Goal: Information Seeking & Learning: Find specific page/section

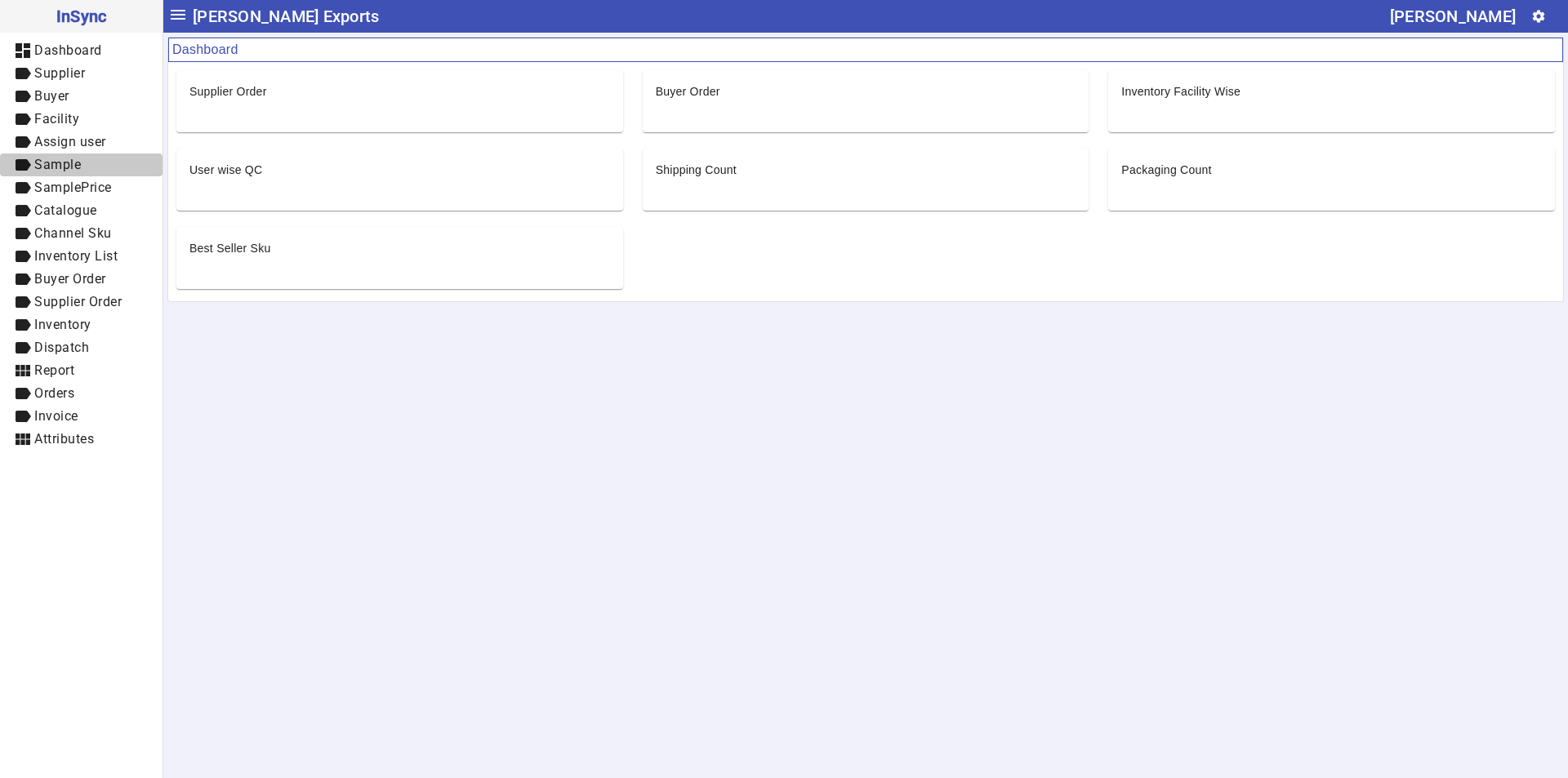
click at [62, 158] on span "Sample" at bounding box center [58, 164] width 47 height 16
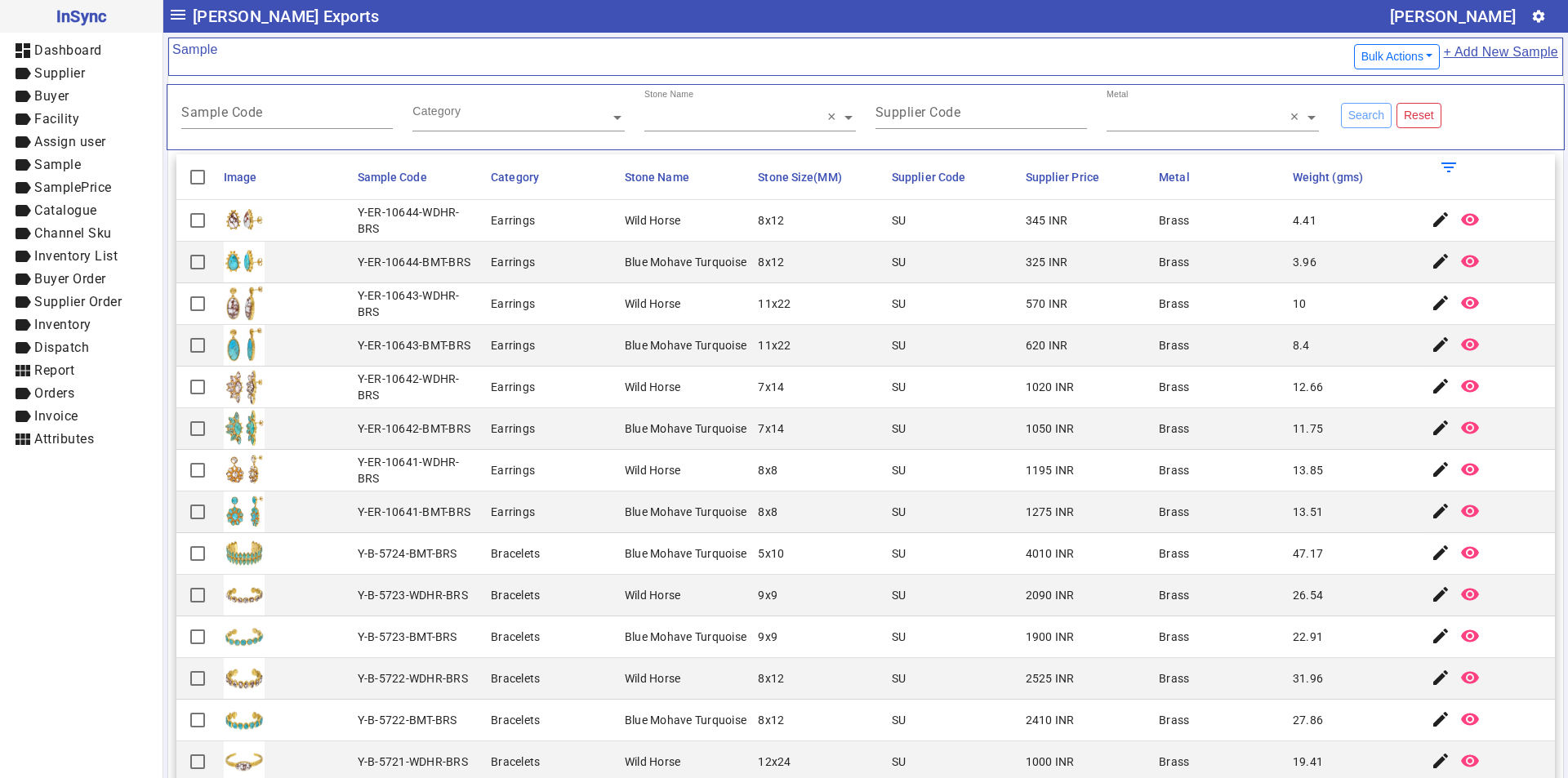
click at [282, 110] on input "Sample Code" at bounding box center [287, 115] width 211 height 14
paste input "******"
click at [189, 110] on input "******" at bounding box center [287, 115] width 211 height 14
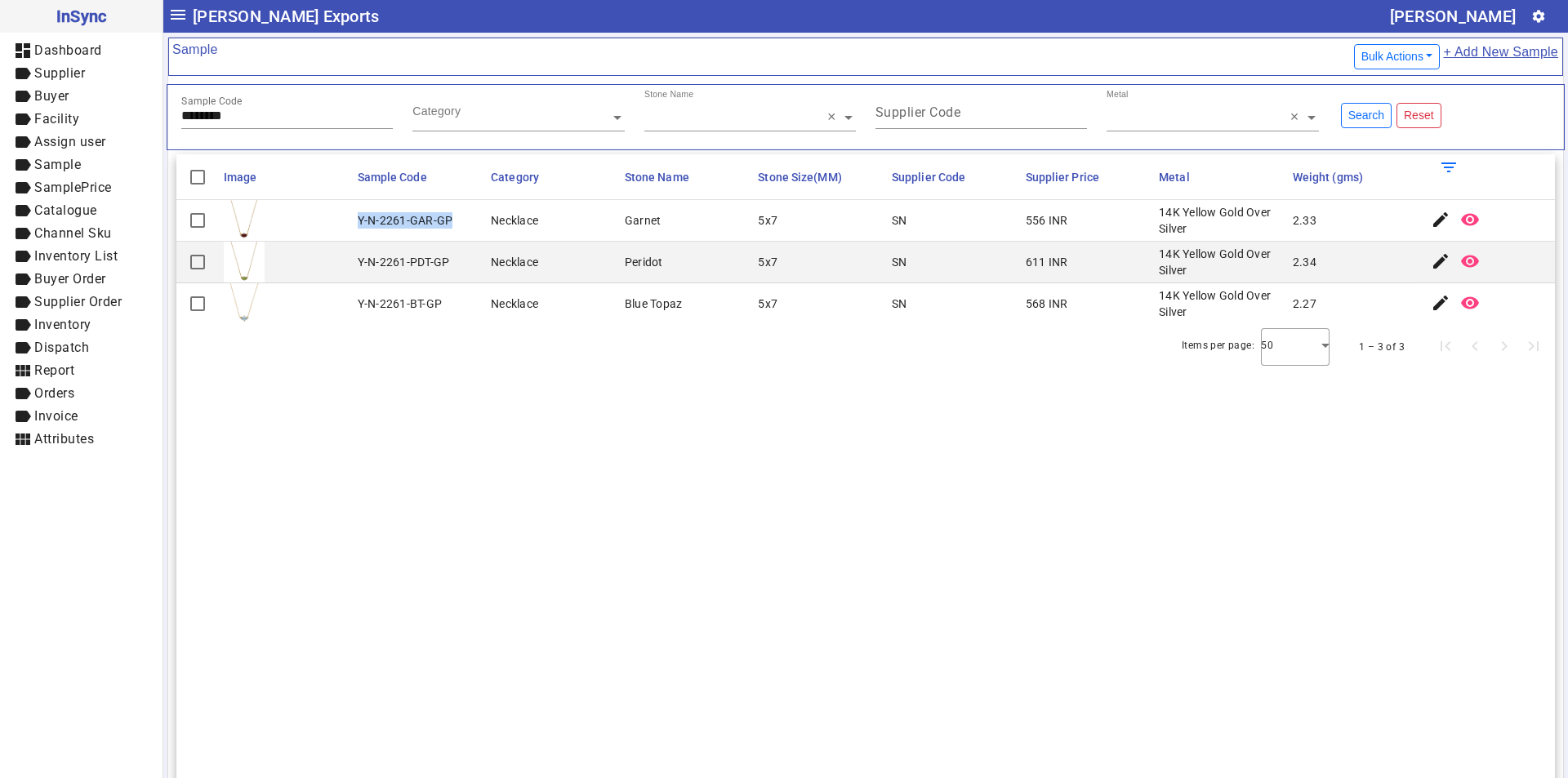
drag, startPoint x: 352, startPoint y: 218, endPoint x: 450, endPoint y: 224, distance: 98.2
click at [450, 224] on mat-cell "Y-N-2261-GAR-GP" at bounding box center [420, 221] width 134 height 42
copy div "Y-N-2261-GAR-GP"
drag, startPoint x: 244, startPoint y: 116, endPoint x: 0, endPoint y: 127, distance: 244.2
click at [0, 127] on mat-drawer-container "InSync dashboard Dashboard label Supplier label Buyer label Facility label Assi…" at bounding box center [784, 389] width 1568 height 778
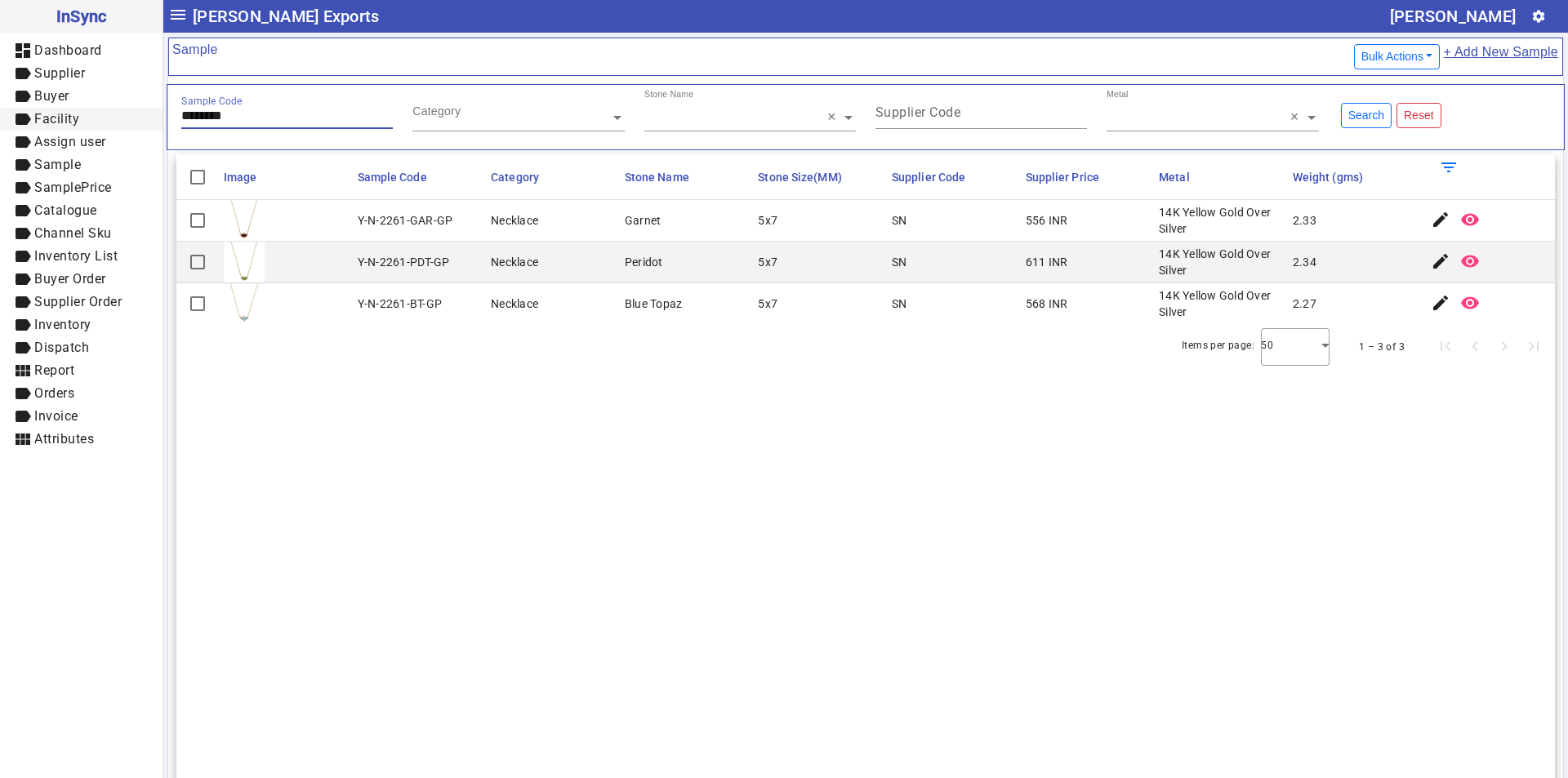
paste input "text"
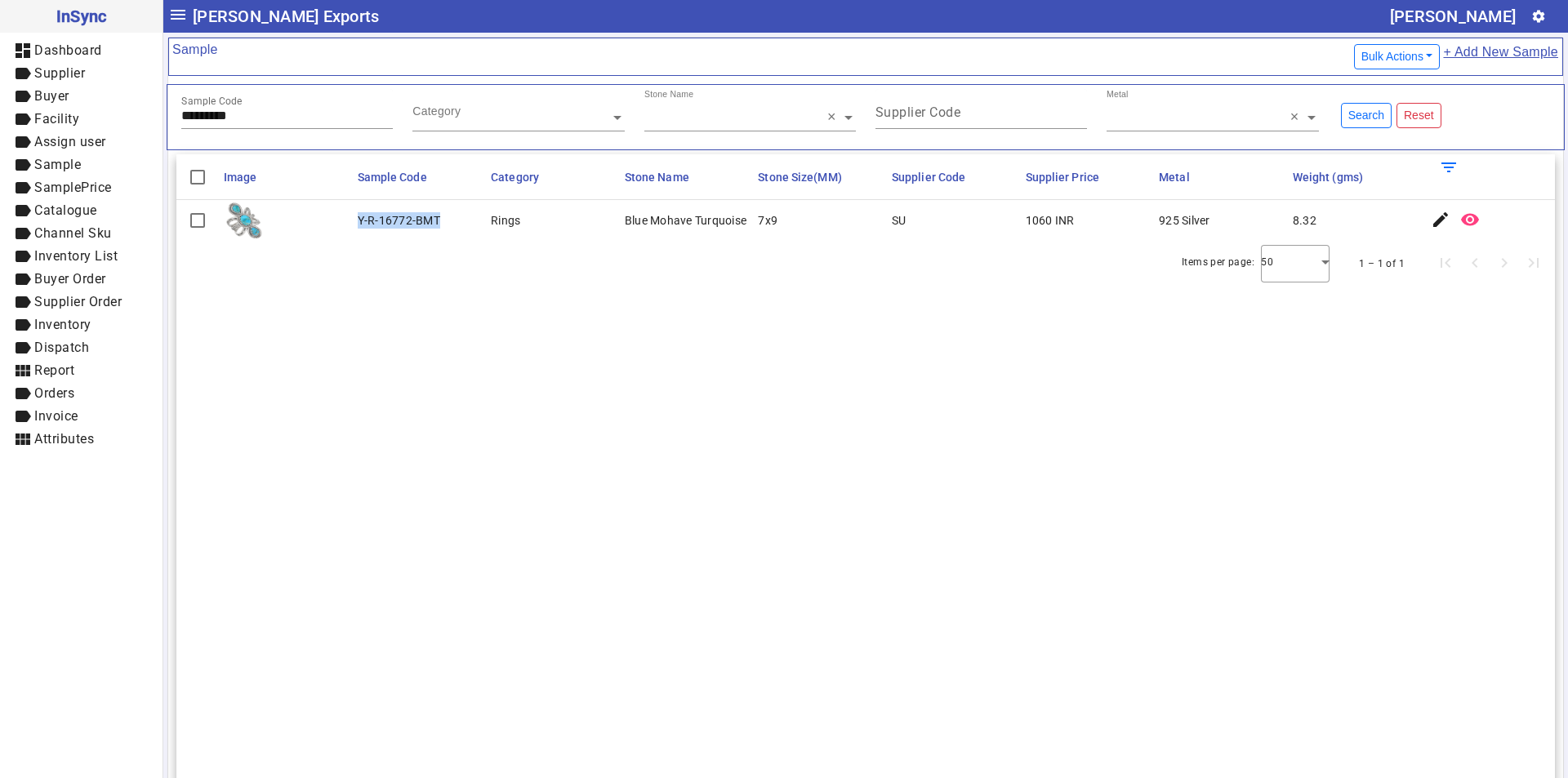
drag, startPoint x: 355, startPoint y: 221, endPoint x: 461, endPoint y: 221, distance: 106.0
click at [461, 221] on mat-cell "Y-R-16772-BMT" at bounding box center [420, 221] width 134 height 41
copy div "Y-R-16772-BMT"
drag, startPoint x: 213, startPoint y: 113, endPoint x: 2, endPoint y: 114, distance: 211.0
click at [2, 114] on mat-drawer-container "InSync dashboard Dashboard label Supplier label Buyer label Facility label Assi…" at bounding box center [784, 389] width 1568 height 778
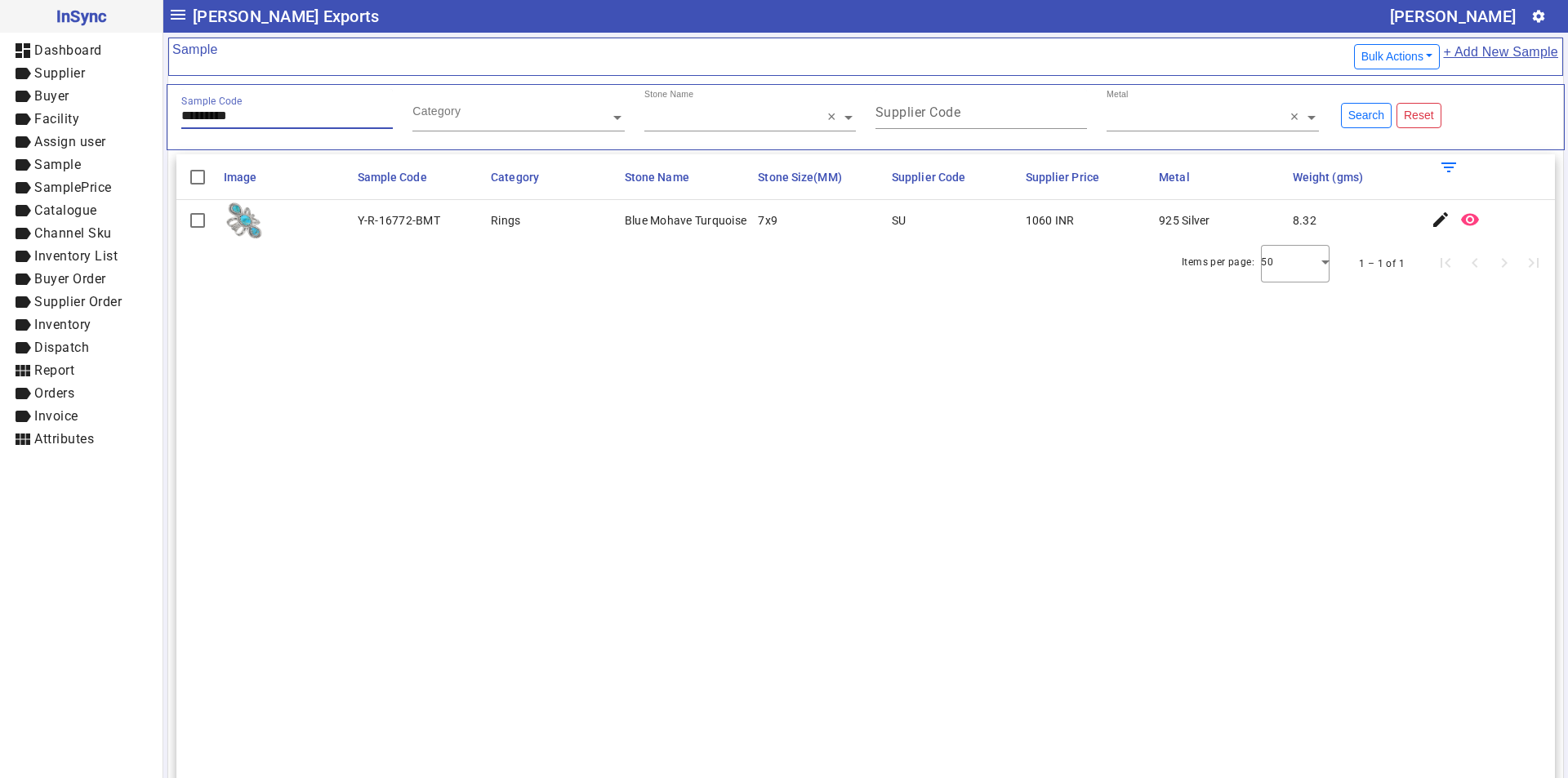
paste input "text"
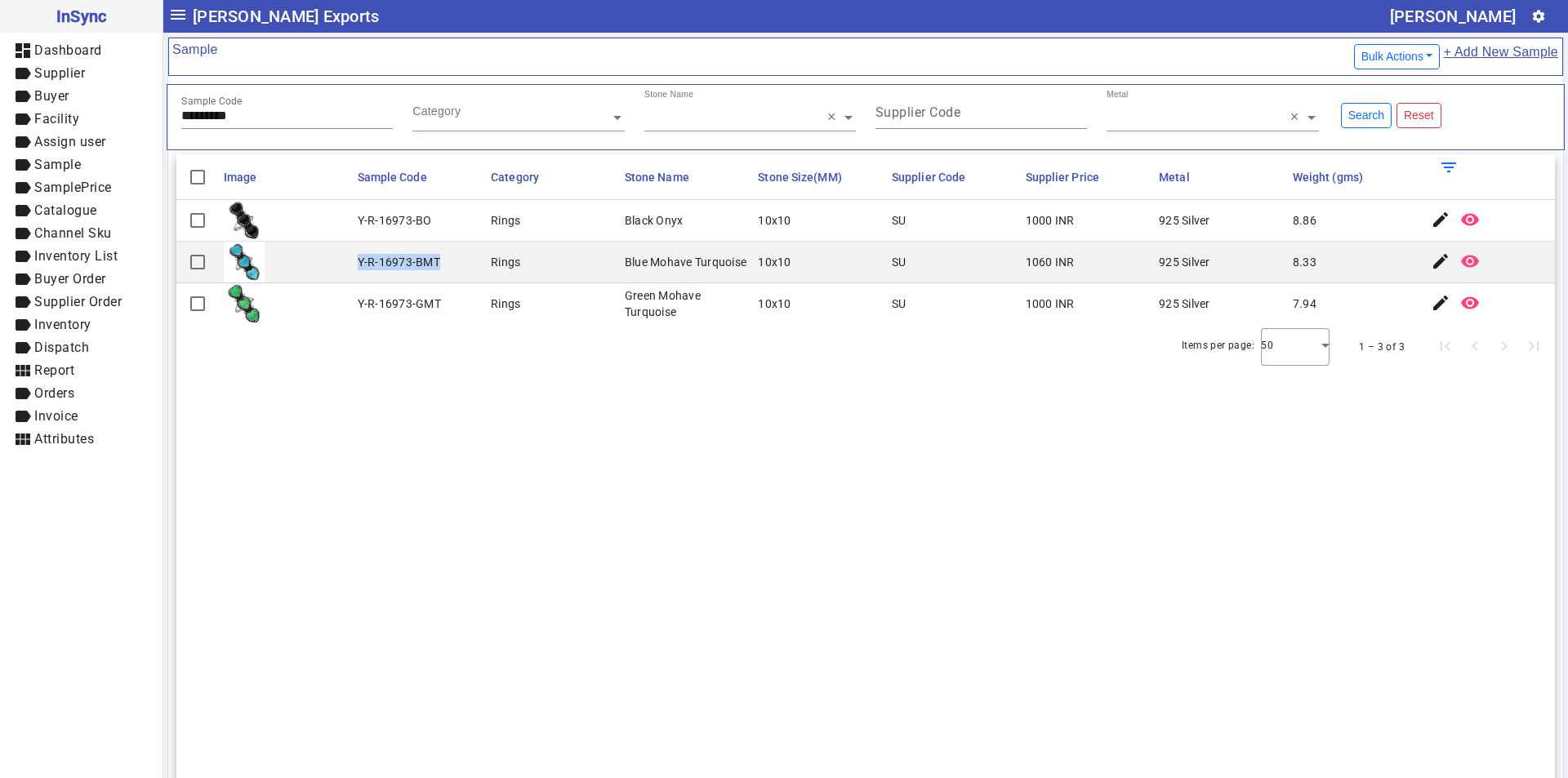
drag, startPoint x: 355, startPoint y: 262, endPoint x: 442, endPoint y: 262, distance: 87.0
click at [442, 262] on mat-cell "Y-R-16973-BMT" at bounding box center [420, 262] width 134 height 42
copy div "Y-R-16973-BMT"
drag, startPoint x: 279, startPoint y: 111, endPoint x: 74, endPoint y: 113, distance: 205.0
click at [74, 113] on mat-drawer-container "InSync dashboard Dashboard label Supplier label Buyer label Facility label Assi…" at bounding box center [784, 389] width 1568 height 778
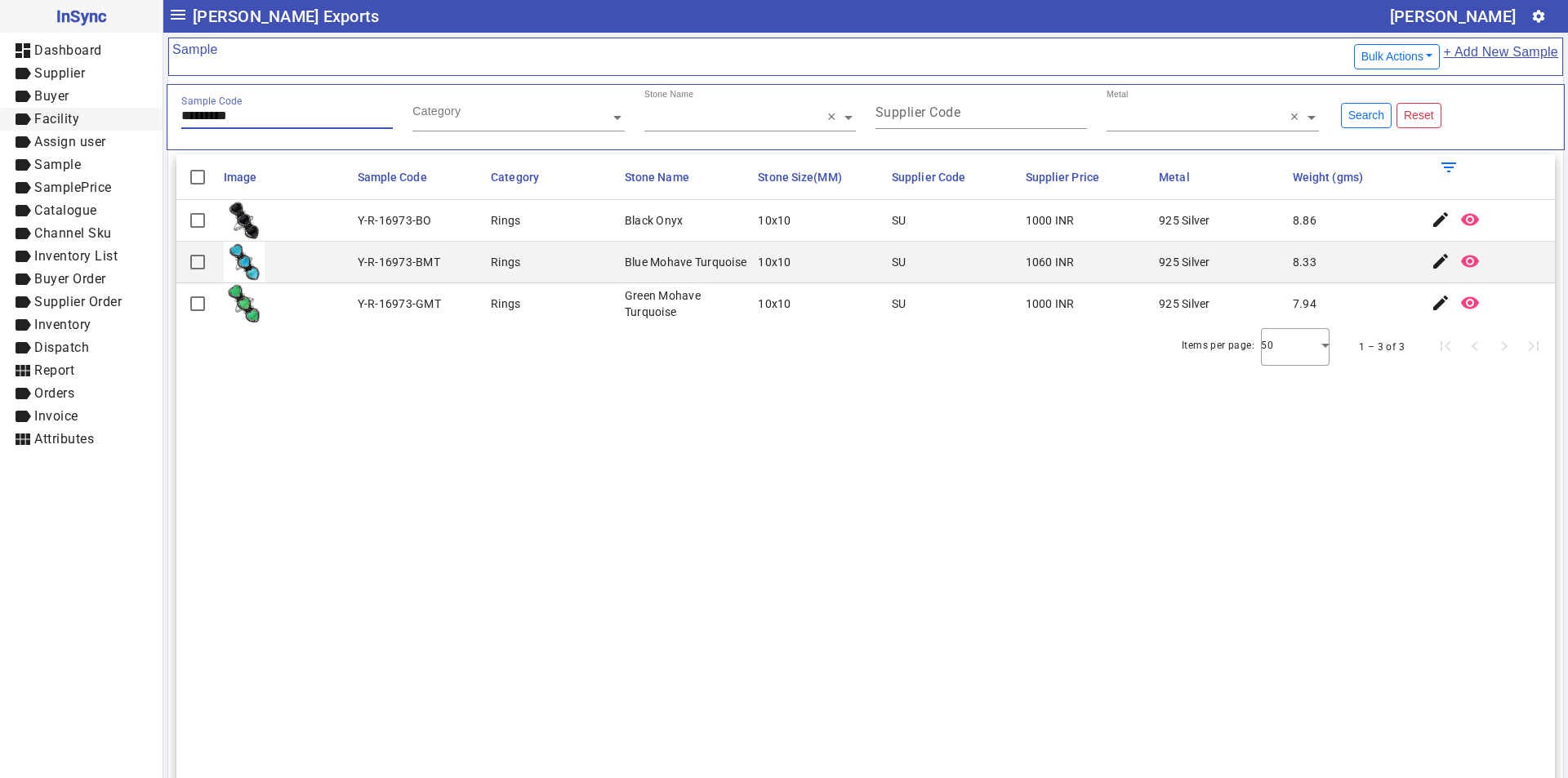
paste input "text"
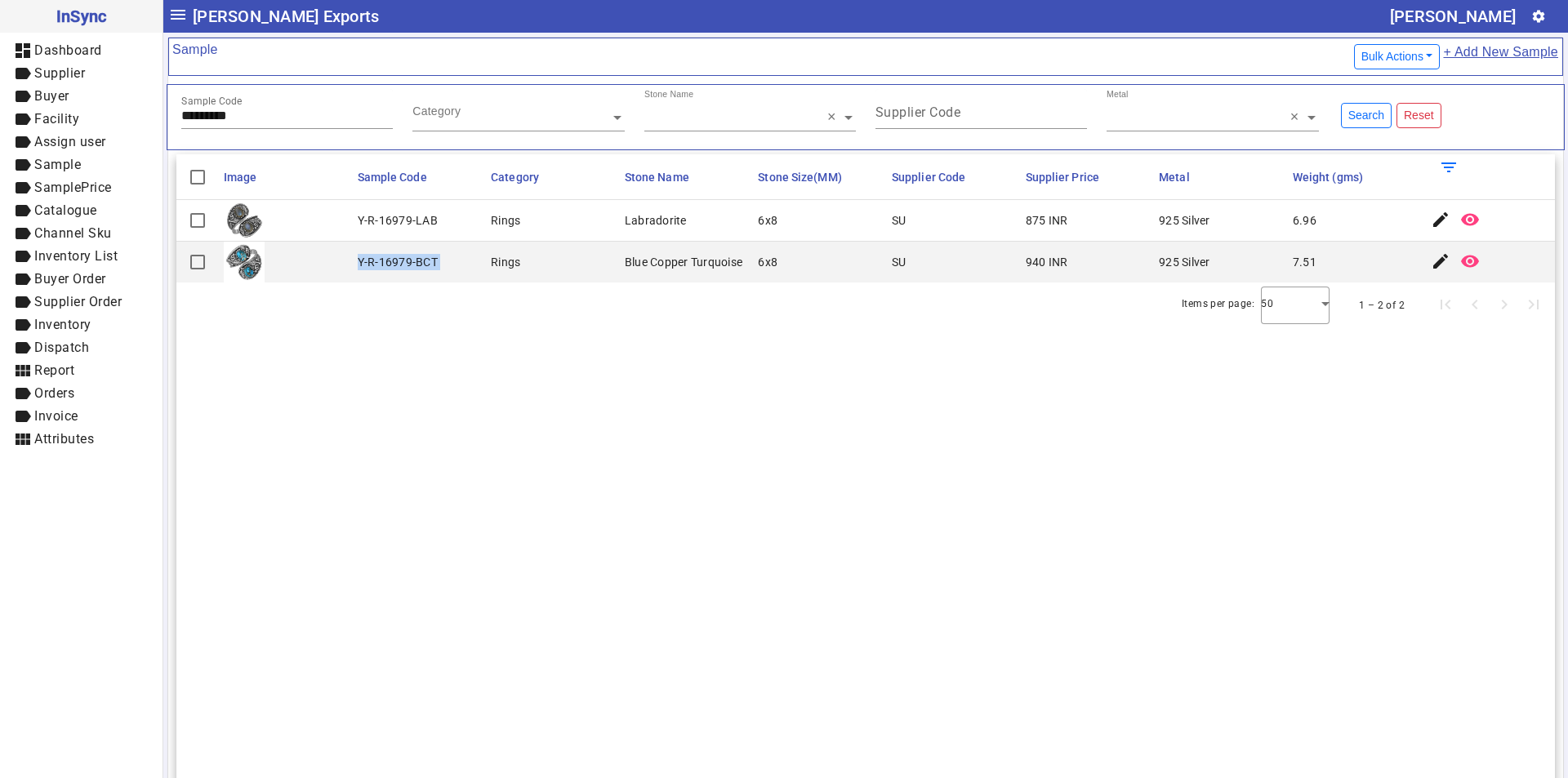
drag, startPoint x: 357, startPoint y: 261, endPoint x: 488, endPoint y: 266, distance: 131.1
click at [488, 266] on mat-row "Y-R-16979-BCT Rings Blue Copper Turquoise 6x8 SU 940 INR 925 Silver 7.51 edit r…" at bounding box center [865, 262] width 1378 height 41
copy div "Y-R-16979-BCT"
drag, startPoint x: 266, startPoint y: 114, endPoint x: 0, endPoint y: 116, distance: 266.0
click at [0, 116] on mat-drawer-container "InSync dashboard Dashboard label Supplier label Buyer label Facility label Assi…" at bounding box center [784, 389] width 1568 height 778
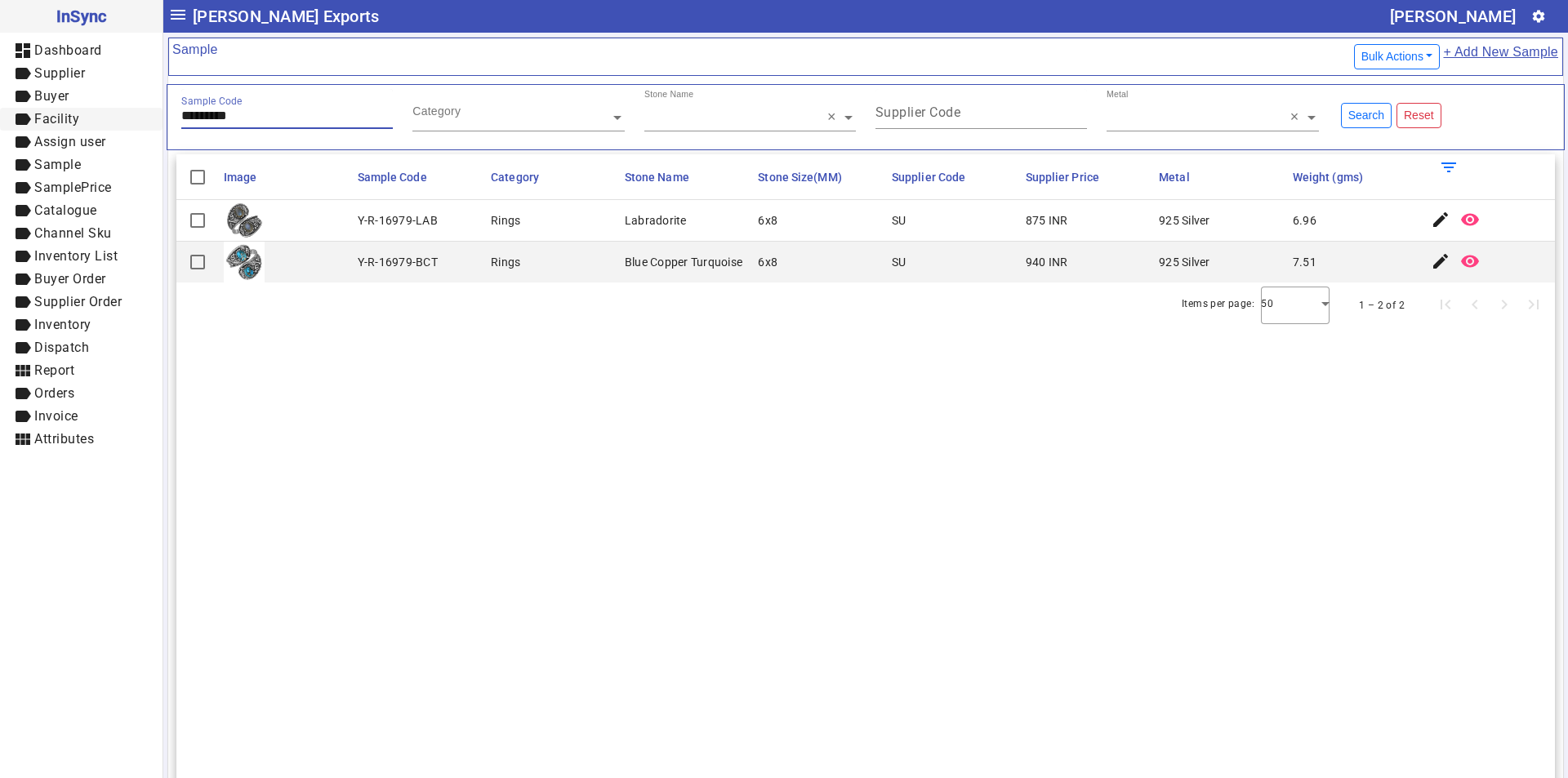
paste input "text"
drag, startPoint x: 355, startPoint y: 262, endPoint x: 453, endPoint y: 265, distance: 98.0
click at [453, 265] on mat-cell "Y-R-16987-BMT" at bounding box center [420, 262] width 134 height 41
copy div "Y-R-16987-BMT"
drag, startPoint x: 248, startPoint y: 114, endPoint x: 66, endPoint y: 114, distance: 182.0
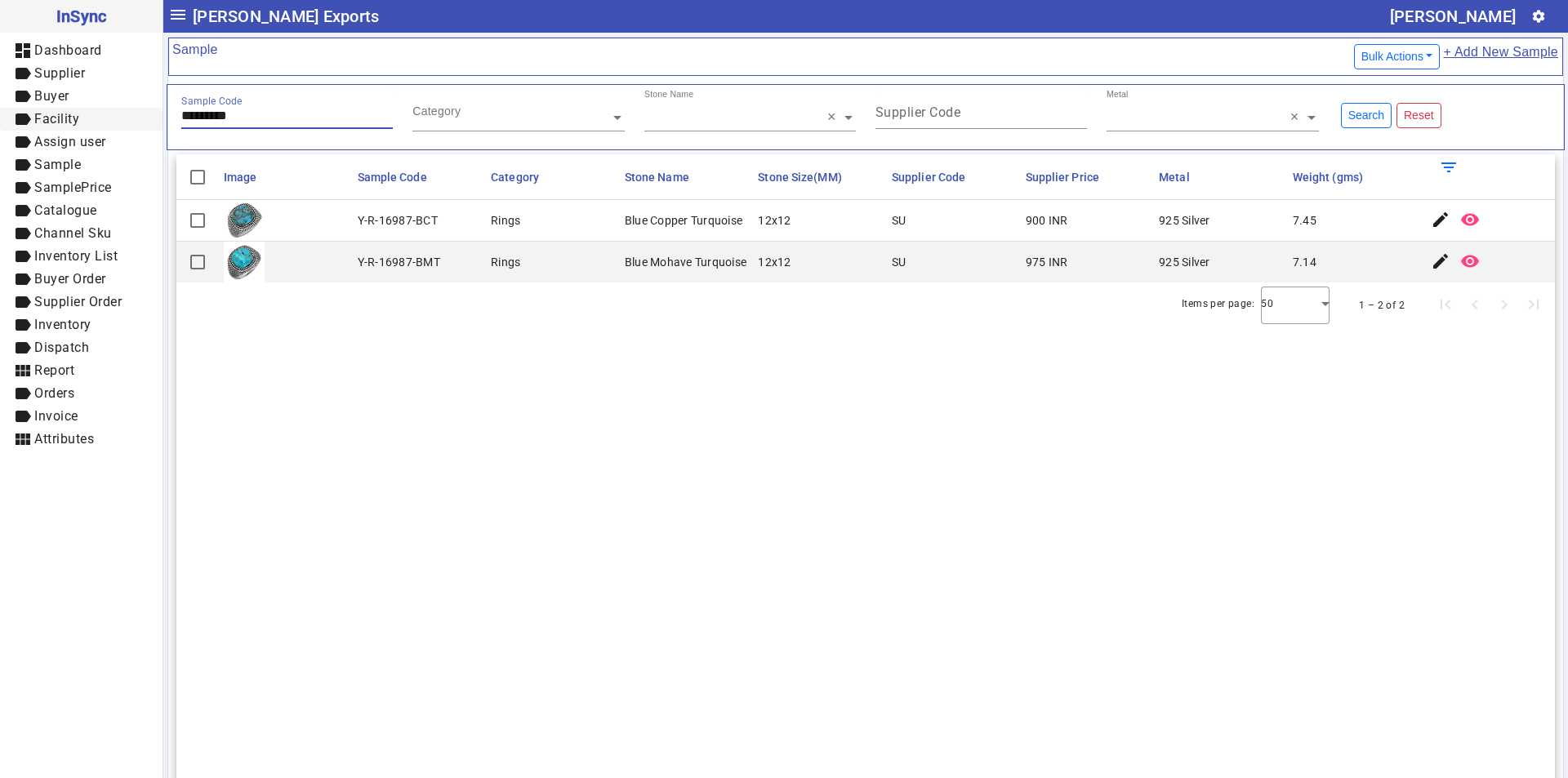
click at [66, 114] on mat-drawer-container "InSync dashboard Dashboard label Supplier label Buyer label Facility label Assi…" at bounding box center [784, 389] width 1568 height 778
paste input "text"
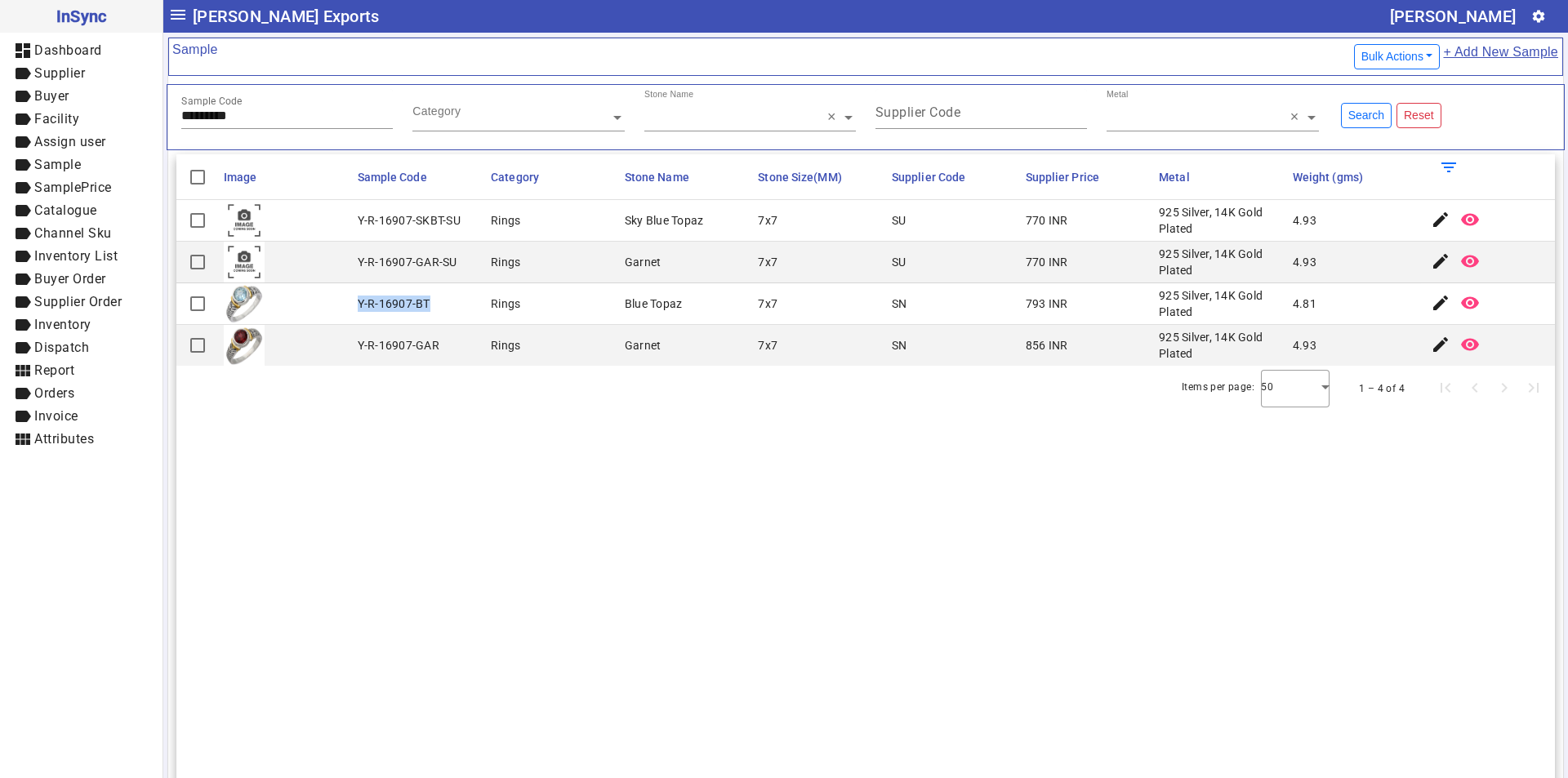
drag, startPoint x: 353, startPoint y: 302, endPoint x: 455, endPoint y: 302, distance: 102.0
click at [455, 302] on mat-cell "Y-R-16907-BT" at bounding box center [420, 303] width 134 height 42
copy div "Y-R-16907-BT"
drag, startPoint x: 358, startPoint y: 221, endPoint x: 459, endPoint y: 221, distance: 101.0
click at [459, 221] on mat-cell "Y-R-16907-SKBT-SU" at bounding box center [420, 221] width 134 height 42
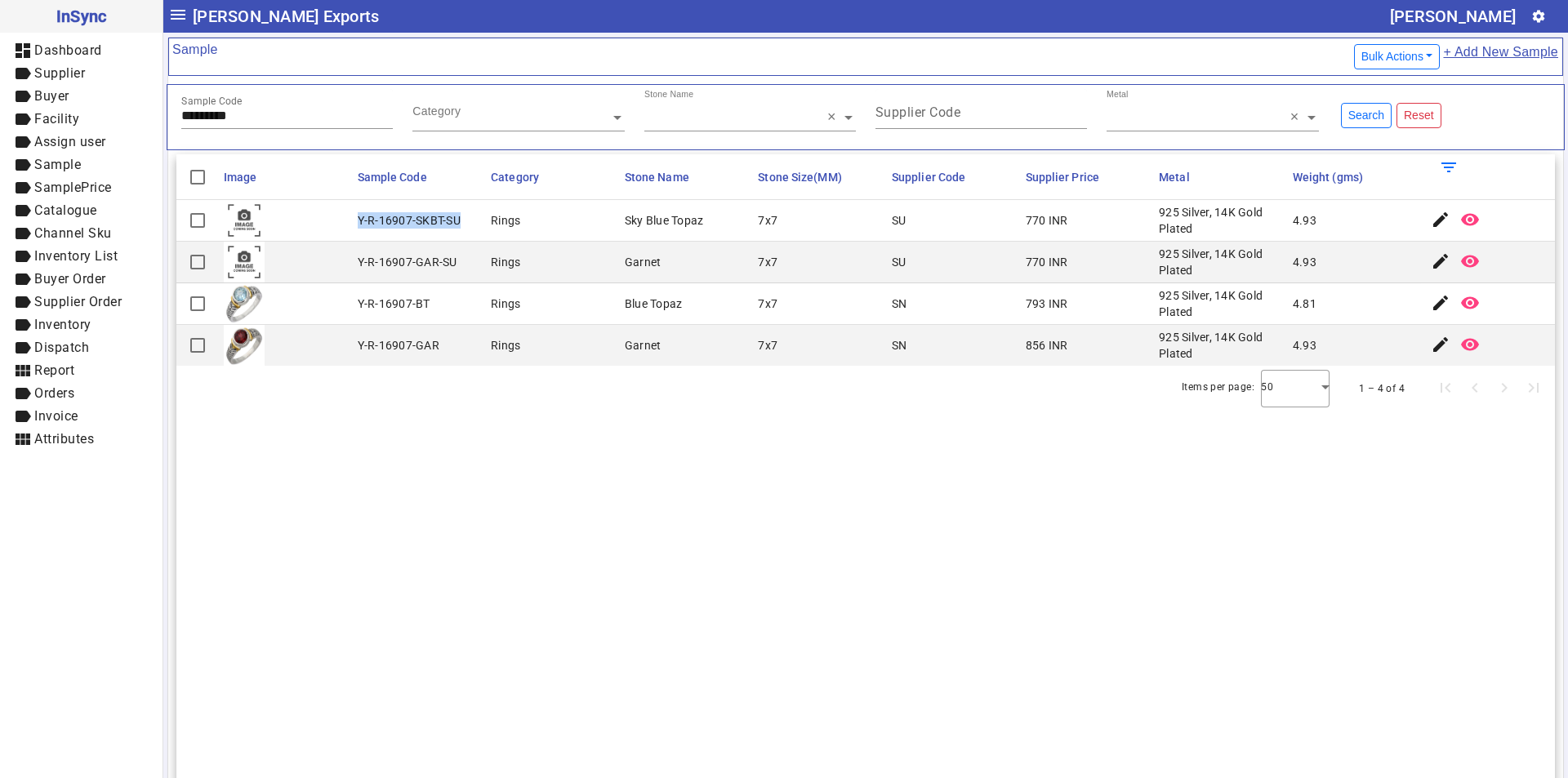
copy div "Y-R-16907-SKBT-SU"
drag, startPoint x: 259, startPoint y: 117, endPoint x: 88, endPoint y: 117, distance: 171.0
click at [88, 117] on mat-drawer-container "InSync dashboard Dashboard label Supplier label Buyer label Facility label Assi…" at bounding box center [784, 389] width 1568 height 778
paste input "text"
drag, startPoint x: 357, startPoint y: 260, endPoint x: 453, endPoint y: 260, distance: 96.0
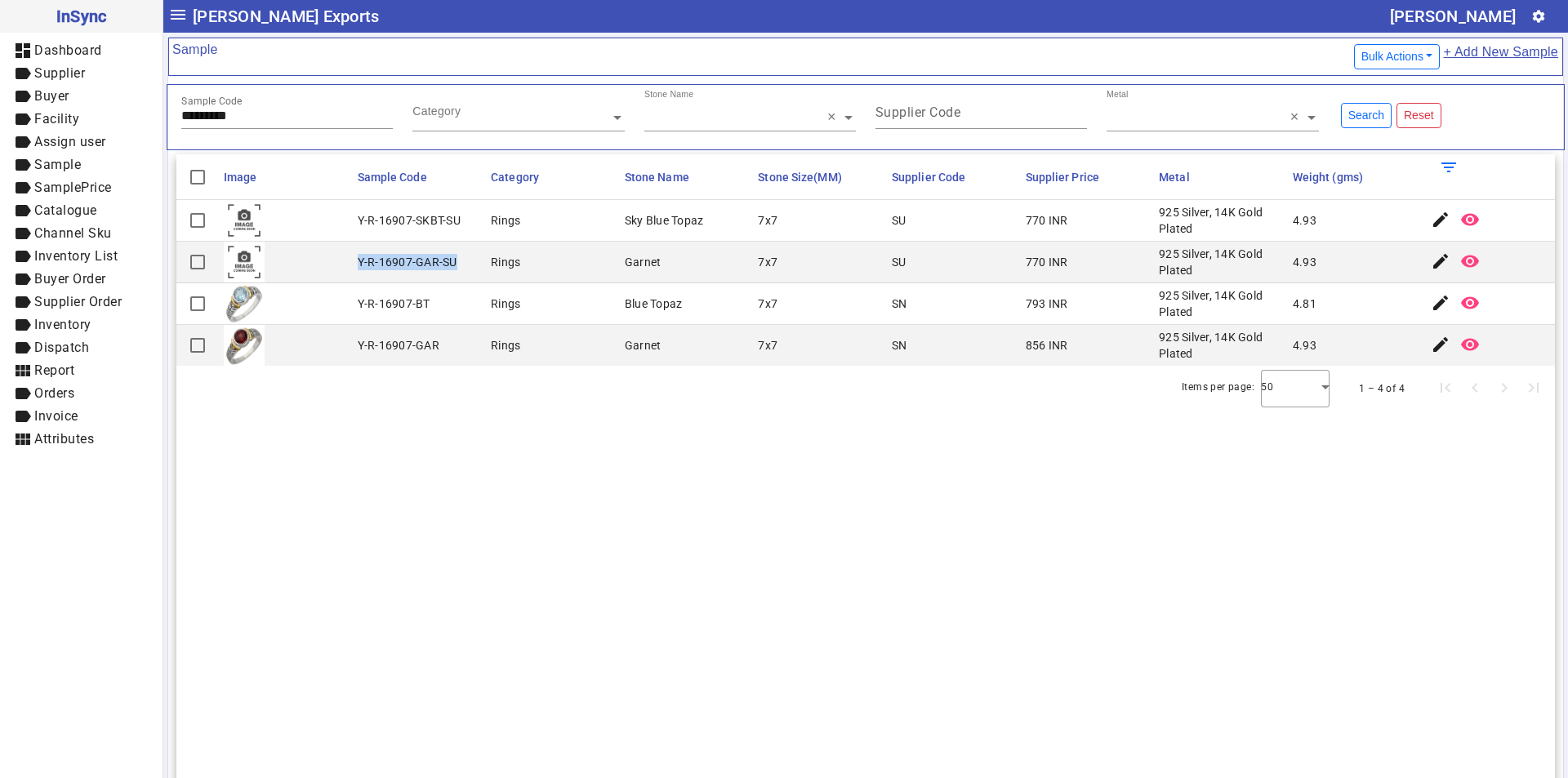
click at [453, 260] on div "Y-R-16907-GAR-SU" at bounding box center [407, 262] width 100 height 17
copy div "Y-R-16907-GAR-SU"
drag, startPoint x: 265, startPoint y: 117, endPoint x: 18, endPoint y: 155, distance: 249.9
click at [6, 159] on mat-drawer-container "InSync dashboard Dashboard label Supplier label Buyer label Facility label Assi…" at bounding box center [784, 389] width 1568 height 778
paste input "text"
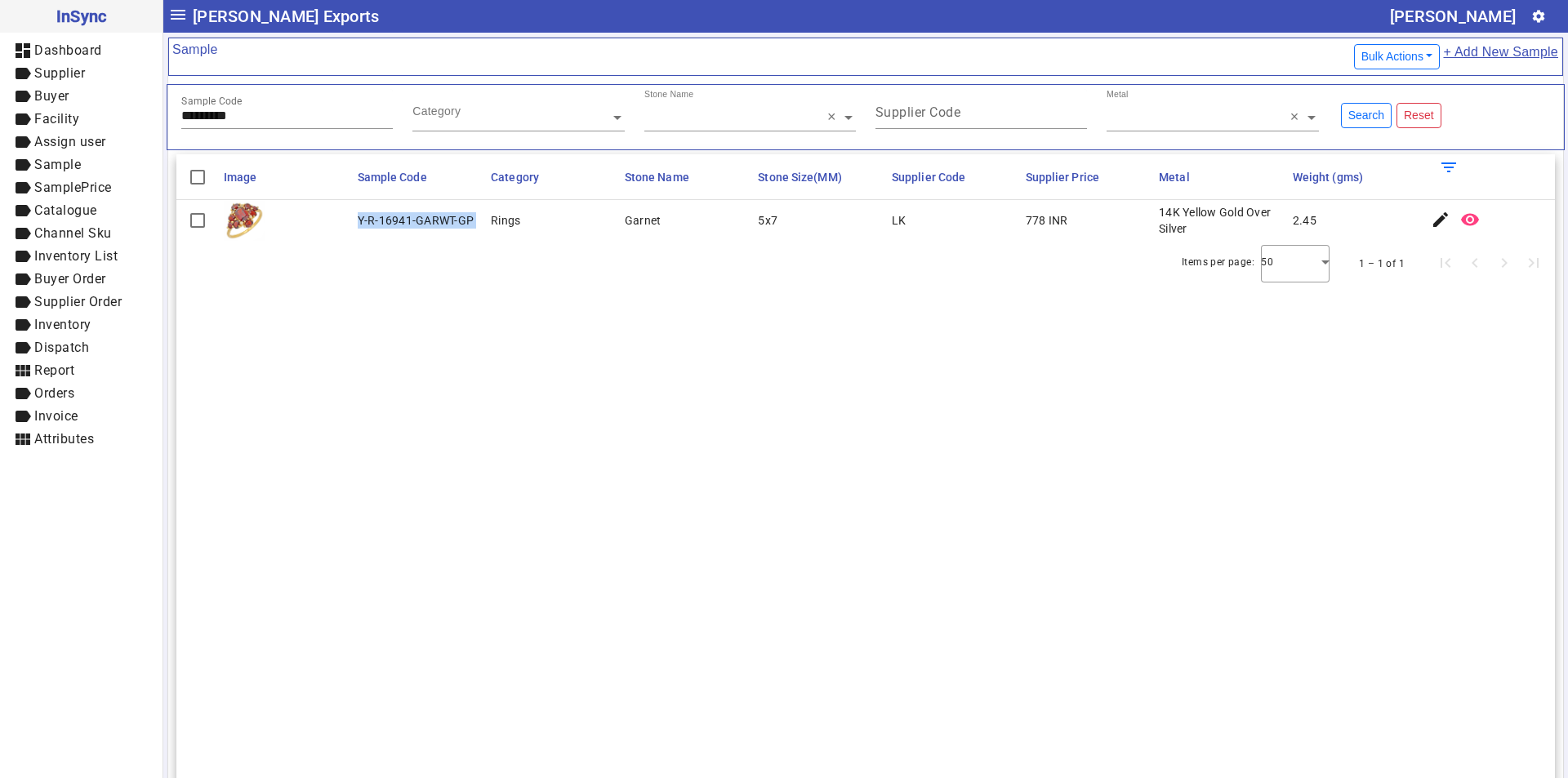
drag, startPoint x: 354, startPoint y: 219, endPoint x: 487, endPoint y: 217, distance: 133.0
click at [487, 217] on mat-row "Y-R-16941-GARWT-GP Rings Garnet 5x7 LK 778 INR 14K Yellow Gold Over Silver 2.45…" at bounding box center [865, 221] width 1378 height 41
copy div "Y-R-16941-GARWT-GP"
drag, startPoint x: 289, startPoint y: 109, endPoint x: 0, endPoint y: 147, distance: 291.5
click at [0, 146] on mat-drawer-container "InSync dashboard Dashboard label Supplier label Buyer label Facility label Assi…" at bounding box center [784, 389] width 1568 height 778
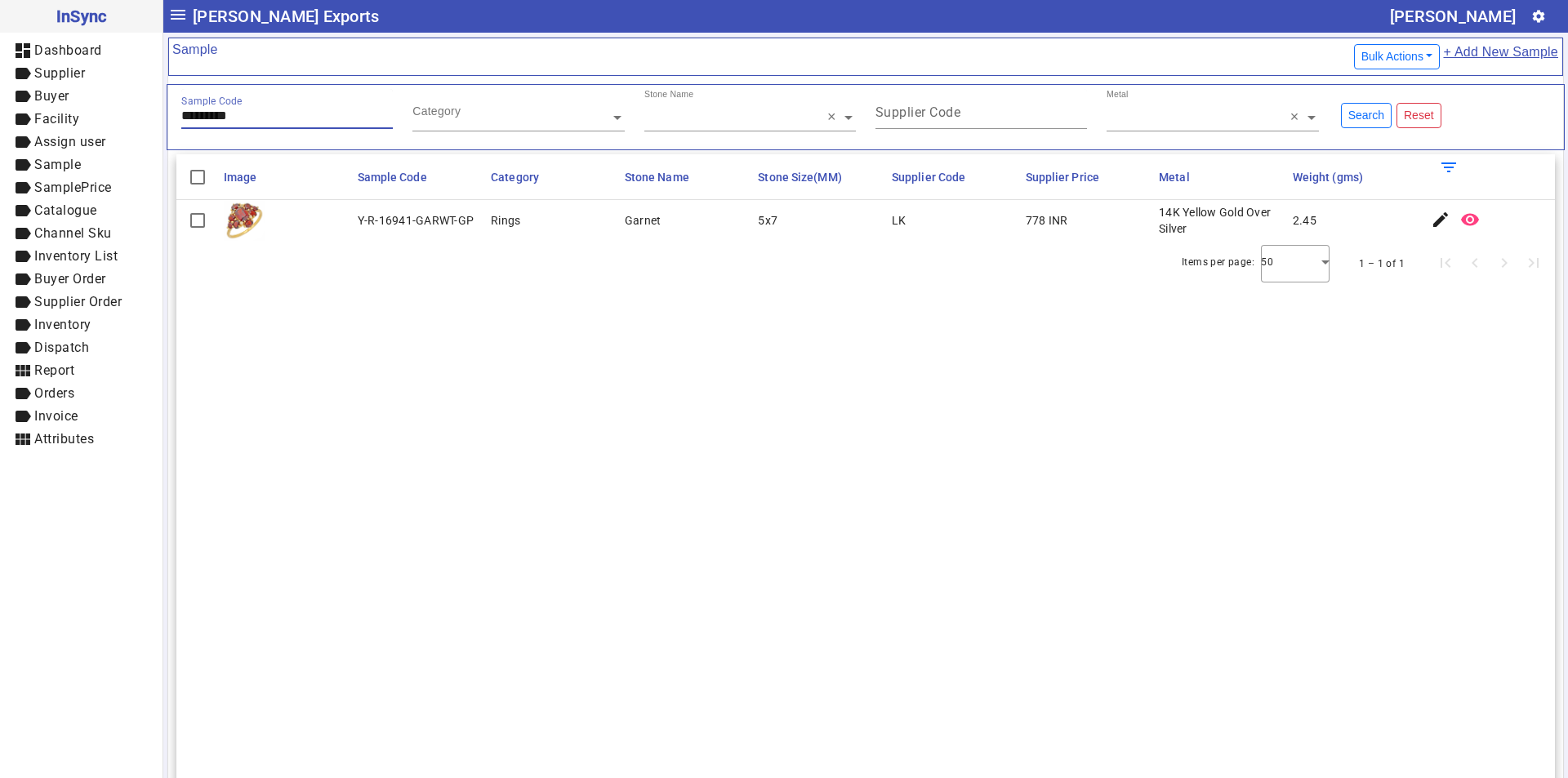
paste input "text"
click at [190, 113] on input "*******" at bounding box center [287, 115] width 211 height 14
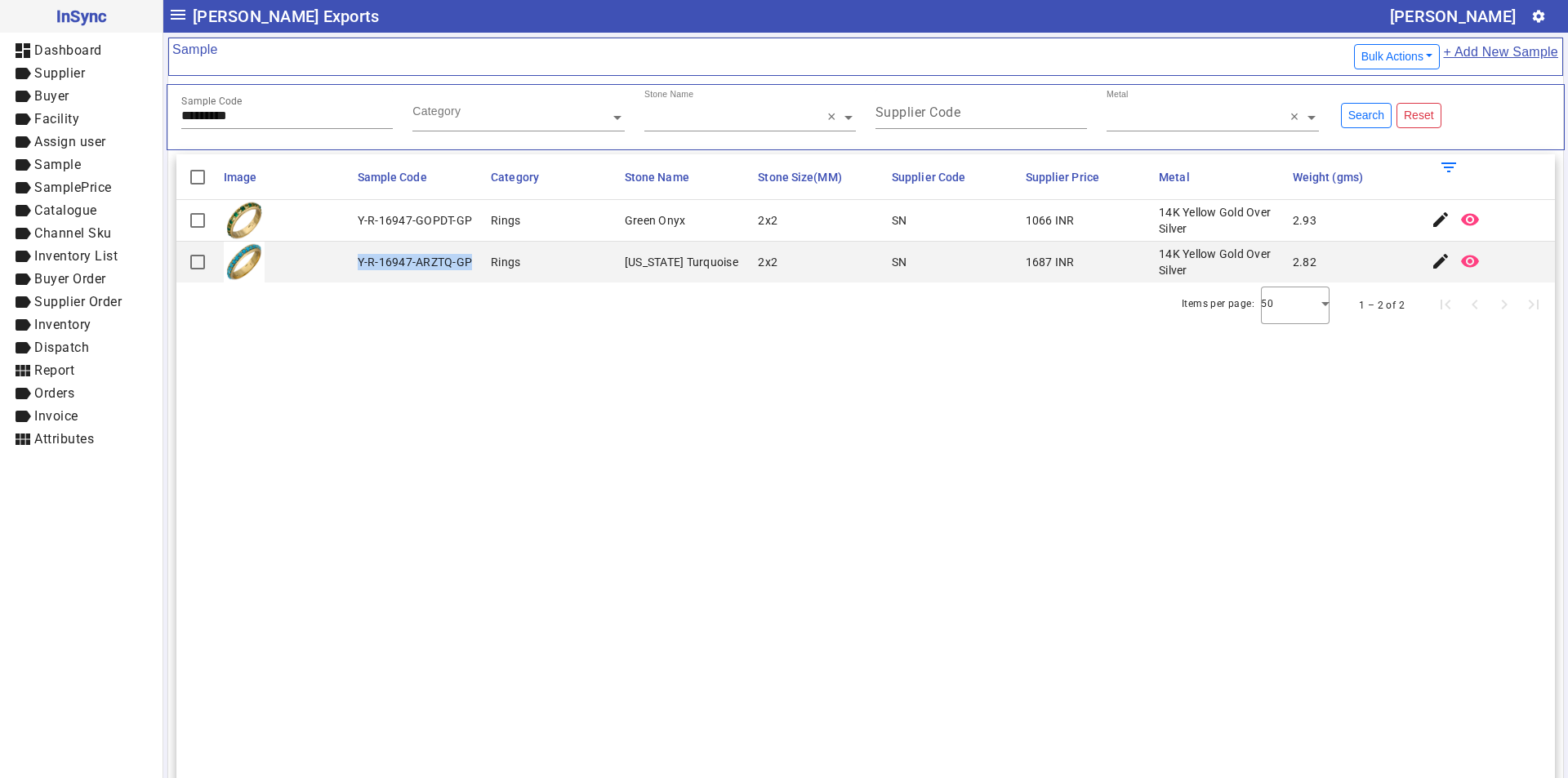
drag, startPoint x: 358, startPoint y: 264, endPoint x: 467, endPoint y: 264, distance: 109.0
click at [467, 264] on div "Y-R-16947-ARZTQ-GP" at bounding box center [415, 262] width 115 height 17
copy div "Y-R-16947-ARZTQ-GP"
drag, startPoint x: 288, startPoint y: 111, endPoint x: 2, endPoint y: 137, distance: 287.2
click at [0, 136] on mat-drawer-container "InSync dashboard Dashboard label Supplier label Buyer label Facility label Assi…" at bounding box center [784, 389] width 1568 height 778
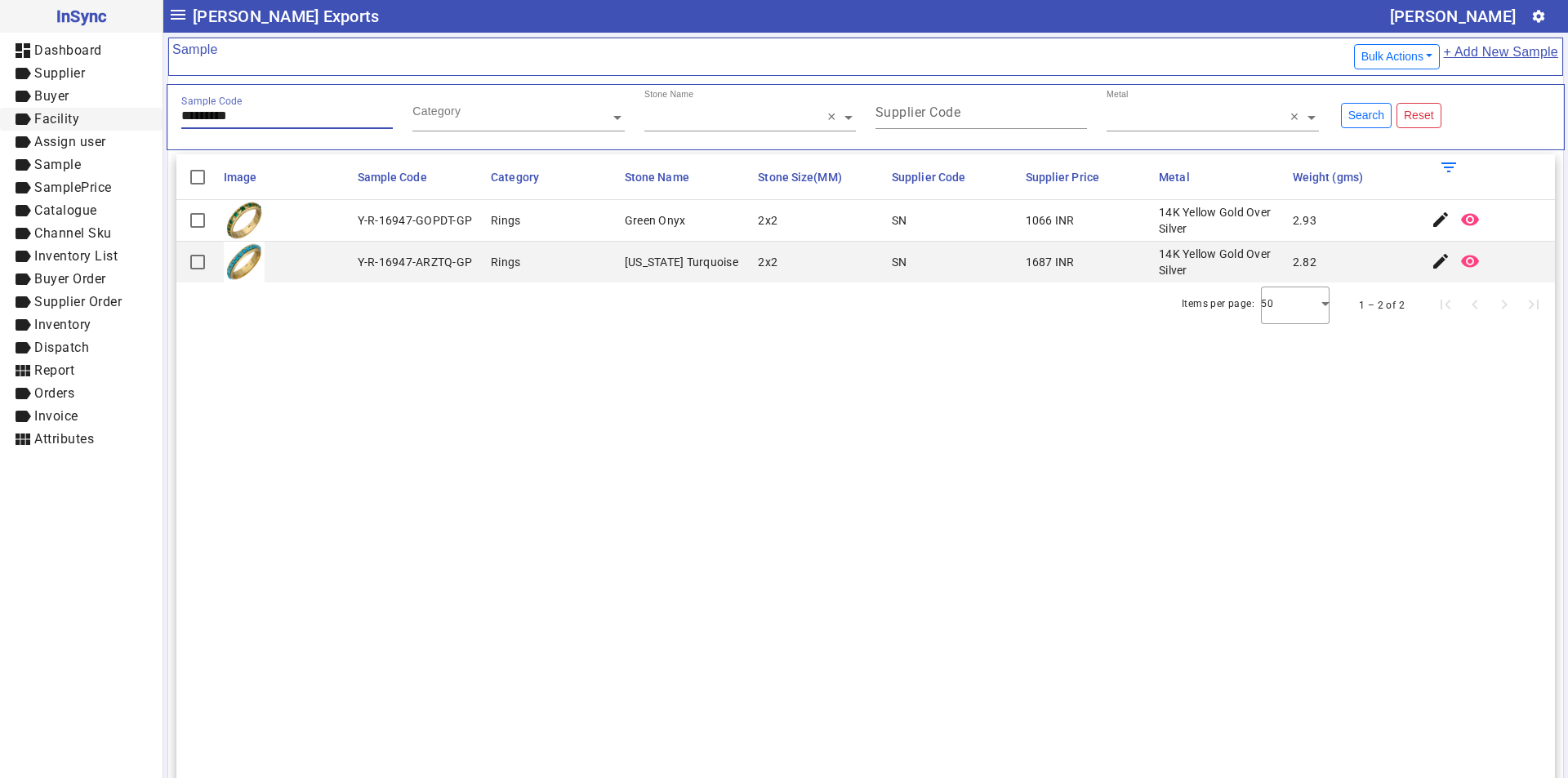
paste input "text"
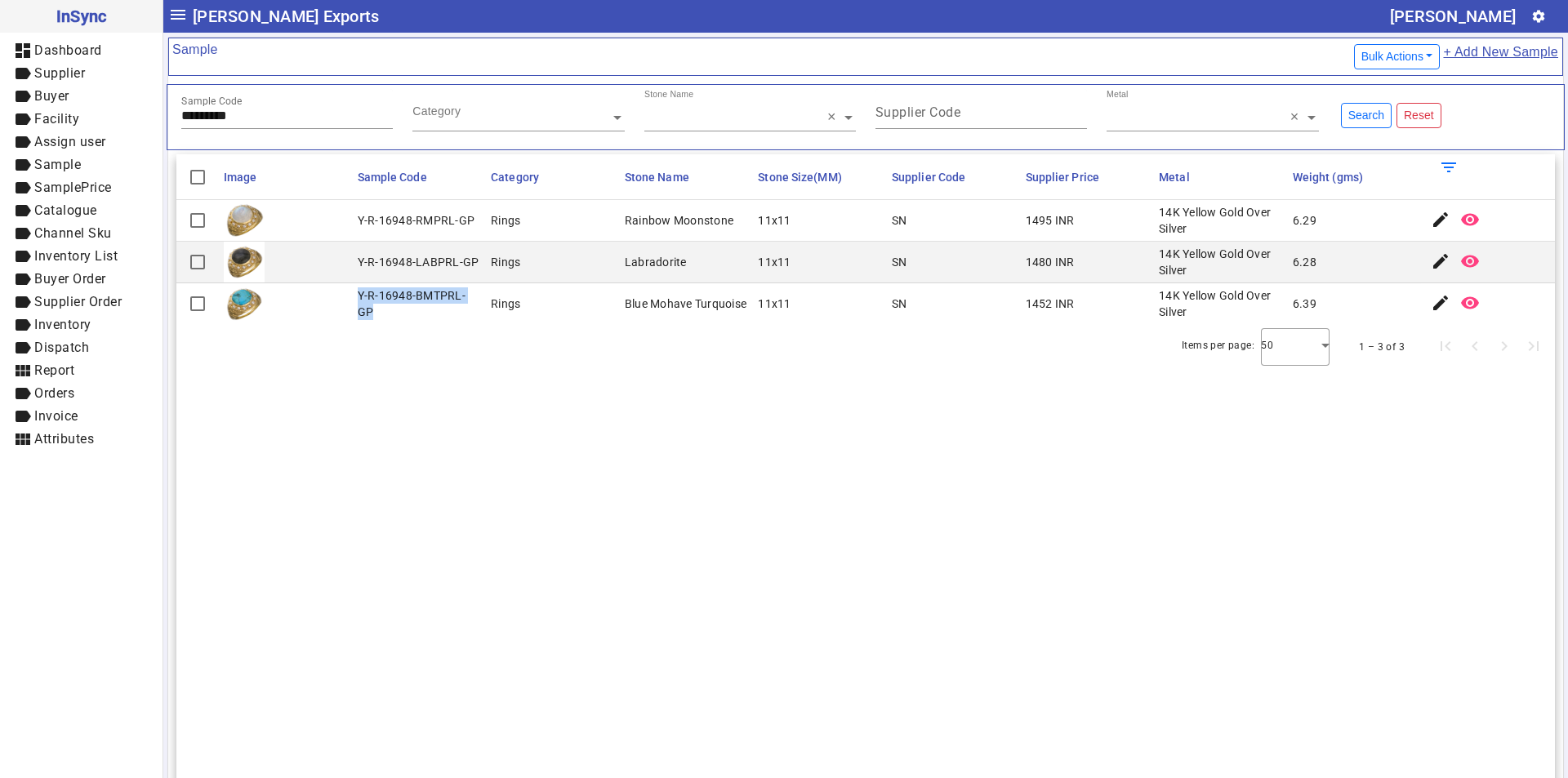
drag, startPoint x: 359, startPoint y: 303, endPoint x: 481, endPoint y: 304, distance: 122.0
click at [481, 304] on mat-cell "Y-R-16948-BMTPRL-GP" at bounding box center [420, 303] width 134 height 41
drag, startPoint x: 271, startPoint y: 111, endPoint x: 113, endPoint y: 116, distance: 158.1
click at [115, 116] on mat-drawer-container "InSync dashboard Dashboard label Supplier label Buyer label Facility label Assi…" at bounding box center [784, 389] width 1568 height 778
paste input "text"
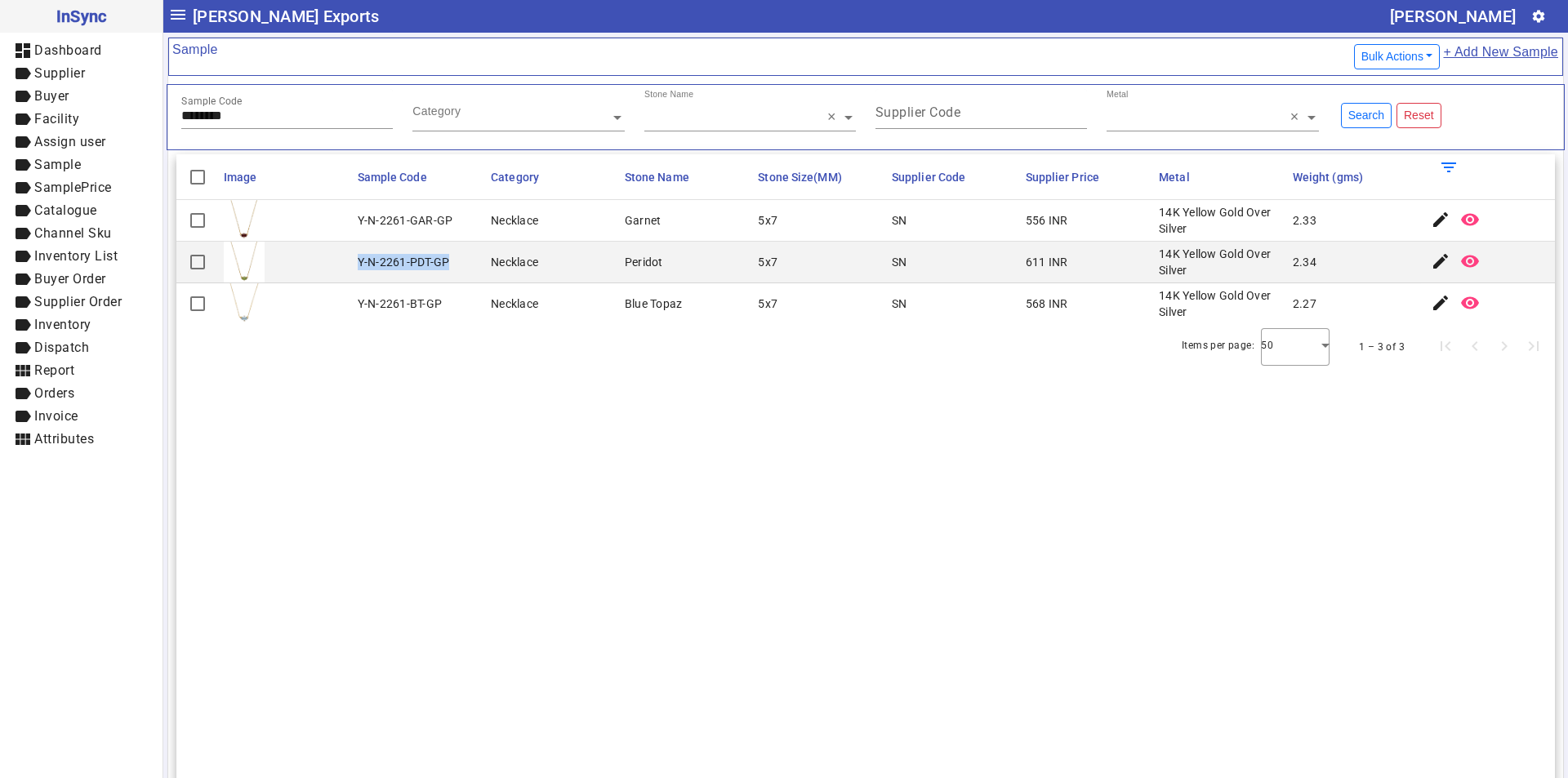
drag, startPoint x: 355, startPoint y: 261, endPoint x: 449, endPoint y: 261, distance: 94.0
click at [449, 261] on mat-cell "Y-N-2261-PDT-GP" at bounding box center [420, 262] width 134 height 42
drag, startPoint x: 248, startPoint y: 114, endPoint x: 53, endPoint y: 114, distance: 195.0
click at [50, 116] on mat-drawer-container "InSync dashboard Dashboard label Supplier label Buyer label Facility label Assi…" at bounding box center [784, 389] width 1568 height 778
paste input "text"
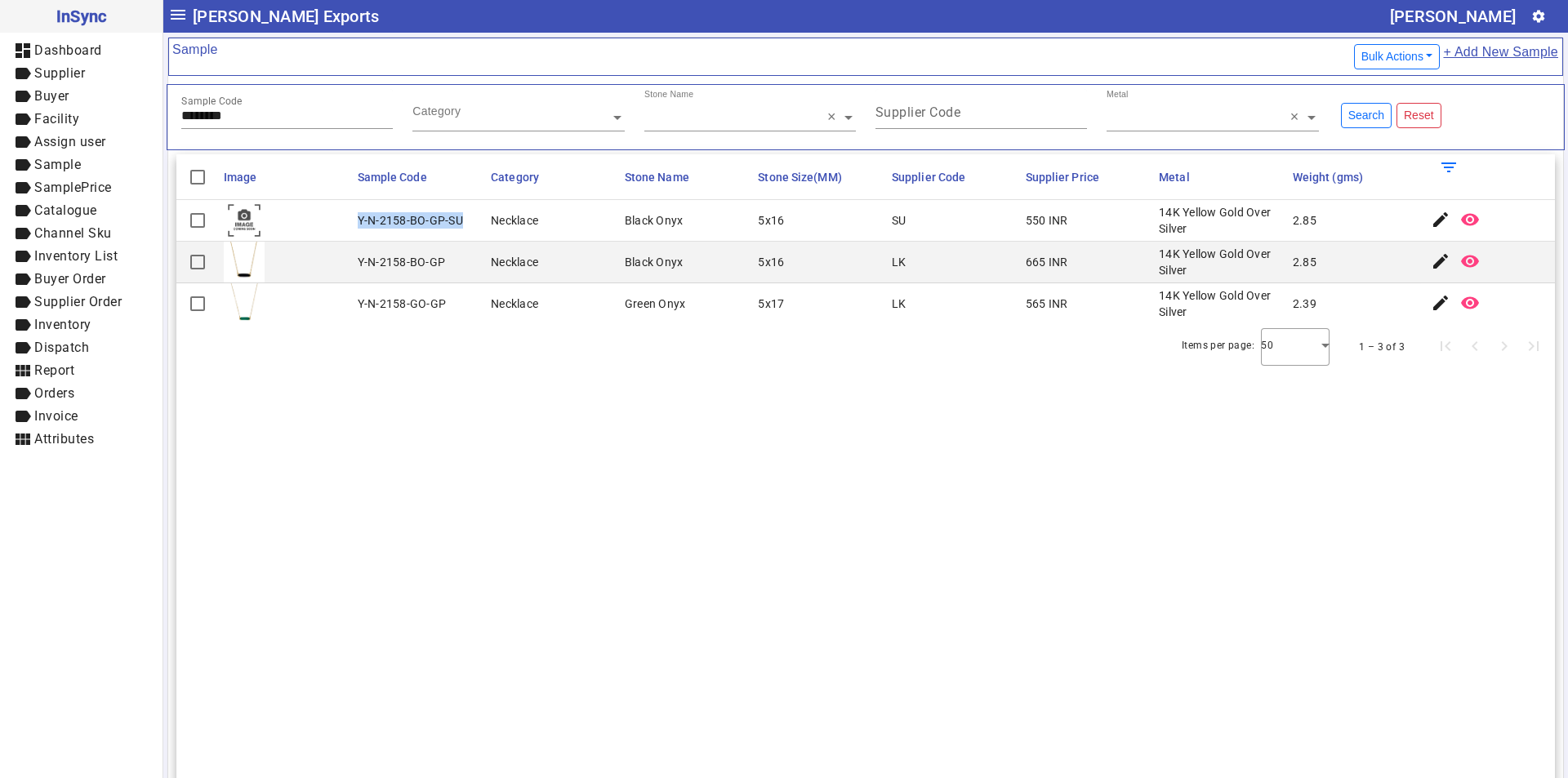
drag, startPoint x: 354, startPoint y: 221, endPoint x: 460, endPoint y: 221, distance: 106.0
click at [460, 221] on mat-cell "Y-N-2158-BO-GP-SU" at bounding box center [420, 221] width 134 height 42
drag, startPoint x: 267, startPoint y: 123, endPoint x: 174, endPoint y: 116, distance: 93.3
click at [174, 116] on div "Sample Code ********" at bounding box center [287, 117] width 231 height 57
click at [250, 117] on input "********" at bounding box center [287, 115] width 211 height 14
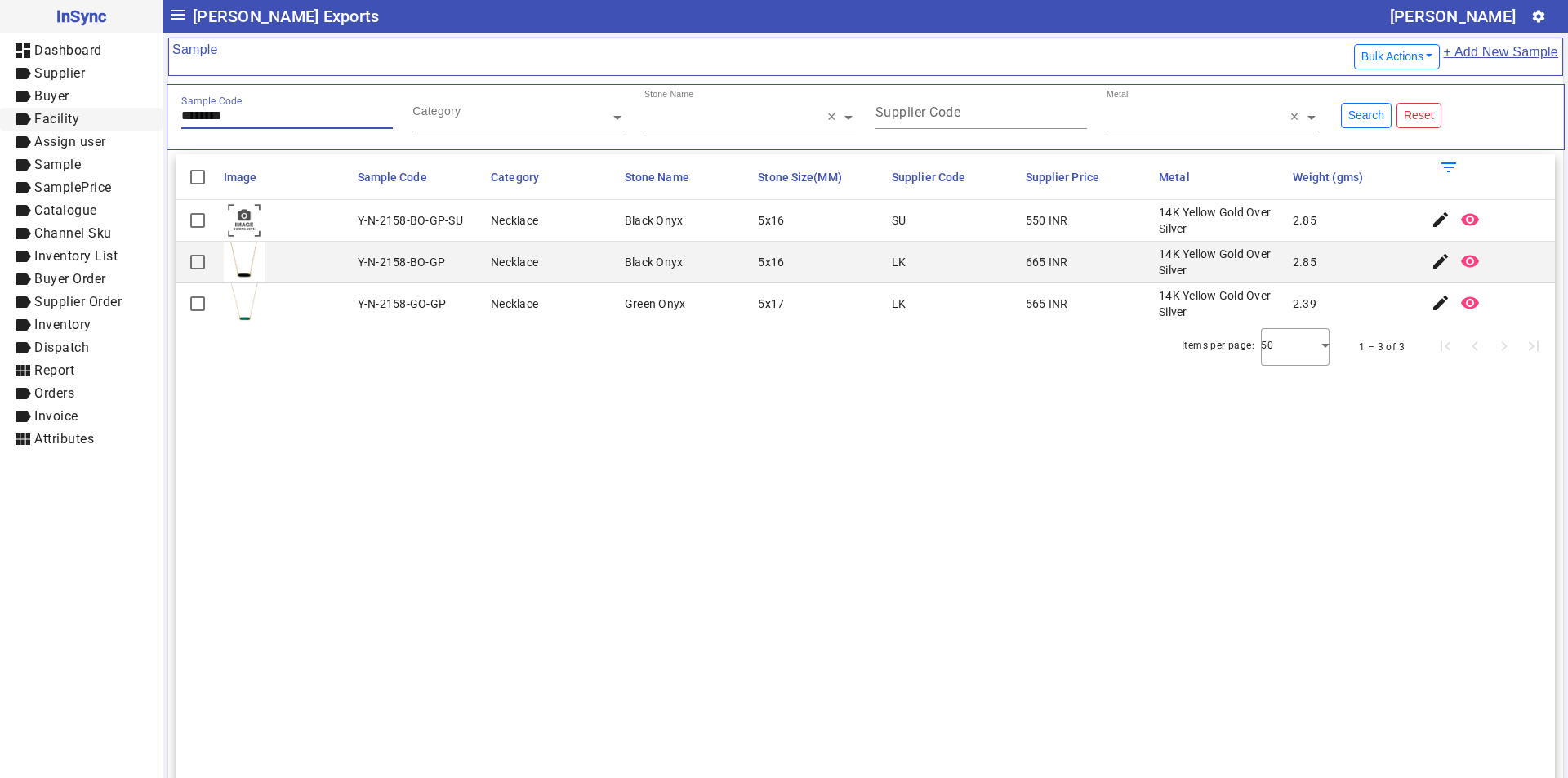
drag, startPoint x: 250, startPoint y: 118, endPoint x: 88, endPoint y: 120, distance: 162.0
click at [88, 120] on mat-drawer-container "InSync dashboard Dashboard label Supplier label Buyer label Facility label Assi…" at bounding box center [784, 389] width 1568 height 778
paste input "text"
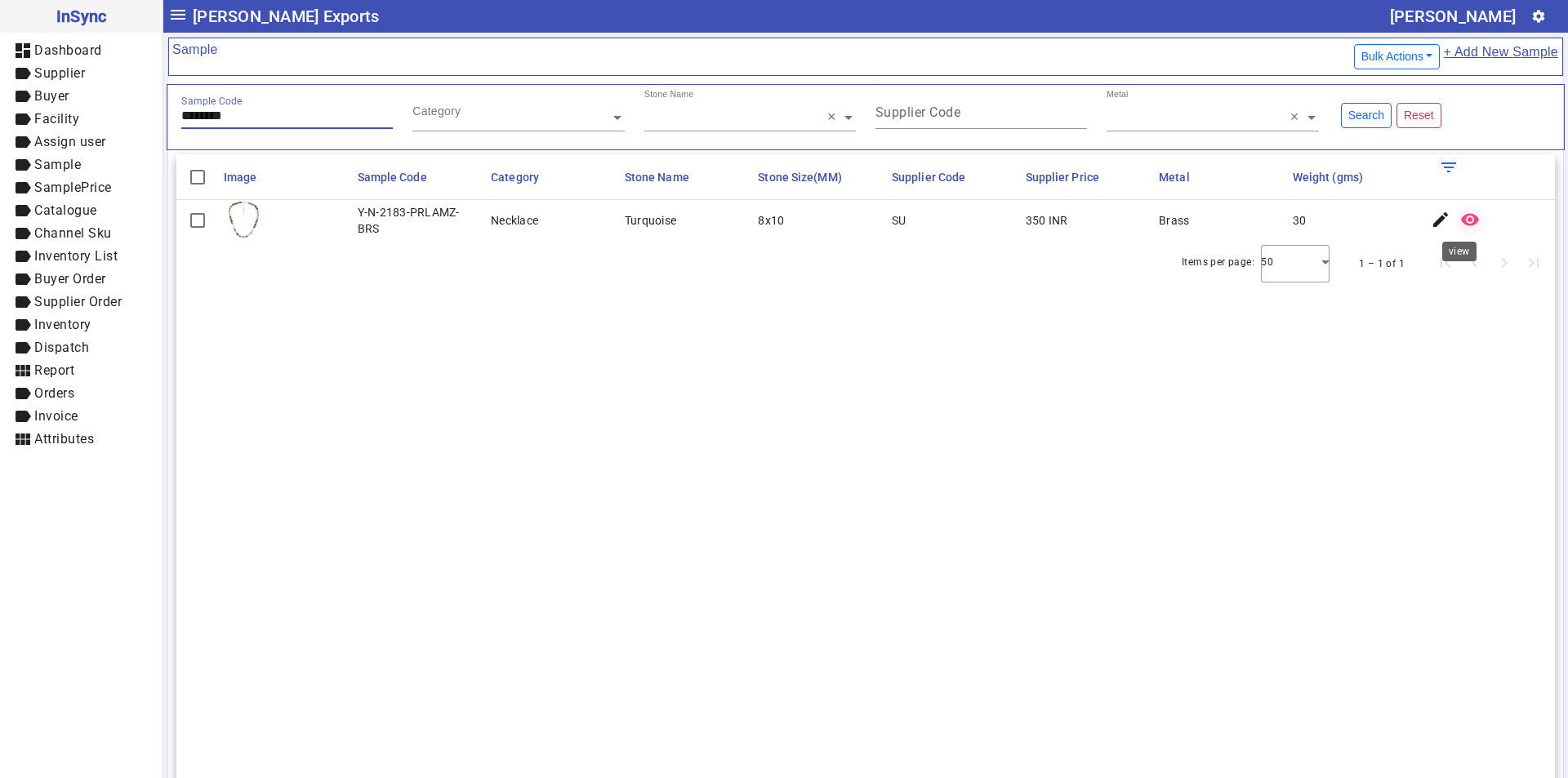
click at [1460, 223] on mat-icon "remove_red_eye" at bounding box center [1469, 219] width 20 height 20
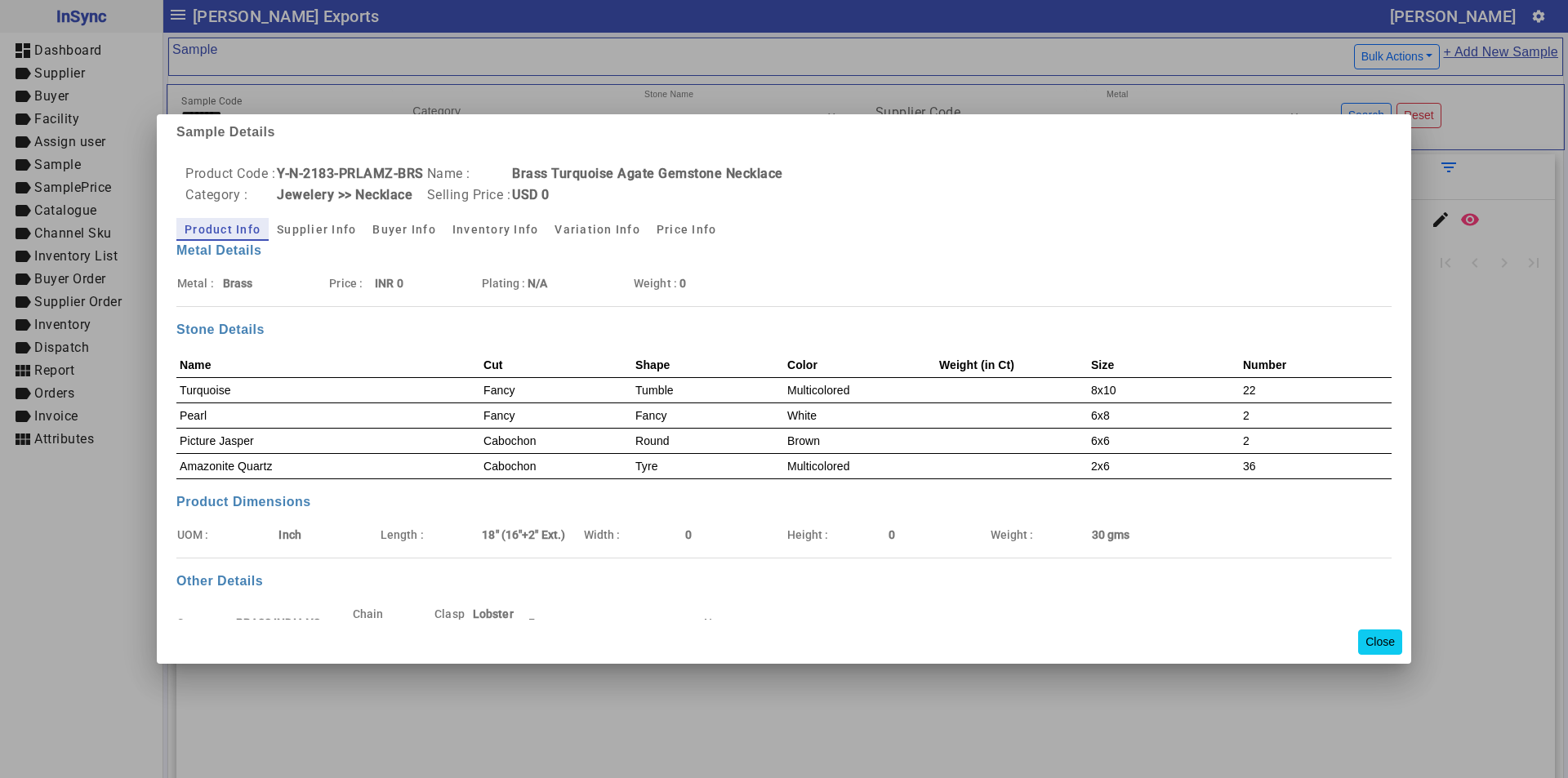
click at [1389, 634] on button "Close" at bounding box center [1379, 641] width 44 height 25
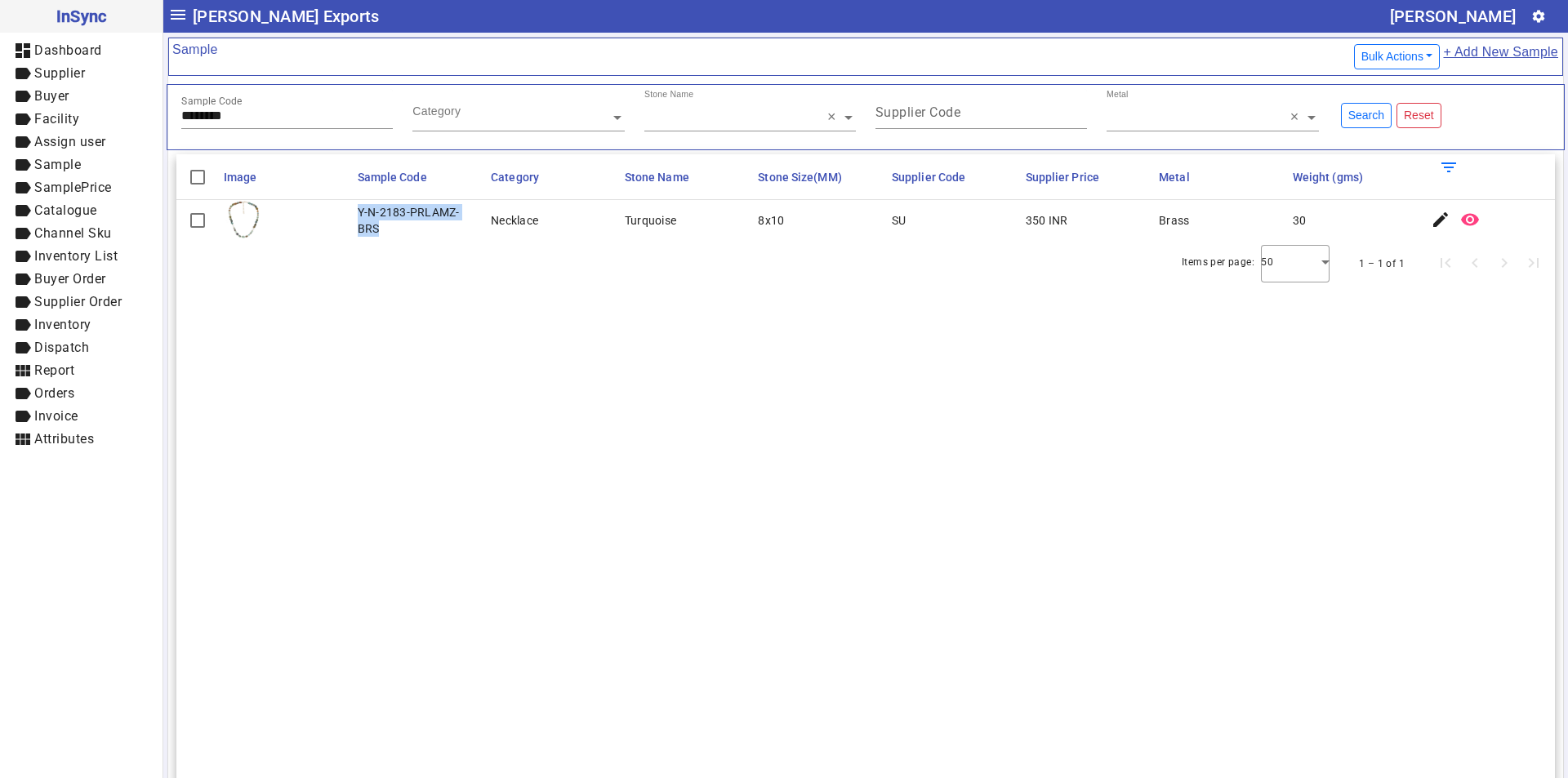
drag, startPoint x: 357, startPoint y: 208, endPoint x: 375, endPoint y: 229, distance: 27.7
click at [375, 229] on div "Y-N-2183-PRLAMZ-BRS" at bounding box center [419, 220] width 124 height 33
drag, startPoint x: 230, startPoint y: 113, endPoint x: 36, endPoint y: 125, distance: 194.4
click at [36, 125] on mat-drawer-container "InSync dashboard Dashboard label Supplier label Buyer label Facility label Assi…" at bounding box center [784, 389] width 1568 height 778
paste input "text"
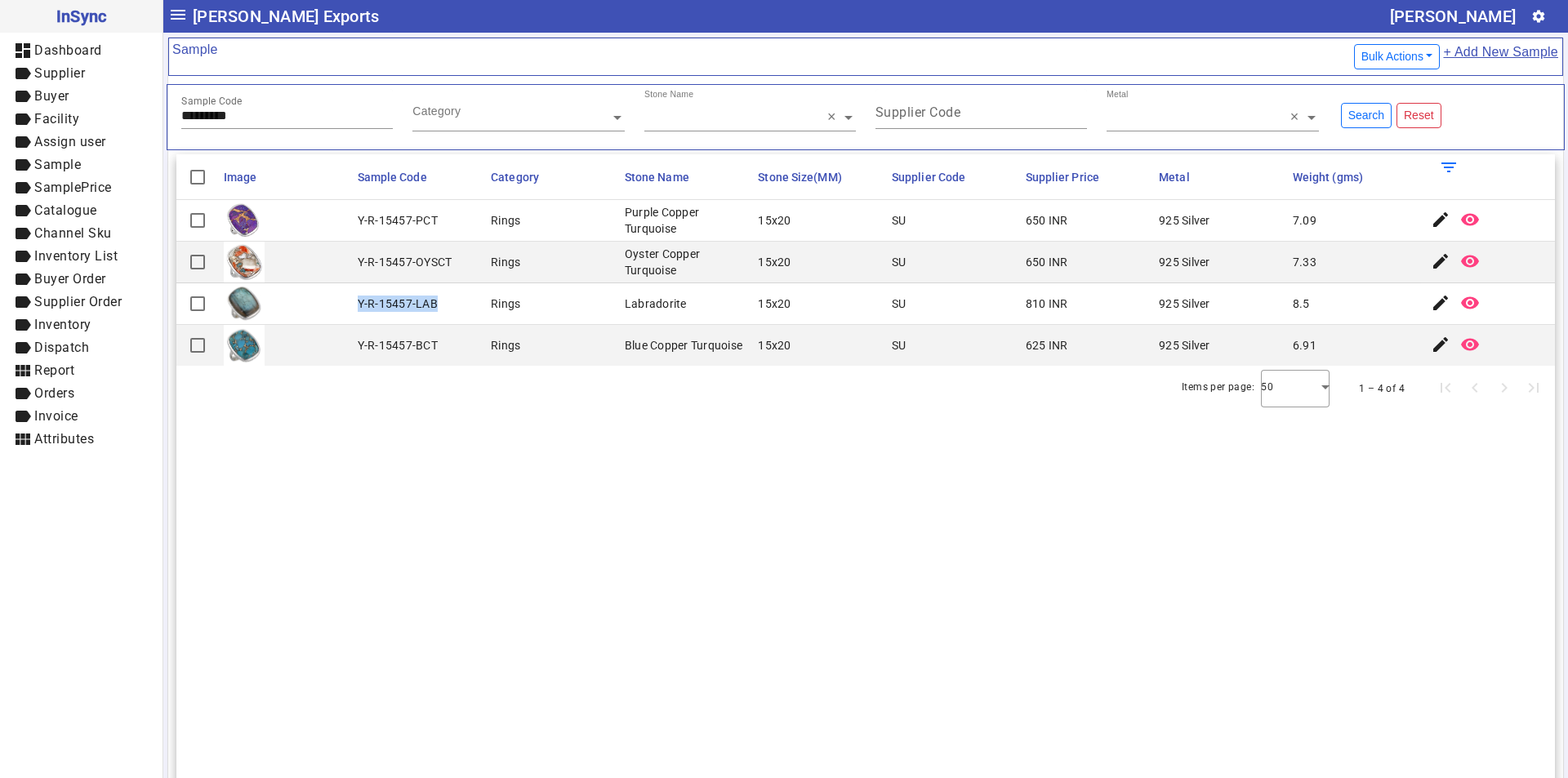
drag, startPoint x: 355, startPoint y: 302, endPoint x: 440, endPoint y: 303, distance: 85.0
click at [440, 303] on mat-cell "Y-R-15457-LAB" at bounding box center [420, 303] width 134 height 42
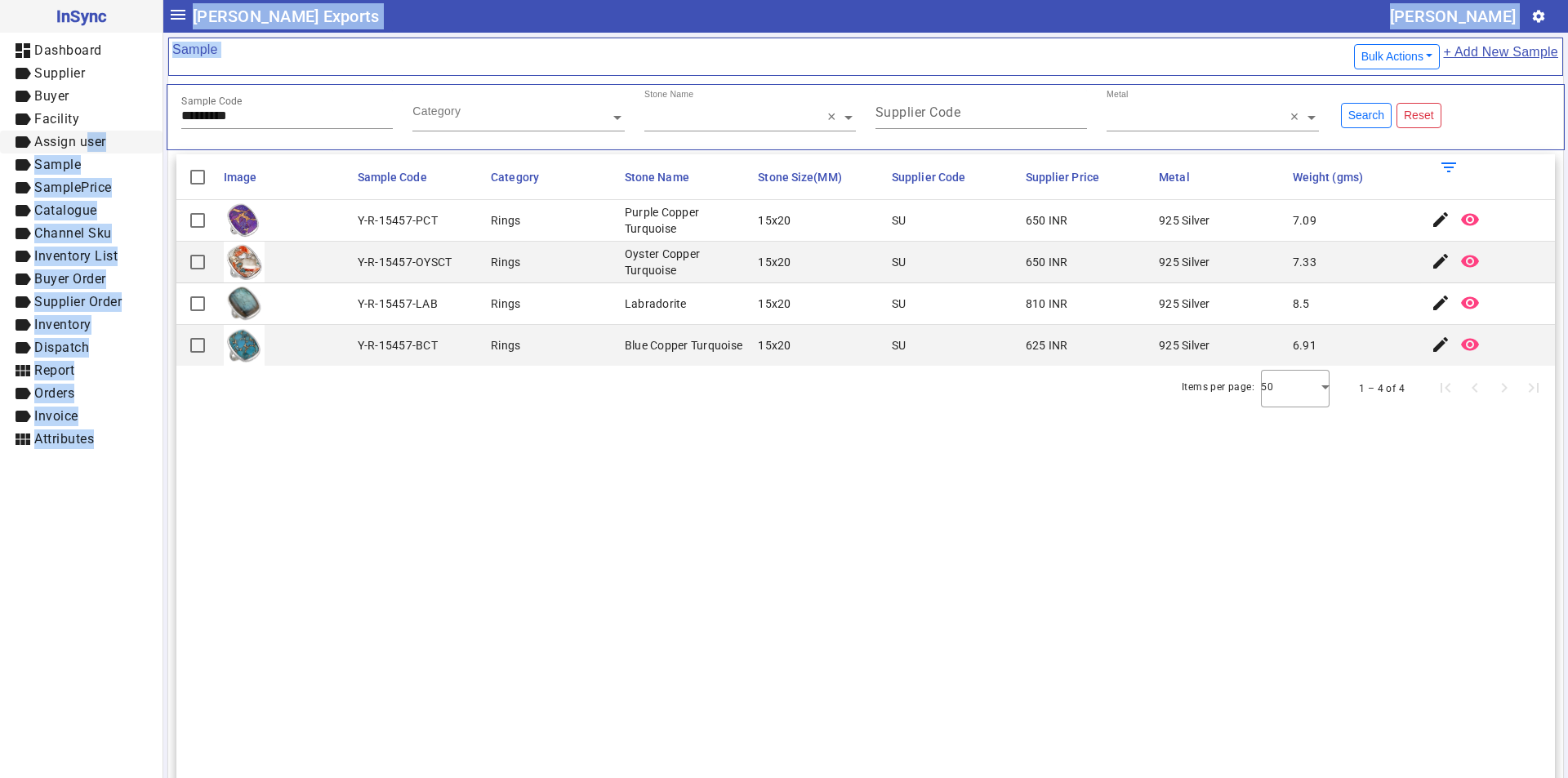
drag, startPoint x: 260, startPoint y: 107, endPoint x: 77, endPoint y: 135, distance: 185.1
click at [77, 135] on mat-drawer-container "InSync dashboard Dashboard label Supplier label Buyer label Facility label Assi…" at bounding box center [784, 389] width 1568 height 778
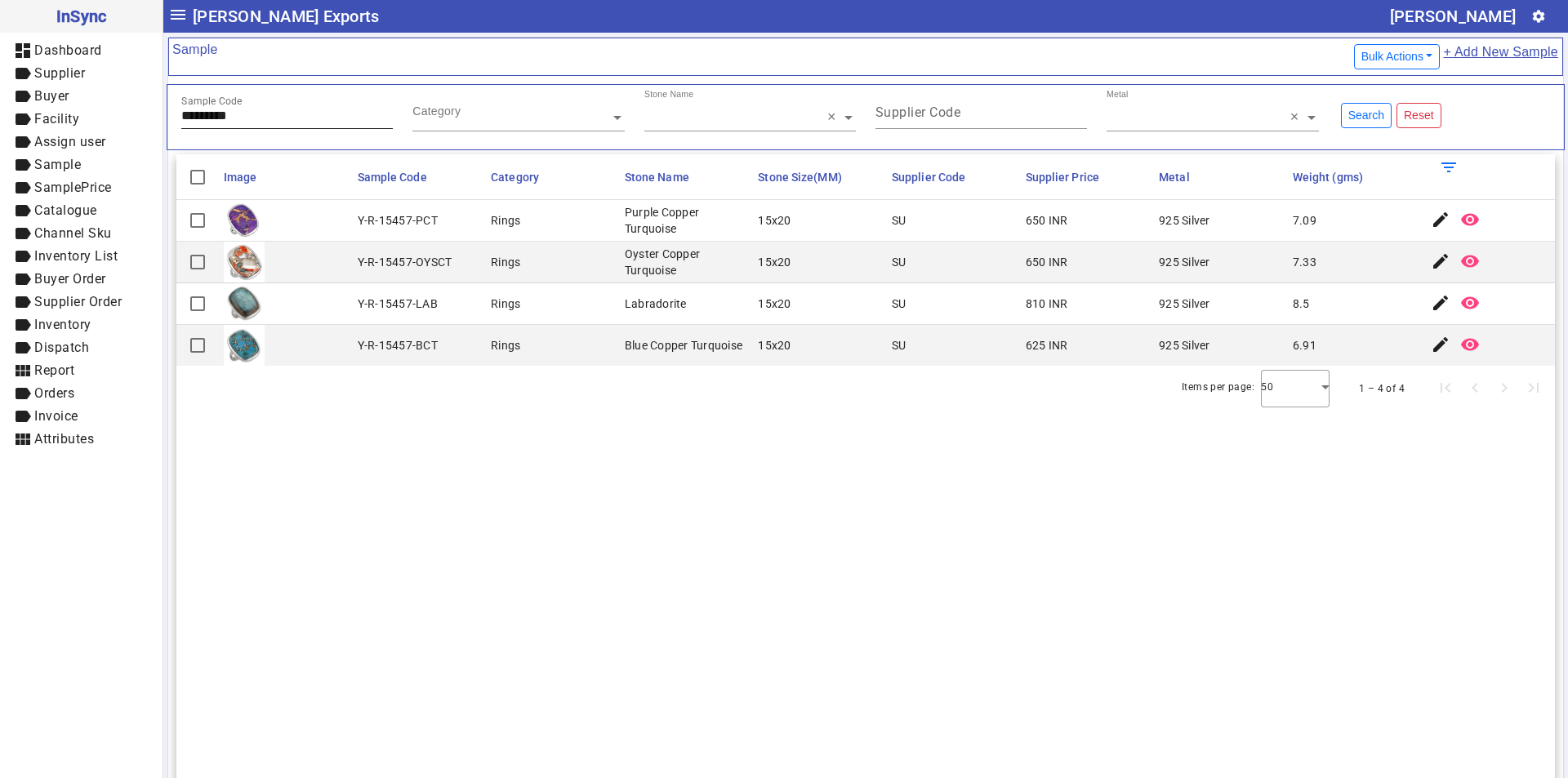
click at [242, 112] on input "*********" at bounding box center [287, 115] width 211 height 14
drag, startPoint x: 265, startPoint y: 112, endPoint x: 71, endPoint y: 133, distance: 195.1
click at [74, 132] on mat-drawer-container "InSync dashboard Dashboard label Supplier label Buyer label Facility label Assi…" at bounding box center [784, 389] width 1568 height 778
paste input "text"
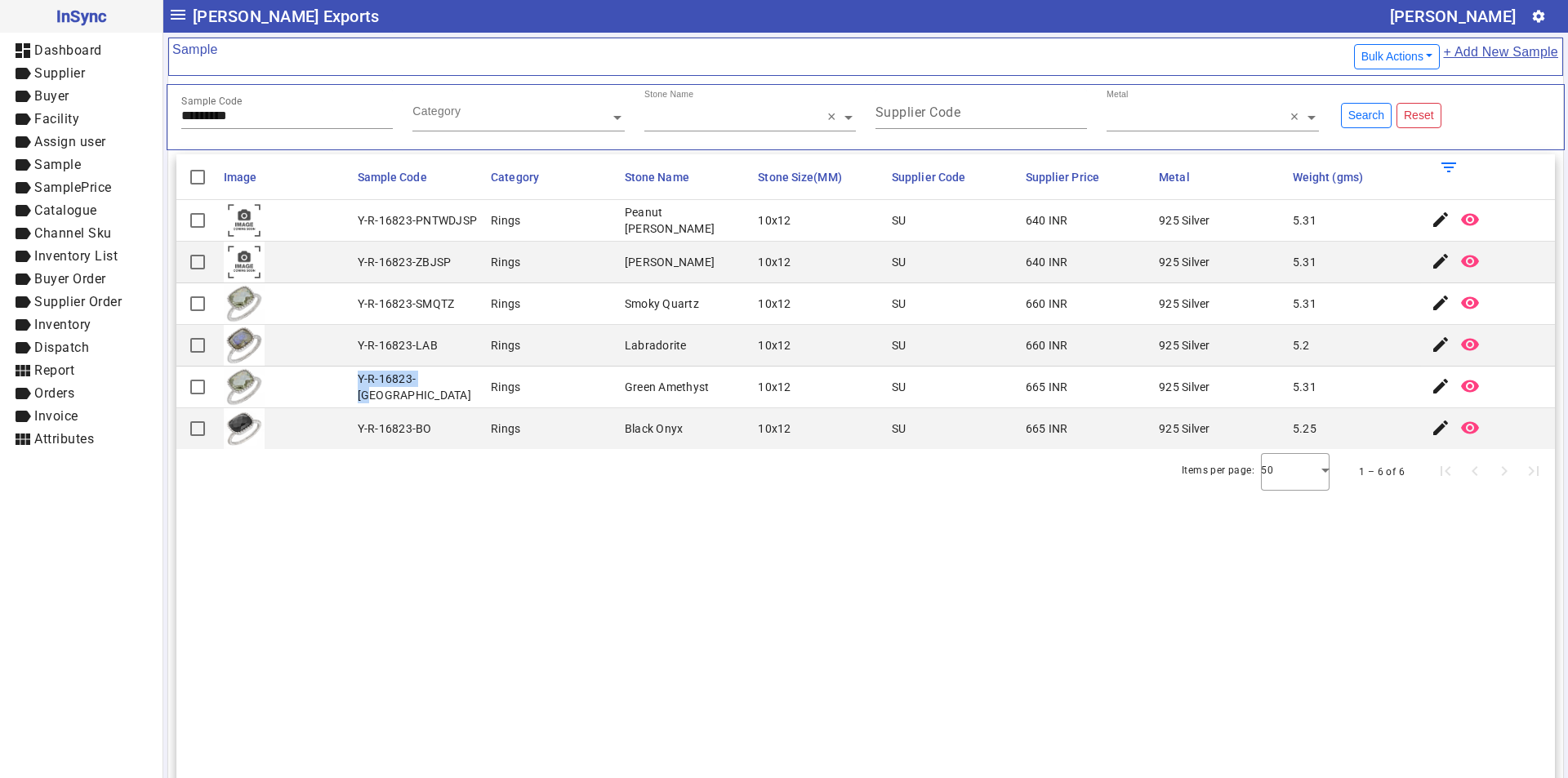
drag, startPoint x: 356, startPoint y: 386, endPoint x: 427, endPoint y: 390, distance: 71.1
click at [427, 390] on div "Y-R-16823-[GEOGRAPHIC_DATA]" at bounding box center [419, 386] width 124 height 33
drag, startPoint x: 257, startPoint y: 115, endPoint x: 28, endPoint y: 114, distance: 229.0
click at [28, 114] on mat-drawer-container "InSync dashboard Dashboard label Supplier label Buyer label Facility label Assi…" at bounding box center [784, 389] width 1568 height 778
paste input "text"
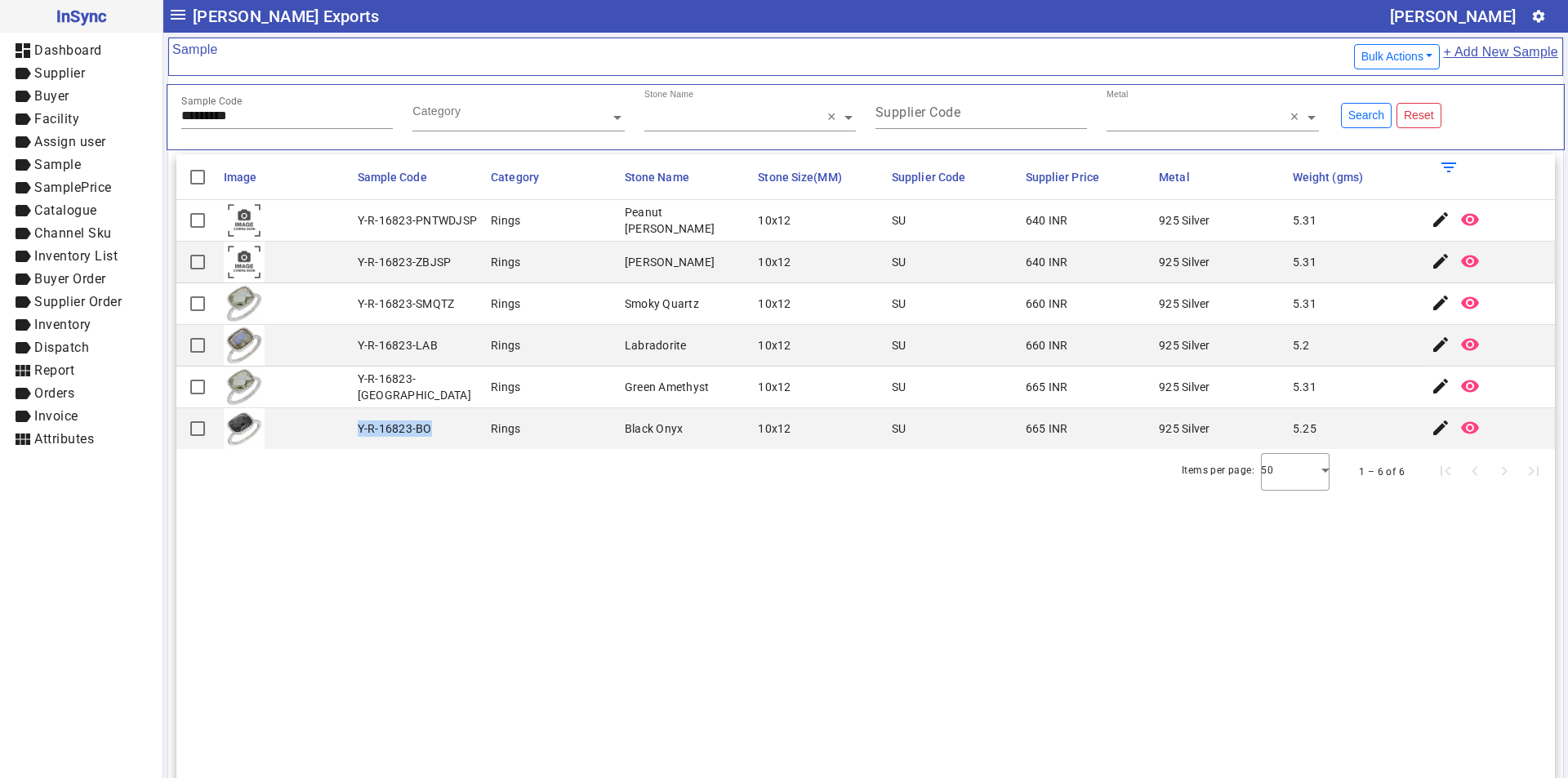
drag, startPoint x: 357, startPoint y: 428, endPoint x: 460, endPoint y: 433, distance: 103.1
click at [460, 433] on mat-cell "Y-R-16823-BO" at bounding box center [420, 428] width 134 height 41
drag, startPoint x: 271, startPoint y: 114, endPoint x: 11, endPoint y: 117, distance: 260.0
click at [11, 117] on mat-drawer-container "InSync dashboard Dashboard label Supplier label Buyer label Facility label Assi…" at bounding box center [784, 389] width 1568 height 778
paste input "text"
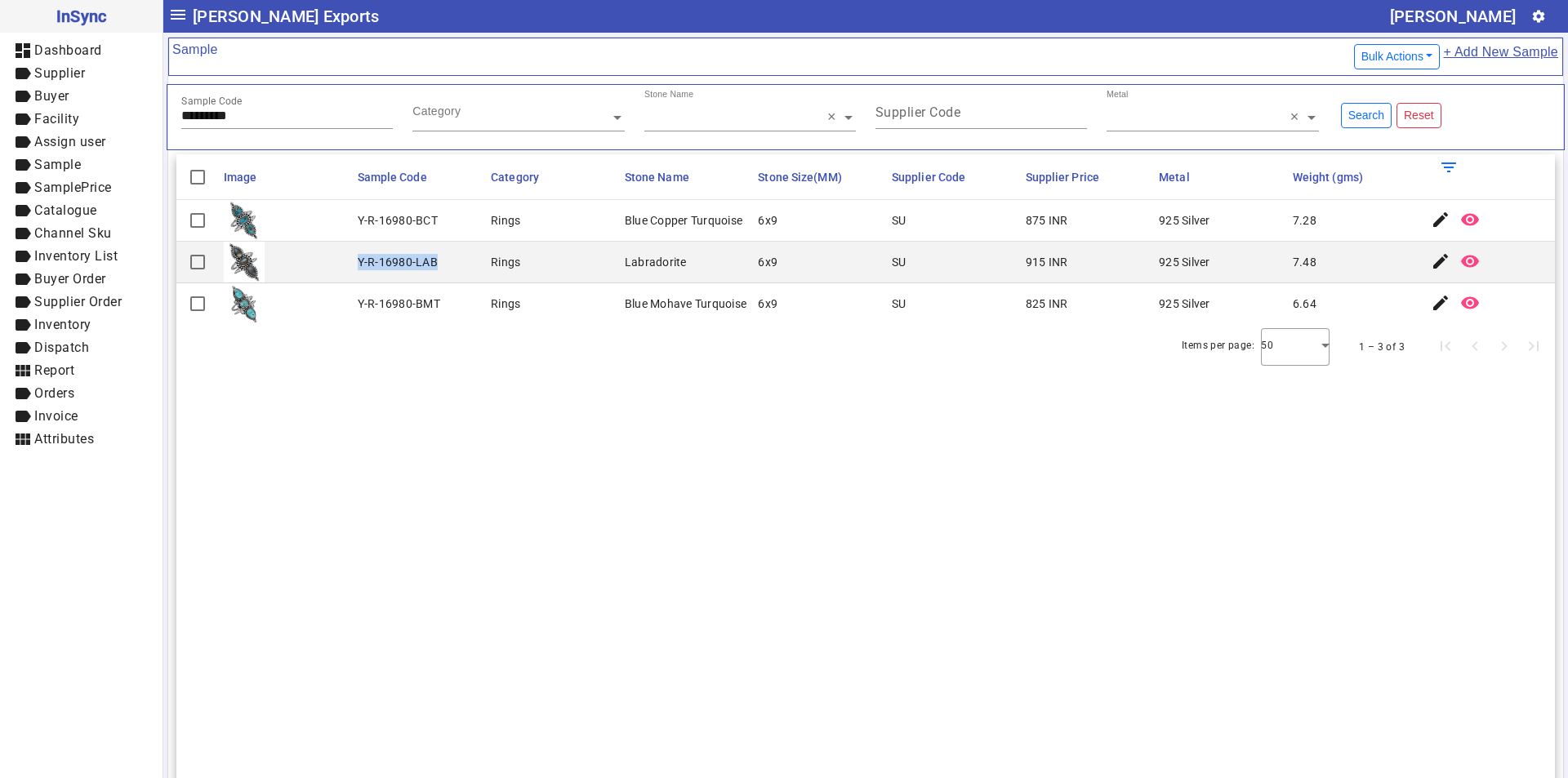
drag, startPoint x: 355, startPoint y: 262, endPoint x: 448, endPoint y: 268, distance: 93.2
click at [448, 268] on mat-cell "Y-R-16980-LAB" at bounding box center [420, 262] width 134 height 42
drag, startPoint x: 234, startPoint y: 114, endPoint x: 74, endPoint y: 129, distance: 160.7
click at [74, 129] on mat-drawer-container "InSync dashboard Dashboard label Supplier label Buyer label Facility label Assi…" at bounding box center [784, 389] width 1568 height 778
paste input "text"
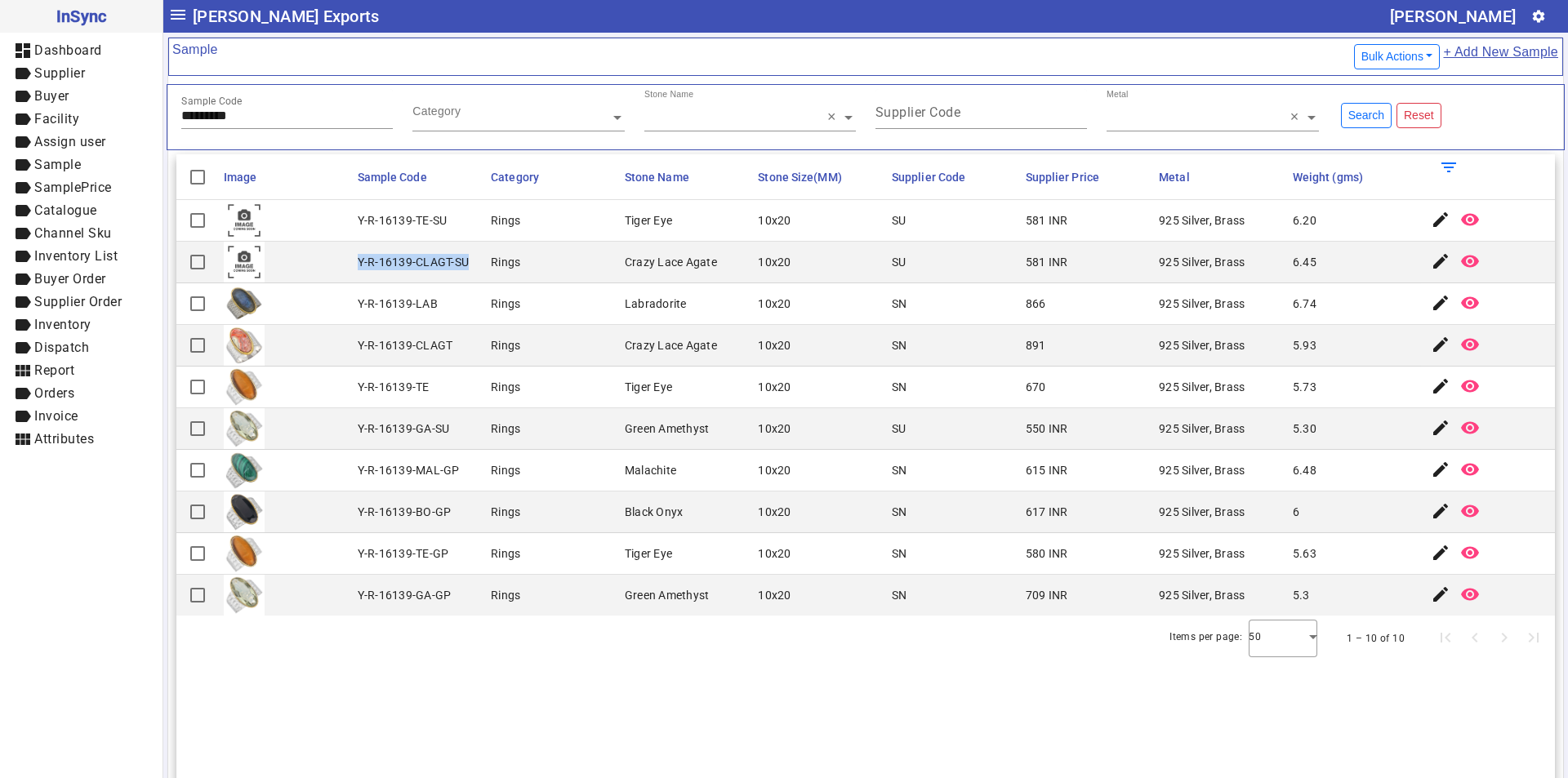
drag, startPoint x: 355, startPoint y: 261, endPoint x: 467, endPoint y: 262, distance: 112.0
click at [467, 262] on mat-cell "Y-R-16139-CLAGT-SU" at bounding box center [420, 262] width 134 height 42
drag, startPoint x: 254, startPoint y: 117, endPoint x: 77, endPoint y: 117, distance: 177.0
click at [77, 117] on mat-drawer-container "InSync dashboard Dashboard label Supplier label Buyer label Facility label Assi…" at bounding box center [784, 389] width 1568 height 778
paste input "text"
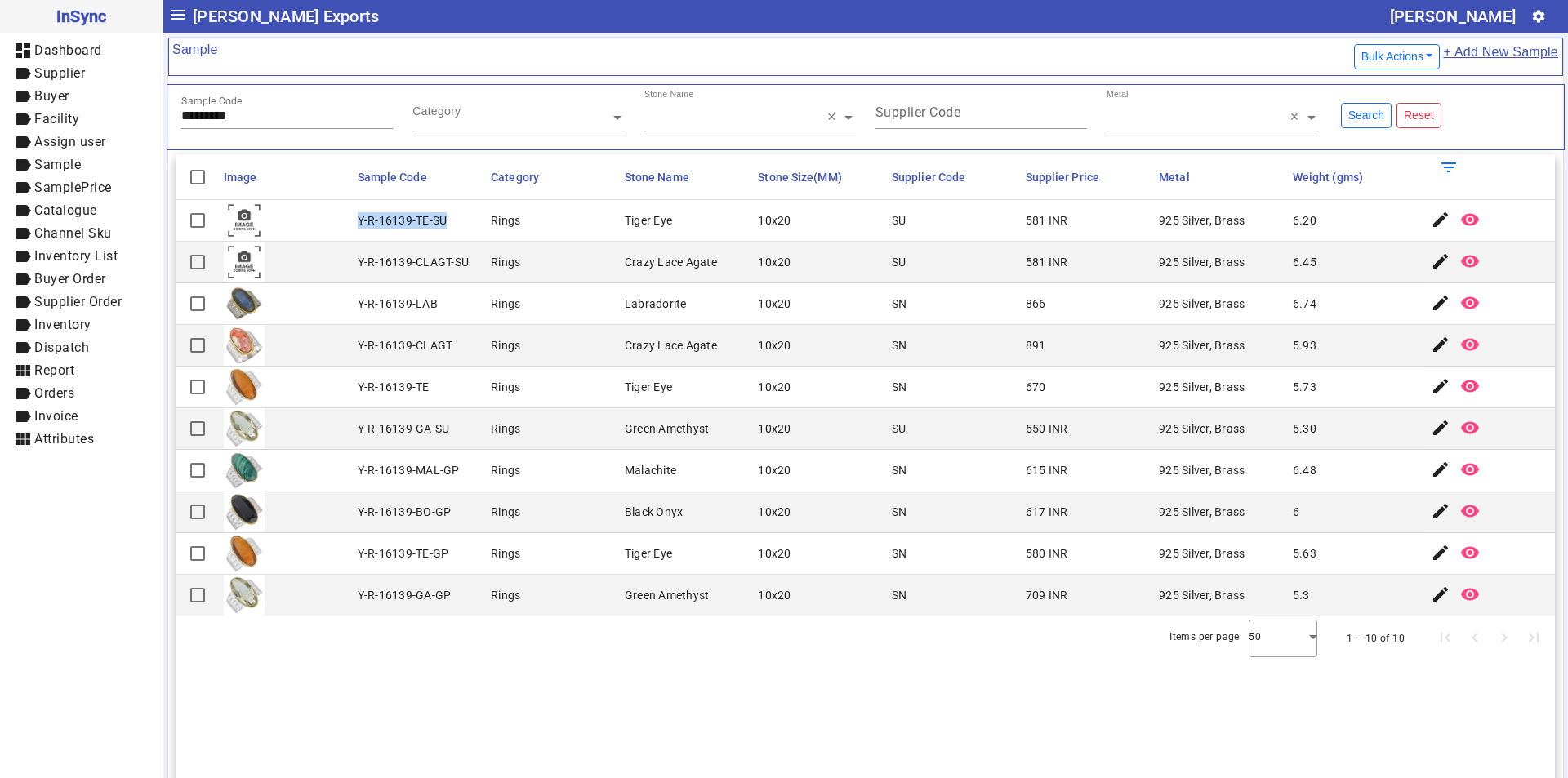
drag, startPoint x: 355, startPoint y: 217, endPoint x: 455, endPoint y: 227, distance: 100.5
click at [455, 227] on mat-cell "Y-R-16139-TE-SU" at bounding box center [420, 221] width 134 height 42
drag, startPoint x: 265, startPoint y: 115, endPoint x: 48, endPoint y: 112, distance: 217.0
click at [51, 116] on mat-drawer-container "InSync dashboard Dashboard label Supplier label Buyer label Facility label Assi…" at bounding box center [784, 389] width 1568 height 778
paste input "text"
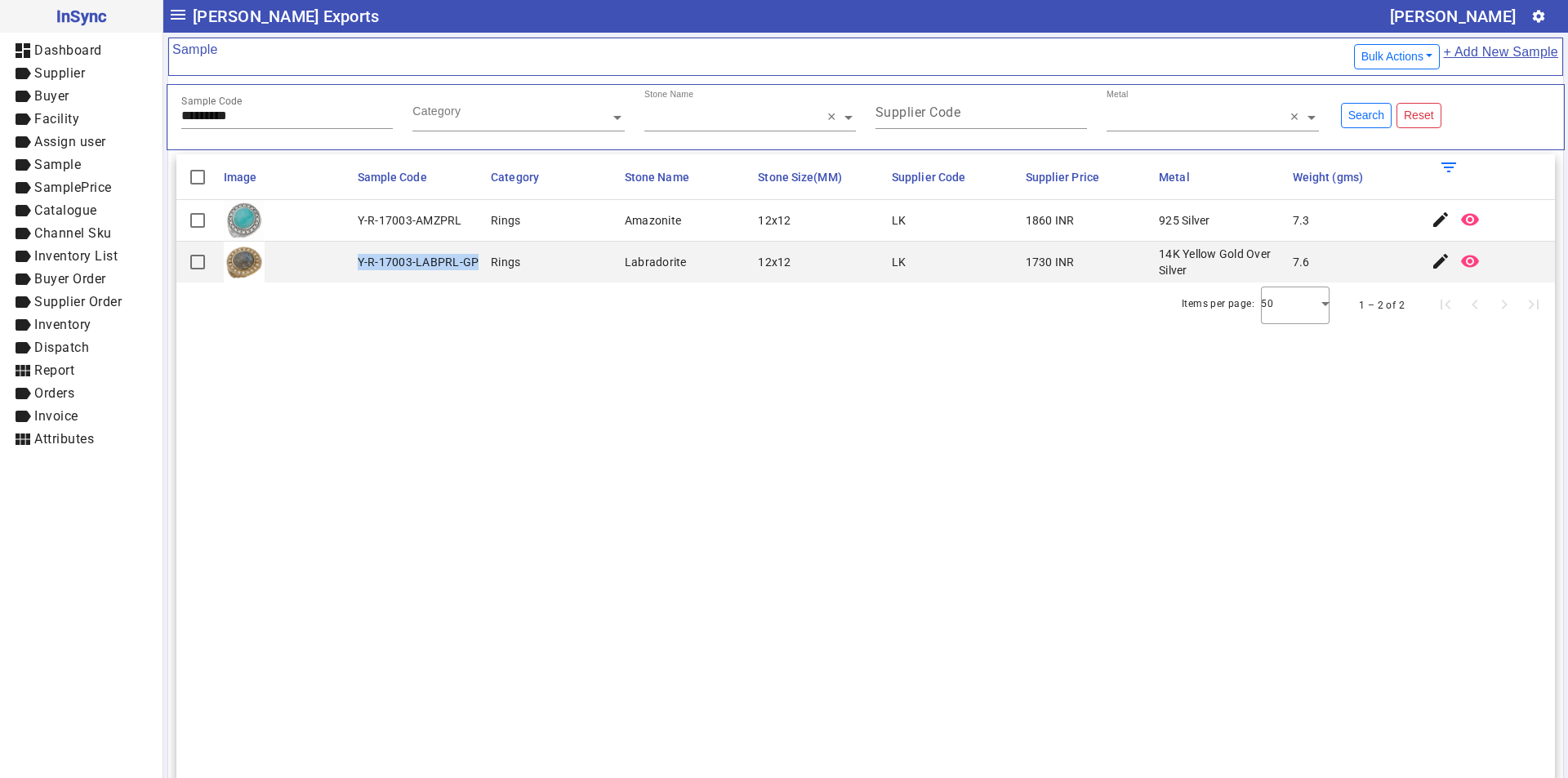
drag, startPoint x: 356, startPoint y: 262, endPoint x: 475, endPoint y: 262, distance: 119.0
click at [475, 262] on mat-cell "Y-R-17003-LABPRL-GP" at bounding box center [420, 262] width 134 height 41
drag, startPoint x: 256, startPoint y: 116, endPoint x: 0, endPoint y: 114, distance: 256.0
click at [0, 114] on mat-drawer-container "InSync dashboard Dashboard label Supplier label Buyer label Facility label Assi…" at bounding box center [784, 389] width 1568 height 778
paste input "text"
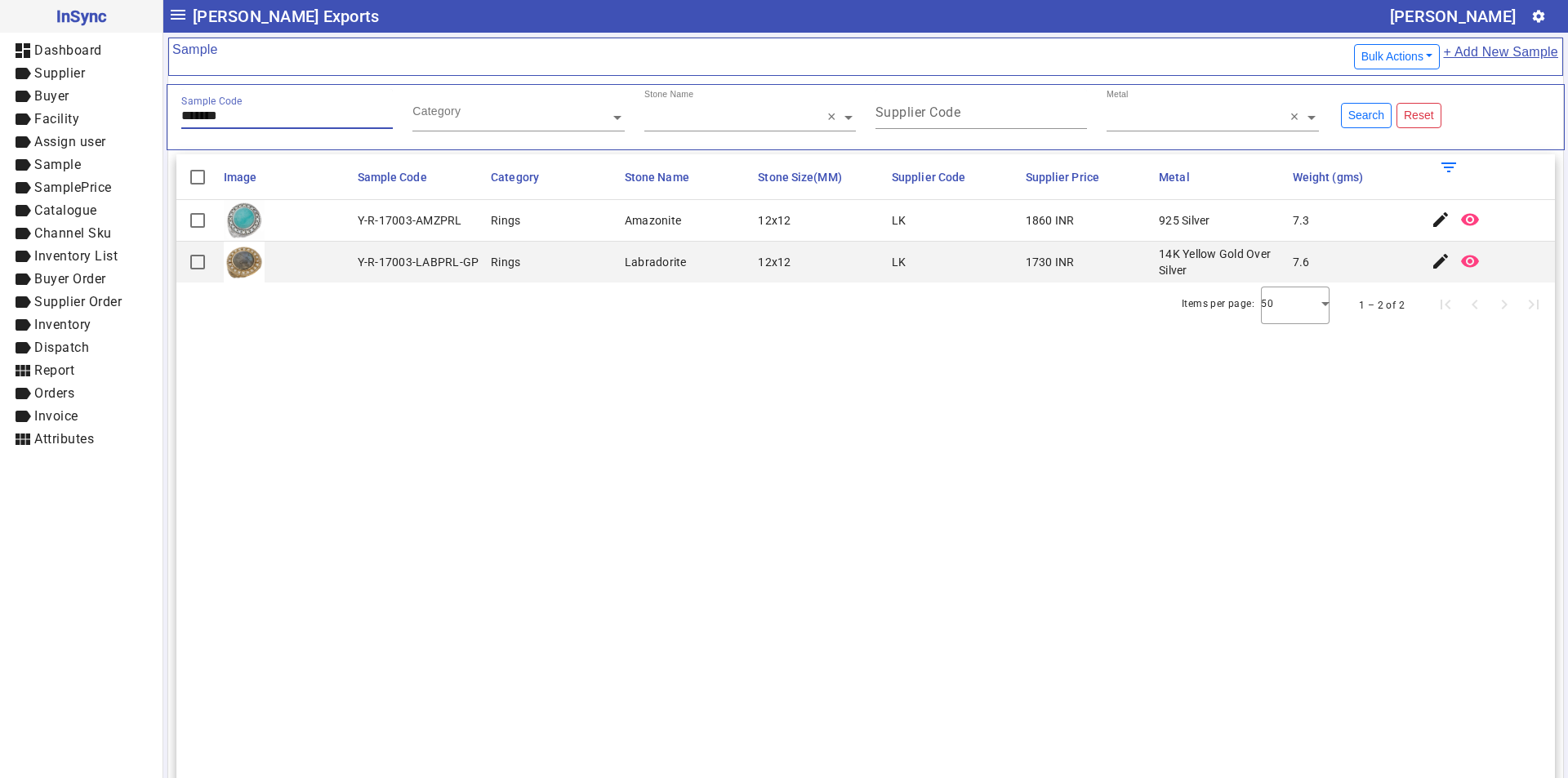
click at [189, 108] on div "Sample Code *******" at bounding box center [287, 109] width 211 height 40
click at [190, 114] on input "*******" at bounding box center [287, 115] width 211 height 14
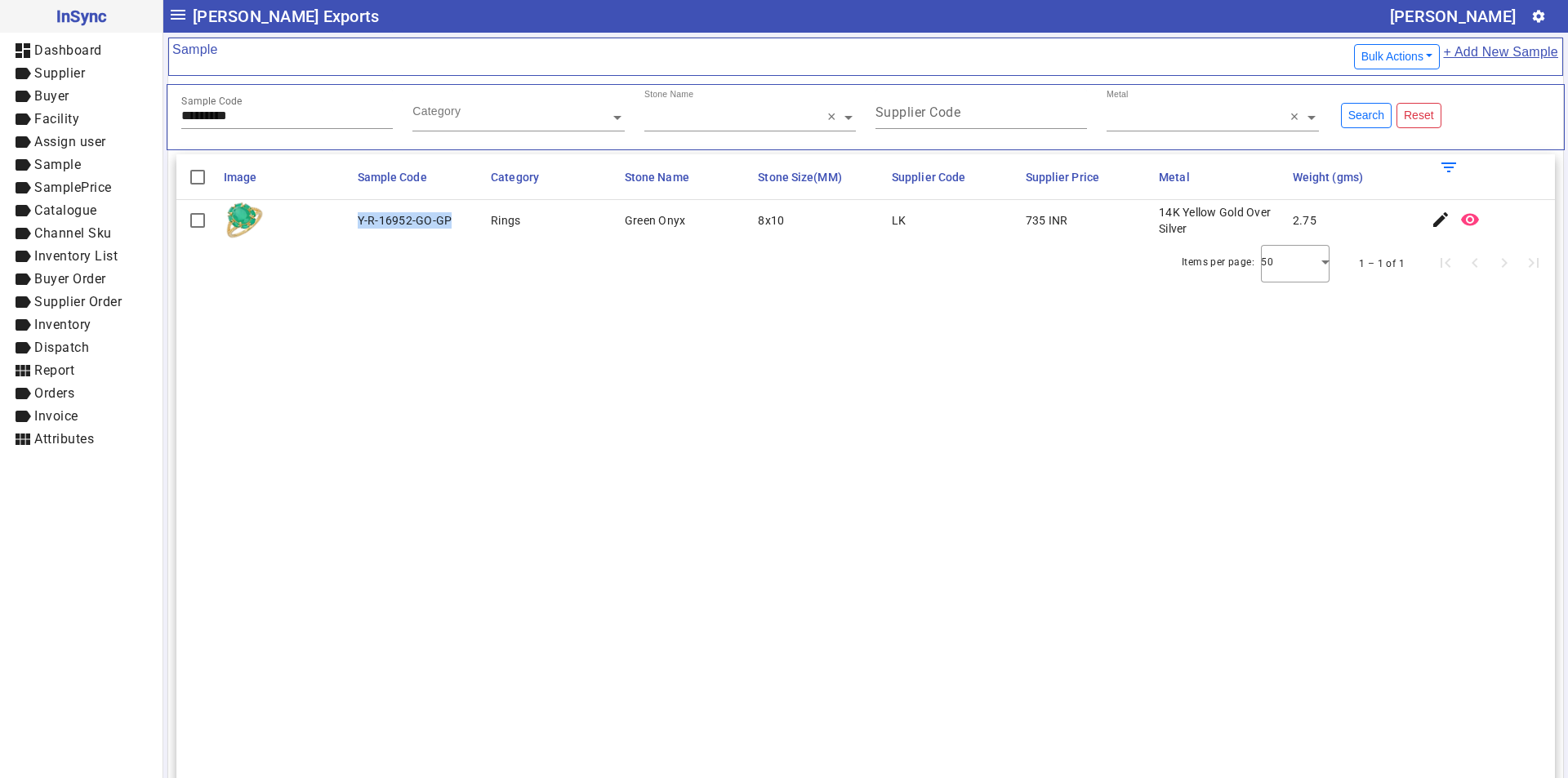
drag, startPoint x: 353, startPoint y: 218, endPoint x: 455, endPoint y: 222, distance: 102.1
click at [455, 222] on mat-cell "Y-R-16952-GO-GP" at bounding box center [420, 221] width 134 height 41
drag, startPoint x: 263, startPoint y: 116, endPoint x: 0, endPoint y: 117, distance: 263.0
click at [0, 128] on mat-drawer-container "InSync dashboard Dashboard label Supplier label Buyer label Facility label Assi…" at bounding box center [784, 389] width 1568 height 778
paste input "text"
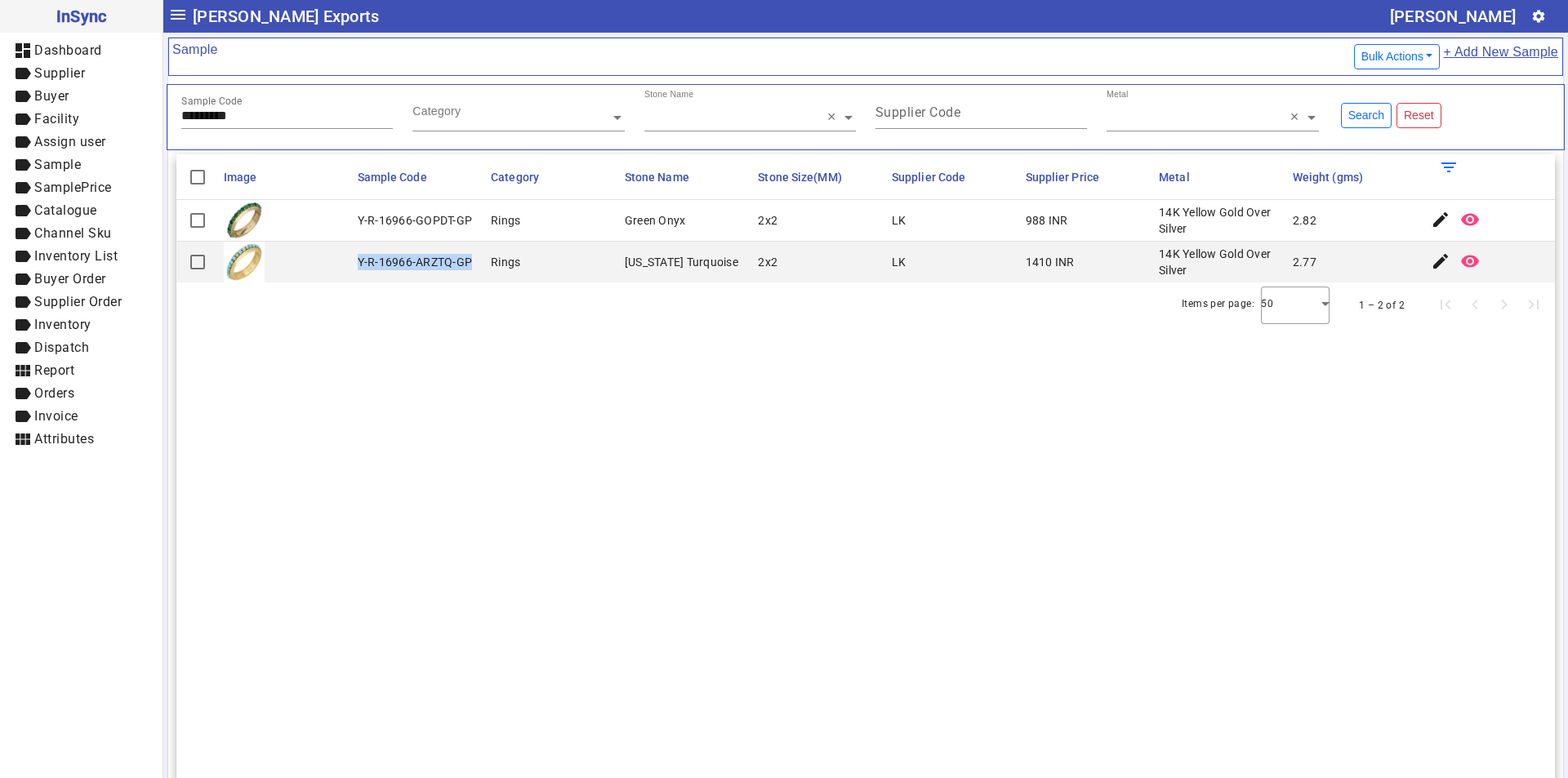
drag, startPoint x: 358, startPoint y: 266, endPoint x: 467, endPoint y: 266, distance: 109.0
click at [467, 266] on div "Y-R-16966-ARZTQ-GP" at bounding box center [415, 262] width 115 height 17
drag, startPoint x: 256, startPoint y: 116, endPoint x: 0, endPoint y: 136, distance: 256.8
click at [0, 136] on mat-drawer-container "InSync dashboard Dashboard label Supplier label Buyer label Facility label Assi…" at bounding box center [784, 389] width 1568 height 778
paste input "text"
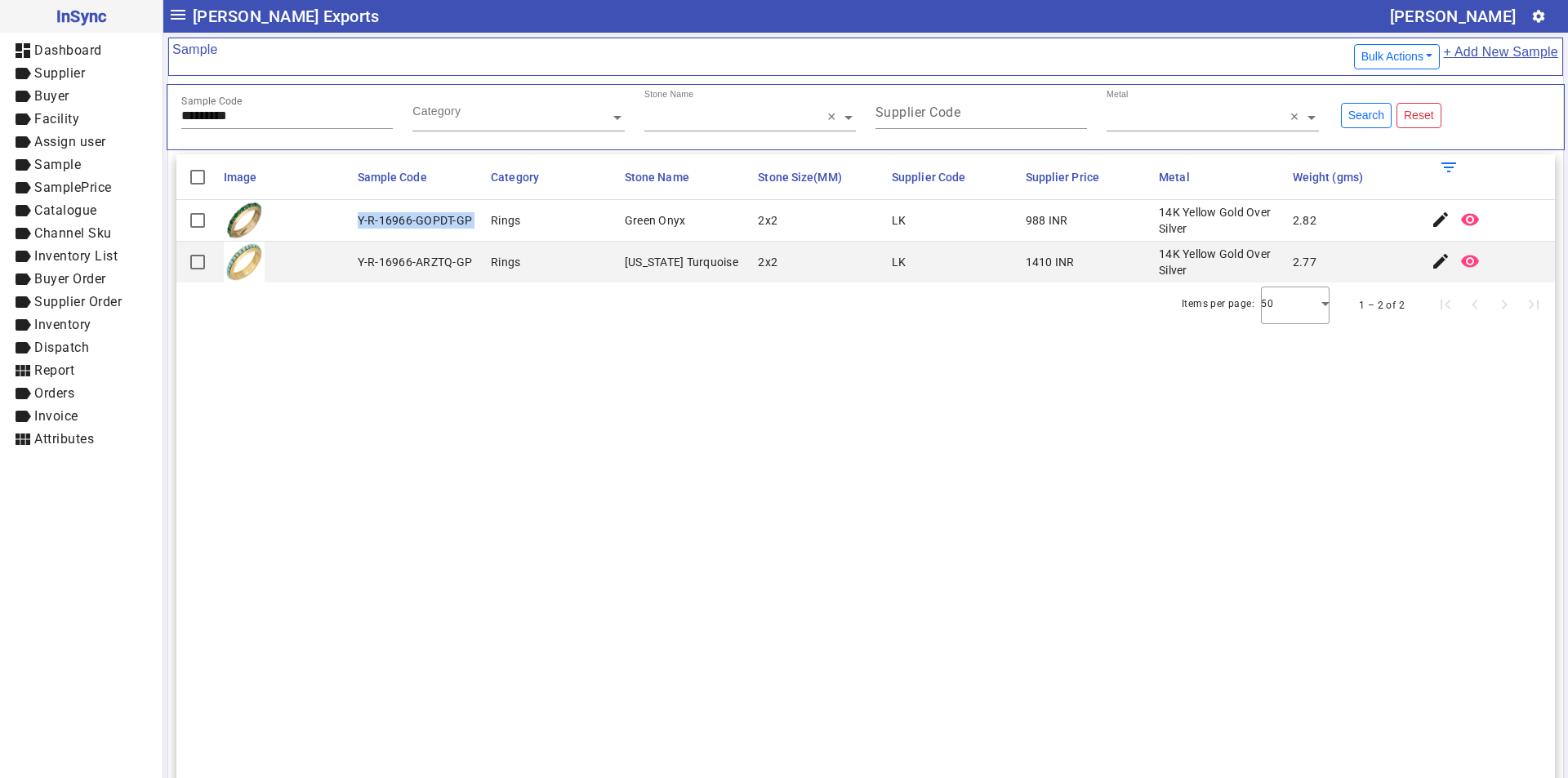
drag, startPoint x: 357, startPoint y: 217, endPoint x: 483, endPoint y: 223, distance: 126.1
click at [483, 223] on mat-row "Y-R-16966-GOPDT-GP Rings Green Onyx 2x2 LK 988 INR 14K Yellow Gold Over Silver …" at bounding box center [865, 221] width 1378 height 42
drag, startPoint x: 262, startPoint y: 118, endPoint x: 60, endPoint y: 114, distance: 202.0
click at [60, 121] on mat-drawer-container "InSync dashboard Dashboard label Supplier label Buyer label Facility label Assi…" at bounding box center [784, 389] width 1568 height 778
paste input "text"
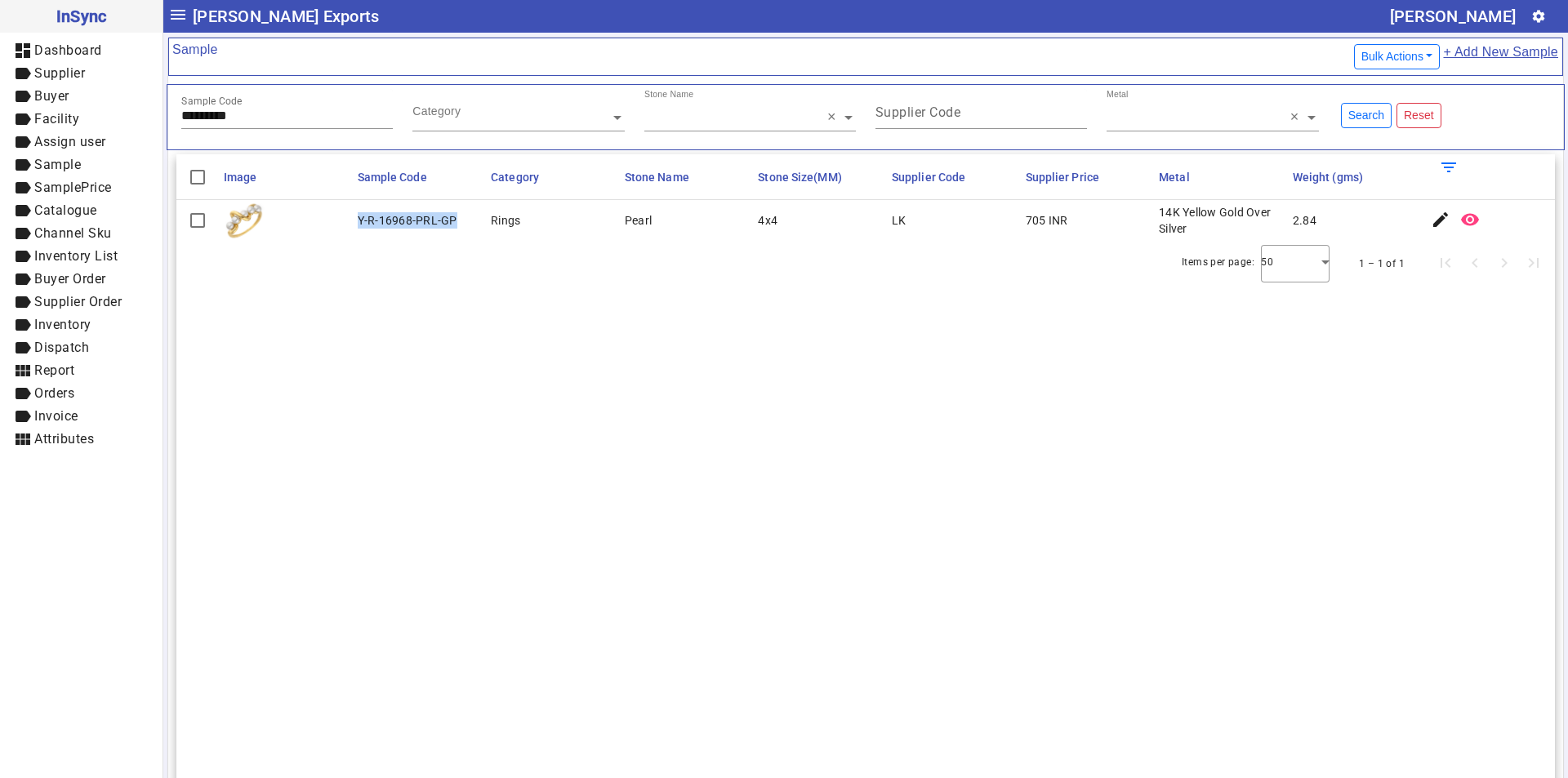
drag, startPoint x: 357, startPoint y: 217, endPoint x: 454, endPoint y: 221, distance: 97.1
click at [454, 221] on mat-cell "Y-R-16968-PRL-GP" at bounding box center [420, 221] width 134 height 41
drag, startPoint x: 274, startPoint y: 122, endPoint x: 74, endPoint y: 121, distance: 200.0
click at [74, 121] on mat-drawer-container "InSync dashboard Dashboard label Supplier label Buyer label Facility label Assi…" at bounding box center [784, 389] width 1568 height 778
paste input "text"
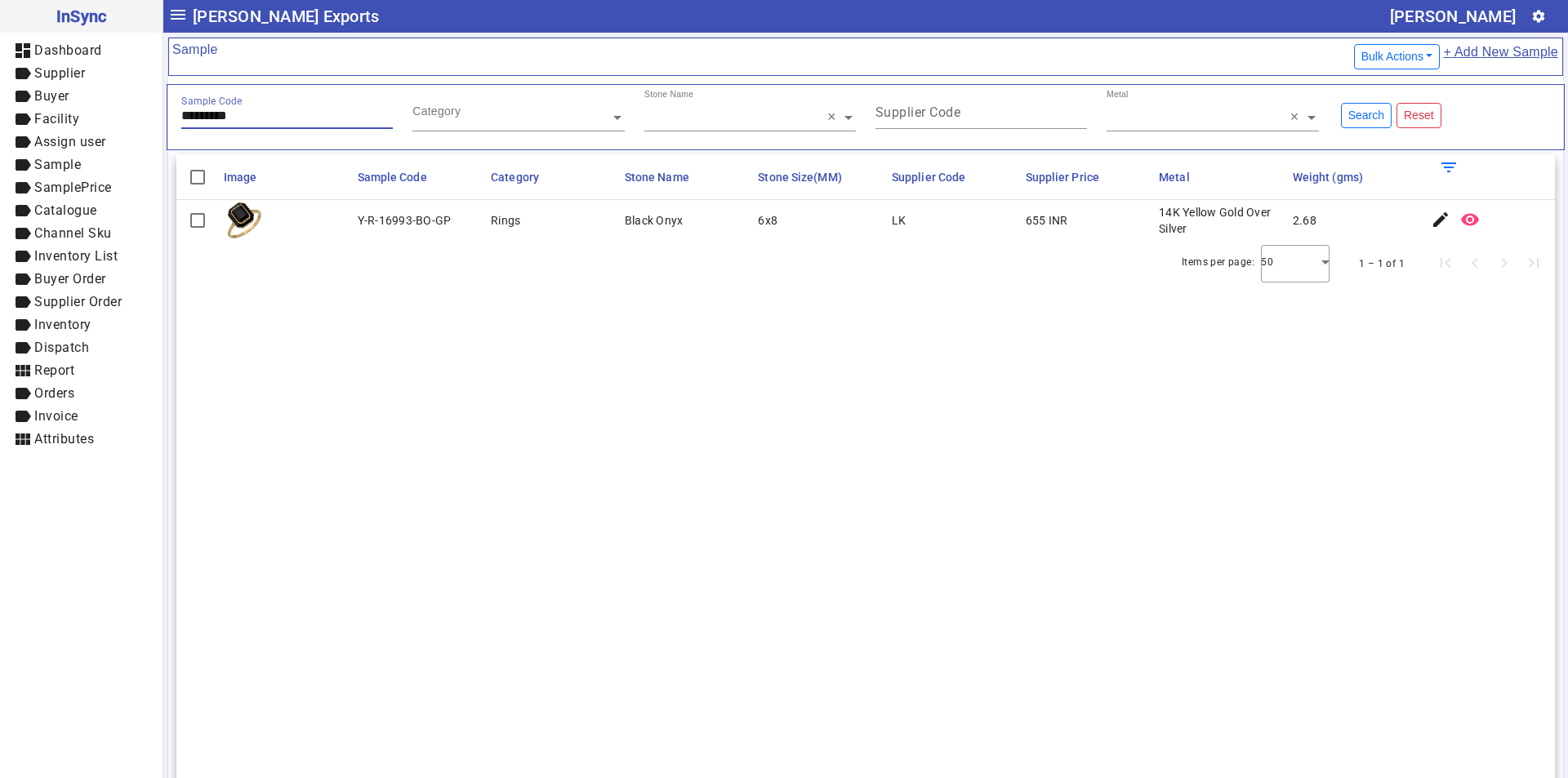
click at [362, 221] on div "Y-R-16993-BO-GP" at bounding box center [404, 221] width 94 height 17
drag, startPoint x: 353, startPoint y: 217, endPoint x: 467, endPoint y: 223, distance: 114.2
click at [467, 223] on mat-cell "Y-R-16993-BO-GP" at bounding box center [420, 221] width 134 height 41
click at [255, 108] on div "Sample Code *********" at bounding box center [287, 109] width 211 height 40
drag, startPoint x: 254, startPoint y: 114, endPoint x: 15, endPoint y: 127, distance: 239.4
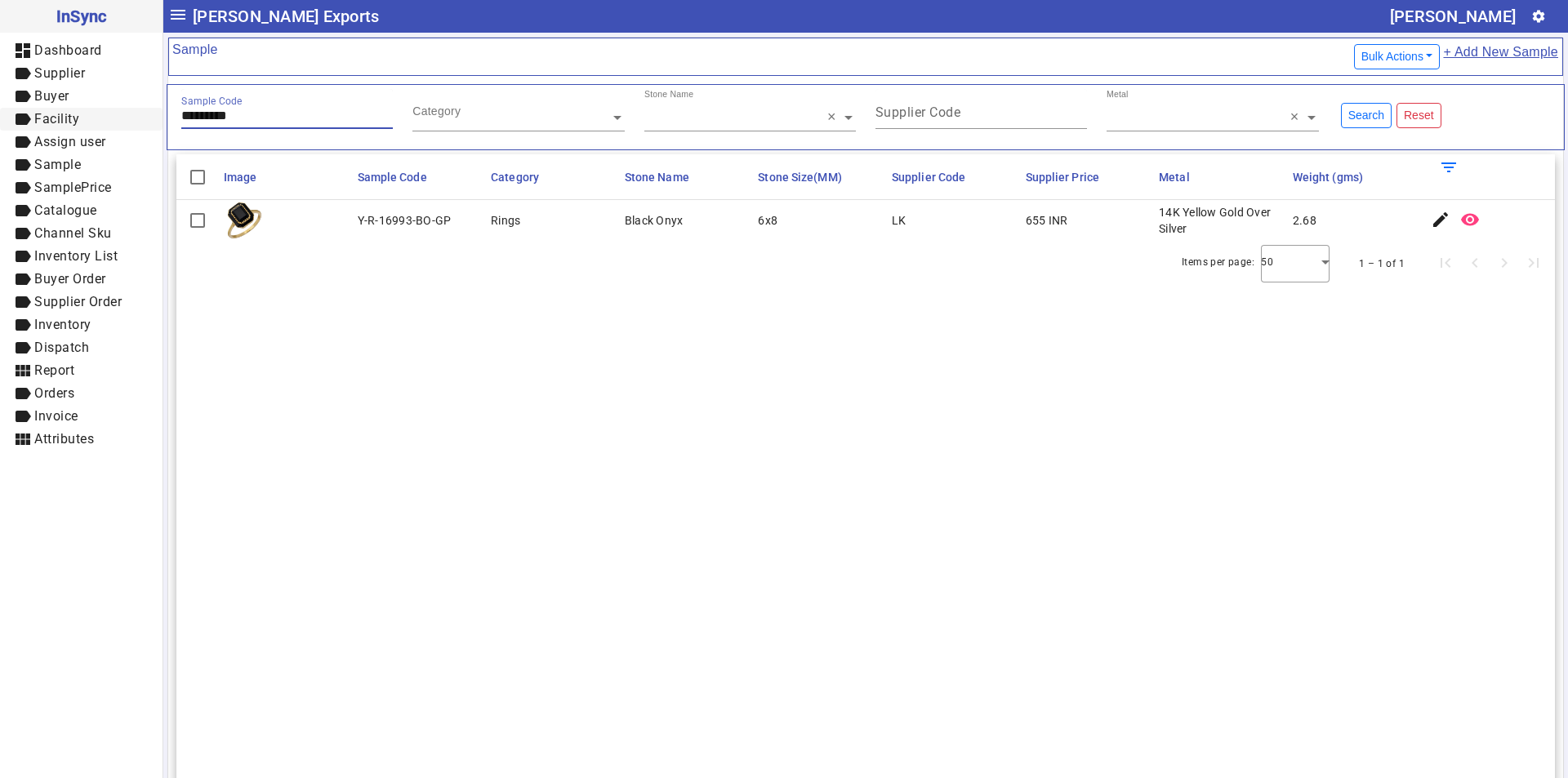
click at [15, 127] on mat-drawer-container "InSync dashboard Dashboard label Supplier label Buyer label Facility label Assi…" at bounding box center [784, 389] width 1568 height 778
paste input "text"
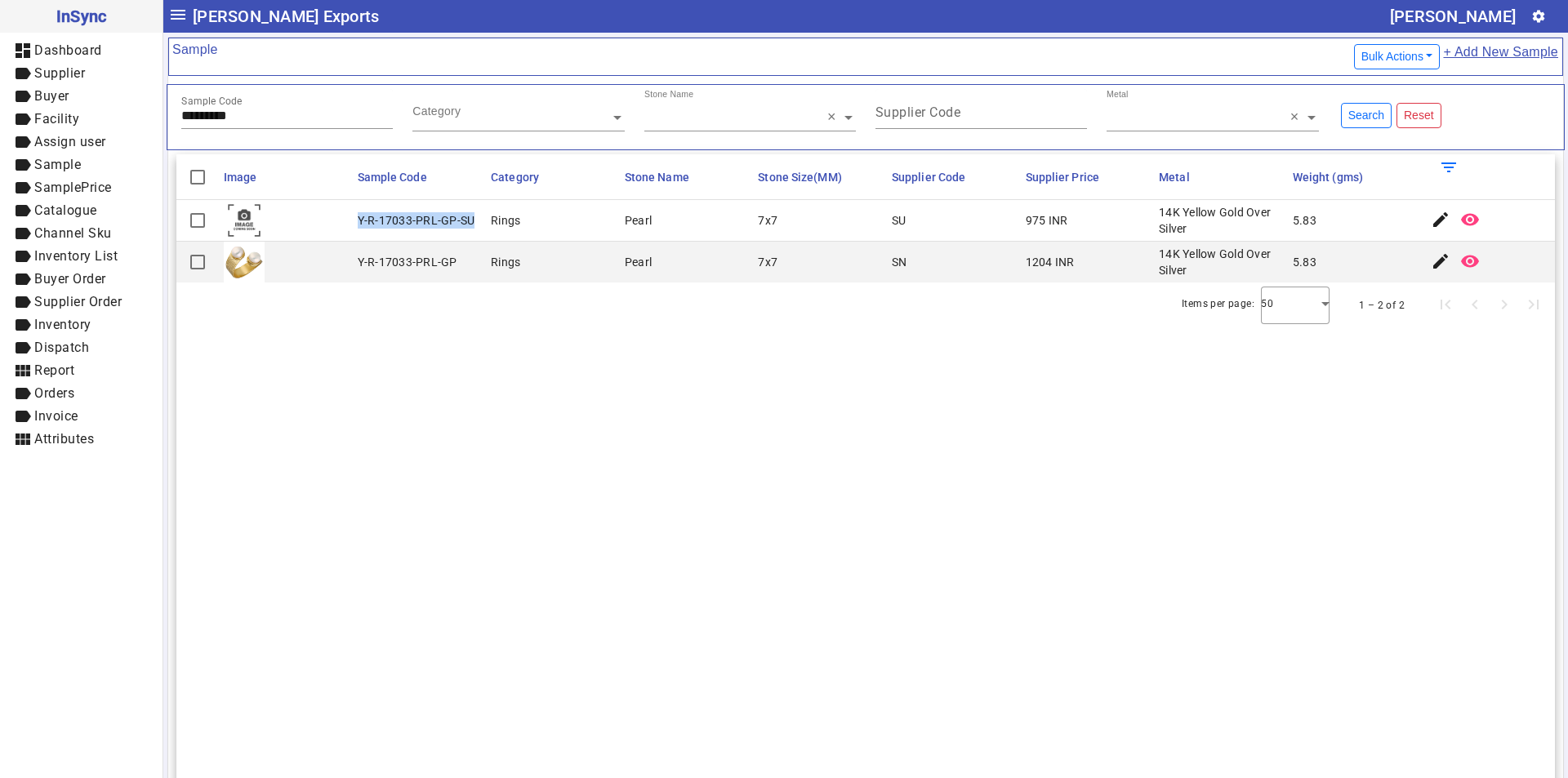
drag, startPoint x: 358, startPoint y: 221, endPoint x: 481, endPoint y: 221, distance: 123.0
click at [481, 221] on mat-cell "Y-R-17033-PRL-GP-SU" at bounding box center [420, 221] width 134 height 42
drag, startPoint x: 256, startPoint y: 118, endPoint x: 9, endPoint y: 117, distance: 247.0
click at [9, 117] on mat-drawer-container "InSync dashboard Dashboard label Supplier label Buyer label Facility label Assi…" at bounding box center [784, 389] width 1568 height 778
paste input "text"
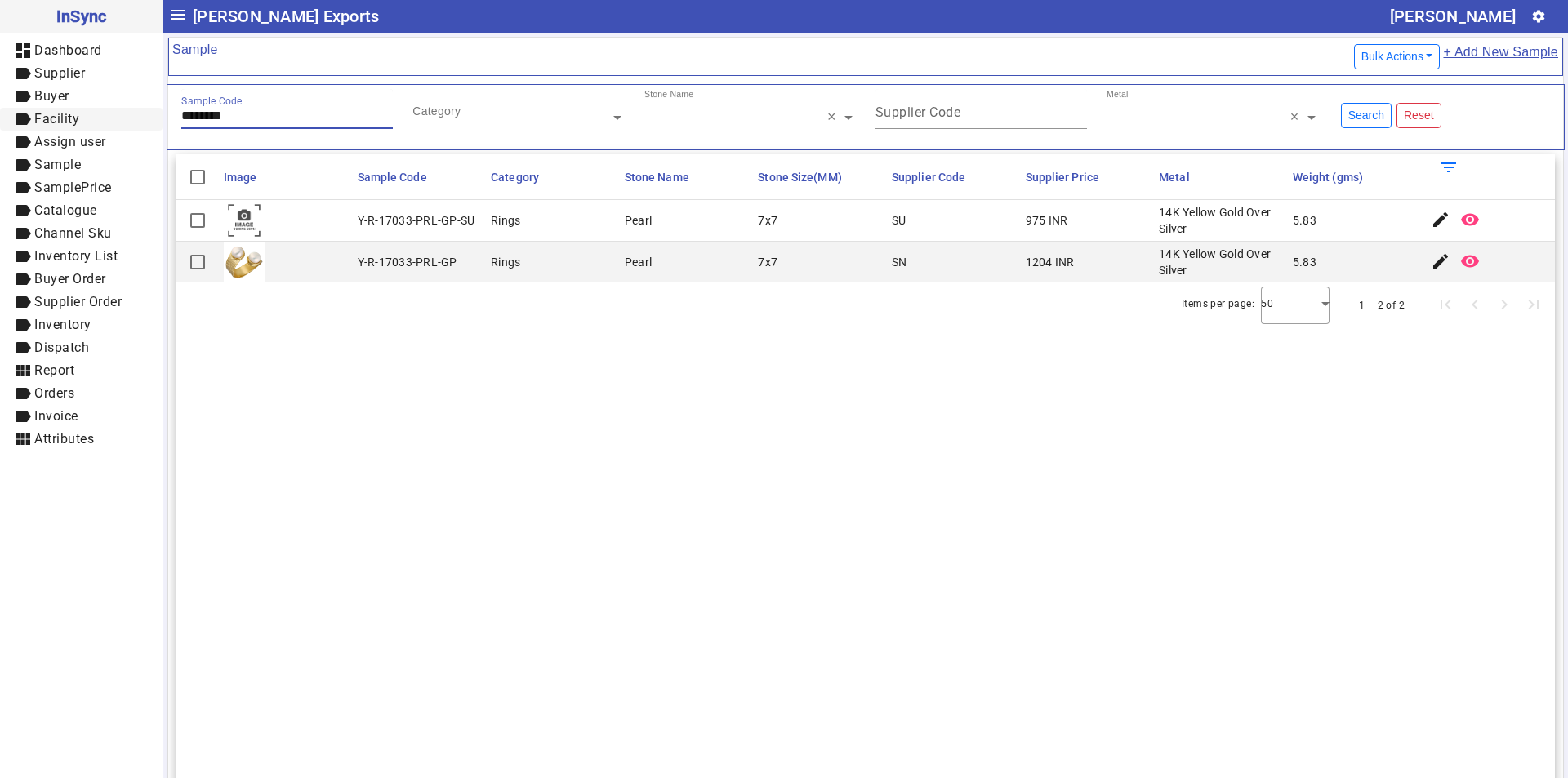
type input "********"
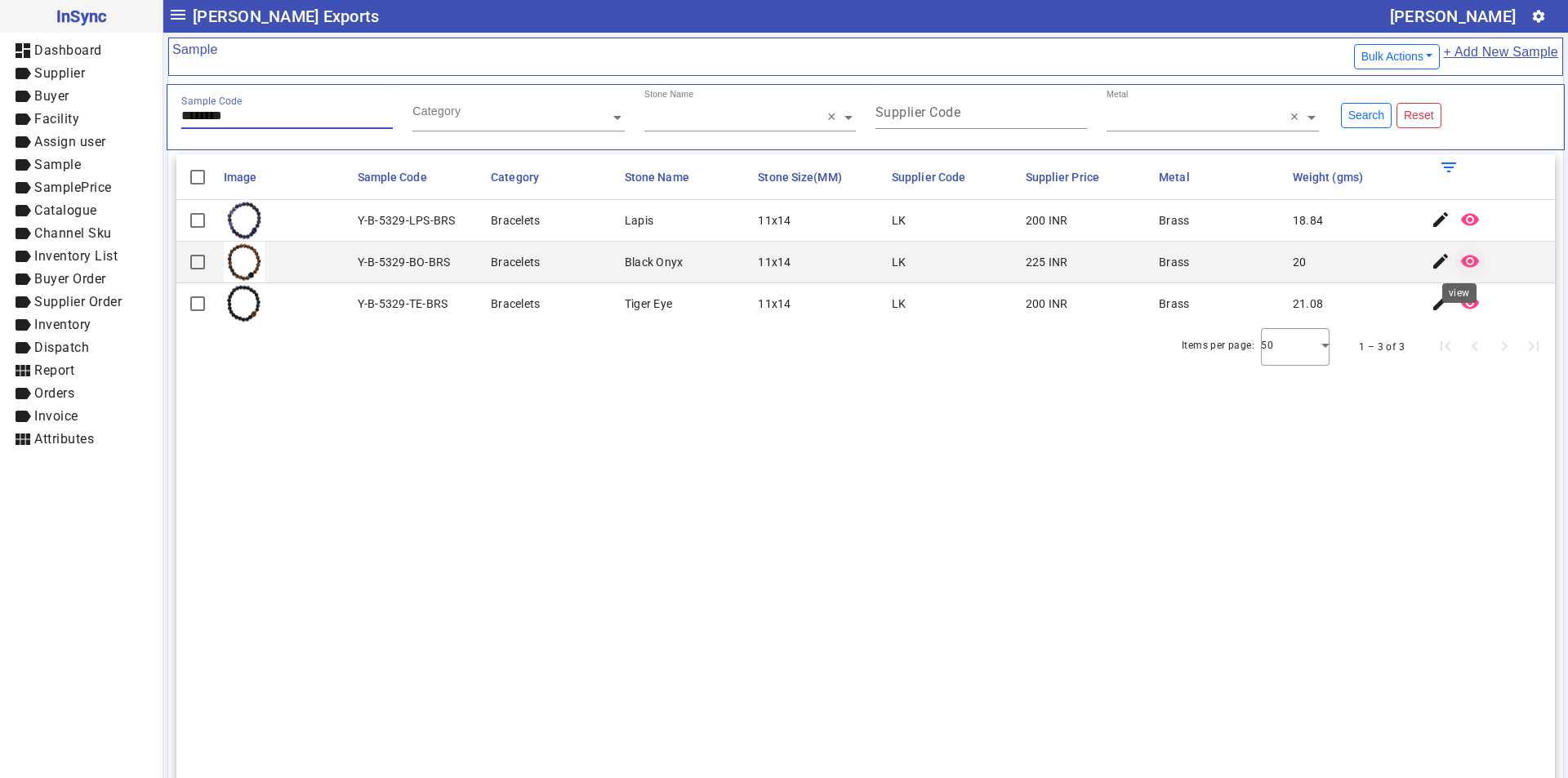
click at [1461, 260] on mat-icon "remove_red_eye" at bounding box center [1469, 261] width 20 height 20
drag, startPoint x: 358, startPoint y: 261, endPoint x: 506, endPoint y: 264, distance: 148.0
click at [506, 264] on mat-row "Y-B-5329-BO-BRS Bracelets Black Onyx 11x14 LK 225 INR Brass 20 edit remove_red_…" at bounding box center [865, 262] width 1378 height 42
click at [447, 268] on div "Y-B-5329-BO-BRS" at bounding box center [404, 262] width 93 height 17
drag, startPoint x: 446, startPoint y: 262, endPoint x: 344, endPoint y: 268, distance: 102.2
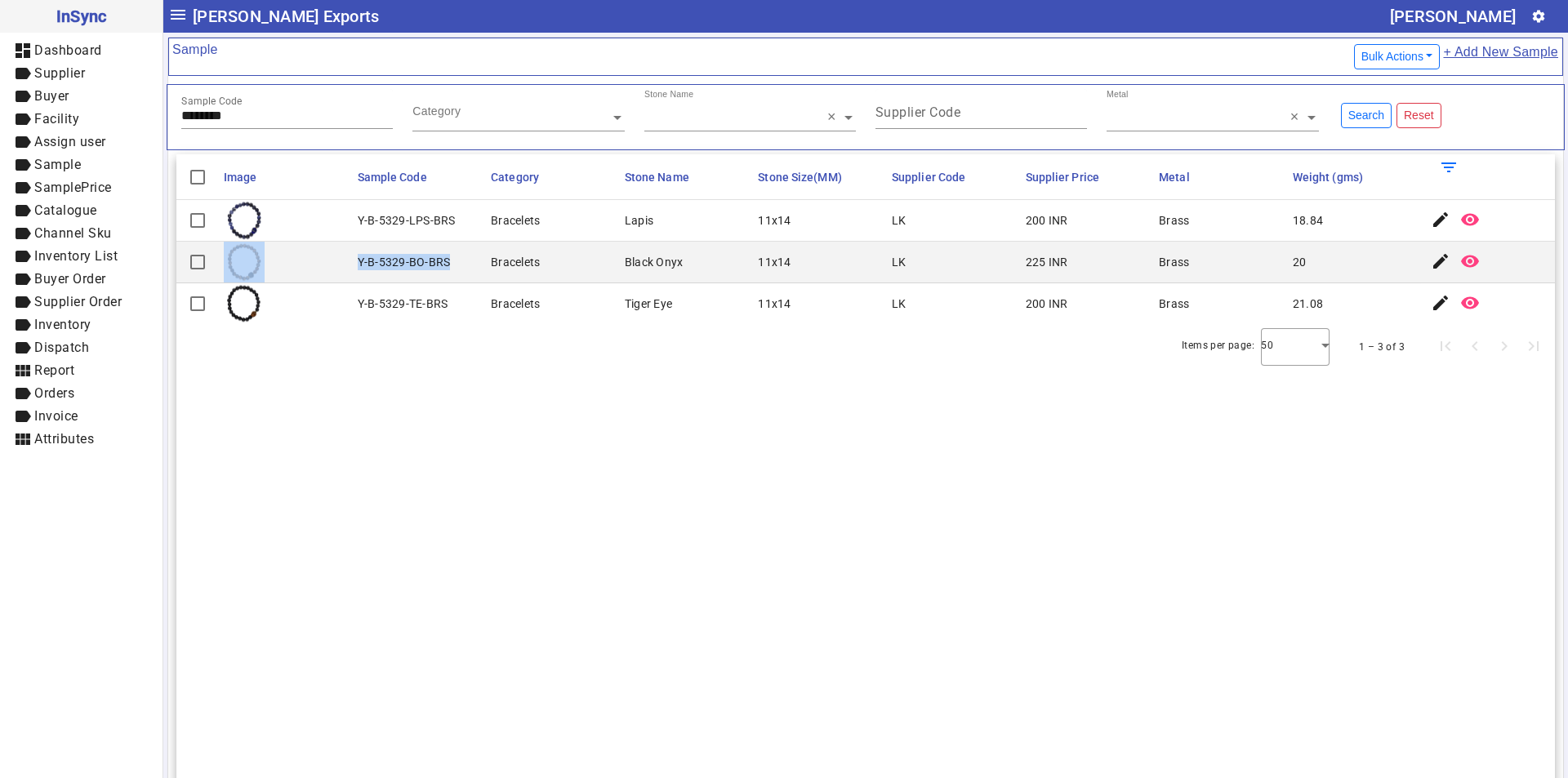
click at [344, 268] on mat-row "Y-B-5329-BO-BRS Bracelets Black Onyx 11x14 LK 225 INR Brass 20 edit remove_red_…" at bounding box center [865, 262] width 1378 height 42
drag, startPoint x: 279, startPoint y: 115, endPoint x: 0, endPoint y: 114, distance: 279.0
click at [0, 114] on mat-drawer-container "InSync dashboard Dashboard label Supplier label Buyer label Facility label Assi…" at bounding box center [784, 389] width 1568 height 778
paste input "text"
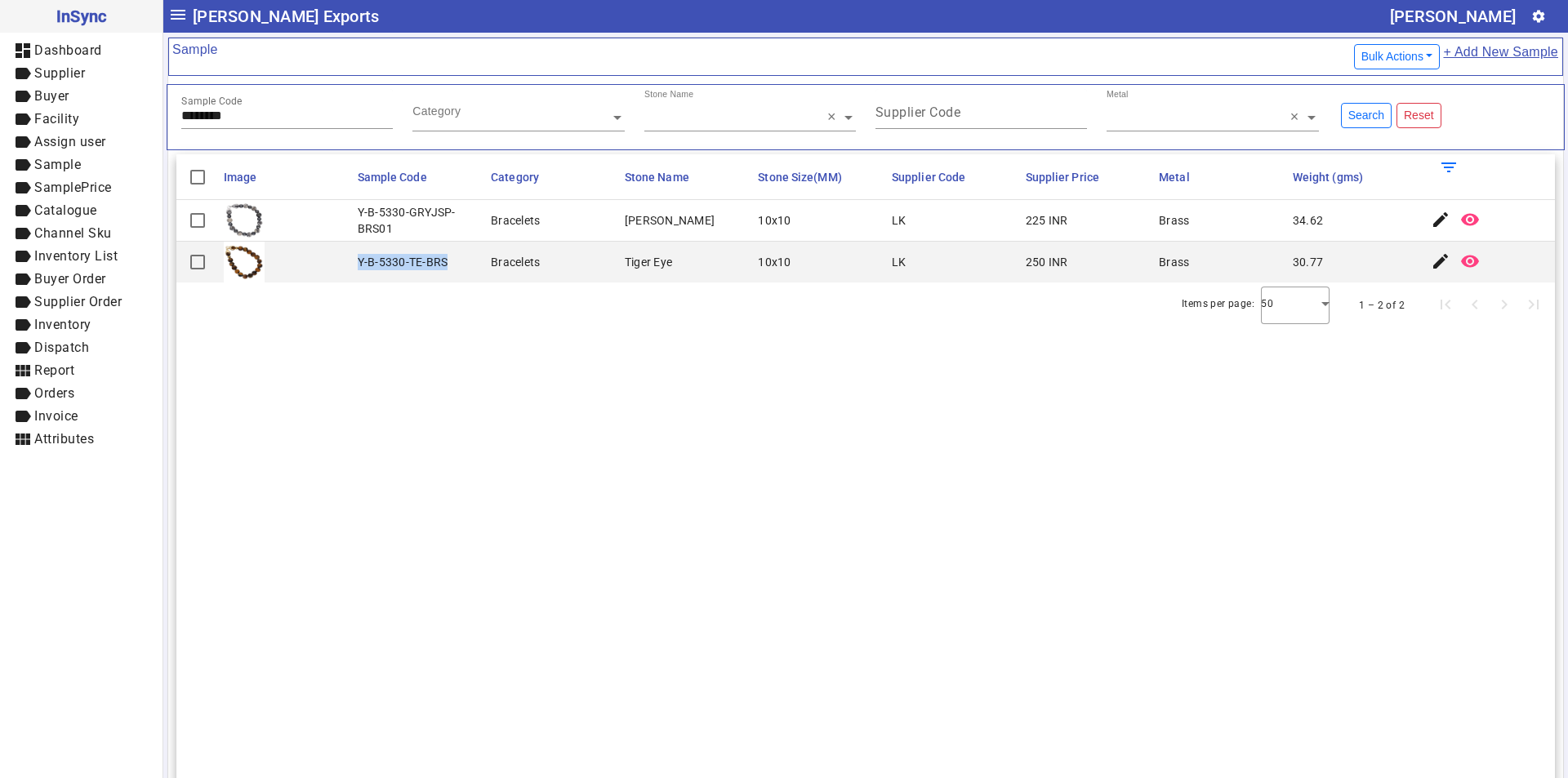
drag, startPoint x: 358, startPoint y: 262, endPoint x: 448, endPoint y: 267, distance: 90.1
click at [448, 267] on mat-cell "Y-B-5330-TE-BRS" at bounding box center [420, 262] width 134 height 41
drag, startPoint x: 289, startPoint y: 114, endPoint x: 0, endPoint y: 118, distance: 289.0
click at [0, 118] on mat-drawer-container "InSync dashboard Dashboard label Supplier label Buyer label Facility label Assi…" at bounding box center [784, 389] width 1568 height 778
paste input "text"
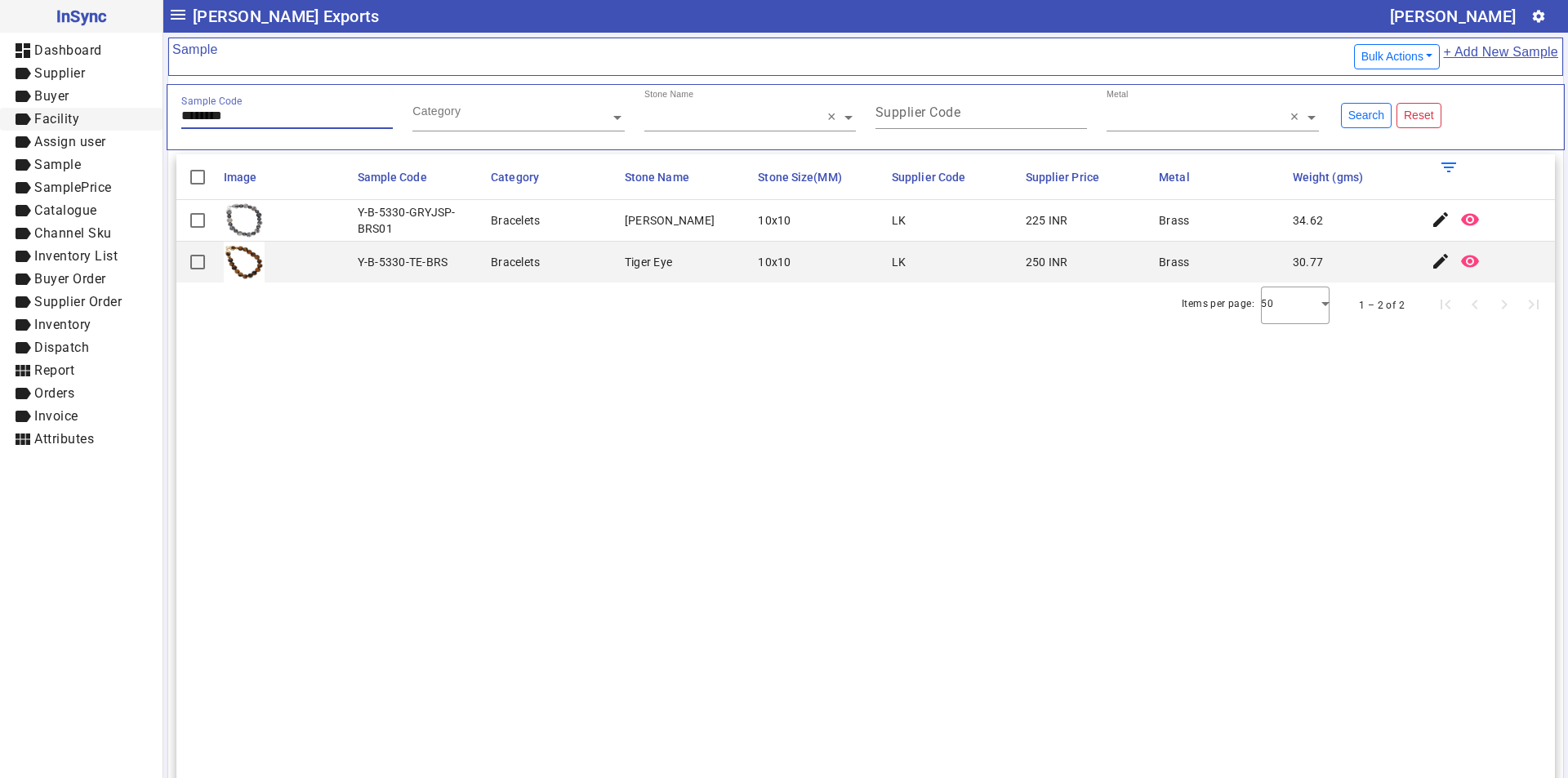
type input "********"
click at [1460, 259] on mat-icon "remove_red_eye" at bounding box center [1469, 261] width 20 height 20
click at [1470, 210] on span "button" at bounding box center [1469, 221] width 39 height 39
drag, startPoint x: 355, startPoint y: 219, endPoint x: 471, endPoint y: 219, distance: 116.0
click at [471, 219] on mat-cell "Y-B-5331-SDLT-BRS01" at bounding box center [420, 221] width 134 height 42
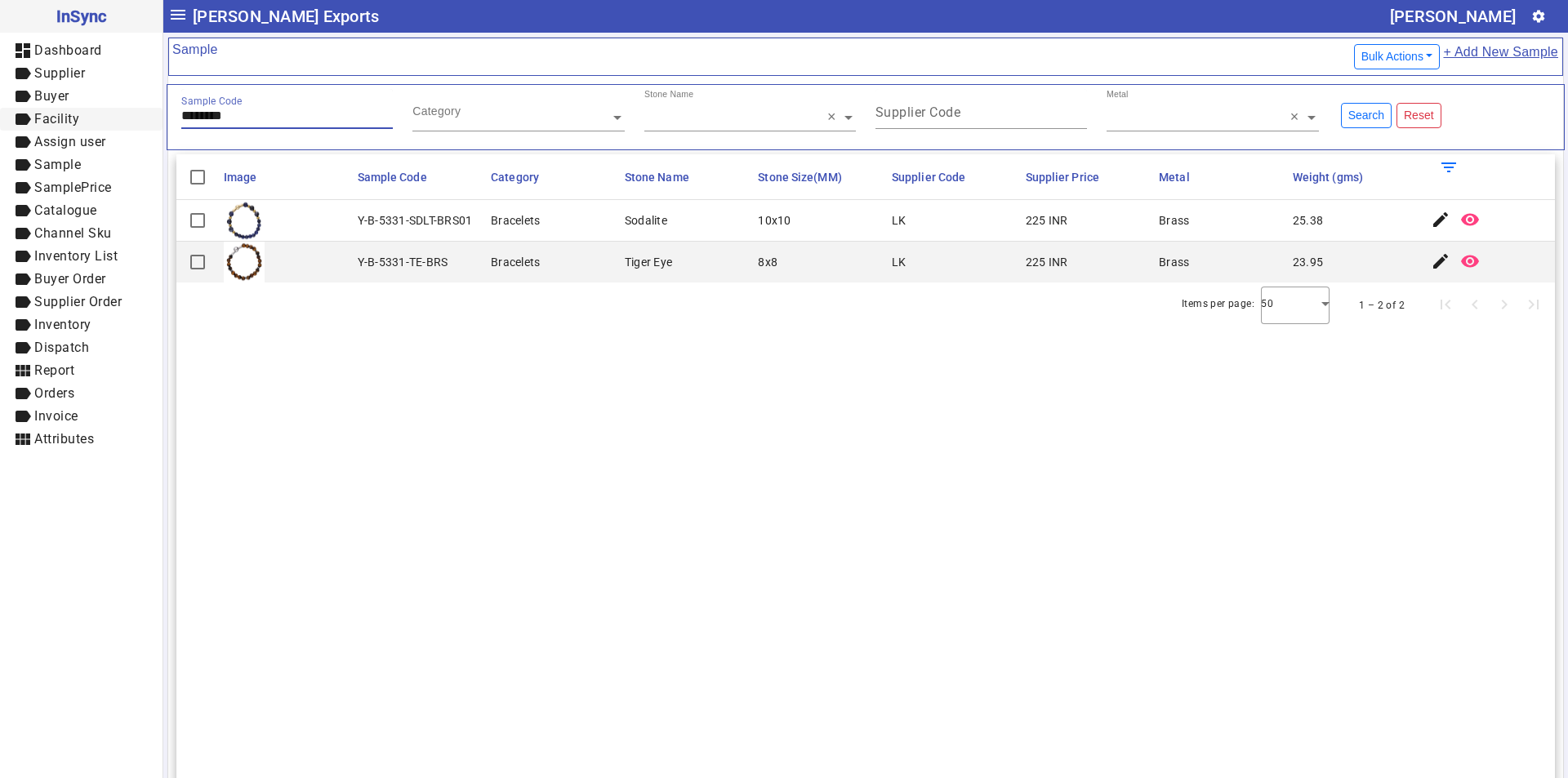
drag, startPoint x: 244, startPoint y: 117, endPoint x: 88, endPoint y: 117, distance: 156.0
click at [88, 117] on mat-drawer-container "InSync dashboard Dashboard label Supplier label Buyer label Facility label Assi…" at bounding box center [784, 389] width 1568 height 778
paste input "text"
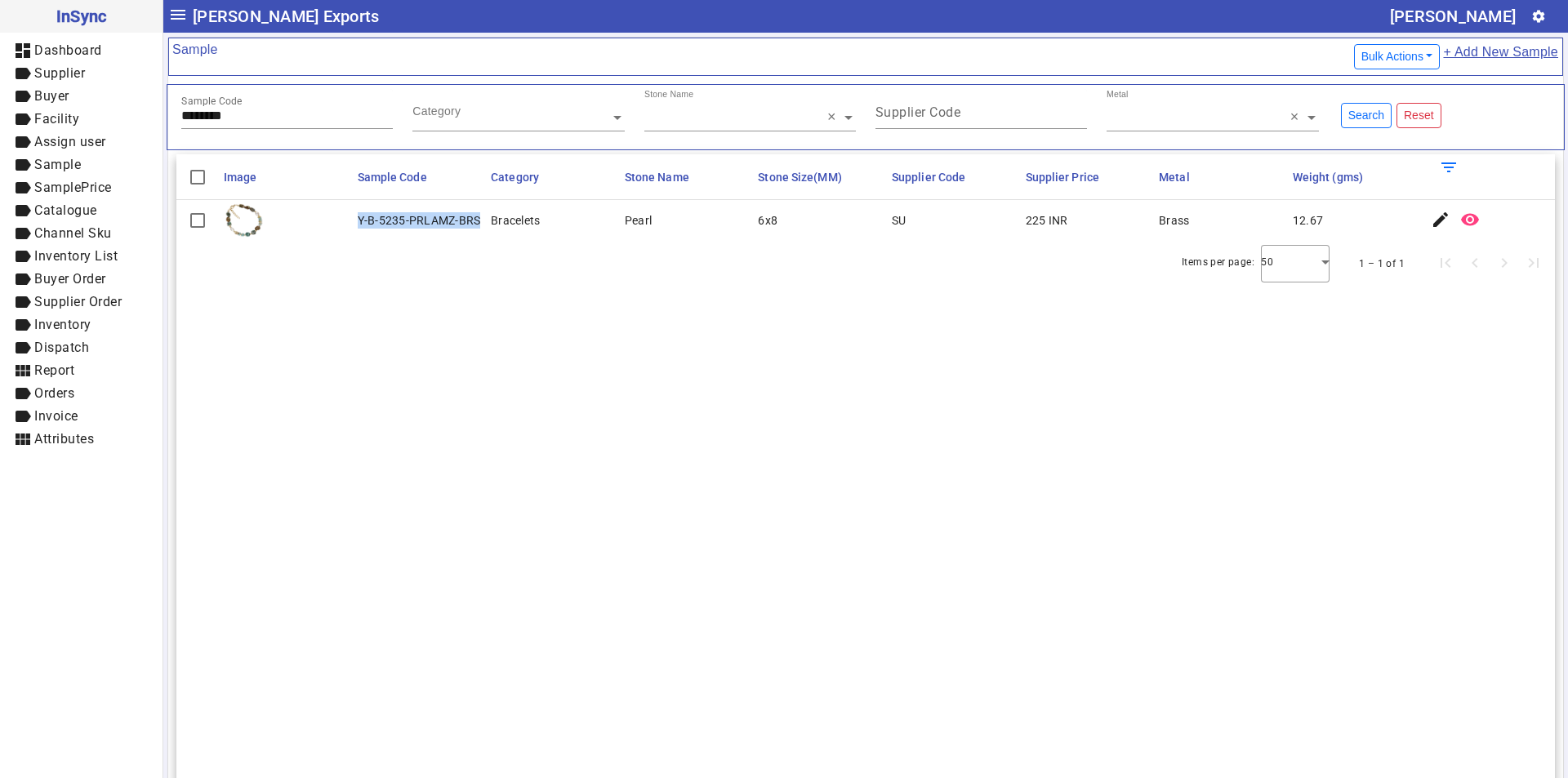
drag, startPoint x: 353, startPoint y: 218, endPoint x: 480, endPoint y: 218, distance: 127.0
click at [480, 218] on mat-cell "Y-B-5235-PRLAMZ-BRS" at bounding box center [420, 221] width 134 height 41
click at [255, 105] on div "Sample Code ********" at bounding box center [287, 109] width 211 height 40
drag, startPoint x: 252, startPoint y: 110, endPoint x: 16, endPoint y: 136, distance: 237.4
click at [16, 136] on mat-drawer-container "InSync dashboard Dashboard label Supplier label Buyer label Facility label Assi…" at bounding box center [784, 389] width 1568 height 778
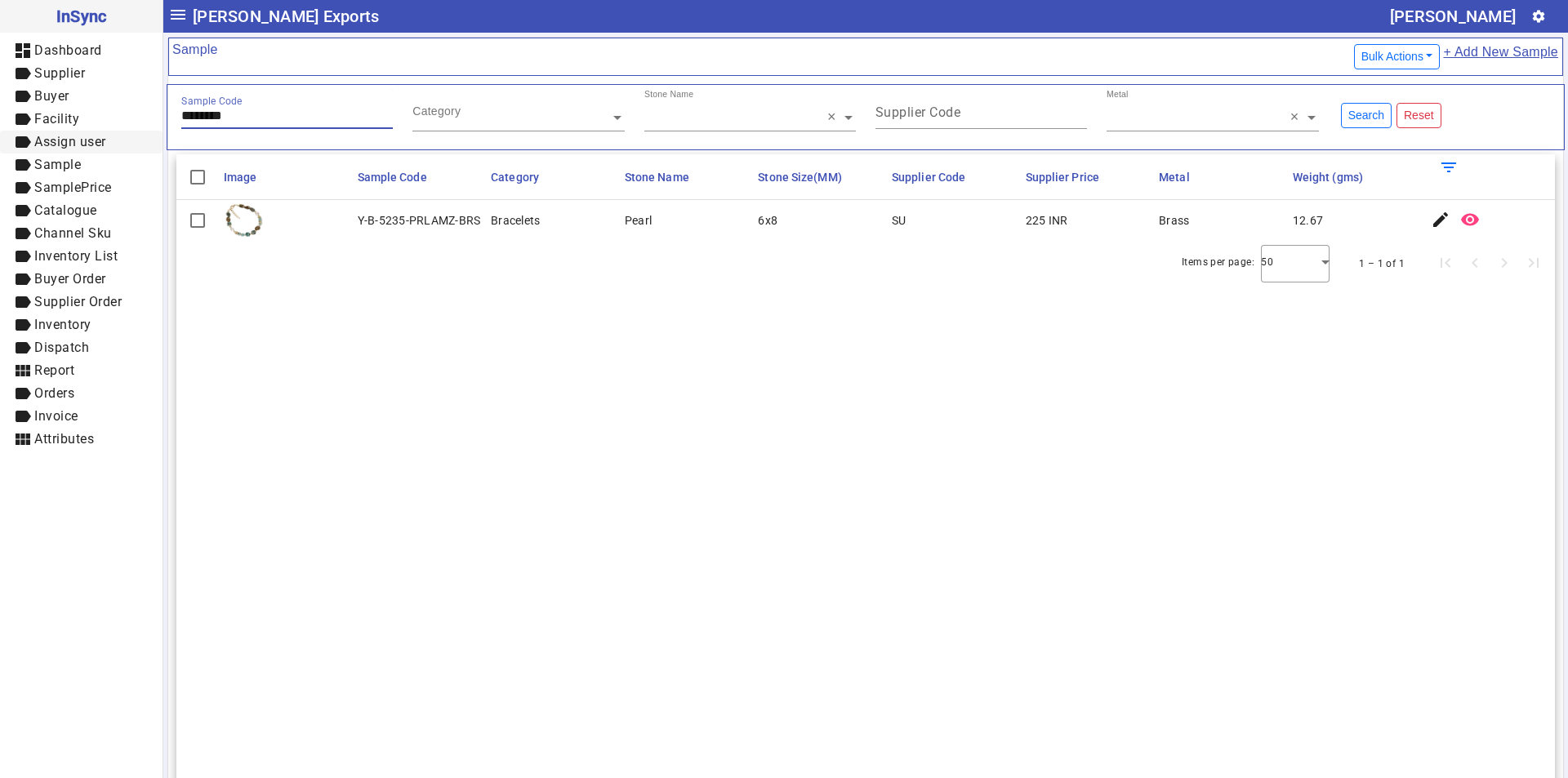
paste input "text"
click at [262, 102] on div "Sample Code ********" at bounding box center [287, 109] width 211 height 40
click at [269, 118] on input "********" at bounding box center [287, 115] width 211 height 14
drag, startPoint x: 256, startPoint y: 110, endPoint x: 49, endPoint y: 135, distance: 208.5
click at [49, 140] on mat-drawer-container "InSync dashboard Dashboard label Supplier label Buyer label Facility label Assi…" at bounding box center [784, 389] width 1568 height 778
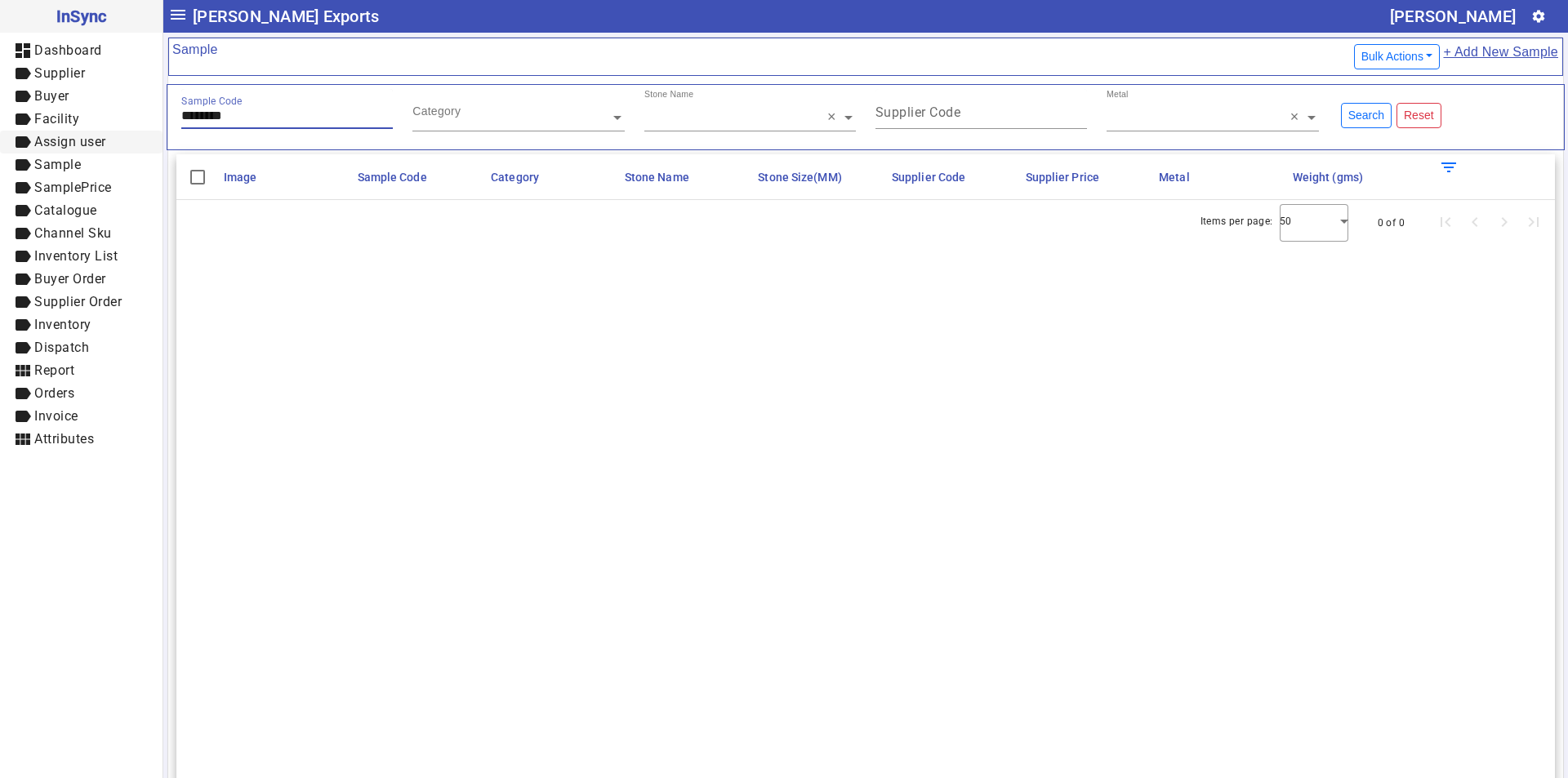
paste input "text"
type input "**********"
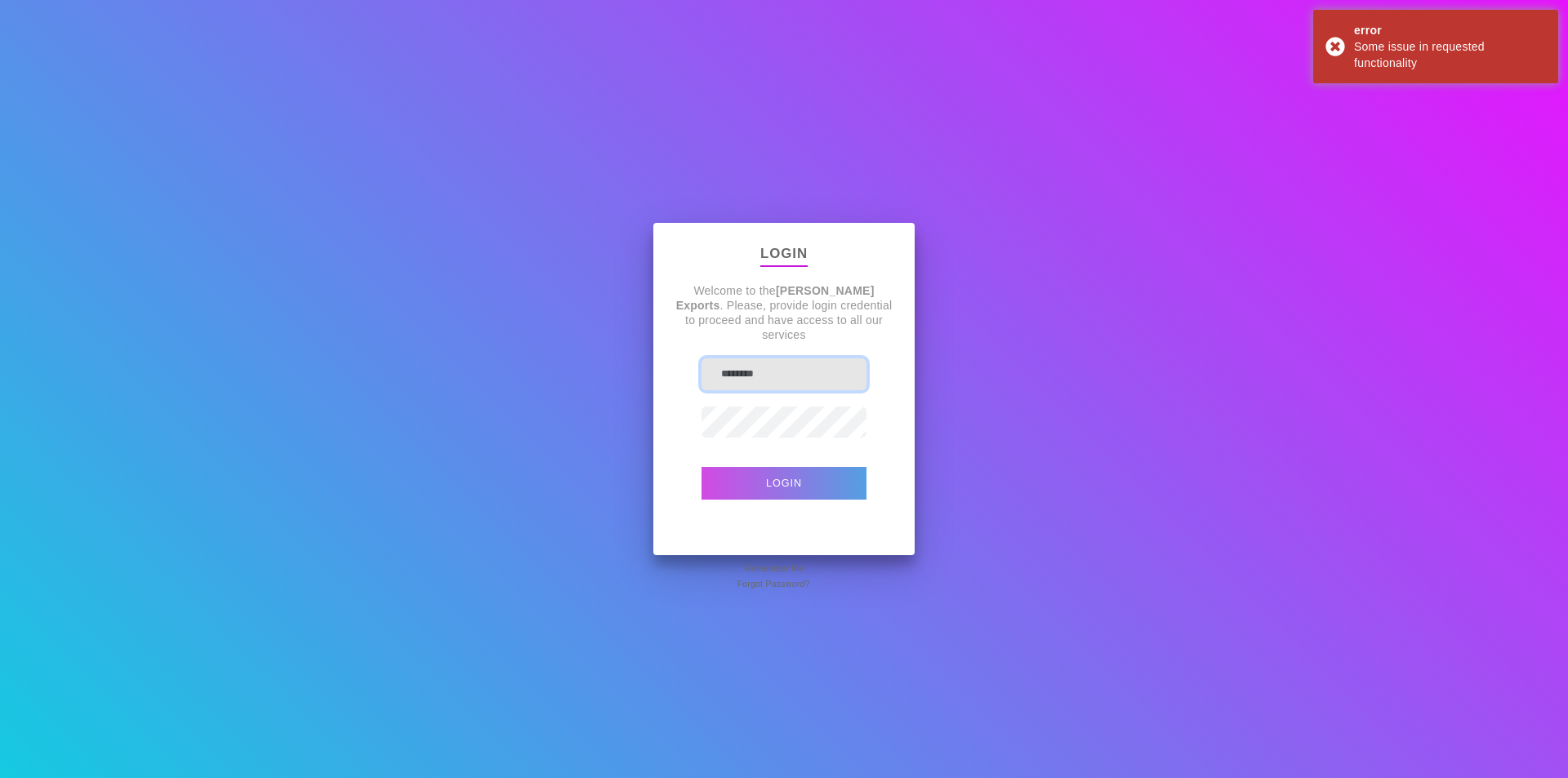
type input "**********"
click at [750, 478] on button "Login" at bounding box center [783, 483] width 165 height 33
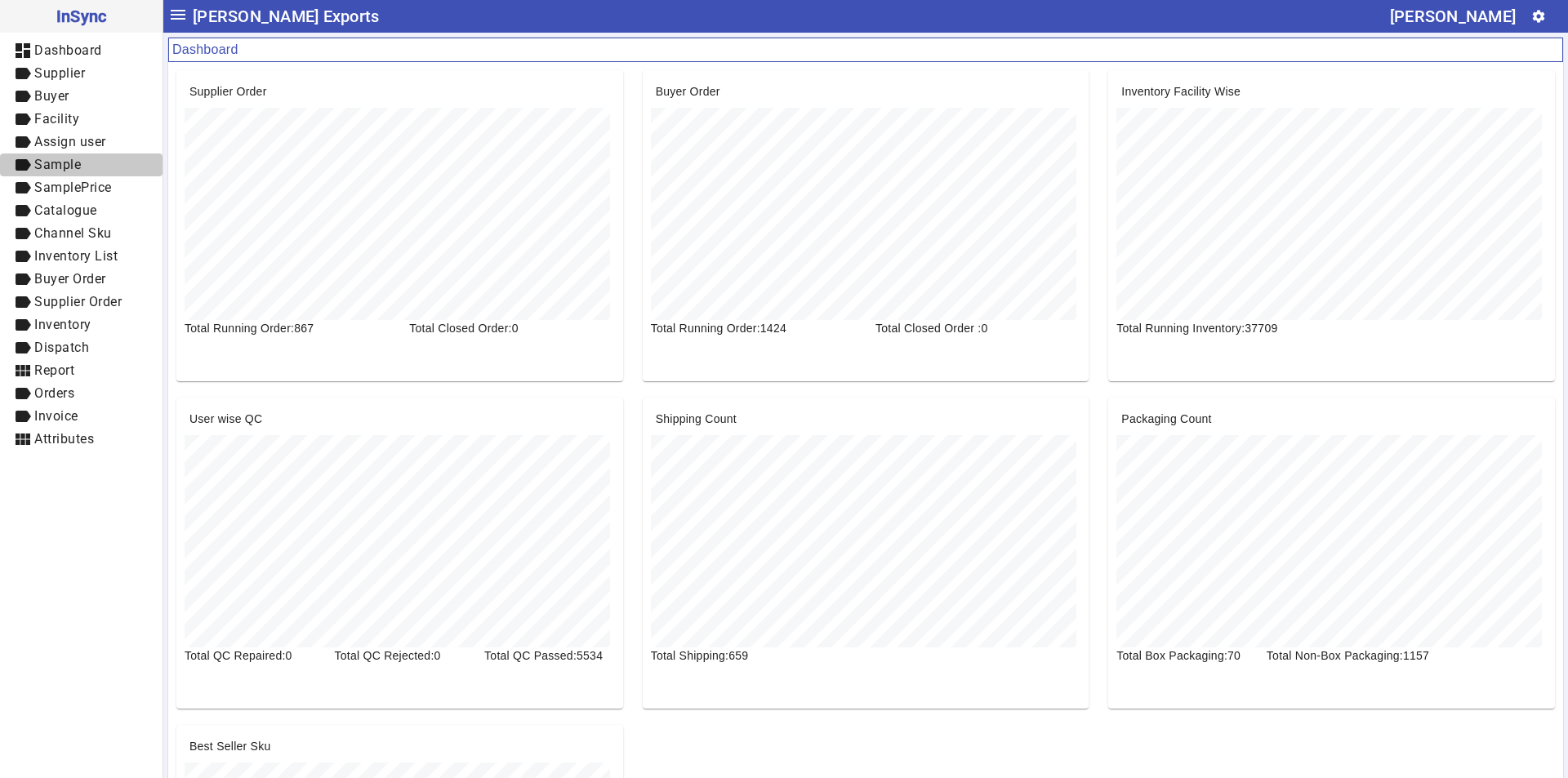
click at [53, 168] on span "Sample" at bounding box center [58, 164] width 47 height 16
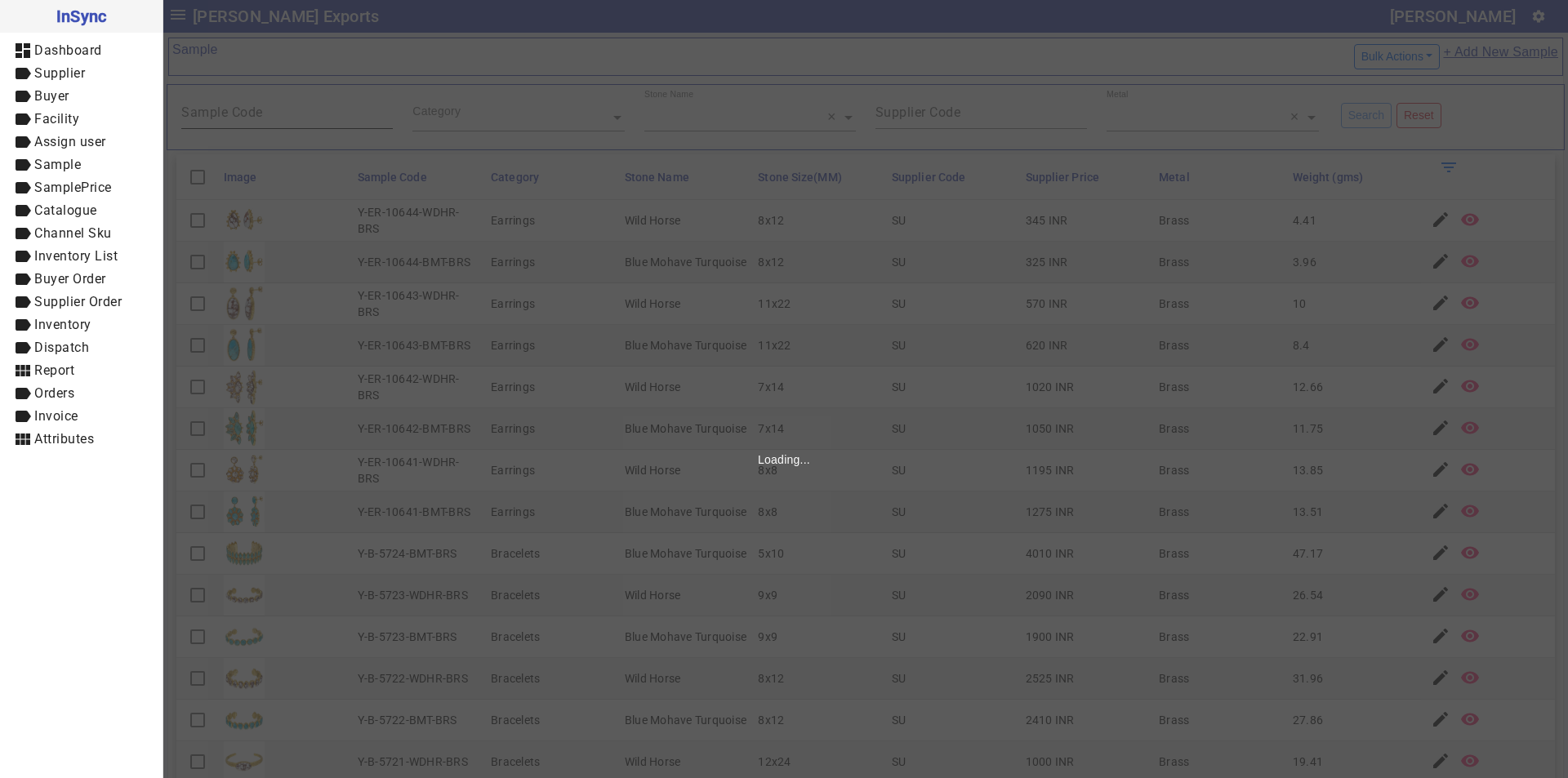
click at [277, 120] on input "Sample Code" at bounding box center [287, 115] width 211 height 14
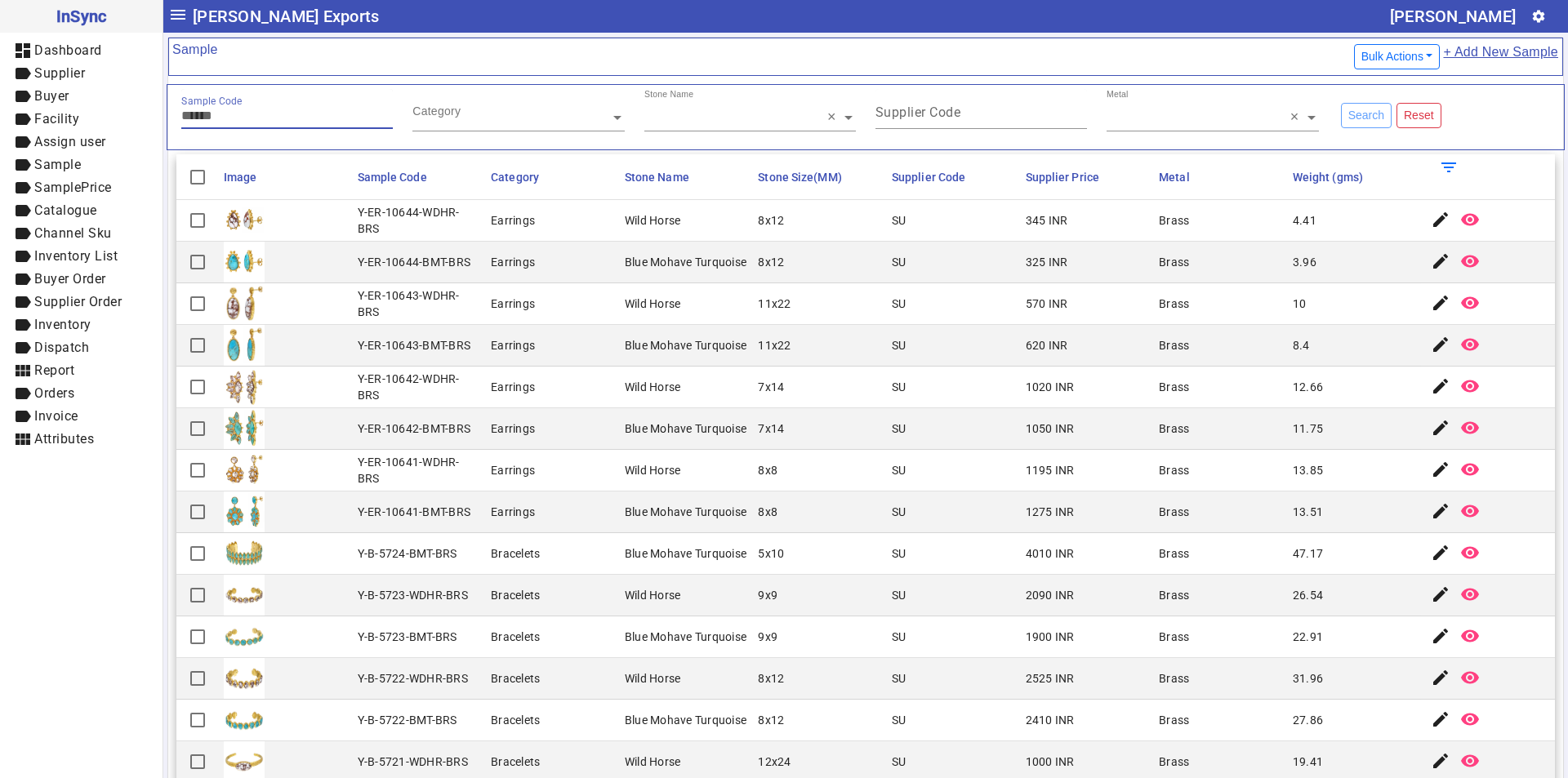
paste input "********"
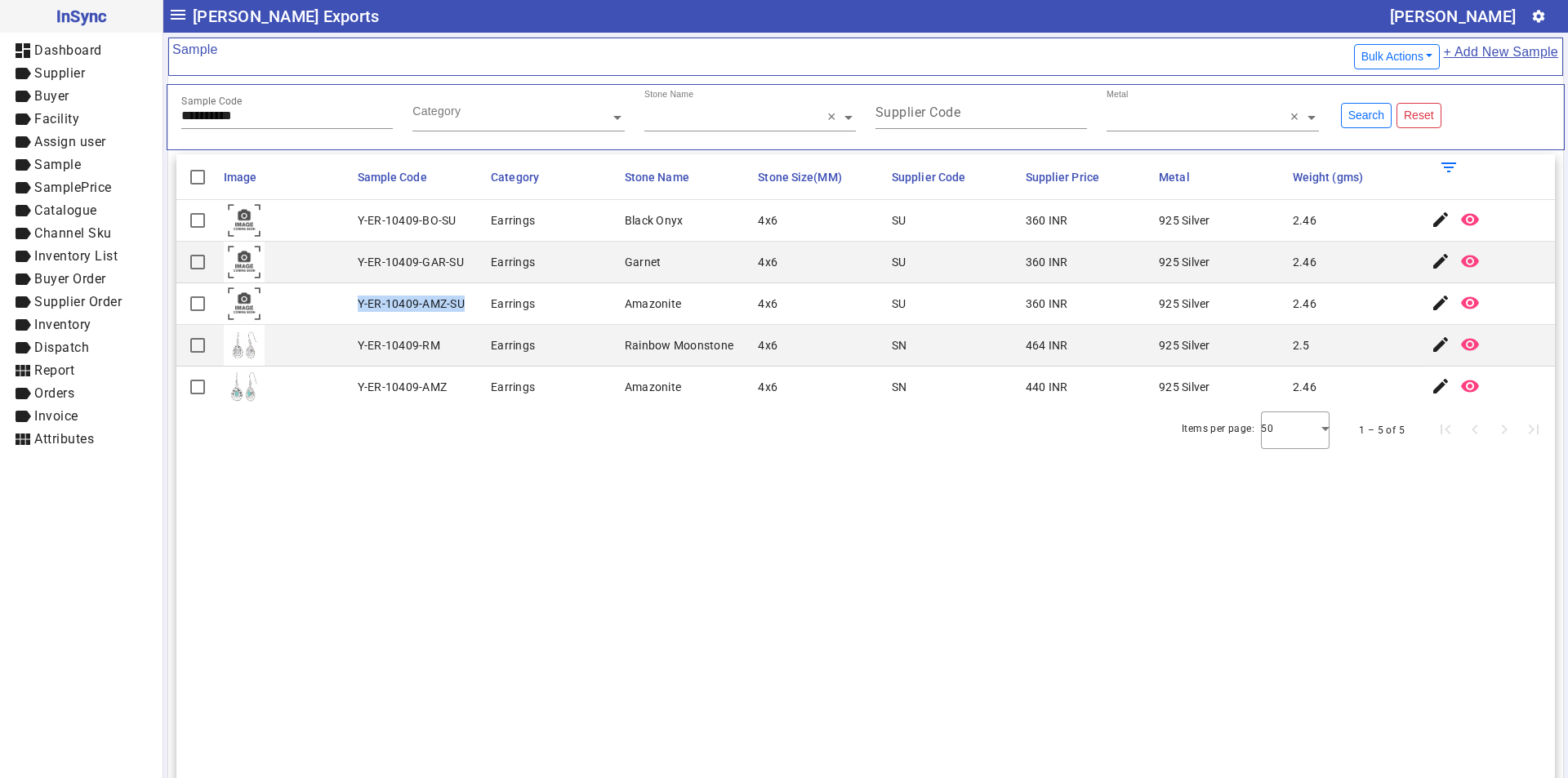
drag, startPoint x: 355, startPoint y: 303, endPoint x: 466, endPoint y: 302, distance: 111.0
click at [466, 302] on mat-cell "Y-ER-10409-AMZ-SU" at bounding box center [420, 303] width 134 height 42
drag, startPoint x: 358, startPoint y: 220, endPoint x: 453, endPoint y: 222, distance: 95.0
click at [453, 222] on div "Y-ER-10409-BO-SU" at bounding box center [407, 221] width 99 height 17
drag, startPoint x: 277, startPoint y: 118, endPoint x: 61, endPoint y: 141, distance: 217.2
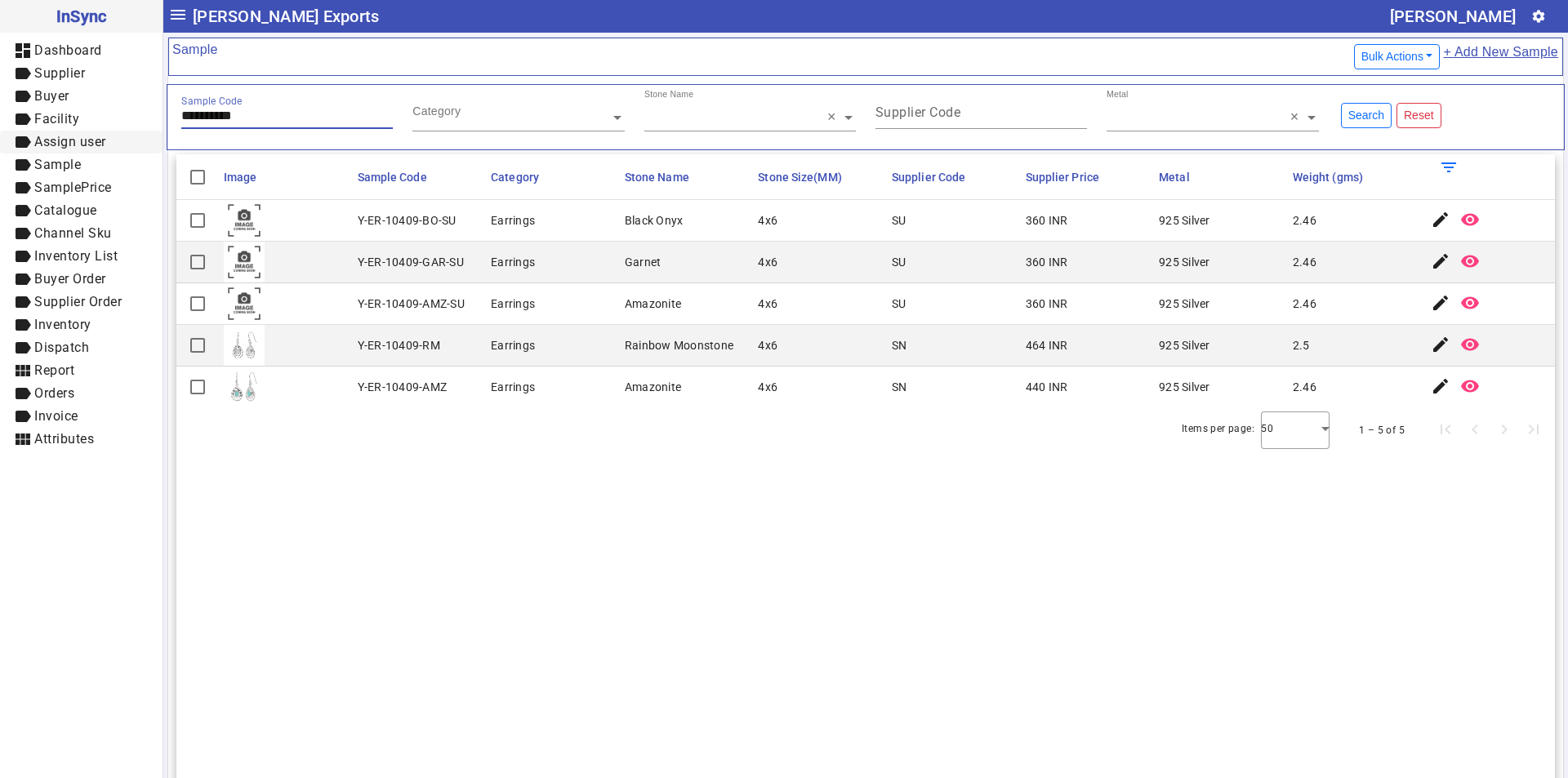
click at [61, 141] on mat-drawer-container "**********" at bounding box center [784, 389] width 1568 height 778
paste input "text"
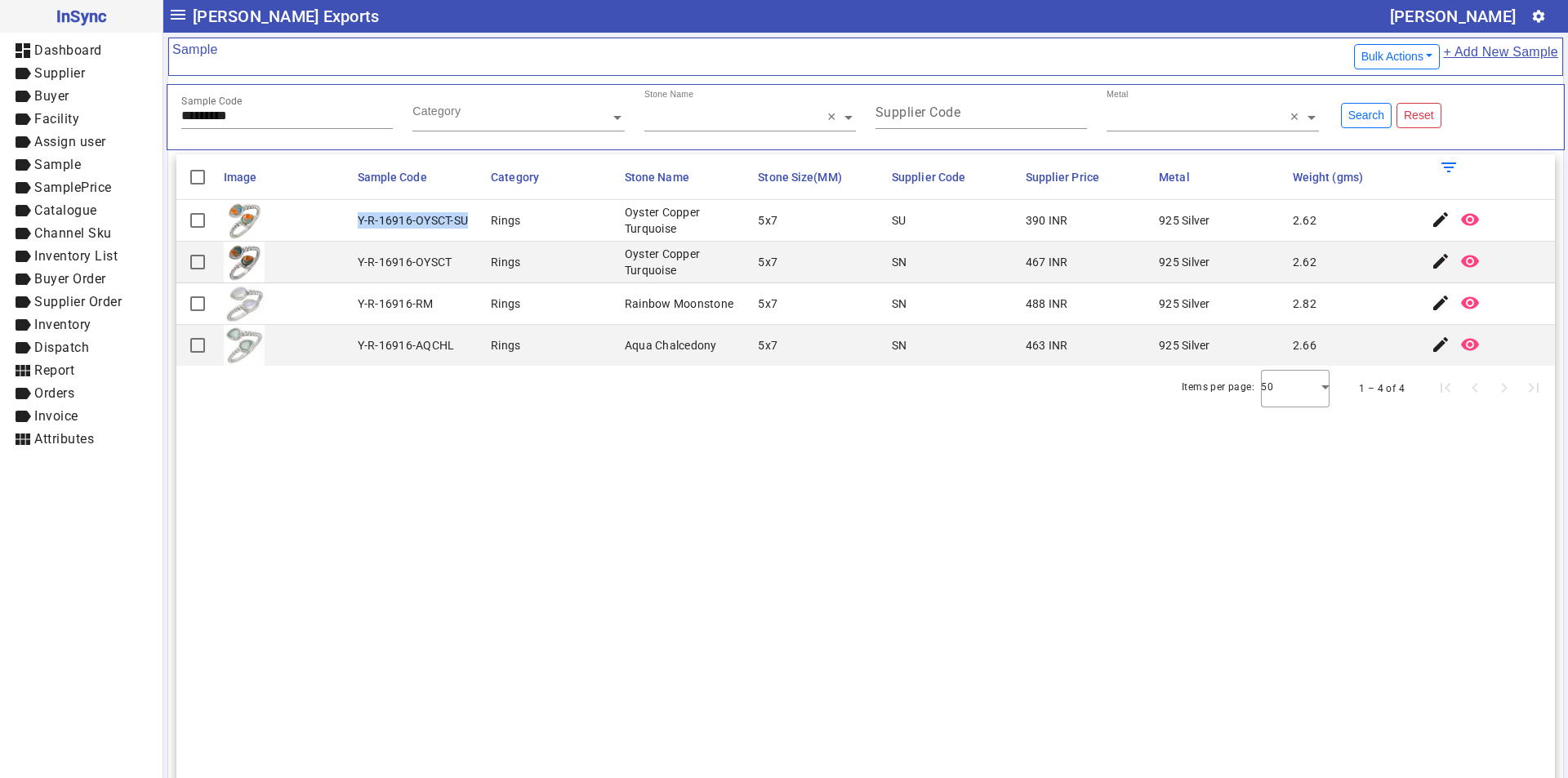
drag, startPoint x: 355, startPoint y: 223, endPoint x: 464, endPoint y: 222, distance: 109.0
click at [464, 222] on mat-cell "Y-R-16916-OYSCT-SU" at bounding box center [420, 221] width 134 height 42
drag, startPoint x: 267, startPoint y: 114, endPoint x: 90, endPoint y: 113, distance: 177.0
click at [92, 114] on mat-drawer-container "InSync dashboard Dashboard label Supplier label Buyer label Facility label Assi…" at bounding box center [784, 389] width 1568 height 778
paste input "text"
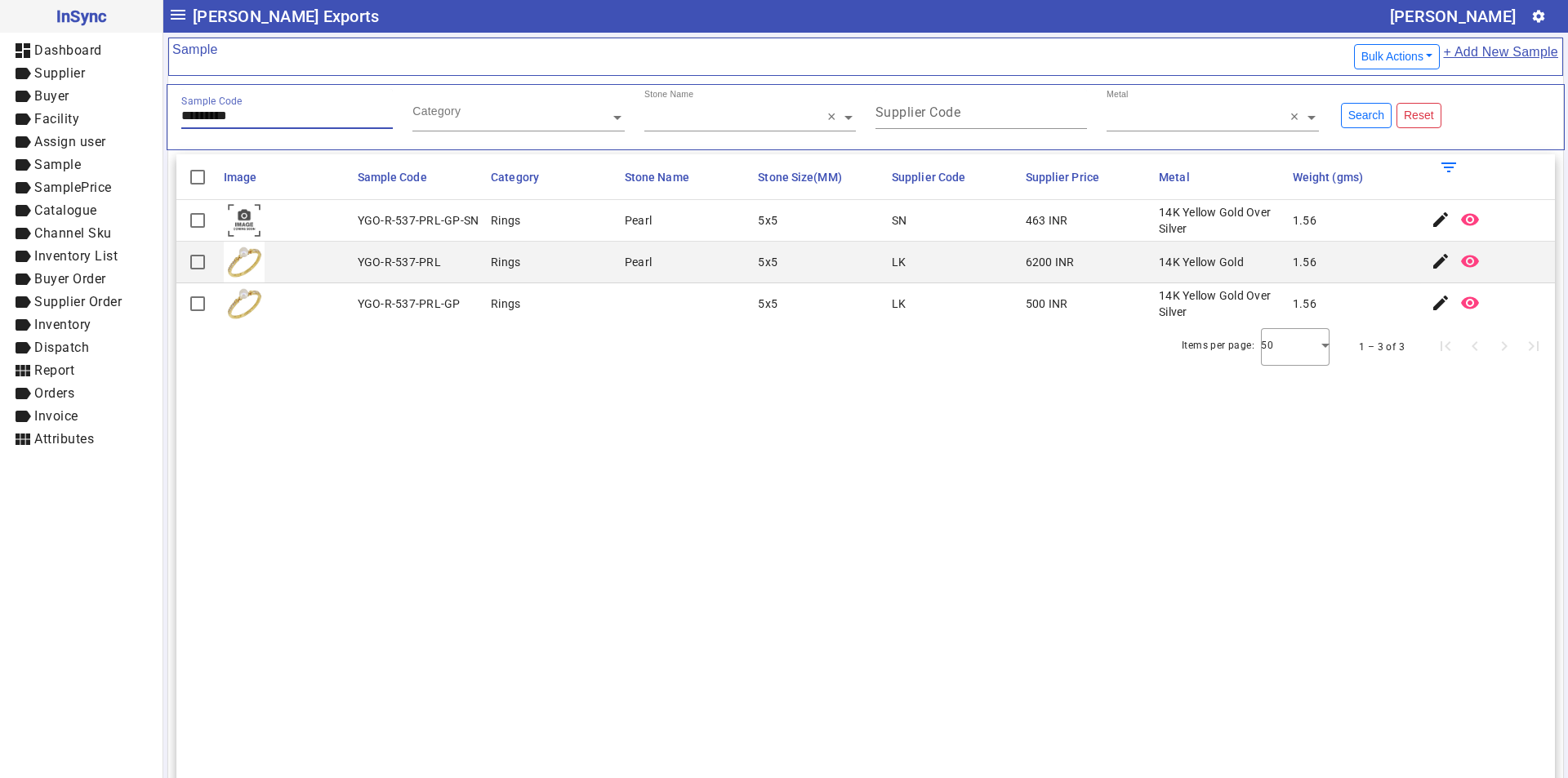
click at [359, 216] on div "YGO-R-537-PRL-GP-SN" at bounding box center [418, 221] width 122 height 17
drag, startPoint x: 356, startPoint y: 216, endPoint x: 472, endPoint y: 222, distance: 116.2
click at [472, 222] on div "YGO-R-537-PRL-GP-SN" at bounding box center [418, 221] width 122 height 17
drag, startPoint x: 273, startPoint y: 114, endPoint x: 154, endPoint y: 114, distance: 119.0
click at [155, 114] on mat-drawer-container "InSync dashboard Dashboard label Supplier label Buyer label Facility label Assi…" at bounding box center [784, 389] width 1568 height 778
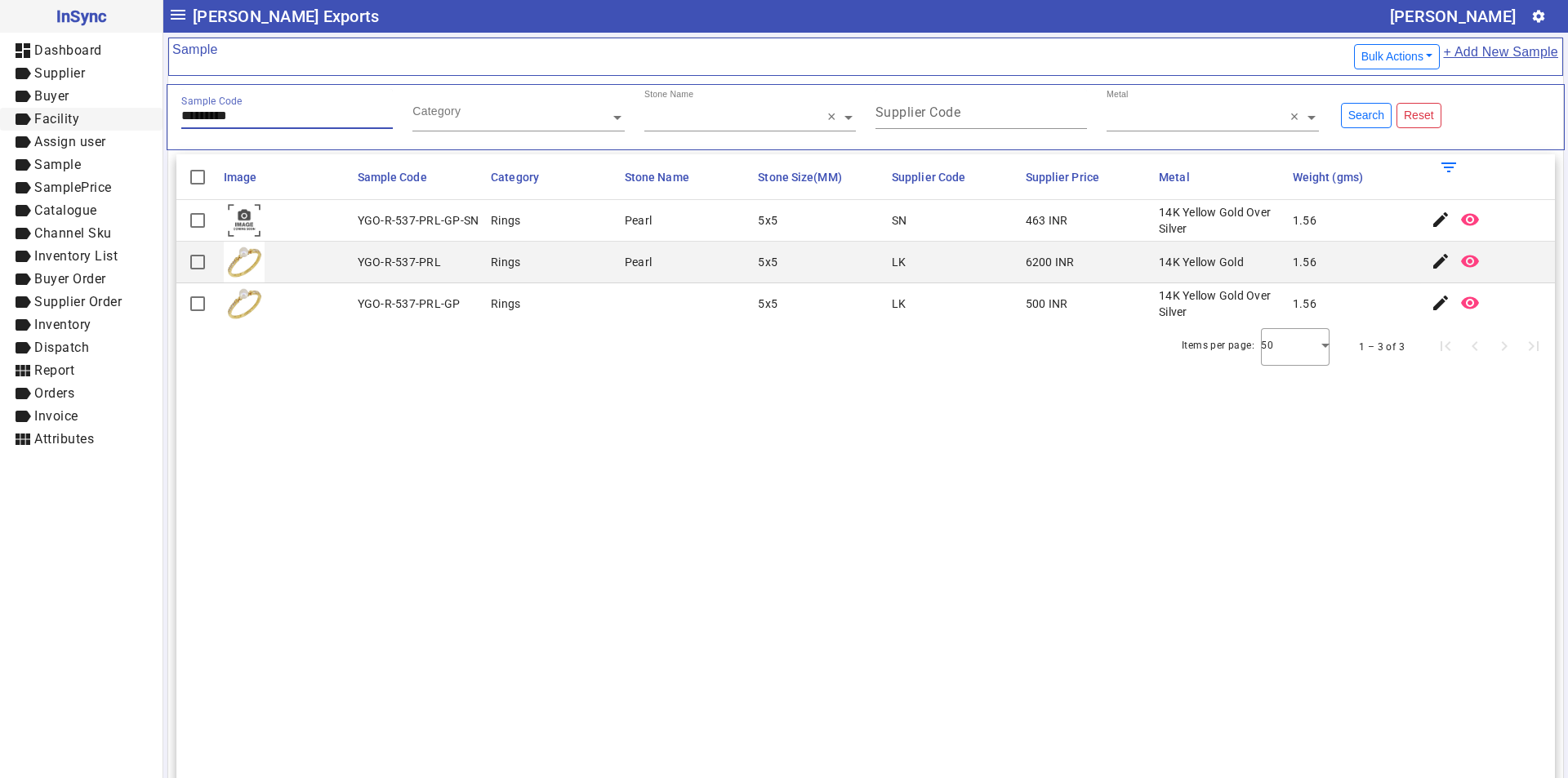
paste input "text"
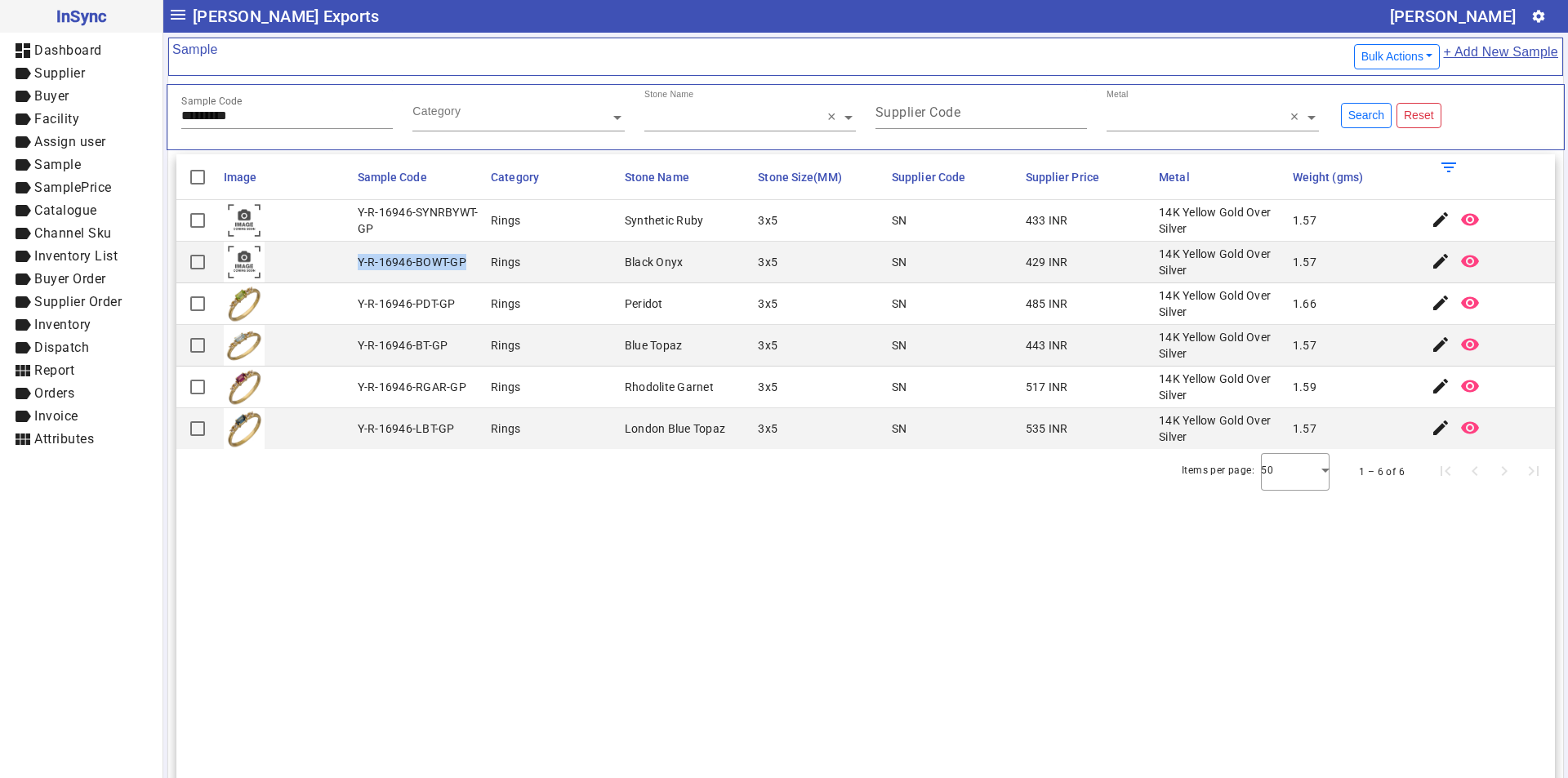
drag, startPoint x: 358, startPoint y: 262, endPoint x: 463, endPoint y: 262, distance: 105.0
click at [463, 262] on div "Y-R-16946-BOWT-GP" at bounding box center [412, 262] width 109 height 17
drag, startPoint x: 358, startPoint y: 208, endPoint x: 375, endPoint y: 224, distance: 23.3
click at [375, 224] on div "Y-R-16946-SYNRBYWT-GP" at bounding box center [419, 220] width 124 height 33
drag, startPoint x: 142, startPoint y: 121, endPoint x: 93, endPoint y: 127, distance: 49.4
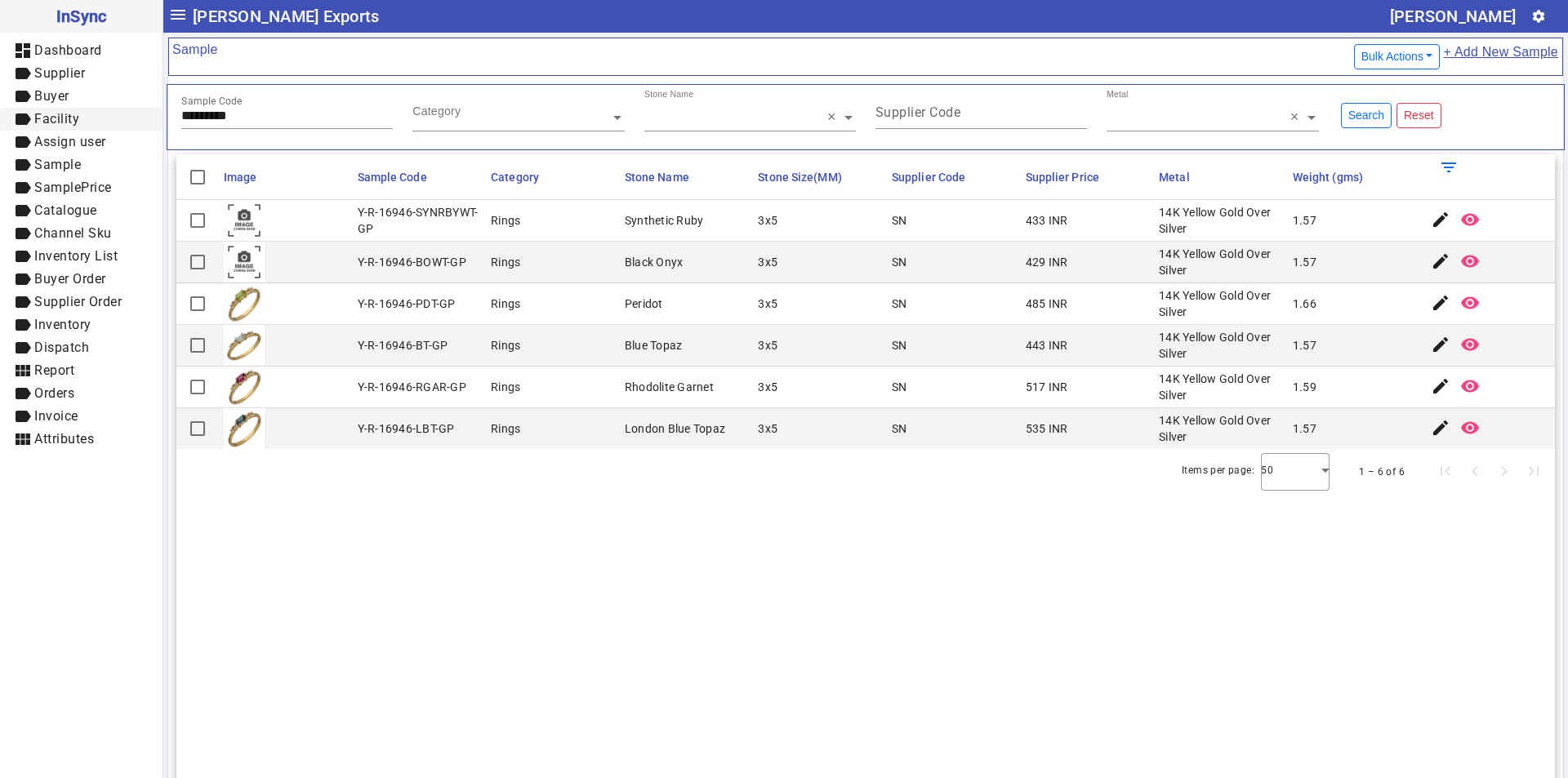
click at [93, 127] on mat-drawer-container "InSync dashboard Dashboard label Supplier label Buyer label Facility label Assi…" at bounding box center [784, 389] width 1568 height 778
paste input "text"
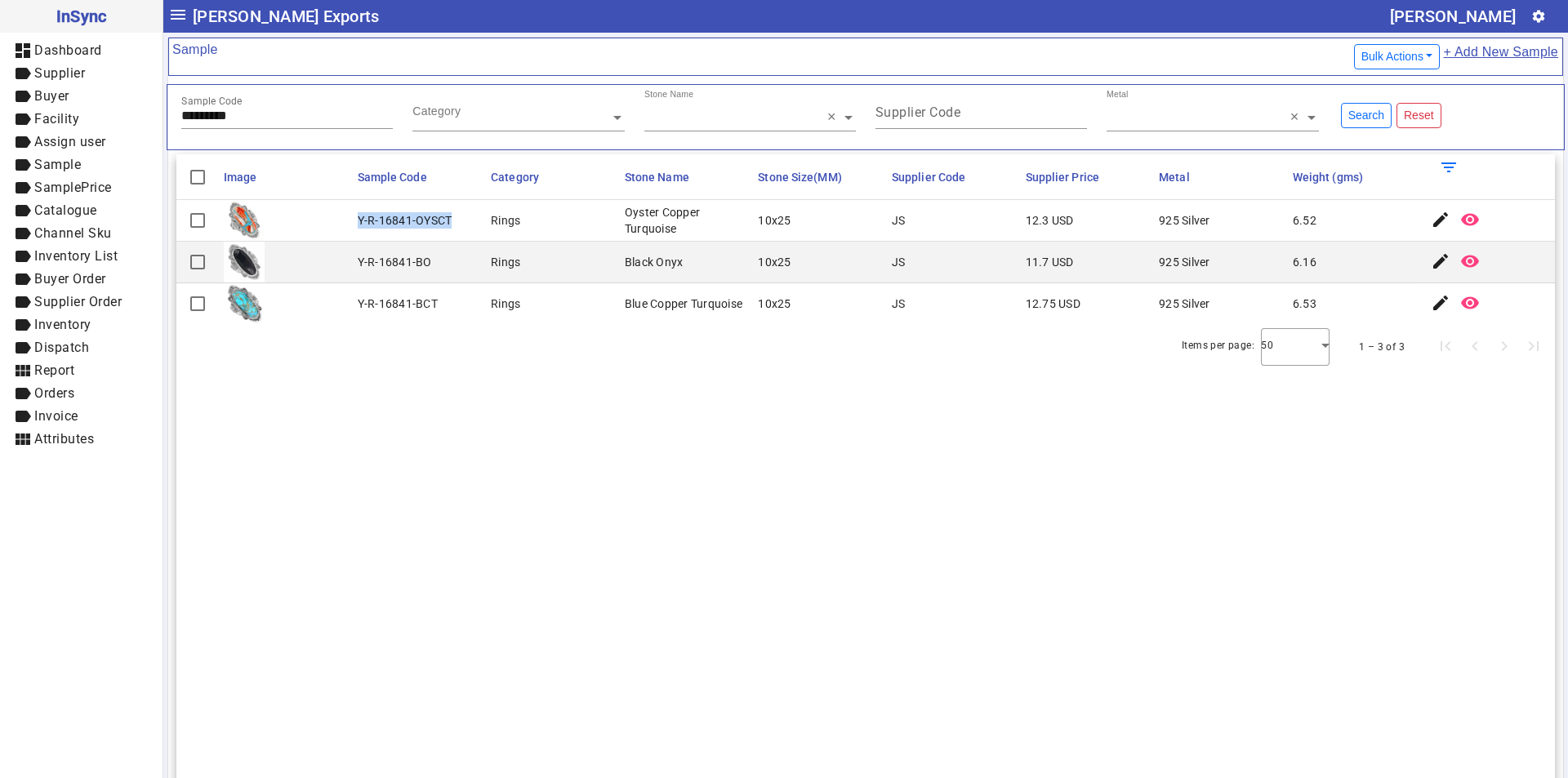
drag, startPoint x: 357, startPoint y: 217, endPoint x: 452, endPoint y: 222, distance: 95.1
click at [452, 222] on mat-cell "Y-R-16841-OYSCT" at bounding box center [420, 221] width 134 height 42
drag, startPoint x: 255, startPoint y: 117, endPoint x: 63, endPoint y: 118, distance: 192.0
click at [63, 118] on mat-drawer-container "InSync dashboard Dashboard label Supplier label Buyer label Facility label Assi…" at bounding box center [784, 389] width 1568 height 778
paste input "text"
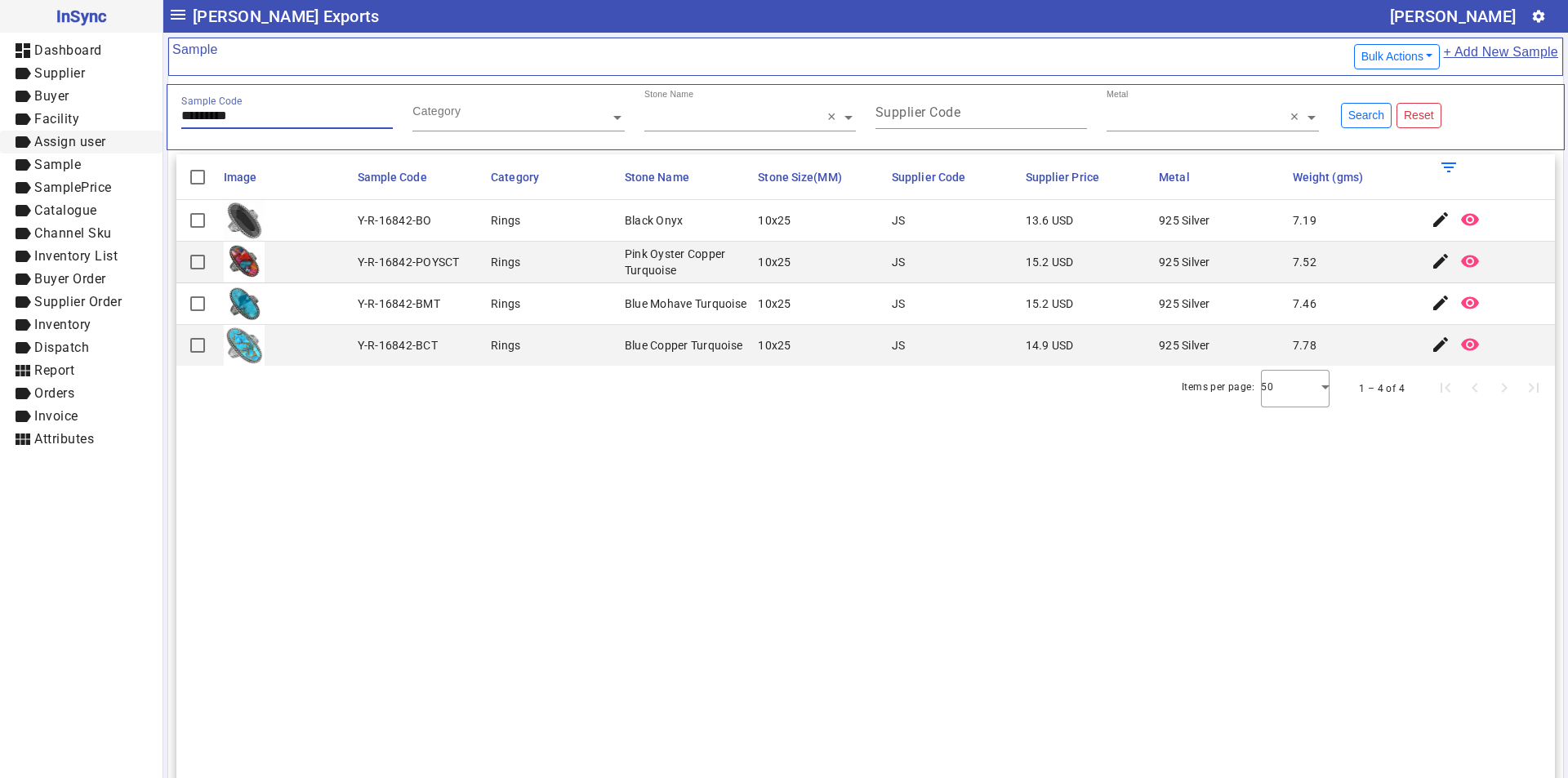
drag, startPoint x: 260, startPoint y: 111, endPoint x: 29, endPoint y: 141, distance: 232.9
click at [29, 141] on mat-drawer-container "InSync dashboard Dashboard label Supplier label Buyer label Facility label Assi…" at bounding box center [784, 389] width 1568 height 778
paste input "text"
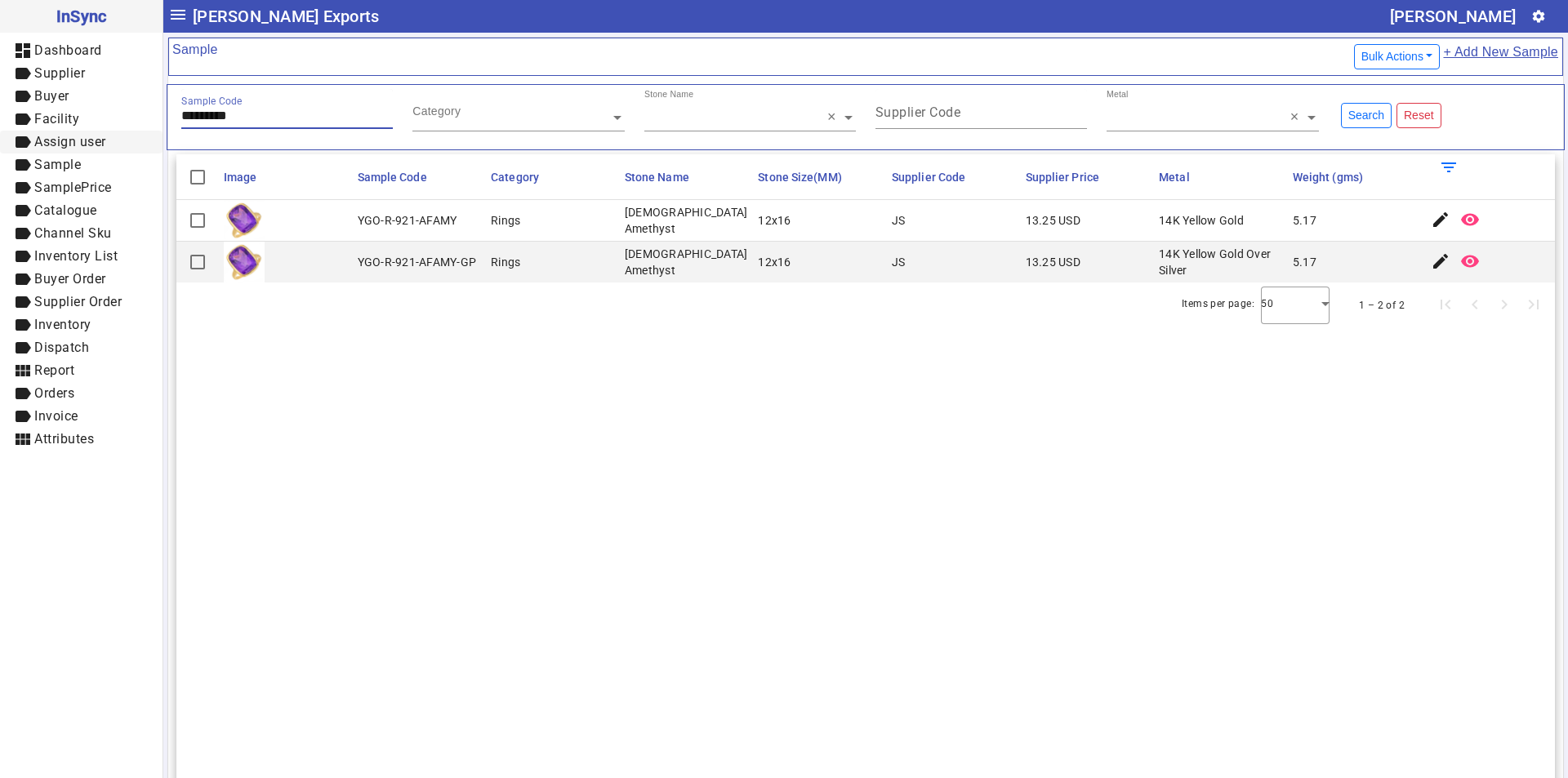
drag, startPoint x: 264, startPoint y: 118, endPoint x: 0, endPoint y: 132, distance: 264.4
click at [0, 132] on mat-drawer-container "InSync dashboard Dashboard label Supplier label Buyer label Facility label Assi…" at bounding box center [784, 389] width 1568 height 778
paste input "text"
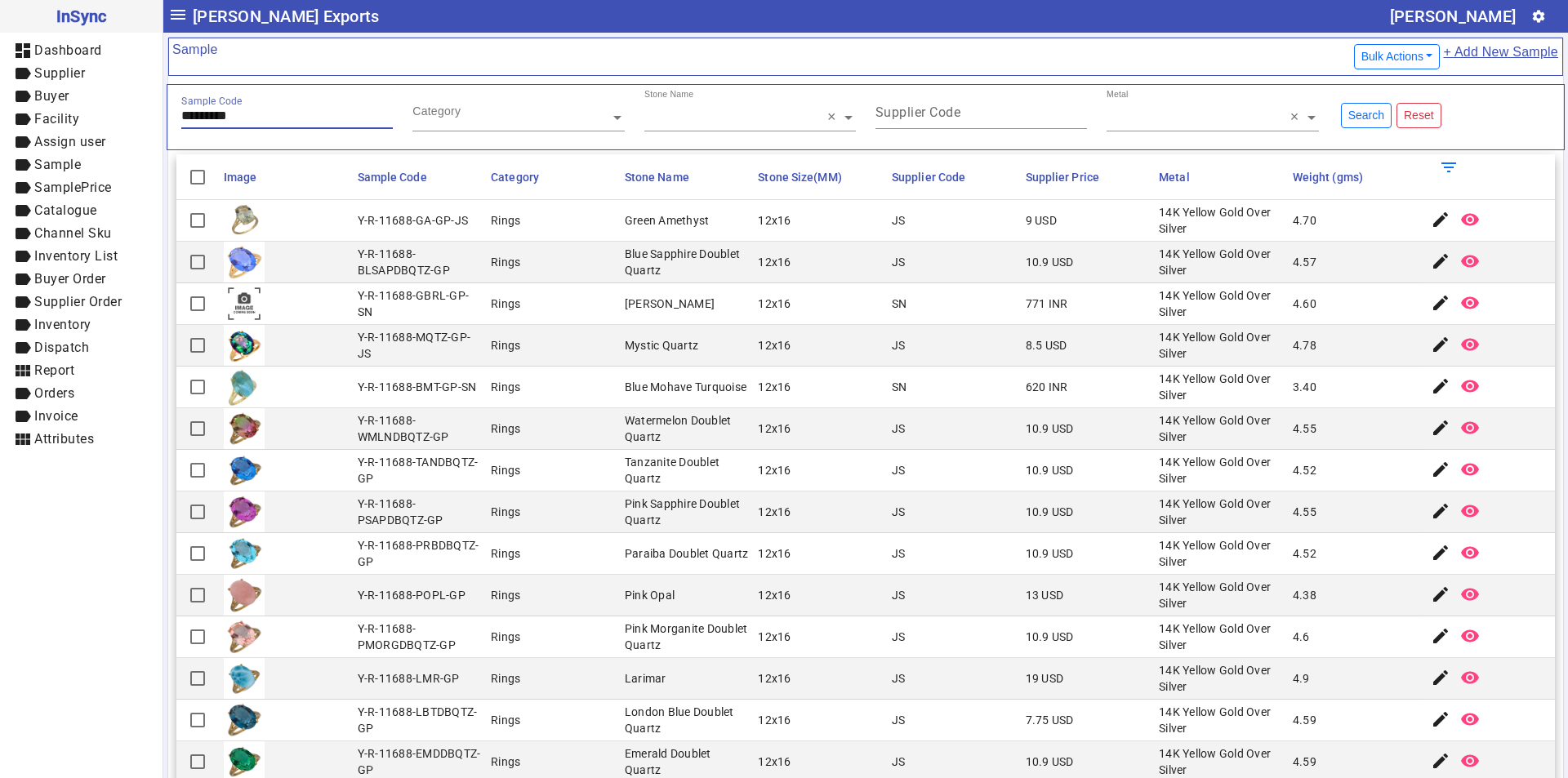
click at [271, 114] on input "*********" at bounding box center [287, 115] width 211 height 14
drag, startPoint x: 264, startPoint y: 112, endPoint x: 81, endPoint y: 108, distance: 183.0
click at [81, 110] on mat-drawer-container "**********" at bounding box center [784, 389] width 1568 height 778
paste input "text"
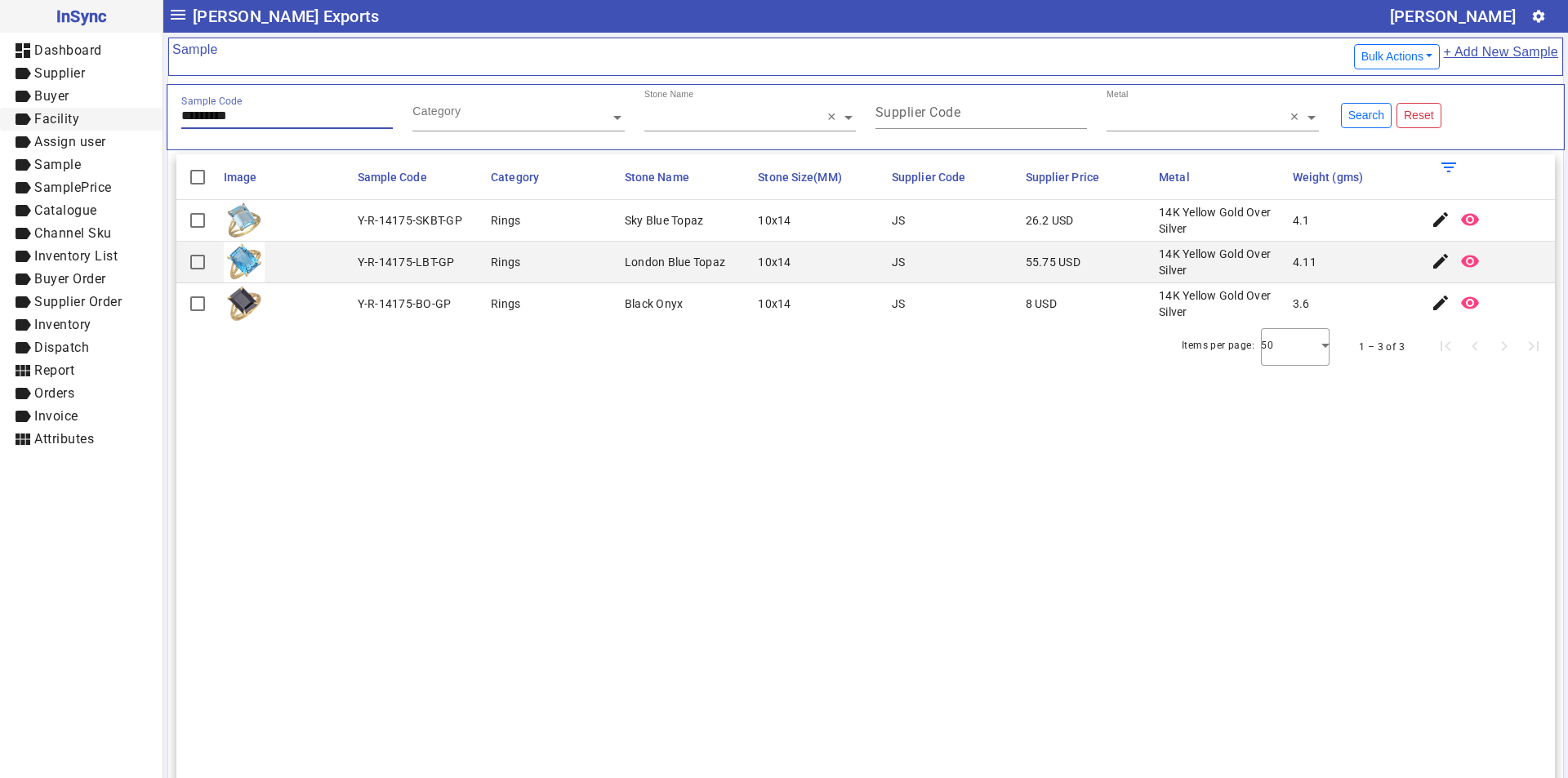
drag, startPoint x: 252, startPoint y: 115, endPoint x: 95, endPoint y: 116, distance: 157.0
click at [95, 116] on mat-drawer-container "InSync dashboard Dashboard label Supplier label Buyer label Facility label Assi…" at bounding box center [784, 389] width 1568 height 778
paste input "text"
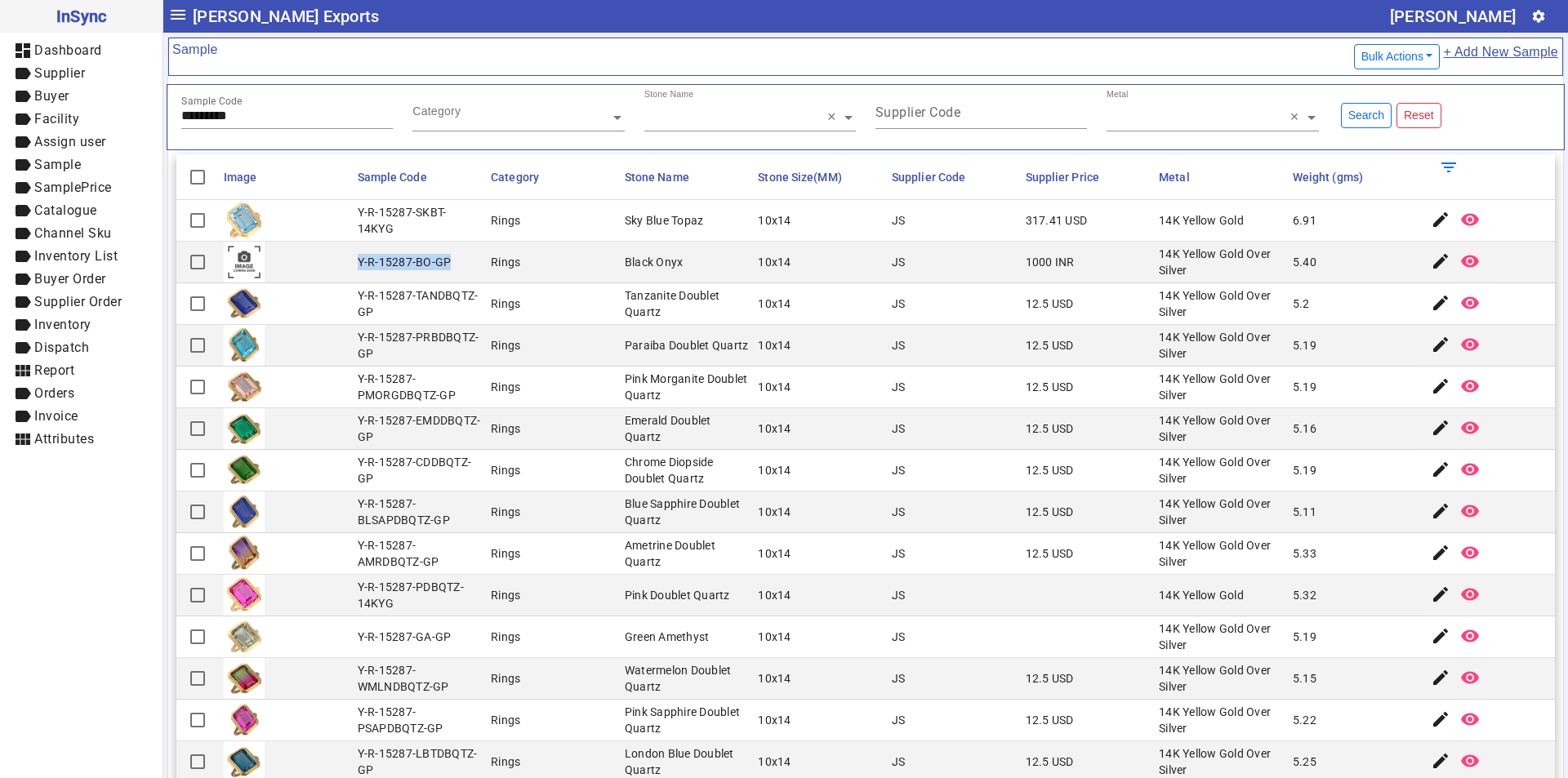
drag, startPoint x: 355, startPoint y: 262, endPoint x: 463, endPoint y: 262, distance: 108.0
click at [463, 262] on mat-cell "Y-R-15287-BO-GP" at bounding box center [420, 262] width 134 height 42
drag, startPoint x: 251, startPoint y: 118, endPoint x: 188, endPoint y: 154, distance: 72.6
click at [106, 129] on mat-drawer-container "InSync dashboard Dashboard label Supplier label Buyer label Facility label Assi…" at bounding box center [784, 389] width 1568 height 778
paste input "text"
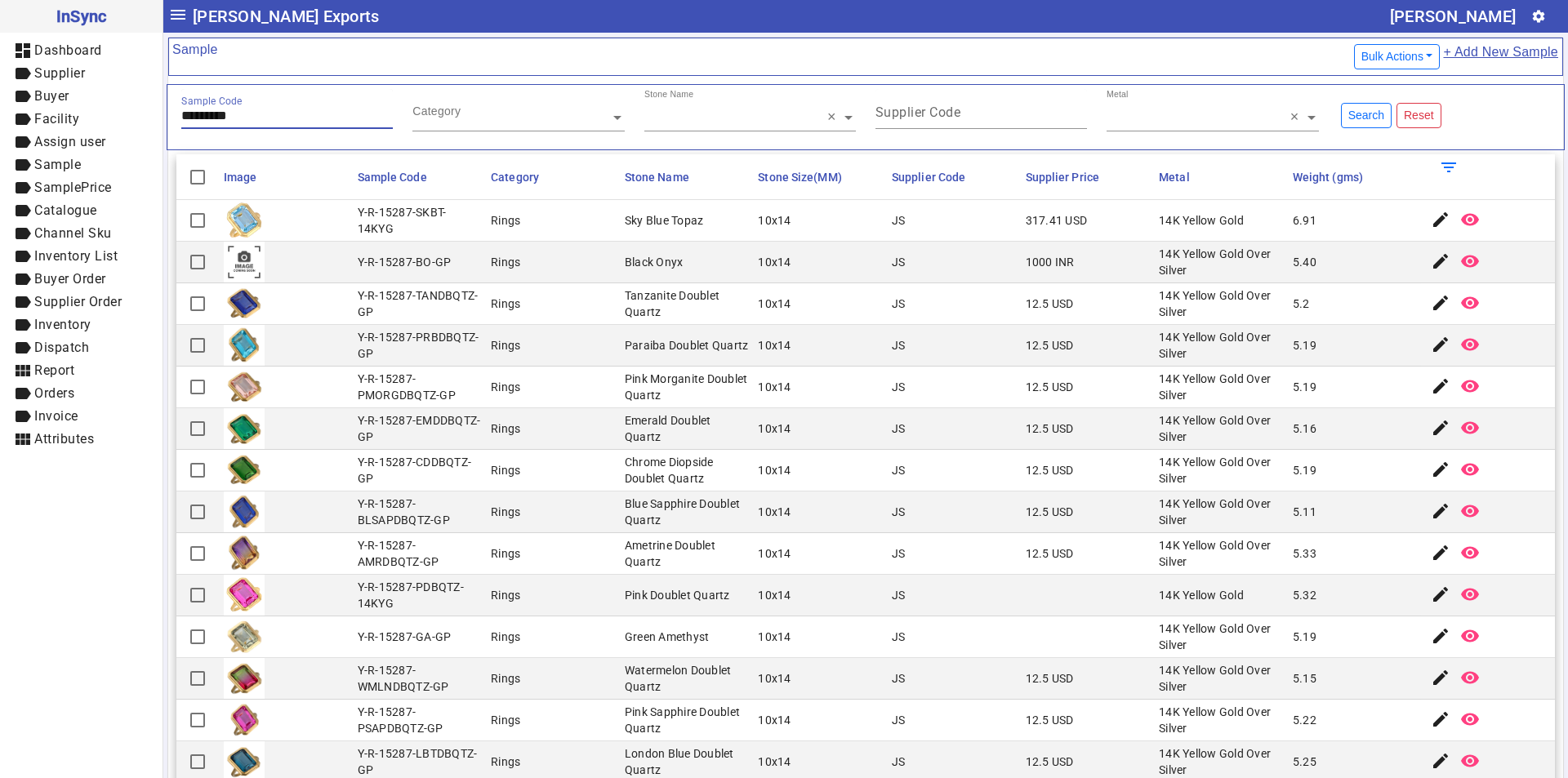
click at [267, 116] on input "*********" at bounding box center [287, 115] width 211 height 14
click at [266, 114] on input "*********" at bounding box center [287, 115] width 211 height 14
drag, startPoint x: 268, startPoint y: 116, endPoint x: 25, endPoint y: 115, distance: 243.0
click at [25, 115] on mat-drawer-container "**********" at bounding box center [784, 389] width 1568 height 778
paste input "text"
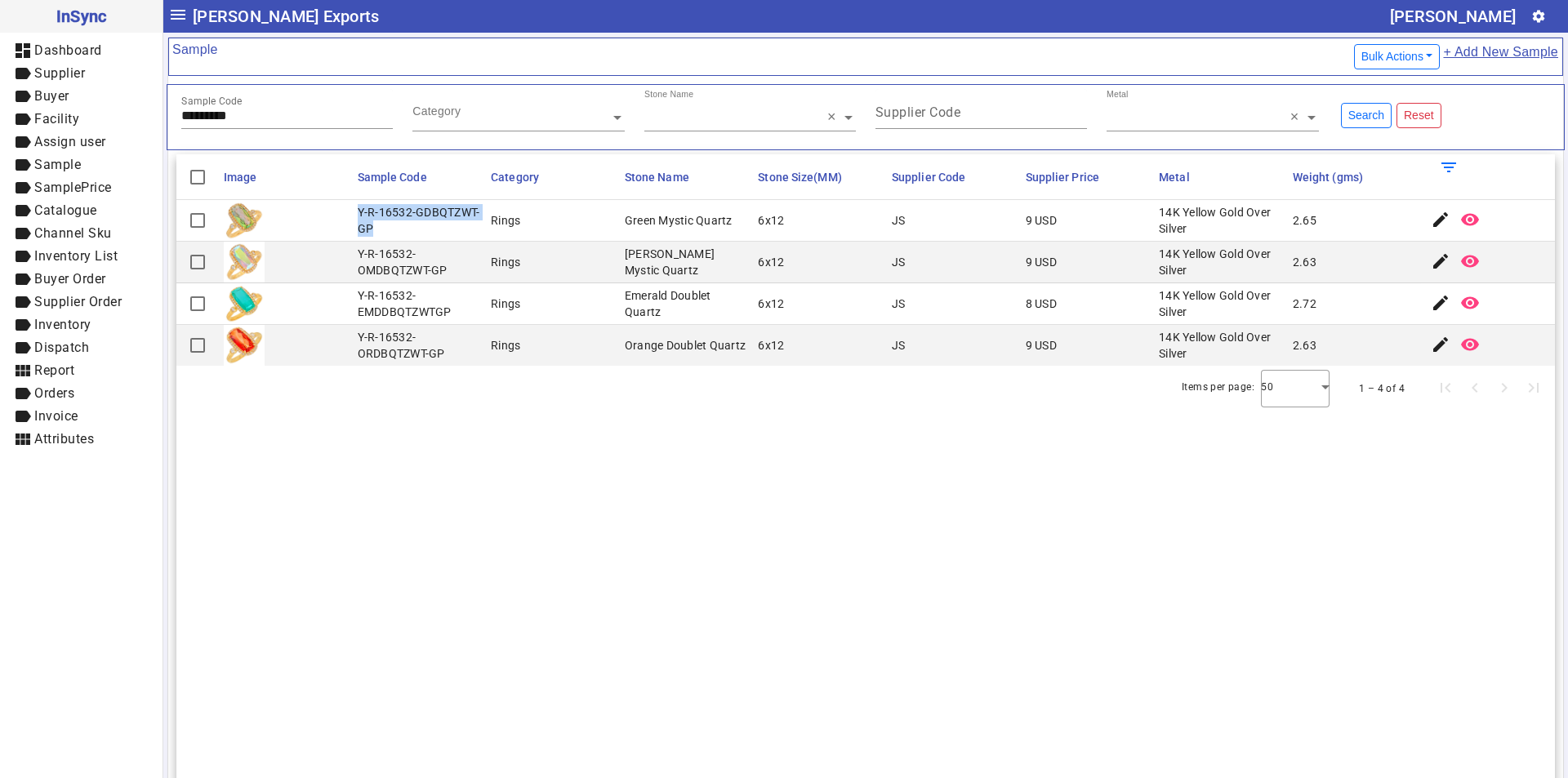
drag, startPoint x: 355, startPoint y: 210, endPoint x: 371, endPoint y: 231, distance: 26.4
click at [371, 231] on mat-cell "Y-R-16532-GDBQTZWT-GP" at bounding box center [420, 221] width 134 height 42
drag, startPoint x: 272, startPoint y: 117, endPoint x: 101, endPoint y: 118, distance: 171.0
click at [101, 118] on mat-drawer-container "InSync dashboard Dashboard label Supplier label Buyer label Facility label Assi…" at bounding box center [784, 389] width 1568 height 778
paste input "text"
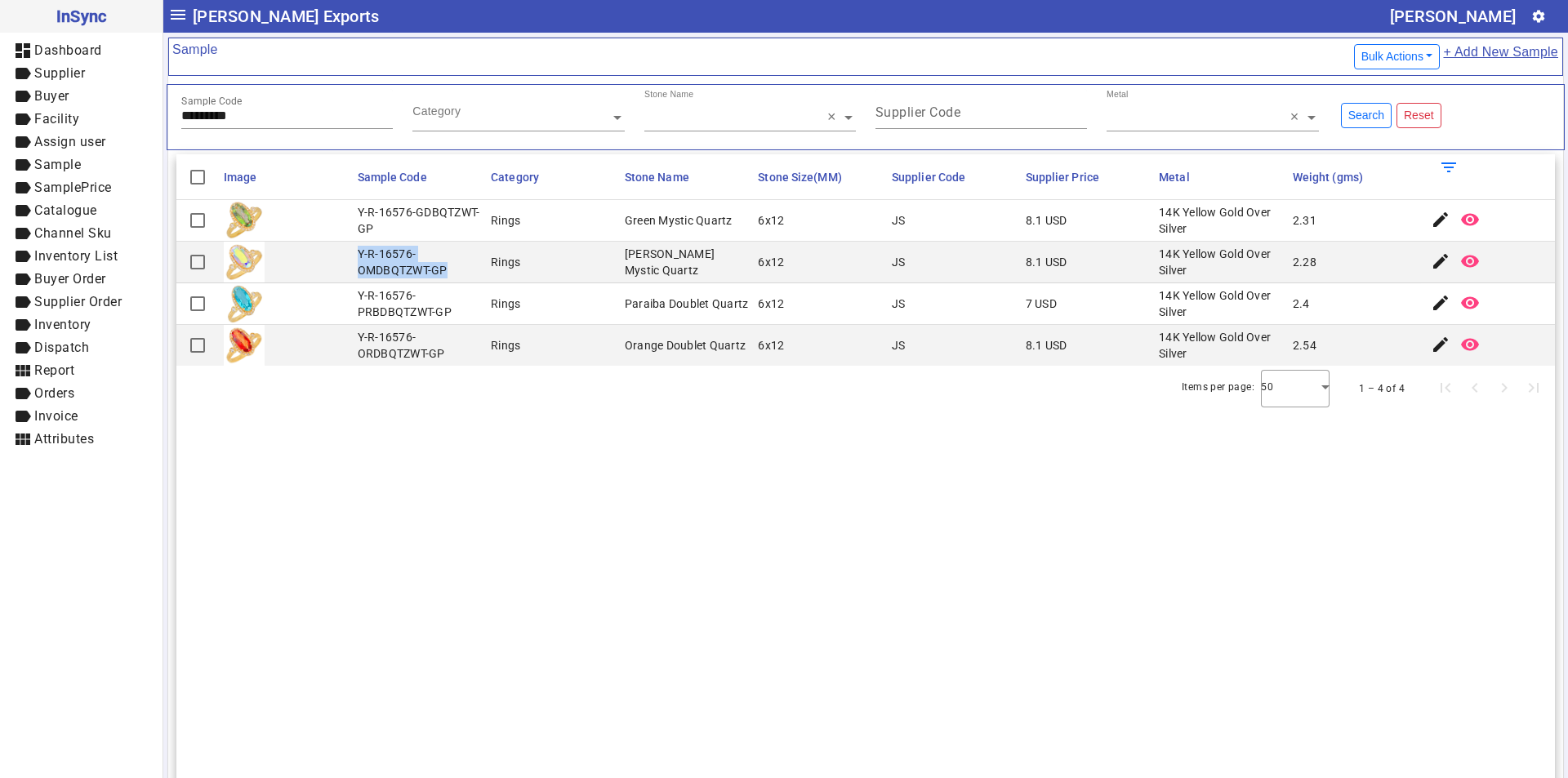
drag, startPoint x: 355, startPoint y: 250, endPoint x: 466, endPoint y: 277, distance: 114.2
click at [466, 277] on mat-cell "Y-R-16576-OMDBQTZWT-GP" at bounding box center [420, 262] width 134 height 42
drag, startPoint x: 524, startPoint y: 479, endPoint x: 515, endPoint y: 476, distance: 9.5
click at [524, 481] on section "Image Sample Code Category Stone Name Stone Size(MM) Supplier Code Supplier Pri…" at bounding box center [865, 543] width 1378 height 778
drag, startPoint x: 356, startPoint y: 333, endPoint x: 448, endPoint y: 358, distance: 95.3
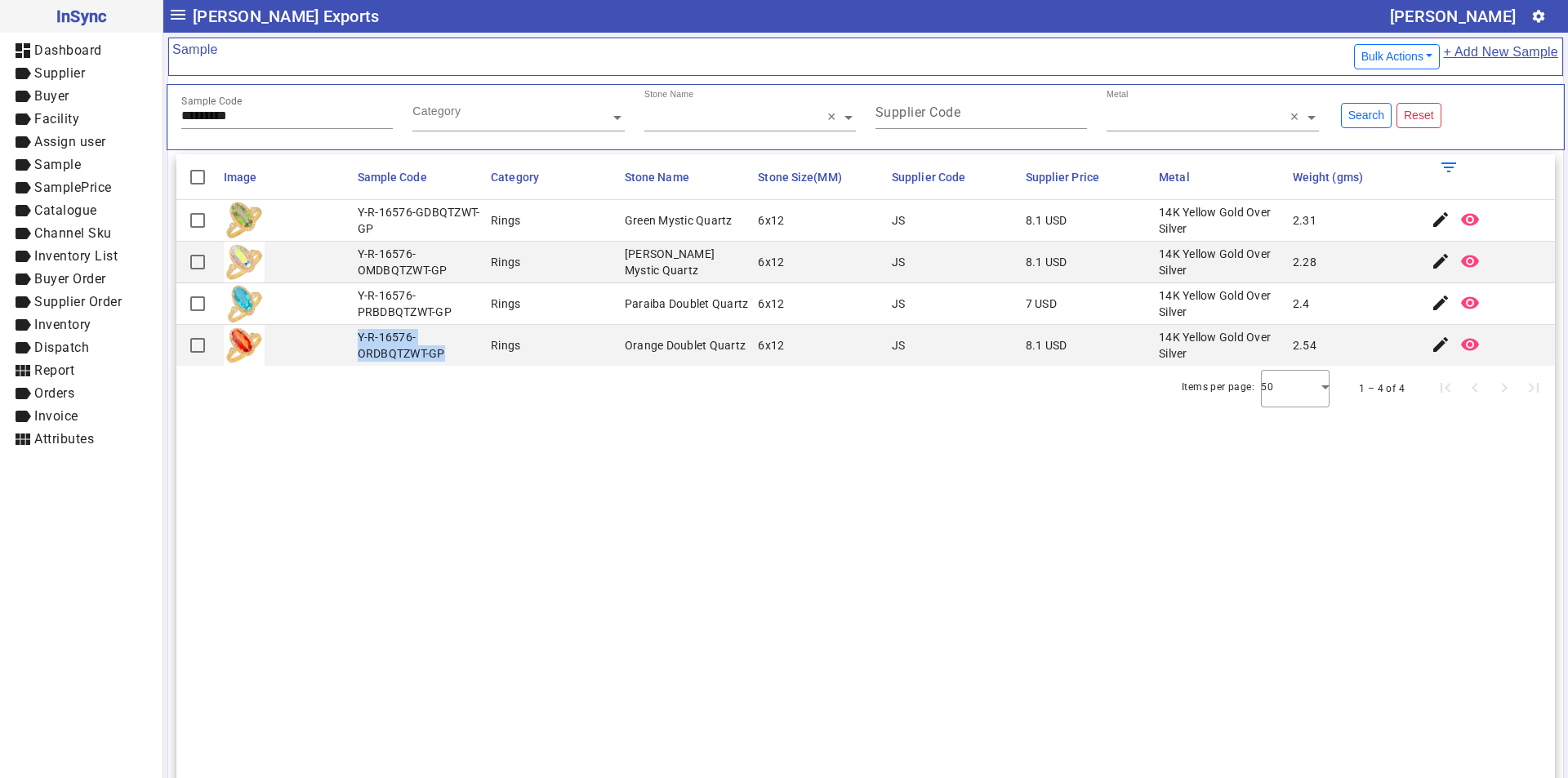
click at [448, 358] on div "Y-R-16576-ORDBQTZWT-GP" at bounding box center [419, 344] width 124 height 33
drag, startPoint x: 269, startPoint y: 115, endPoint x: 159, endPoint y: 115, distance: 110.0
click at [159, 115] on mat-drawer-container "InSync dashboard Dashboard label Supplier label Buyer label Facility label Assi…" at bounding box center [784, 389] width 1568 height 778
paste input "text"
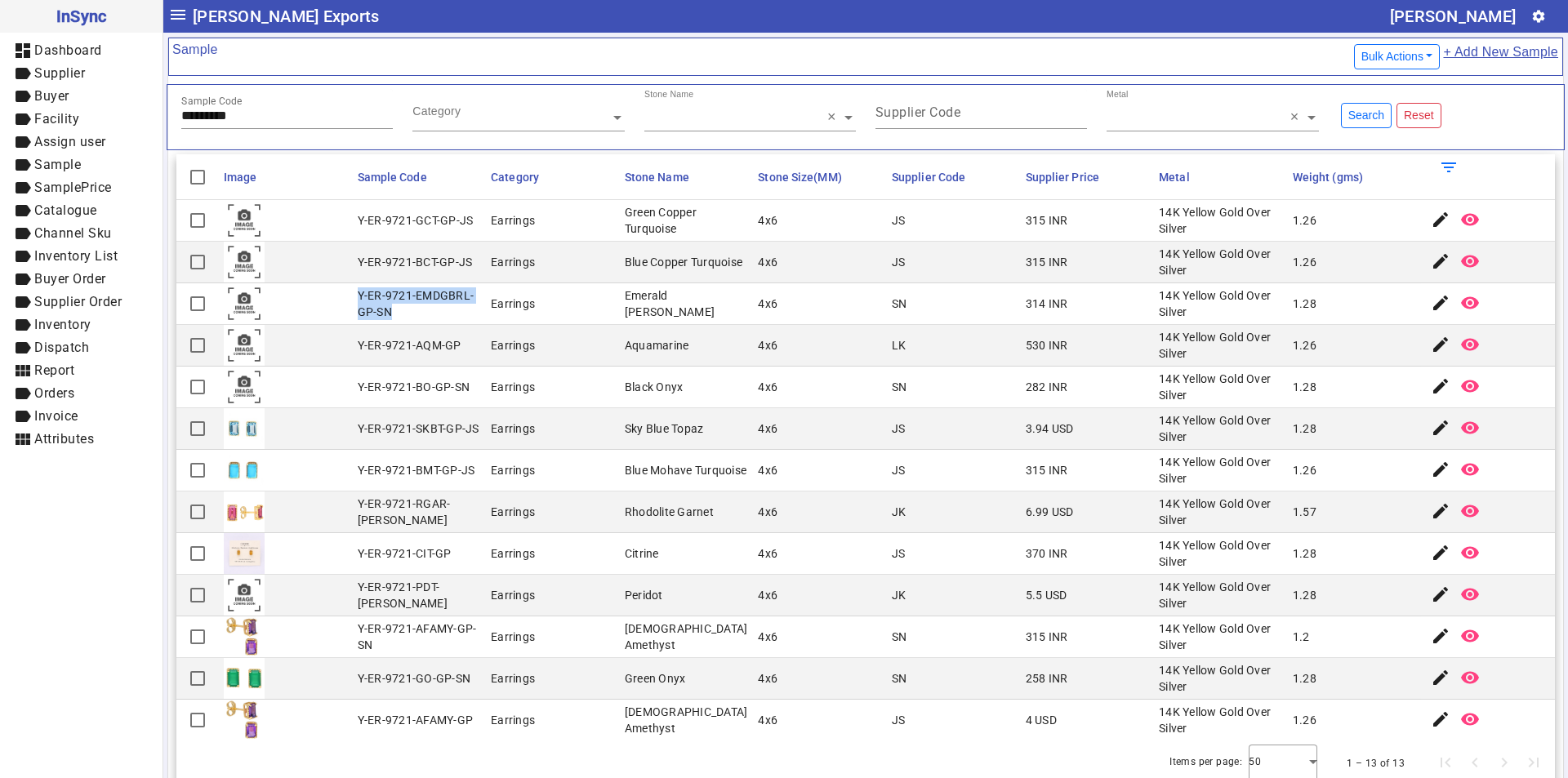
drag, startPoint x: 357, startPoint y: 295, endPoint x: 398, endPoint y: 315, distance: 45.6
click at [398, 315] on mat-cell "Y-ER-9721-EMDGBRL-GP-SN" at bounding box center [420, 303] width 134 height 42
drag, startPoint x: 275, startPoint y: 113, endPoint x: 68, endPoint y: 115, distance: 207.0
click at [70, 114] on mat-drawer-container "InSync dashboard Dashboard label Supplier label Buyer label Facility label Assi…" at bounding box center [784, 389] width 1568 height 778
paste input "text"
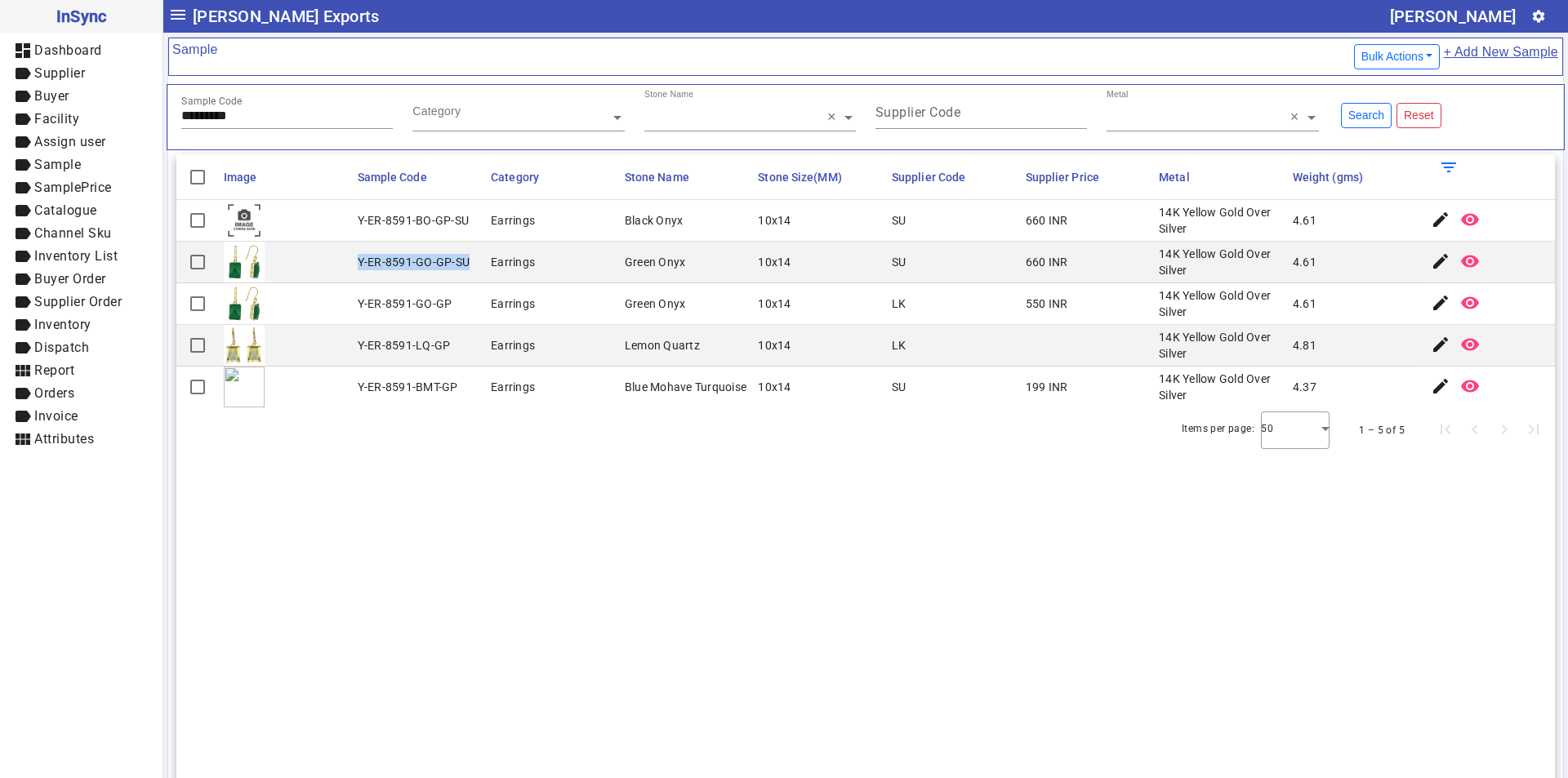
drag, startPoint x: 355, startPoint y: 256, endPoint x: 473, endPoint y: 265, distance: 118.3
click at [473, 265] on mat-cell "Y-ER-8591-GO-GP-SU" at bounding box center [420, 262] width 134 height 42
drag, startPoint x: 257, startPoint y: 117, endPoint x: 116, endPoint y: 116, distance: 141.0
click at [116, 116] on mat-drawer-container "InSync dashboard Dashboard label Supplier label Buyer label Facility label Assi…" at bounding box center [784, 389] width 1568 height 778
paste input "text"
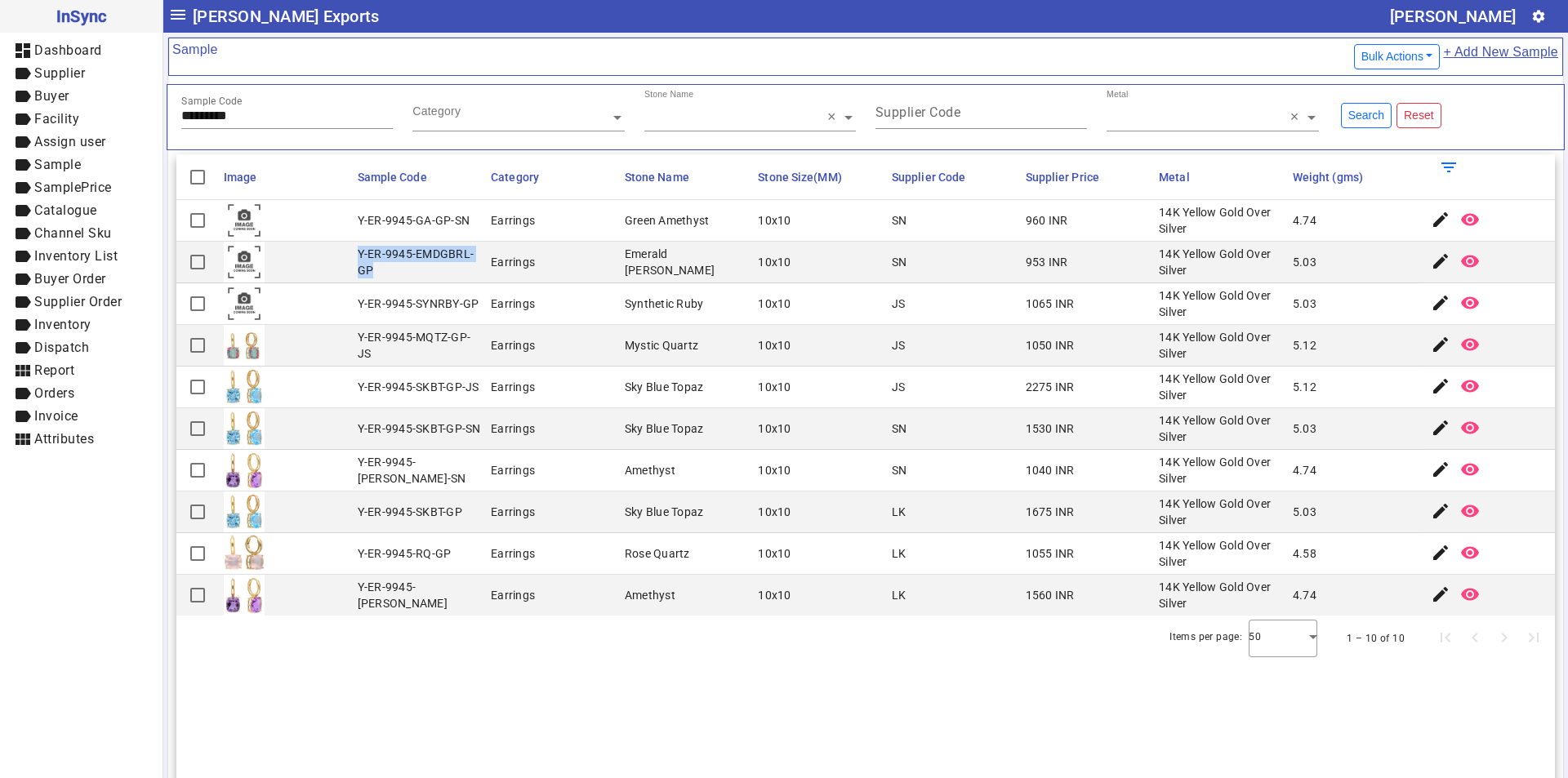
drag, startPoint x: 356, startPoint y: 253, endPoint x: 380, endPoint y: 280, distance: 36.1
click at [380, 280] on mat-cell "Y-ER-9945-EMDGBRL-GP" at bounding box center [420, 262] width 134 height 42
drag, startPoint x: 282, startPoint y: 114, endPoint x: 0, endPoint y: 129, distance: 282.4
click at [0, 129] on mat-drawer-container "InSync dashboard Dashboard label Supplier label Buyer label Facility label Assi…" at bounding box center [784, 389] width 1568 height 778
paste input "text"
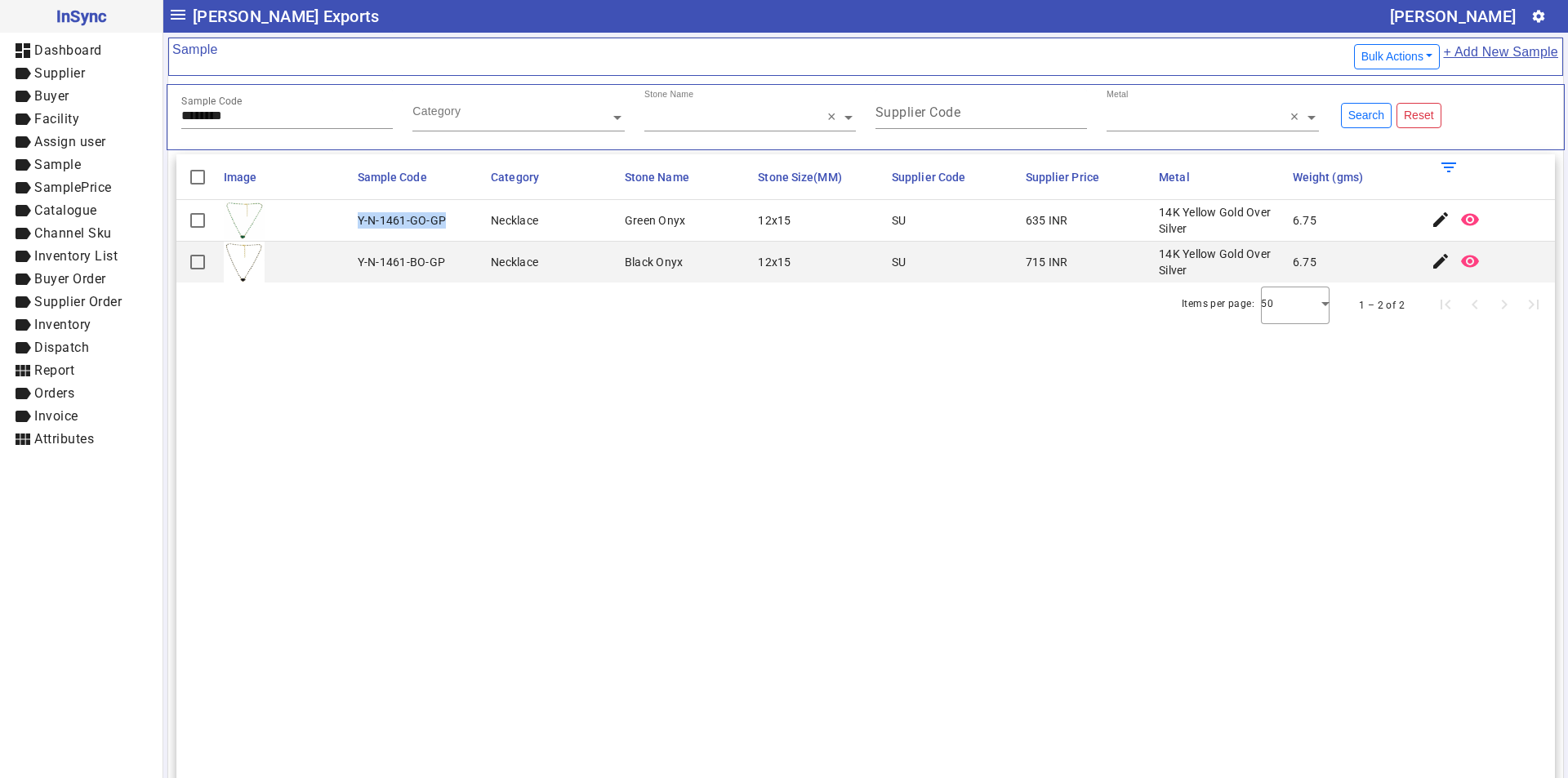
drag, startPoint x: 355, startPoint y: 216, endPoint x: 453, endPoint y: 220, distance: 98.1
click at [453, 220] on mat-cell "Y-N-1461-GO-GP" at bounding box center [420, 221] width 134 height 42
drag, startPoint x: 251, startPoint y: 123, endPoint x: 72, endPoint y: 106, distance: 179.8
click at [79, 107] on mat-drawer-container "InSync dashboard Dashboard label Supplier label Buyer label Facility label Assi…" at bounding box center [784, 389] width 1568 height 778
paste input "text"
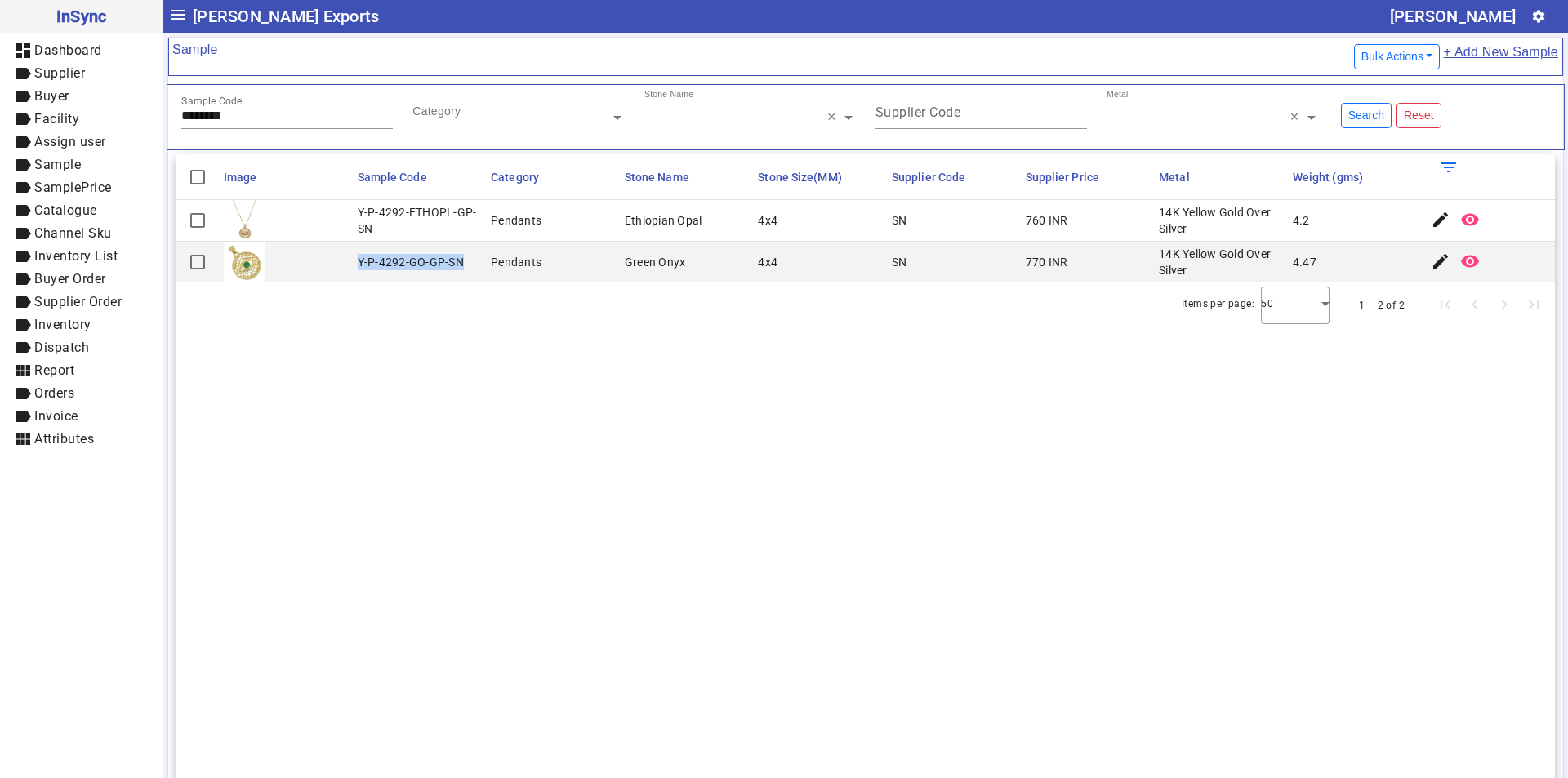
drag, startPoint x: 355, startPoint y: 261, endPoint x: 470, endPoint y: 269, distance: 115.3
click at [470, 269] on mat-cell "Y-P-4292-GO-GP-SN" at bounding box center [420, 262] width 134 height 41
drag, startPoint x: 258, startPoint y: 117, endPoint x: 45, endPoint y: 114, distance: 213.0
click at [45, 114] on mat-drawer-container "InSync dashboard Dashboard label Supplier label Buyer label Facility label Assi…" at bounding box center [784, 389] width 1568 height 778
paste input "text"
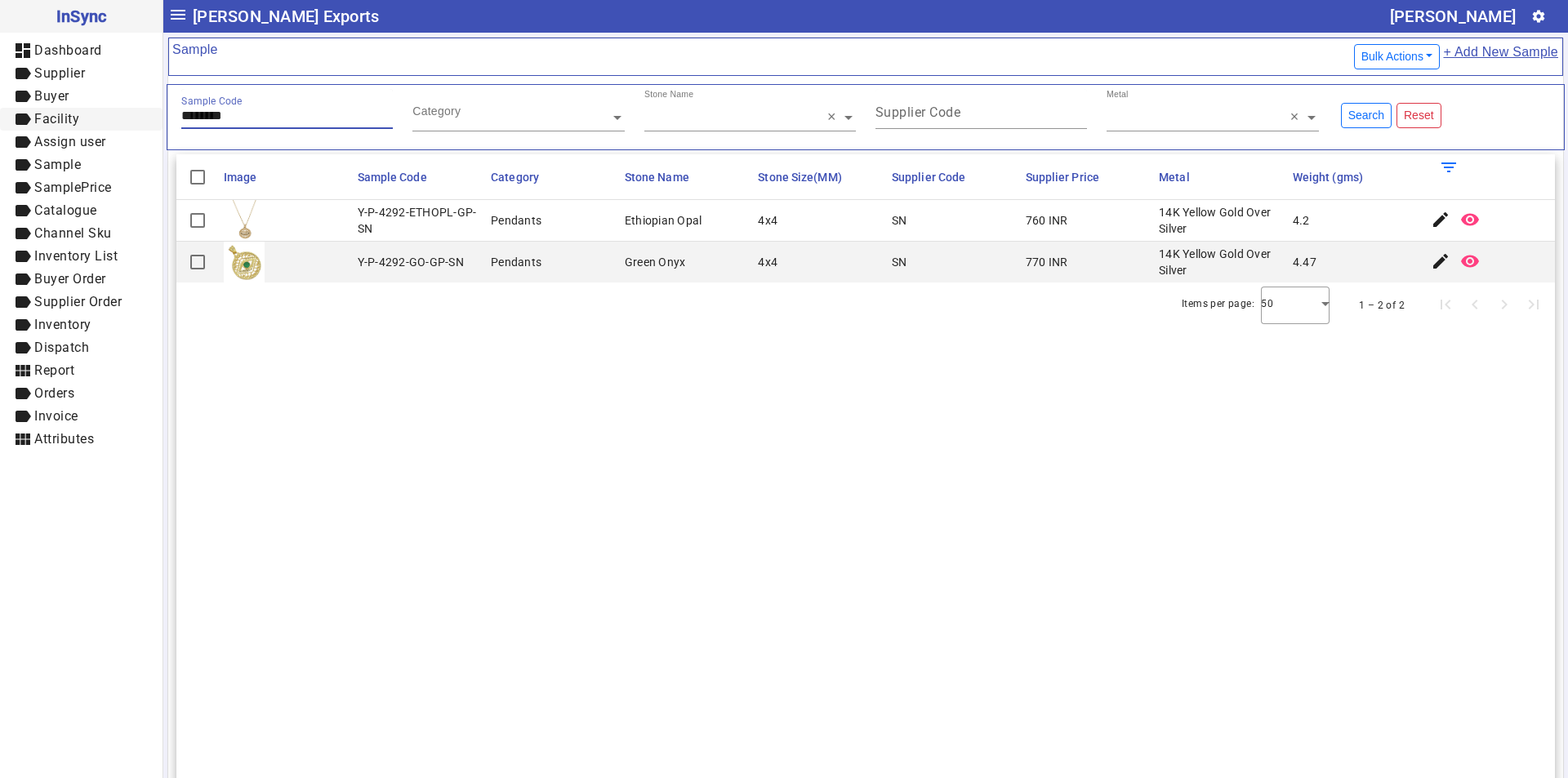
drag, startPoint x: 267, startPoint y: 110, endPoint x: 81, endPoint y: 113, distance: 186.0
click at [81, 113] on mat-drawer-container "InSync dashboard Dashboard label Supplier label Buyer label Facility label Assi…" at bounding box center [784, 389] width 1568 height 778
paste input "text"
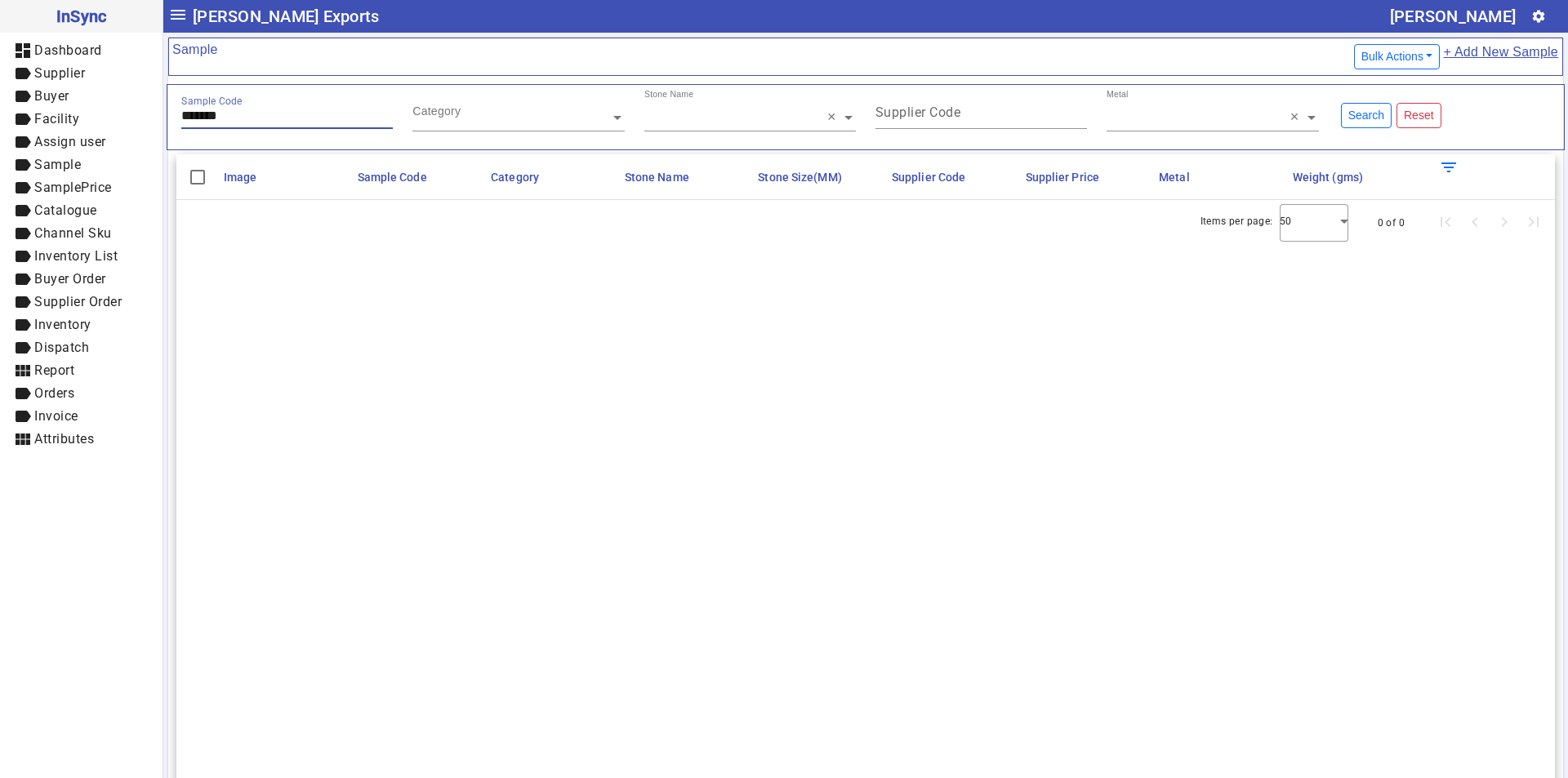
click at [189, 116] on input "*******" at bounding box center [287, 115] width 211 height 14
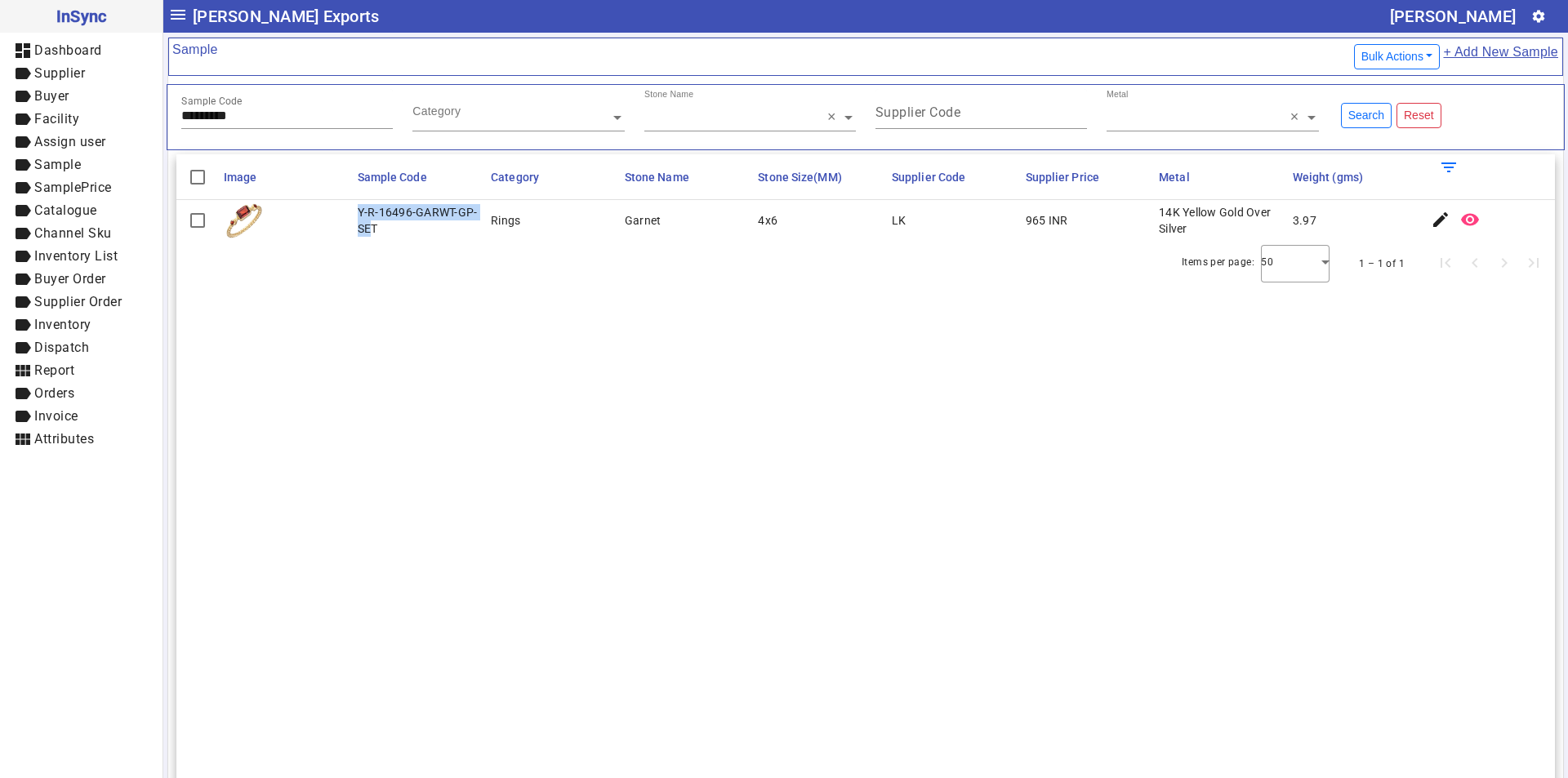
drag, startPoint x: 358, startPoint y: 210, endPoint x: 373, endPoint y: 226, distance: 21.9
click at [373, 226] on div "Y-R-16496-GARWT-GP-SET" at bounding box center [419, 220] width 124 height 33
drag, startPoint x: 376, startPoint y: 231, endPoint x: 348, endPoint y: 216, distance: 31.8
click at [348, 216] on mat-row "Y-R-16496-GARWT-GP-SET Rings Garnet 4x6 LK 965 INR 14K Yellow Gold Over Silver …" at bounding box center [865, 221] width 1378 height 41
drag, startPoint x: 241, startPoint y: 111, endPoint x: 262, endPoint y: 111, distance: 21.0
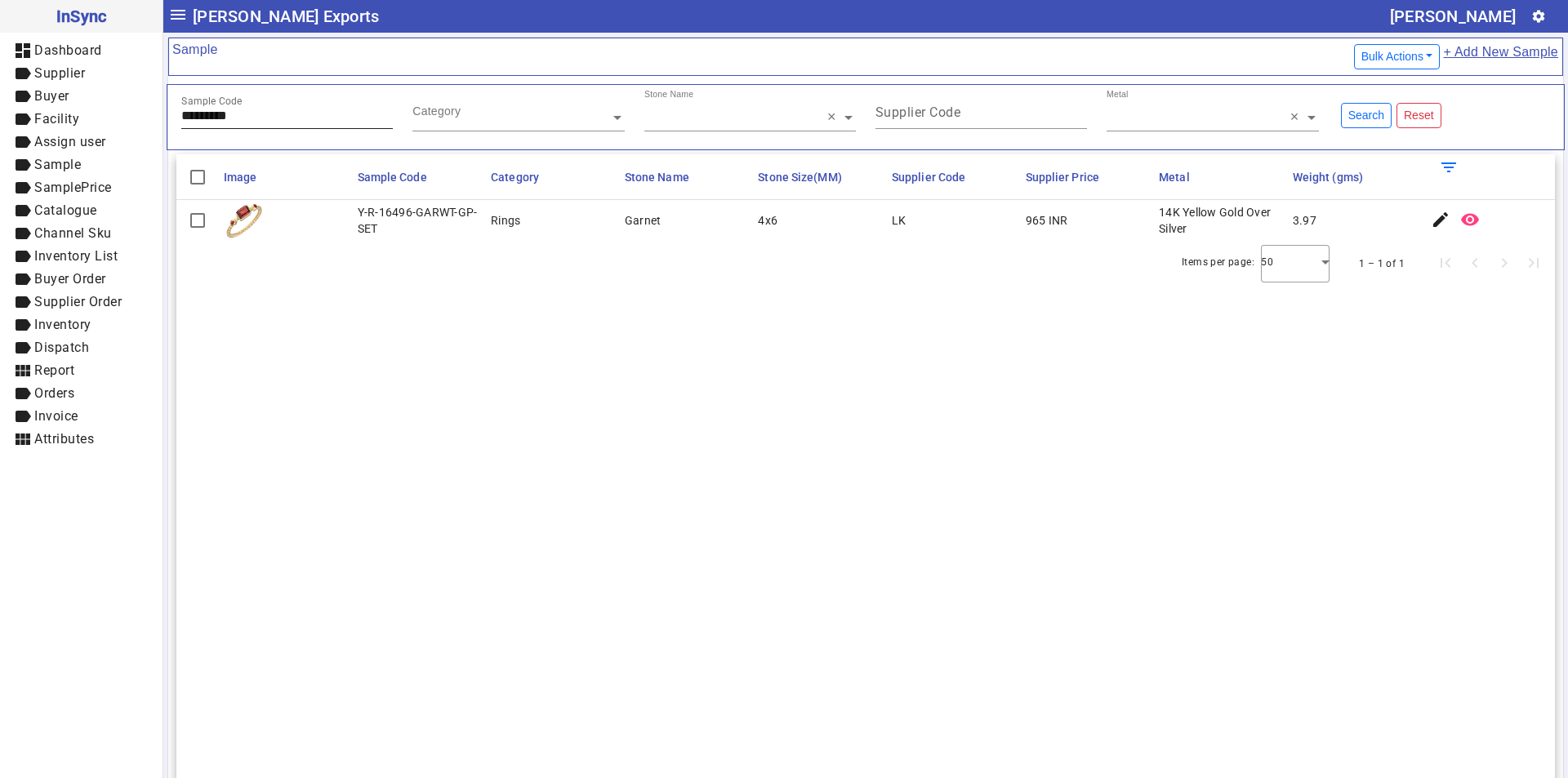
click at [249, 111] on input "*********" at bounding box center [287, 115] width 211 height 14
click at [254, 115] on input "*********" at bounding box center [287, 115] width 211 height 14
drag, startPoint x: 263, startPoint y: 114, endPoint x: 177, endPoint y: 114, distance: 86.0
click at [177, 114] on div "Sample Code *********" at bounding box center [287, 117] width 231 height 57
paste input "text"
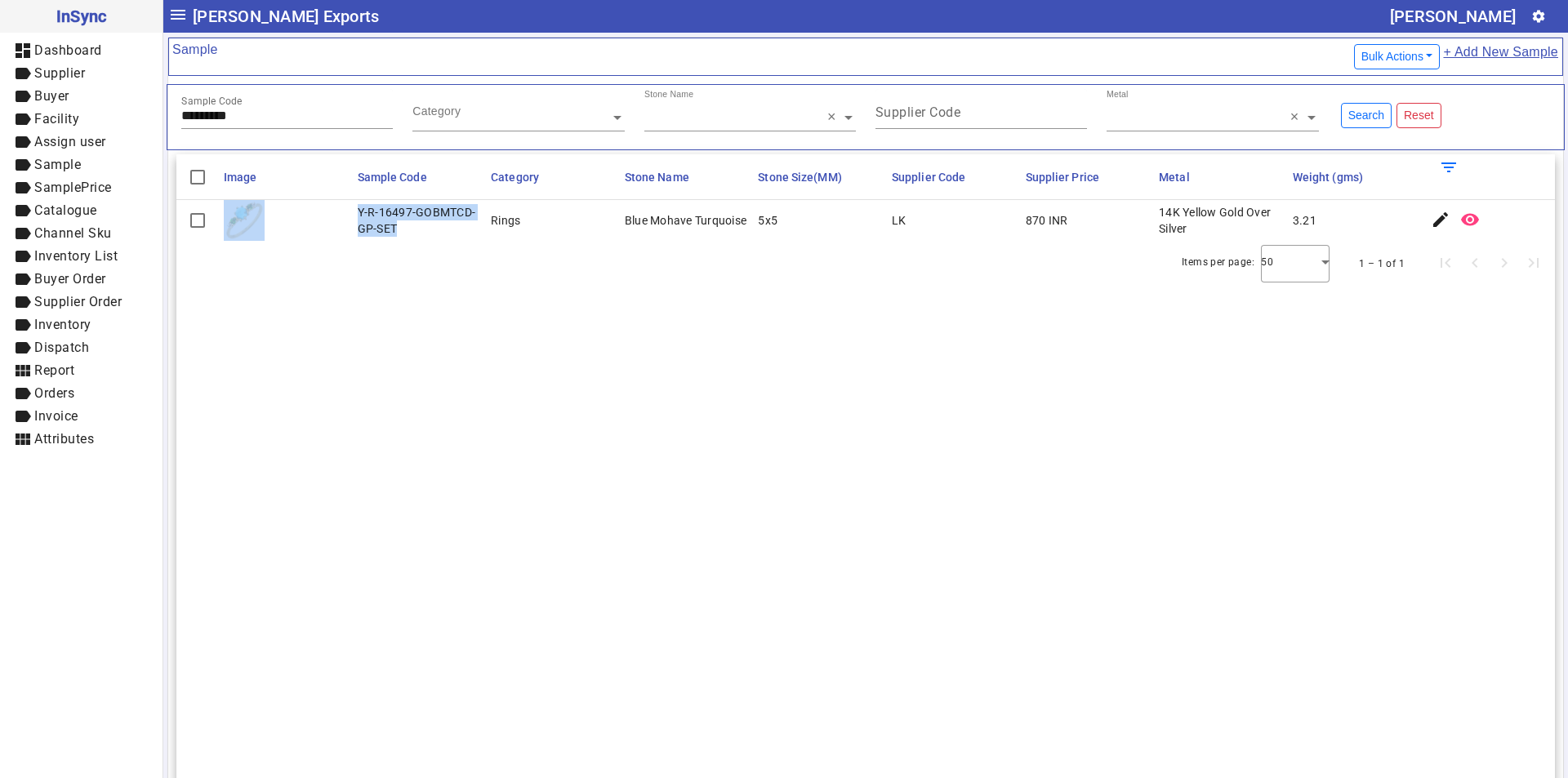
drag, startPoint x: 350, startPoint y: 208, endPoint x: 414, endPoint y: 239, distance: 71.1
click at [414, 239] on mat-row "Y-R-16497-GOBMTCD-GP-SET Rings Blue Mohave Turquoise 5x5 LK 870 INR 14K Yellow …" at bounding box center [865, 221] width 1378 height 41
drag, startPoint x: 412, startPoint y: 350, endPoint x: 366, endPoint y: 368, distance: 49.4
click at [411, 351] on section "Image Sample Code Category Stone Name Stone Size(MM) Supplier Code Supplier Pri…" at bounding box center [865, 543] width 1378 height 778
drag, startPoint x: 258, startPoint y: 114, endPoint x: 169, endPoint y: 102, distance: 89.8
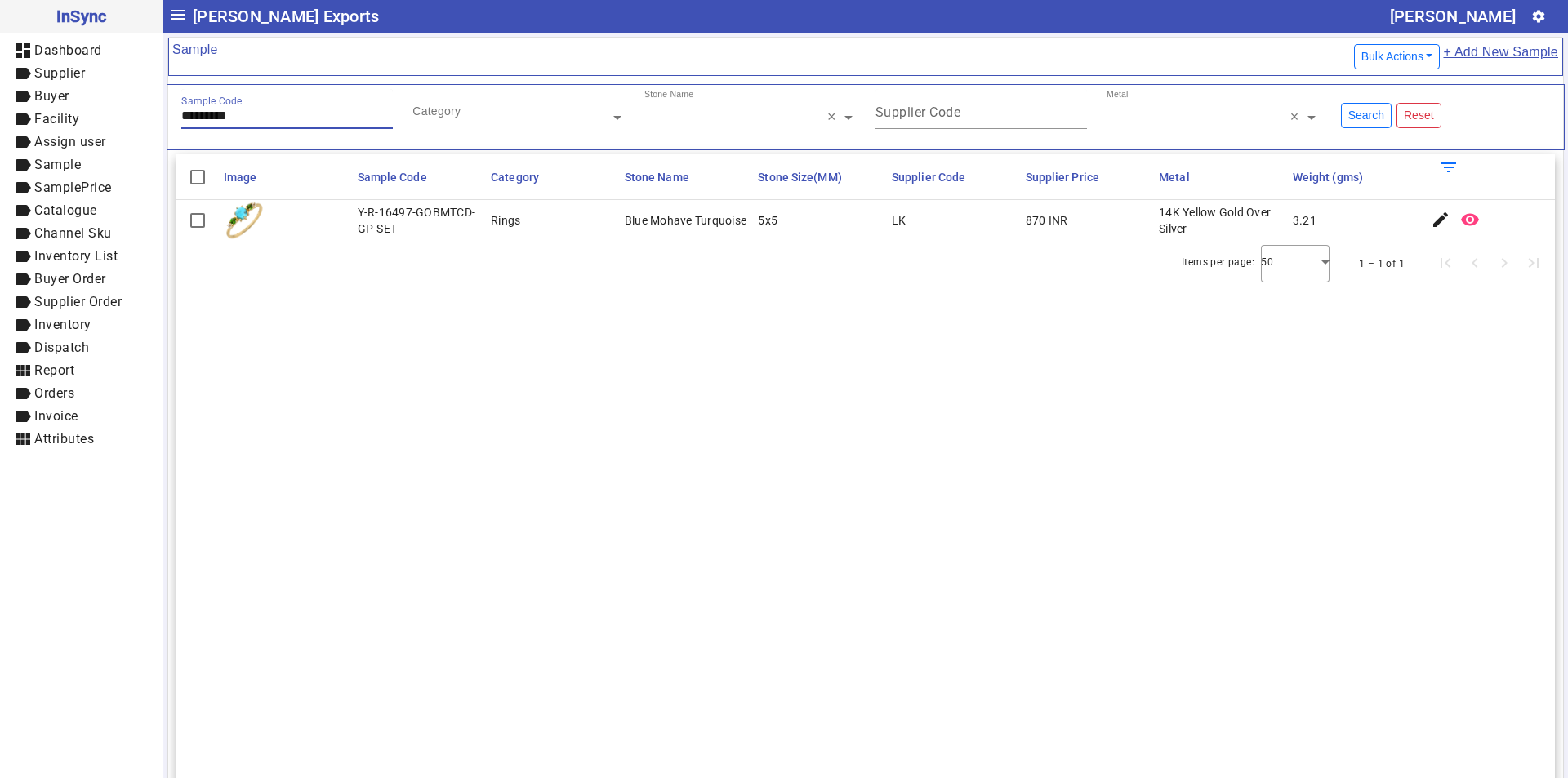
click at [169, 102] on div "Sample Code ********* Category Stone Name × × Supplier Code Metal × × Search Re…" at bounding box center [865, 116] width 1398 height 66
paste input "text"
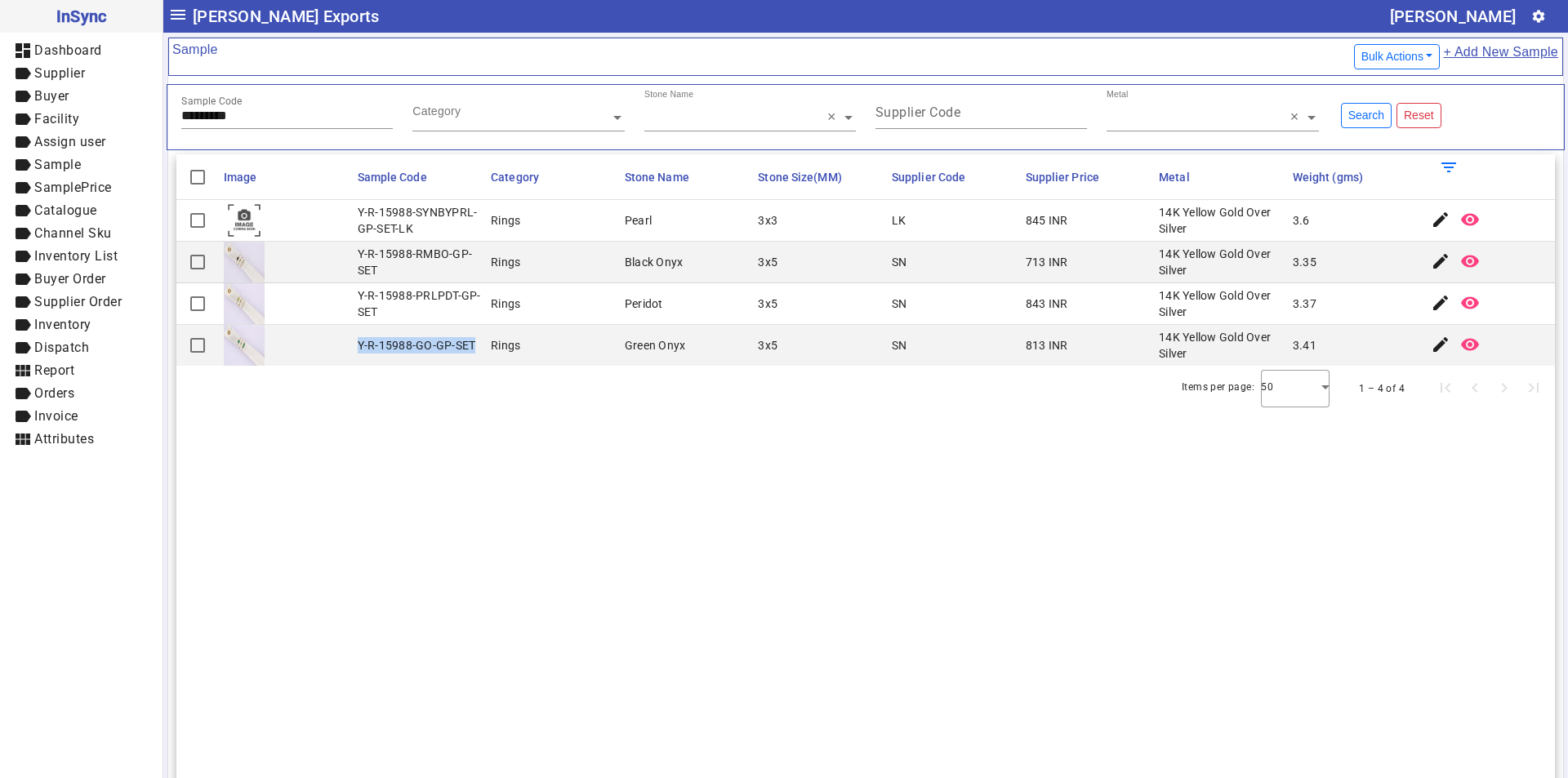
drag, startPoint x: 355, startPoint y: 342, endPoint x: 480, endPoint y: 346, distance: 125.1
click at [480, 346] on mat-cell "Y-R-15988-GO-GP-SET" at bounding box center [420, 345] width 134 height 41
drag, startPoint x: 270, startPoint y: 116, endPoint x: 138, endPoint y: 116, distance: 132.0
click at [138, 116] on mat-drawer-container "InSync dashboard Dashboard label Supplier label Buyer label Facility label Assi…" at bounding box center [784, 389] width 1568 height 778
paste input "text"
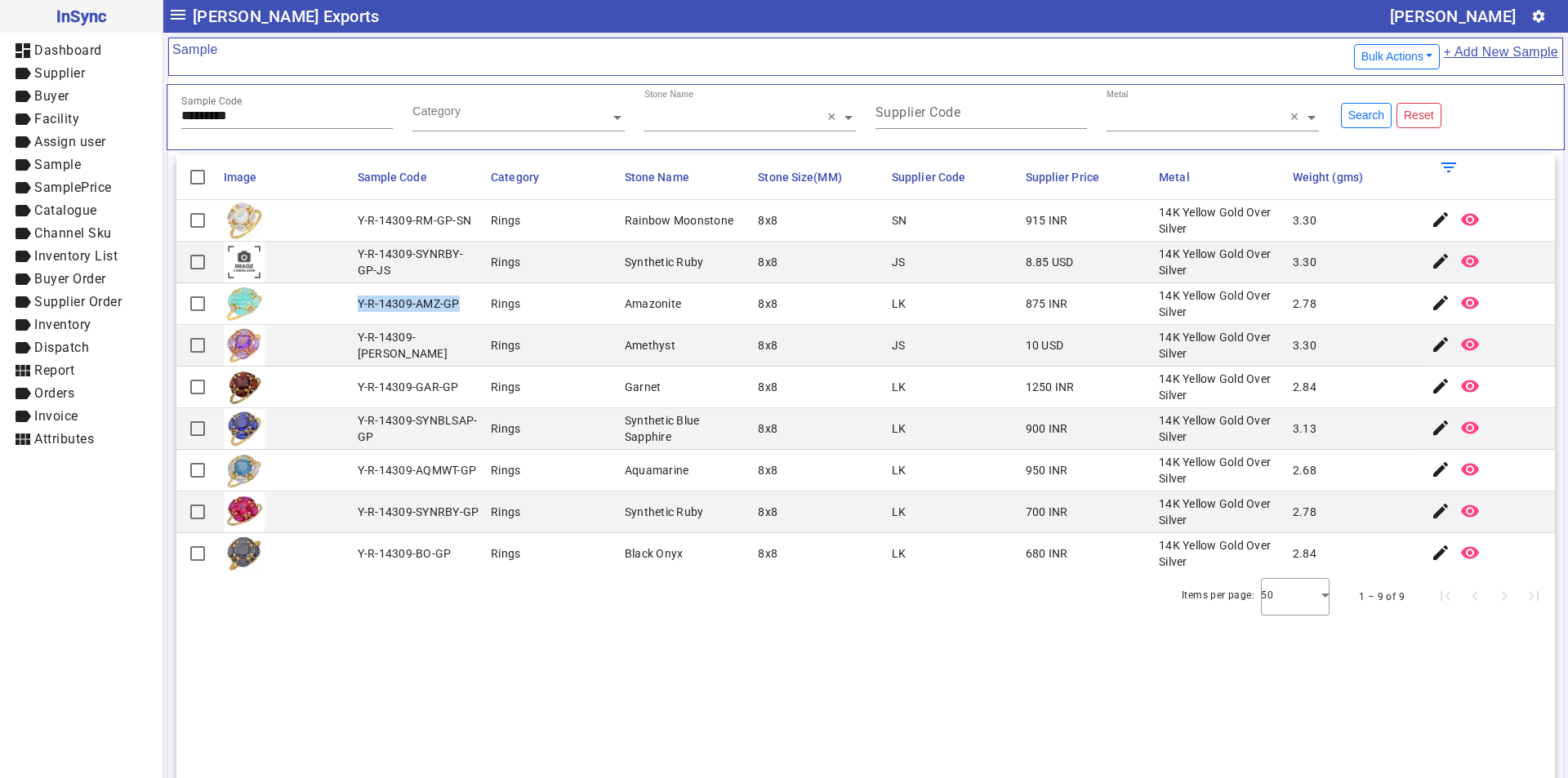
drag, startPoint x: 356, startPoint y: 302, endPoint x: 454, endPoint y: 301, distance: 98.0
click at [454, 301] on div "Y-R-14309-AMZ-GP" at bounding box center [409, 303] width 102 height 17
drag, startPoint x: 256, startPoint y: 113, endPoint x: 0, endPoint y: 114, distance: 256.0
click at [0, 114] on mat-drawer-container "InSync dashboard Dashboard label Supplier label Buyer label Facility label Assi…" at bounding box center [784, 389] width 1568 height 778
paste input "text"
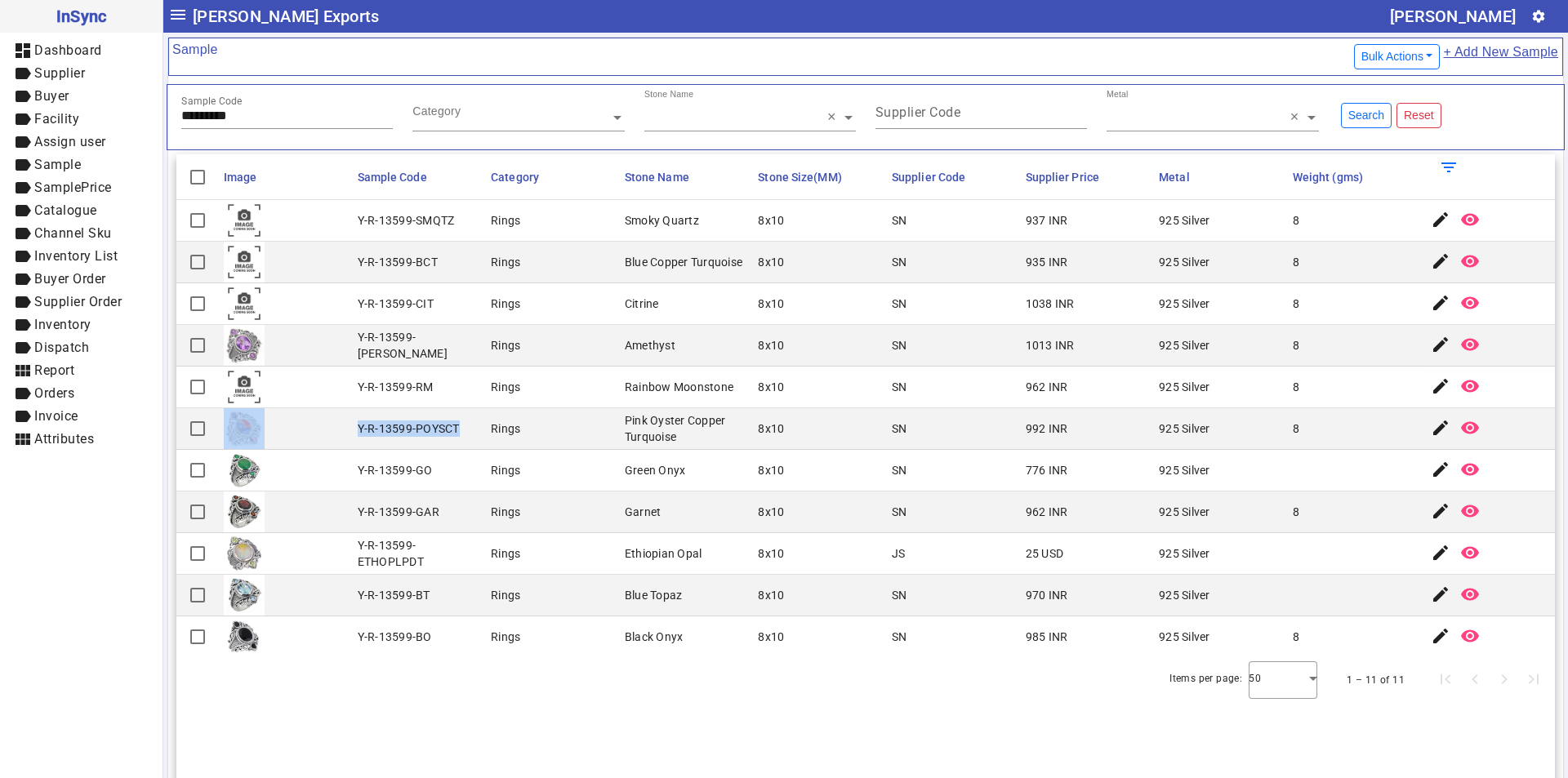
drag, startPoint x: 348, startPoint y: 429, endPoint x: 460, endPoint y: 429, distance: 112.0
click at [460, 429] on mat-row "Y-R-13599-POYSCT Rings Pink Oyster Copper Turquoise 8x10 SN 992 INR 925 Silver …" at bounding box center [865, 428] width 1378 height 42
drag, startPoint x: 239, startPoint y: 117, endPoint x: 0, endPoint y: 130, distance: 239.4
click at [0, 130] on mat-drawer-container "InSync dashboard Dashboard label Supplier label Buyer label Facility label Assi…" at bounding box center [784, 389] width 1568 height 778
paste input "text"
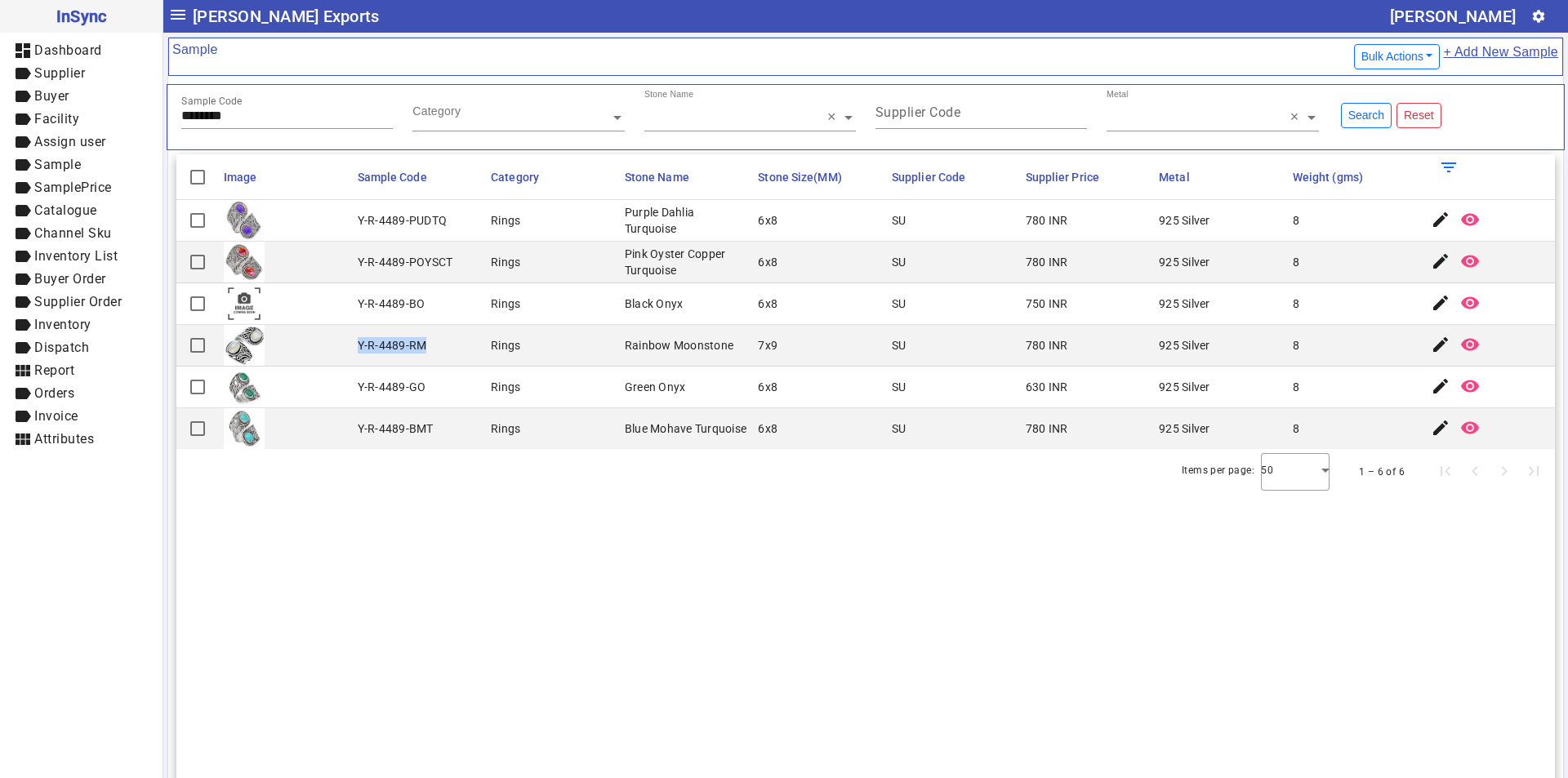
drag, startPoint x: 355, startPoint y: 342, endPoint x: 444, endPoint y: 344, distance: 89.0
click at [444, 344] on mat-cell "Y-R-4489-RM" at bounding box center [420, 345] width 134 height 42
drag, startPoint x: 255, startPoint y: 112, endPoint x: 0, endPoint y: 149, distance: 257.7
click at [0, 149] on mat-drawer-container "InSync dashboard Dashboard label Supplier label Buyer label Facility label Assi…" at bounding box center [784, 389] width 1568 height 778
paste input "text"
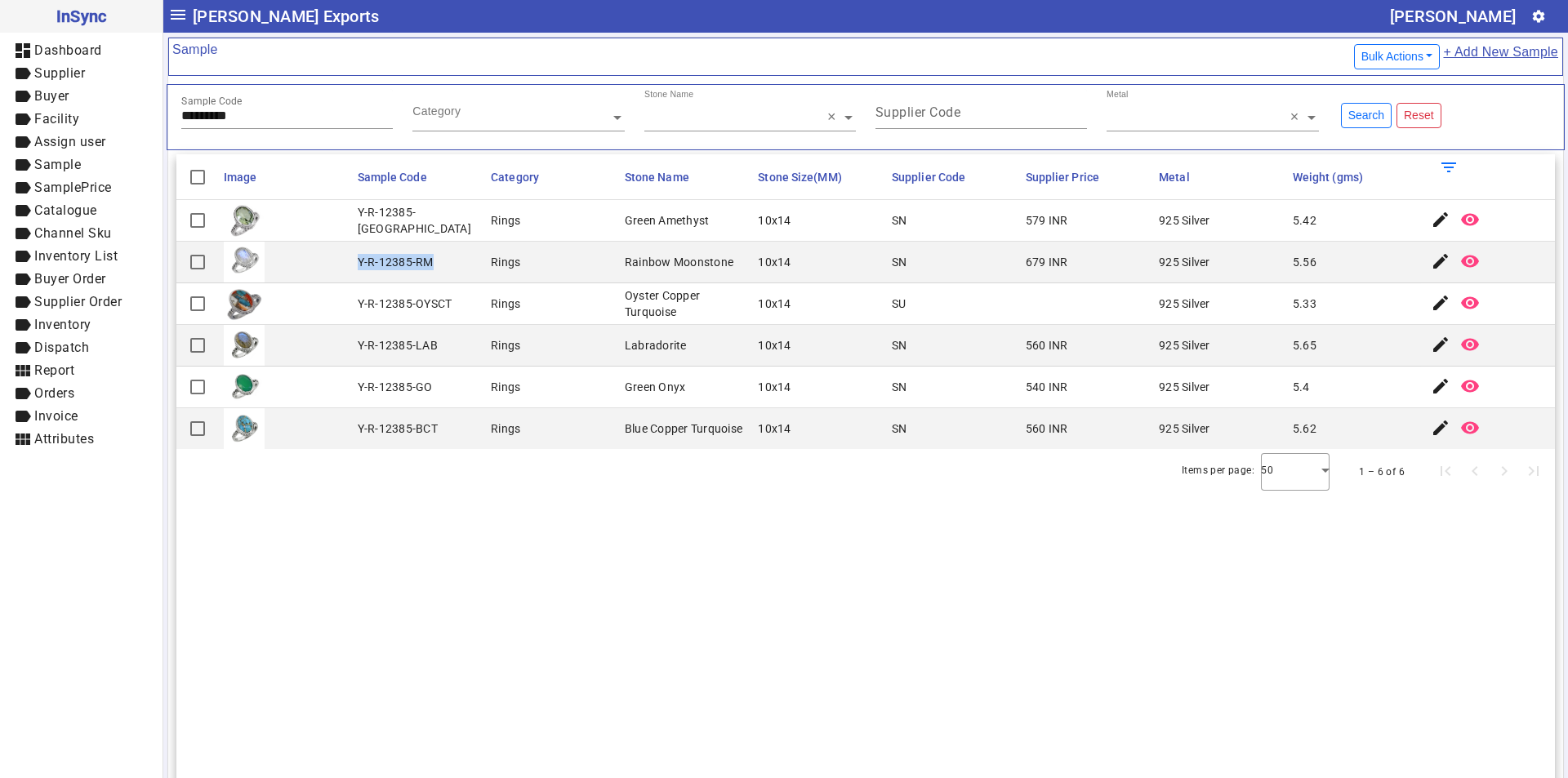
drag, startPoint x: 355, startPoint y: 264, endPoint x: 429, endPoint y: 268, distance: 74.1
click at [429, 268] on mat-cell "Y-R-12385-RM" at bounding box center [420, 262] width 134 height 42
drag, startPoint x: 259, startPoint y: 116, endPoint x: 0, endPoint y: 129, distance: 259.3
click at [0, 129] on mat-drawer-container "InSync dashboard Dashboard label Supplier label Buyer label Facility label Assi…" at bounding box center [784, 389] width 1568 height 778
paste input "text"
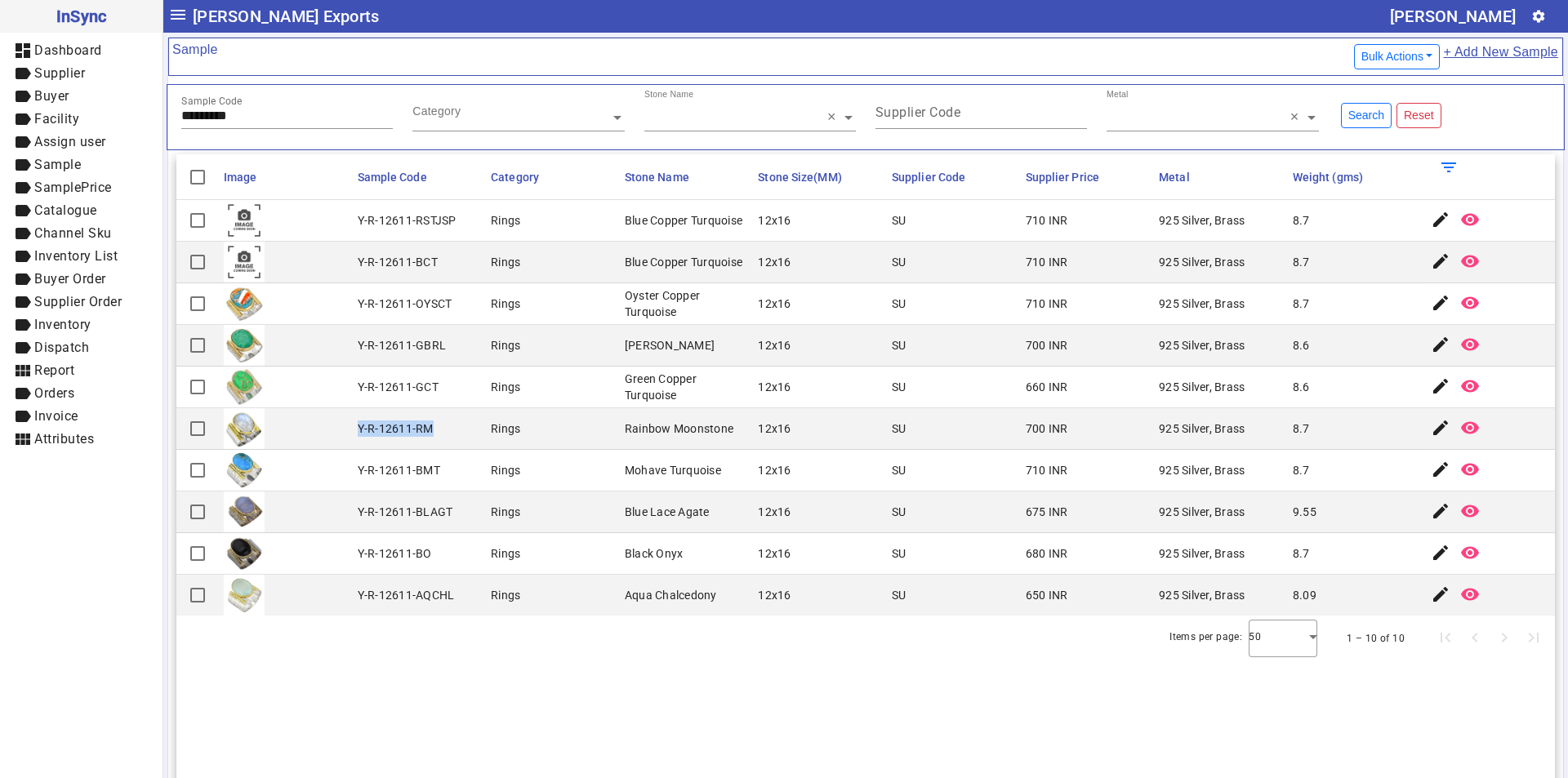
drag, startPoint x: 355, startPoint y: 427, endPoint x: 429, endPoint y: 435, distance: 74.4
click at [429, 435] on mat-cell "Y-R-12611-RM" at bounding box center [420, 428] width 134 height 42
drag, startPoint x: 258, startPoint y: 116, endPoint x: 115, endPoint y: 120, distance: 143.1
click at [115, 120] on mat-drawer-container "InSync dashboard Dashboard label Supplier label Buyer label Facility label Assi…" at bounding box center [784, 389] width 1568 height 778
paste input "text"
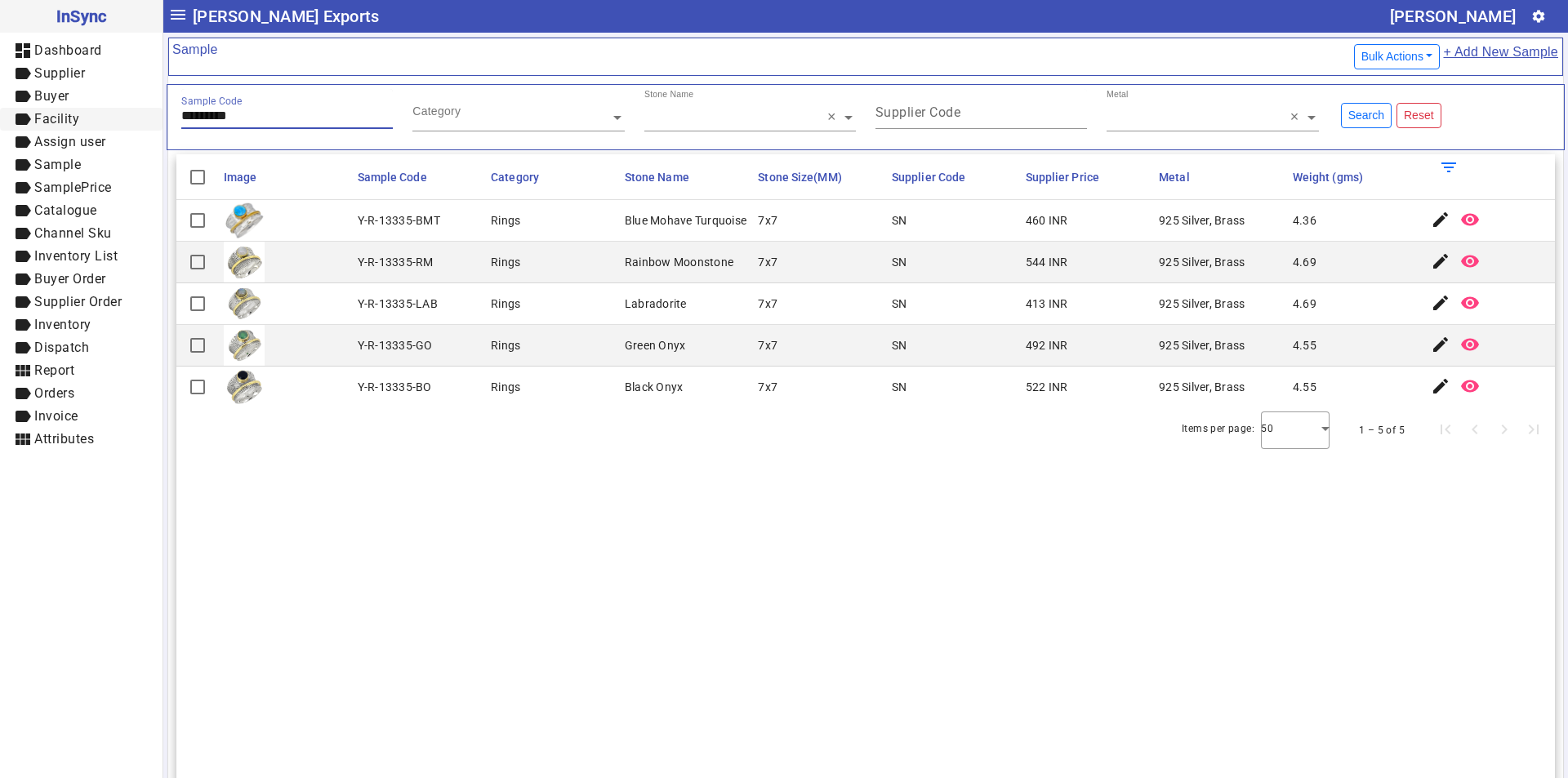
drag, startPoint x: 255, startPoint y: 115, endPoint x: 70, endPoint y: 127, distance: 185.4
click at [70, 127] on mat-drawer-container "InSync dashboard Dashboard label Supplier label Buyer label Facility label Assi…" at bounding box center [784, 389] width 1568 height 778
paste input "text"
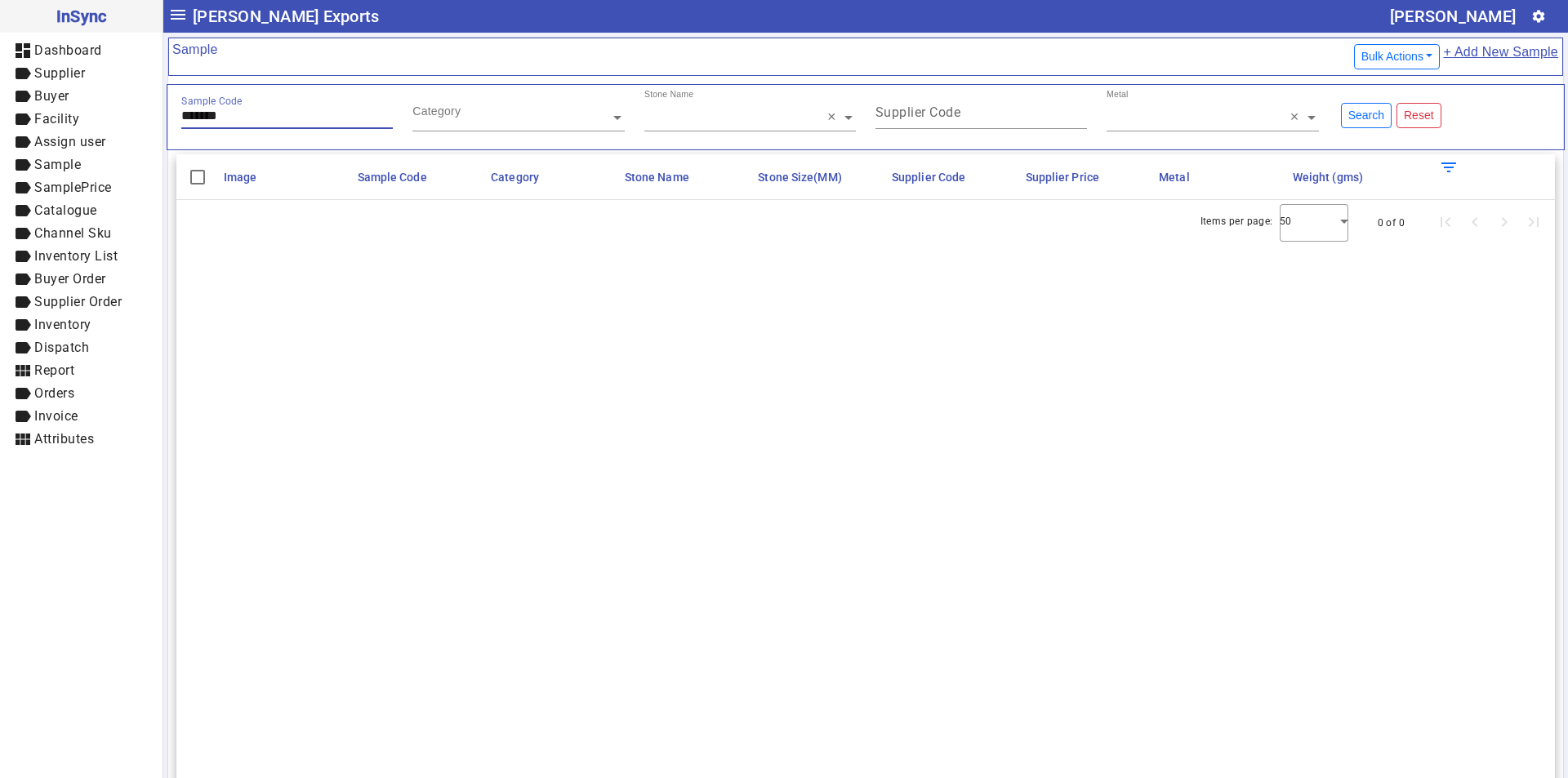
click at [194, 114] on input "*******" at bounding box center [287, 115] width 211 height 14
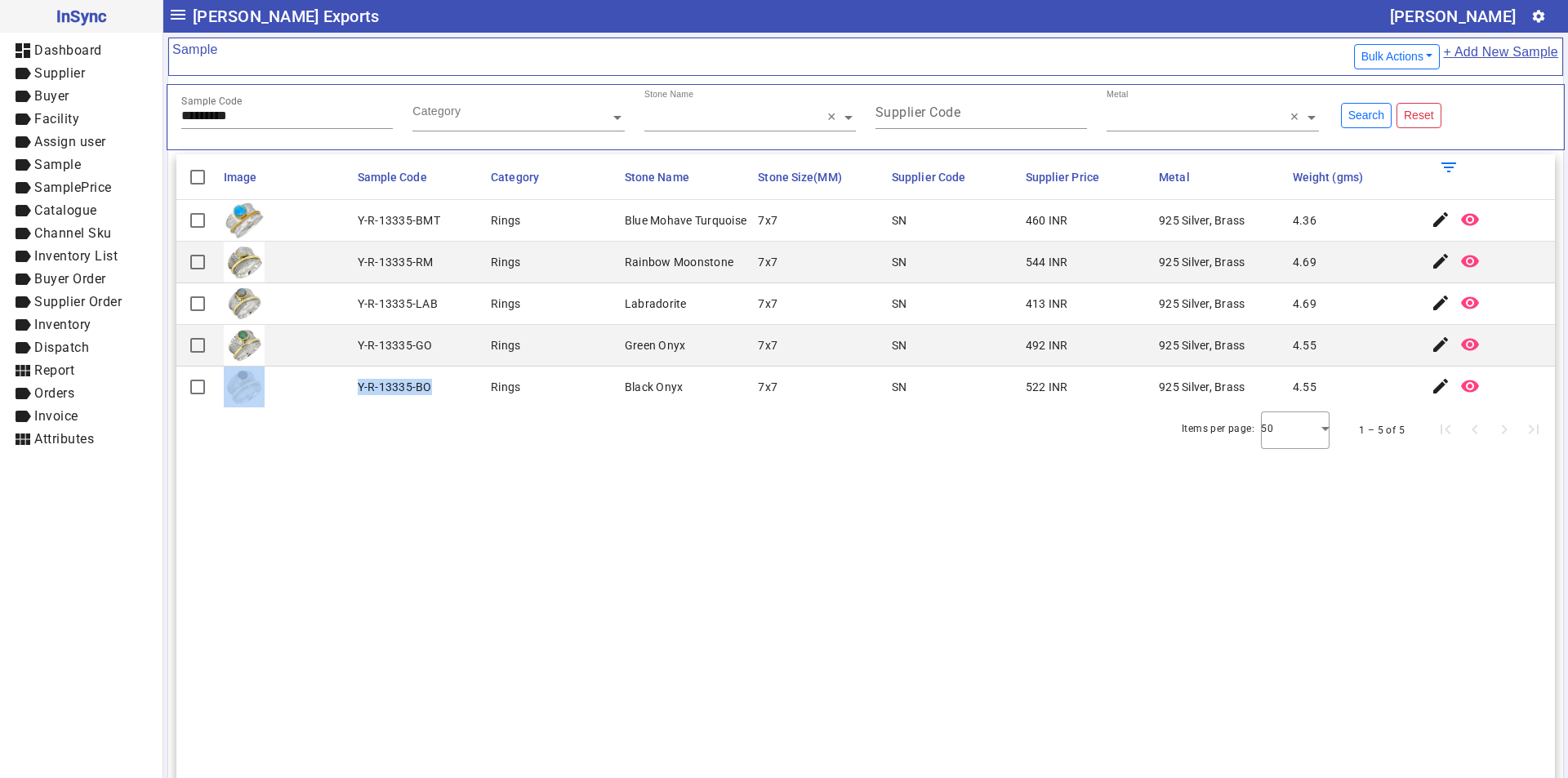
drag, startPoint x: 434, startPoint y: 385, endPoint x: 352, endPoint y: 369, distance: 83.5
click at [348, 384] on mat-row "Y-R-13335-BO Rings Black Onyx 7x7 SN 522 INR 925 Silver, Brass 4.55 edit remove…" at bounding box center [865, 387] width 1378 height 41
drag, startPoint x: 252, startPoint y: 114, endPoint x: 44, endPoint y: 114, distance: 208.0
click at [44, 114] on mat-drawer-container "InSync dashboard Dashboard label Supplier label Buyer label Facility label Assi…" at bounding box center [784, 389] width 1568 height 778
paste input "text"
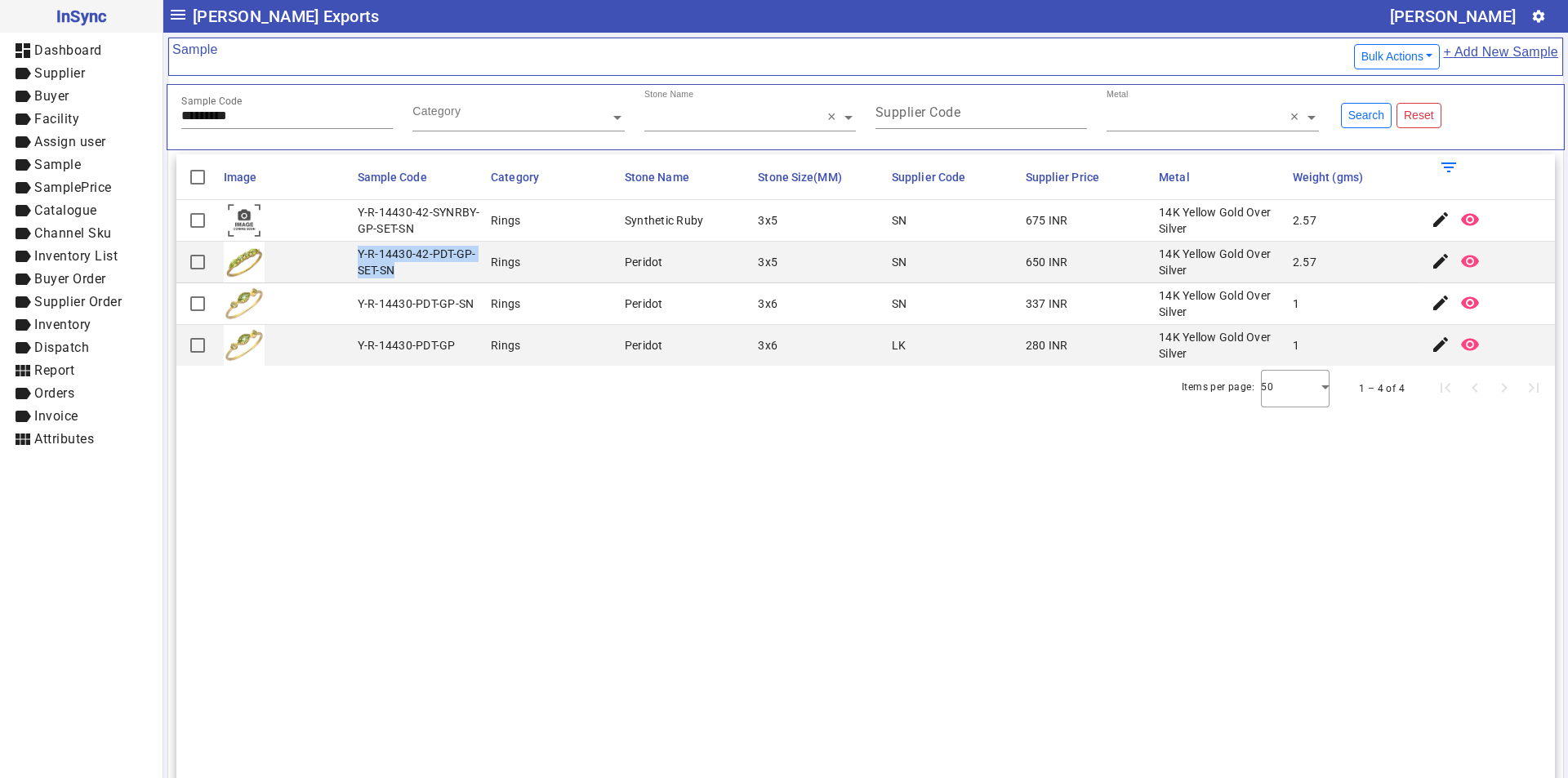
drag, startPoint x: 357, startPoint y: 250, endPoint x: 401, endPoint y: 263, distance: 45.9
click at [401, 263] on div "Y-R-14430-42-PDT-GP-SET-SN" at bounding box center [419, 262] width 124 height 33
drag, startPoint x: 259, startPoint y: 118, endPoint x: 84, endPoint y: 116, distance: 175.0
click at [84, 116] on mat-drawer-container "InSync dashboard Dashboard label Supplier label Buyer label Facility label Assi…" at bounding box center [784, 389] width 1568 height 778
paste input "text"
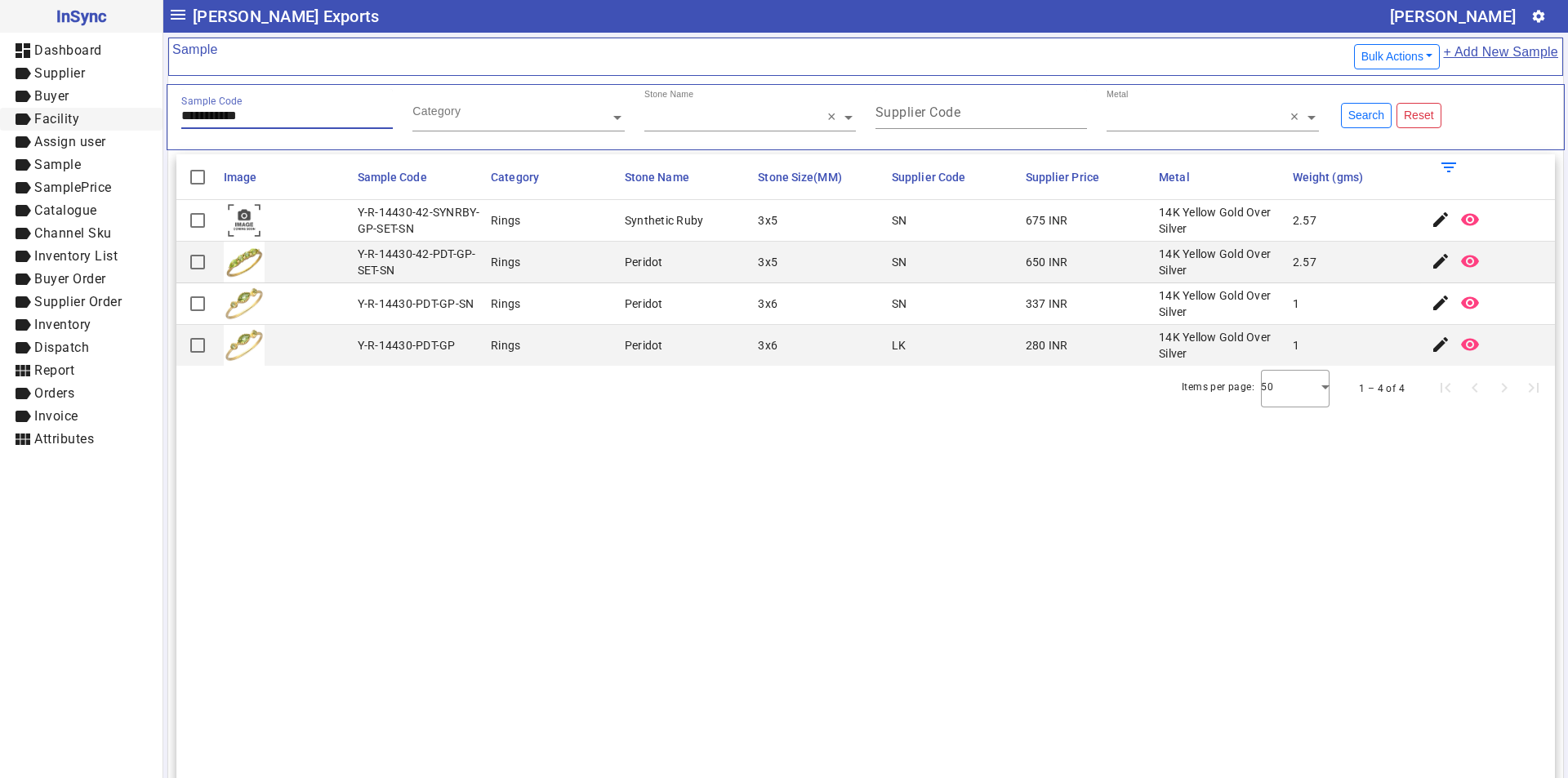
type input "**********"
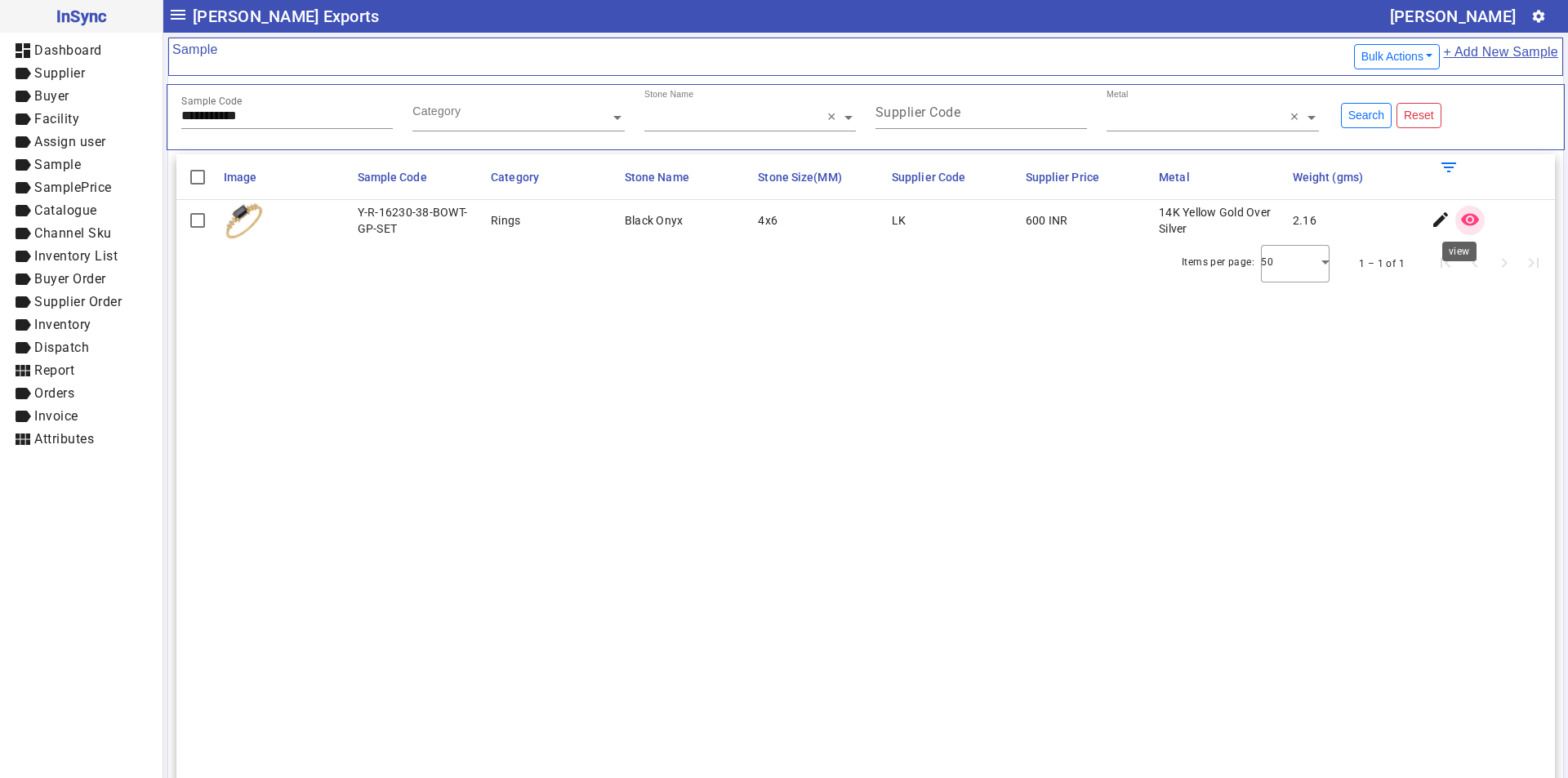
click at [1462, 223] on mat-icon "remove_red_eye" at bounding box center [1469, 219] width 20 height 20
click at [291, 121] on input "**********" at bounding box center [287, 115] width 211 height 14
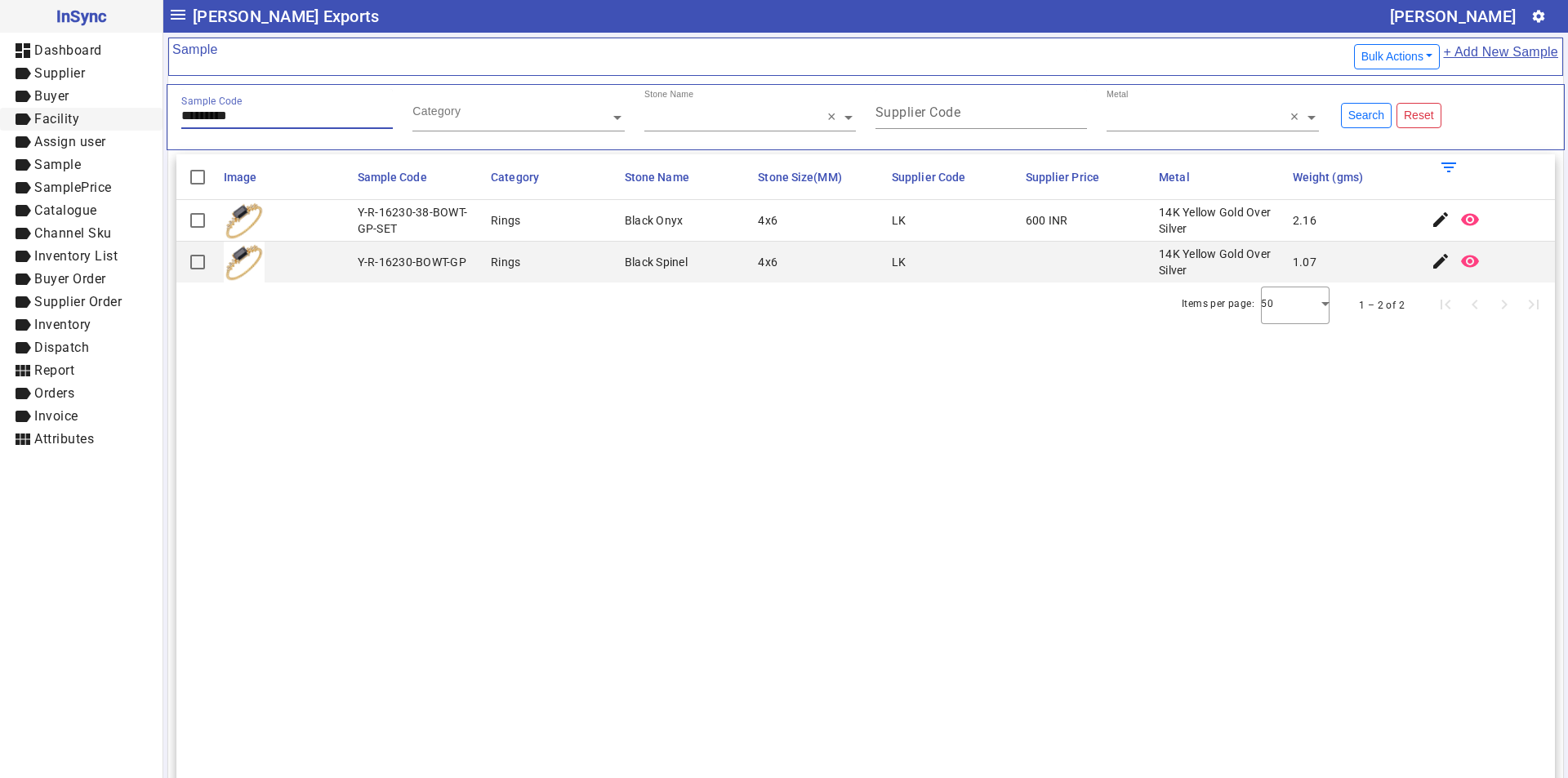
drag, startPoint x: 127, startPoint y: 119, endPoint x: 102, endPoint y: 120, distance: 25.0
click at [102, 120] on mat-drawer-container "InSync dashboard Dashboard label Supplier label Buyer label Facility label Assi…" at bounding box center [784, 389] width 1568 height 778
paste input "text"
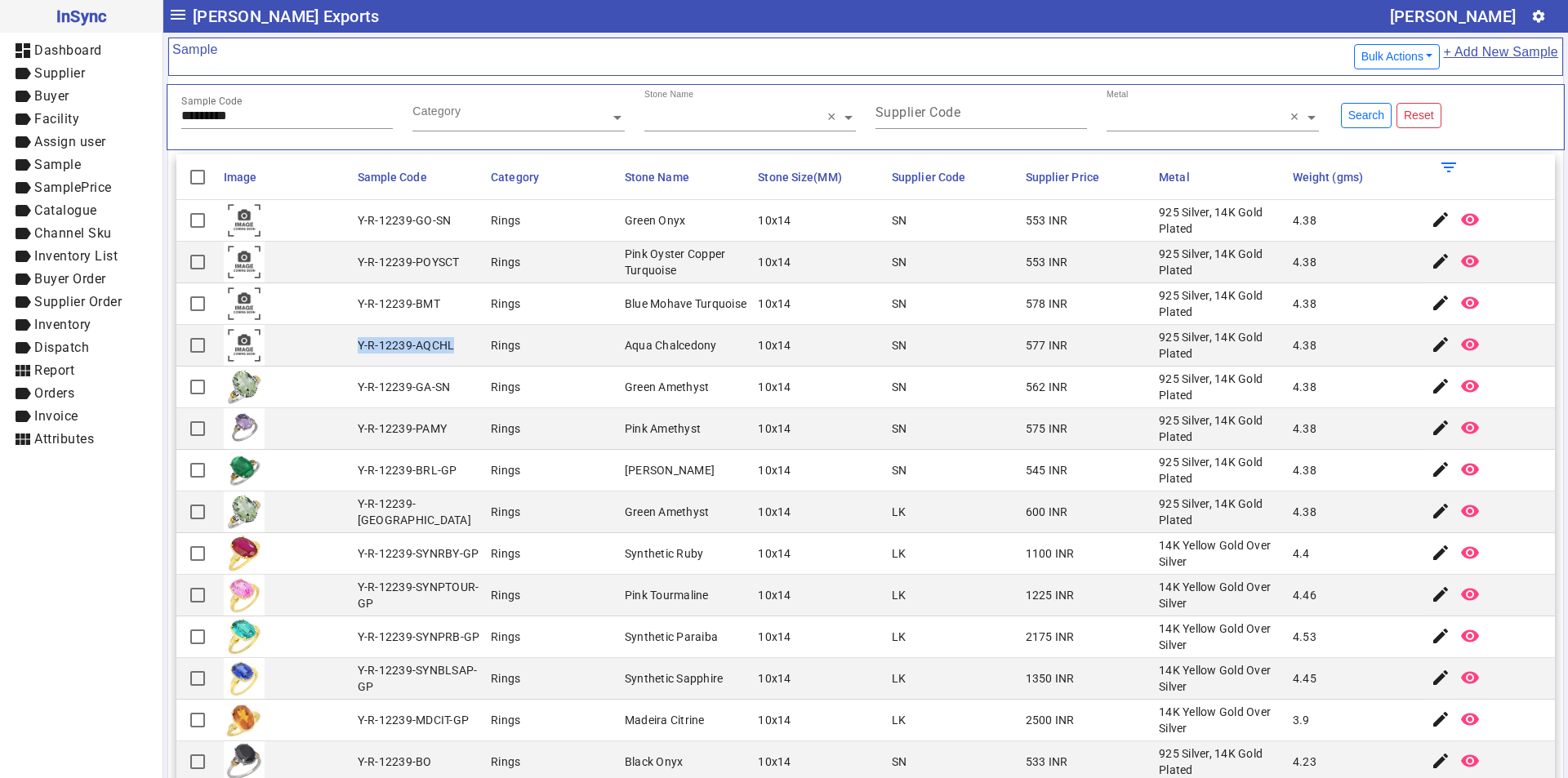
drag, startPoint x: 356, startPoint y: 340, endPoint x: 461, endPoint y: 355, distance: 106.1
click at [461, 355] on mat-cell "Y-R-12239-AQCHL" at bounding box center [420, 345] width 134 height 42
drag, startPoint x: 274, startPoint y: 107, endPoint x: 179, endPoint y: 120, distance: 95.9
click at [164, 116] on div "Sample Bulk Actions Export Format Export Sample Import Sample + Add New Sample …" at bounding box center [865, 490] width 1404 height 917
click at [266, 116] on input "*********" at bounding box center [287, 115] width 211 height 14
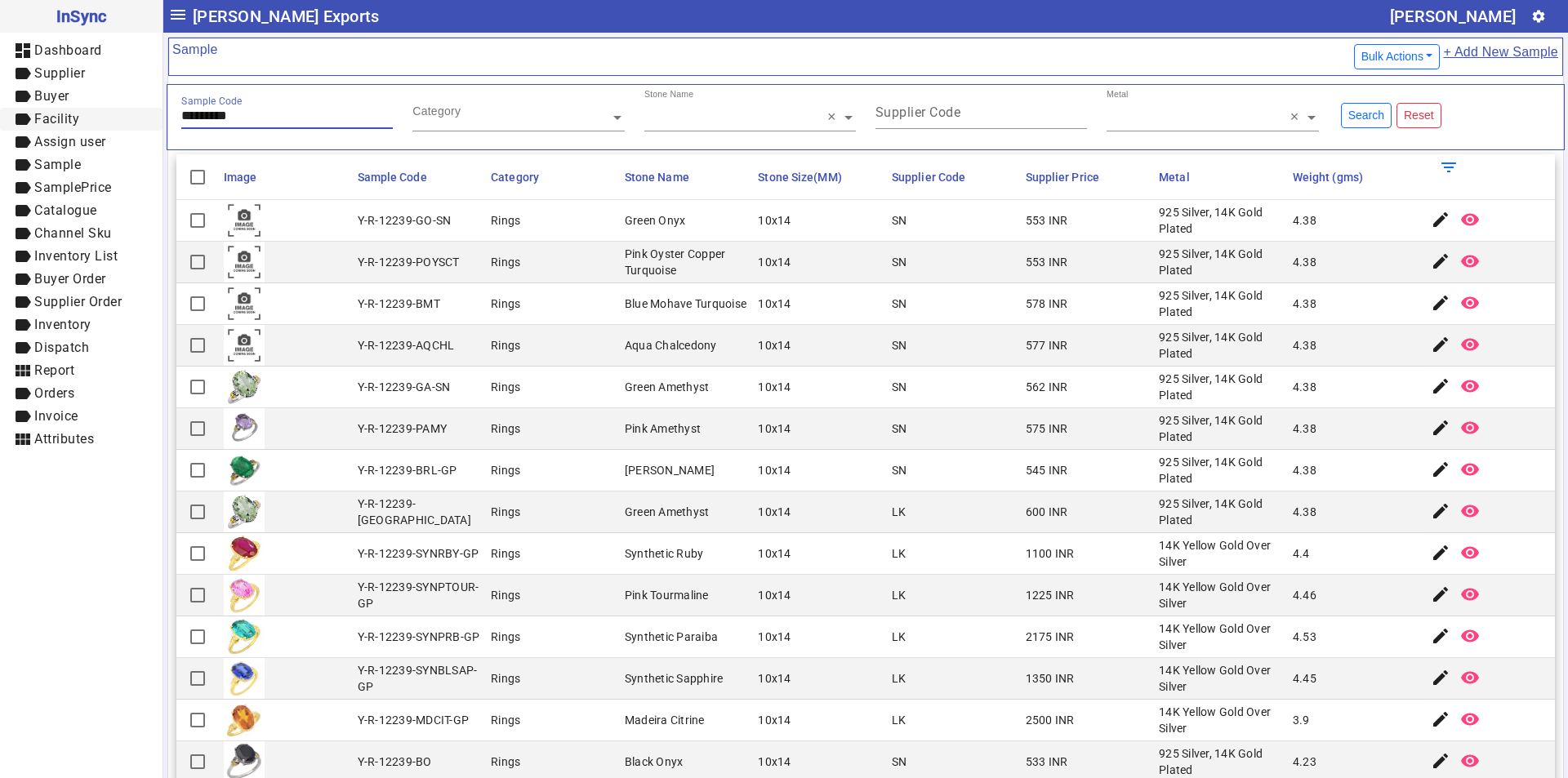
drag, startPoint x: 266, startPoint y: 116, endPoint x: 96, endPoint y: 110, distance: 170.1
click at [91, 114] on mat-drawer-container "InSync dashboard Dashboard label Supplier label Buyer label Facility label Assi…" at bounding box center [784, 389] width 1568 height 778
paste input "text"
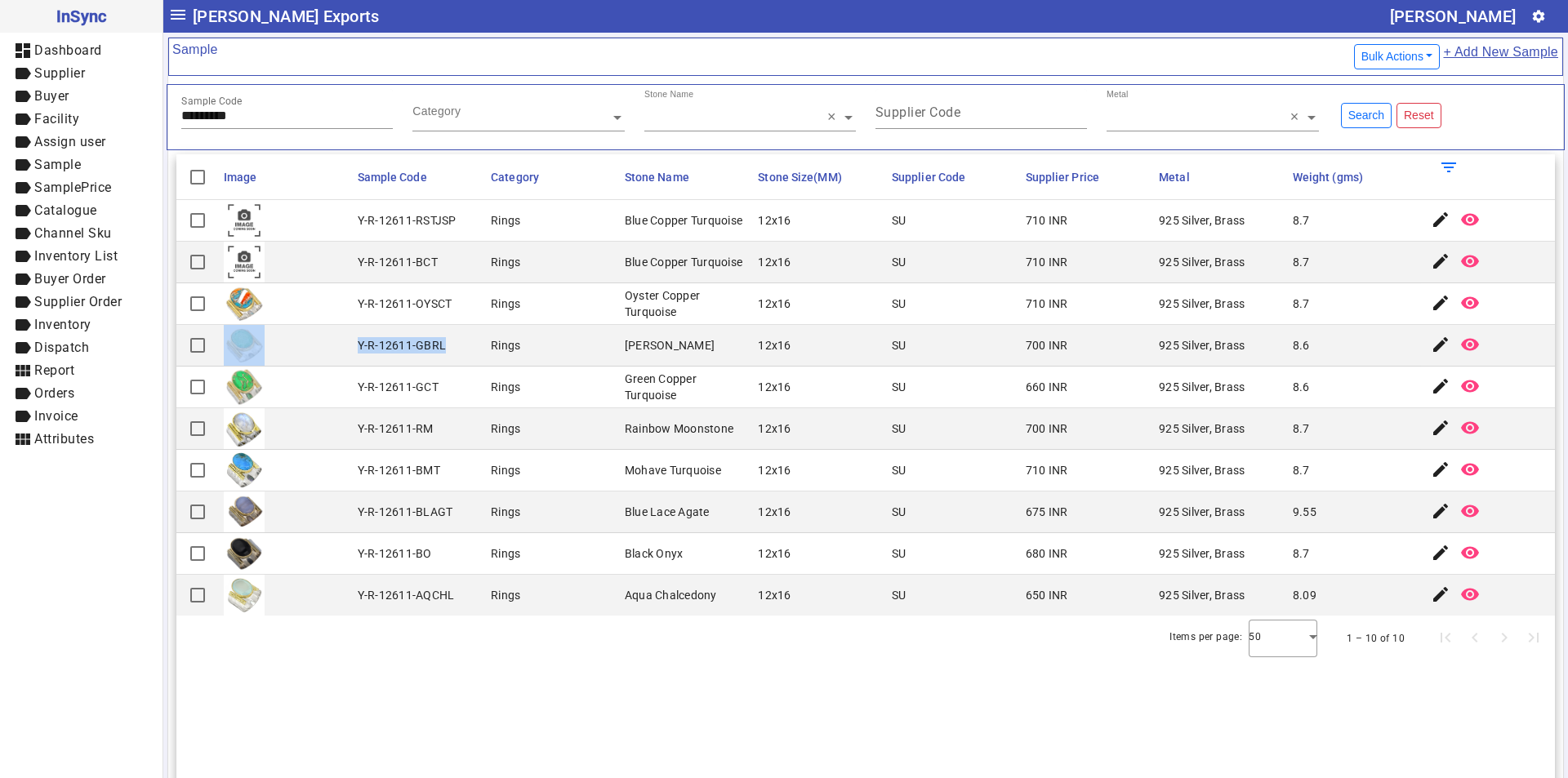
drag, startPoint x: 349, startPoint y: 344, endPoint x: 442, endPoint y: 345, distance: 93.0
click at [442, 345] on mat-row "Y-R-12611-GBRL Rings [PERSON_NAME] 12x16 SU 700 INR 925 Silver, Brass 8.6 edit …" at bounding box center [865, 345] width 1378 height 42
drag, startPoint x: 256, startPoint y: 117, endPoint x: 19, endPoint y: 114, distance: 237.0
click at [19, 114] on mat-drawer-container "InSync dashboard Dashboard label Supplier label Buyer label Facility label Assi…" at bounding box center [784, 389] width 1568 height 778
paste input "text"
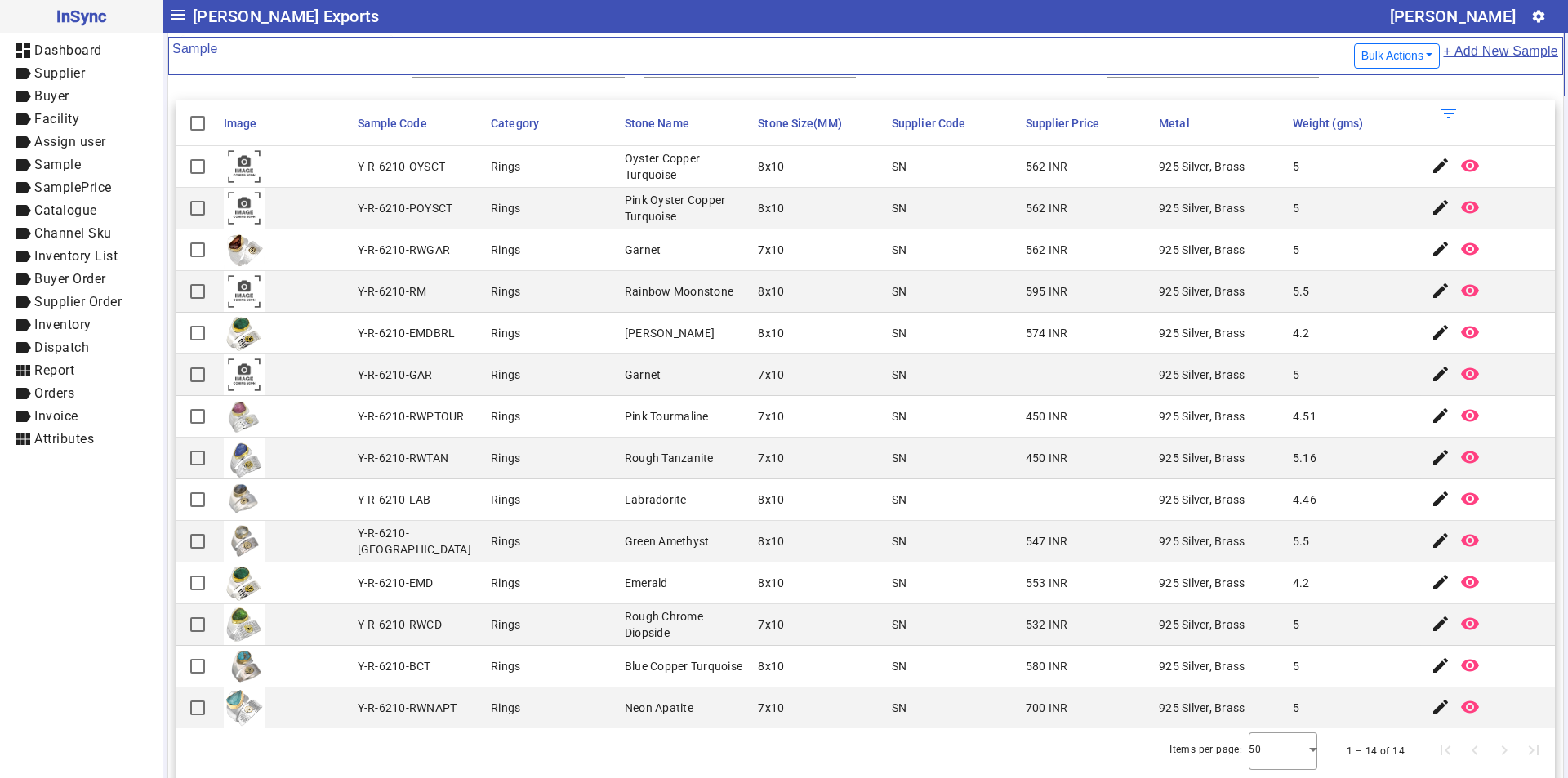
scroll to position [82, 0]
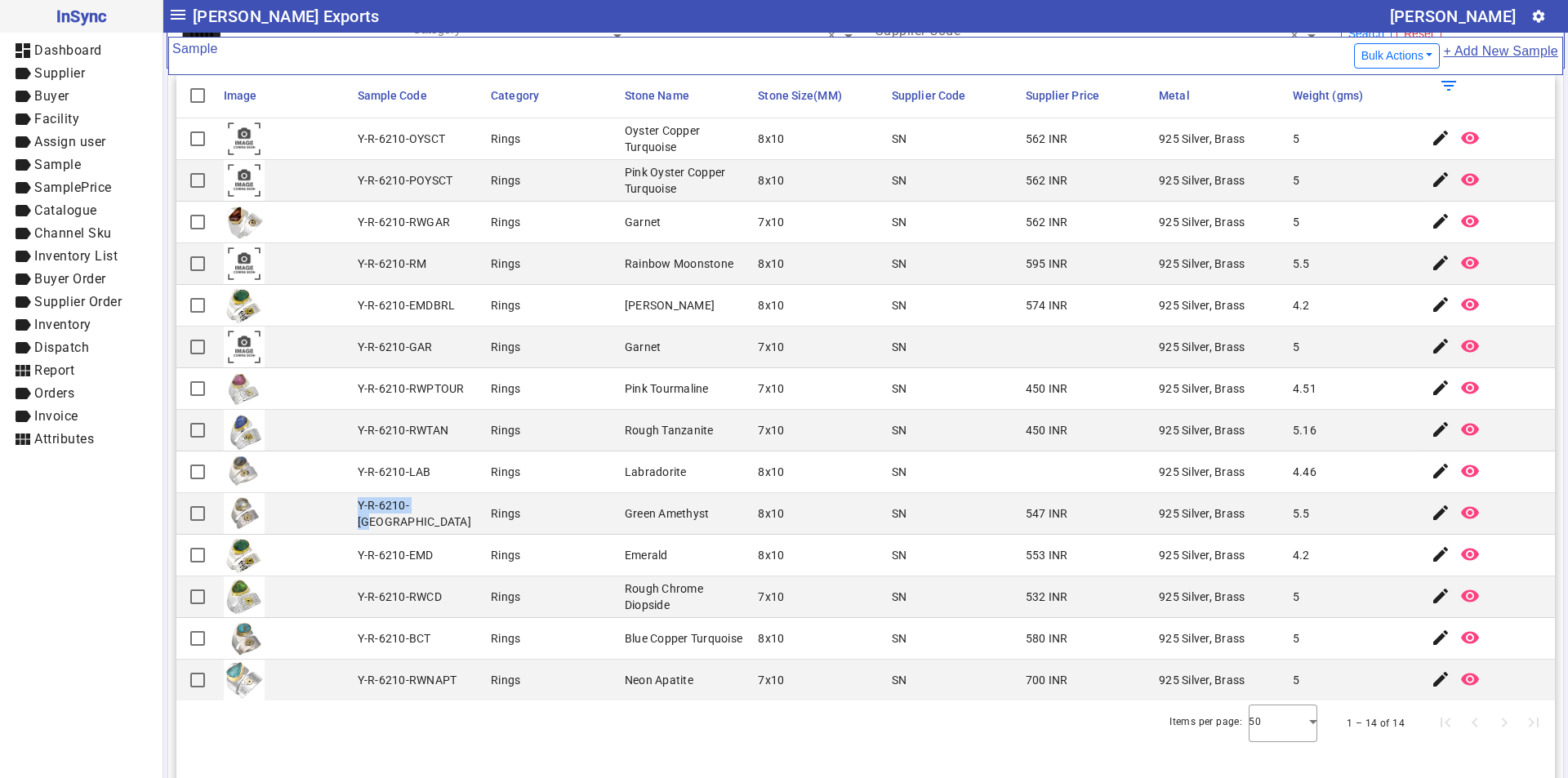
drag, startPoint x: 356, startPoint y: 512, endPoint x: 425, endPoint y: 512, distance: 69.0
click at [425, 512] on mat-cell "Y-R-6210-[GEOGRAPHIC_DATA]" at bounding box center [420, 514] width 134 height 42
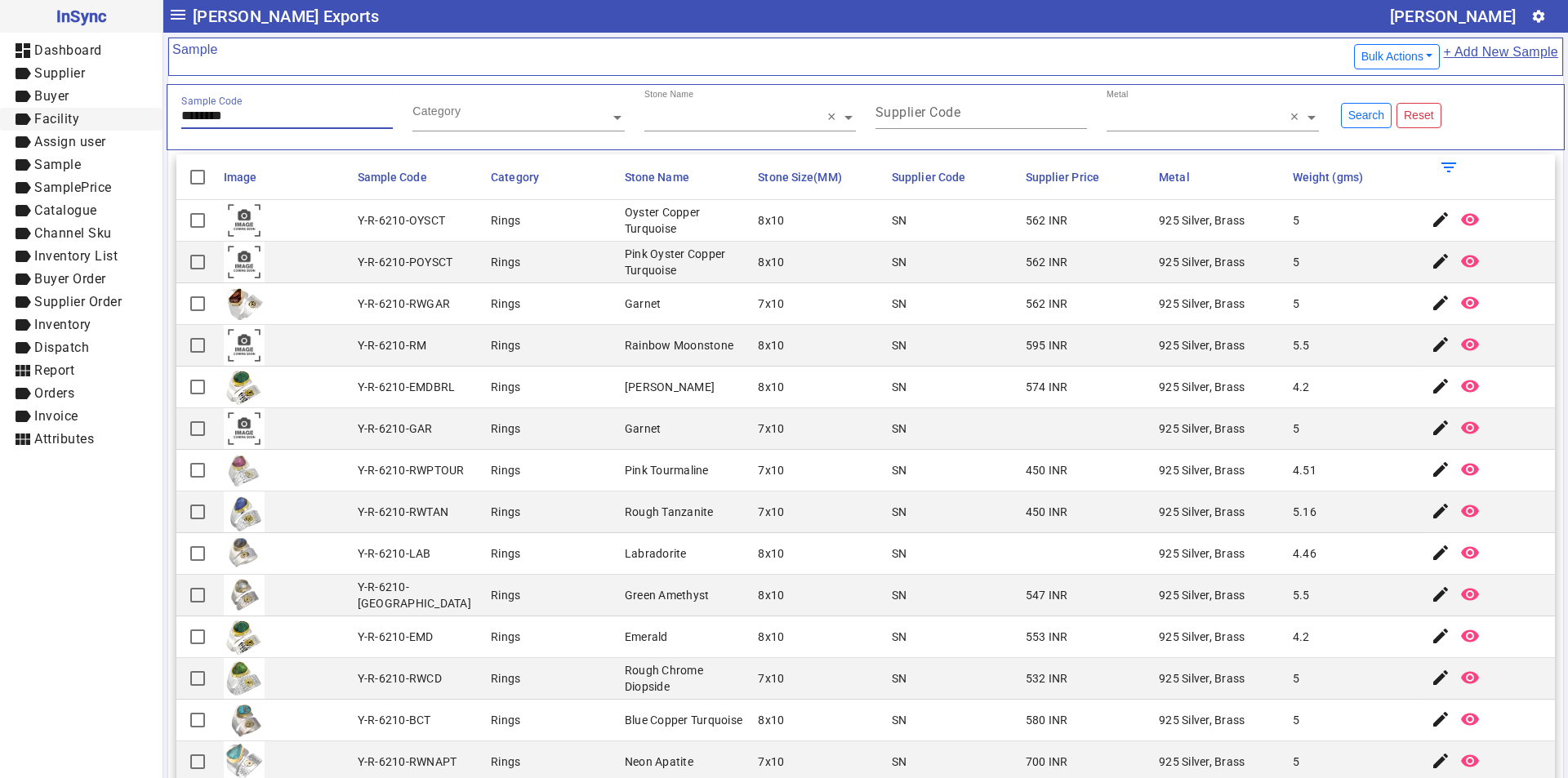
drag, startPoint x: 250, startPoint y: 110, endPoint x: 9, endPoint y: 122, distance: 241.3
click at [9, 122] on mat-drawer-container "InSync dashboard Dashboard label Supplier label Buyer label Facility label Assi…" at bounding box center [784, 389] width 1568 height 778
paste input "text"
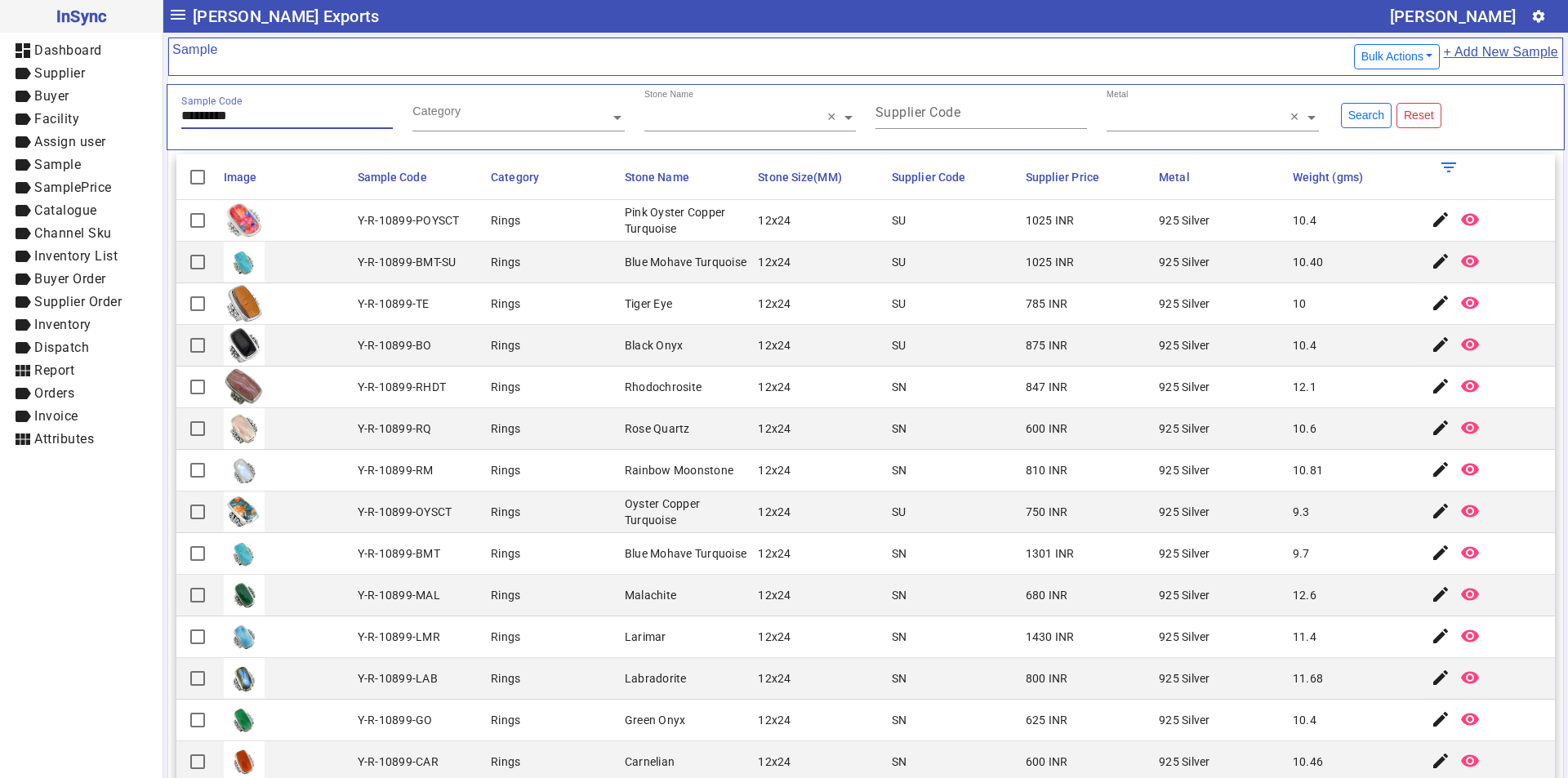
click at [299, 120] on input "*********" at bounding box center [287, 115] width 211 height 14
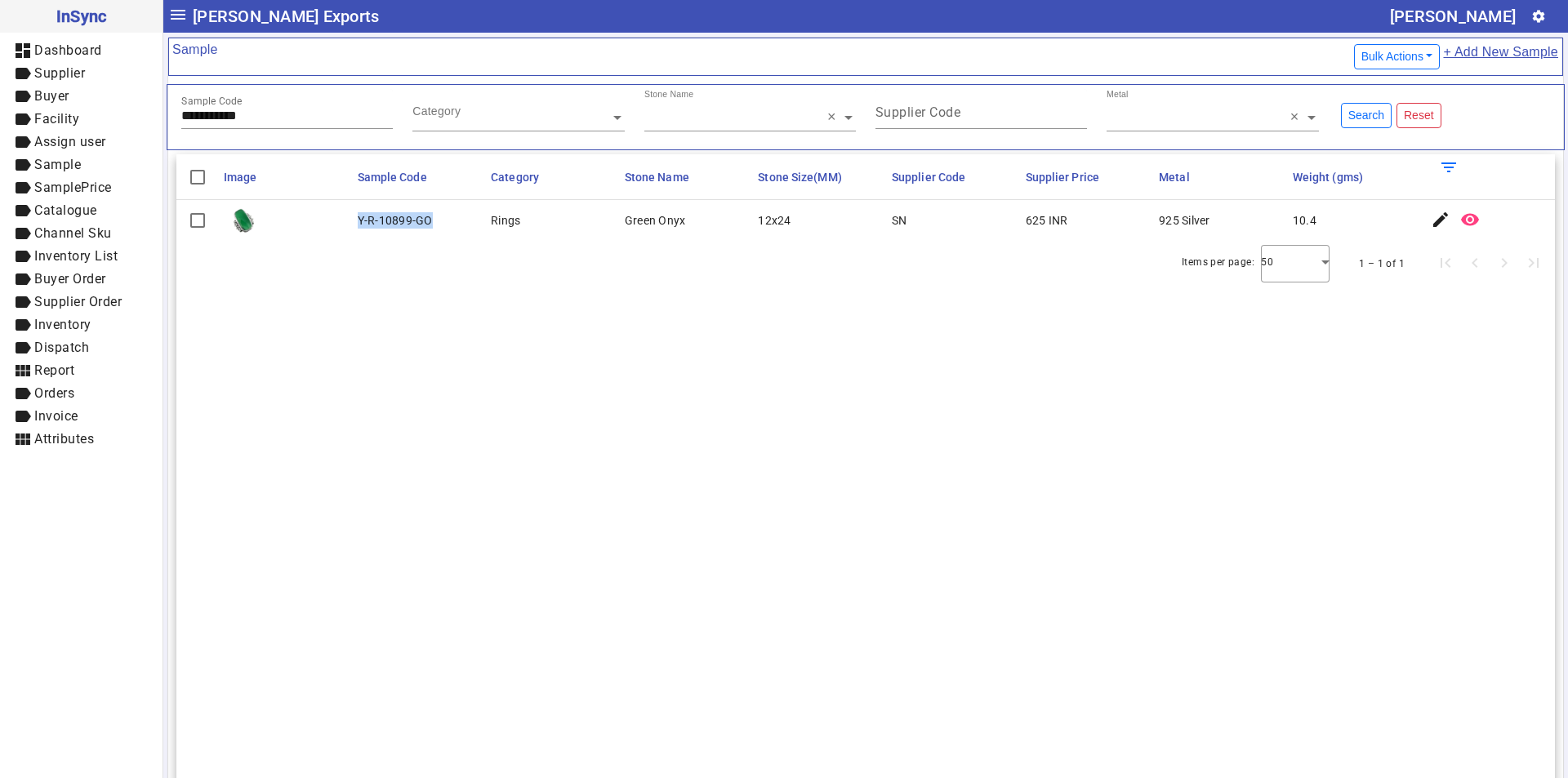
drag, startPoint x: 355, startPoint y: 221, endPoint x: 427, endPoint y: 221, distance: 72.0
click at [427, 221] on mat-cell "Y-R-10899-GO" at bounding box center [420, 221] width 134 height 41
drag, startPoint x: 281, startPoint y: 114, endPoint x: 32, endPoint y: 109, distance: 249.1
click at [32, 109] on mat-drawer-container "**********" at bounding box center [784, 389] width 1568 height 778
paste input "text"
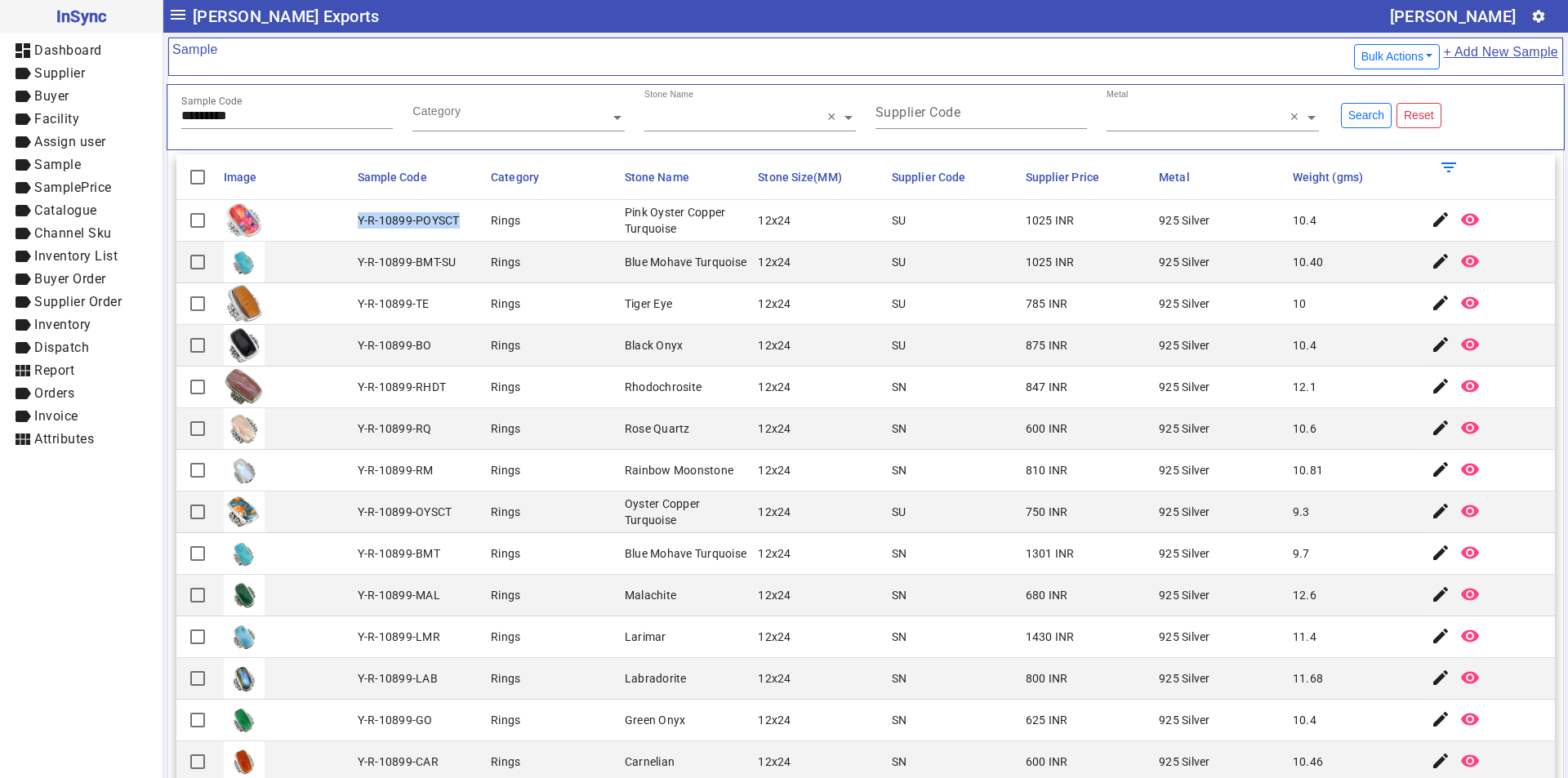
drag, startPoint x: 355, startPoint y: 221, endPoint x: 464, endPoint y: 221, distance: 109.0
click at [464, 221] on mat-cell "Y-R-10899-POYSCT" at bounding box center [420, 221] width 134 height 42
drag, startPoint x: 260, startPoint y: 111, endPoint x: 0, endPoint y: 136, distance: 261.2
click at [0, 136] on mat-drawer-container "InSync dashboard Dashboard label Supplier label Buyer label Facility label Assi…" at bounding box center [784, 389] width 1568 height 778
paste input "text"
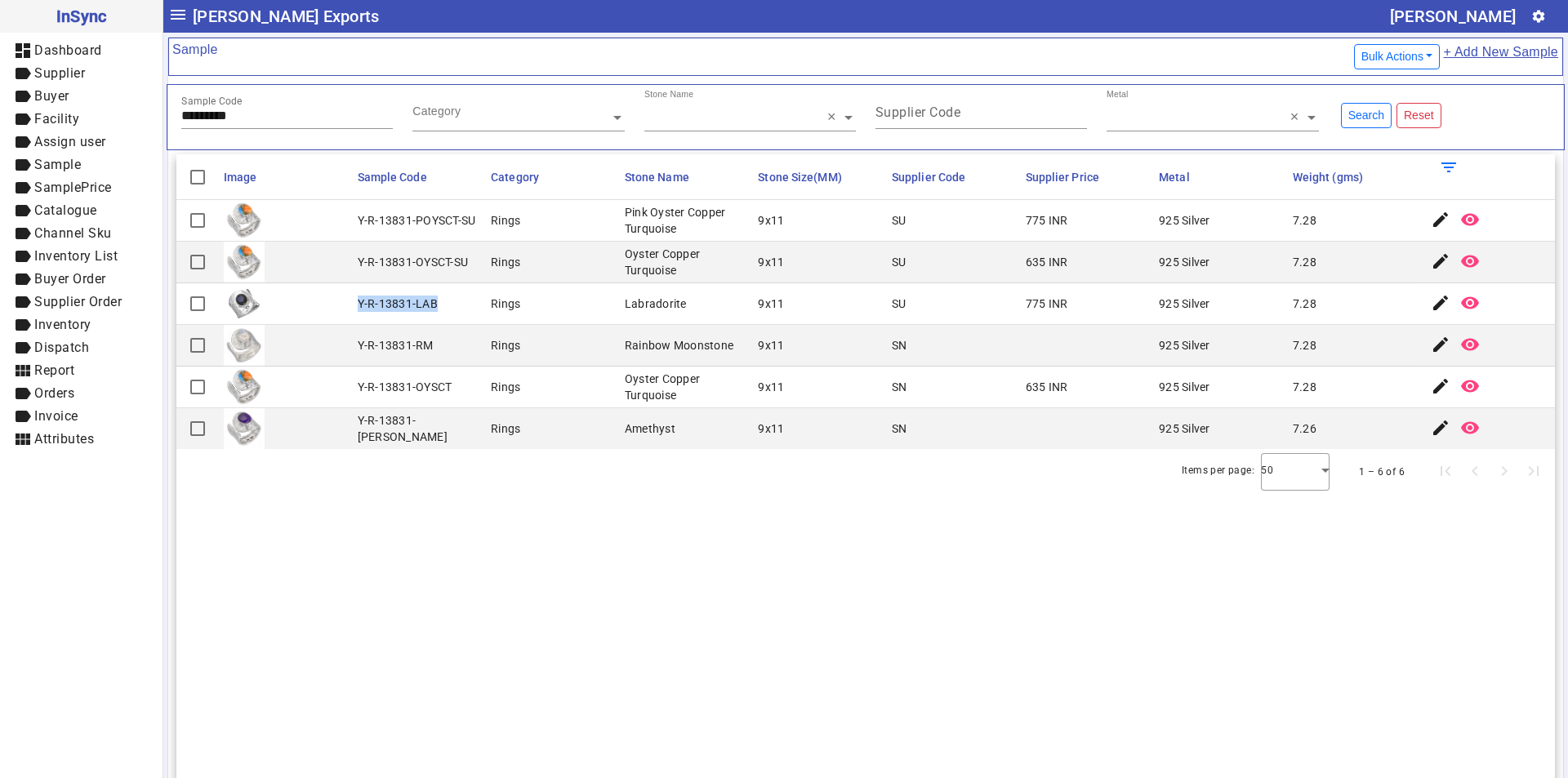
drag, startPoint x: 354, startPoint y: 302, endPoint x: 450, endPoint y: 302, distance: 96.0
click at [450, 302] on mat-cell "Y-R-13831-LAB" at bounding box center [420, 303] width 134 height 42
drag, startPoint x: 255, startPoint y: 106, endPoint x: 223, endPoint y: 109, distance: 32.1
click at [223, 109] on div "Sample Code *********" at bounding box center [287, 109] width 211 height 40
click at [279, 116] on input "*********" at bounding box center [287, 115] width 211 height 14
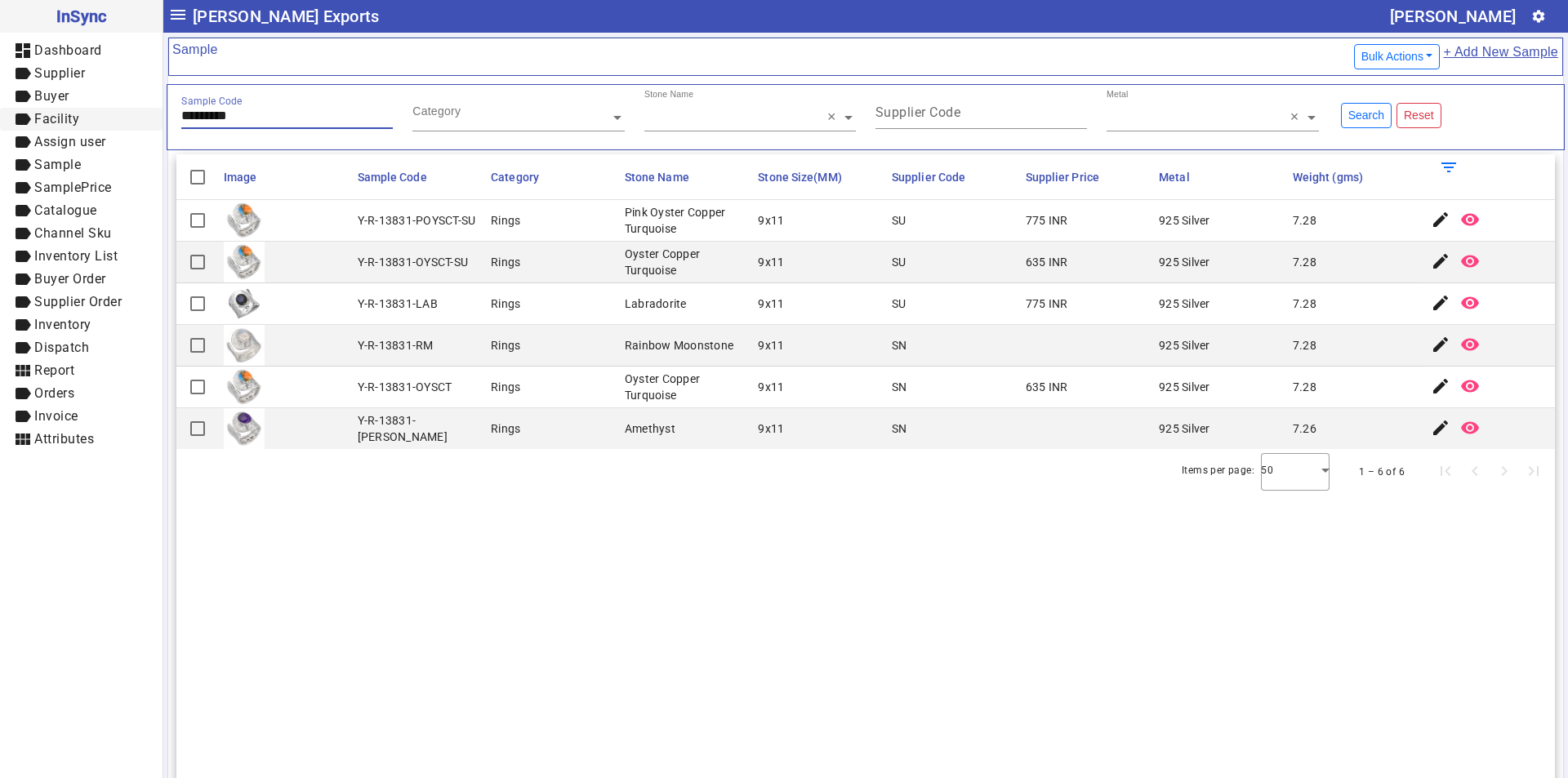
drag, startPoint x: 279, startPoint y: 116, endPoint x: 130, endPoint y: 115, distance: 149.0
click at [130, 116] on mat-drawer-container "InSync dashboard Dashboard label Supplier label Buyer label Facility label Assi…" at bounding box center [784, 389] width 1568 height 778
paste input "text"
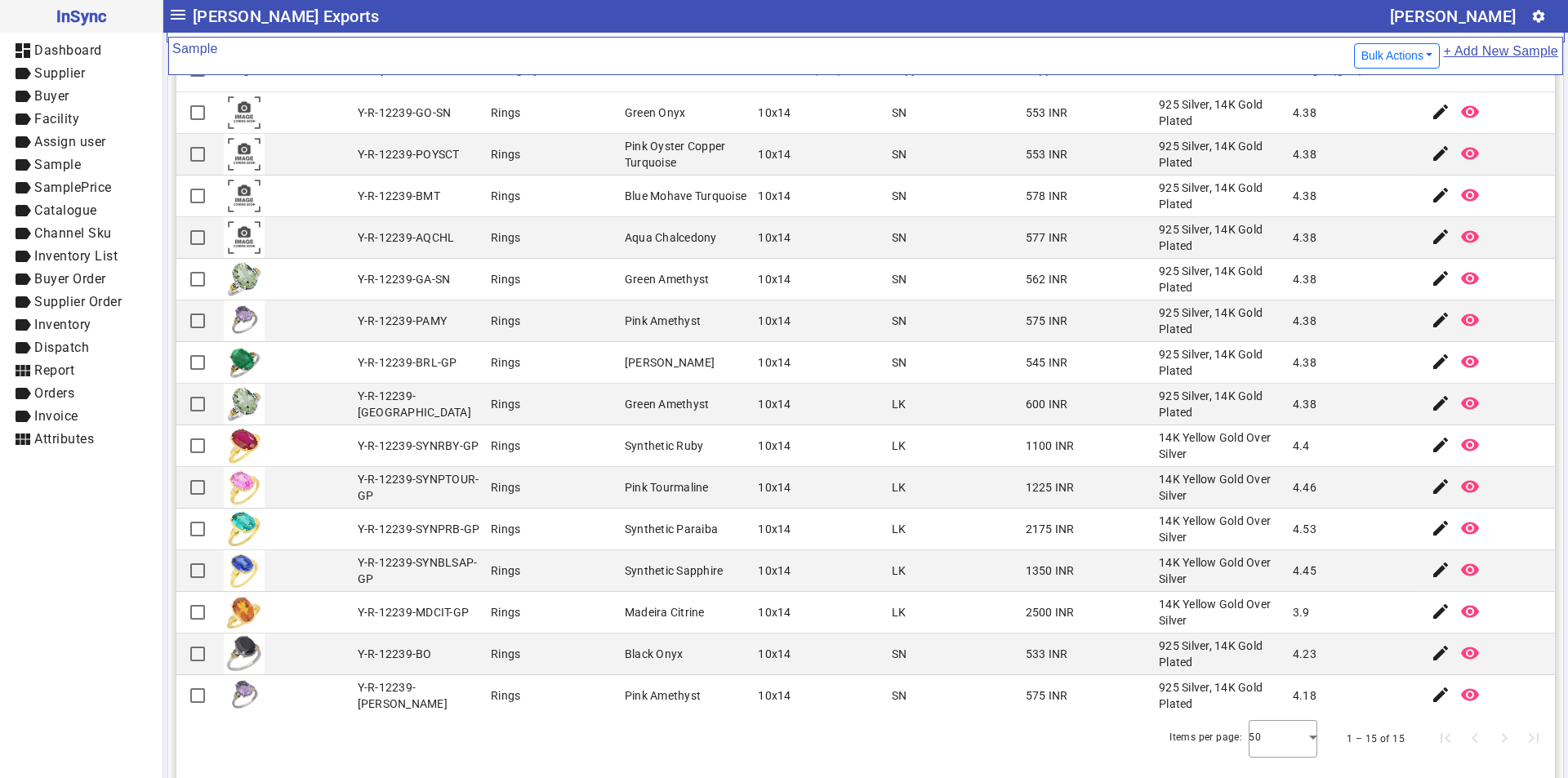
scroll to position [163, 0]
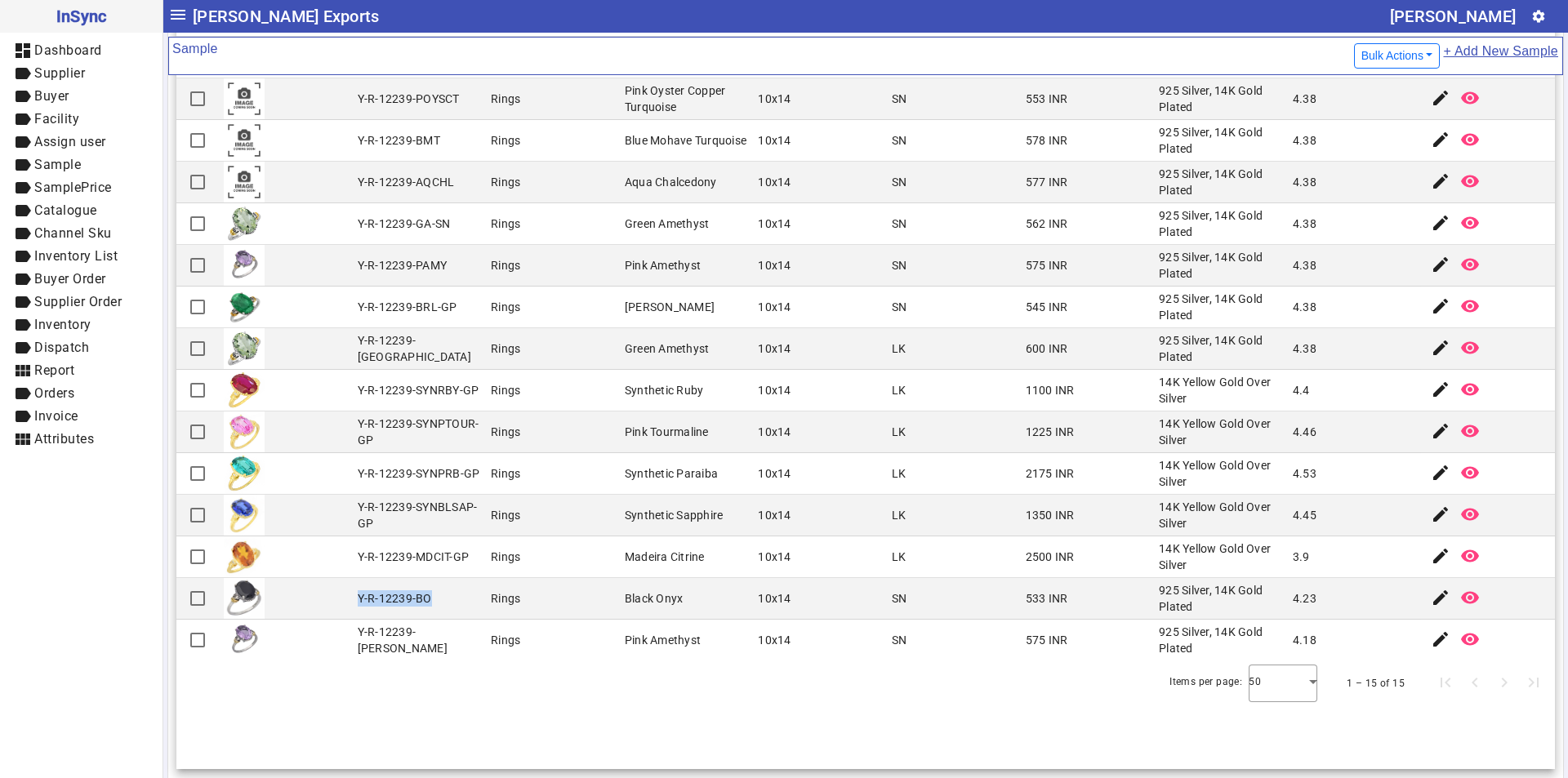
drag, startPoint x: 355, startPoint y: 596, endPoint x: 439, endPoint y: 597, distance: 84.0
click at [439, 597] on mat-cell "Y-R-12239-BO" at bounding box center [420, 598] width 134 height 42
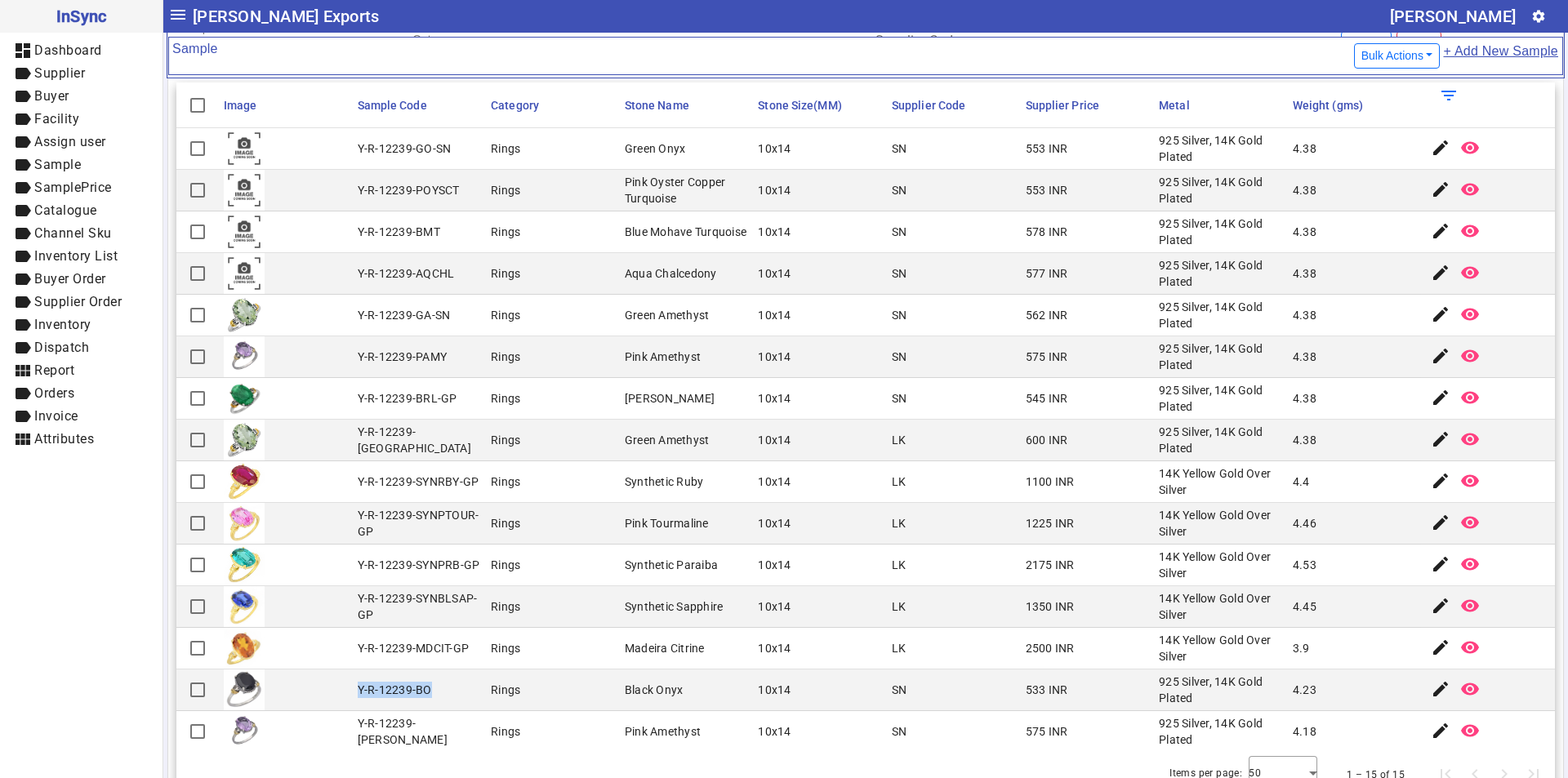
scroll to position [0, 0]
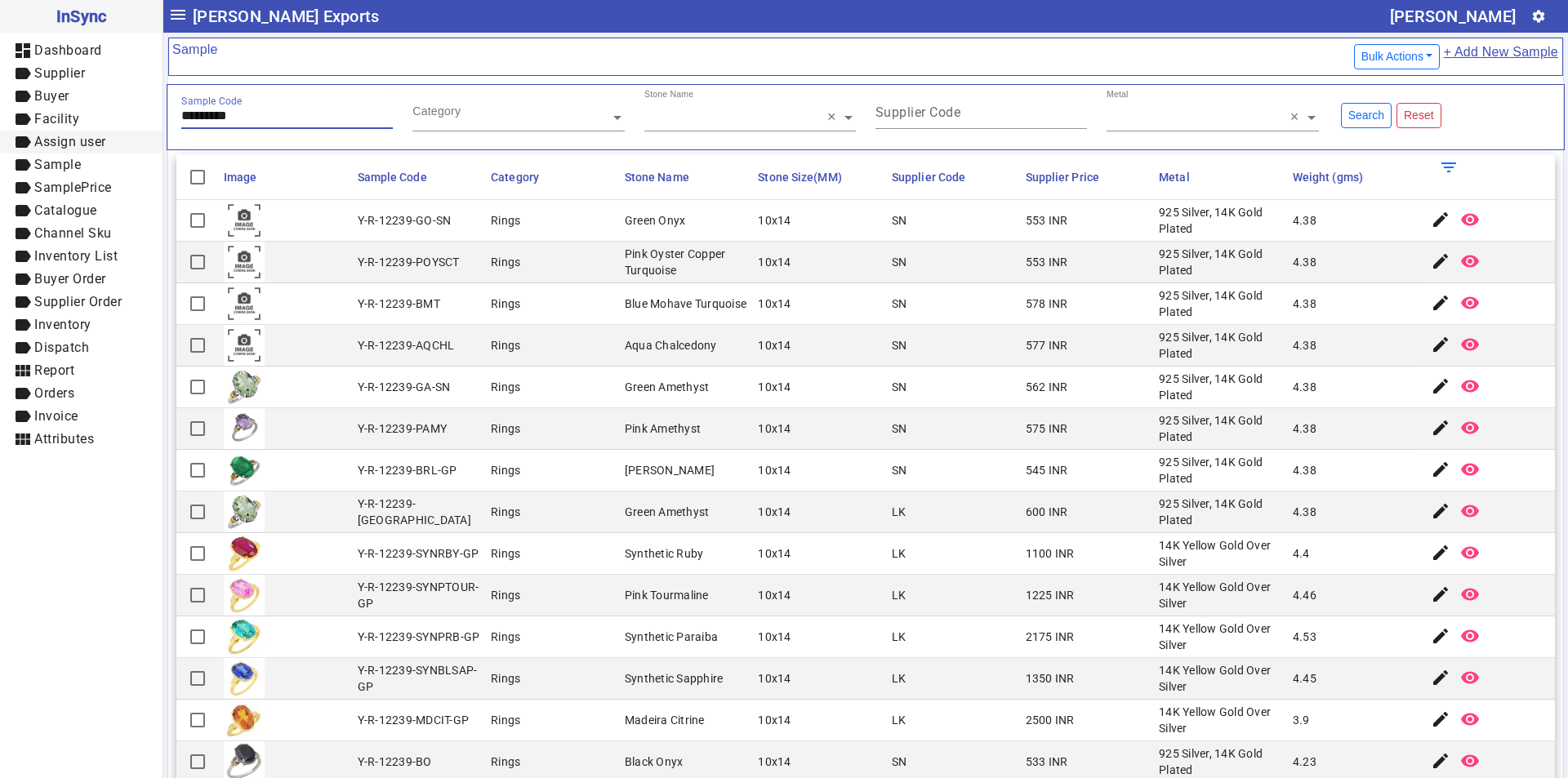
drag, startPoint x: 253, startPoint y: 111, endPoint x: 79, endPoint y: 142, distance: 176.7
click at [79, 142] on mat-drawer-container "InSync dashboard Dashboard label Supplier label Buyer label Facility label Assi…" at bounding box center [784, 389] width 1568 height 778
paste input "text"
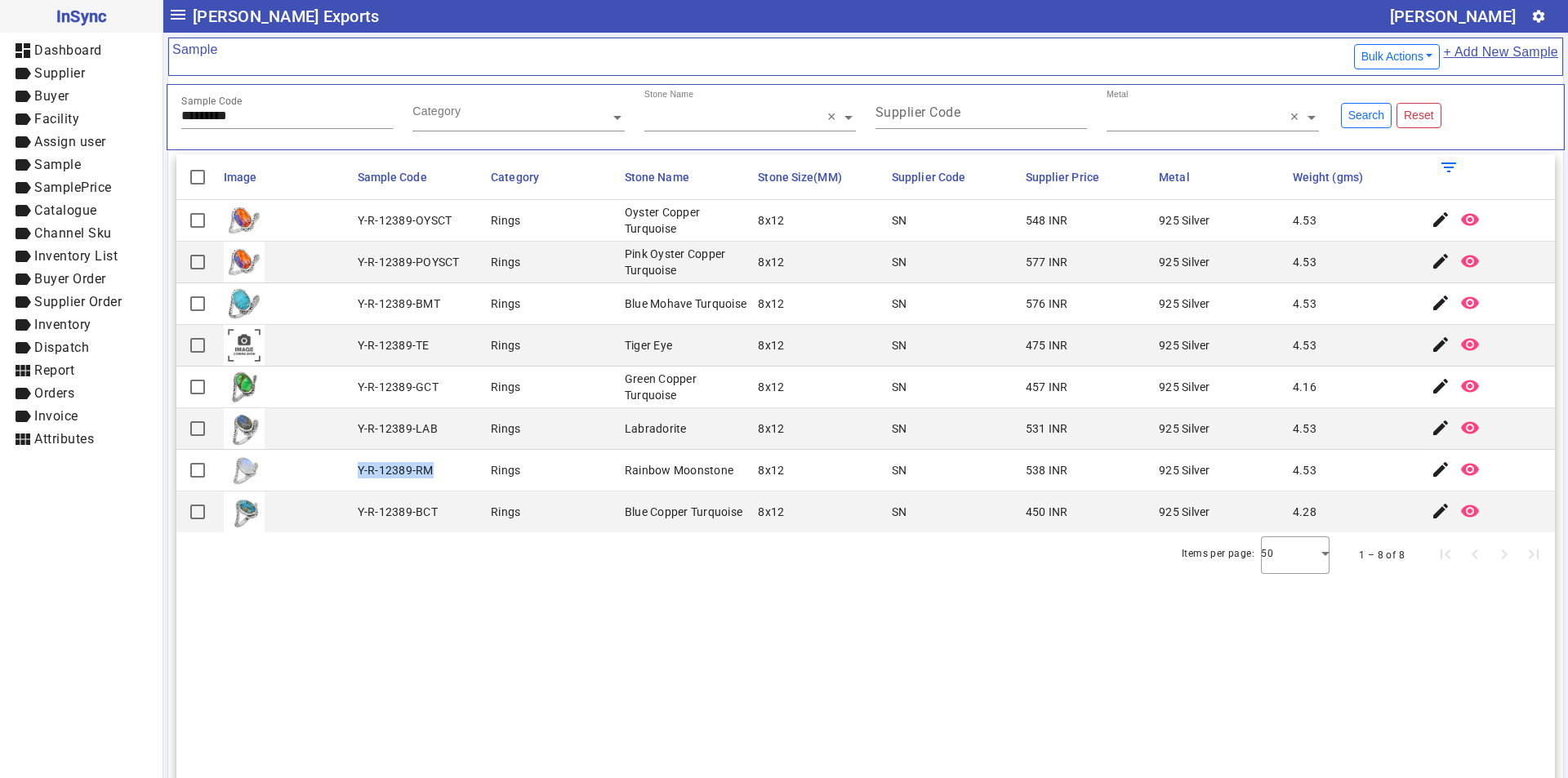
drag, startPoint x: 358, startPoint y: 467, endPoint x: 464, endPoint y: 470, distance: 106.0
click at [464, 470] on mat-cell "Y-R-12389-RM" at bounding box center [420, 470] width 134 height 42
drag, startPoint x: 254, startPoint y: 115, endPoint x: 61, endPoint y: 115, distance: 193.0
click at [61, 115] on mat-drawer-container "InSync dashboard Dashboard label Supplier label Buyer label Facility label Assi…" at bounding box center [784, 389] width 1568 height 778
paste input "text"
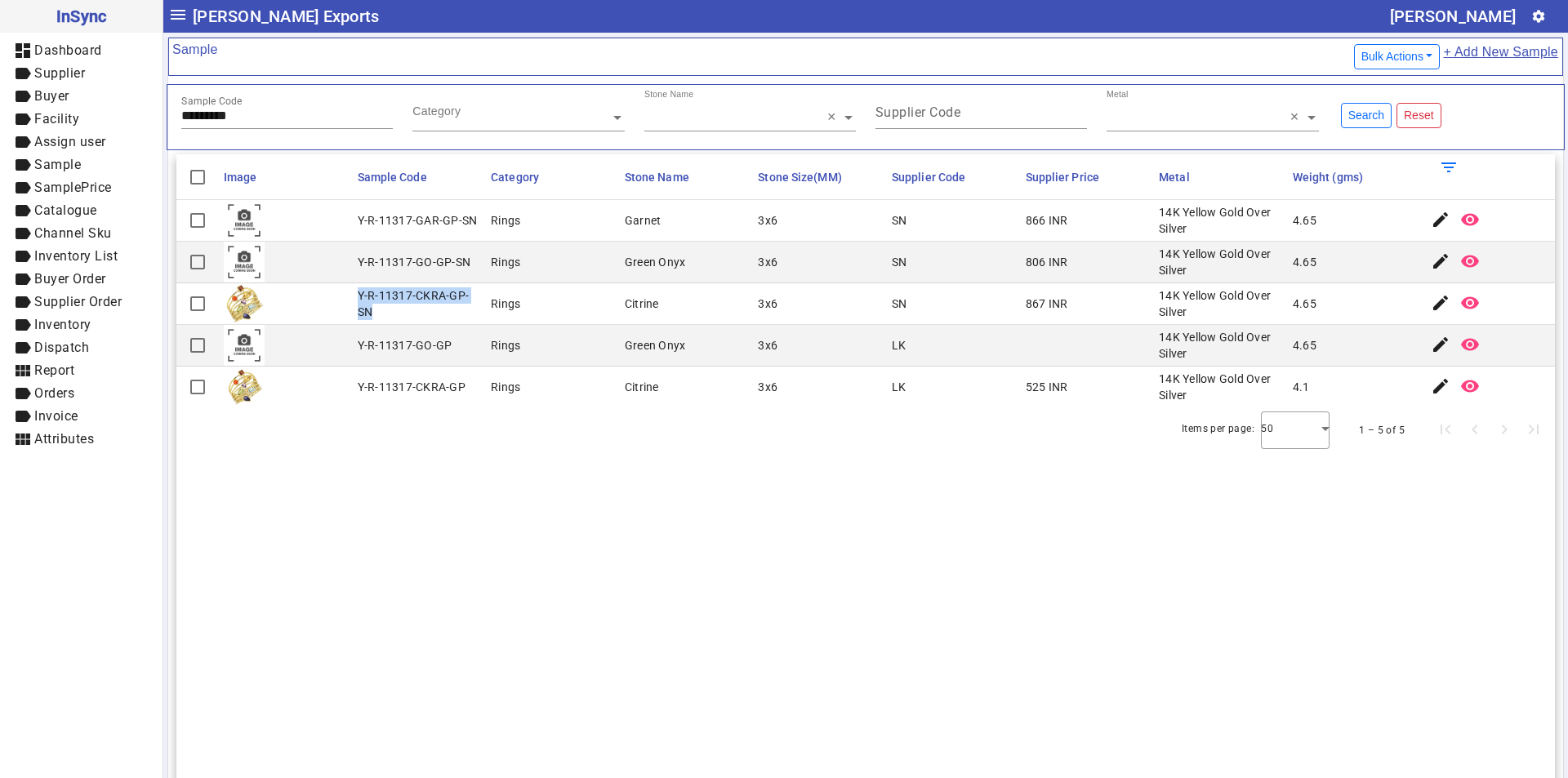
drag, startPoint x: 355, startPoint y: 292, endPoint x: 390, endPoint y: 315, distance: 41.9
click at [390, 315] on mat-cell "Y-R-11317-CKRA-GP-SN" at bounding box center [420, 303] width 134 height 42
drag, startPoint x: 275, startPoint y: 120, endPoint x: 149, endPoint y: 113, distance: 126.2
click at [149, 113] on mat-drawer-container "InSync dashboard Dashboard label Supplier label Buyer label Facility label Assi…" at bounding box center [784, 389] width 1568 height 778
paste input "text"
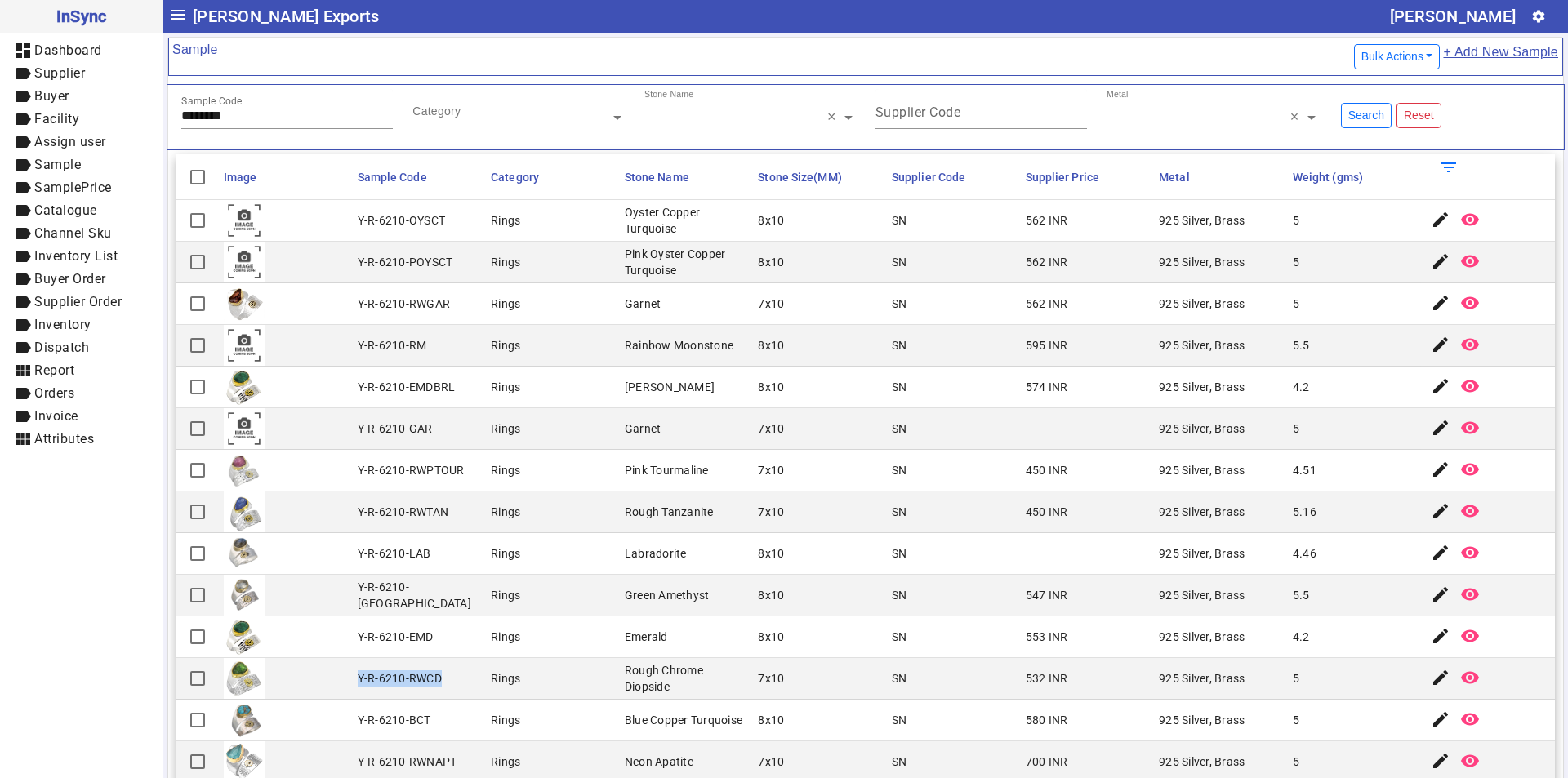
drag, startPoint x: 359, startPoint y: 677, endPoint x: 439, endPoint y: 679, distance: 80.0
click at [439, 679] on div "Y-R-6210-RWCD" at bounding box center [399, 678] width 84 height 17
drag, startPoint x: 253, startPoint y: 110, endPoint x: 87, endPoint y: 120, distance: 166.3
click at [87, 120] on mat-drawer-container "InSync dashboard Dashboard label Supplier label Buyer label Facility label Assi…" at bounding box center [784, 389] width 1568 height 778
paste input "text"
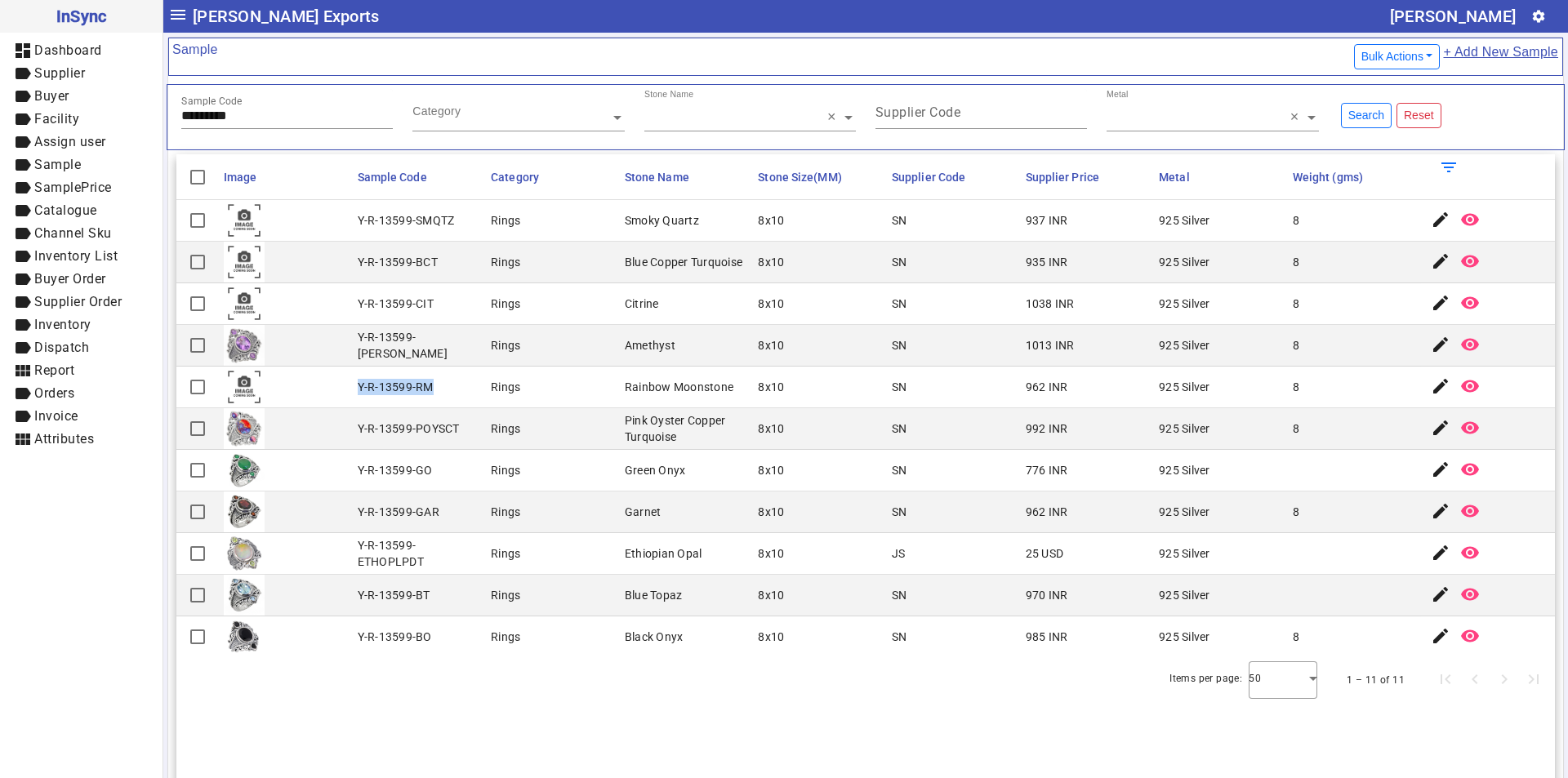
drag, startPoint x: 355, startPoint y: 383, endPoint x: 428, endPoint y: 382, distance: 73.0
click at [428, 382] on mat-cell "Y-R-13599-RM" at bounding box center [420, 387] width 134 height 42
drag, startPoint x: 287, startPoint y: 114, endPoint x: 26, endPoint y: 114, distance: 261.0
click at [26, 114] on mat-drawer-container "InSync dashboard Dashboard label Supplier label Buyer label Facility label Assi…" at bounding box center [784, 389] width 1568 height 778
paste input "text"
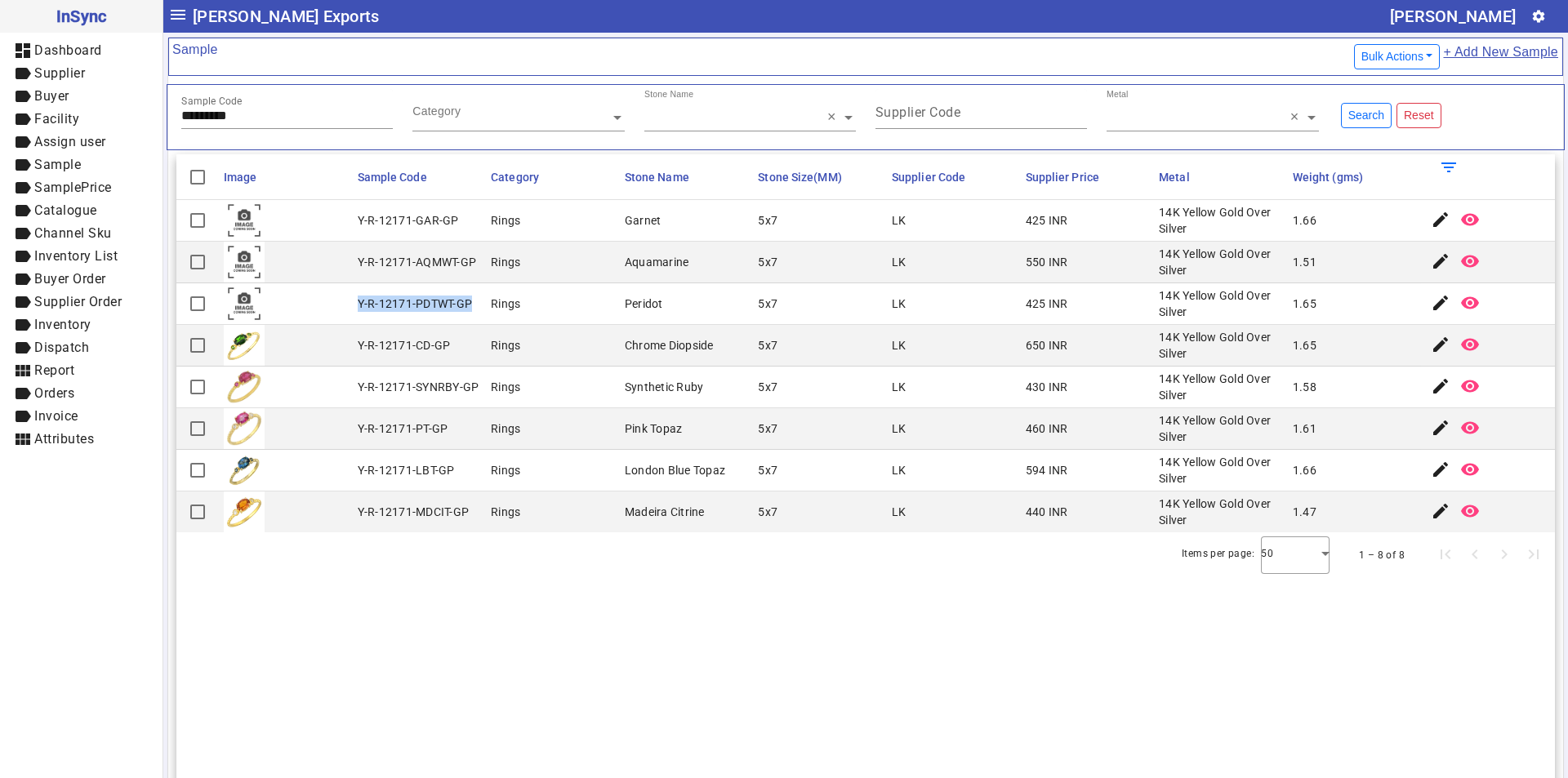
drag, startPoint x: 355, startPoint y: 300, endPoint x: 473, endPoint y: 300, distance: 118.0
click at [473, 300] on mat-cell "Y-R-12171-PDTWT-GP" at bounding box center [420, 303] width 134 height 42
drag, startPoint x: 270, startPoint y: 114, endPoint x: 63, endPoint y: 127, distance: 207.4
click at [68, 130] on mat-drawer-container "InSync dashboard Dashboard label Supplier label Buyer label Facility label Assi…" at bounding box center [784, 389] width 1568 height 778
paste input "text"
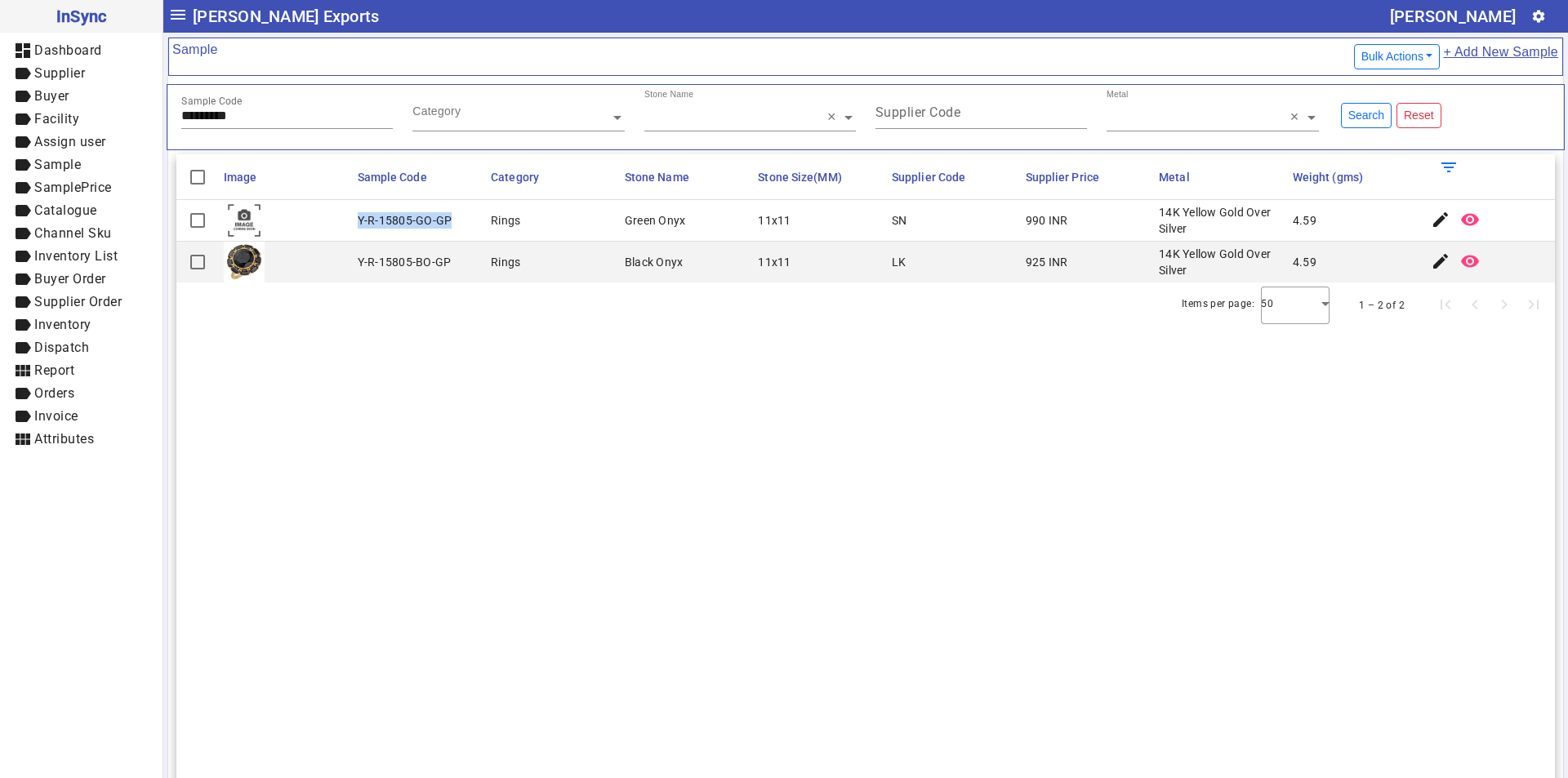
drag, startPoint x: 354, startPoint y: 215, endPoint x: 448, endPoint y: 221, distance: 94.2
click at [448, 221] on mat-cell "Y-R-15805-GO-GP" at bounding box center [420, 221] width 134 height 42
drag, startPoint x: 264, startPoint y: 115, endPoint x: 57, endPoint y: 120, distance: 207.1
click at [57, 120] on mat-drawer-container "InSync dashboard Dashboard label Supplier label Buyer label Facility label Assi…" at bounding box center [784, 389] width 1568 height 778
paste input "text"
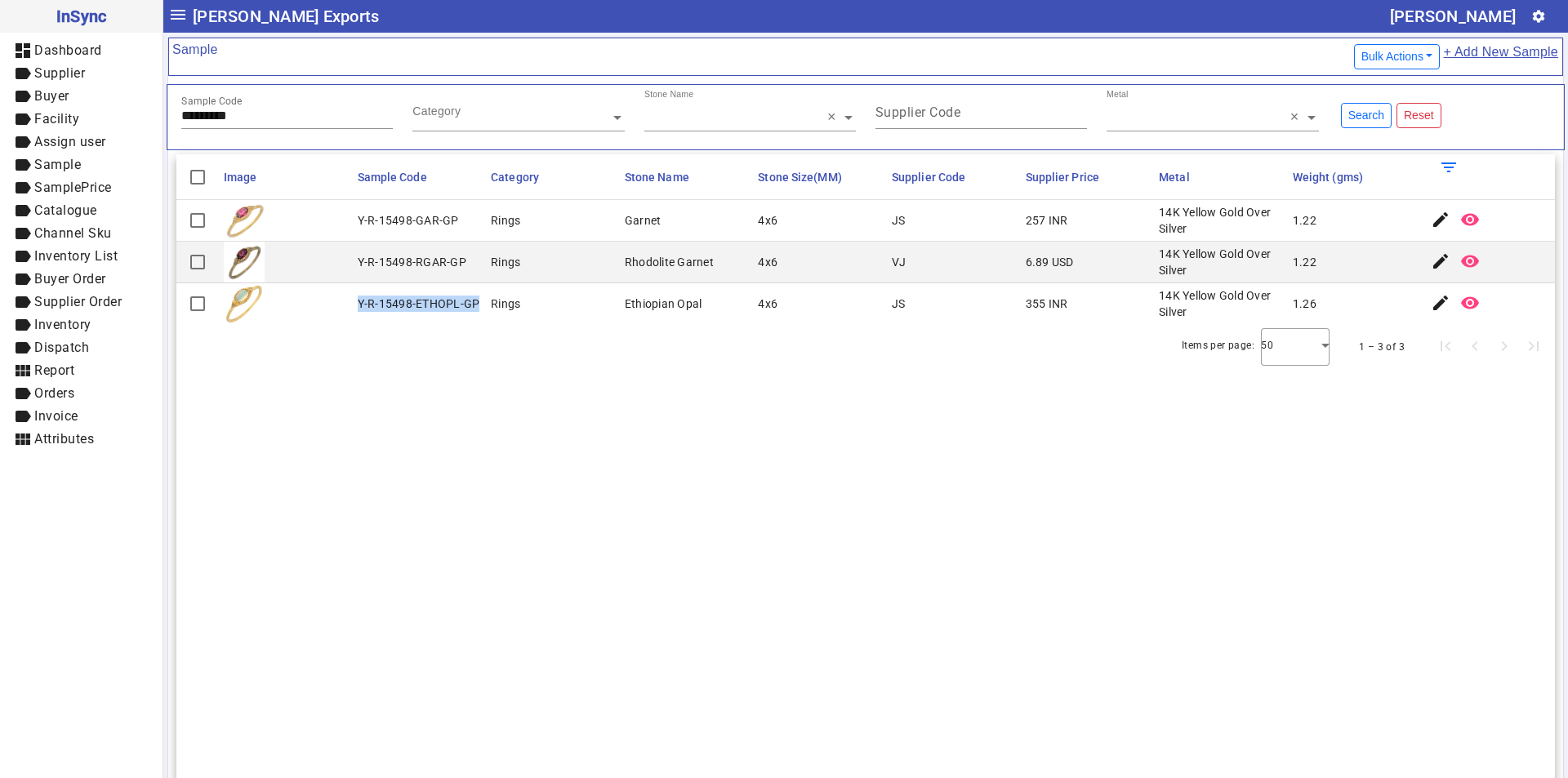
drag, startPoint x: 354, startPoint y: 303, endPoint x: 474, endPoint y: 303, distance: 120.0
click at [474, 303] on mat-cell "Y-R-15498-ETHOPL-GP" at bounding box center [420, 303] width 134 height 41
drag, startPoint x: 267, startPoint y: 121, endPoint x: 56, endPoint y: 117, distance: 211.0
click at [57, 117] on mat-drawer-container "InSync dashboard Dashboard label Supplier label Buyer label Facility label Assi…" at bounding box center [784, 389] width 1568 height 778
paste input "text"
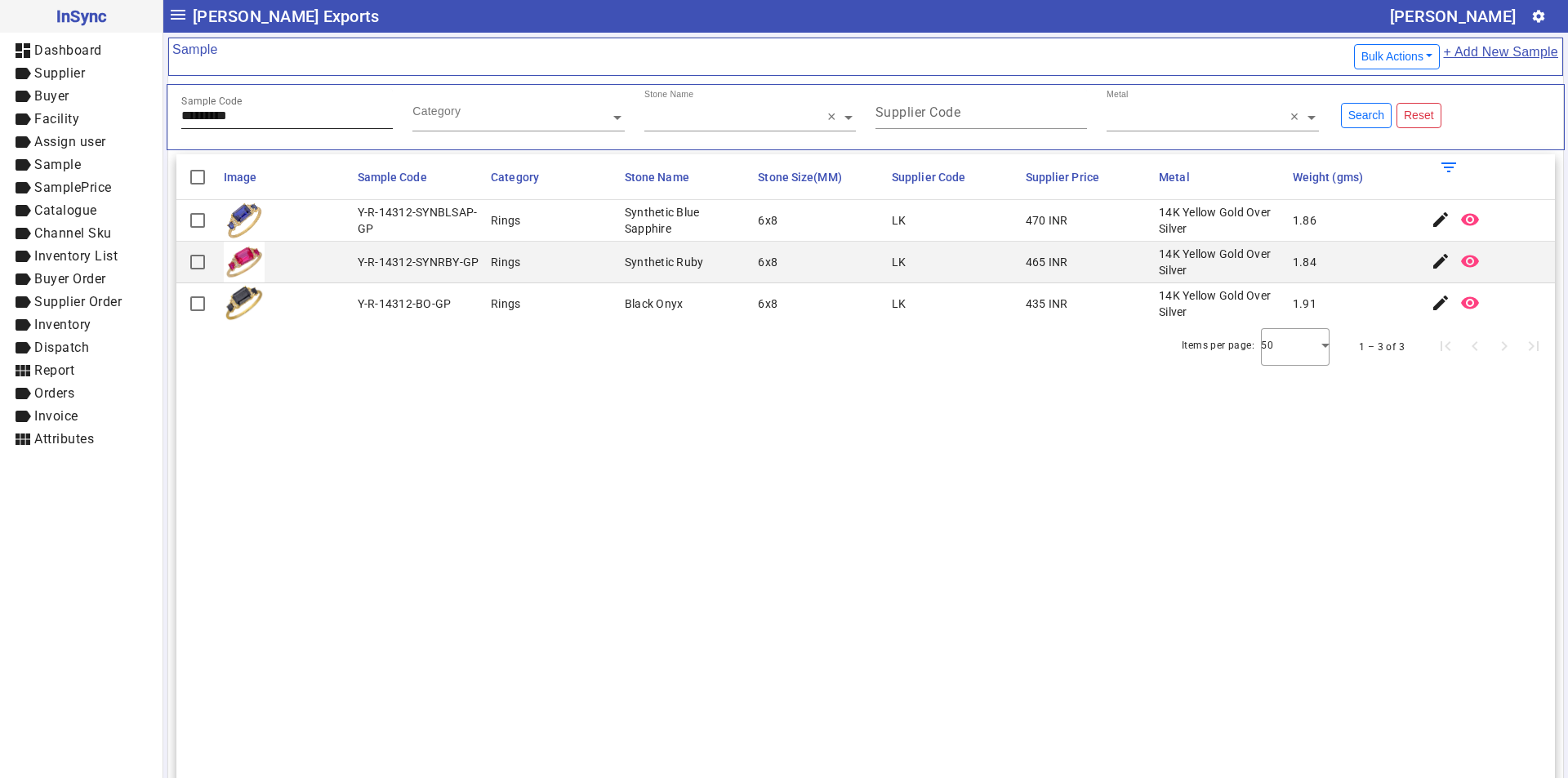
drag, startPoint x: 252, startPoint y: 108, endPoint x: 241, endPoint y: 109, distance: 11.0
click at [241, 109] on div "Sample Code *********" at bounding box center [287, 109] width 211 height 40
drag, startPoint x: 251, startPoint y: 114, endPoint x: 45, endPoint y: 115, distance: 206.0
click at [53, 115] on mat-drawer-container "InSync dashboard Dashboard label Supplier label Buyer label Facility label Assi…" at bounding box center [784, 389] width 1568 height 778
paste input "text"
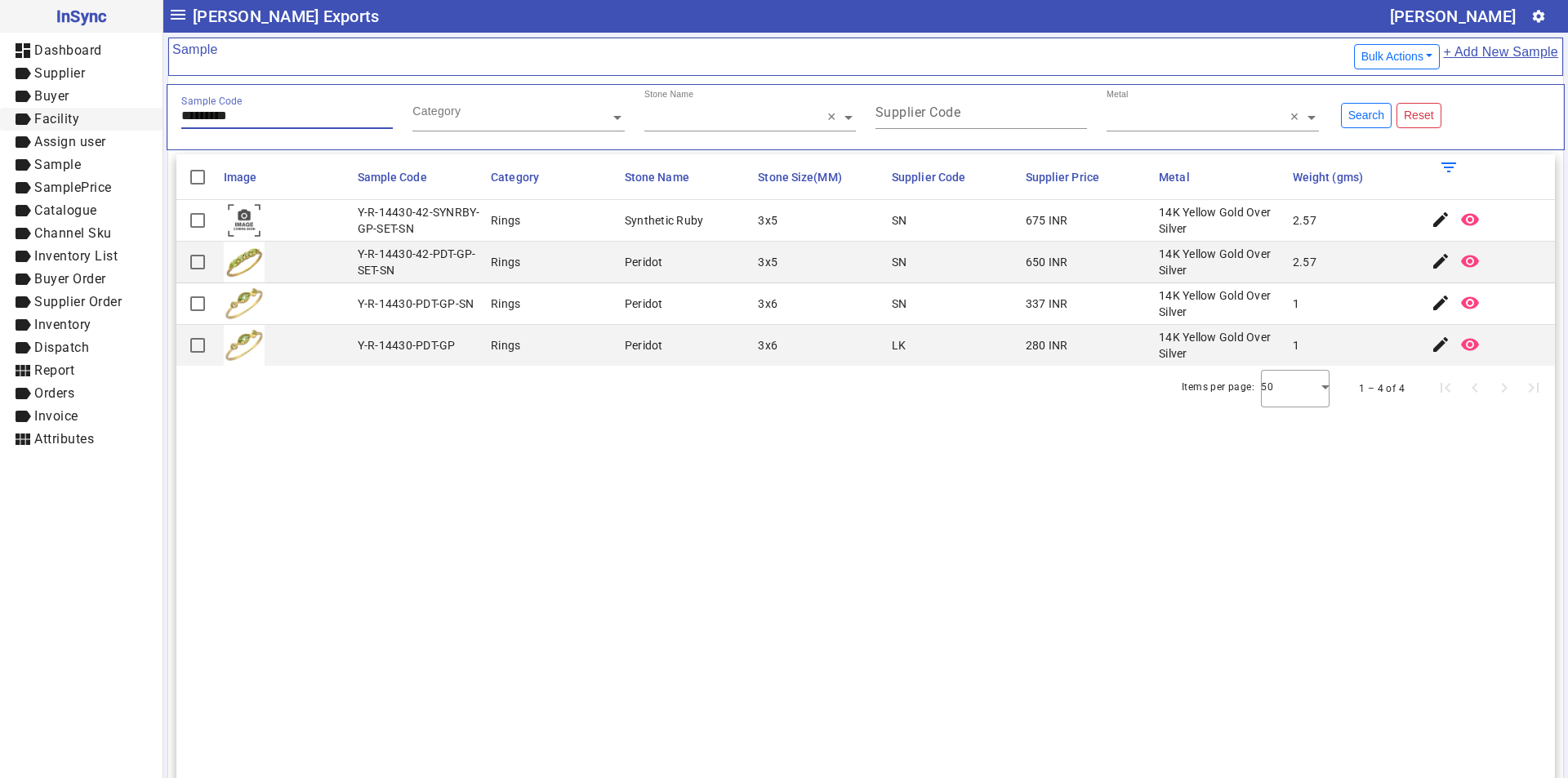
drag, startPoint x: 281, startPoint y: 113, endPoint x: 80, endPoint y: 113, distance: 201.0
click at [80, 113] on mat-drawer-container "InSync dashboard Dashboard label Supplier label Buyer label Facility label Assi…" at bounding box center [784, 389] width 1568 height 778
paste input "text"
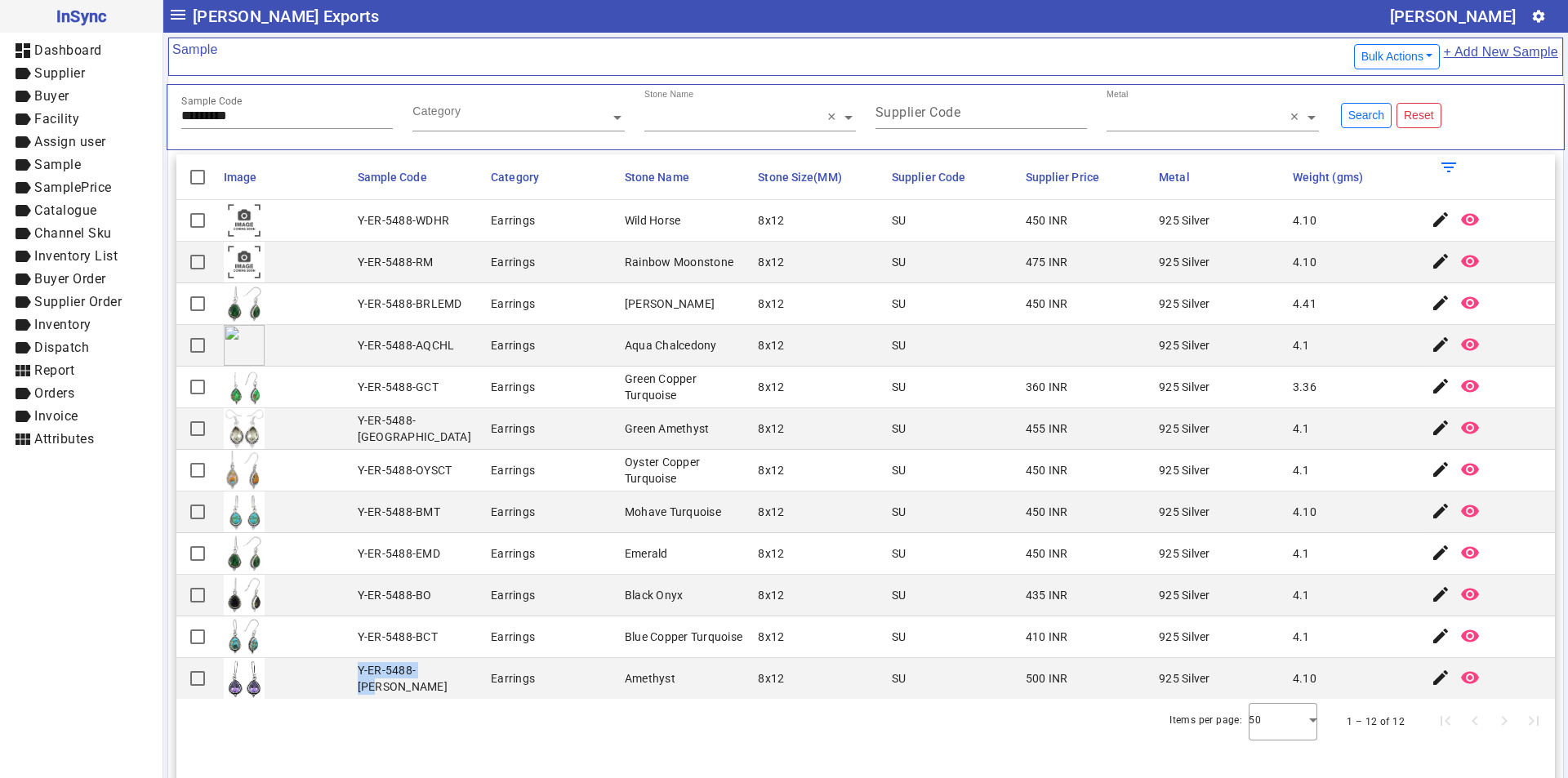
drag, startPoint x: 355, startPoint y: 677, endPoint x: 454, endPoint y: 677, distance: 99.0
click at [454, 677] on mat-cell "Y-ER-5488-[PERSON_NAME]" at bounding box center [420, 678] width 134 height 41
drag, startPoint x: 216, startPoint y: 114, endPoint x: 77, endPoint y: 114, distance: 139.0
click at [77, 114] on mat-drawer-container "InSync dashboard Dashboard label Supplier label Buyer label Facility label Assi…" at bounding box center [784, 389] width 1568 height 778
paste input "text"
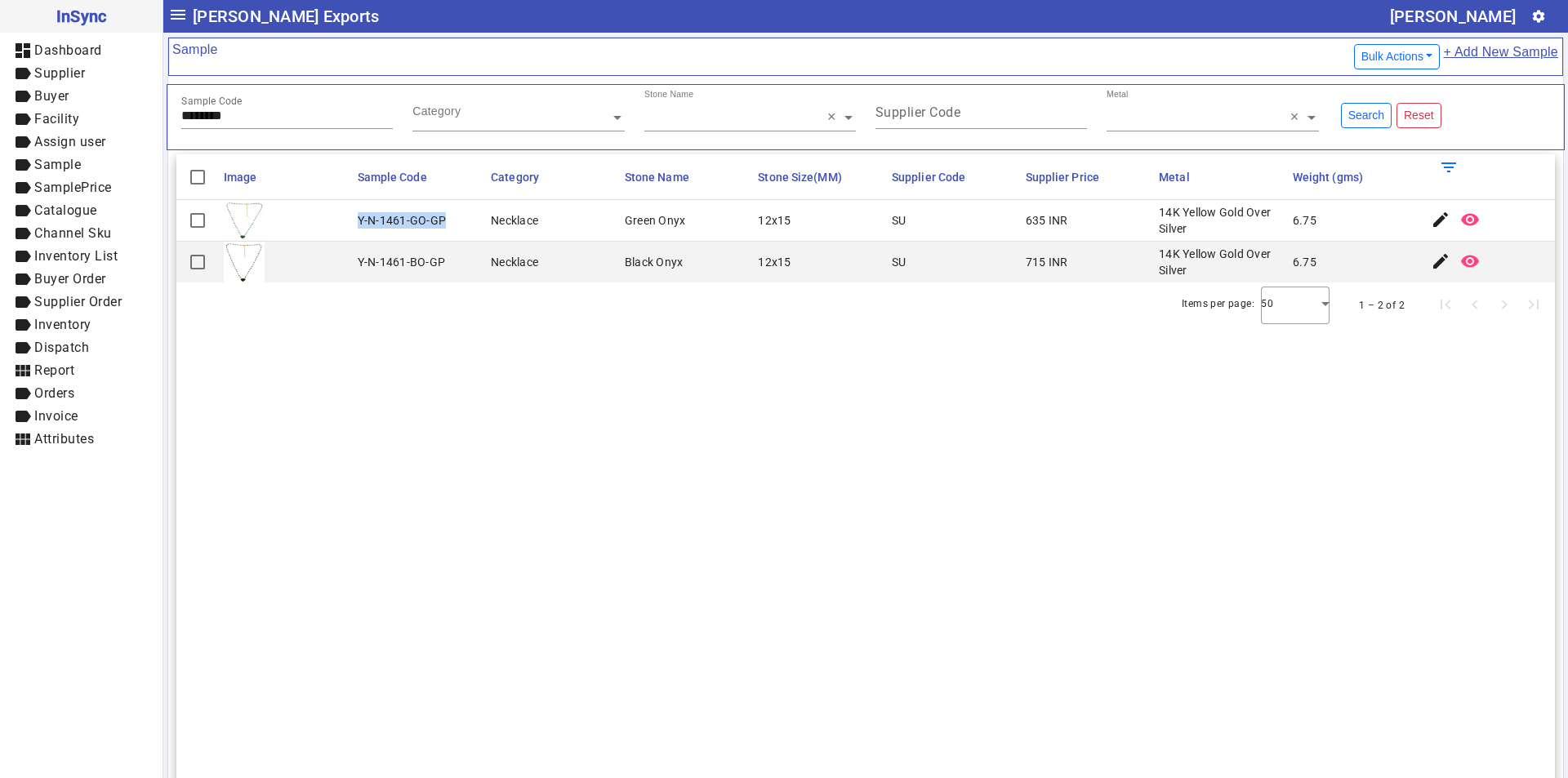
drag, startPoint x: 355, startPoint y: 218, endPoint x: 458, endPoint y: 218, distance: 103.0
click at [458, 218] on mat-cell "Y-N-1461-GO-GP" at bounding box center [420, 221] width 134 height 42
drag, startPoint x: 279, startPoint y: 116, endPoint x: 3, endPoint y: 116, distance: 276.0
click at [3, 116] on mat-drawer-container "InSync dashboard Dashboard label Supplier label Buyer label Facility label Assi…" at bounding box center [784, 389] width 1568 height 778
paste input "text"
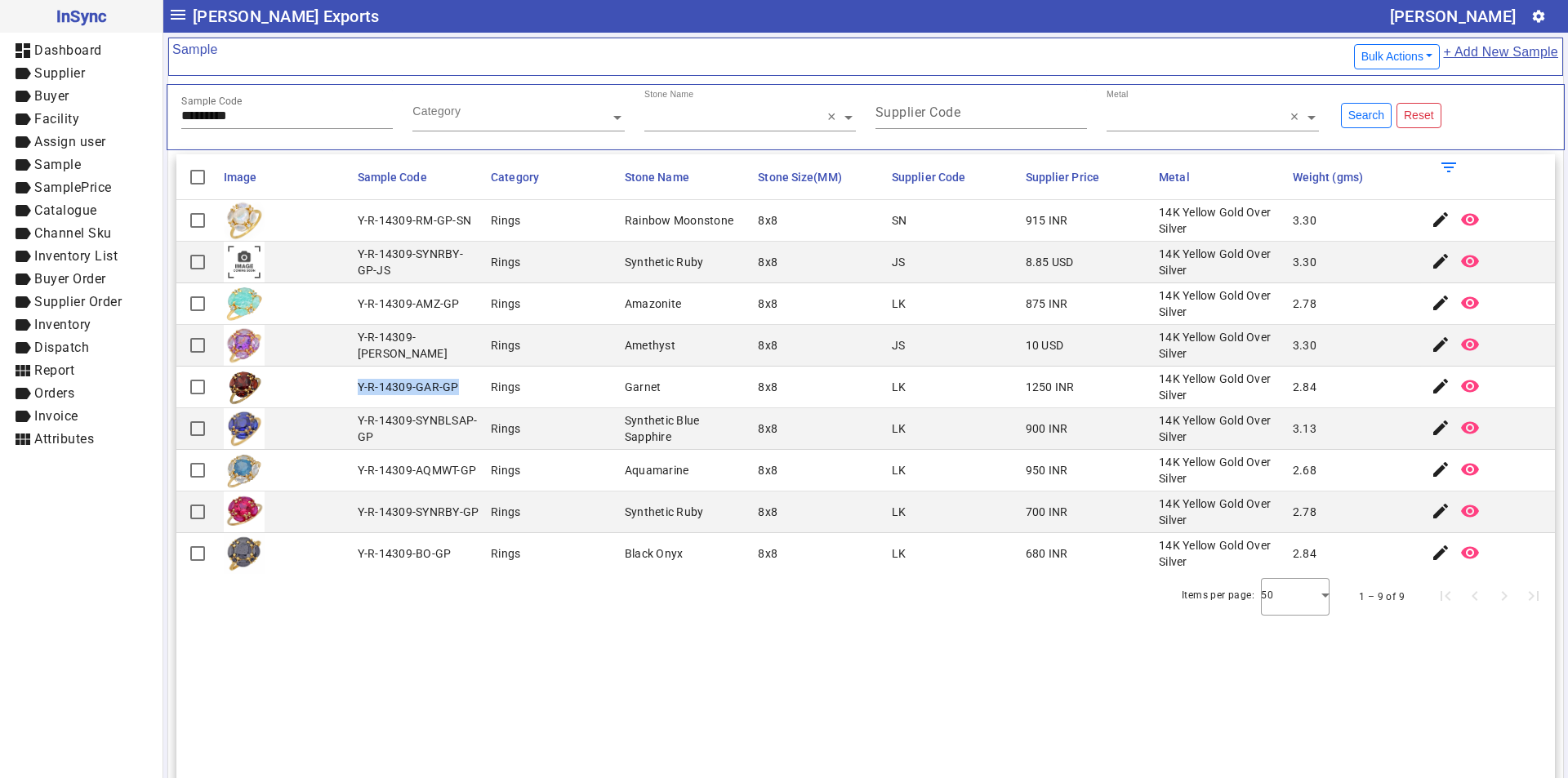
drag, startPoint x: 355, startPoint y: 389, endPoint x: 474, endPoint y: 388, distance: 119.0
click at [474, 388] on mat-cell "Y-R-14309-GAR-GP" at bounding box center [420, 387] width 134 height 42
drag, startPoint x: 253, startPoint y: 117, endPoint x: 118, endPoint y: 114, distance: 135.0
click at [118, 114] on mat-drawer-container "InSync dashboard Dashboard label Supplier label Buyer label Facility label Assi…" at bounding box center [784, 389] width 1568 height 778
paste input "text"
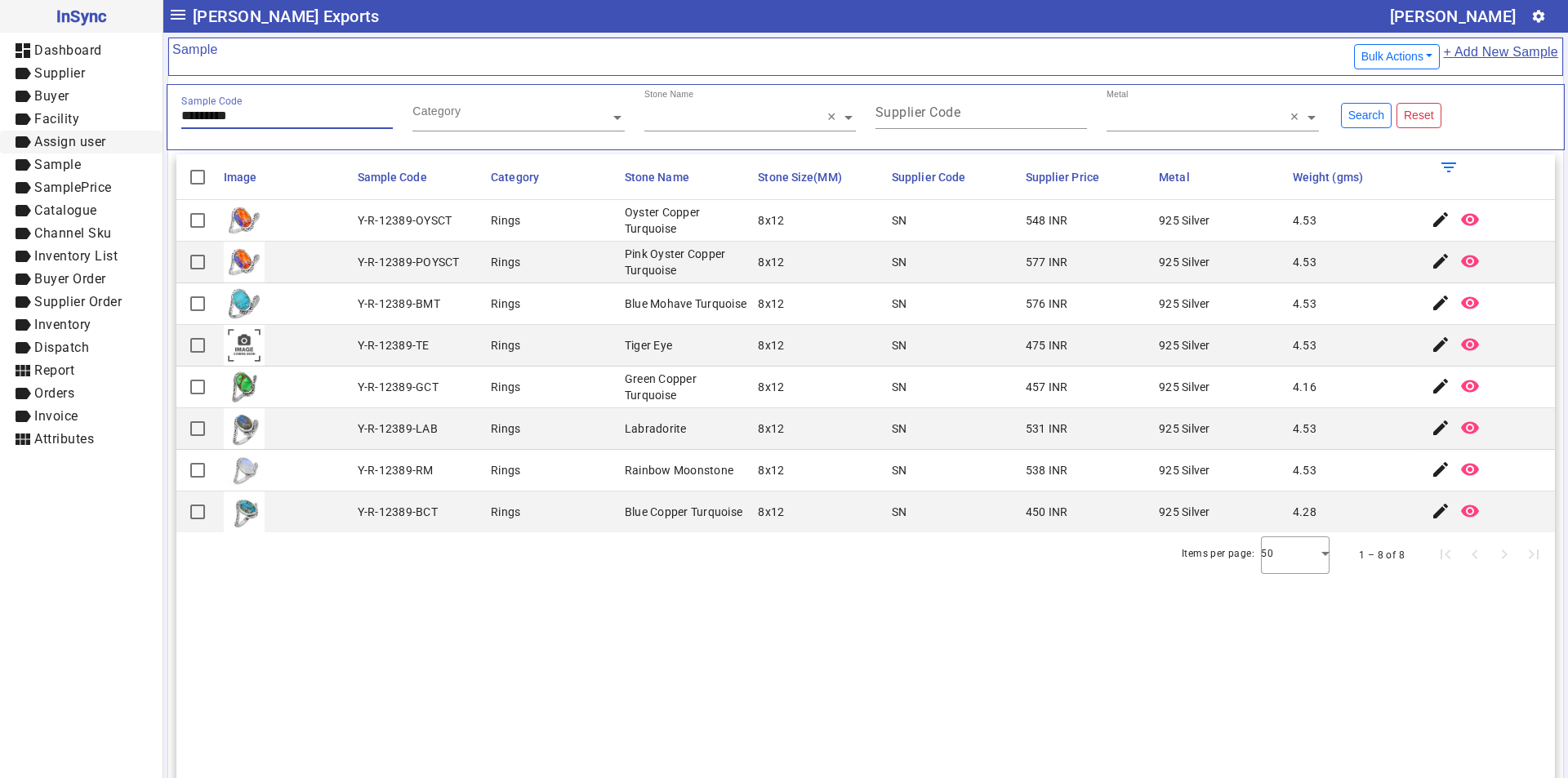
drag, startPoint x: 263, startPoint y: 111, endPoint x: 0, endPoint y: 141, distance: 264.7
click at [0, 141] on mat-drawer-container "InSync dashboard Dashboard label Supplier label Buyer label Facility label Assi…" at bounding box center [784, 389] width 1568 height 778
paste input "text"
drag, startPoint x: 358, startPoint y: 427, endPoint x: 449, endPoint y: 423, distance: 91.1
click at [449, 423] on mat-cell "Y-R-12389-LAB" at bounding box center [420, 428] width 134 height 42
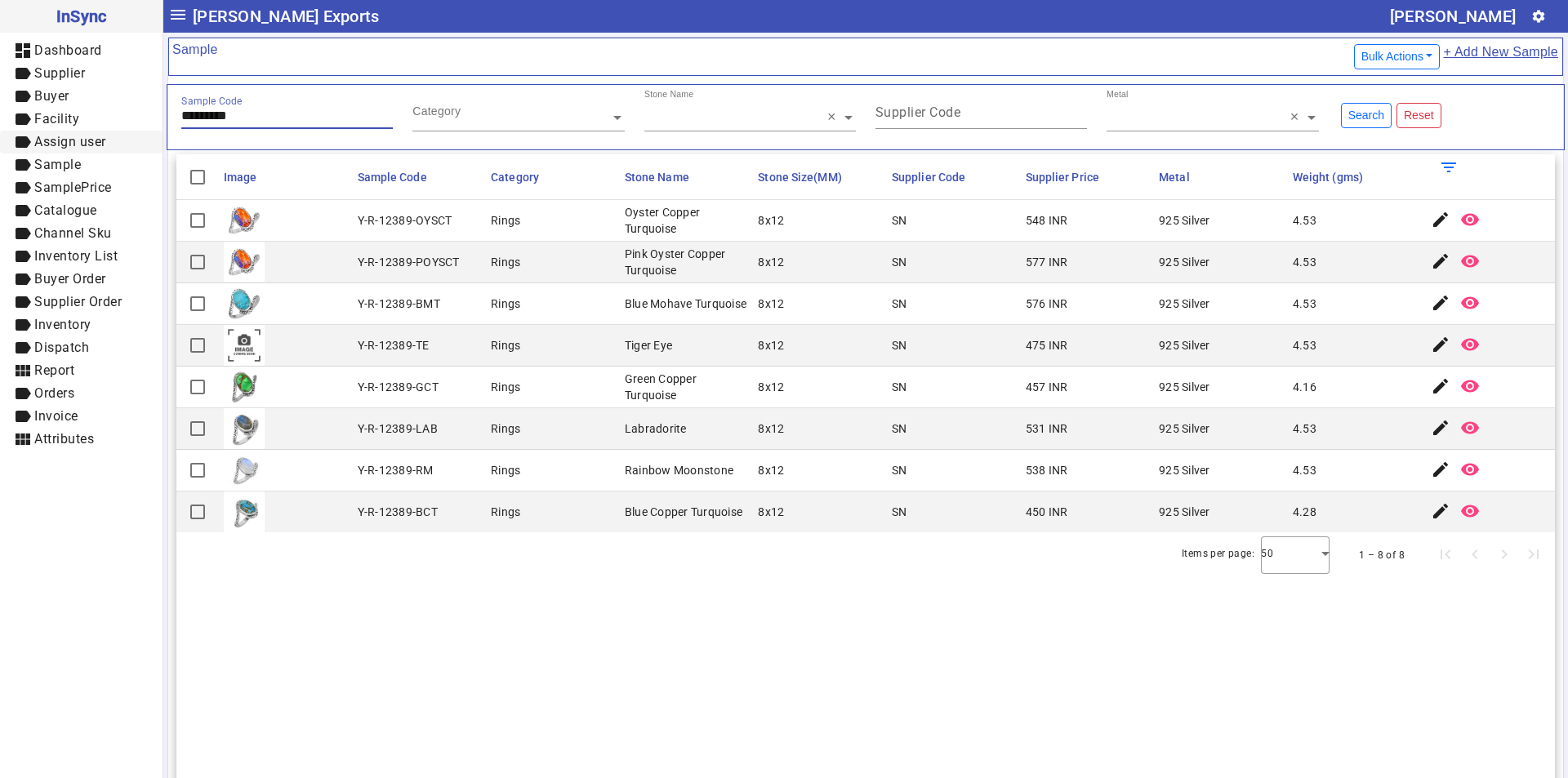
drag, startPoint x: 256, startPoint y: 113, endPoint x: 34, endPoint y: 130, distance: 222.6
click at [34, 130] on mat-drawer-container "InSync dashboard Dashboard label Supplier label Buyer label Facility label Assi…" at bounding box center [784, 389] width 1568 height 778
paste input "text"
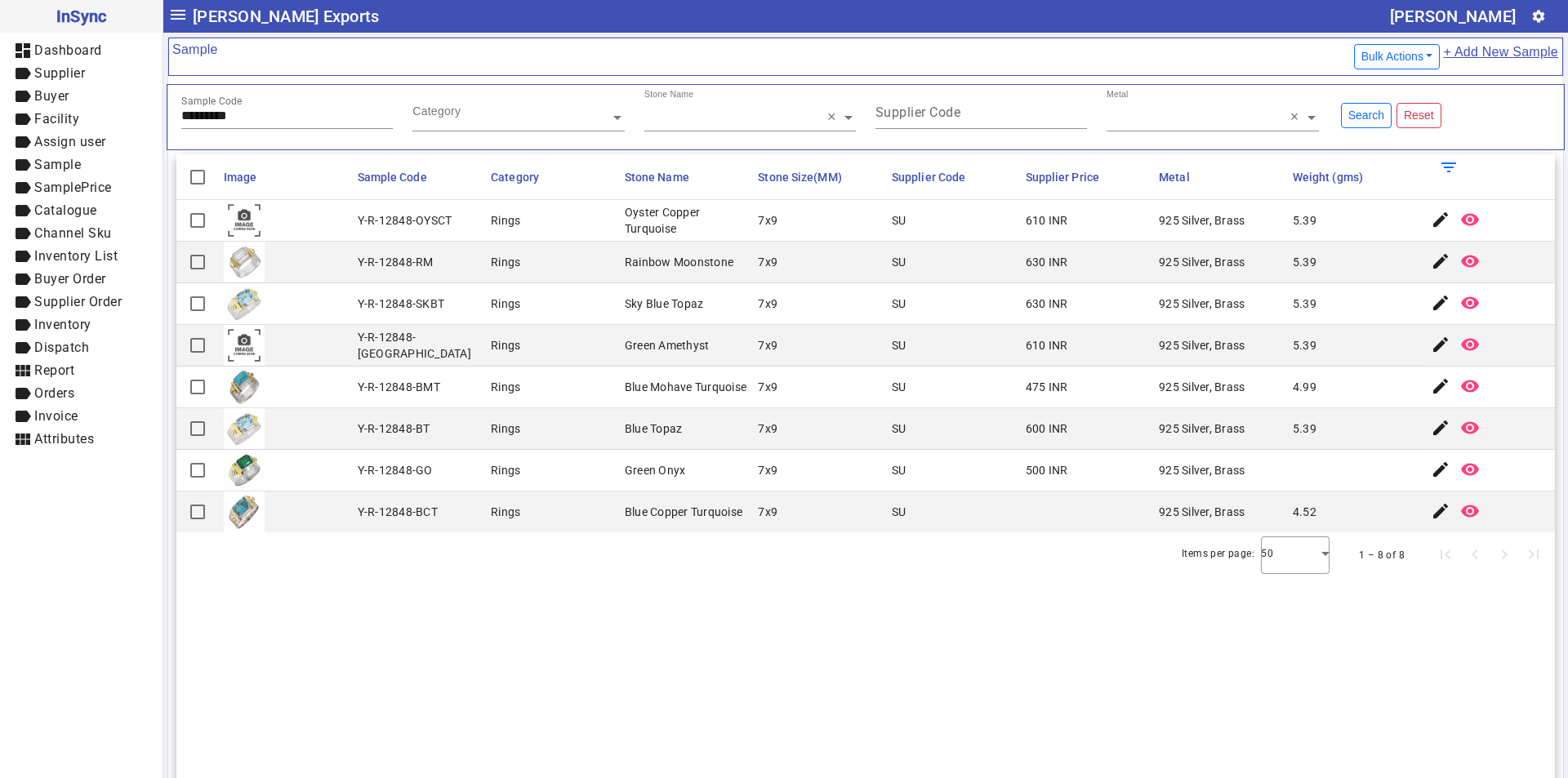
click at [359, 262] on div "Y-R-12848-RM" at bounding box center [396, 262] width 76 height 17
drag, startPoint x: 355, startPoint y: 262, endPoint x: 438, endPoint y: 262, distance: 83.0
click at [438, 262] on mat-cell "Y-R-12848-RM" at bounding box center [420, 262] width 134 height 42
drag, startPoint x: 255, startPoint y: 114, endPoint x: 82, endPoint y: 114, distance: 173.0
click at [82, 114] on mat-drawer-container "InSync dashboard Dashboard label Supplier label Buyer label Facility label Assi…" at bounding box center [784, 389] width 1568 height 778
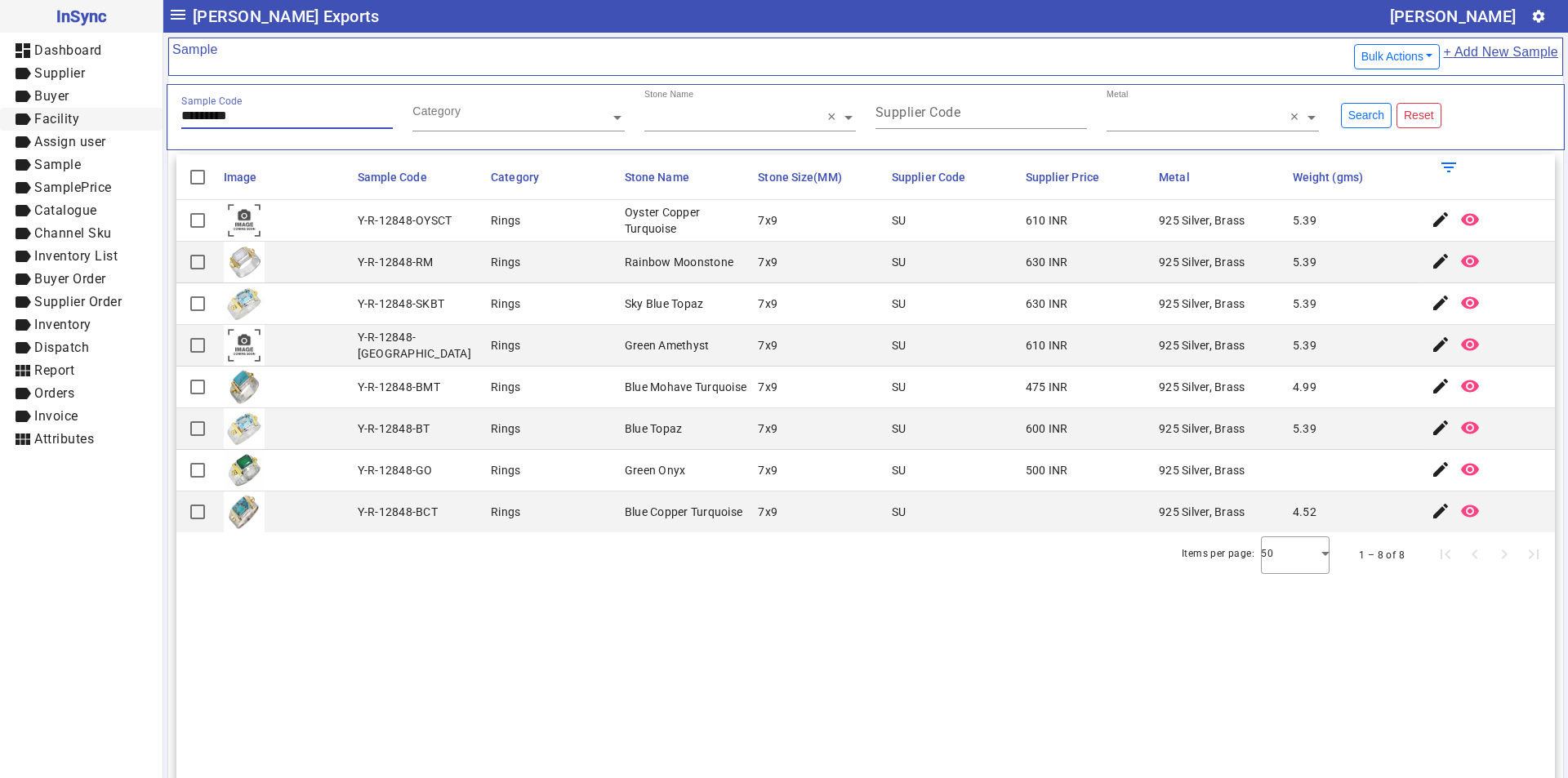
paste input "text"
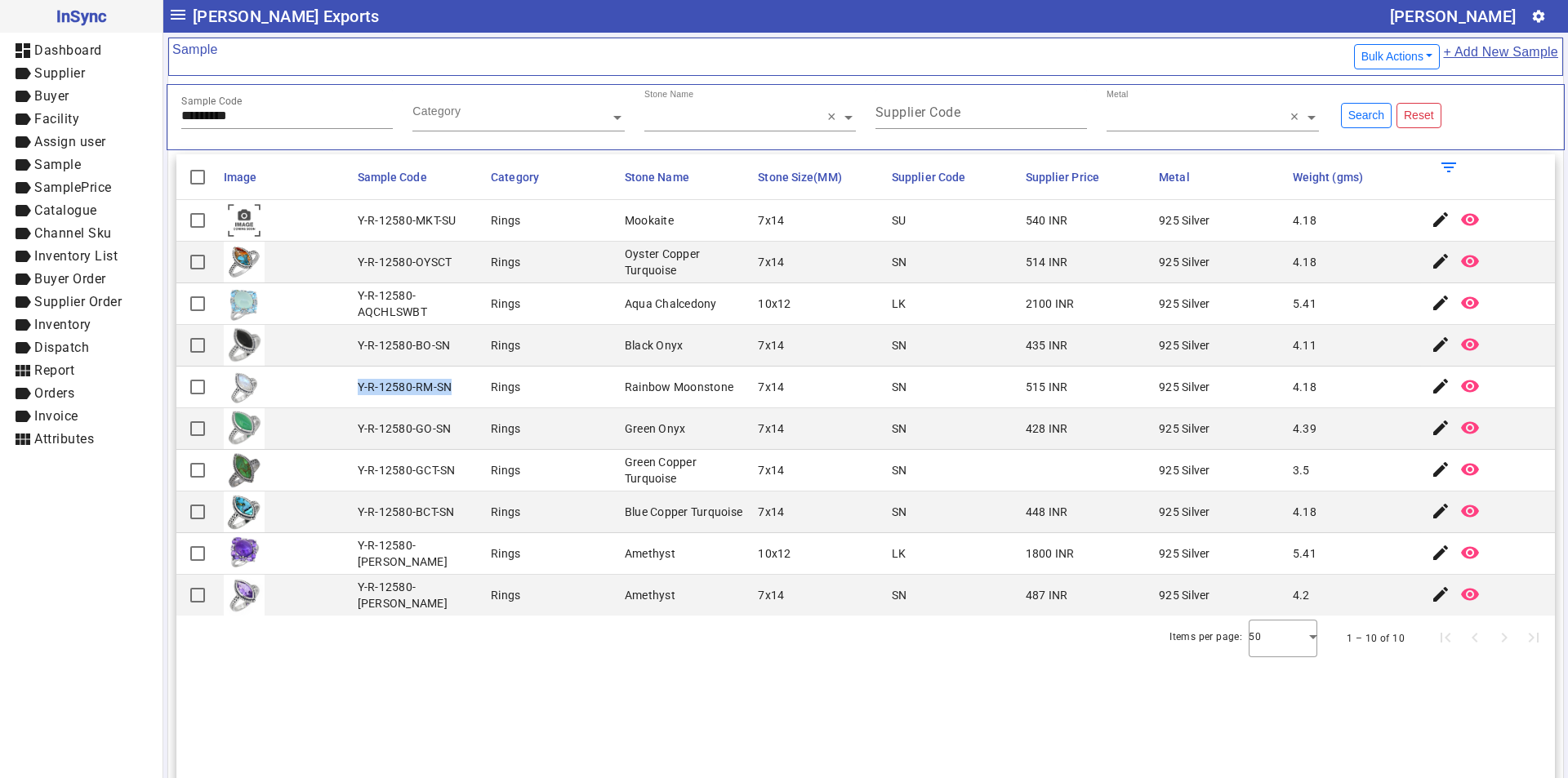
drag, startPoint x: 352, startPoint y: 387, endPoint x: 451, endPoint y: 387, distance: 99.0
click at [451, 387] on mat-cell "Y-R-12580-RM-SN" at bounding box center [420, 387] width 134 height 42
drag, startPoint x: 282, startPoint y: 120, endPoint x: 98, endPoint y: 115, distance: 184.1
click at [100, 118] on mat-drawer-container "InSync dashboard Dashboard label Supplier label Buyer label Facility label Assi…" at bounding box center [784, 389] width 1568 height 778
paste input "text"
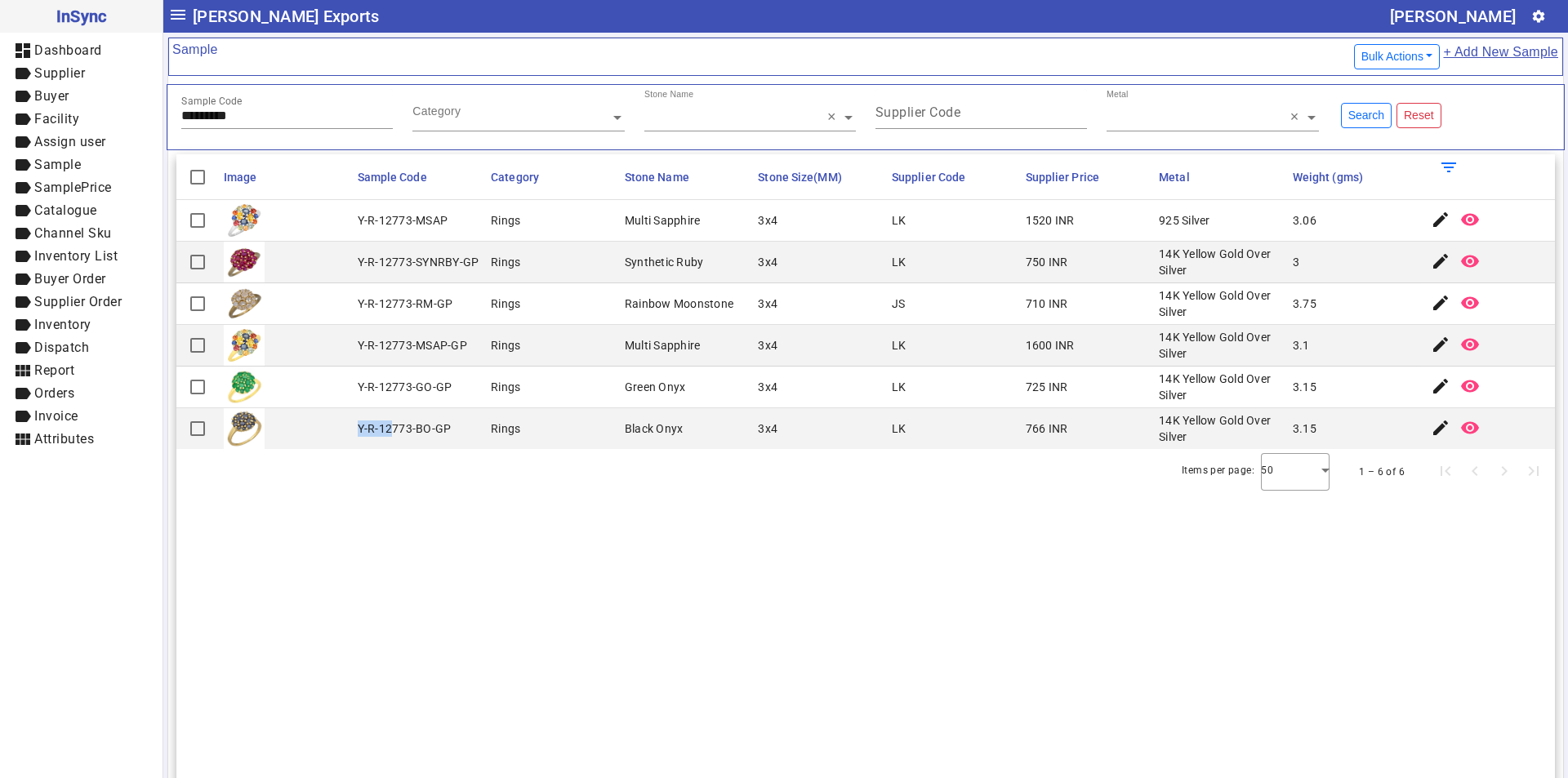
drag, startPoint x: 355, startPoint y: 429, endPoint x: 392, endPoint y: 432, distance: 37.1
click at [392, 432] on mat-cell "Y-R-12773-BO-GP" at bounding box center [420, 428] width 134 height 41
drag, startPoint x: 262, startPoint y: 110, endPoint x: 0, endPoint y: 146, distance: 264.5
click at [0, 146] on mat-drawer-container "InSync dashboard Dashboard label Supplier label Buyer label Facility label Assi…" at bounding box center [784, 389] width 1568 height 778
paste input "text"
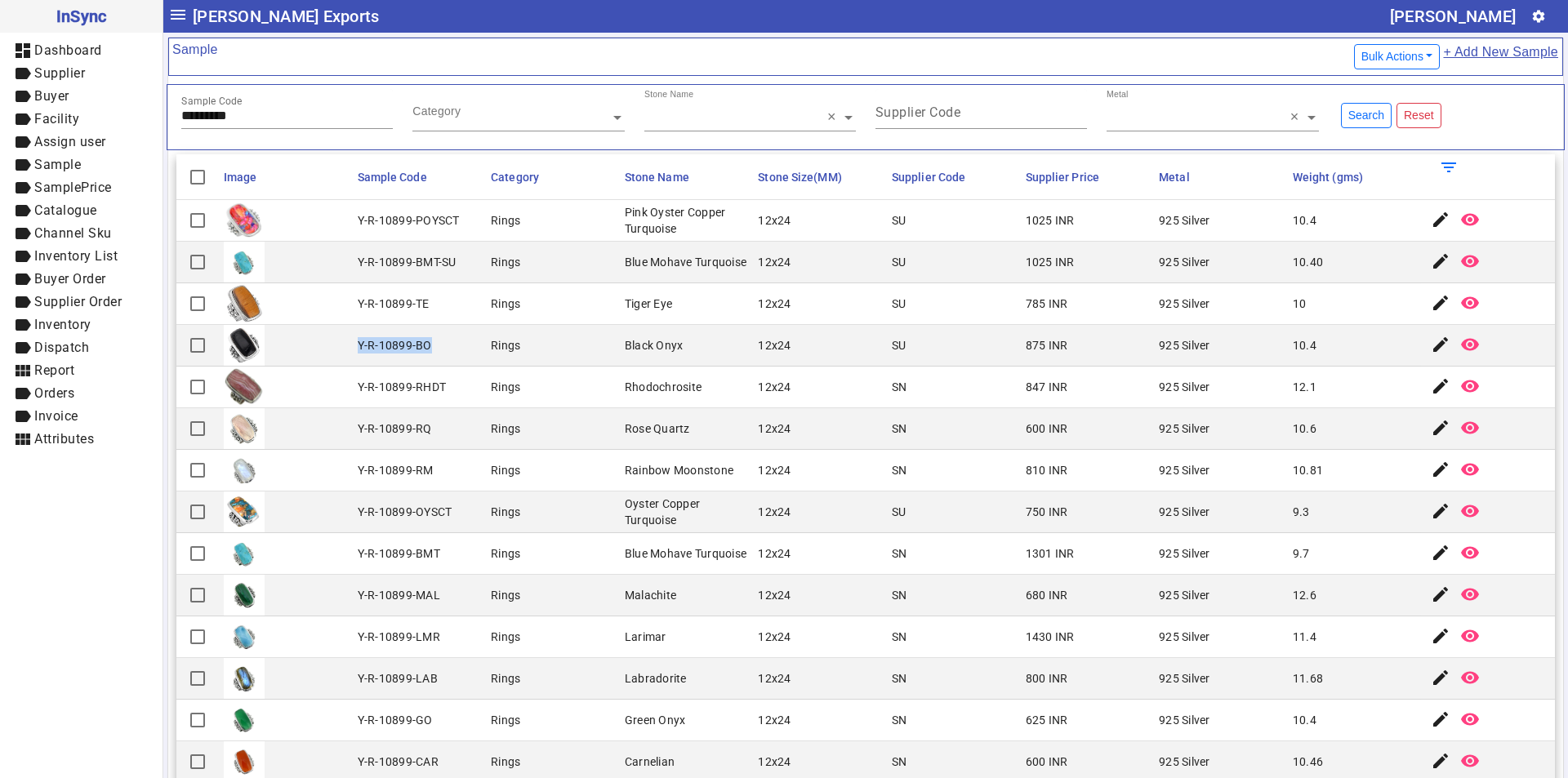
drag, startPoint x: 355, startPoint y: 344, endPoint x: 449, endPoint y: 344, distance: 94.0
click at [449, 344] on mat-cell "Y-R-10899-BO" at bounding box center [420, 345] width 134 height 42
drag, startPoint x: 253, startPoint y: 116, endPoint x: 75, endPoint y: 133, distance: 178.8
click at [75, 133] on mat-drawer-container "InSync dashboard Dashboard label Supplier label Buyer label Facility label Assi…" at bounding box center [784, 389] width 1568 height 778
paste input "text"
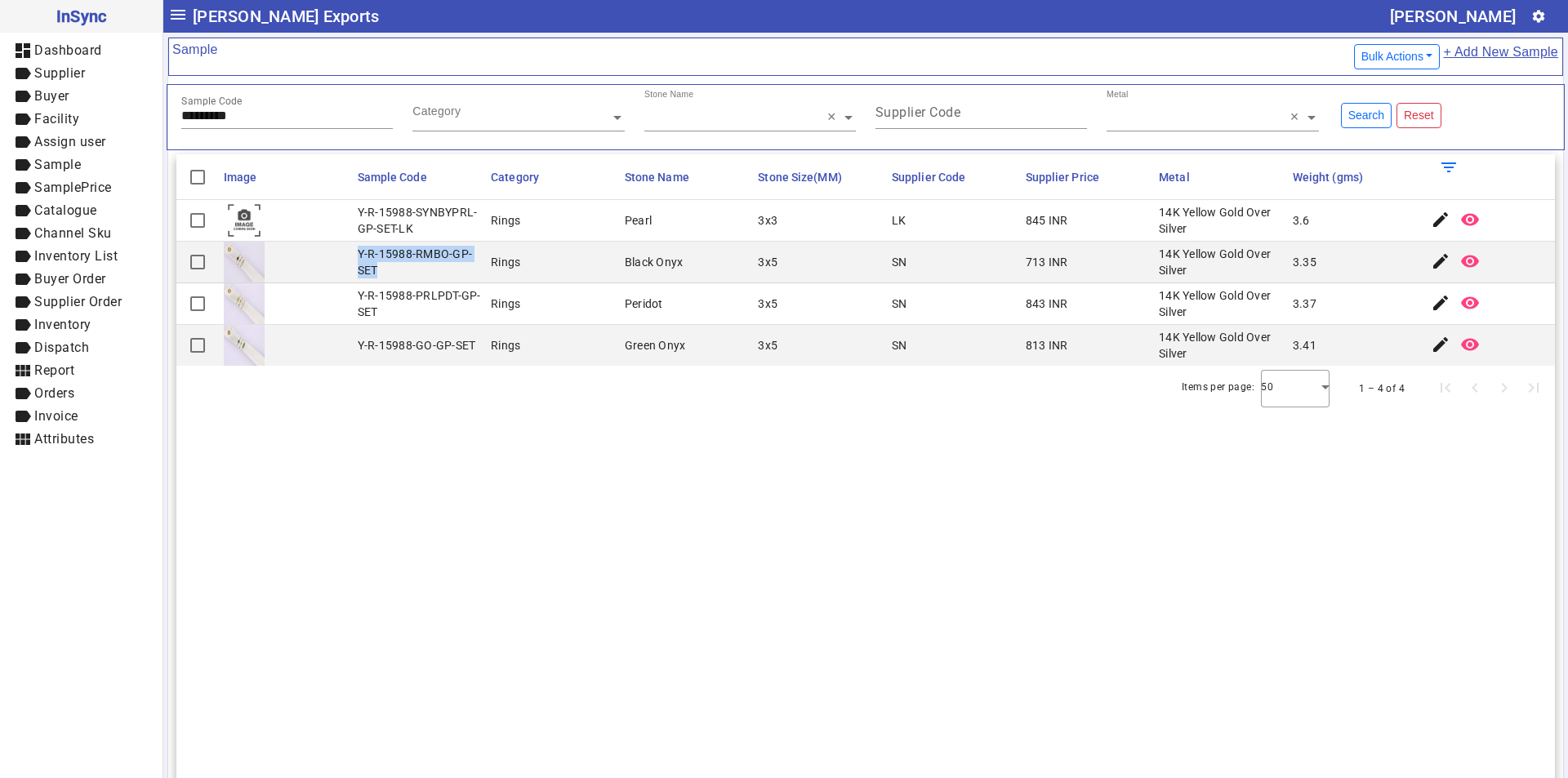
drag, startPoint x: 356, startPoint y: 251, endPoint x: 392, endPoint y: 272, distance: 41.7
click at [392, 272] on div "Y-R-15988-RMBO-GP-SET" at bounding box center [419, 262] width 124 height 33
drag, startPoint x: 274, startPoint y: 113, endPoint x: 4, endPoint y: 154, distance: 273.1
click at [1, 155] on mat-drawer-container "InSync dashboard Dashboard label Supplier label Buyer label Facility label Assi…" at bounding box center [784, 389] width 1568 height 778
paste input "text"
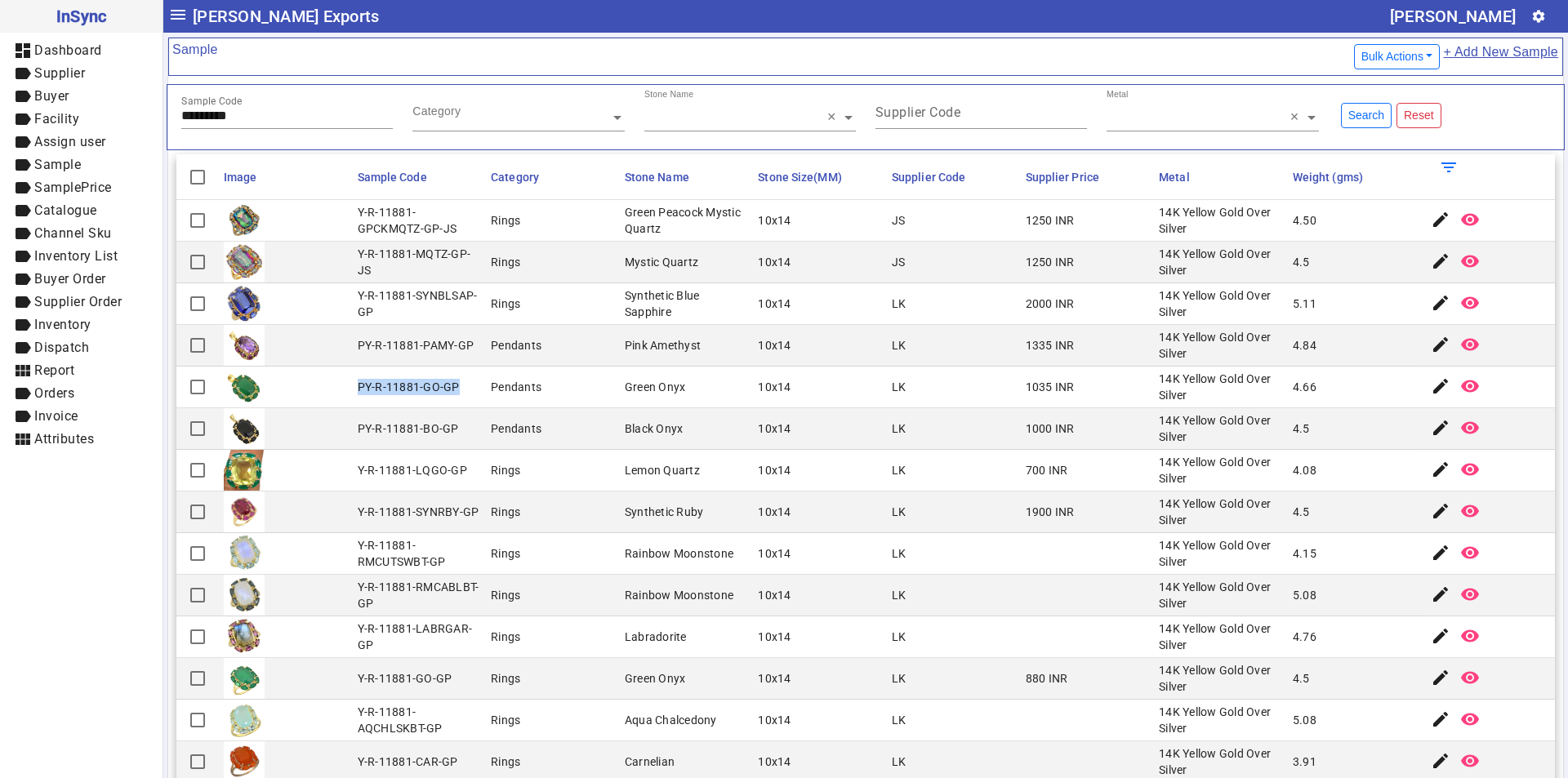
drag, startPoint x: 358, startPoint y: 387, endPoint x: 454, endPoint y: 383, distance: 96.1
click at [454, 383] on mat-cell "PY-R-11881-GO-GP" at bounding box center [420, 387] width 134 height 42
drag, startPoint x: 255, startPoint y: 114, endPoint x: 0, endPoint y: 114, distance: 255.0
click at [0, 114] on mat-drawer-container "InSync dashboard Dashboard label Supplier label Buyer label Facility label Assi…" at bounding box center [784, 389] width 1568 height 778
paste input "text"
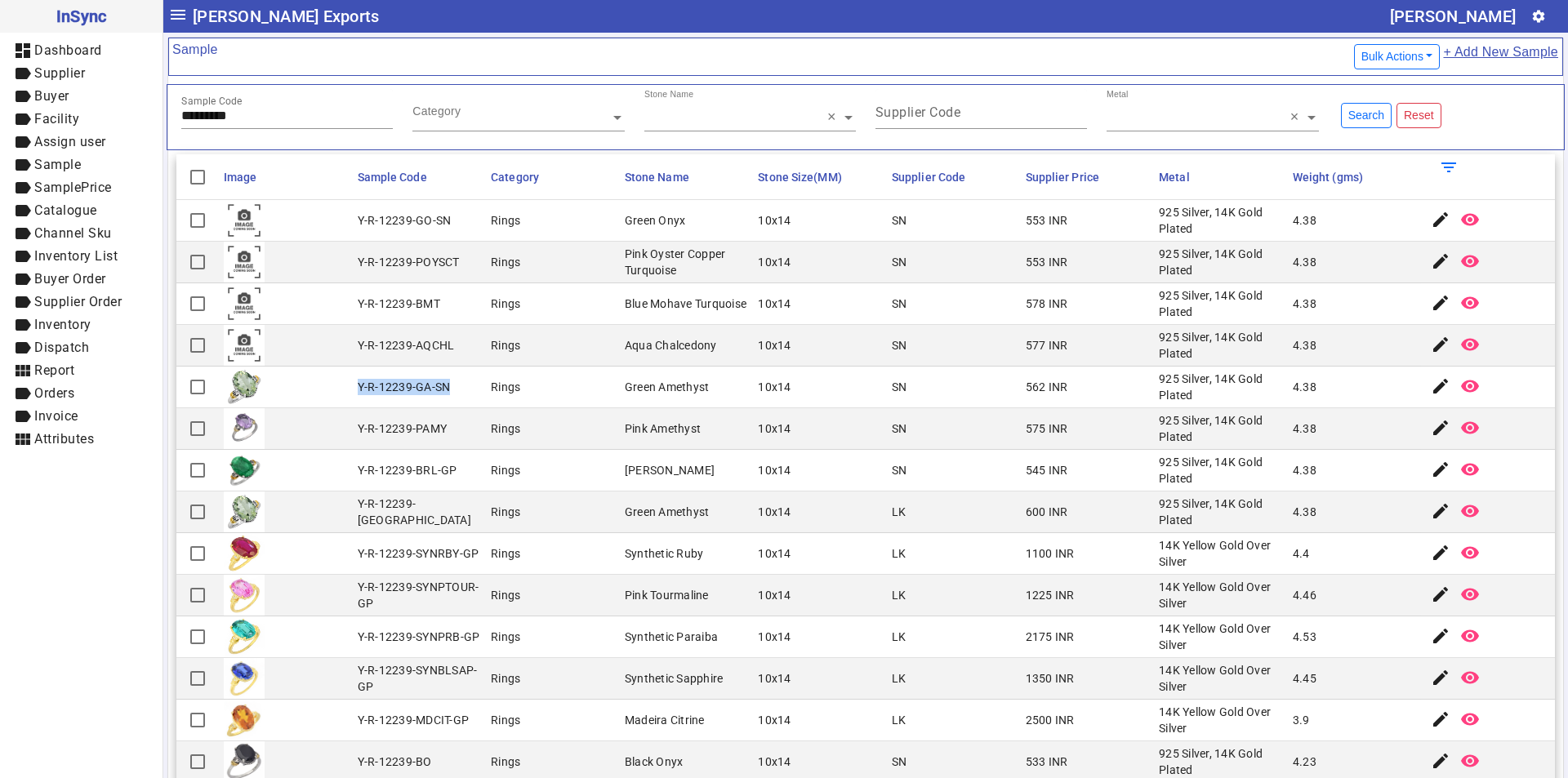
drag, startPoint x: 356, startPoint y: 386, endPoint x: 470, endPoint y: 384, distance: 114.0
click at [470, 384] on mat-cell "Y-R-12239-GA-SN" at bounding box center [420, 387] width 134 height 42
drag, startPoint x: 352, startPoint y: 425, endPoint x: 448, endPoint y: 428, distance: 96.0
click at [448, 428] on mat-cell "Y-R-12239-PAMY" at bounding box center [420, 428] width 134 height 42
drag, startPoint x: 277, startPoint y: 119, endPoint x: 60, endPoint y: 123, distance: 217.0
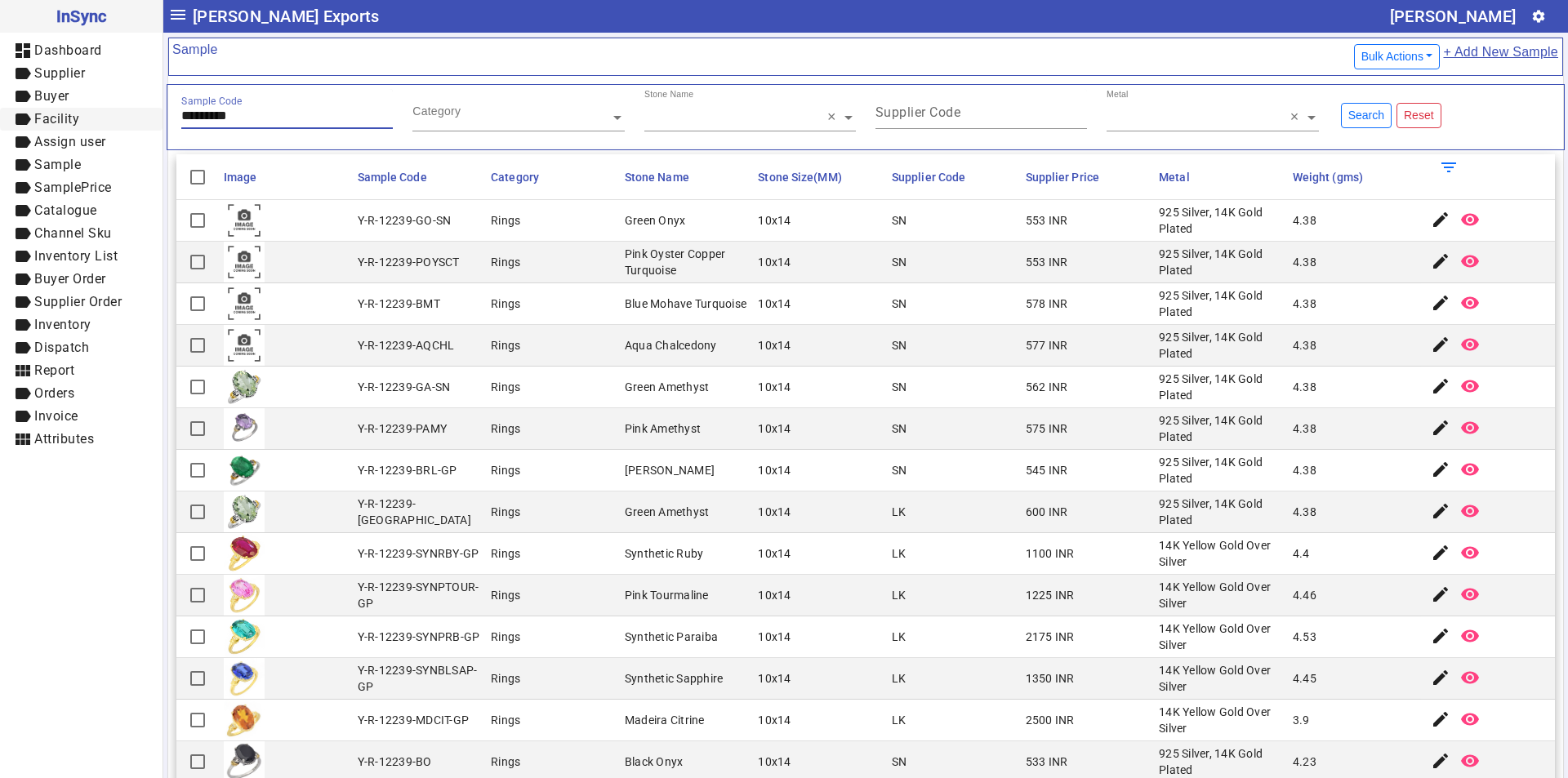
click at [61, 123] on mat-drawer-container "InSync dashboard Dashboard label Supplier label Buyer label Facility label Assi…" at bounding box center [784, 389] width 1568 height 778
paste input "text"
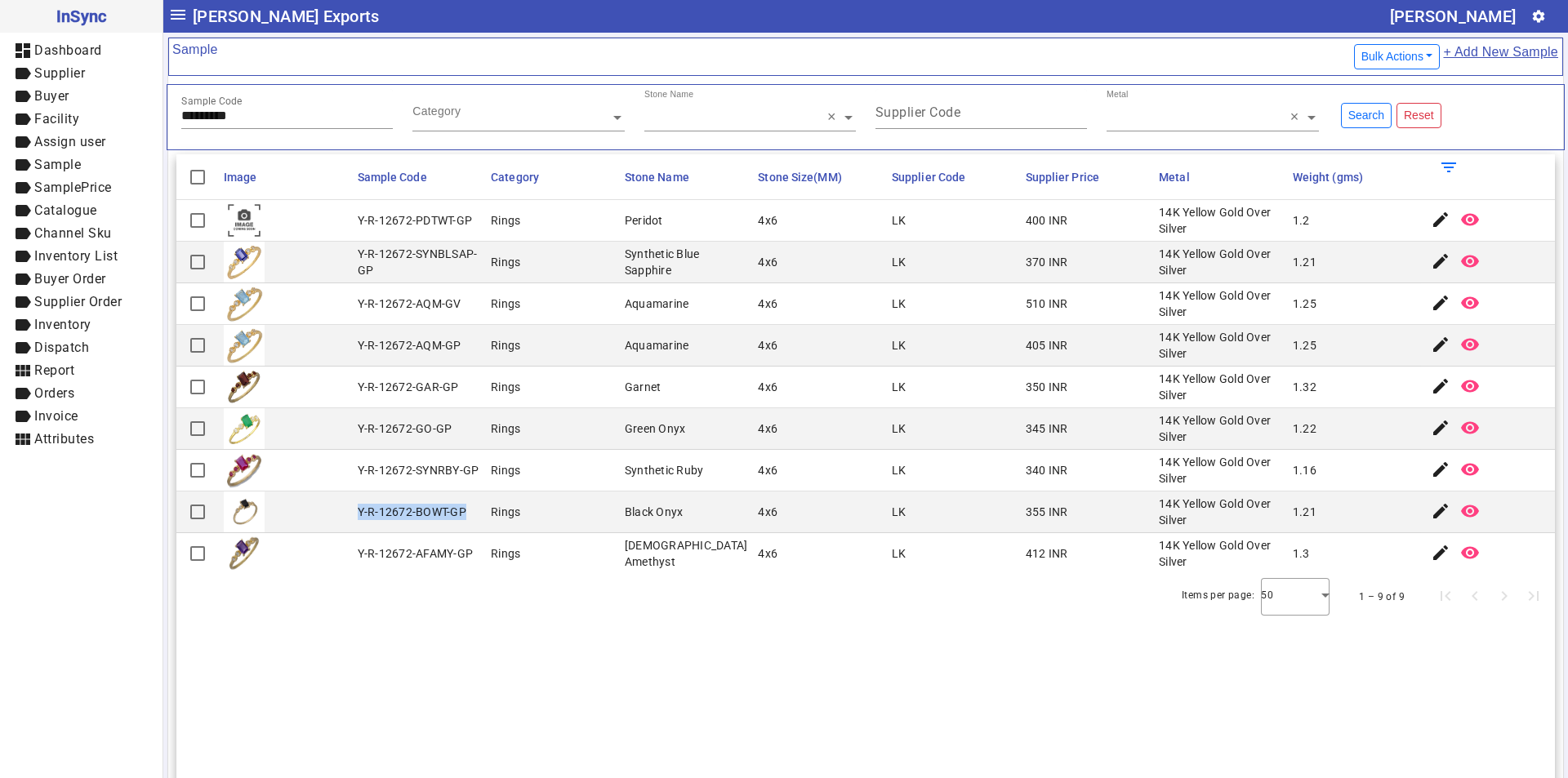
drag, startPoint x: 356, startPoint y: 510, endPoint x: 463, endPoint y: 510, distance: 107.0
click at [463, 510] on div "Y-R-12672-BOWT-GP" at bounding box center [412, 512] width 109 height 17
drag, startPoint x: 271, startPoint y: 117, endPoint x: 0, endPoint y: 117, distance: 271.0
click at [0, 117] on mat-drawer-container "InSync dashboard Dashboard label Supplier label Buyer label Facility label Assi…" at bounding box center [784, 389] width 1568 height 778
paste input "text"
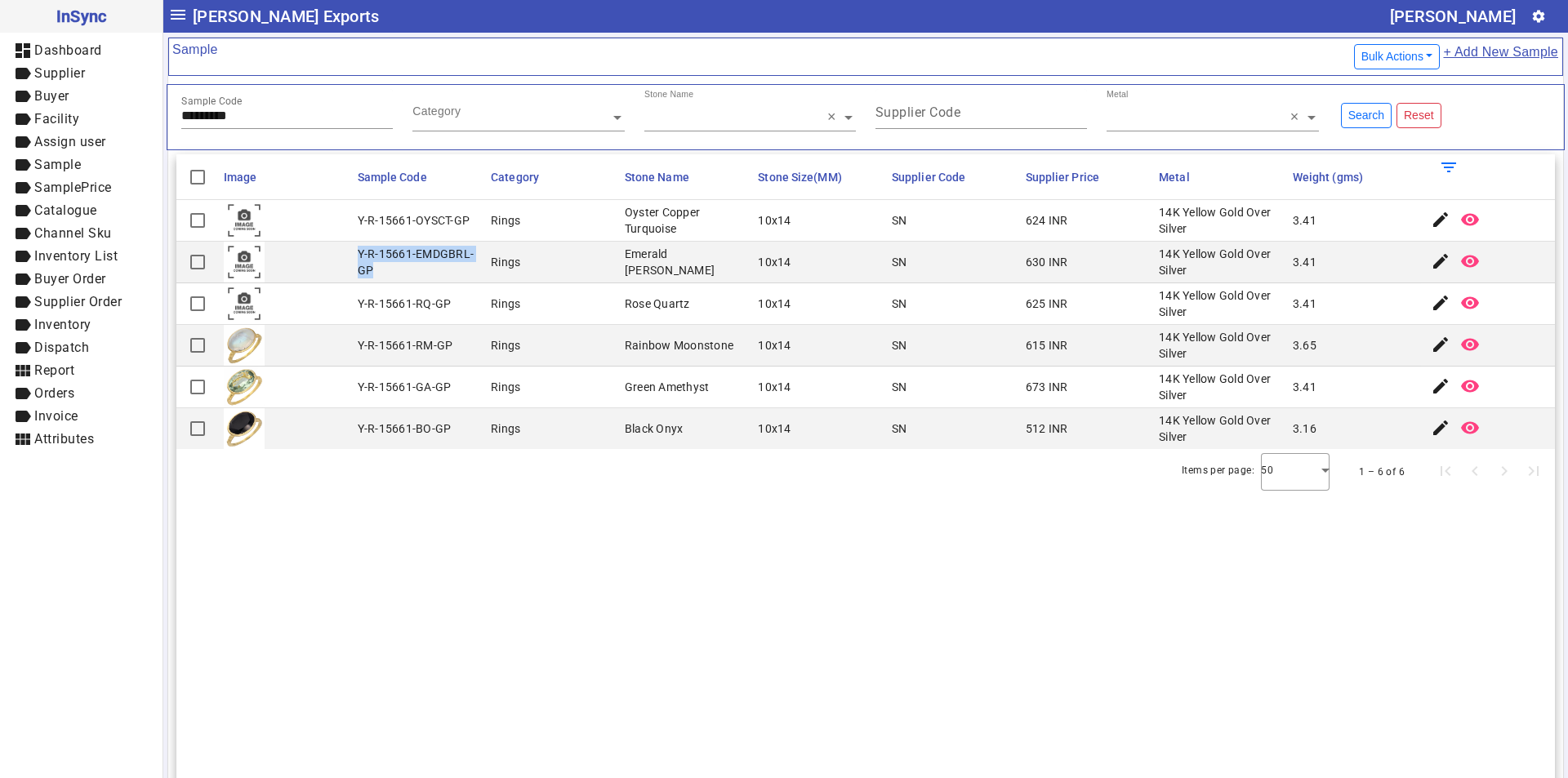
drag, startPoint x: 355, startPoint y: 249, endPoint x: 382, endPoint y: 267, distance: 32.4
click at [382, 267] on mat-cell "Y-R-15661-EMDGBRL-GP" at bounding box center [420, 262] width 134 height 42
drag, startPoint x: 253, startPoint y: 106, endPoint x: 236, endPoint y: 113, distance: 18.4
click at [236, 113] on div "Sample Code *********" at bounding box center [287, 109] width 211 height 40
drag, startPoint x: 259, startPoint y: 118, endPoint x: 44, endPoint y: 110, distance: 215.1
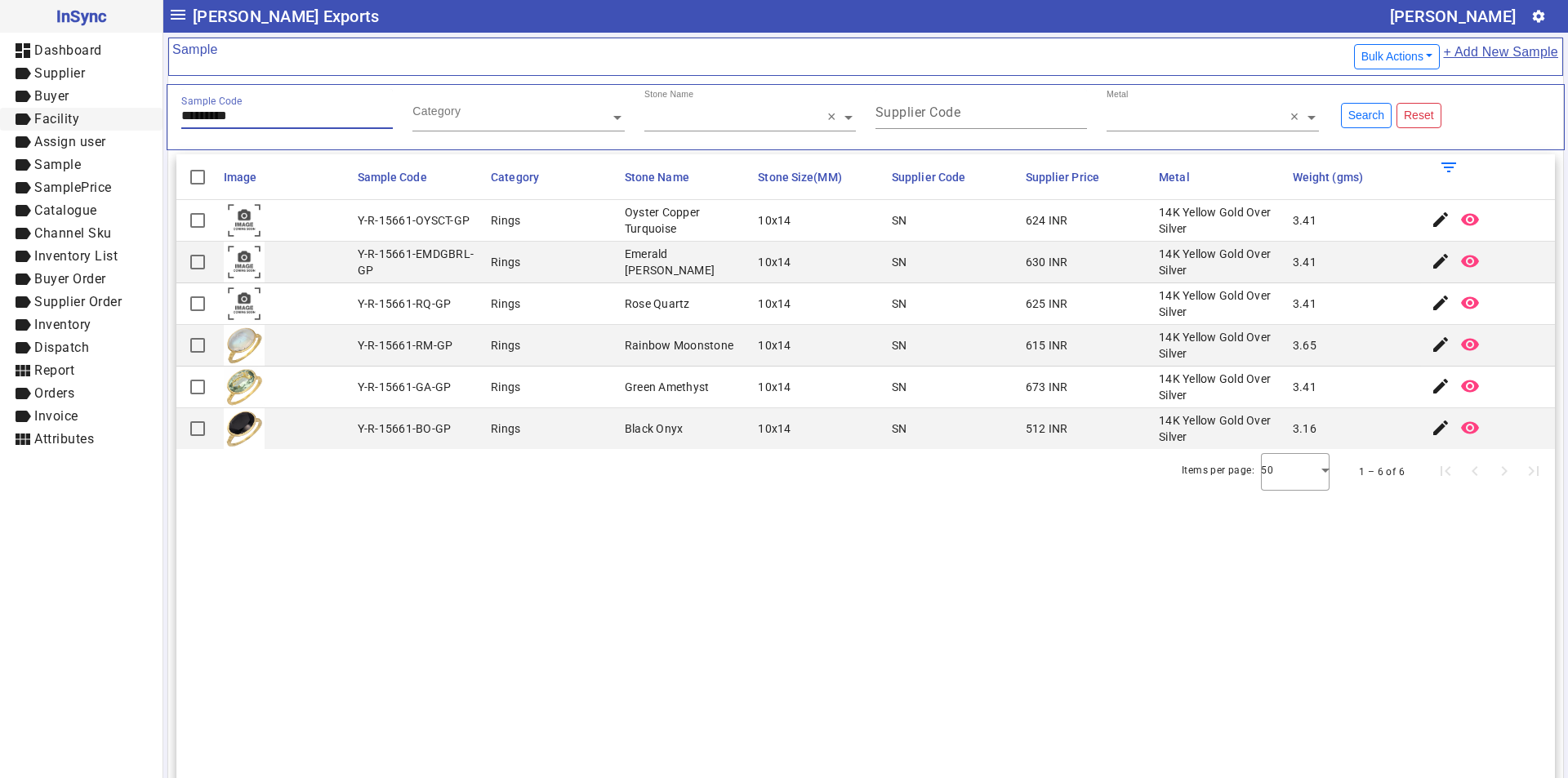
click at [44, 111] on mat-drawer-container "InSync dashboard Dashboard label Supplier label Buyer label Facility label Assi…" at bounding box center [784, 389] width 1568 height 778
paste input "text"
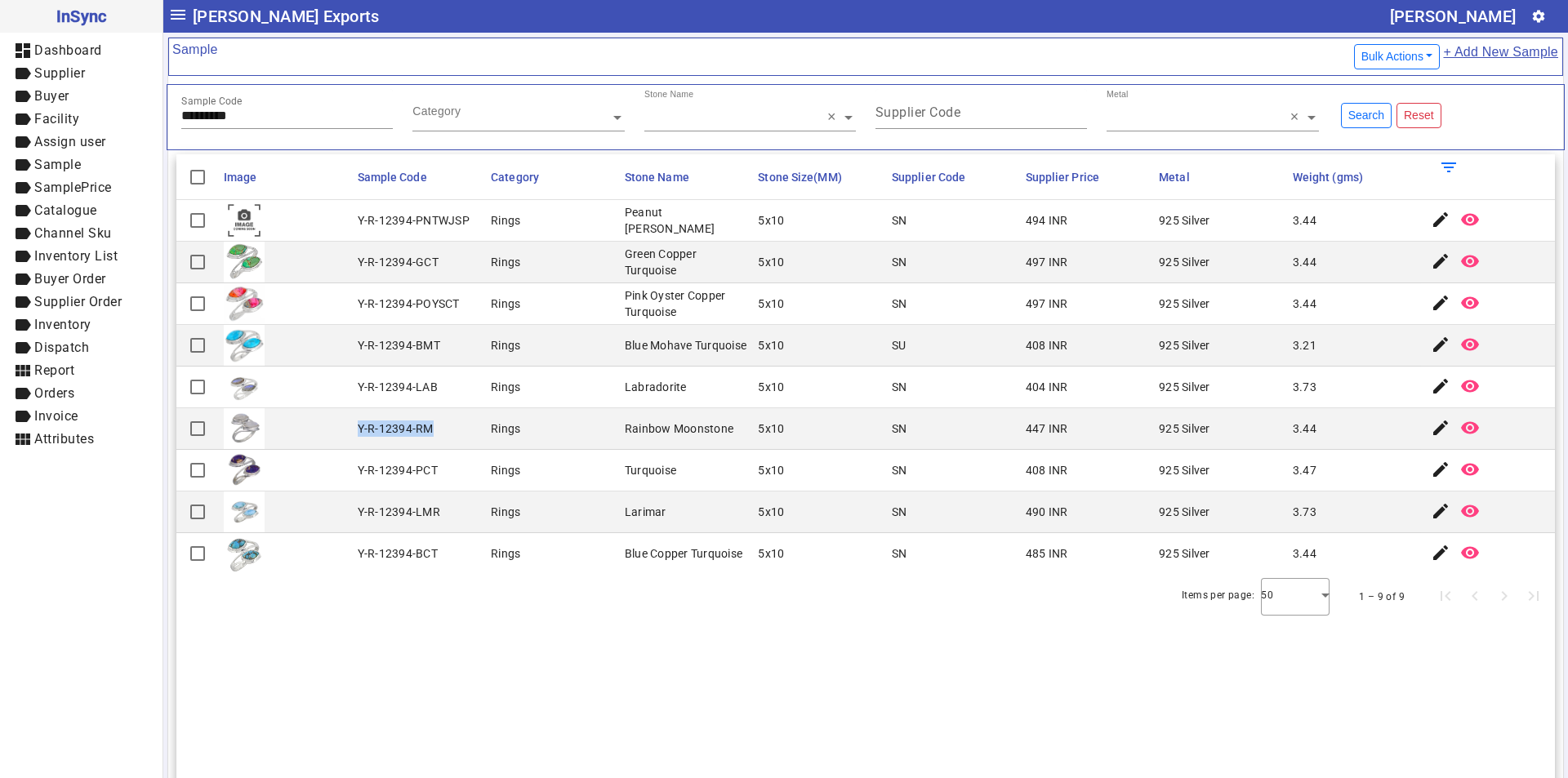
drag, startPoint x: 358, startPoint y: 428, endPoint x: 439, endPoint y: 428, distance: 81.0
click at [439, 428] on mat-cell "Y-R-12394-RM" at bounding box center [420, 428] width 134 height 42
drag, startPoint x: 262, startPoint y: 121, endPoint x: 33, endPoint y: 122, distance: 229.0
click at [33, 122] on mat-drawer-container "InSync dashboard Dashboard label Supplier label Buyer label Facility label Assi…" at bounding box center [784, 389] width 1568 height 778
paste input "text"
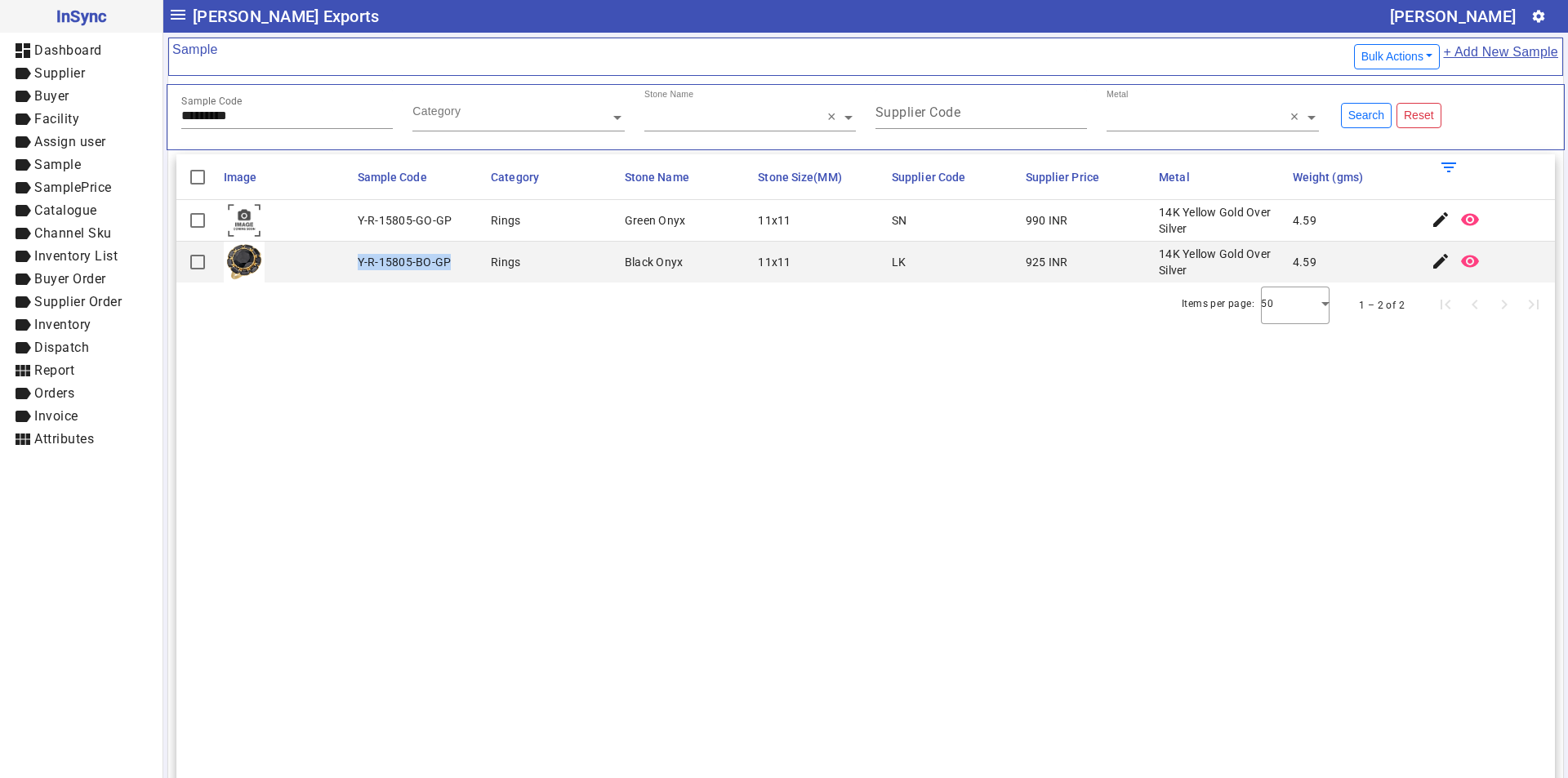
drag, startPoint x: 360, startPoint y: 262, endPoint x: 462, endPoint y: 262, distance: 102.0
click at [462, 262] on mat-cell "Y-R-15805-BO-GP" at bounding box center [420, 262] width 134 height 41
drag, startPoint x: 257, startPoint y: 120, endPoint x: 0, endPoint y: 119, distance: 257.0
click at [0, 119] on mat-drawer-container "InSync dashboard Dashboard label Supplier label Buyer label Facility label Assi…" at bounding box center [784, 389] width 1568 height 778
paste input "text"
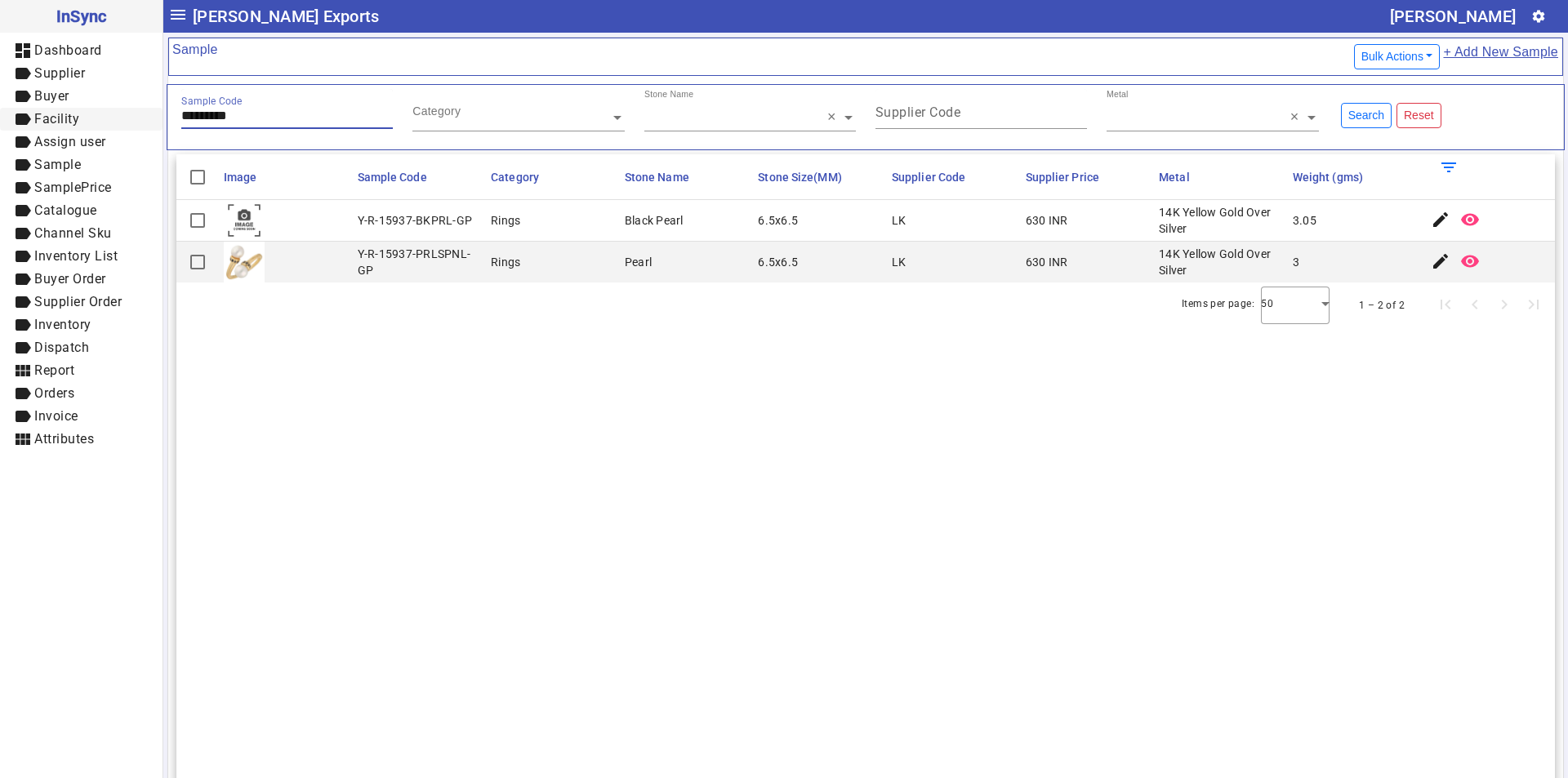
drag, startPoint x: 282, startPoint y: 114, endPoint x: 4, endPoint y: 114, distance: 278.0
click at [4, 114] on mat-drawer-container "InSync dashboard Dashboard label Supplier label Buyer label Facility label Assi…" at bounding box center [784, 389] width 1568 height 778
paste input "text"
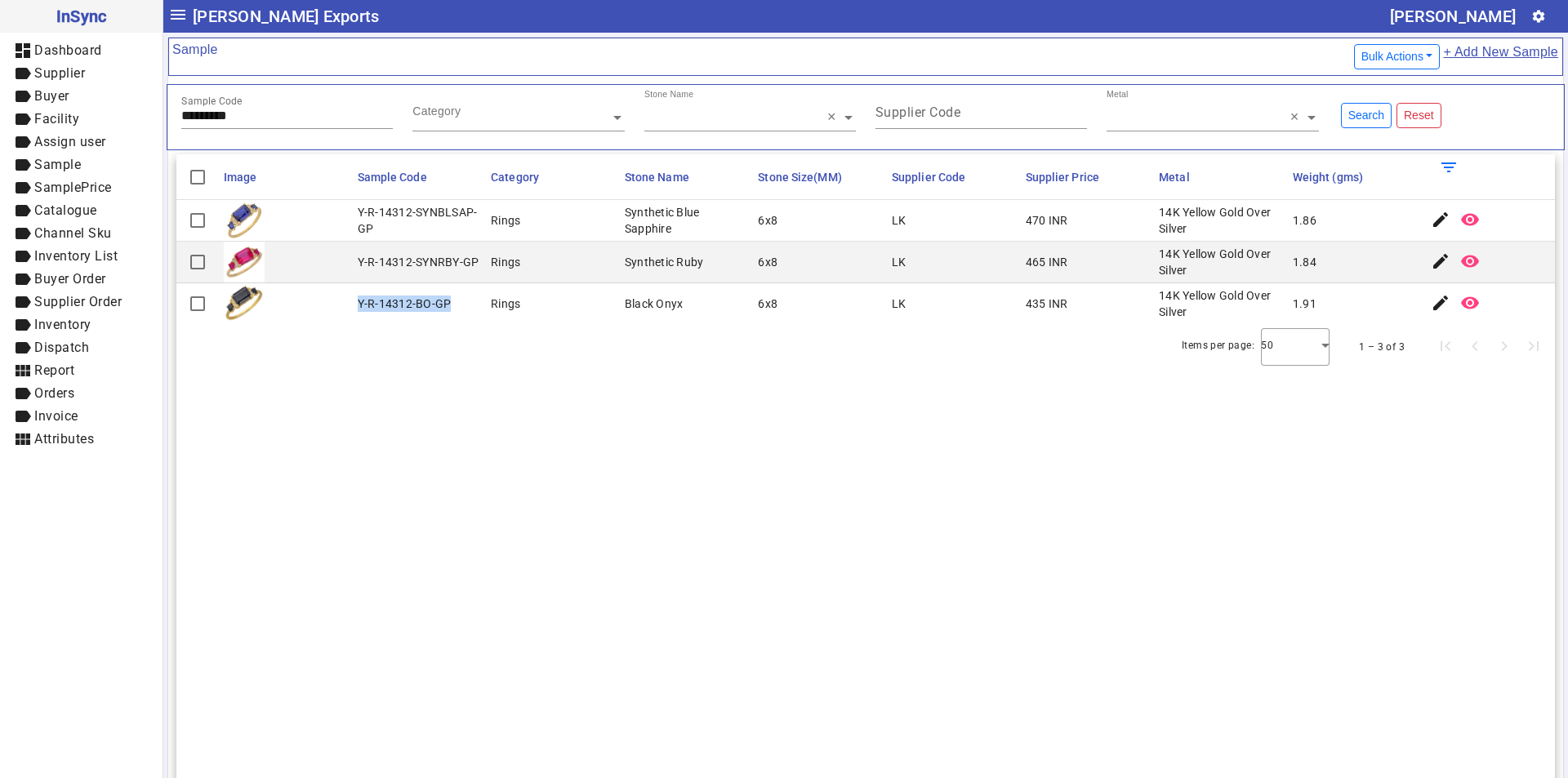
drag, startPoint x: 356, startPoint y: 304, endPoint x: 453, endPoint y: 302, distance: 97.0
click at [453, 302] on mat-cell "Y-R-14312-BO-GP" at bounding box center [420, 303] width 134 height 41
drag, startPoint x: 255, startPoint y: 110, endPoint x: 6, endPoint y: 143, distance: 251.2
click at [6, 143] on mat-drawer-container "InSync dashboard Dashboard label Supplier label Buyer label Facility label Assi…" at bounding box center [784, 389] width 1568 height 778
paste input "text"
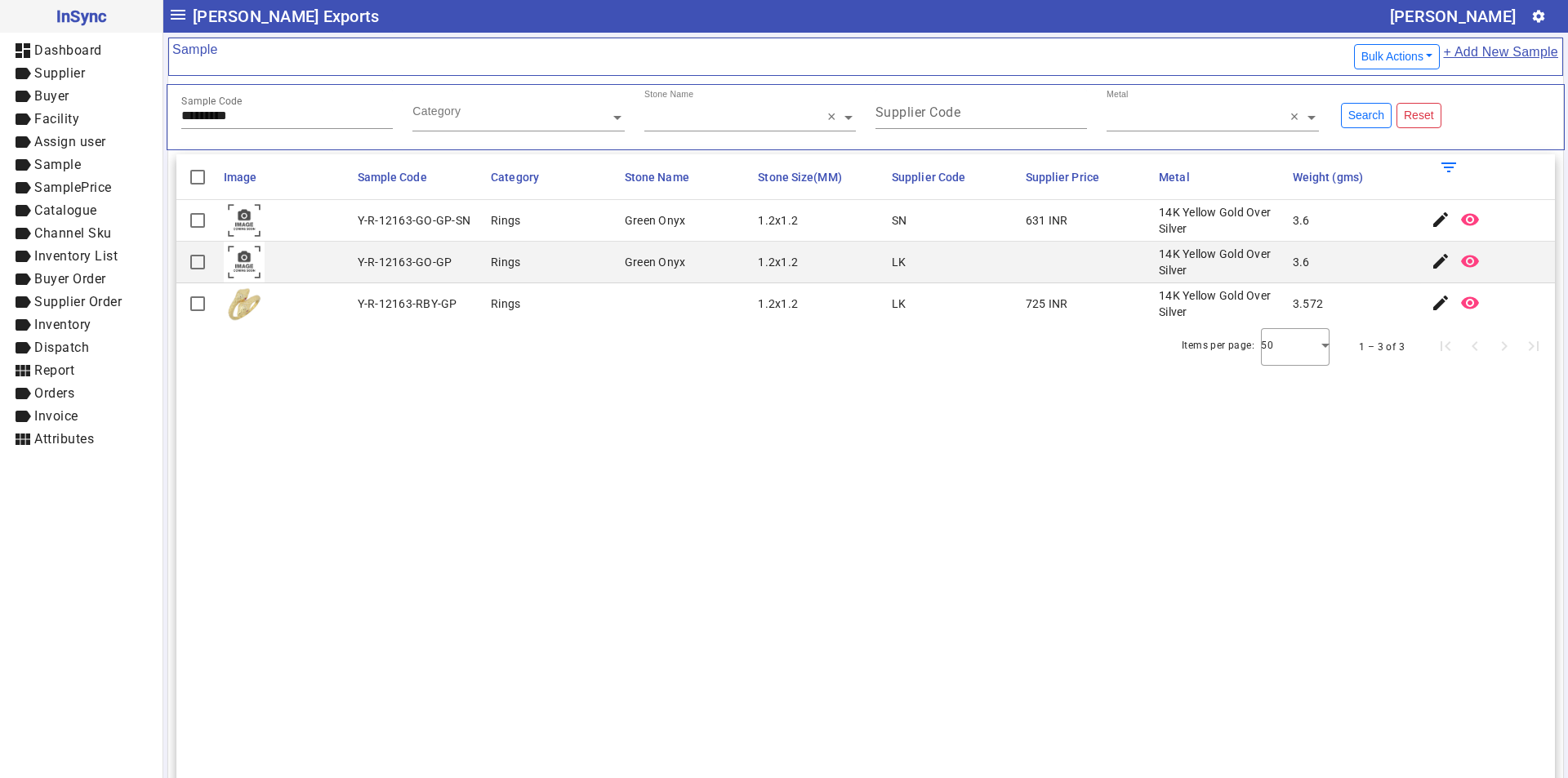
click at [360, 260] on div "Y-R-12163-GO-GP" at bounding box center [405, 262] width 95 height 17
drag, startPoint x: 354, startPoint y: 259, endPoint x: 375, endPoint y: 260, distance: 21.0
click at [375, 260] on mat-cell "Y-R-12163-GO-GP" at bounding box center [420, 262] width 134 height 42
drag, startPoint x: 357, startPoint y: 215, endPoint x: 468, endPoint y: 218, distance: 111.0
click at [468, 218] on mat-cell "Y-R-12163-GO-GP-SN" at bounding box center [420, 221] width 134 height 42
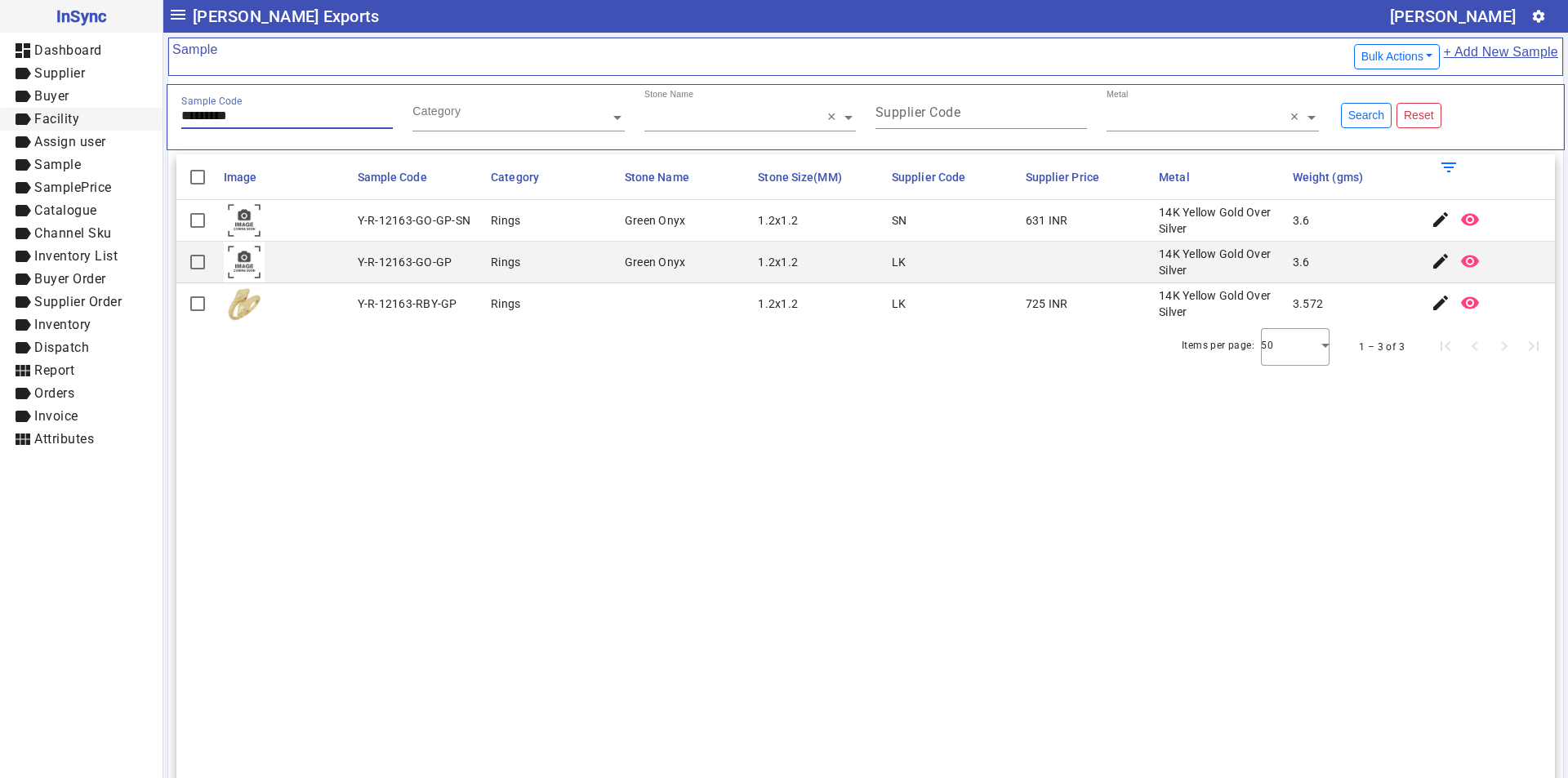
drag, startPoint x: 282, startPoint y: 122, endPoint x: 14, endPoint y: 128, distance: 268.1
click at [29, 127] on mat-drawer-container "InSync dashboard Dashboard label Supplier label Buyer label Facility label Assi…" at bounding box center [784, 389] width 1568 height 778
paste input "text"
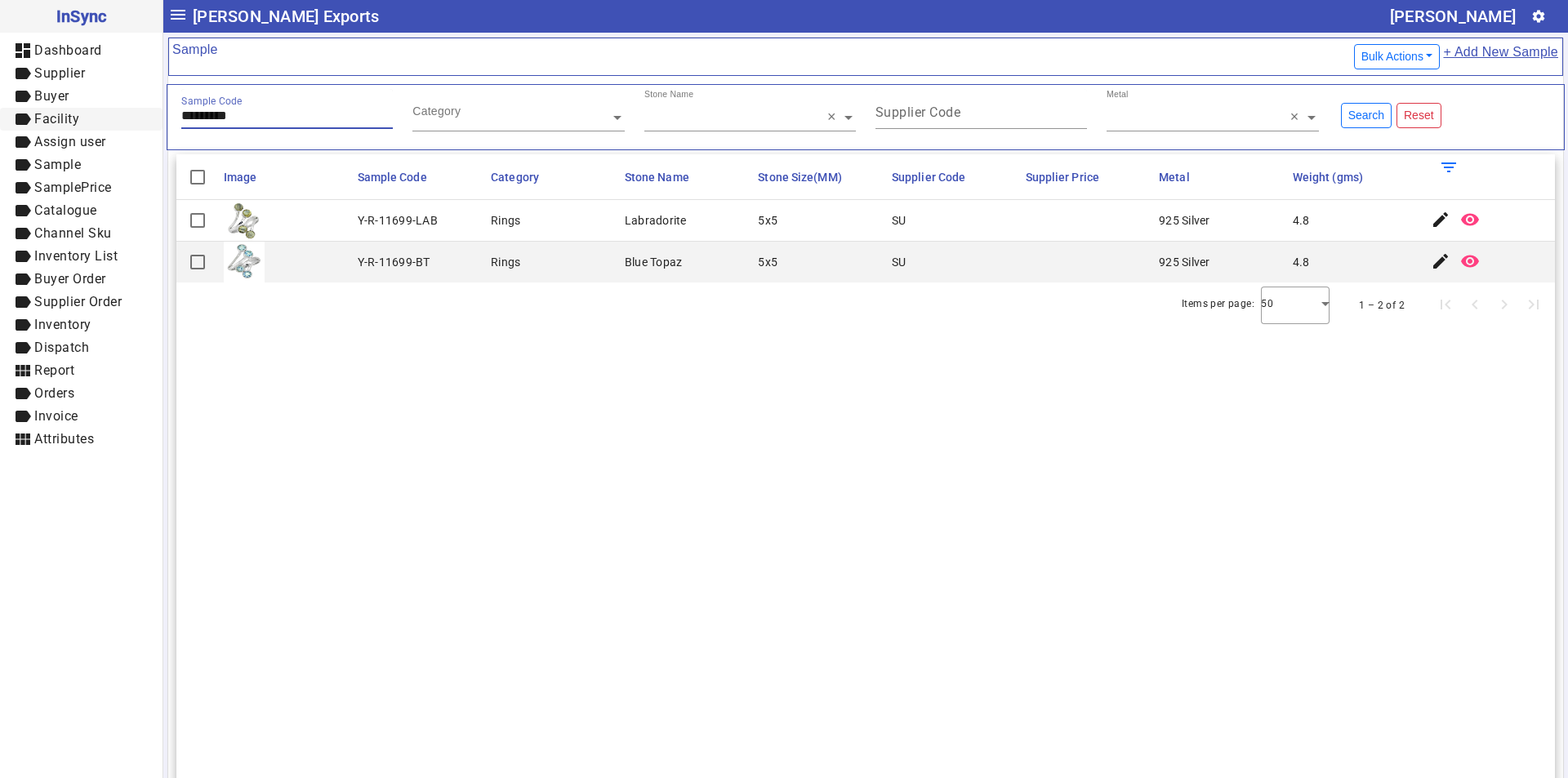
drag, startPoint x: 263, startPoint y: 119, endPoint x: 119, endPoint y: 114, distance: 144.1
click at [119, 114] on mat-drawer-container "InSync dashboard Dashboard label Supplier label Buyer label Facility label Assi…" at bounding box center [784, 389] width 1568 height 778
paste input "text"
click at [269, 107] on div "**********" at bounding box center [287, 109] width 211 height 40
drag, startPoint x: 269, startPoint y: 114, endPoint x: 26, endPoint y: 114, distance: 243.0
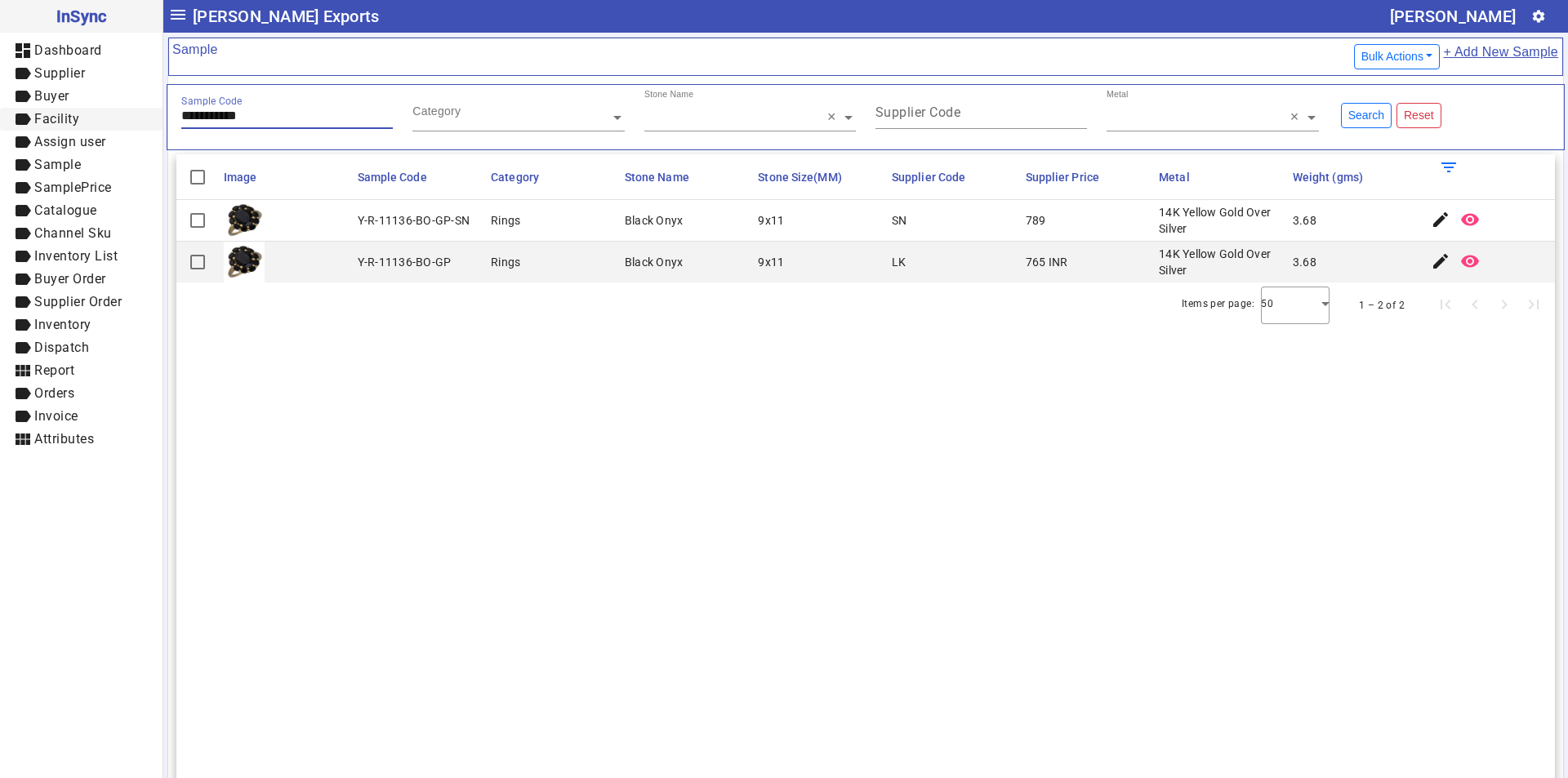
click at [26, 114] on mat-drawer-container "**********" at bounding box center [784, 389] width 1568 height 778
paste
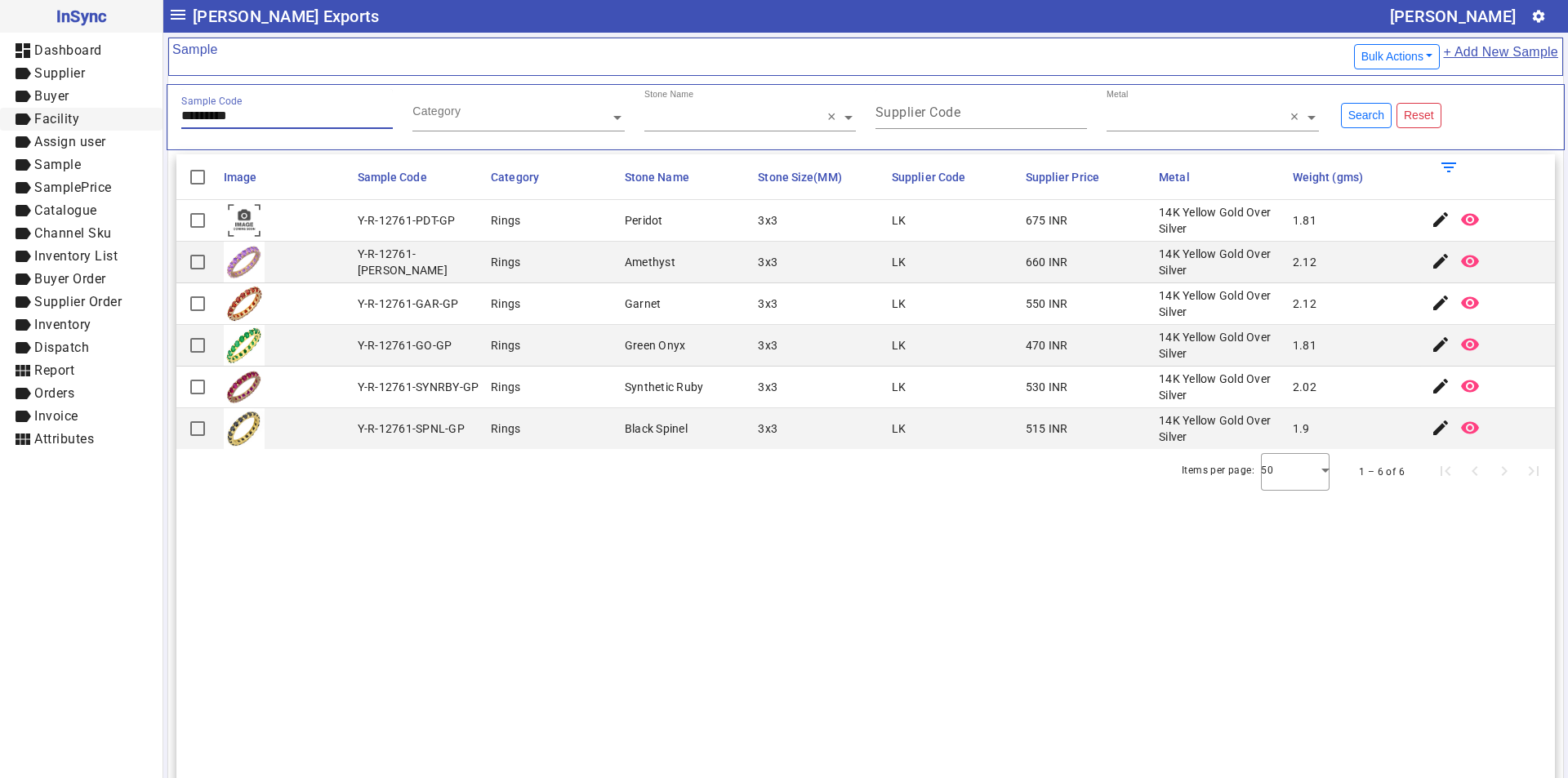
drag, startPoint x: 274, startPoint y: 122, endPoint x: 17, endPoint y: 116, distance: 257.1
click at [20, 122] on mat-drawer-container "InSync dashboard Dashboard label Supplier label Buyer label Facility label Assi…" at bounding box center [784, 389] width 1568 height 778
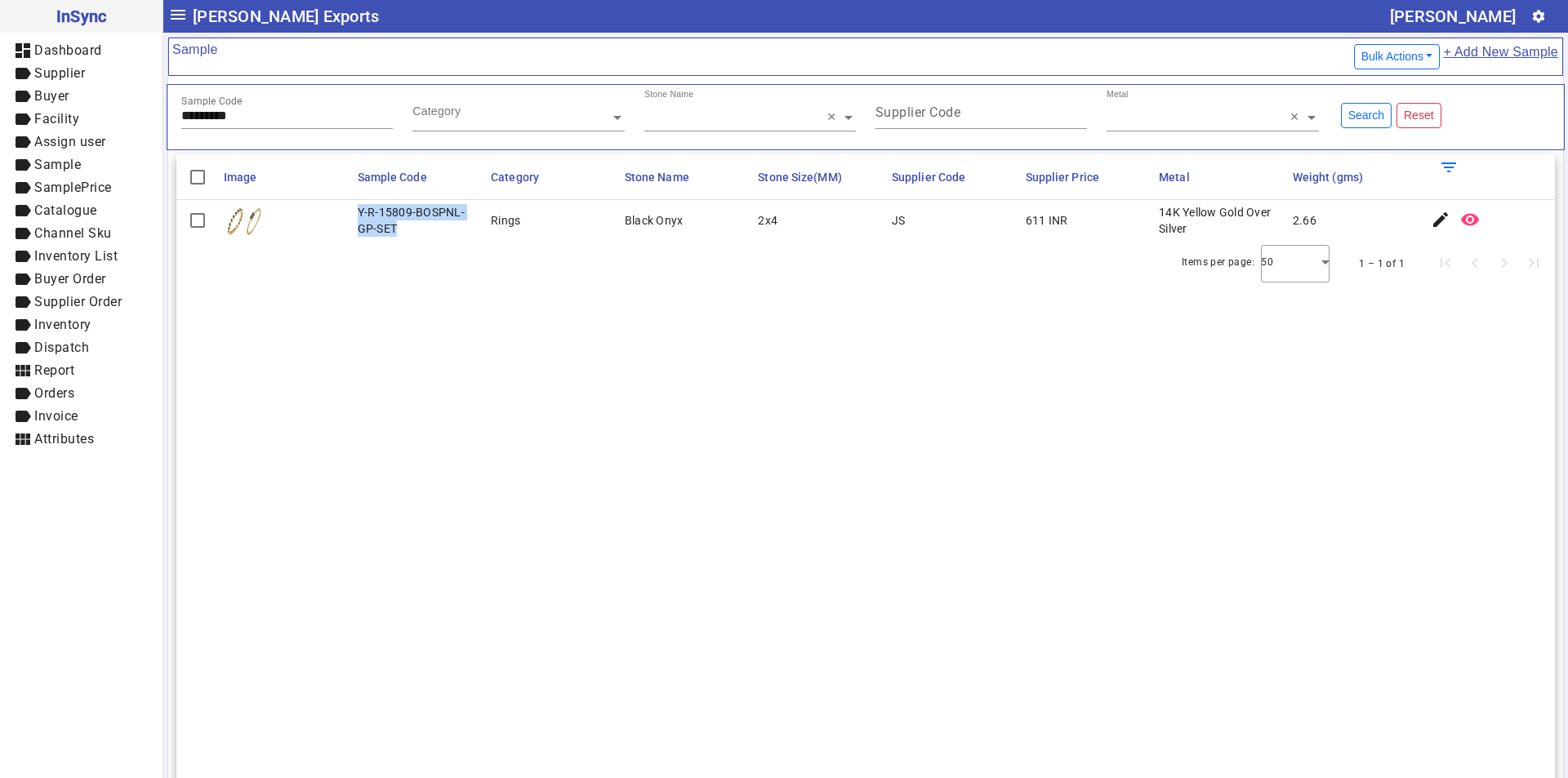
drag, startPoint x: 353, startPoint y: 214, endPoint x: 421, endPoint y: 233, distance: 70.6
click at [421, 233] on mat-cell "Y-R-15809-BOSPNL-GP-SET" at bounding box center [420, 221] width 134 height 41
drag, startPoint x: 289, startPoint y: 114, endPoint x: 0, endPoint y: 127, distance: 289.3
click at [0, 127] on mat-drawer-container "InSync dashboard Dashboard label Supplier label Buyer label Facility label Assi…" at bounding box center [784, 389] width 1568 height 778
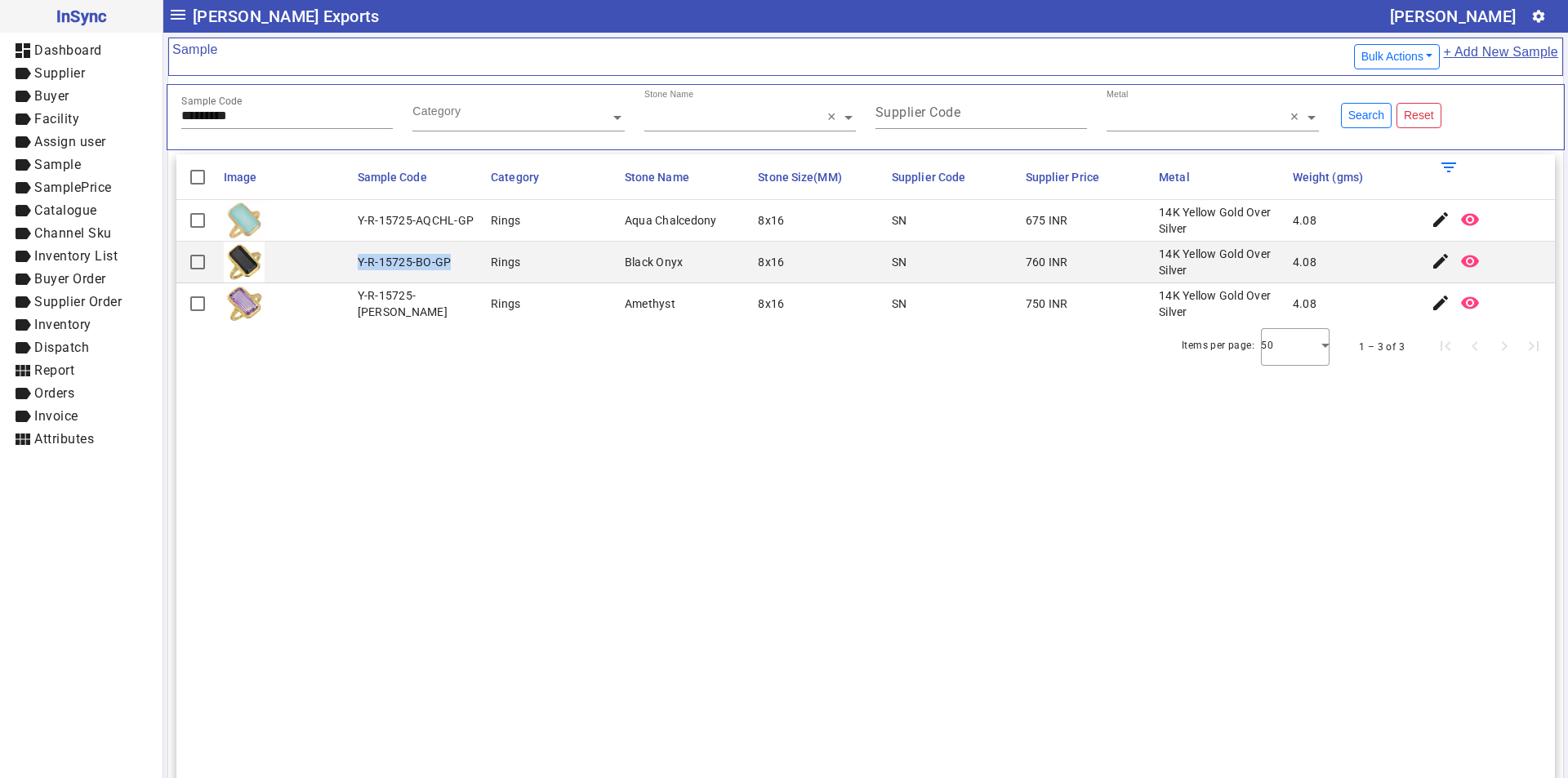
drag, startPoint x: 353, startPoint y: 261, endPoint x: 467, endPoint y: 262, distance: 114.0
click at [467, 262] on mat-cell "Y-R-15725-BO-GP" at bounding box center [420, 262] width 134 height 42
drag, startPoint x: 278, startPoint y: 121, endPoint x: 0, endPoint y: 122, distance: 278.0
click at [0, 122] on mat-drawer-container "InSync dashboard Dashboard label Supplier label Buyer label Facility label Assi…" at bounding box center [784, 389] width 1568 height 778
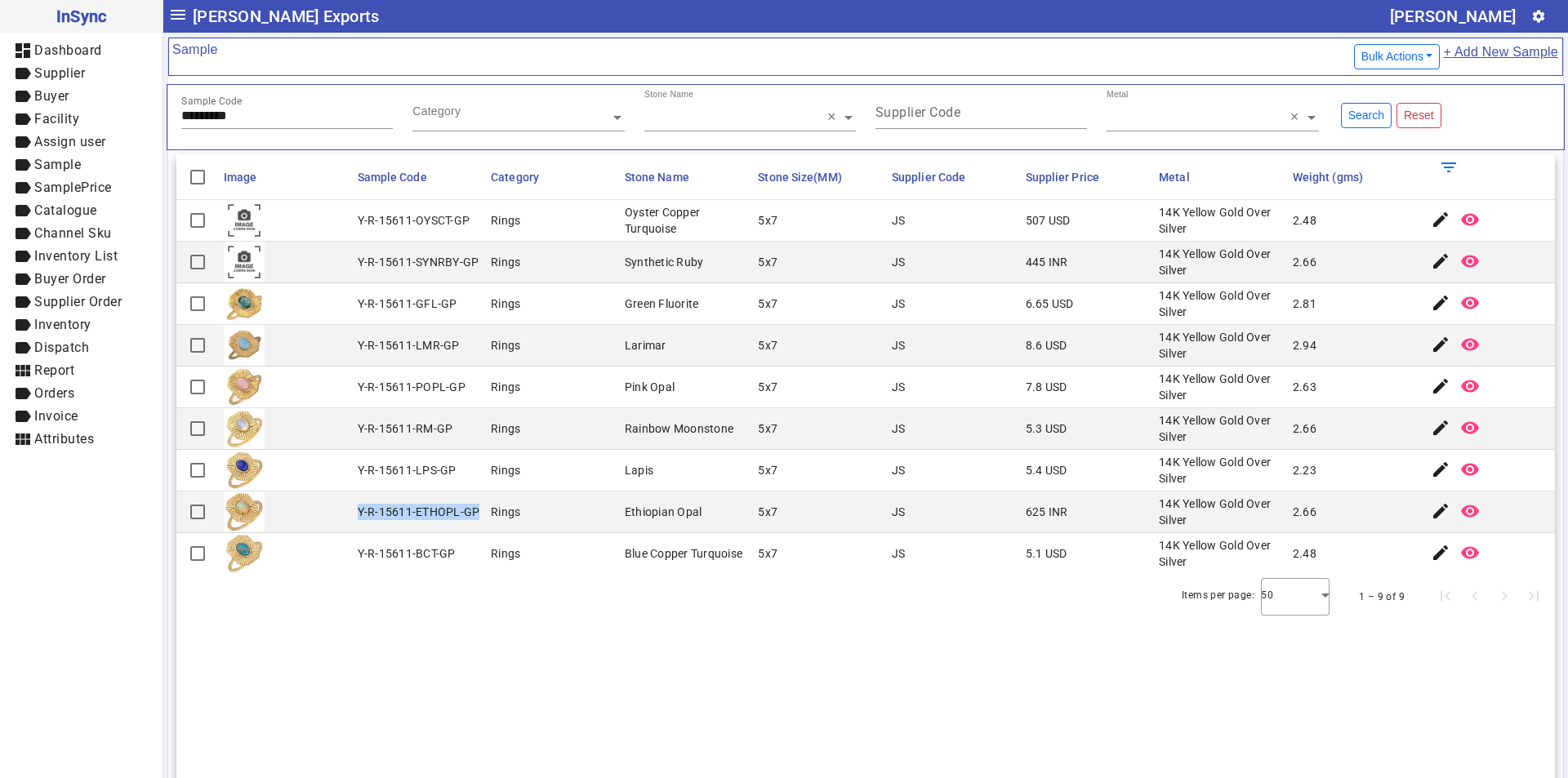
drag, startPoint x: 355, startPoint y: 515, endPoint x: 474, endPoint y: 514, distance: 119.0
click at [474, 514] on mat-cell "Y-R-15611-ETHOPL-GP" at bounding box center [420, 512] width 134 height 42
drag, startPoint x: 263, startPoint y: 122, endPoint x: 127, endPoint y: 116, distance: 136.1
click at [127, 116] on mat-drawer-container "InSync dashboard Dashboard label Supplier label Buyer label Facility label Assi…" at bounding box center [784, 389] width 1568 height 778
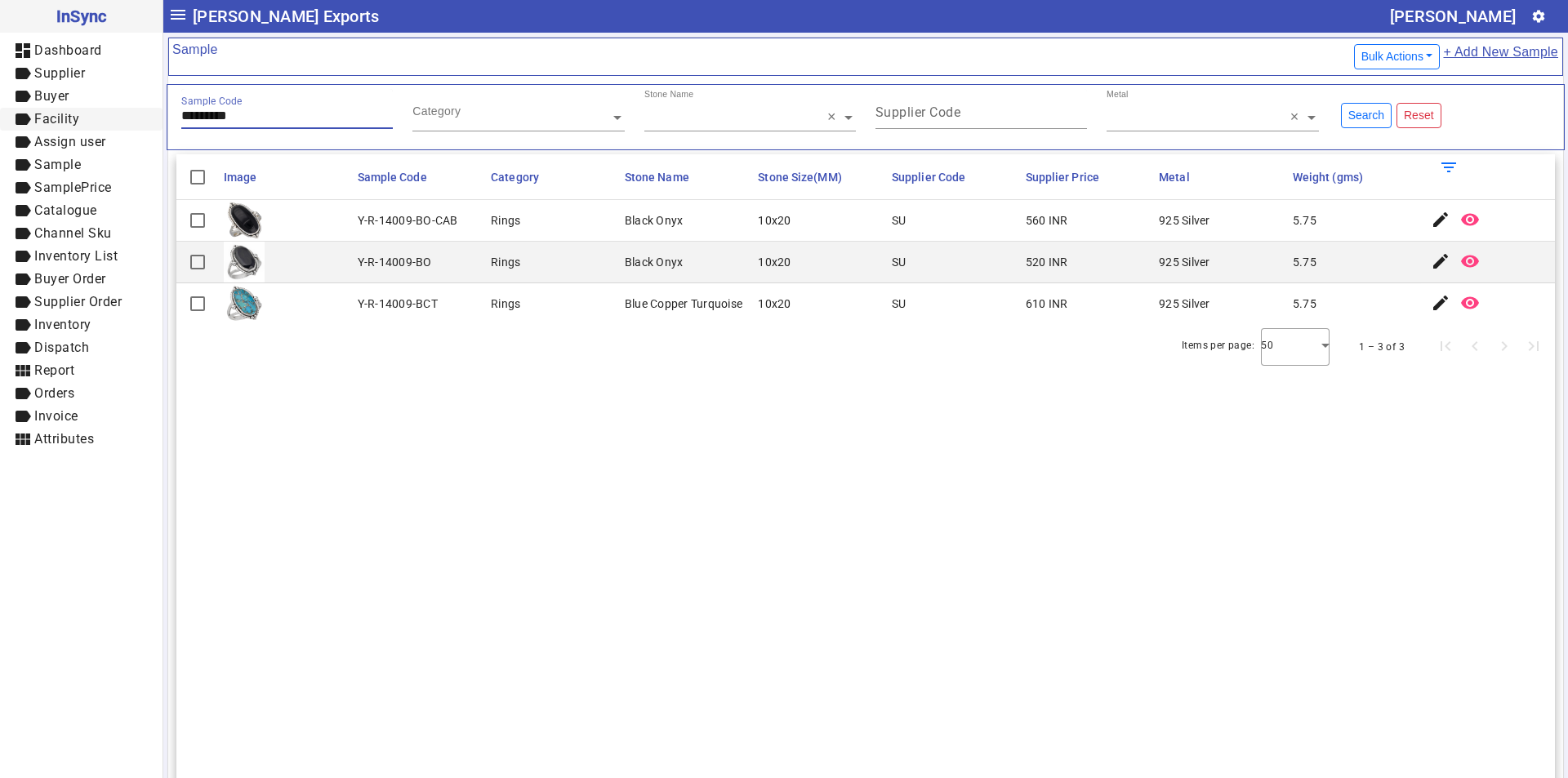
drag, startPoint x: 282, startPoint y: 114, endPoint x: 61, endPoint y: 115, distance: 221.0
click at [61, 115] on mat-drawer-container "InSync dashboard Dashboard label Supplier label Buyer label Facility label Assi…" at bounding box center [784, 389] width 1568 height 778
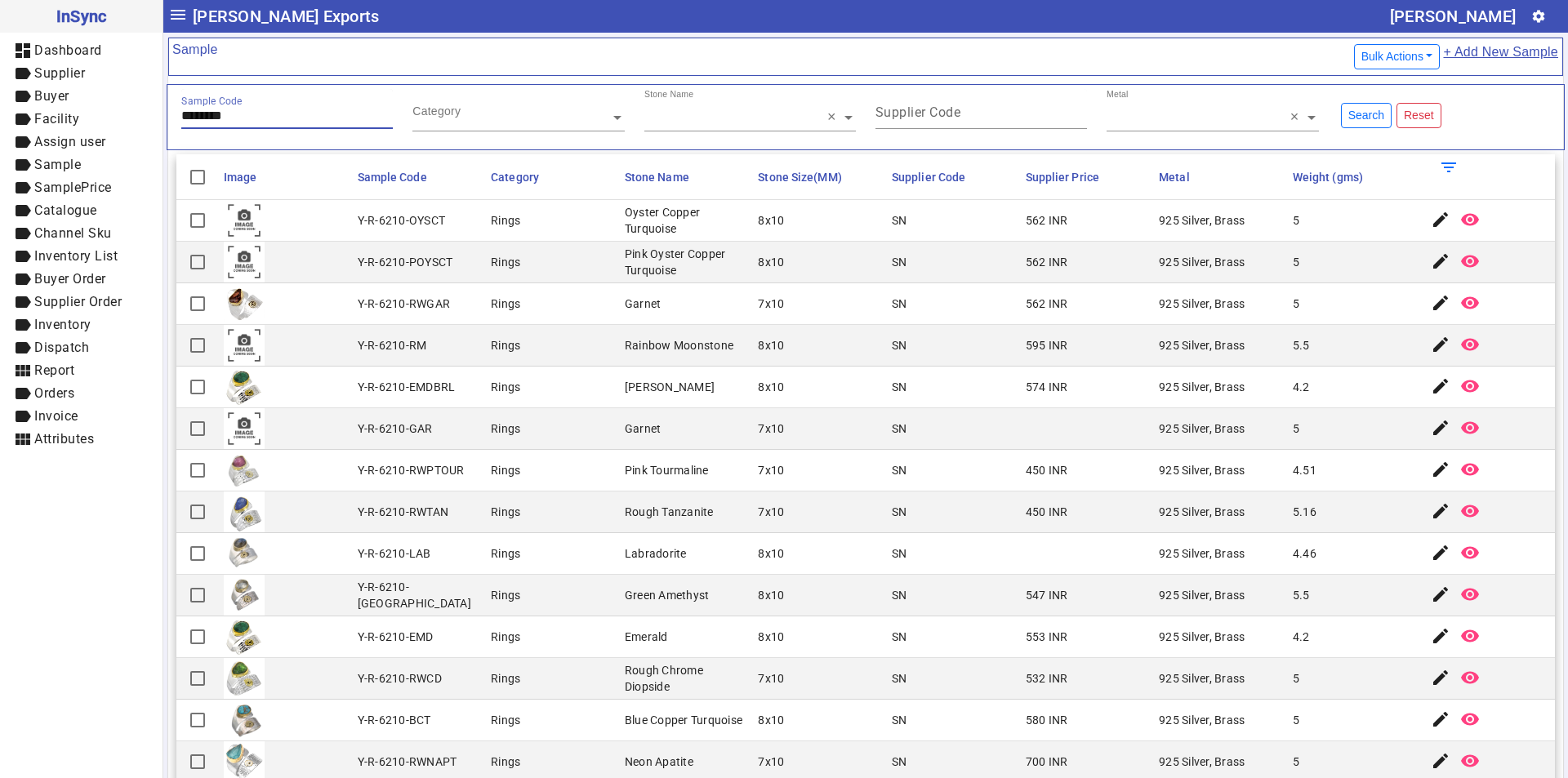
click at [237, 114] on input "********" at bounding box center [287, 115] width 211 height 14
drag, startPoint x: 357, startPoint y: 512, endPoint x: 461, endPoint y: 512, distance: 104.0
click at [461, 512] on mat-cell "Y-R-6210-RWTAN" at bounding box center [420, 512] width 134 height 42
drag, startPoint x: 255, startPoint y: 112, endPoint x: 89, endPoint y: 120, distance: 166.2
click at [89, 120] on mat-drawer-container "InSync dashboard Dashboard label Supplier label Buyer label Facility label Assi…" at bounding box center [784, 389] width 1568 height 778
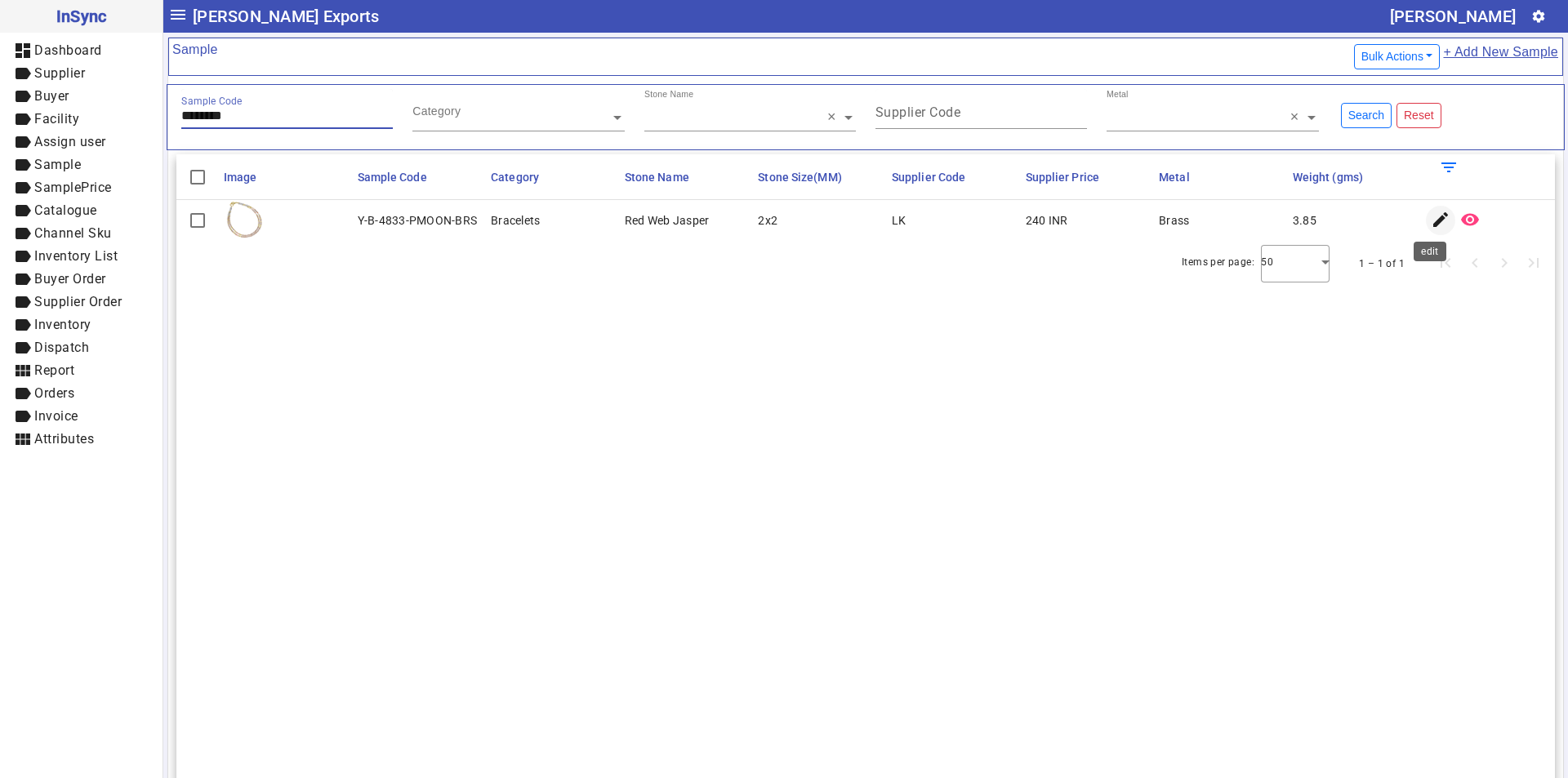
click at [1421, 227] on span "button" at bounding box center [1440, 221] width 39 height 39
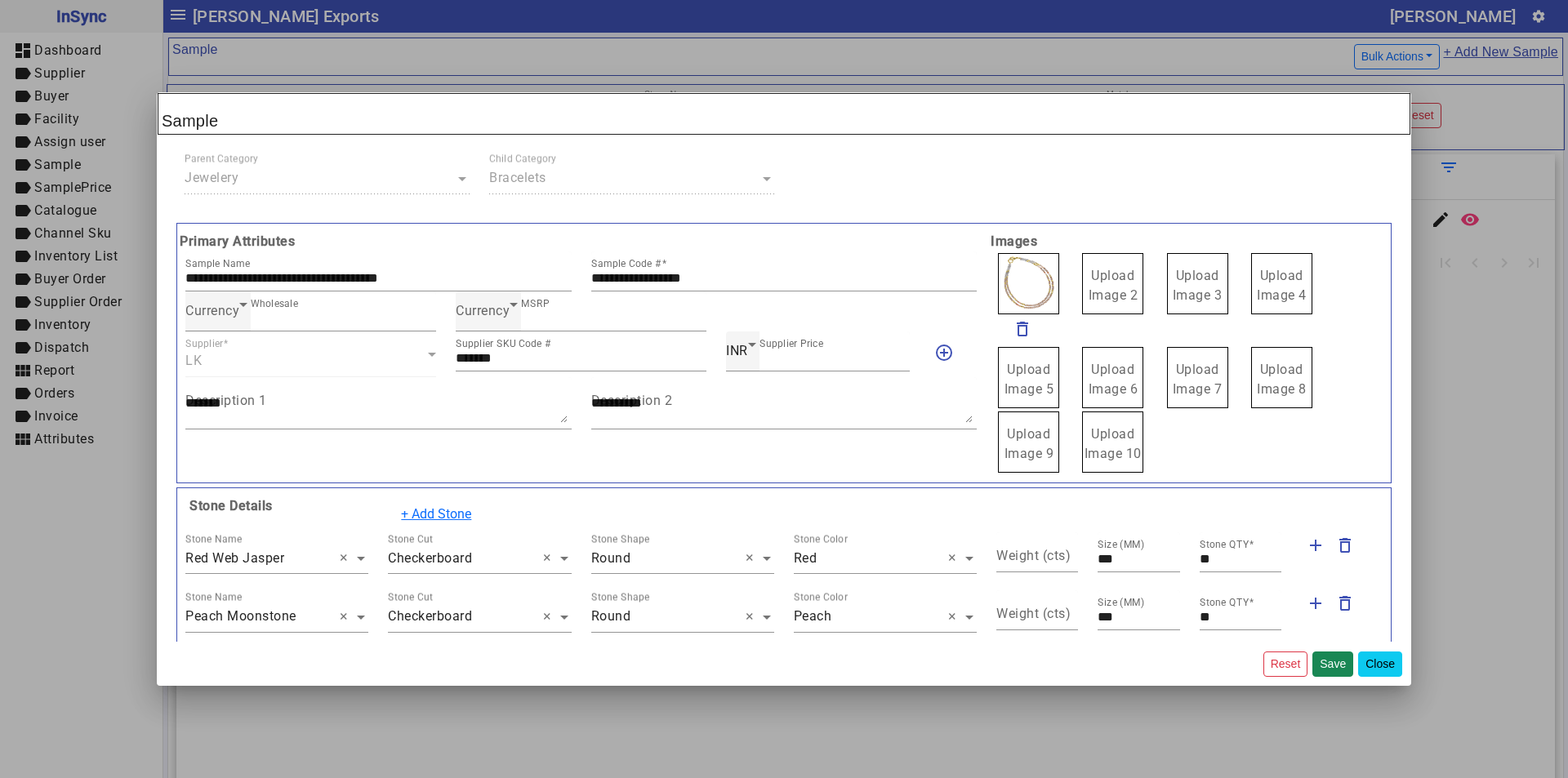
click at [1390, 660] on button "Close" at bounding box center [1379, 664] width 44 height 25
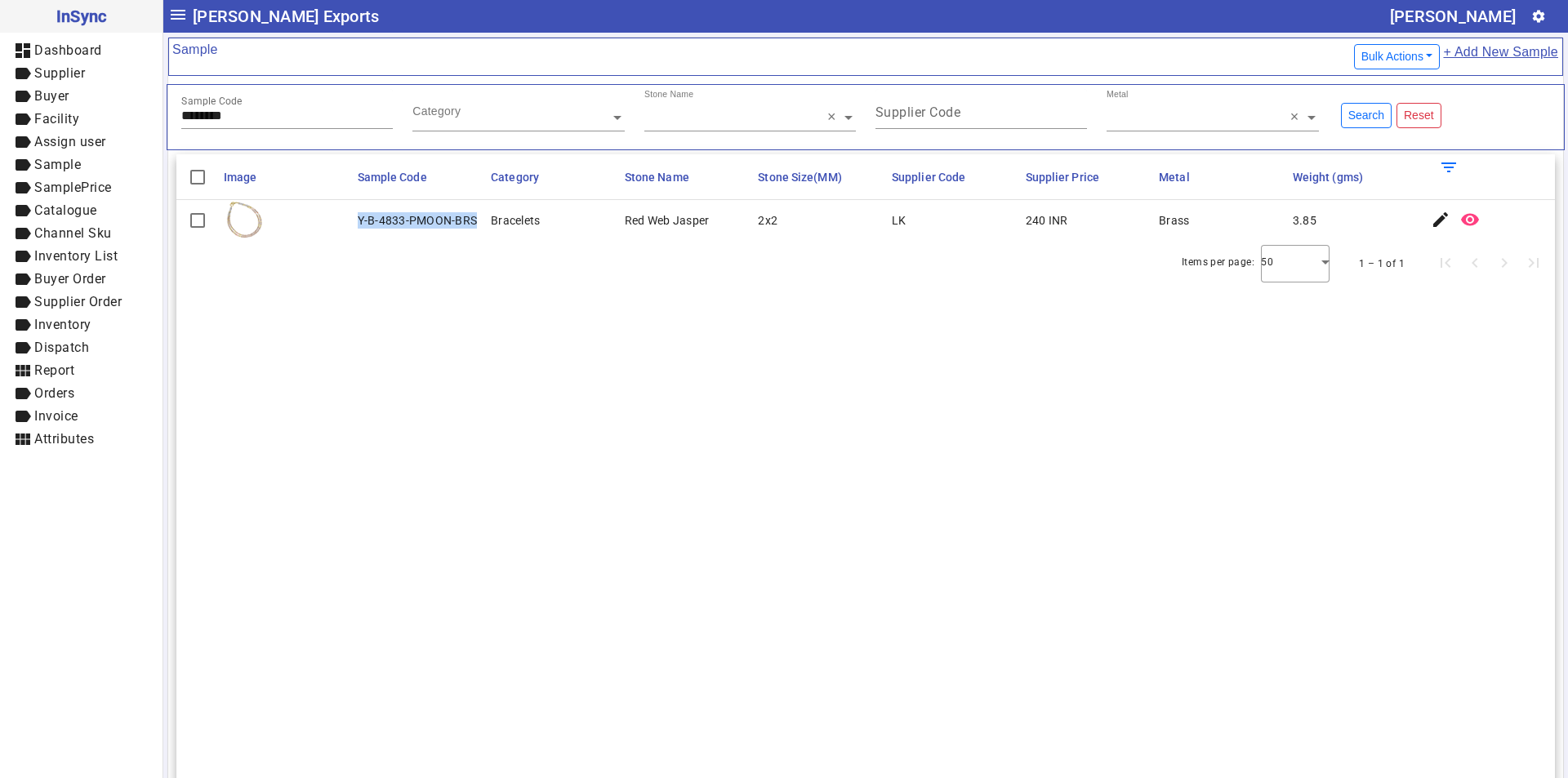
drag, startPoint x: 357, startPoint y: 216, endPoint x: 473, endPoint y: 221, distance: 116.1
click at [473, 221] on div "Y-B-4833-PMOON-BRS" at bounding box center [417, 221] width 120 height 17
drag, startPoint x: 267, startPoint y: 114, endPoint x: 29, endPoint y: 118, distance: 238.0
click at [29, 118] on mat-drawer-container "InSync dashboard Dashboard label Supplier label Buyer label Facility label Assi…" at bounding box center [784, 389] width 1568 height 778
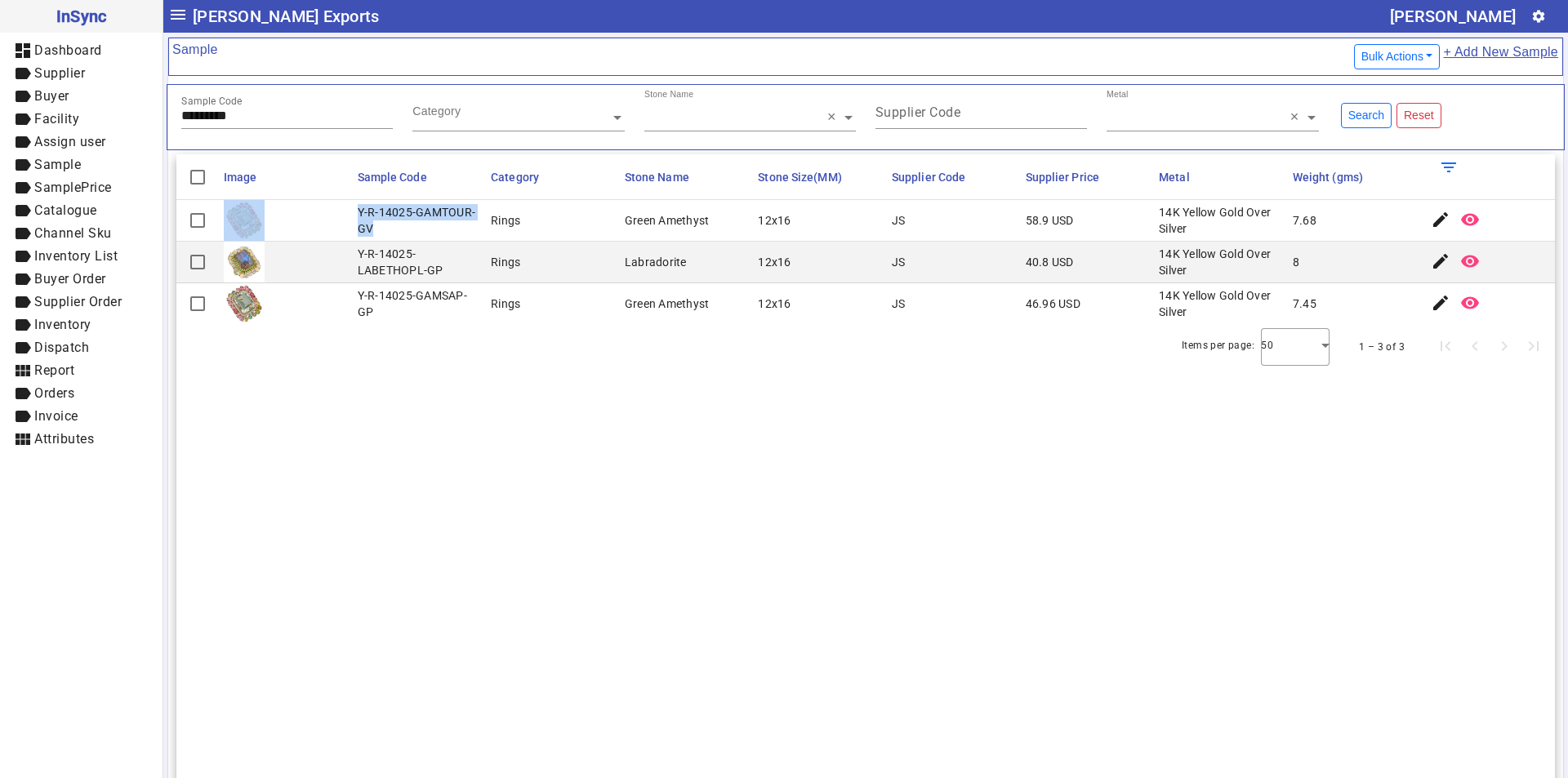
drag, startPoint x: 370, startPoint y: 230, endPoint x: 340, endPoint y: 212, distance: 35.0
click at [340, 212] on mat-row "Y-R-14025-GAMTOUR-GV Rings Green Amethyst 12x16 JS 58.9 USD 14K Yellow Gold Ove…" at bounding box center [865, 221] width 1378 height 42
drag, startPoint x: 260, startPoint y: 110, endPoint x: 80, endPoint y: 129, distance: 181.0
click at [80, 129] on mat-drawer-container "InSync dashboard Dashboard label Supplier label Buyer label Facility label Assi…" at bounding box center [784, 389] width 1568 height 778
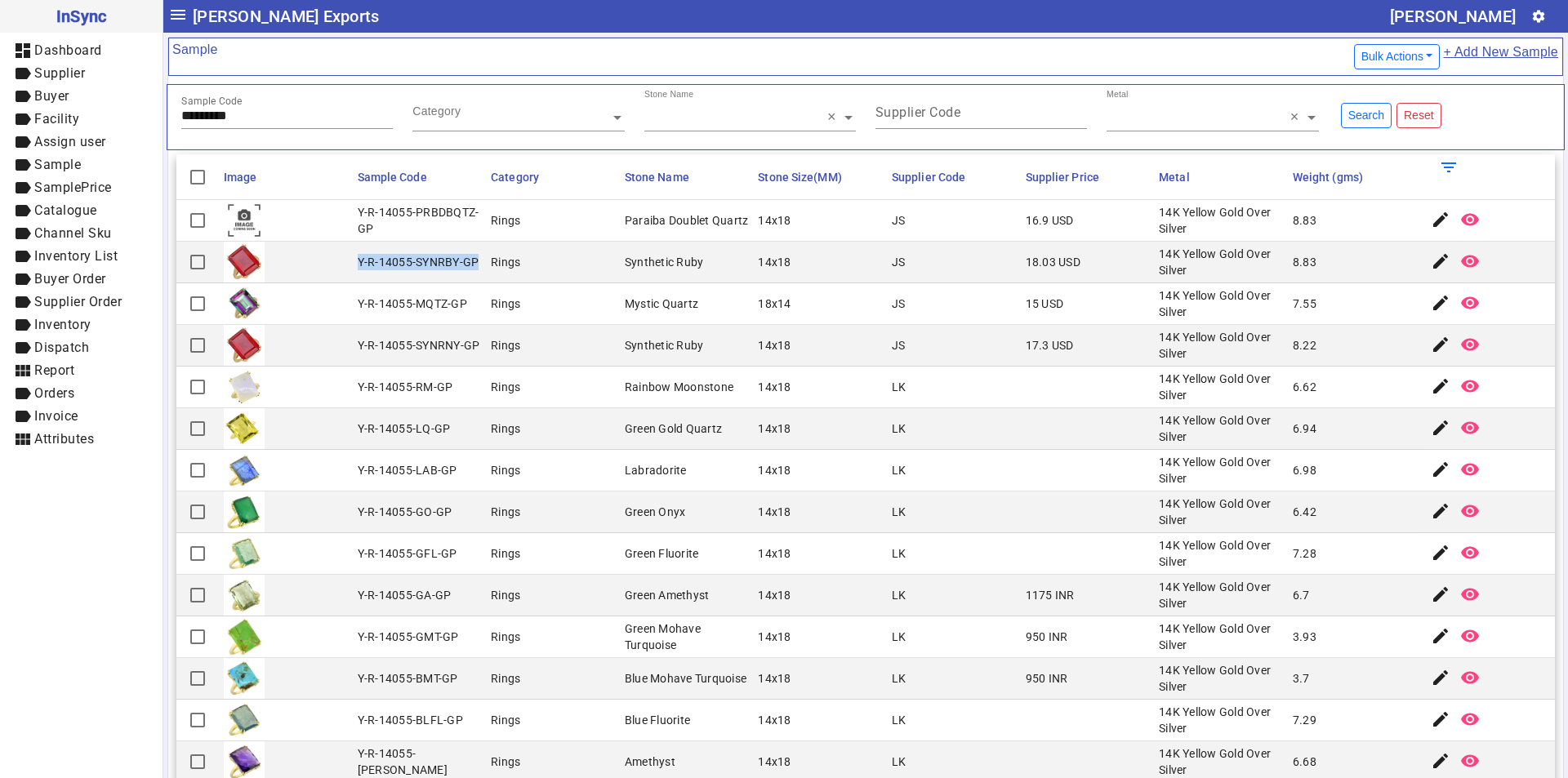
drag, startPoint x: 355, startPoint y: 263, endPoint x: 476, endPoint y: 263, distance: 121.0
click at [476, 263] on mat-cell "Y-R-14055-SYNRBY-GP" at bounding box center [420, 262] width 134 height 42
click at [367, 267] on div "Y-R-14055-SYNRBY-GP" at bounding box center [418, 262] width 122 height 17
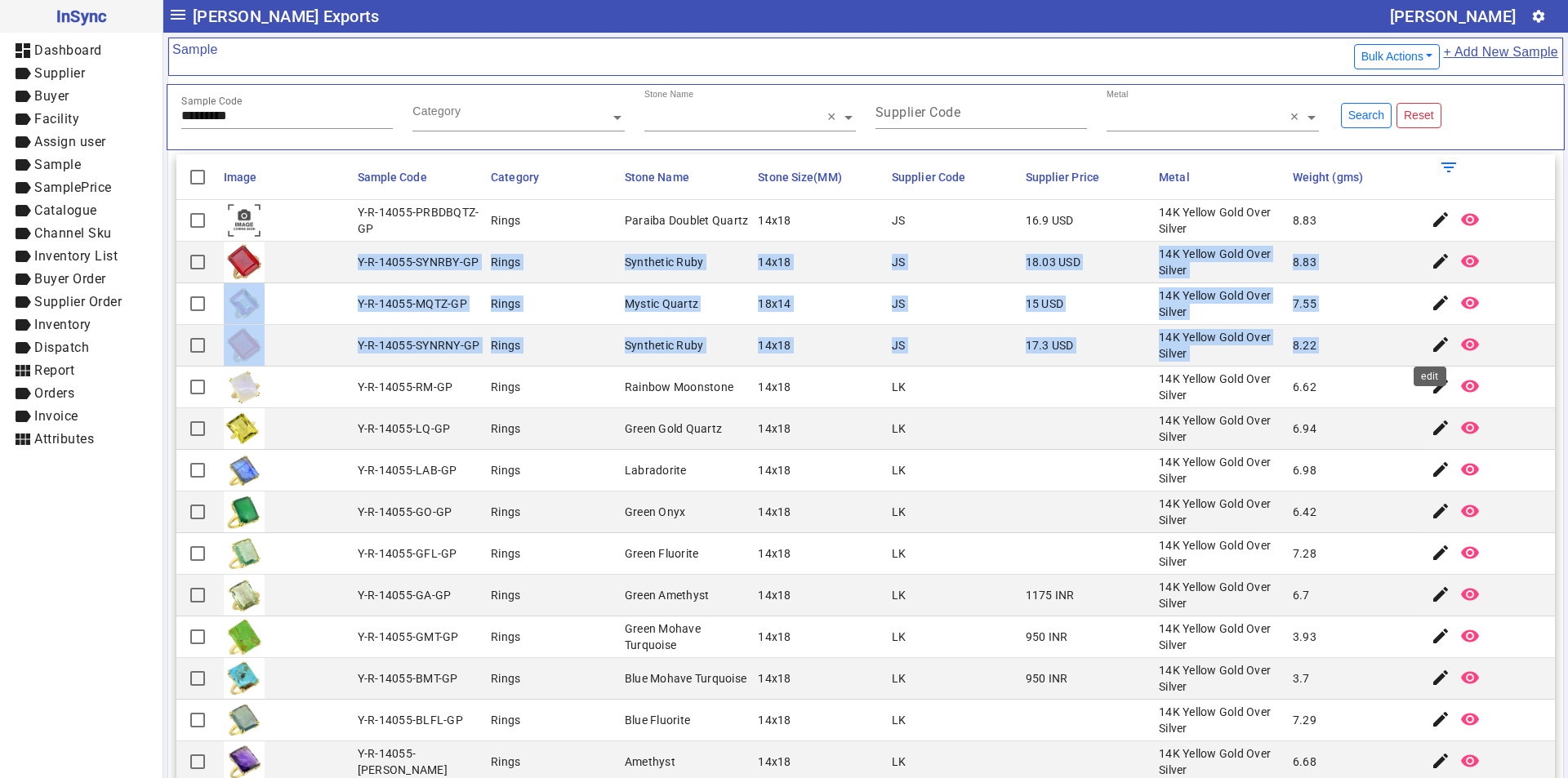
drag, startPoint x: 352, startPoint y: 262, endPoint x: 1402, endPoint y: 330, distance: 1052.2
click at [1422, 331] on mat-table "Image Sample Code Category Stone Name Stone Size(MM) Supplier Code Supplier Pri…" at bounding box center [865, 468] width 1378 height 627
click at [441, 276] on mat-cell "Y-R-14055-SYNRBY-GP" at bounding box center [420, 262] width 134 height 42
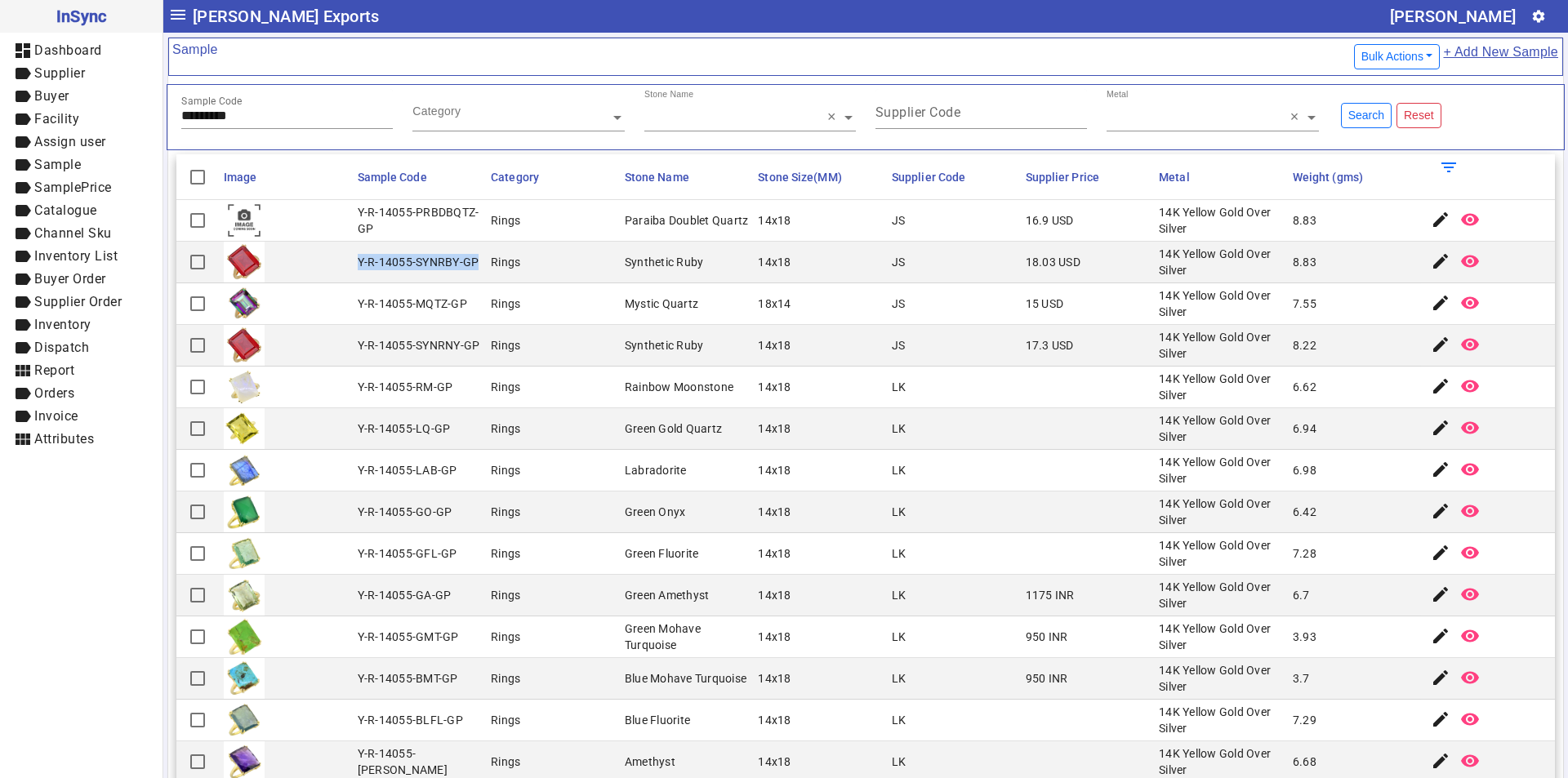
drag, startPoint x: 355, startPoint y: 262, endPoint x: 474, endPoint y: 264, distance: 119.0
click at [474, 264] on mat-cell "Y-R-14055-SYNRBY-GP" at bounding box center [420, 262] width 134 height 42
drag, startPoint x: 258, startPoint y: 114, endPoint x: 0, endPoint y: 131, distance: 258.6
click at [0, 131] on mat-drawer-container "InSync dashboard Dashboard label Supplier label Buyer label Facility label Assi…" at bounding box center [784, 389] width 1568 height 778
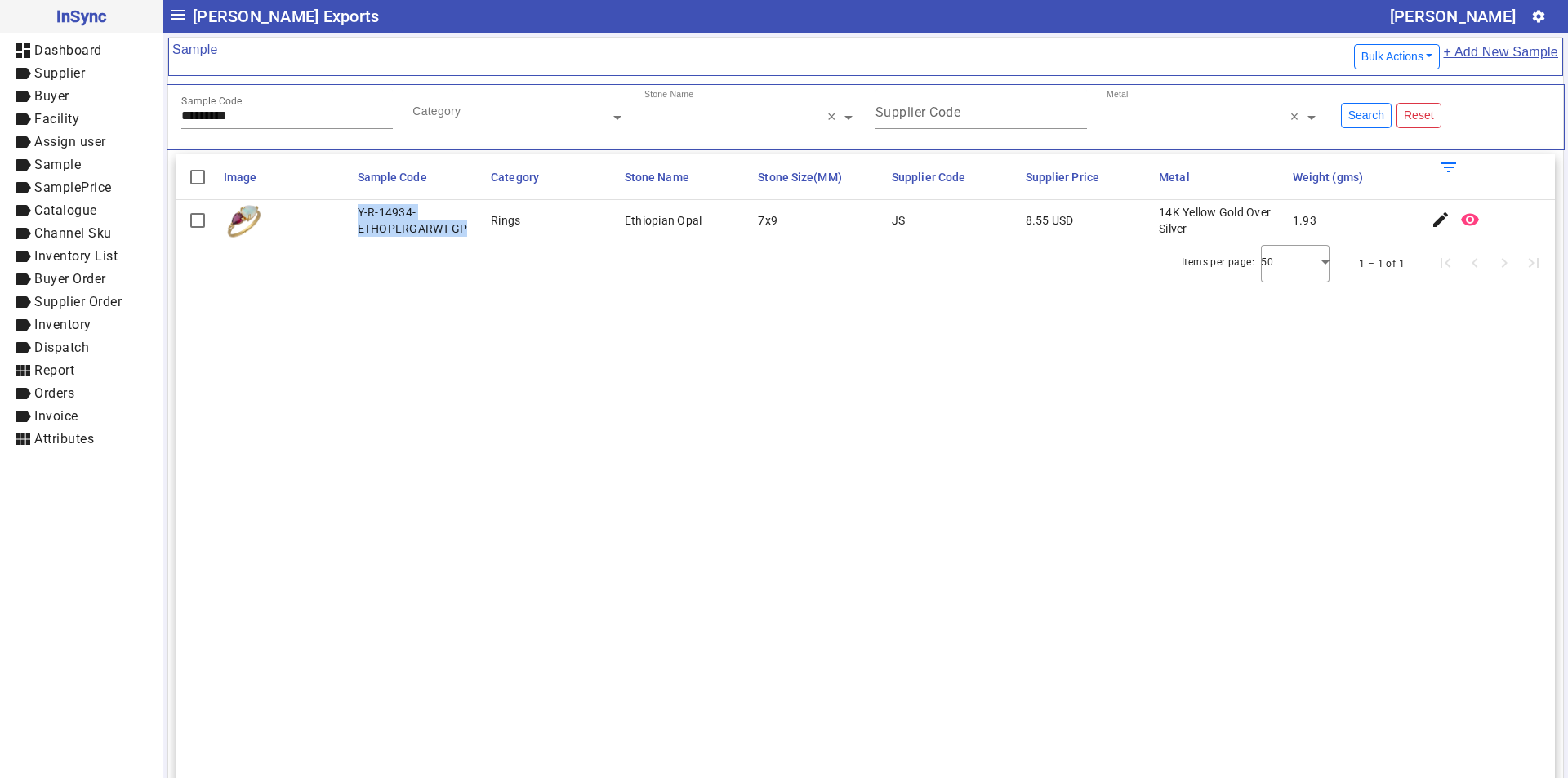
drag, startPoint x: 354, startPoint y: 212, endPoint x: 469, endPoint y: 228, distance: 116.1
click at [469, 228] on mat-cell "Y-R-14934-ETHOPLRGARWT-GP" at bounding box center [420, 221] width 134 height 41
drag, startPoint x: 260, startPoint y: 117, endPoint x: 76, endPoint y: 111, distance: 184.1
click at [76, 111] on mat-drawer-container "InSync dashboard Dashboard label Supplier label Buyer label Facility label Assi…" at bounding box center [784, 389] width 1568 height 778
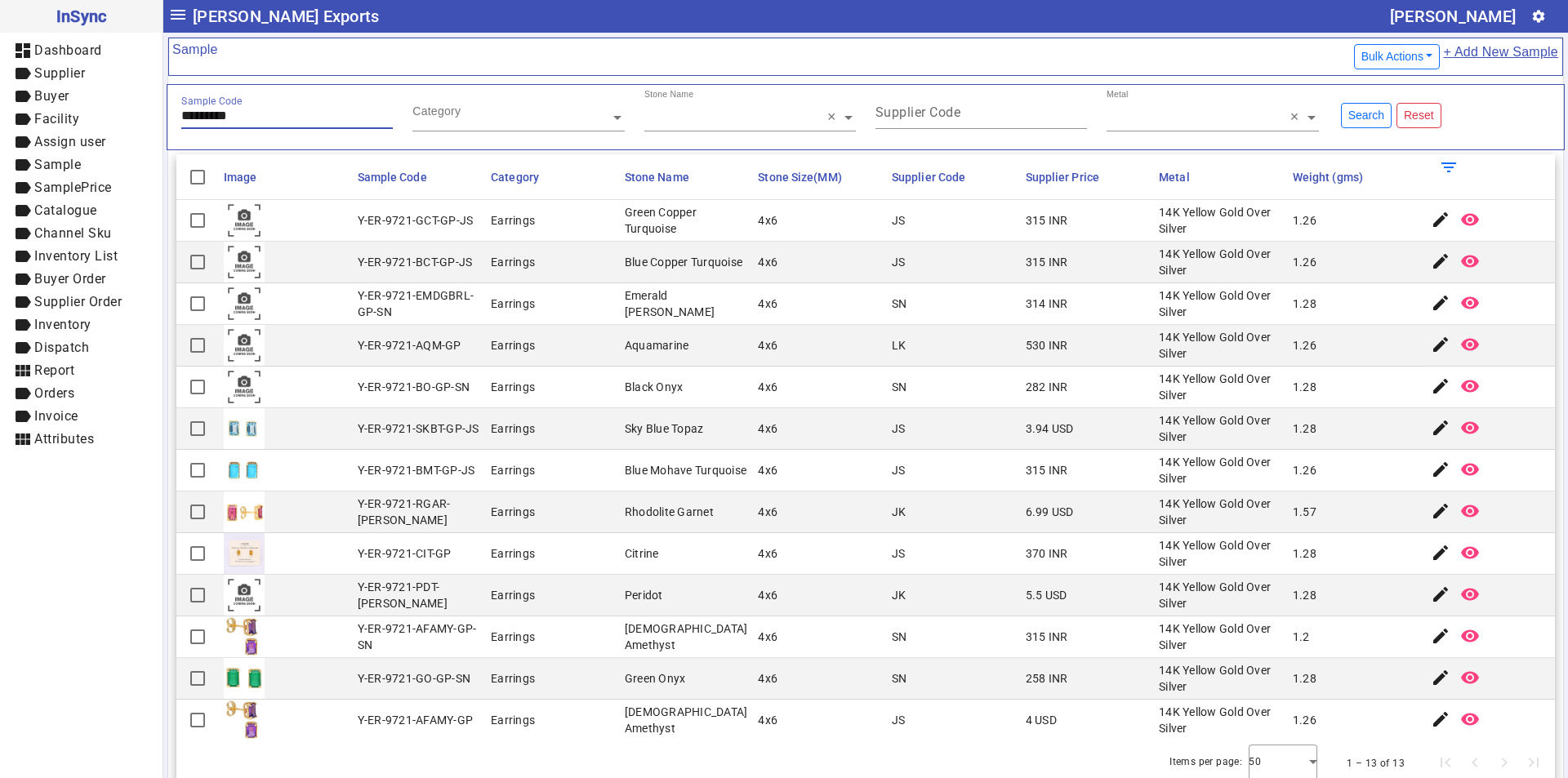
click at [274, 111] on input "*********" at bounding box center [287, 115] width 211 height 14
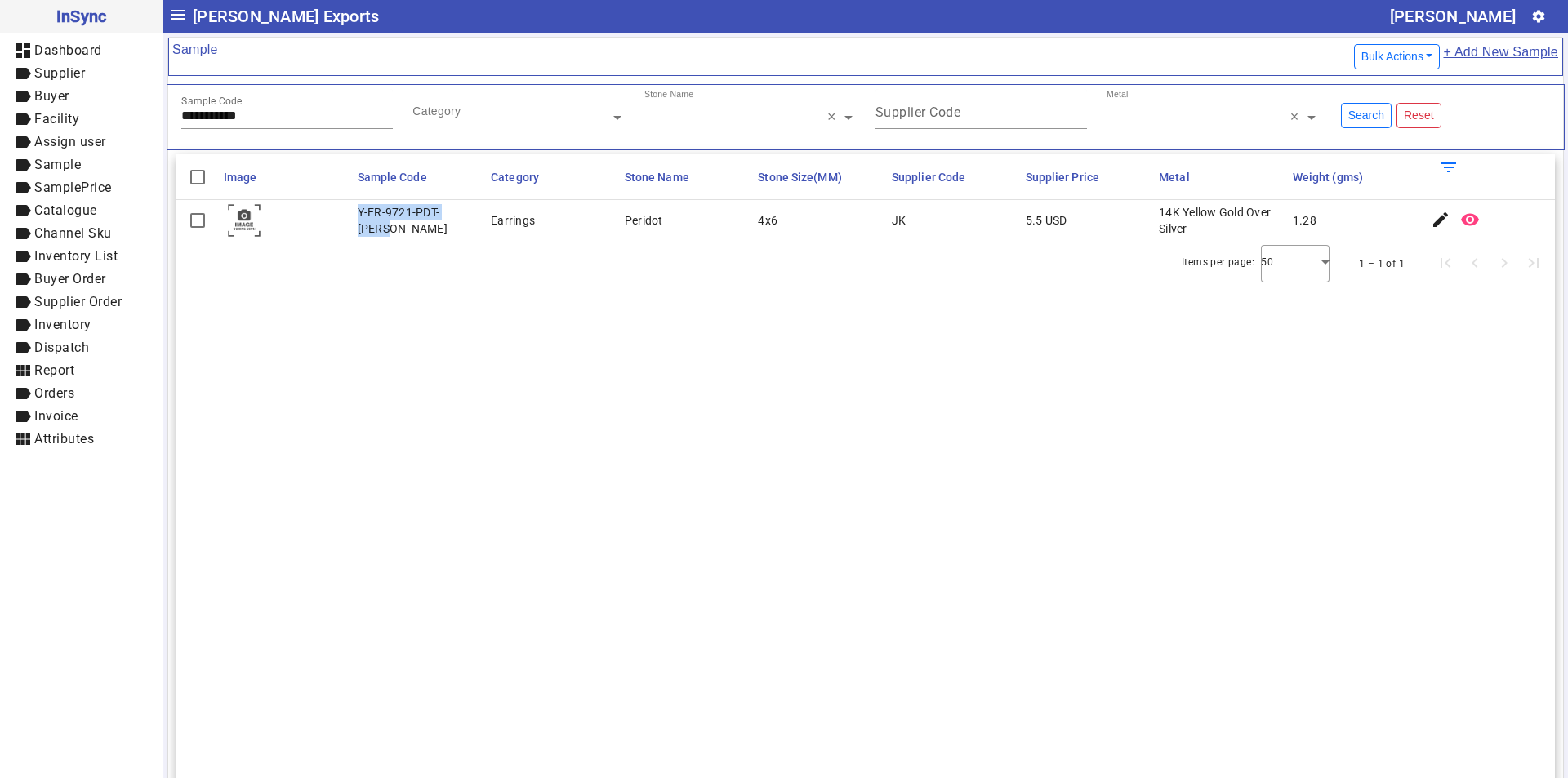
drag, startPoint x: 355, startPoint y: 221, endPoint x: 478, endPoint y: 221, distance: 123.0
click at [478, 221] on mat-cell "Y-ER-9721-PDT-[PERSON_NAME]" at bounding box center [420, 221] width 134 height 41
drag, startPoint x: 279, startPoint y: 114, endPoint x: 41, endPoint y: 118, distance: 238.0
click at [41, 118] on mat-drawer-container "**********" at bounding box center [784, 389] width 1568 height 778
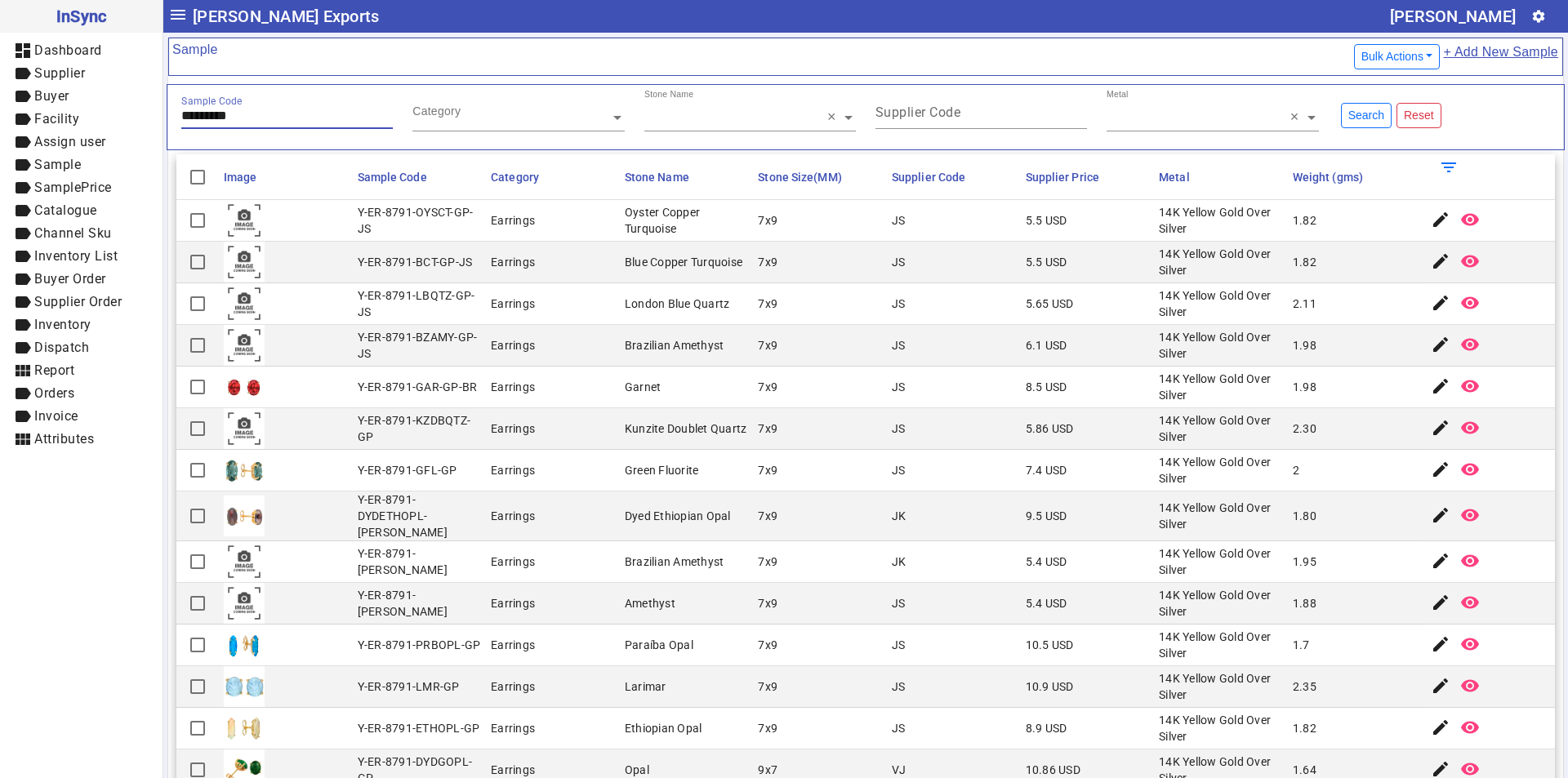
click at [302, 113] on input "*********" at bounding box center [287, 115] width 211 height 14
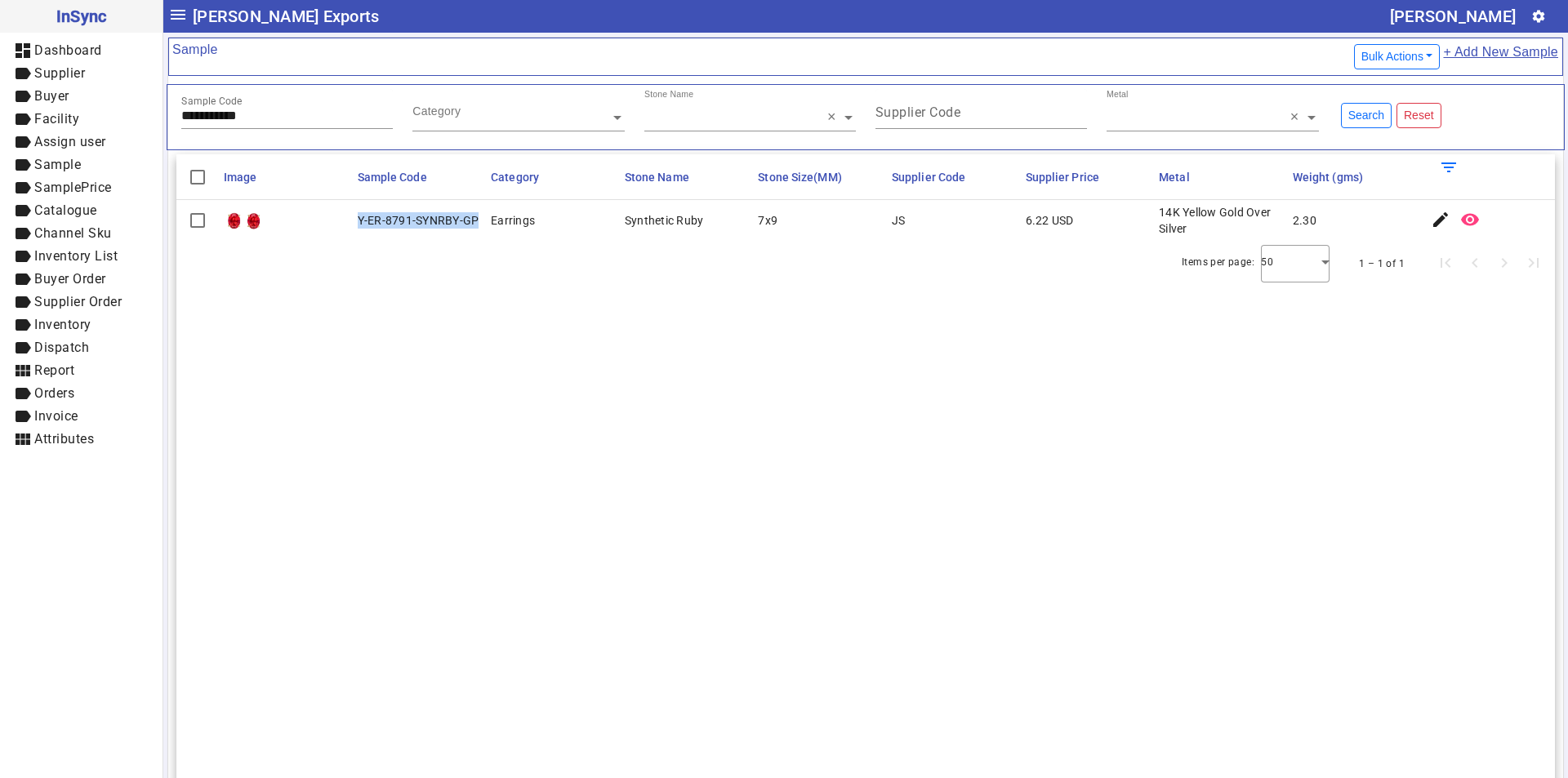
drag, startPoint x: 355, startPoint y: 217, endPoint x: 479, endPoint y: 220, distance: 124.0
click at [479, 220] on mat-cell "Y-ER-8791-SYNRBY-GP" at bounding box center [420, 221] width 134 height 41
drag, startPoint x: 264, startPoint y: 117, endPoint x: 115, endPoint y: 114, distance: 149.0
click at [115, 114] on mat-drawer-container "**********" at bounding box center [784, 389] width 1568 height 778
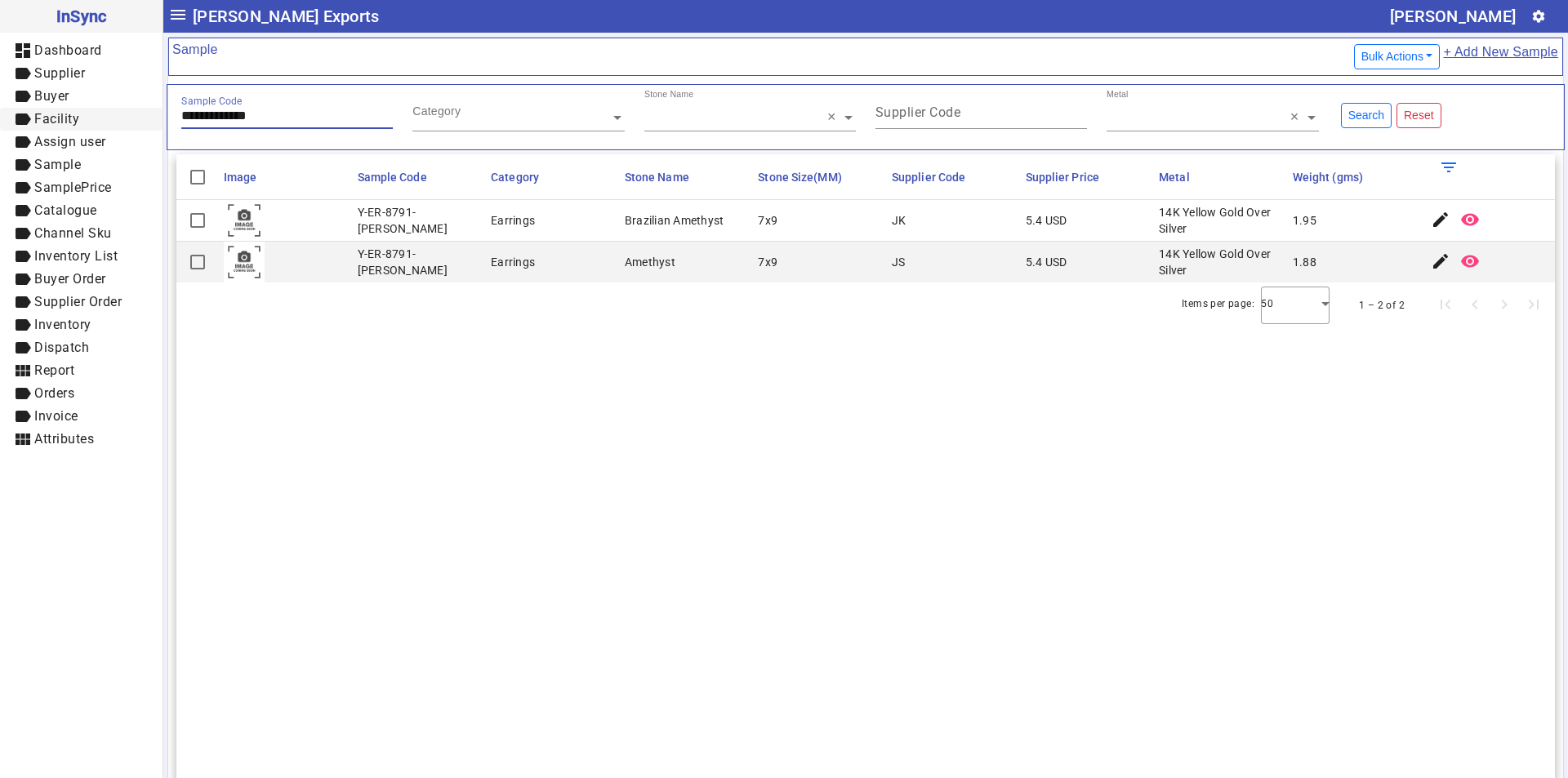
drag, startPoint x: 291, startPoint y: 110, endPoint x: 67, endPoint y: 111, distance: 224.0
click at [67, 111] on mat-drawer-container "**********" at bounding box center [784, 389] width 1568 height 778
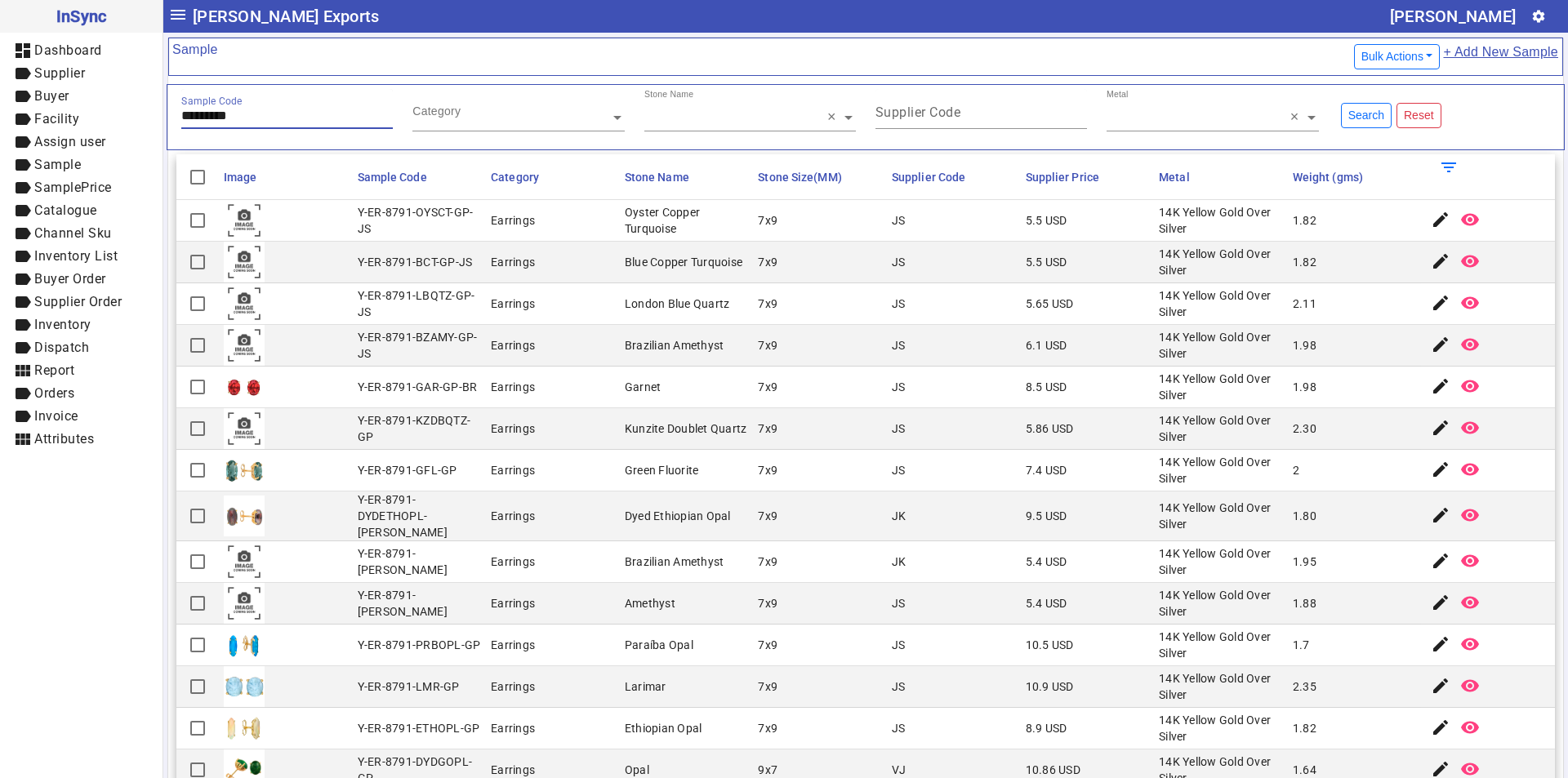
click at [259, 116] on input "*********" at bounding box center [287, 115] width 211 height 14
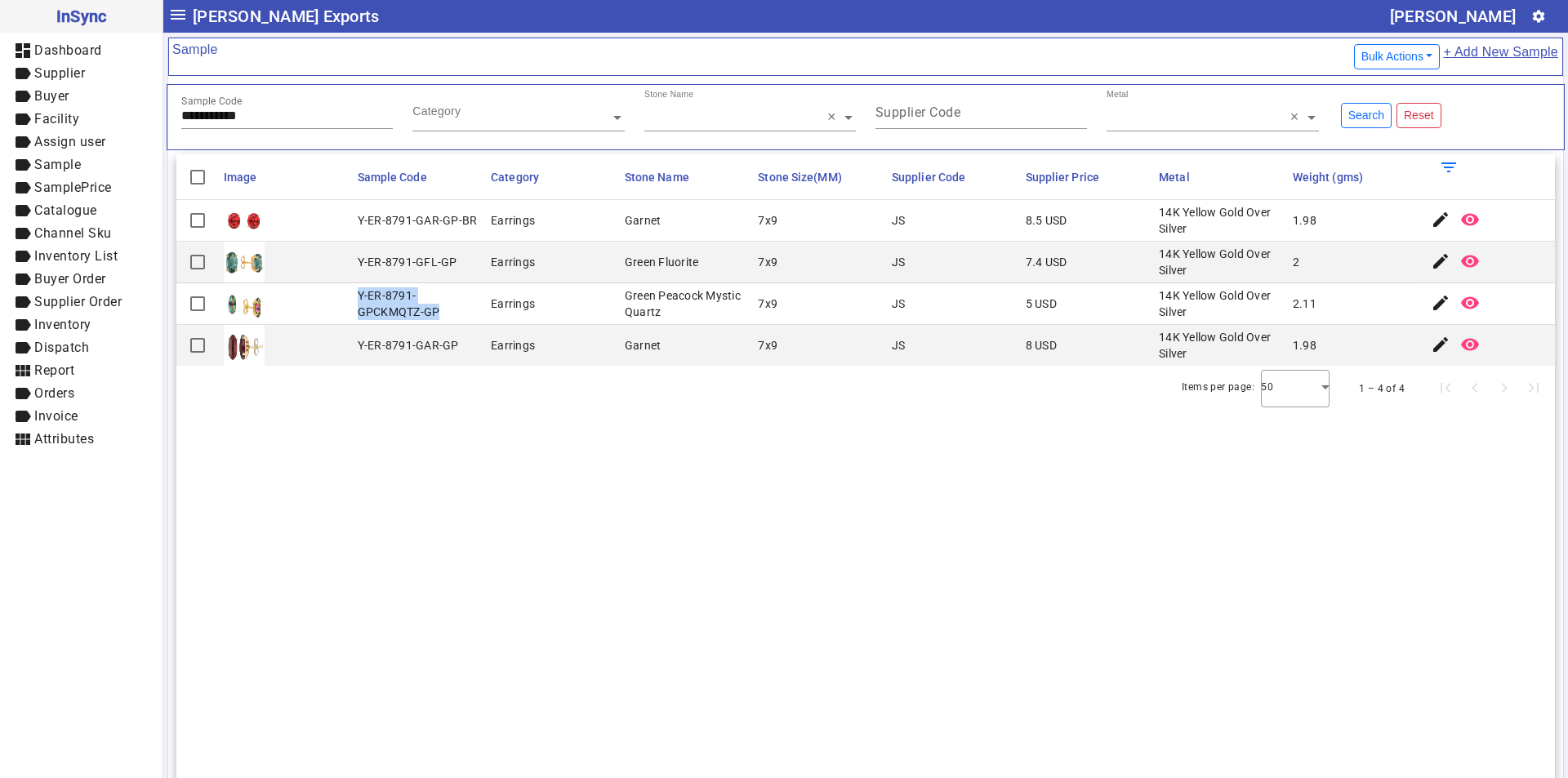
drag, startPoint x: 355, startPoint y: 293, endPoint x: 453, endPoint y: 308, distance: 99.1
click at [453, 308] on mat-cell "Y-ER-8791-GPCKMQTZ-GP" at bounding box center [420, 303] width 134 height 42
click at [277, 116] on input "**********" at bounding box center [287, 115] width 211 height 14
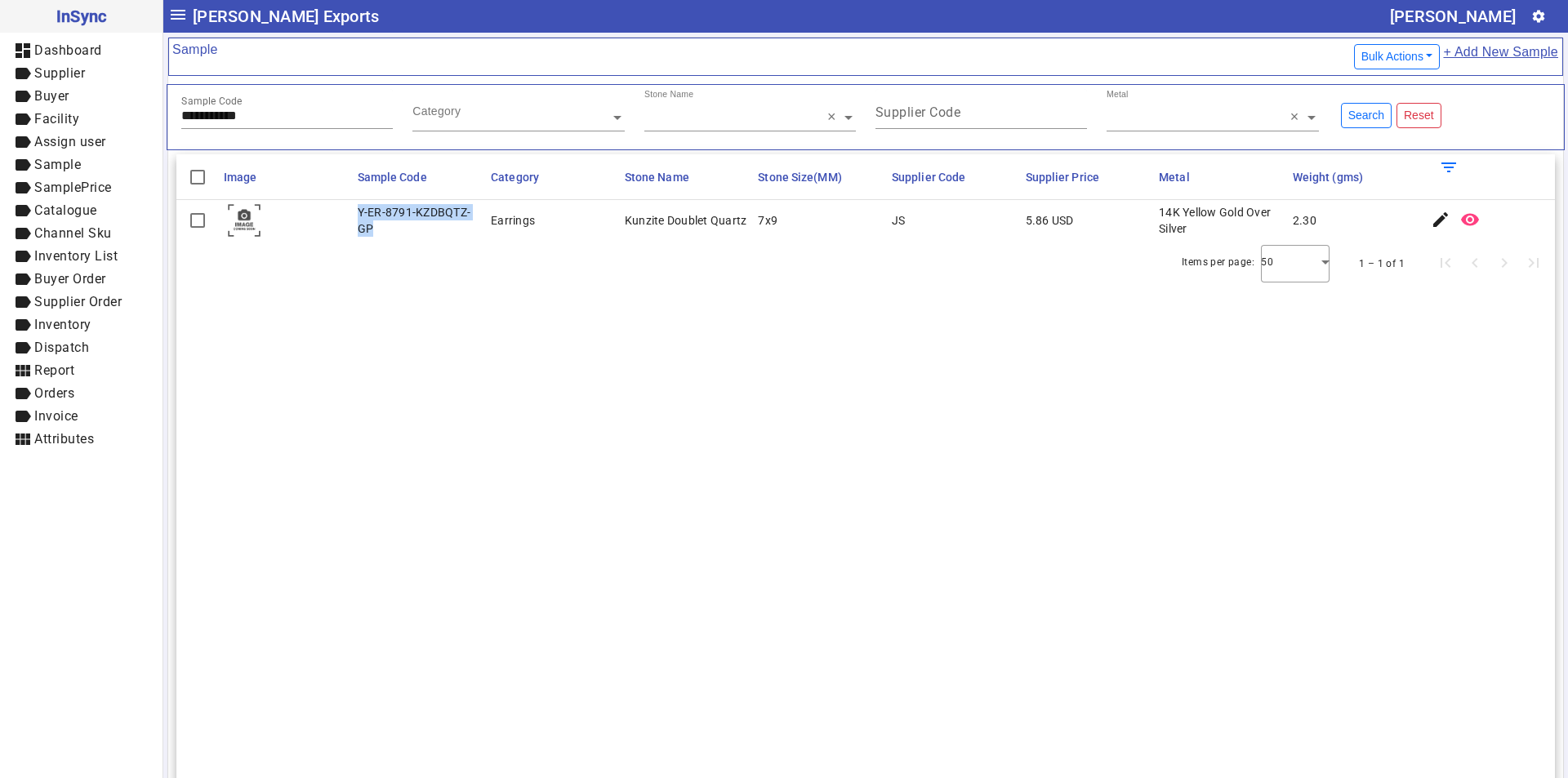
drag, startPoint x: 358, startPoint y: 215, endPoint x: 386, endPoint y: 230, distance: 31.8
click at [386, 230] on div "Y-ER-8791-KZDBQTZ-GP" at bounding box center [419, 220] width 124 height 33
click at [270, 119] on input "**********" at bounding box center [287, 115] width 211 height 14
drag, startPoint x: 358, startPoint y: 222, endPoint x: 476, endPoint y: 231, distance: 118.3
click at [476, 231] on mat-cell "Y-ER-8791-ETHOPL-GP" at bounding box center [420, 221] width 134 height 41
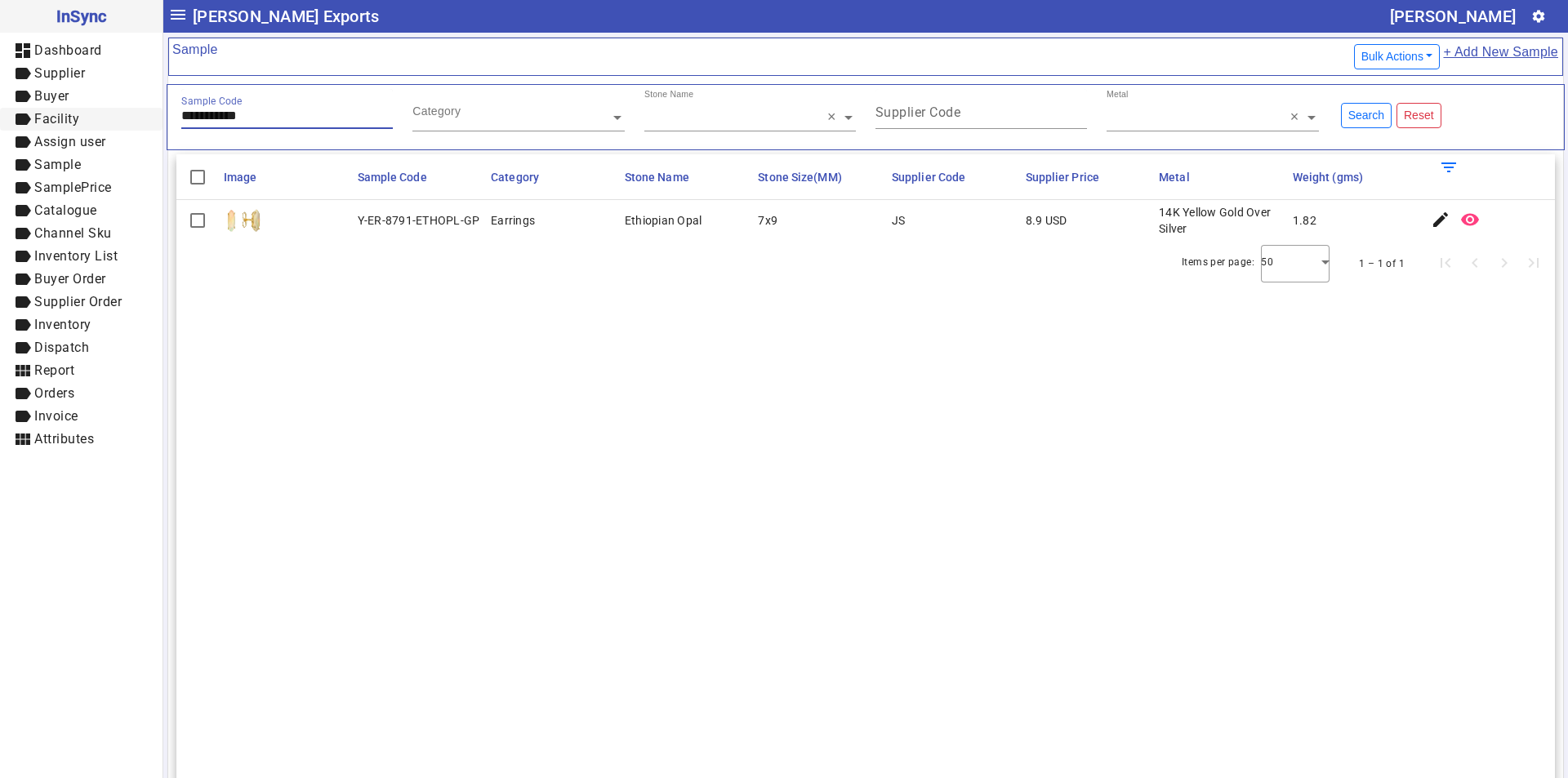
drag, startPoint x: 269, startPoint y: 110, endPoint x: 41, endPoint y: 120, distance: 228.2
click at [41, 120] on mat-drawer-container "**********" at bounding box center [784, 389] width 1568 height 778
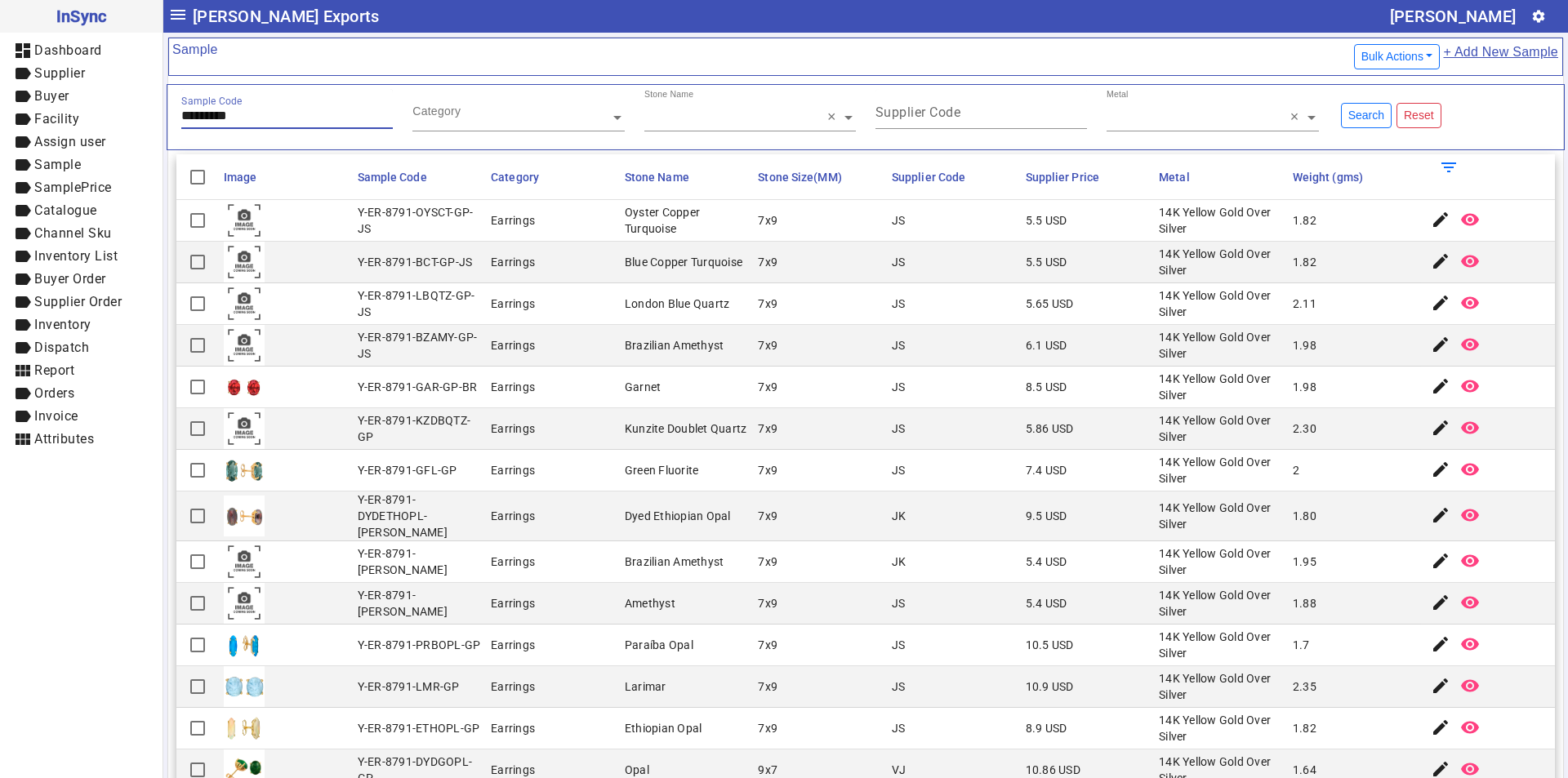
click at [264, 116] on input "*********" at bounding box center [287, 115] width 211 height 14
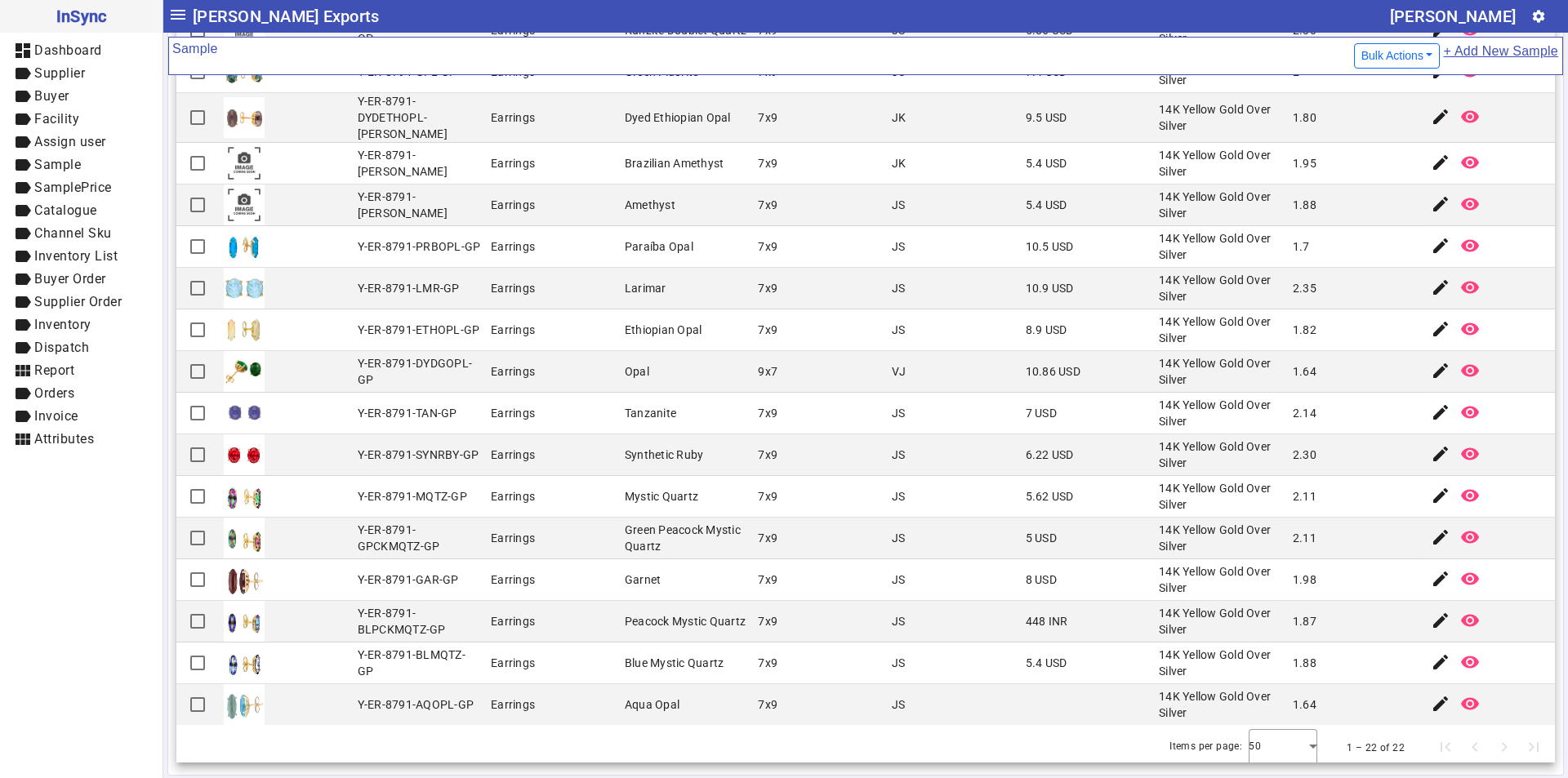
scroll to position [171, 0]
click at [1277, 732] on div at bounding box center [1283, 745] width 69 height 39
click at [1247, 694] on span "100" at bounding box center [1250, 692] width 23 height 20
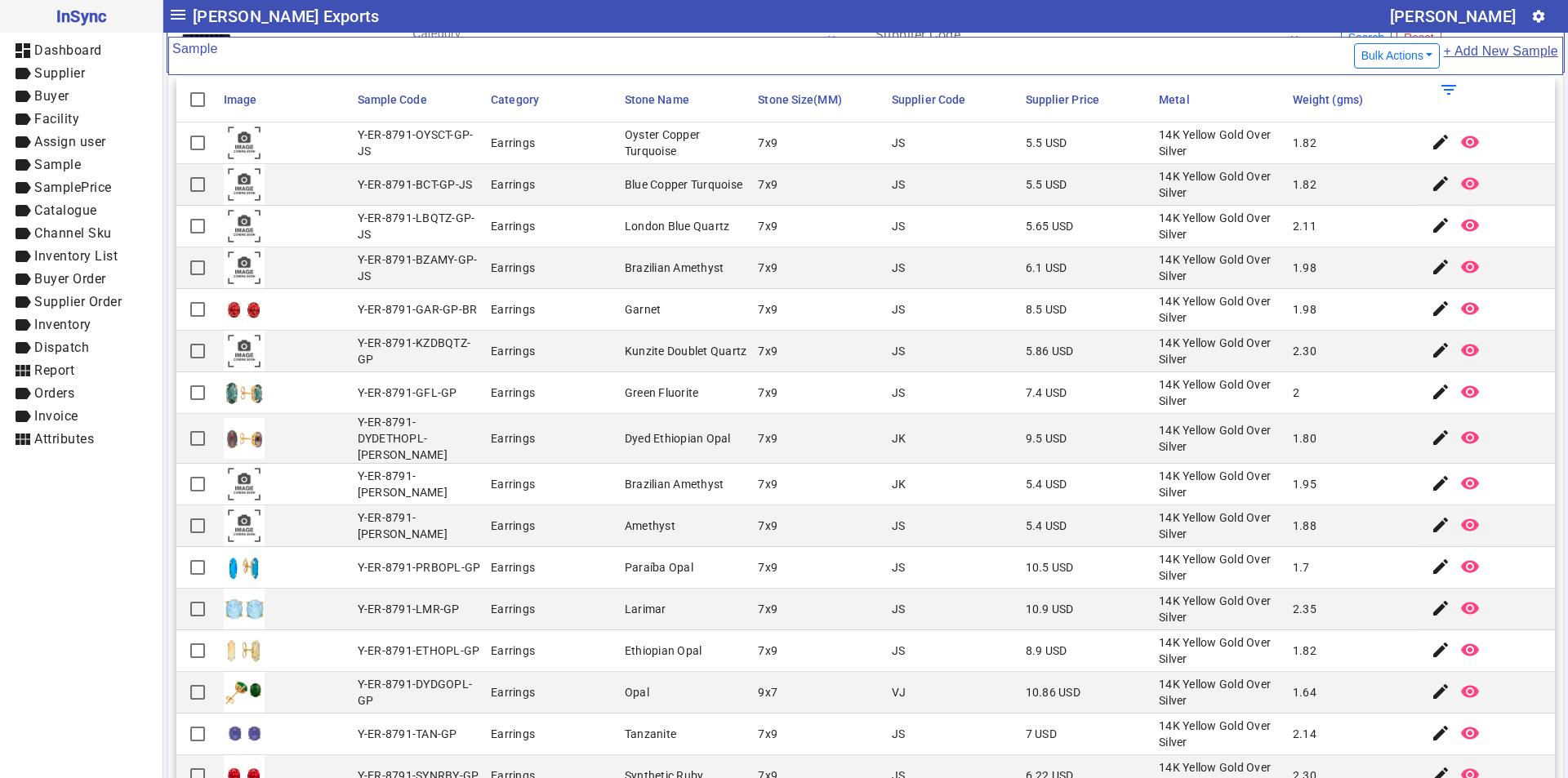
scroll to position [0, 0]
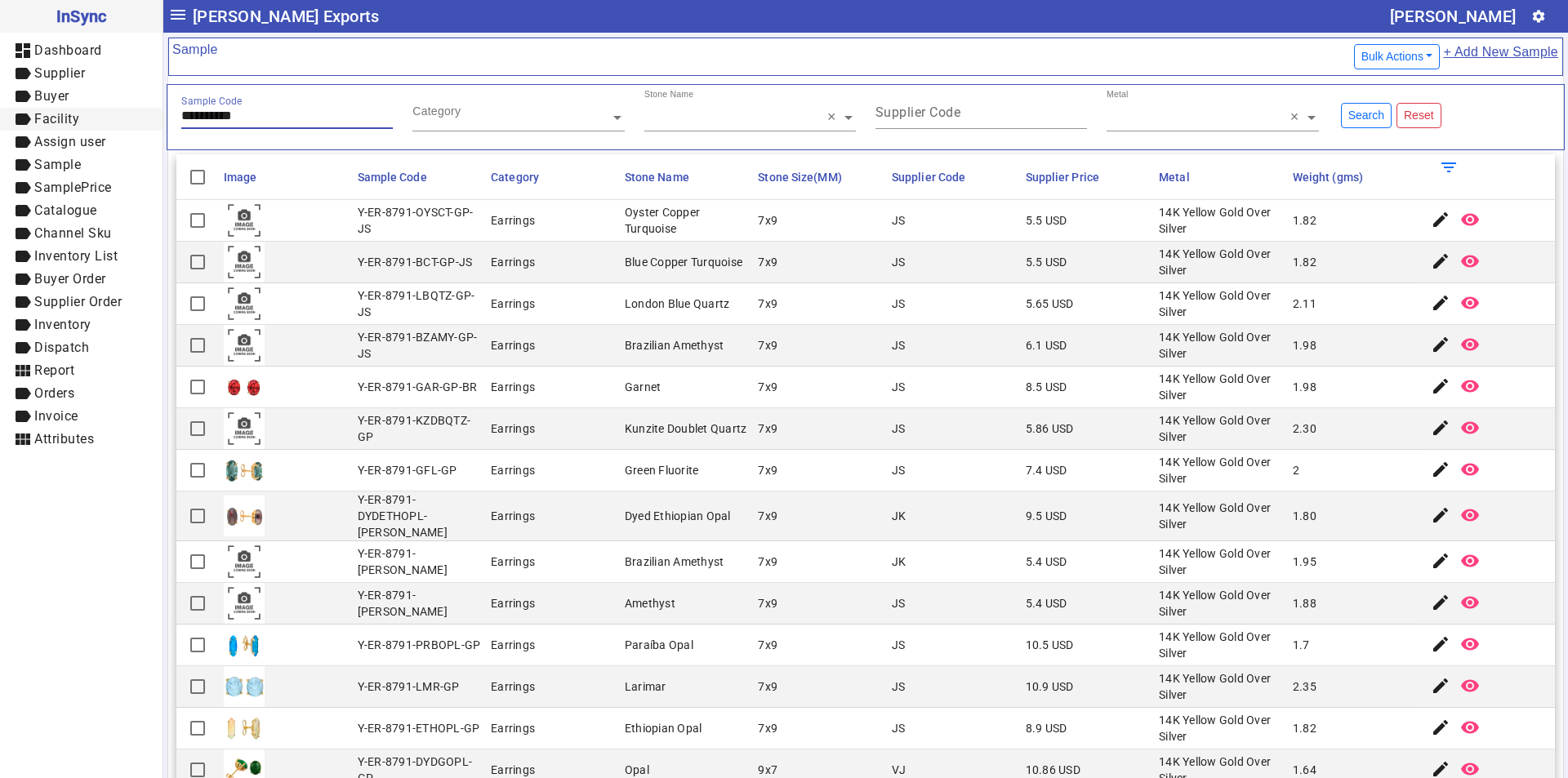
drag, startPoint x: 262, startPoint y: 115, endPoint x: 6, endPoint y: 115, distance: 256.0
click at [6, 115] on mat-drawer-container "**********" at bounding box center [784, 389] width 1568 height 778
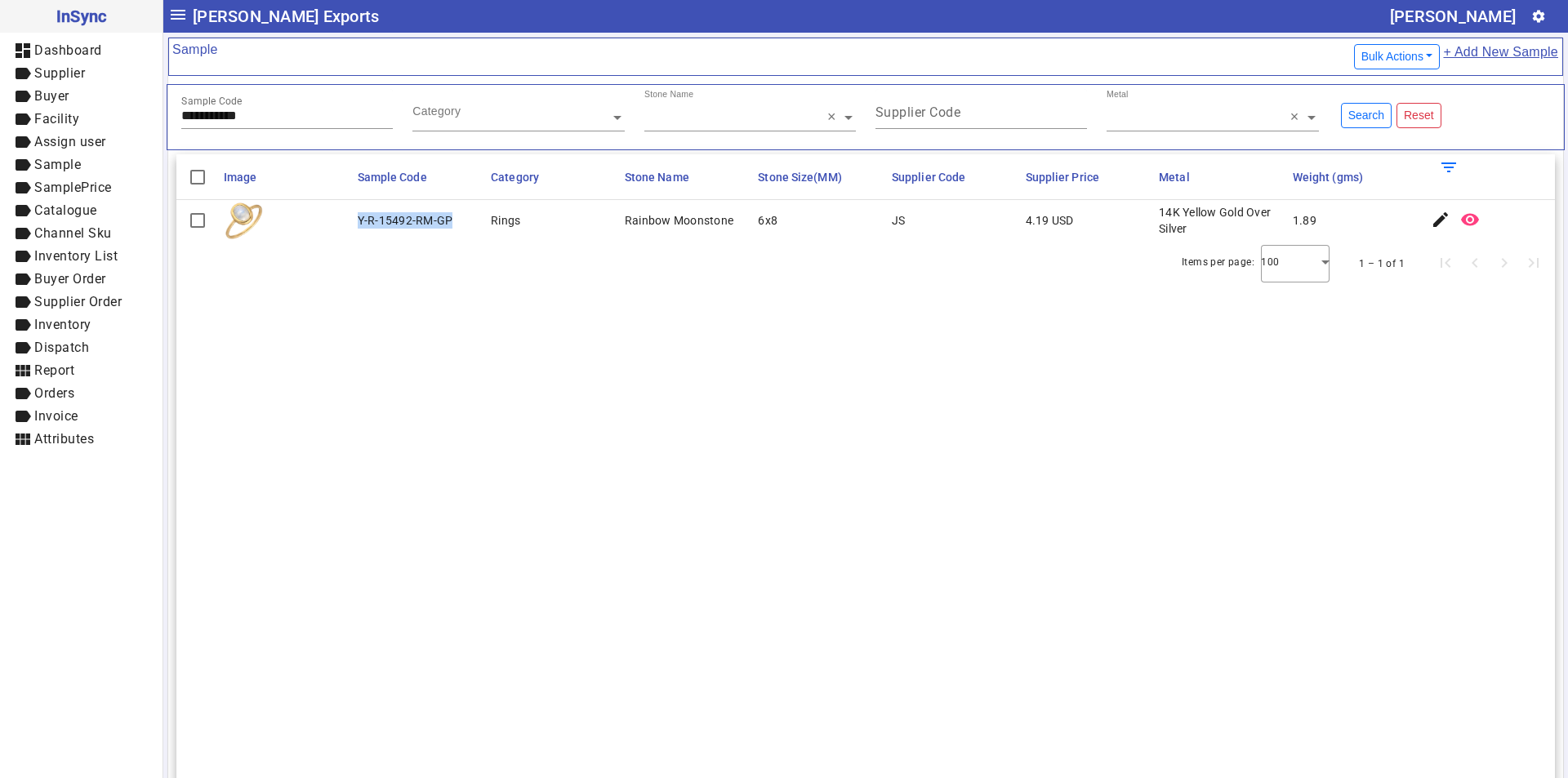
drag, startPoint x: 358, startPoint y: 221, endPoint x: 454, endPoint y: 221, distance: 96.0
click at [454, 221] on mat-cell "Y-R-15492-RM-GP" at bounding box center [420, 221] width 134 height 41
drag, startPoint x: 266, startPoint y: 119, endPoint x: 43, endPoint y: 118, distance: 223.0
click at [43, 118] on mat-drawer-container "**********" at bounding box center [784, 389] width 1568 height 778
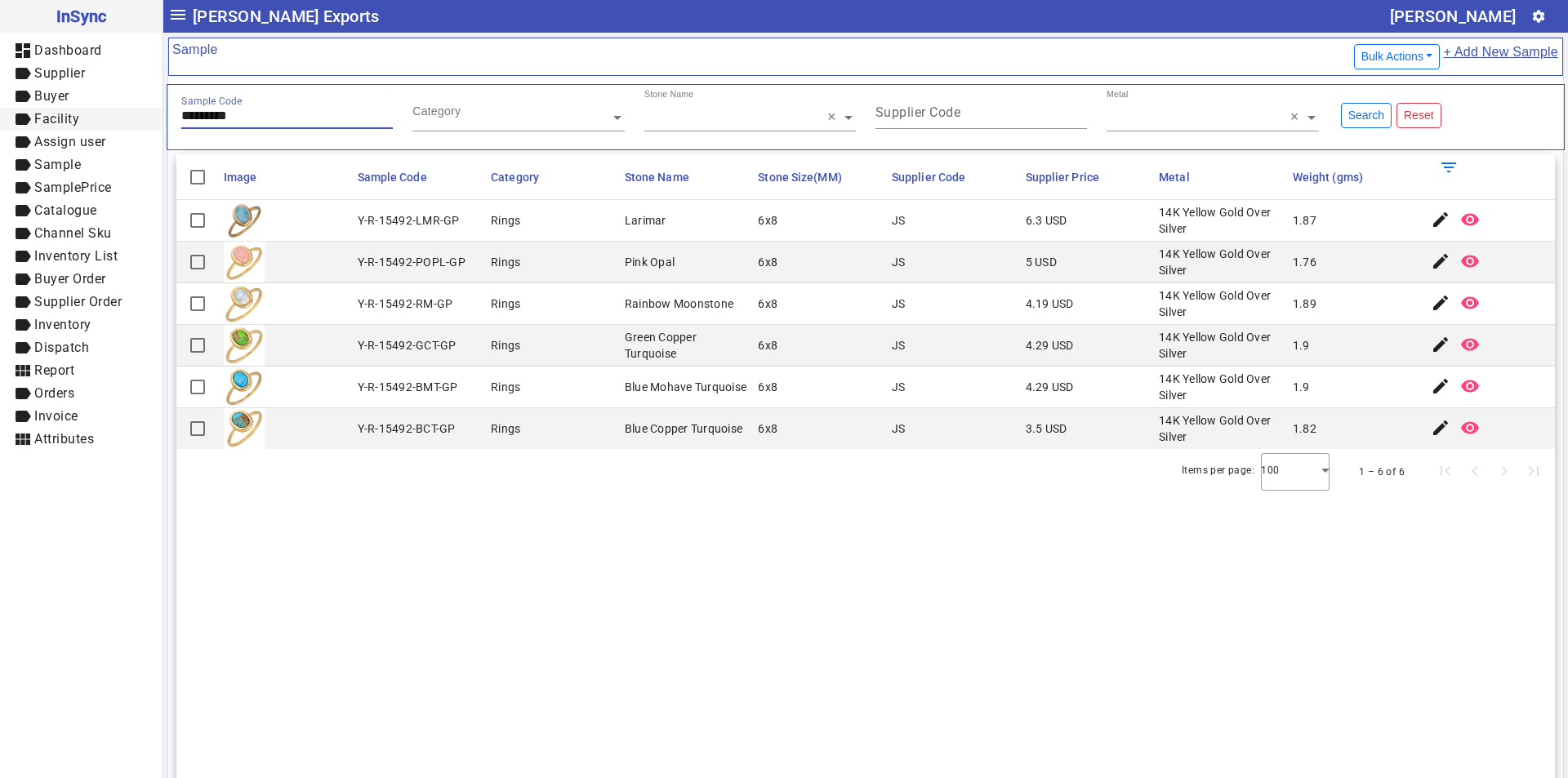
drag, startPoint x: 270, startPoint y: 116, endPoint x: 115, endPoint y: 116, distance: 155.0
click at [115, 116] on mat-drawer-container "InSync dashboard Dashboard label Supplier label Buyer label Facility label Assi…" at bounding box center [784, 389] width 1568 height 778
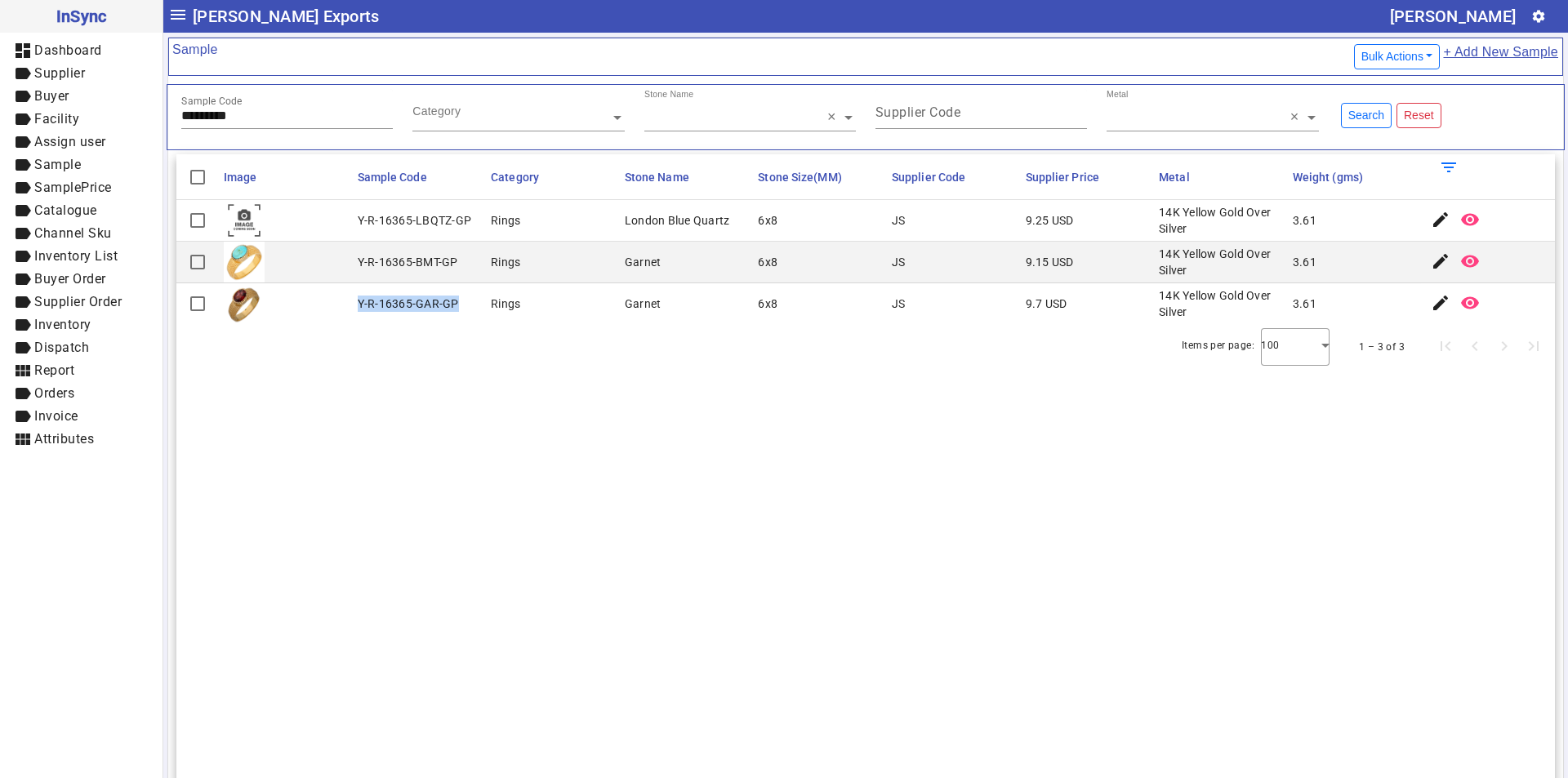
drag, startPoint x: 355, startPoint y: 302, endPoint x: 462, endPoint y: 305, distance: 107.0
click at [462, 305] on mat-cell "Y-R-16365-GAR-GP" at bounding box center [420, 303] width 134 height 41
drag, startPoint x: 255, startPoint y: 116, endPoint x: 109, endPoint y: 114, distance: 146.0
click at [109, 114] on mat-drawer-container "InSync dashboard Dashboard label Supplier label Buyer label Facility label Assi…" at bounding box center [784, 389] width 1568 height 778
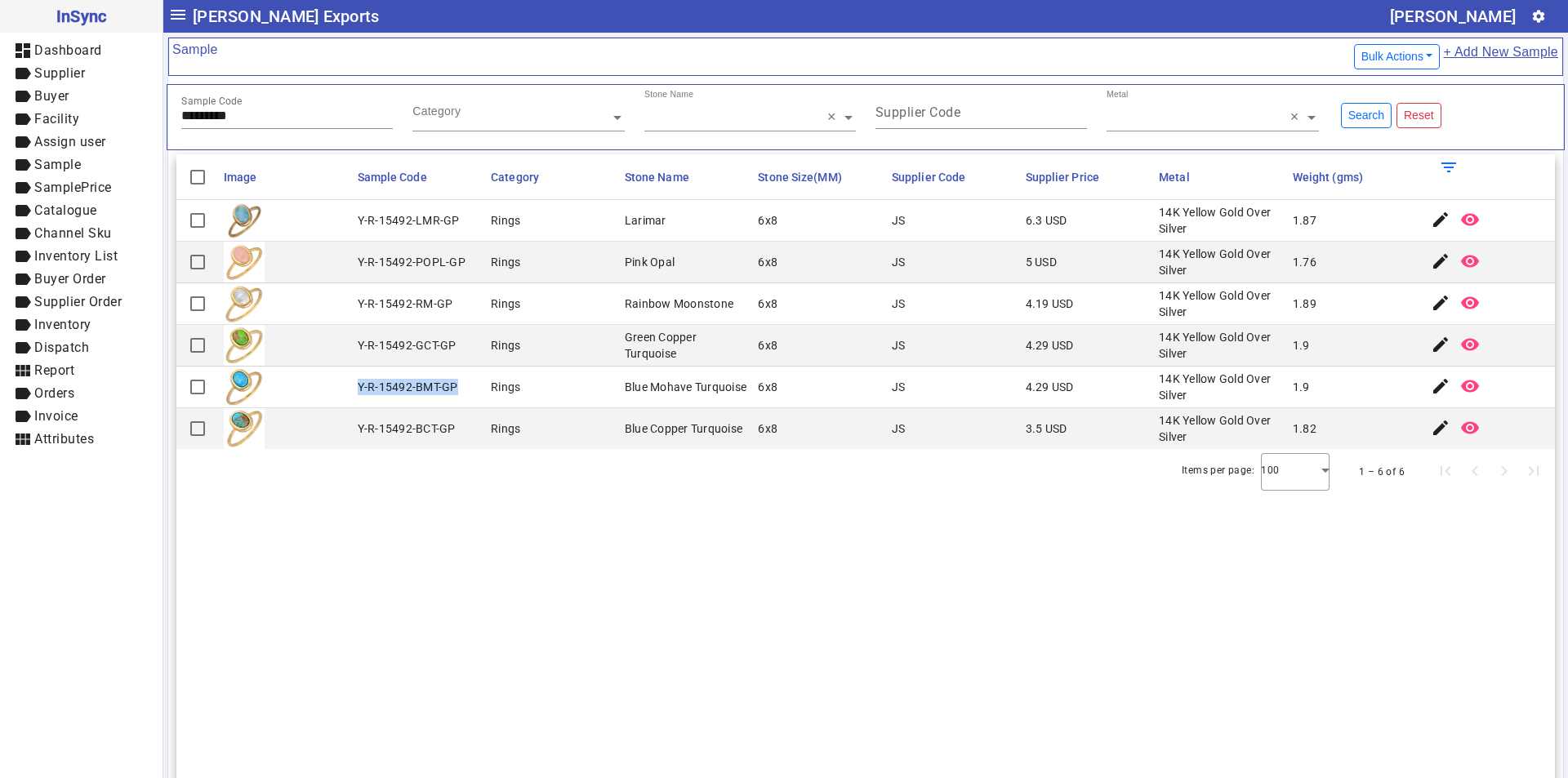
drag, startPoint x: 357, startPoint y: 385, endPoint x: 461, endPoint y: 387, distance: 104.0
click at [461, 387] on mat-cell "Y-R-15492-BMT-GP" at bounding box center [420, 387] width 134 height 42
drag, startPoint x: 276, startPoint y: 109, endPoint x: 41, endPoint y: 117, distance: 235.1
click at [41, 117] on mat-drawer-container "InSync dashboard Dashboard label Supplier label Buyer label Facility label Assi…" at bounding box center [784, 389] width 1568 height 778
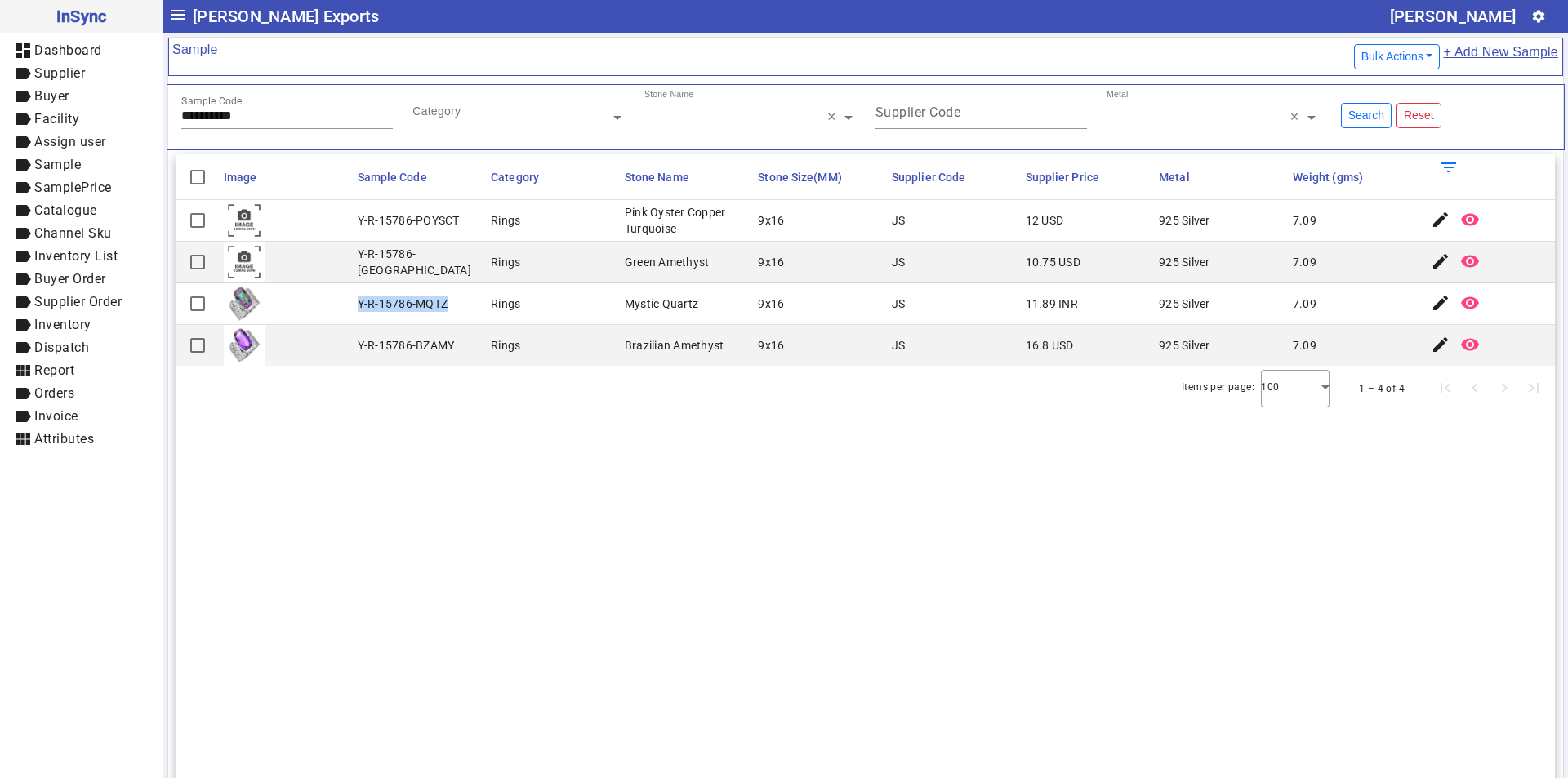
drag, startPoint x: 354, startPoint y: 298, endPoint x: 454, endPoint y: 308, distance: 100.5
click at [454, 308] on mat-cell "Y-R-15786-MQTZ" at bounding box center [420, 303] width 134 height 42
drag, startPoint x: 262, startPoint y: 117, endPoint x: 0, endPoint y: 118, distance: 262.0
click at [0, 118] on mat-drawer-container "**********" at bounding box center [784, 389] width 1568 height 778
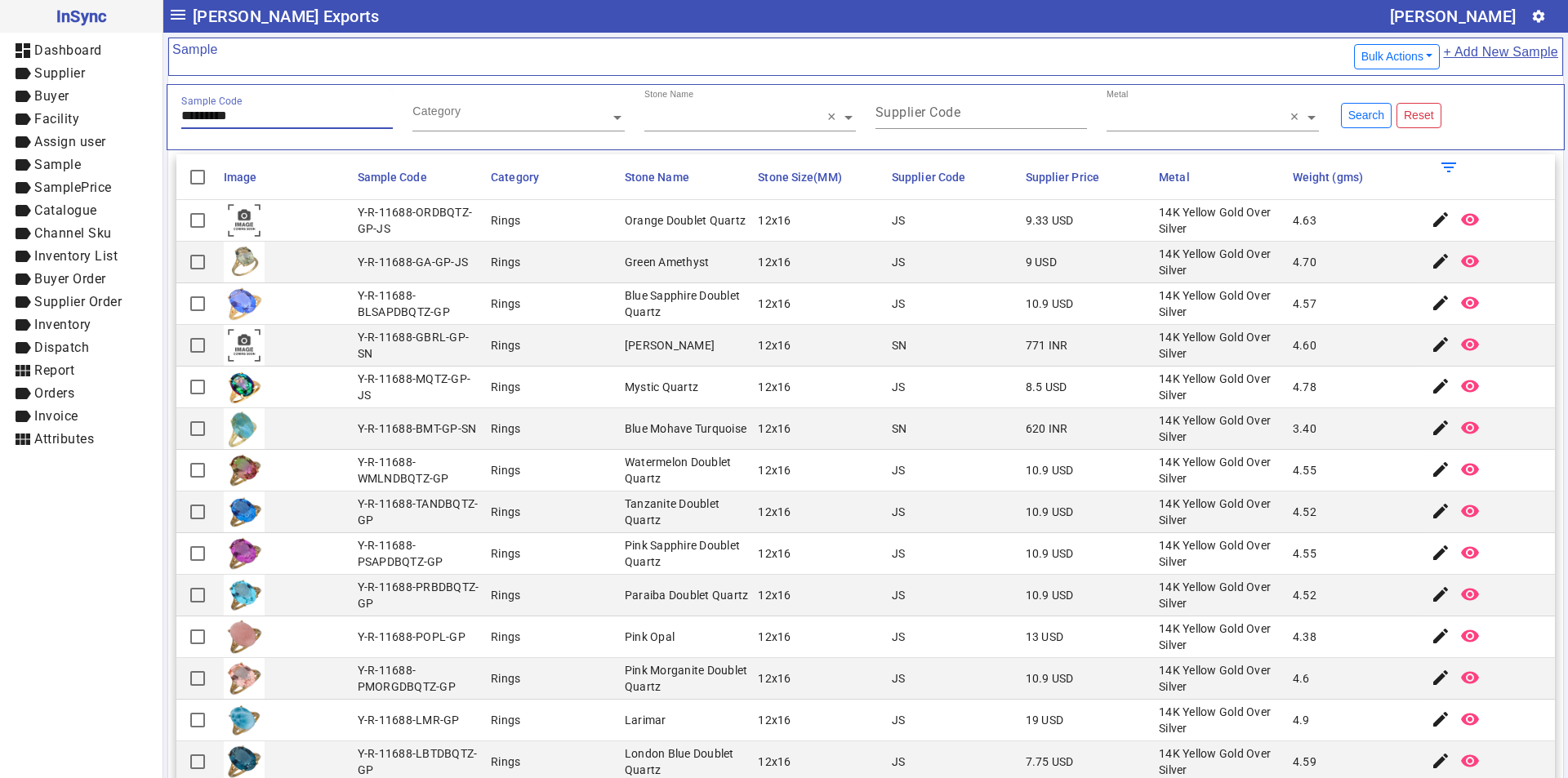
click at [256, 116] on input "*********" at bounding box center [287, 115] width 211 height 14
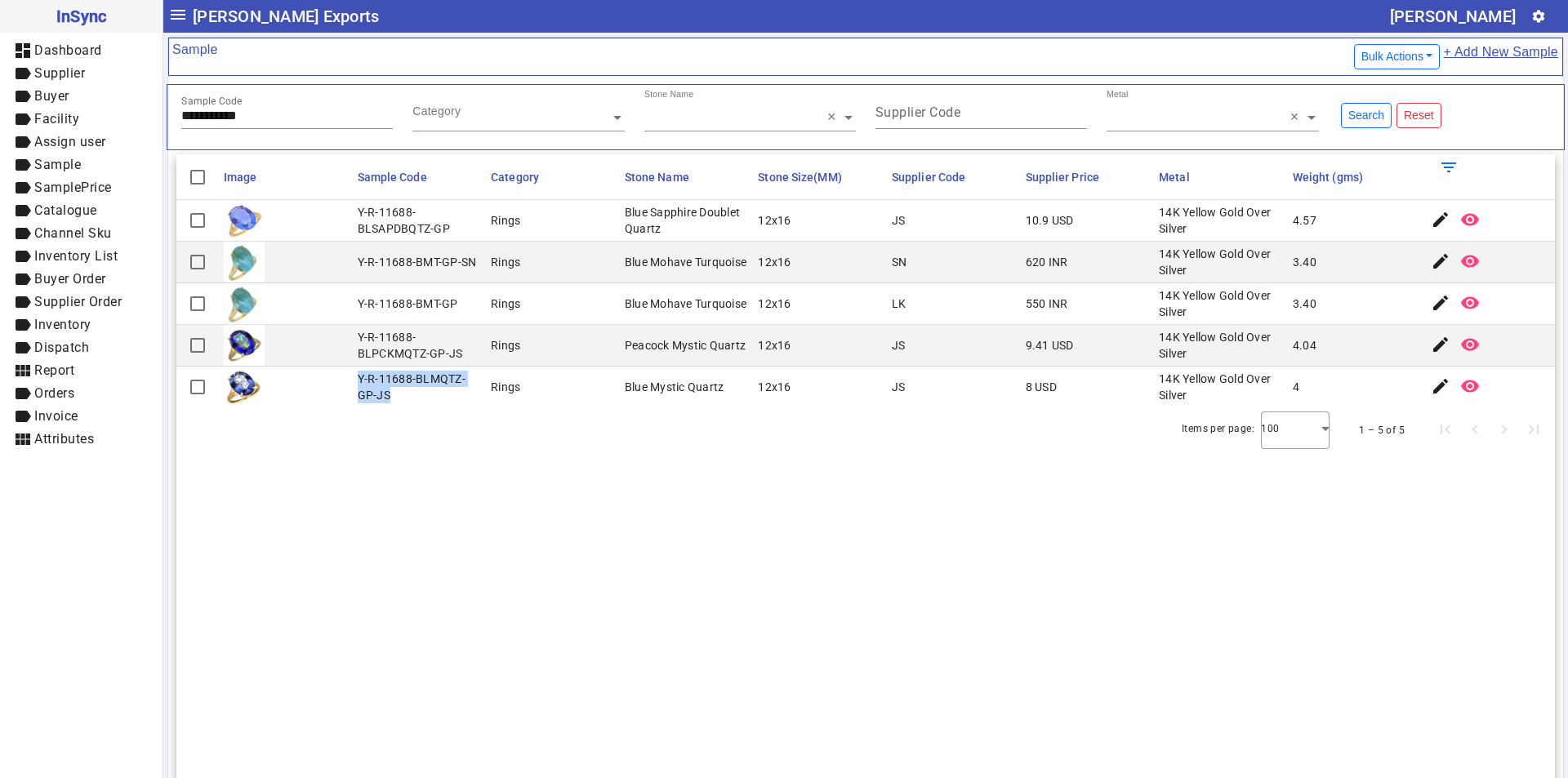
drag, startPoint x: 356, startPoint y: 380, endPoint x: 393, endPoint y: 395, distance: 39.9
click at [393, 395] on div "Y-R-11688-BLMQTZ-GP-JS" at bounding box center [419, 386] width 124 height 33
drag, startPoint x: 267, startPoint y: 120, endPoint x: 30, endPoint y: 118, distance: 237.0
click at [30, 118] on mat-drawer-container "**********" at bounding box center [784, 389] width 1568 height 778
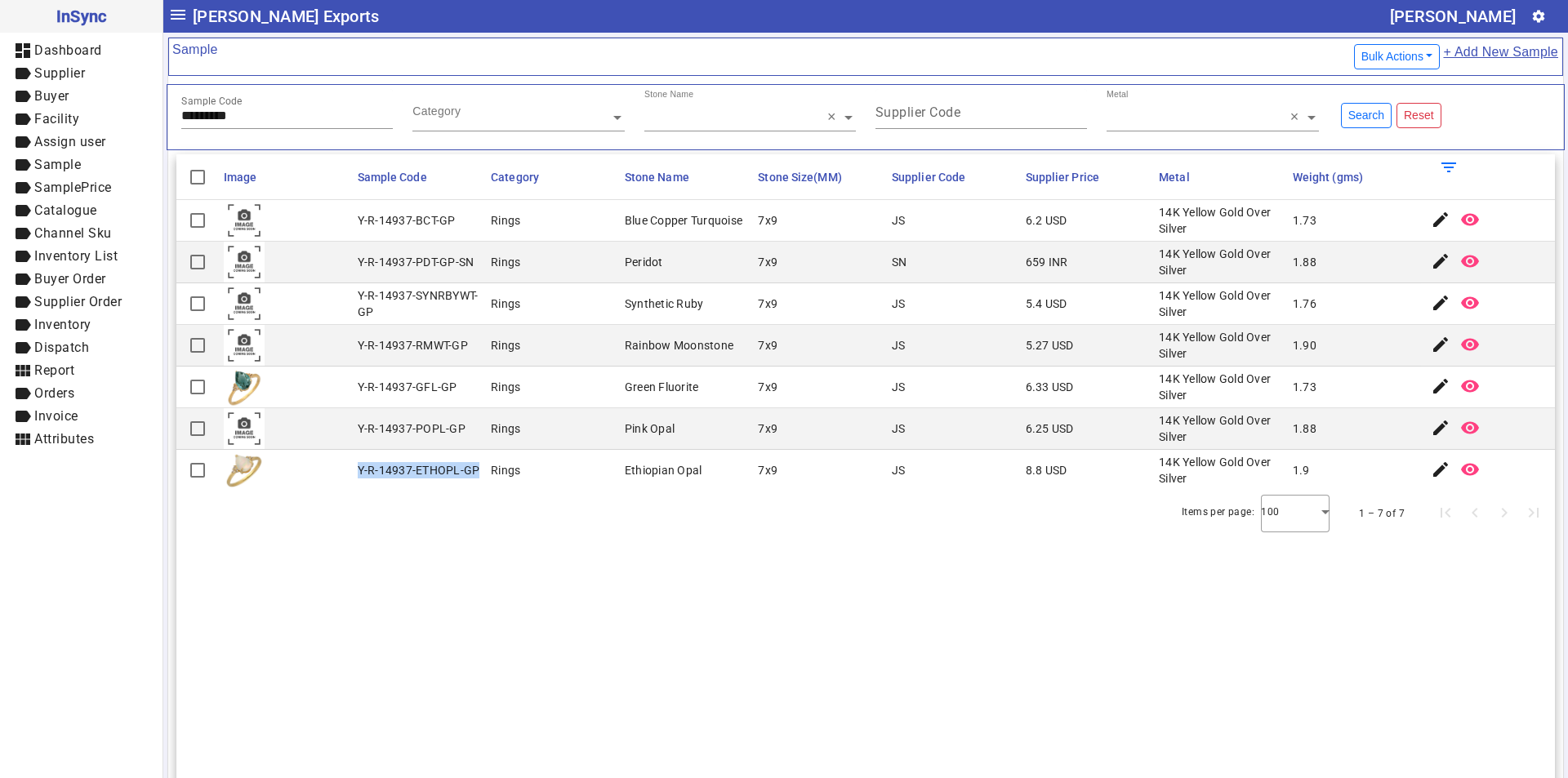
drag, startPoint x: 358, startPoint y: 467, endPoint x: 474, endPoint y: 474, distance: 116.2
click at [474, 474] on div "Y-R-14937-ETHOPL-GP" at bounding box center [419, 470] width 123 height 17
drag, startPoint x: 259, startPoint y: 114, endPoint x: 98, endPoint y: 111, distance: 161.0
click at [98, 111] on mat-drawer-container "InSync dashboard Dashboard label Supplier label Buyer label Facility label Assi…" at bounding box center [784, 389] width 1568 height 778
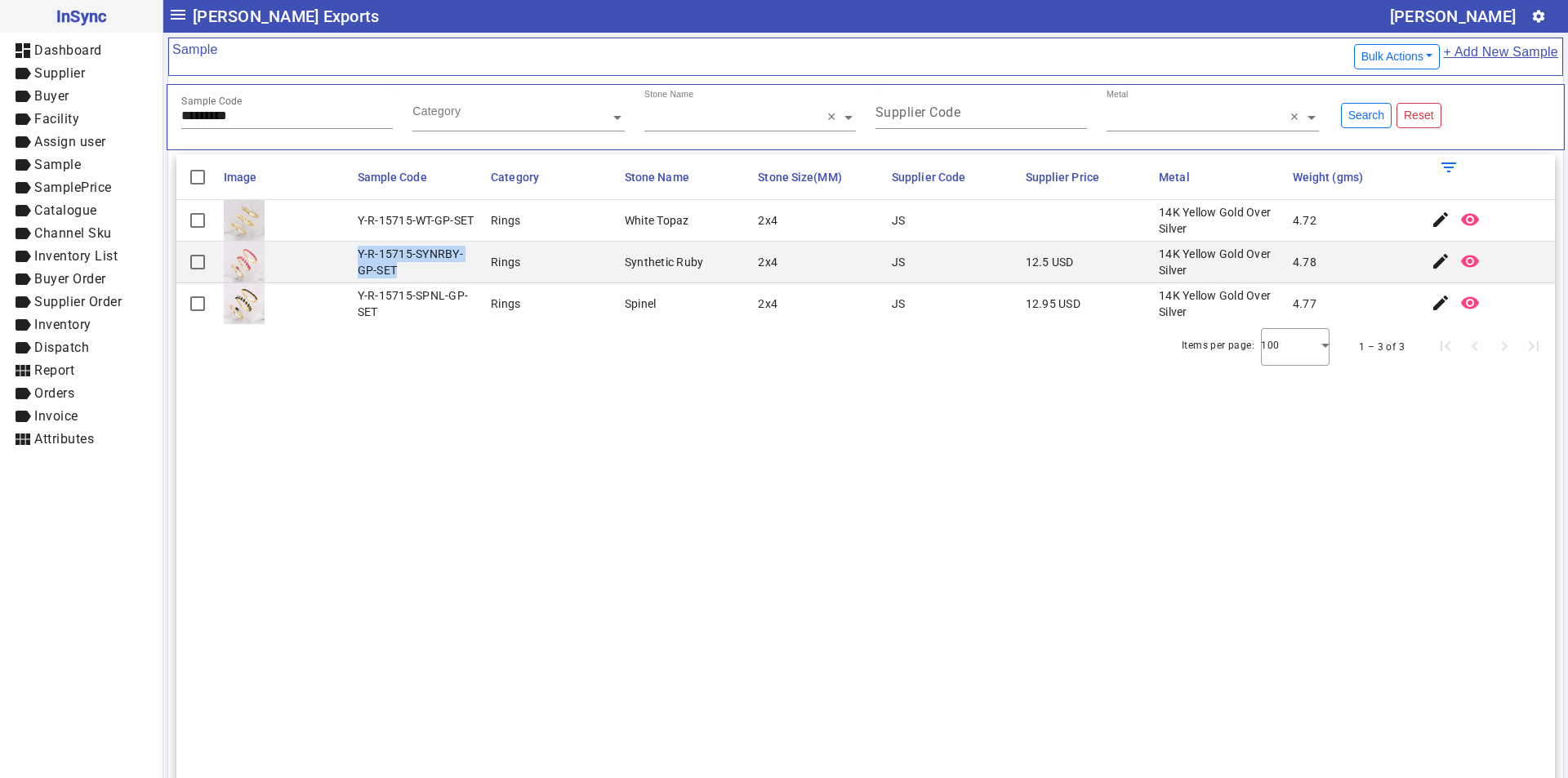
drag, startPoint x: 354, startPoint y: 253, endPoint x: 403, endPoint y: 270, distance: 51.9
click at [403, 270] on mat-cell "Y-R-15715-SYNRBY-GP-SET" at bounding box center [420, 262] width 134 height 42
drag, startPoint x: 283, startPoint y: 116, endPoint x: 51, endPoint y: 116, distance: 232.0
click at [51, 116] on mat-drawer-container "InSync dashboard Dashboard label Supplier label Buyer label Facility label Assi…" at bounding box center [784, 389] width 1568 height 778
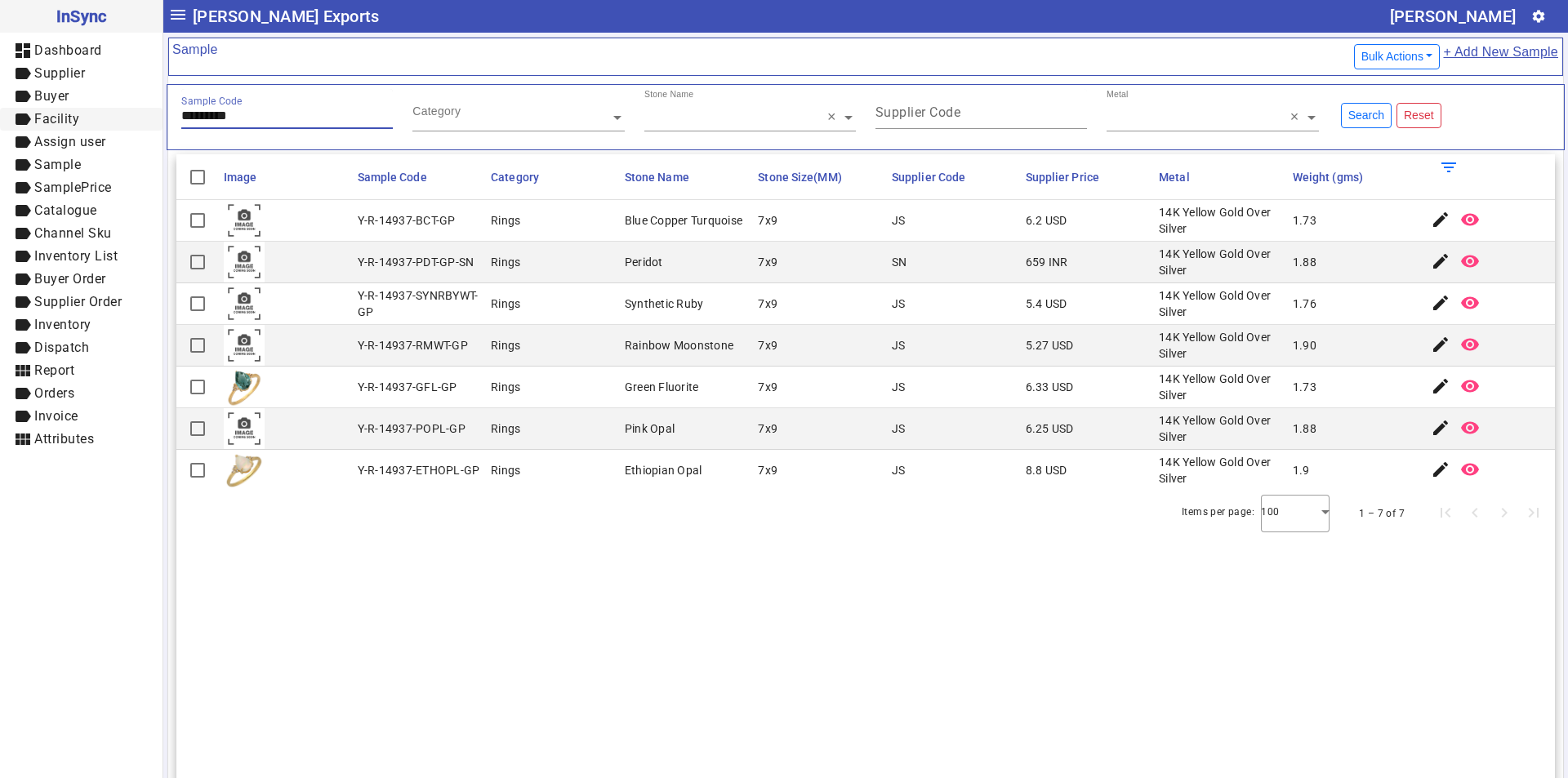
drag, startPoint x: 261, startPoint y: 114, endPoint x: 108, endPoint y: 116, distance: 153.0
click at [108, 116] on mat-drawer-container "InSync dashboard Dashboard label Supplier label Buyer label Facility label Assi…" at bounding box center [784, 389] width 1568 height 778
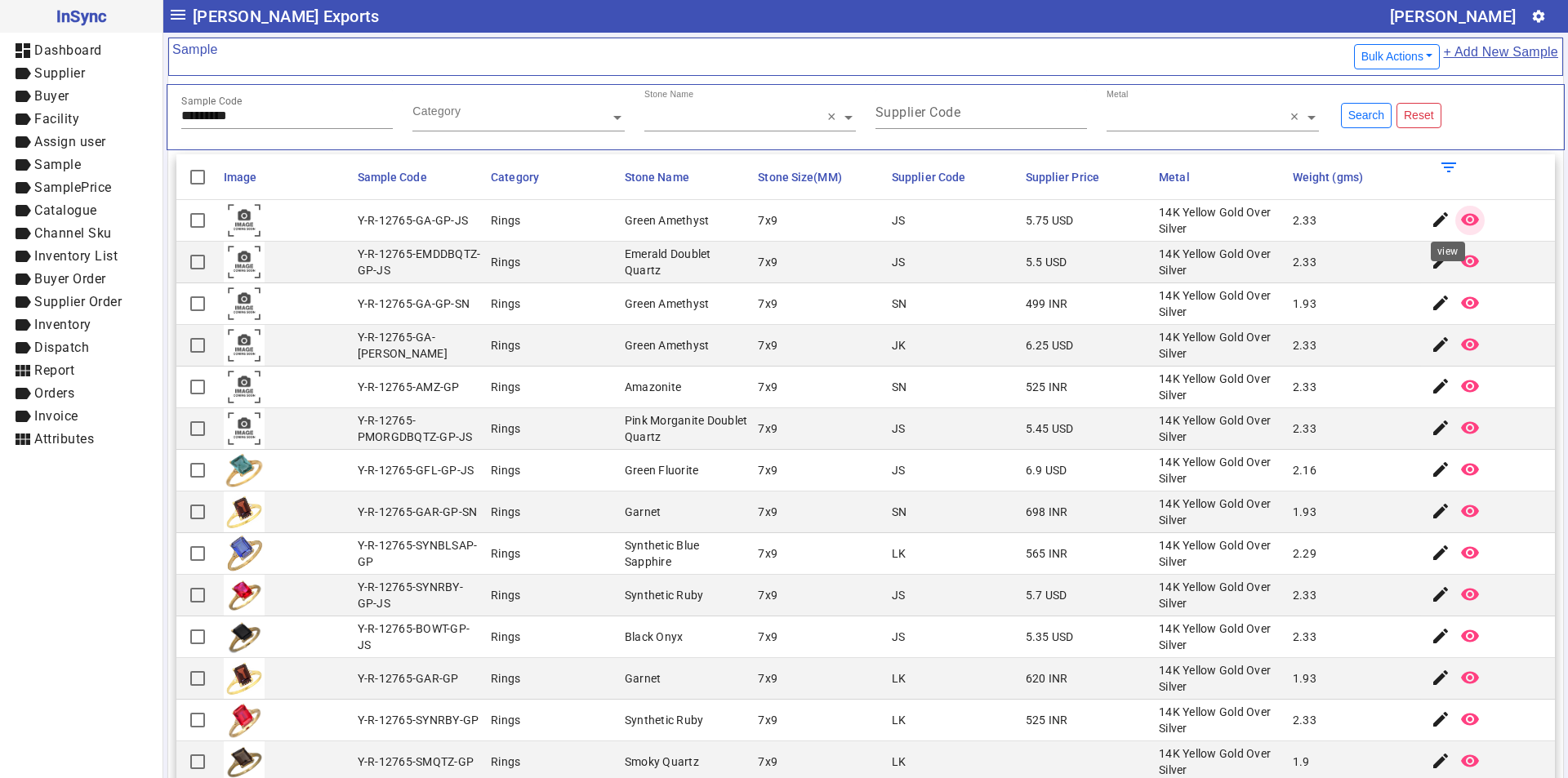
click at [1460, 213] on mat-icon "remove_red_eye" at bounding box center [1469, 219] width 20 height 20
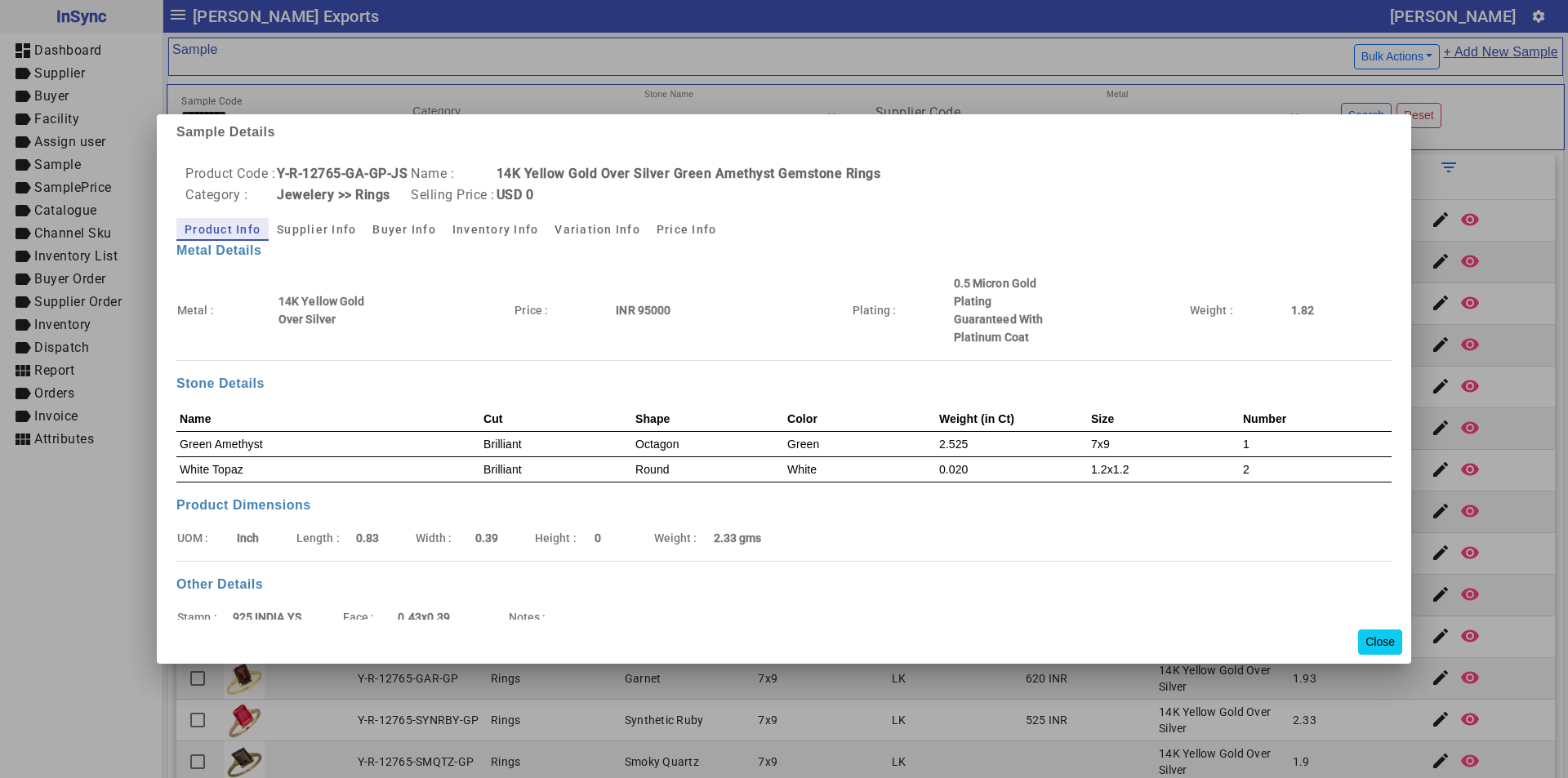
click at [1375, 646] on button "Close" at bounding box center [1379, 641] width 44 height 25
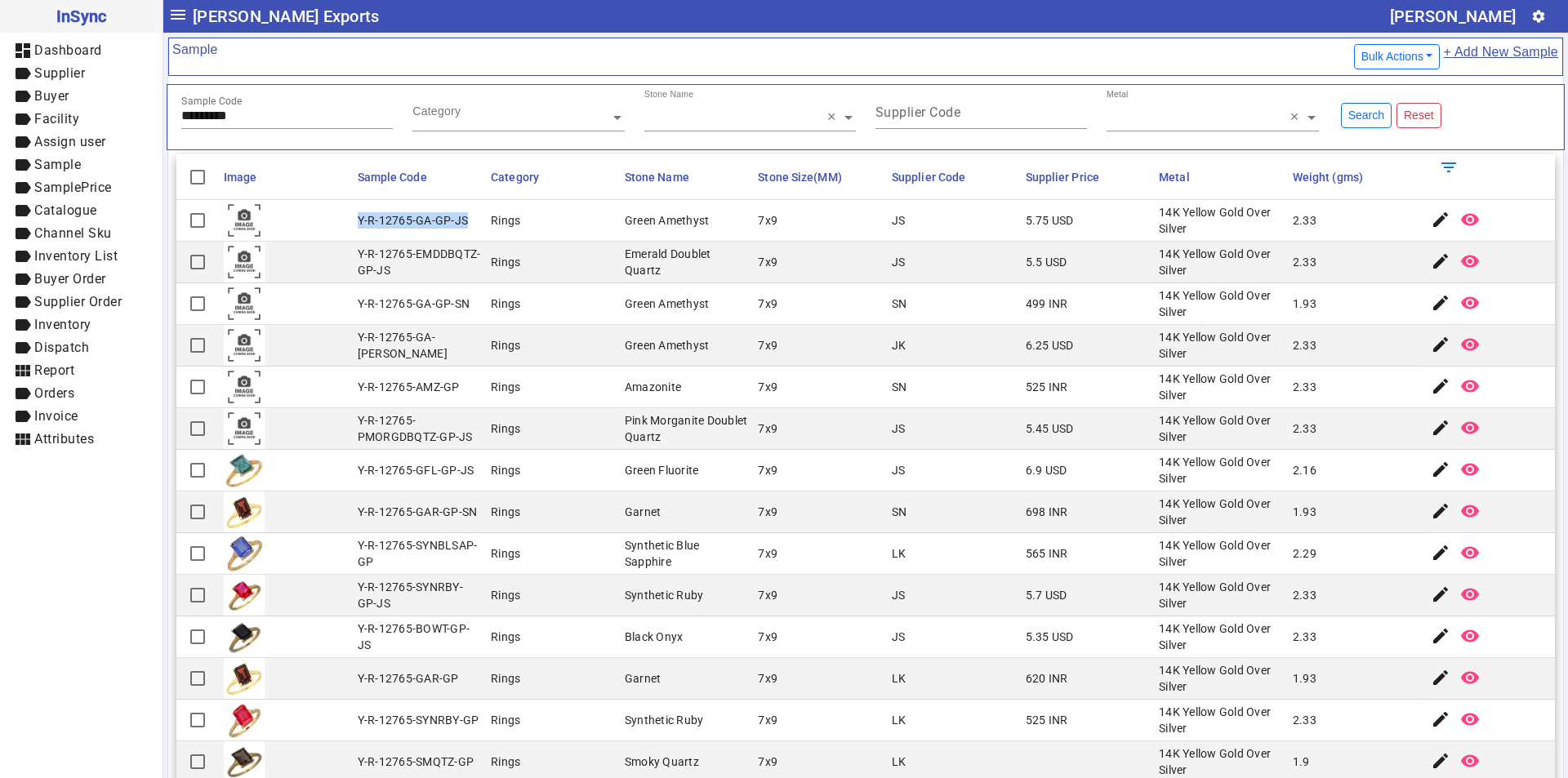
drag, startPoint x: 355, startPoint y: 216, endPoint x: 466, endPoint y: 221, distance: 111.1
click at [466, 221] on mat-cell "Y-R-12765-GA-GP-JS" at bounding box center [420, 221] width 134 height 42
drag, startPoint x: 249, startPoint y: 115, endPoint x: 126, endPoint y: 116, distance: 123.0
click at [126, 116] on mat-drawer-container "InSync dashboard Dashboard label Supplier label Buyer label Facility label Assi…" at bounding box center [784, 389] width 1568 height 778
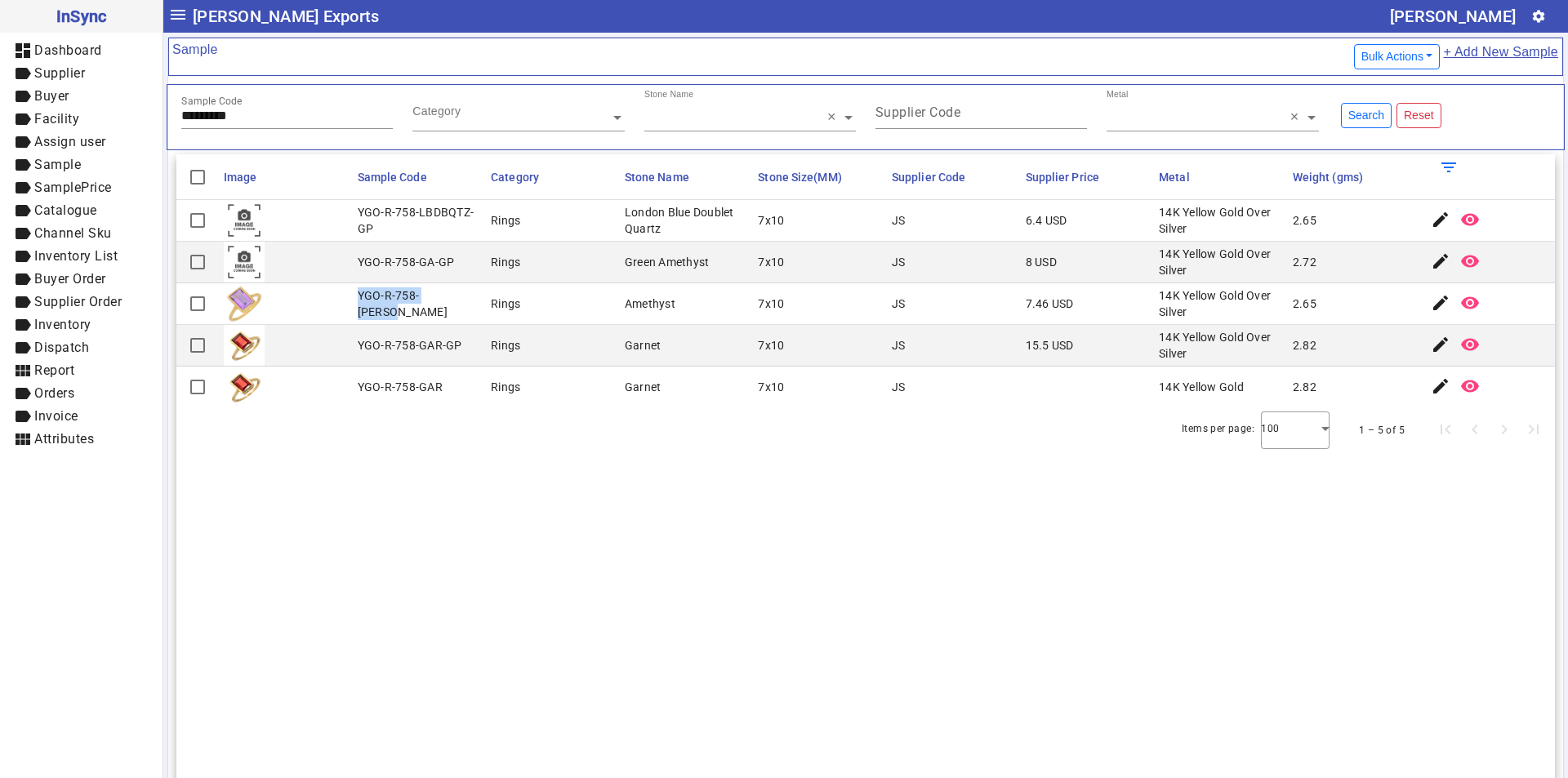
drag, startPoint x: 355, startPoint y: 301, endPoint x: 468, endPoint y: 303, distance: 113.0
click at [468, 303] on mat-cell "YGO-R-758-[PERSON_NAME]" at bounding box center [420, 303] width 134 height 42
drag, startPoint x: 202, startPoint y: 113, endPoint x: 27, endPoint y: 119, distance: 175.1
click at [28, 119] on mat-drawer-container "InSync dashboard Dashboard label Supplier label Buyer label Facility label Assi…" at bounding box center [784, 389] width 1568 height 778
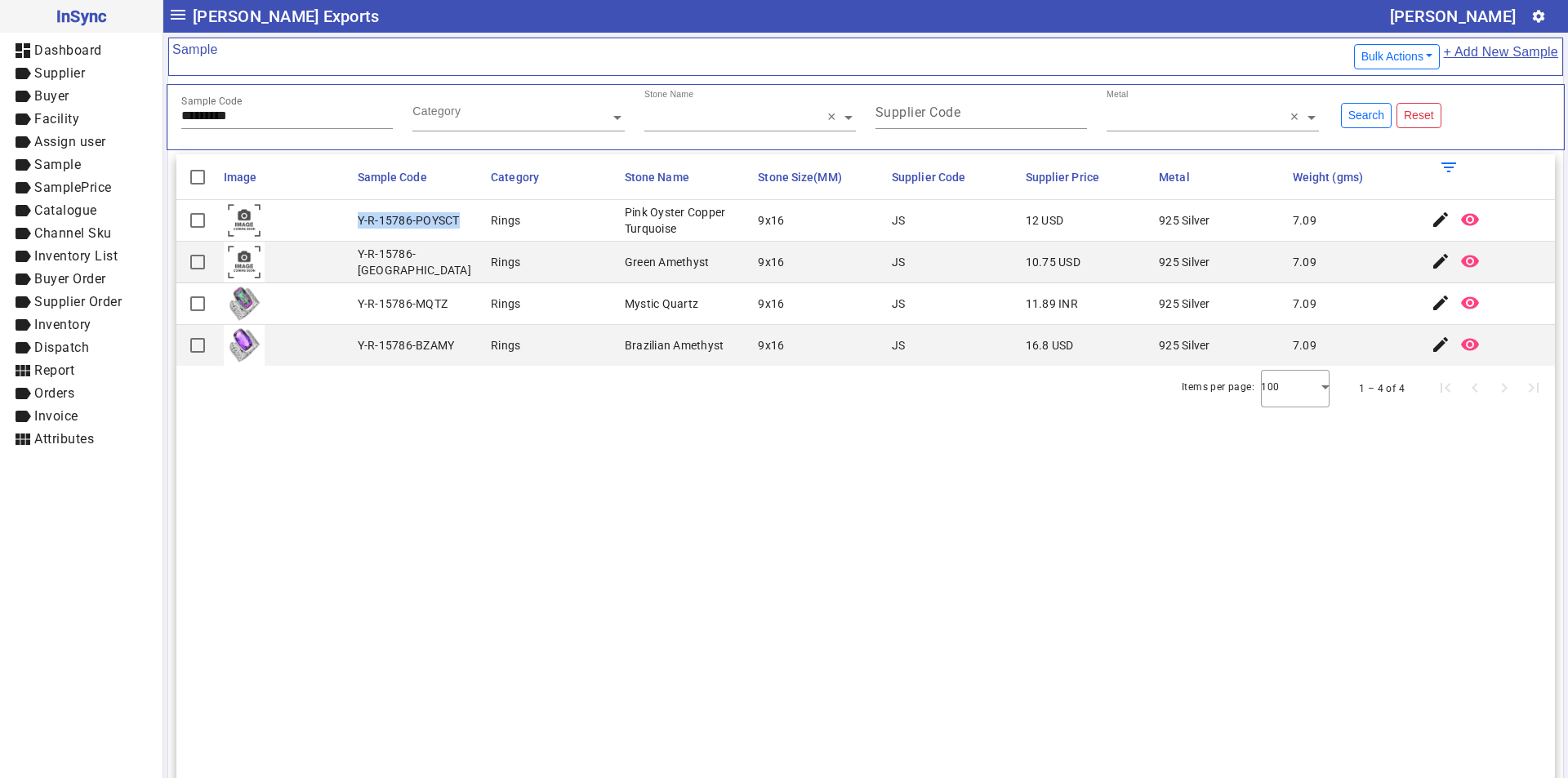
drag, startPoint x: 358, startPoint y: 217, endPoint x: 456, endPoint y: 221, distance: 98.1
click at [456, 221] on div "Y-R-15786-POYSCT" at bounding box center [409, 221] width 102 height 17
drag, startPoint x: 255, startPoint y: 108, endPoint x: 202, endPoint y: 124, distance: 55.4
click at [88, 124] on mat-drawer-container "InSync dashboard Dashboard label Supplier label Buyer label Facility label Assi…" at bounding box center [784, 389] width 1568 height 778
click at [240, 118] on input "*********" at bounding box center [287, 115] width 211 height 14
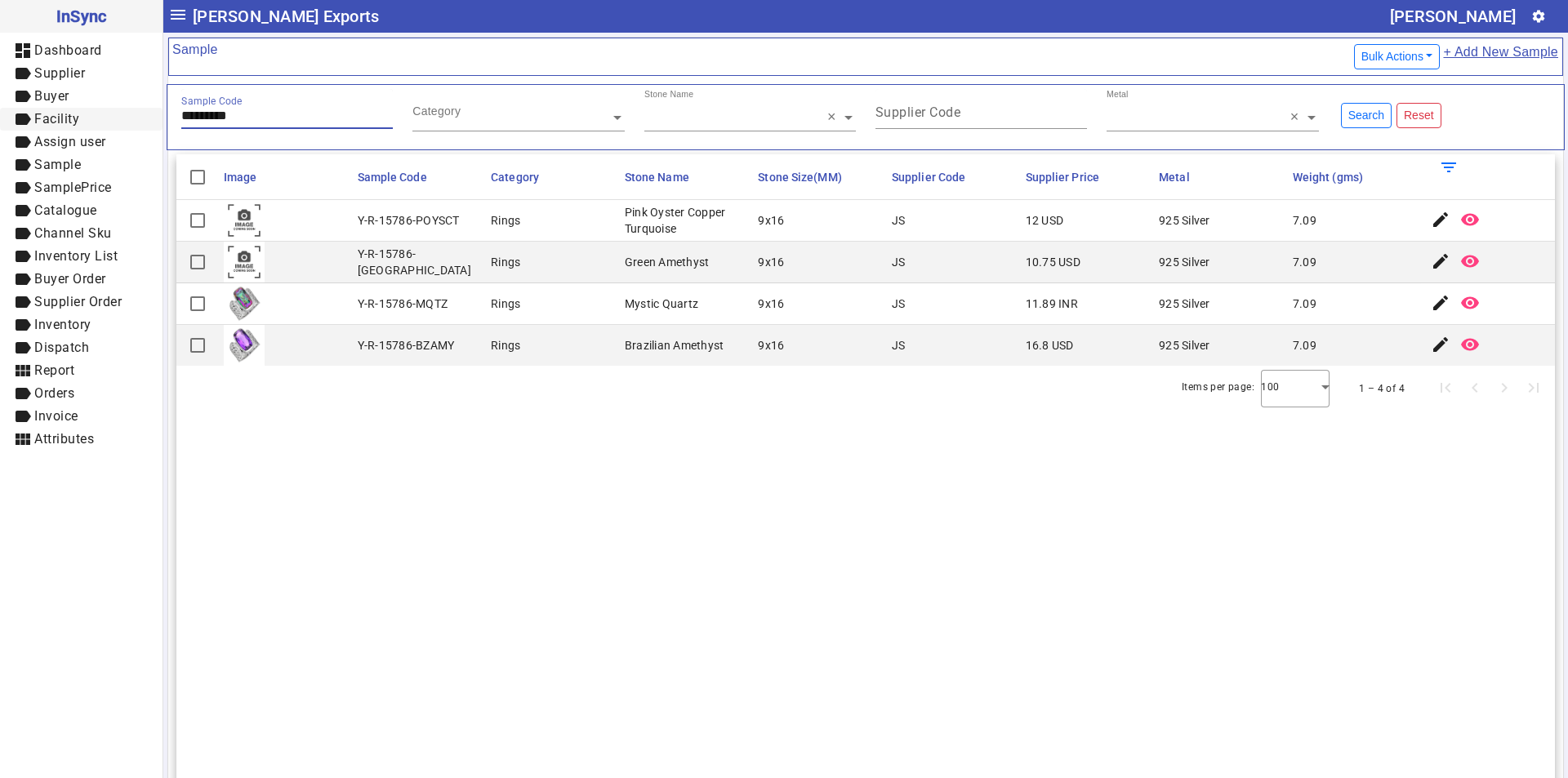
drag, startPoint x: 250, startPoint y: 115, endPoint x: 1, endPoint y: 115, distance: 249.0
click at [1, 115] on mat-drawer-container "InSync dashboard Dashboard label Supplier label Buyer label Facility label Assi…" at bounding box center [784, 389] width 1568 height 778
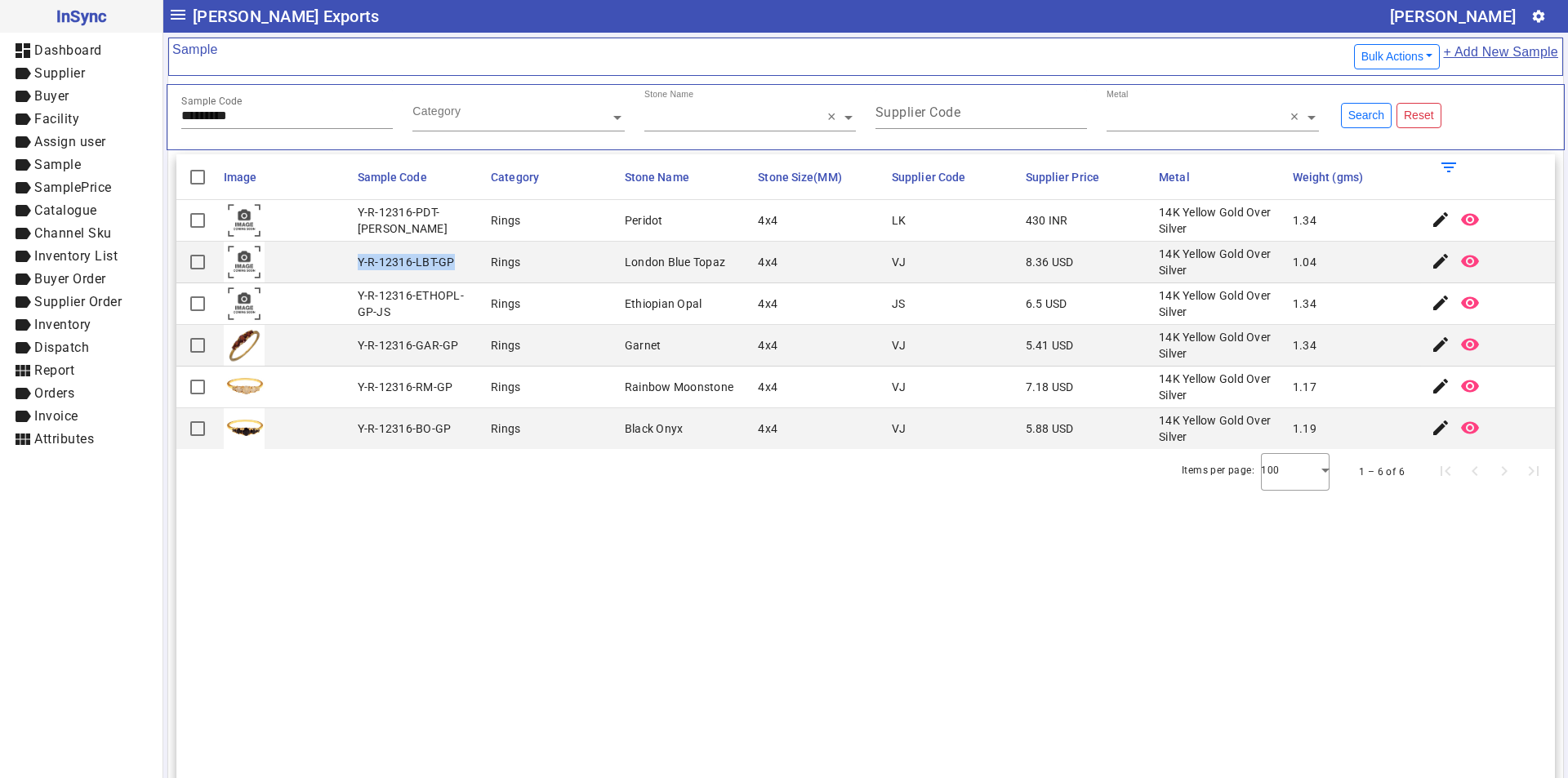
drag, startPoint x: 358, startPoint y: 262, endPoint x: 466, endPoint y: 263, distance: 108.0
click at [466, 263] on mat-cell "Y-R-12316-LBT-GP" at bounding box center [420, 262] width 134 height 42
drag, startPoint x: 259, startPoint y: 110, endPoint x: 0, endPoint y: 152, distance: 262.4
click at [0, 152] on mat-drawer-container "InSync dashboard Dashboard label Supplier label Buyer label Facility label Assi…" at bounding box center [784, 389] width 1568 height 778
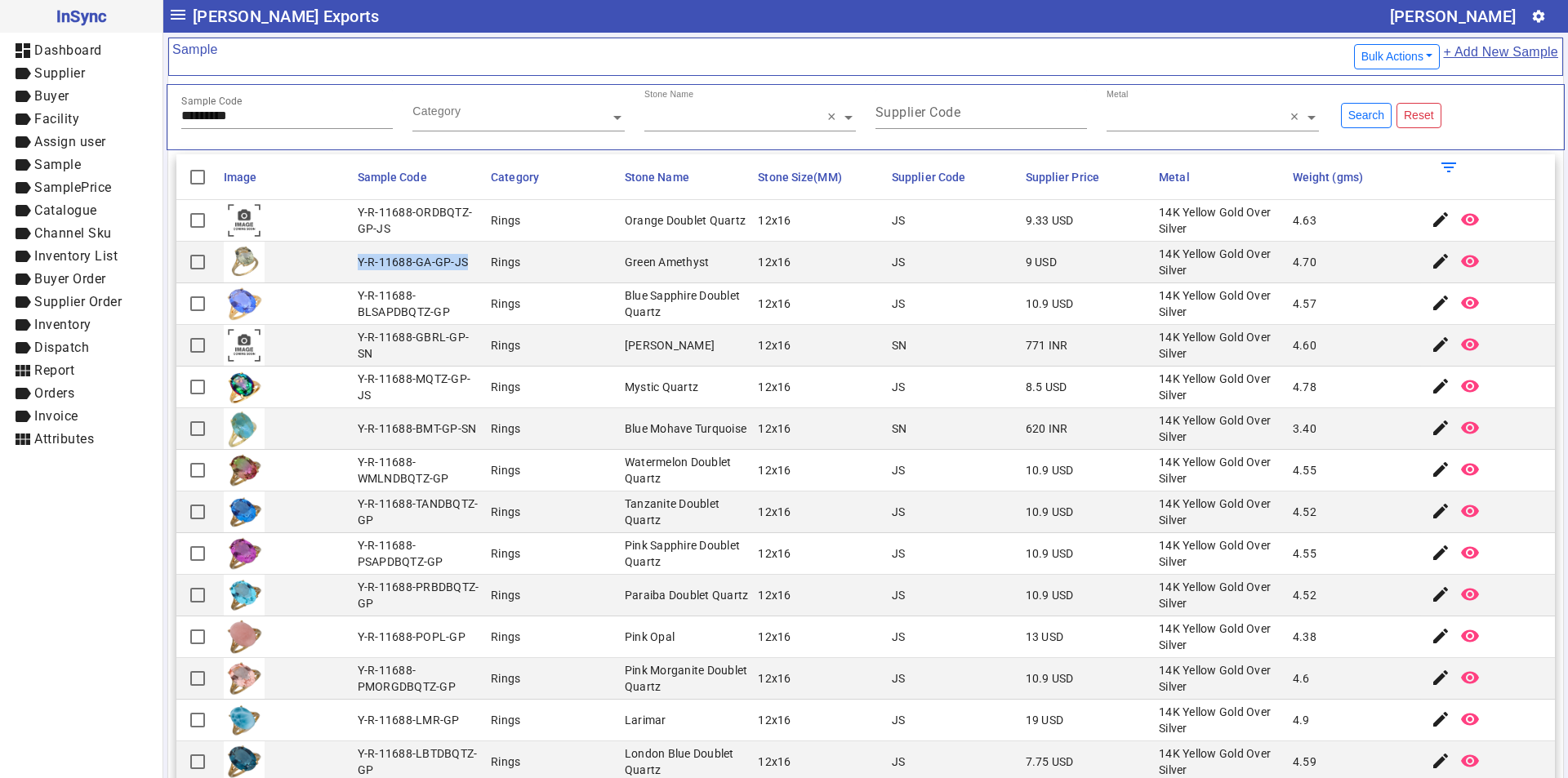
drag, startPoint x: 355, startPoint y: 259, endPoint x: 468, endPoint y: 261, distance: 113.0
click at [468, 261] on mat-cell "Y-R-11688-GA-GP-JS" at bounding box center [420, 262] width 134 height 42
drag, startPoint x: 249, startPoint y: 109, endPoint x: 62, endPoint y: 123, distance: 187.5
click at [62, 123] on mat-drawer-container "InSync dashboard Dashboard label Supplier label Buyer label Facility label Assi…" at bounding box center [784, 389] width 1568 height 778
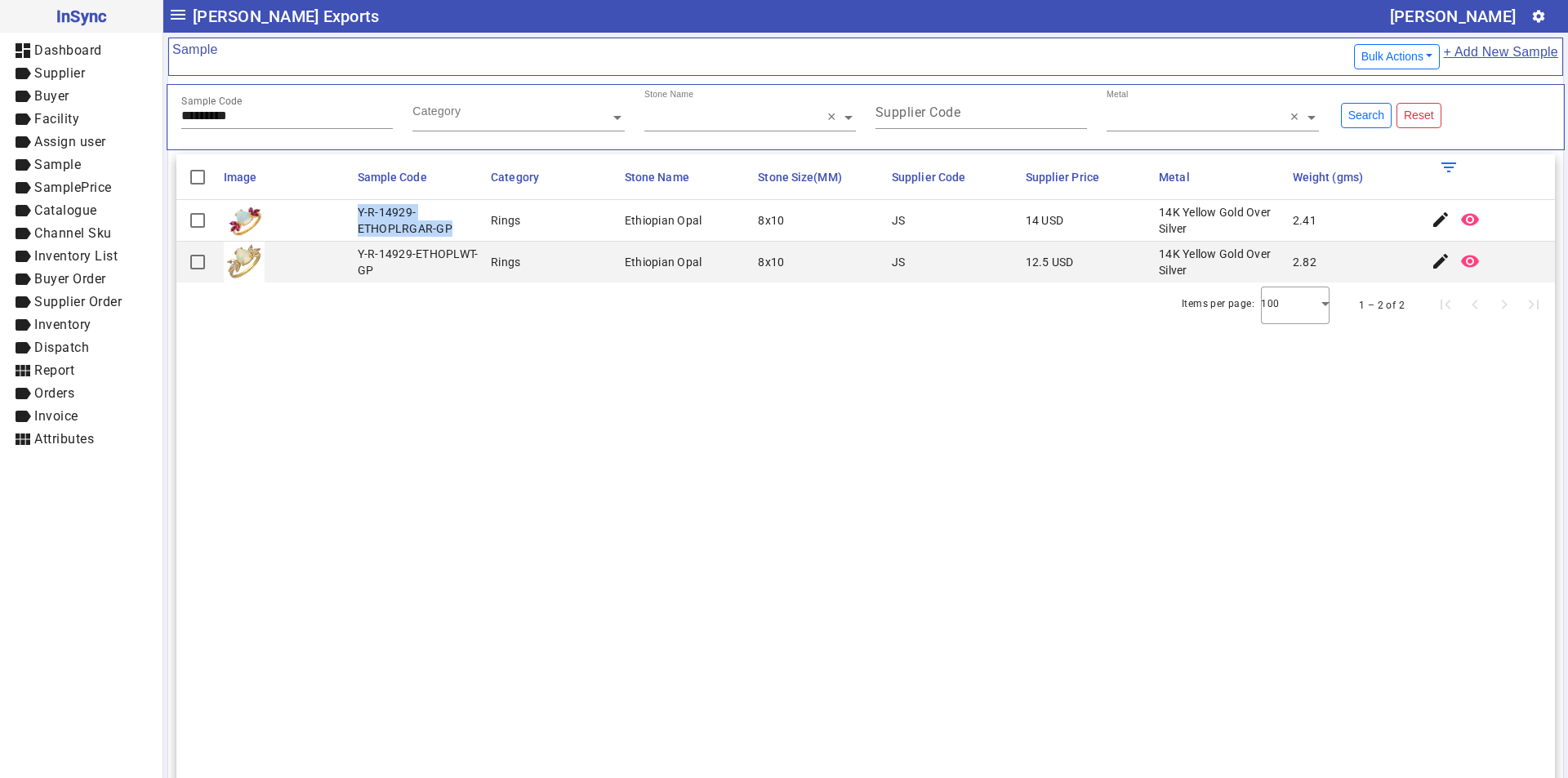
drag, startPoint x: 355, startPoint y: 214, endPoint x: 461, endPoint y: 230, distance: 107.2
click at [461, 230] on mat-cell "Y-R-14929-ETHOPLRGAR-GP" at bounding box center [420, 221] width 134 height 42
drag, startPoint x: 266, startPoint y: 113, endPoint x: 24, endPoint y: 119, distance: 242.1
click at [24, 119] on mat-drawer-container "InSync dashboard Dashboard label Supplier label Buyer label Facility label Assi…" at bounding box center [784, 389] width 1568 height 778
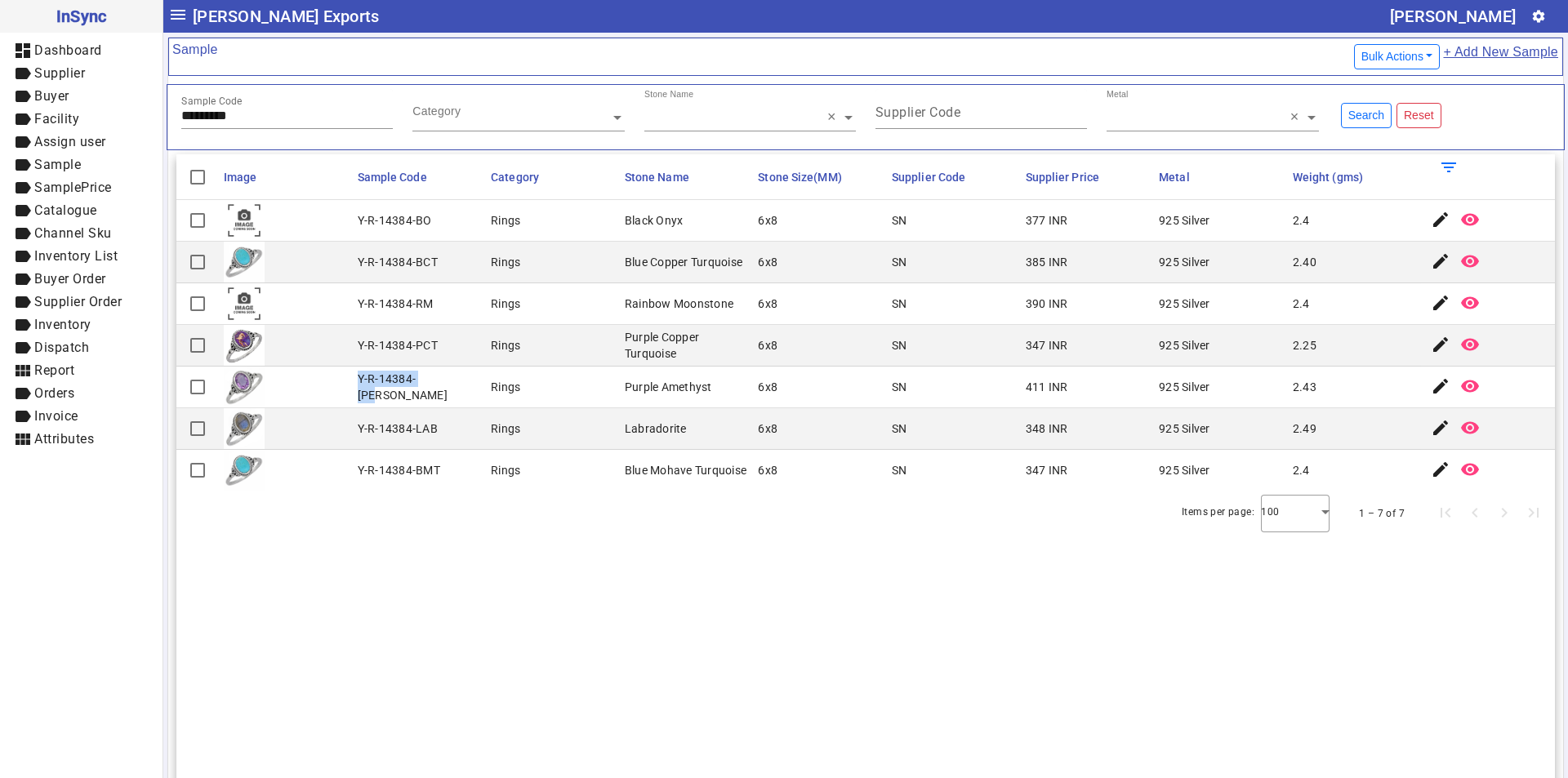
drag, startPoint x: 354, startPoint y: 388, endPoint x: 442, endPoint y: 389, distance: 88.0
click at [442, 389] on mat-cell "Y-R-14384-[PERSON_NAME]" at bounding box center [420, 387] width 134 height 42
drag, startPoint x: 250, startPoint y: 123, endPoint x: 152, endPoint y: 120, distance: 98.0
click at [152, 120] on mat-drawer-container "InSync dashboard Dashboard label Supplier label Buyer label Facility label Assi…" at bounding box center [784, 389] width 1568 height 778
click at [250, 123] on div "Sample Code *********" at bounding box center [287, 109] width 211 height 40
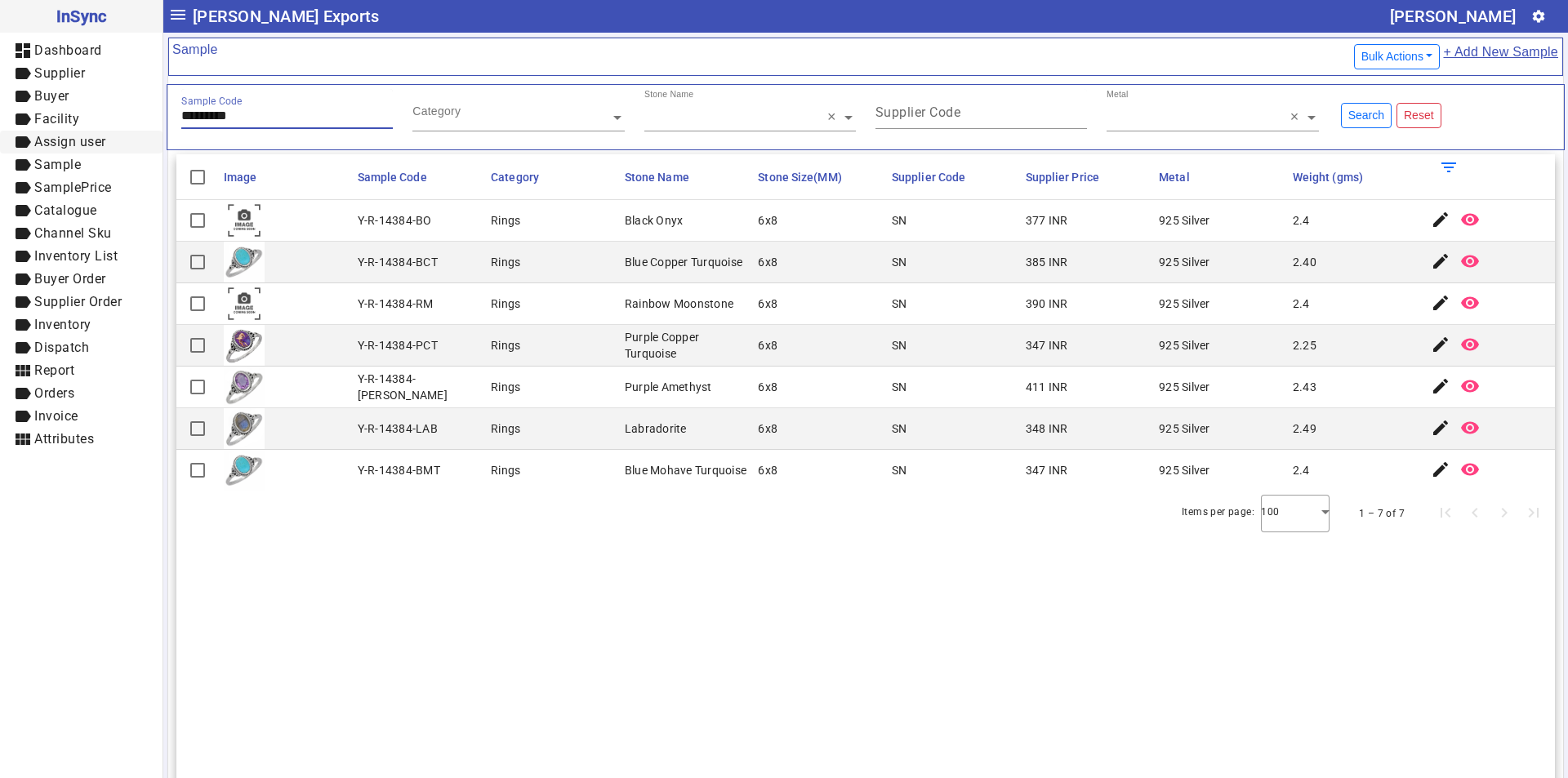
drag, startPoint x: 252, startPoint y: 123, endPoint x: 102, endPoint y: 130, distance: 150.2
click at [102, 130] on mat-drawer-container "InSync dashboard Dashboard label Supplier label Buyer label Facility label Assi…" at bounding box center [784, 389] width 1568 height 778
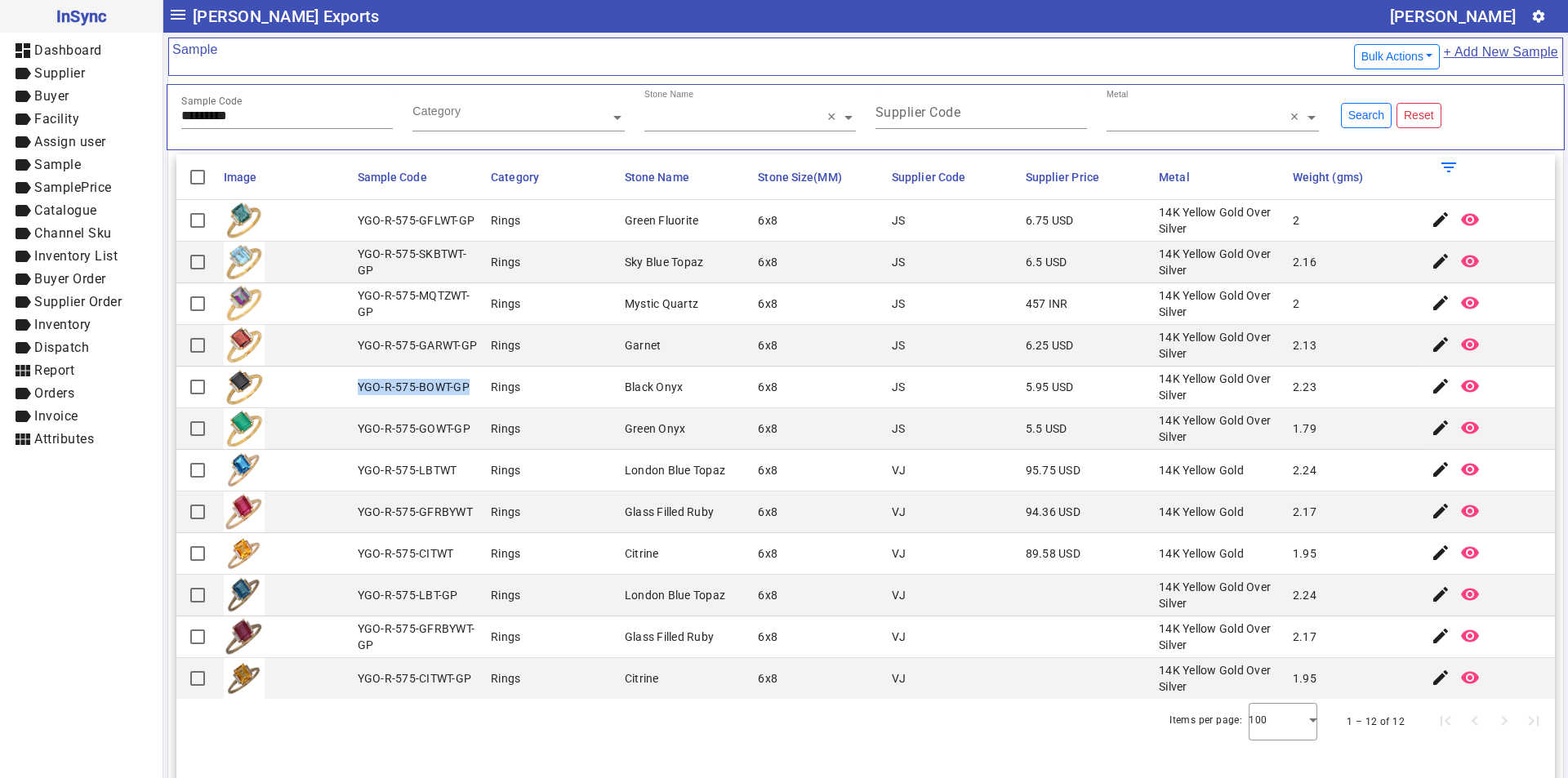
drag, startPoint x: 356, startPoint y: 387, endPoint x: 469, endPoint y: 387, distance: 113.0
click at [469, 387] on mat-cell "YGO-R-575-BOWT-GP" at bounding box center [420, 387] width 134 height 42
drag, startPoint x: 261, startPoint y: 113, endPoint x: 0, endPoint y: 155, distance: 264.4
click at [0, 155] on mat-drawer-container "InSync dashboard Dashboard label Supplier label Buyer label Facility label Assi…" at bounding box center [784, 389] width 1568 height 778
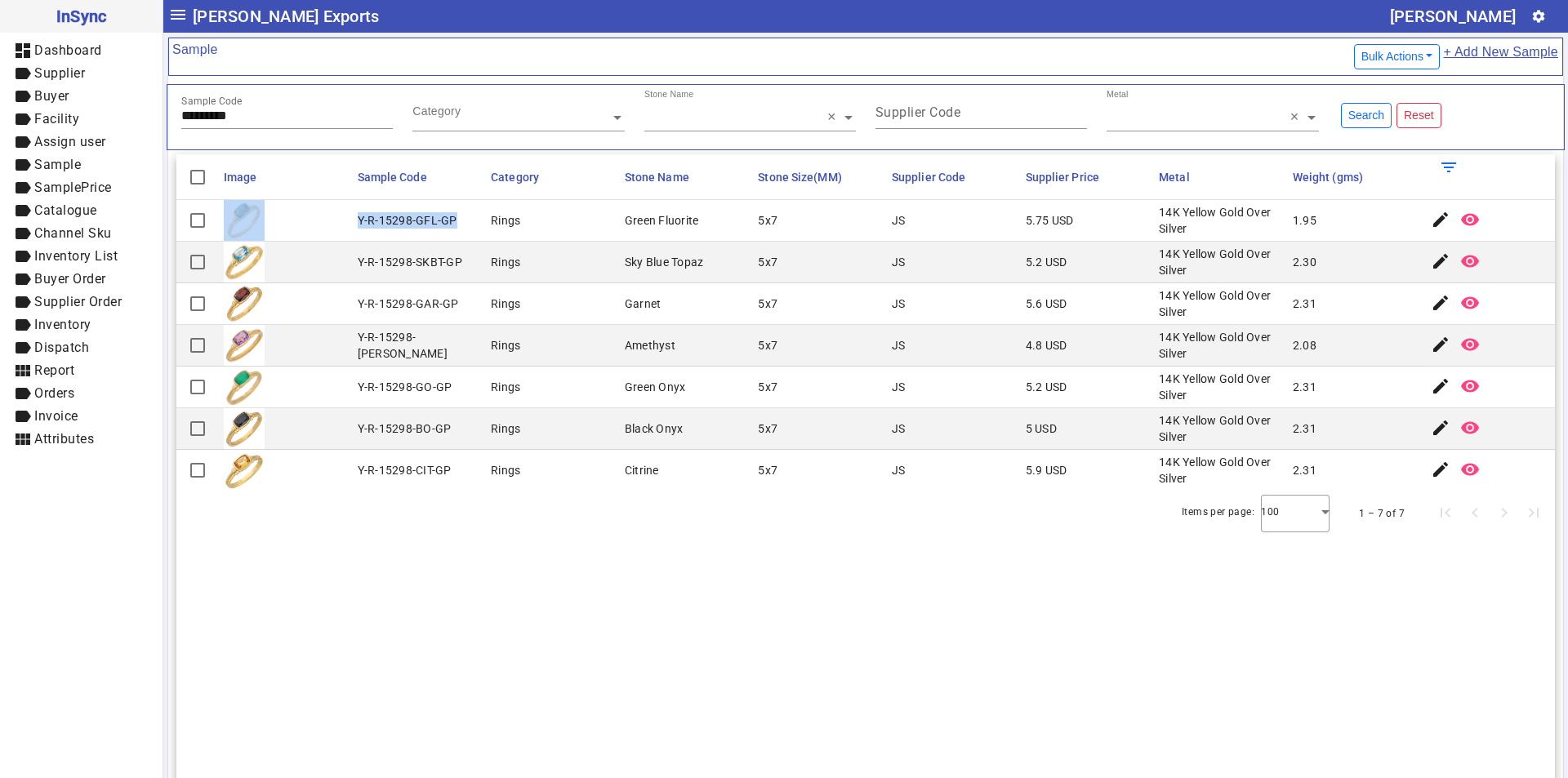
drag, startPoint x: 350, startPoint y: 217, endPoint x: 464, endPoint y: 217, distance: 114.0
click at [464, 217] on mat-row "Y-R-15298-GFL-GP Rings Green Fluorite 5x7 JS 5.75 USD 14K Yellow Gold Over Silv…" at bounding box center [865, 221] width 1378 height 42
drag, startPoint x: 267, startPoint y: 118, endPoint x: 0, endPoint y: 123, distance: 267.0
click at [0, 123] on mat-drawer-container "InSync dashboard Dashboard label Supplier label Buyer label Facility label Assi…" at bounding box center [784, 389] width 1568 height 778
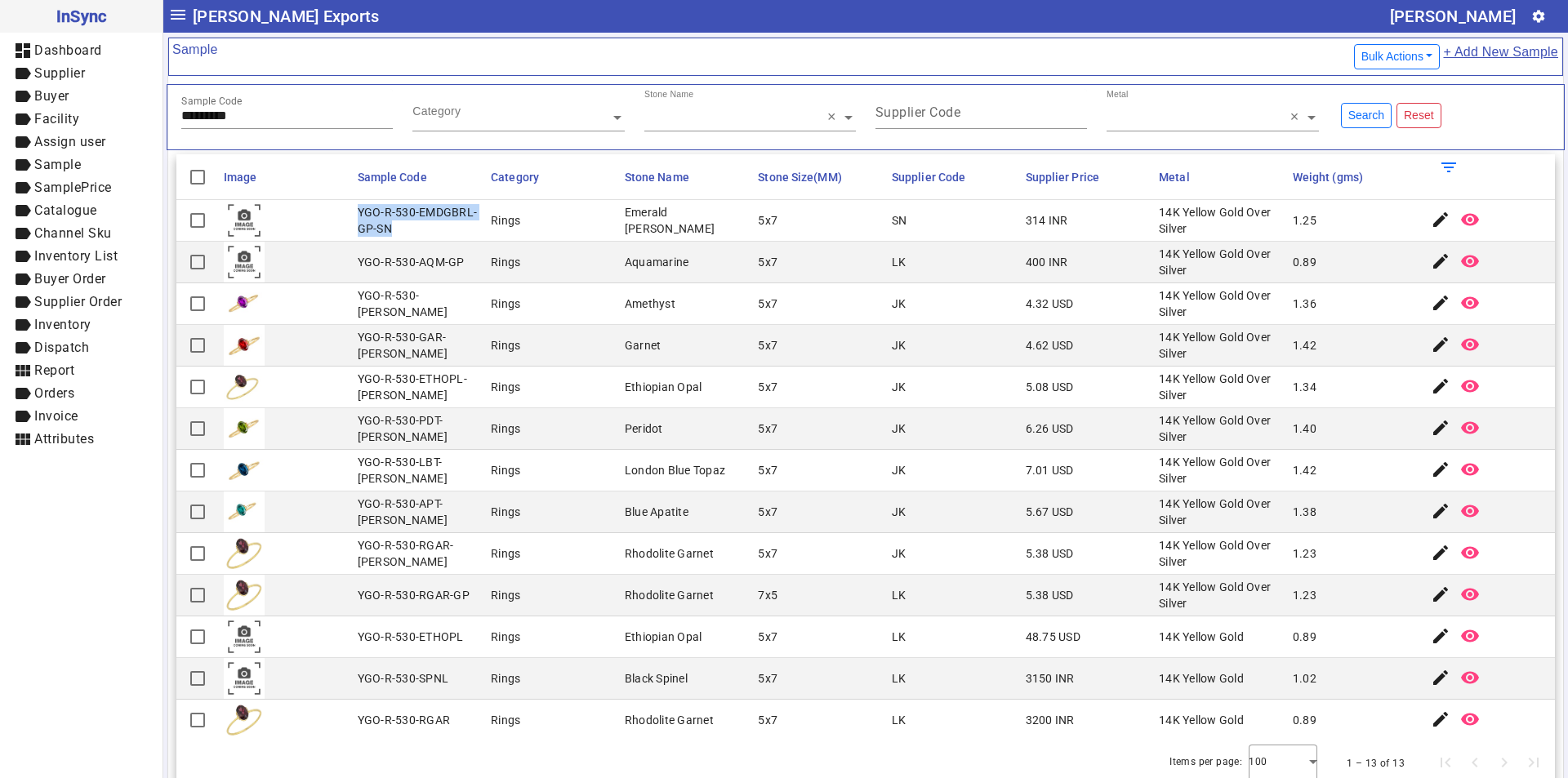
drag, startPoint x: 356, startPoint y: 212, endPoint x: 403, endPoint y: 235, distance: 52.3
click at [403, 235] on div "YGO-R-530-EMDGBRL-GP-SN" at bounding box center [419, 220] width 124 height 33
drag, startPoint x: 254, startPoint y: 114, endPoint x: 166, endPoint y: 114, distance: 88.0
click at [166, 114] on div "Sample Bulk Actions Export Format Export Sample Import Sample + Add New Sample …" at bounding box center [865, 490] width 1404 height 917
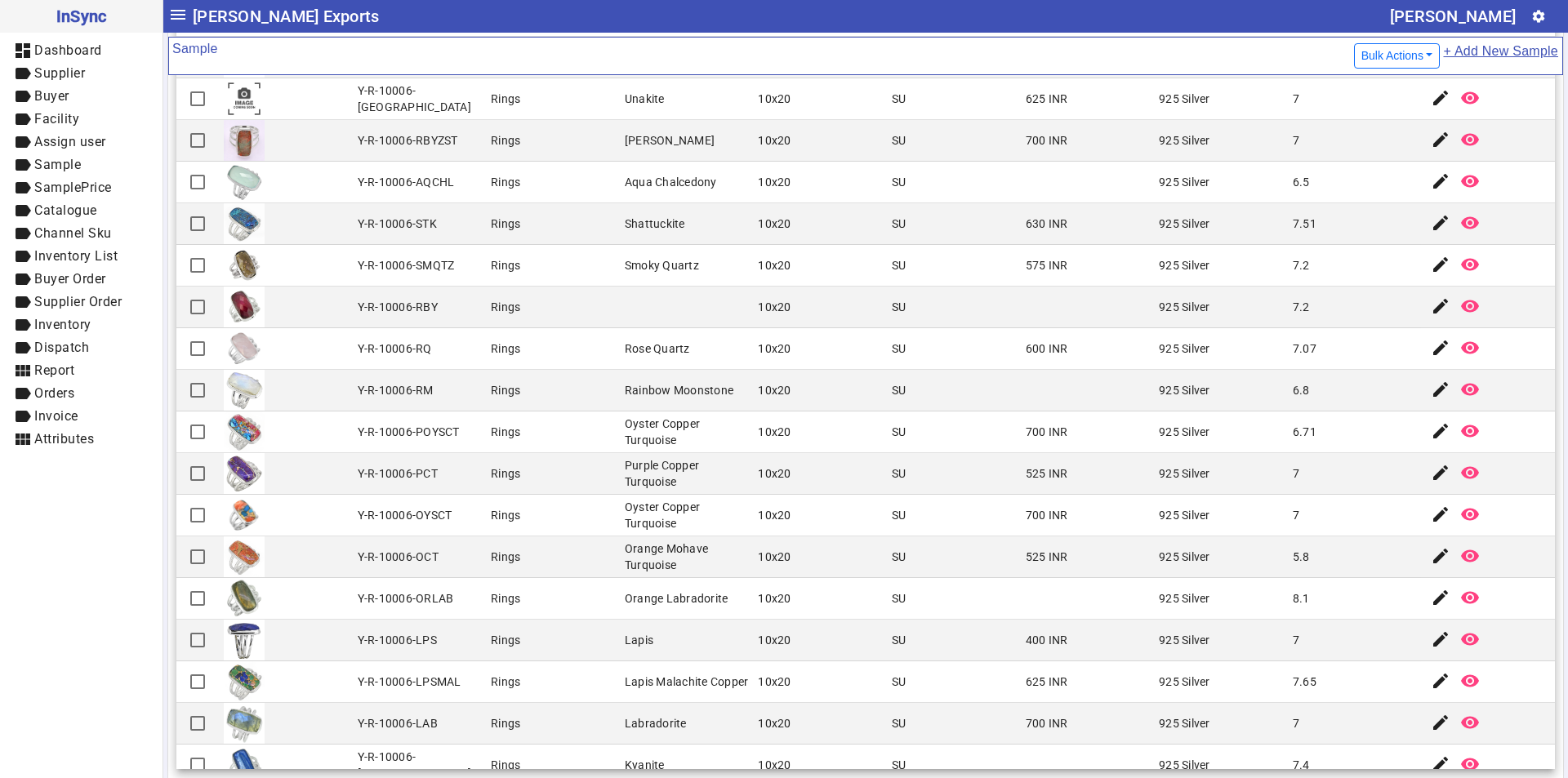
scroll to position [29, 0]
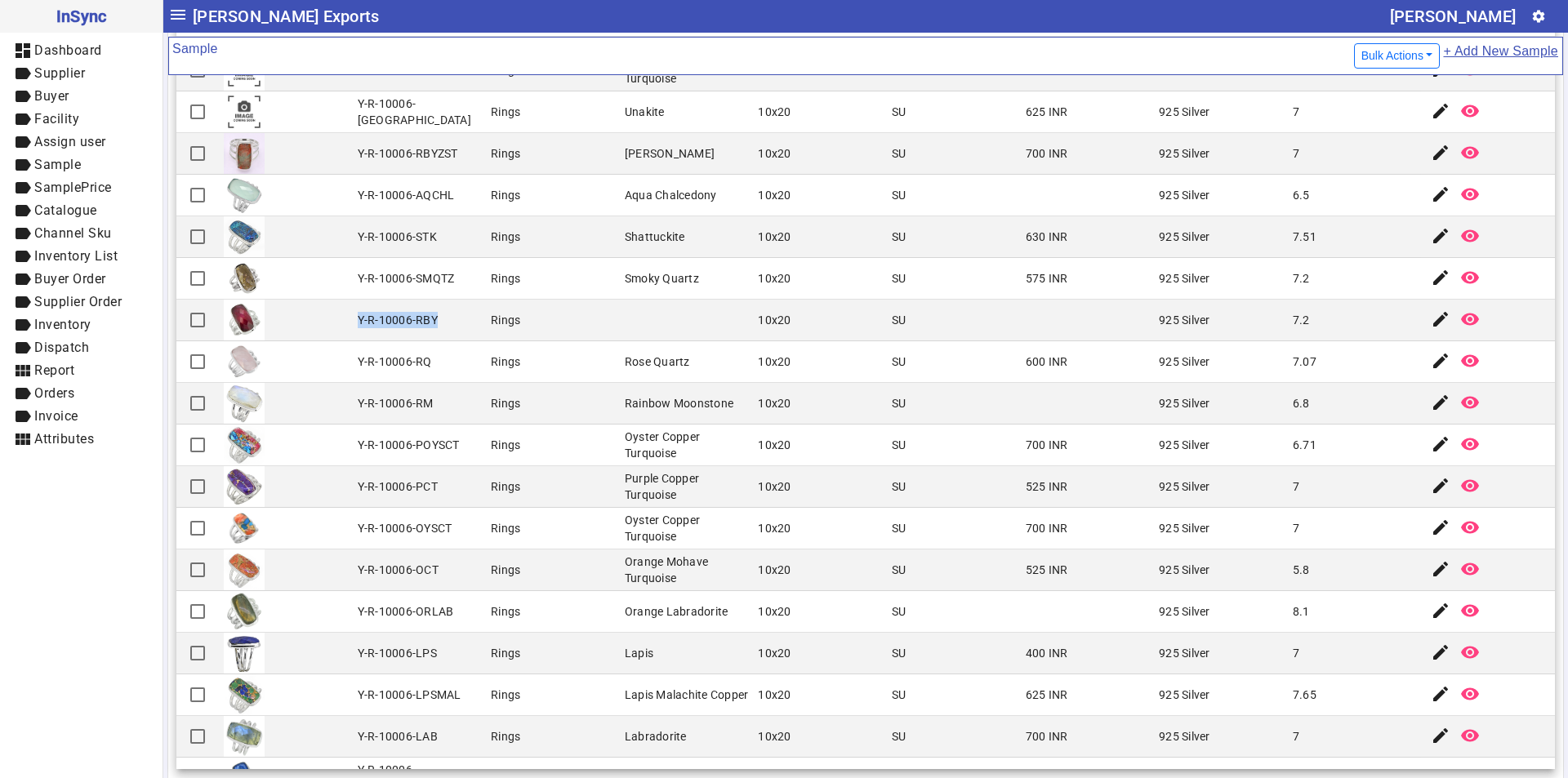
drag, startPoint x: 355, startPoint y: 321, endPoint x: 435, endPoint y: 321, distance: 80.0
click at [435, 321] on mat-cell "Y-R-10006-RBY" at bounding box center [420, 320] width 134 height 42
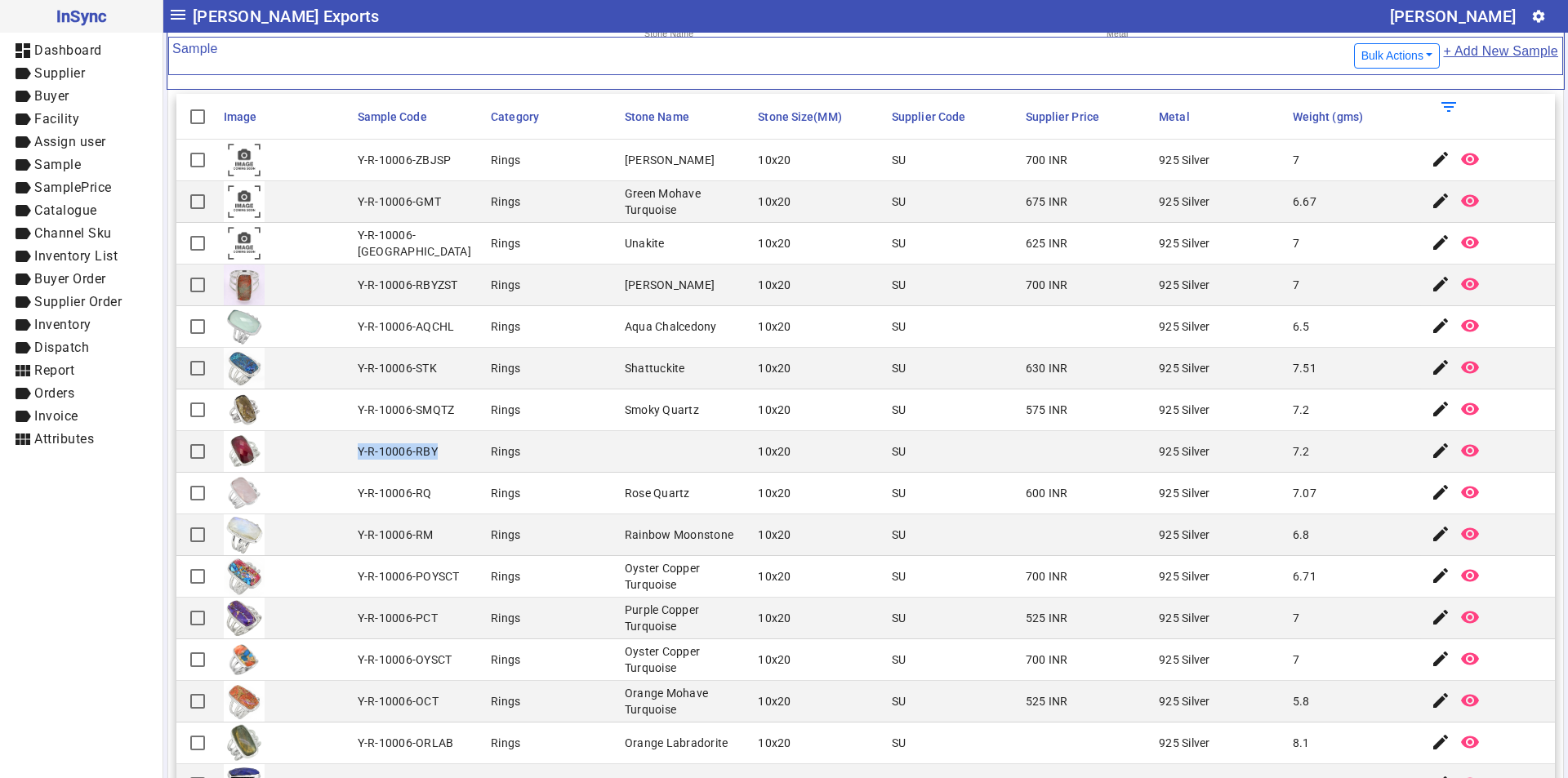
scroll to position [0, 0]
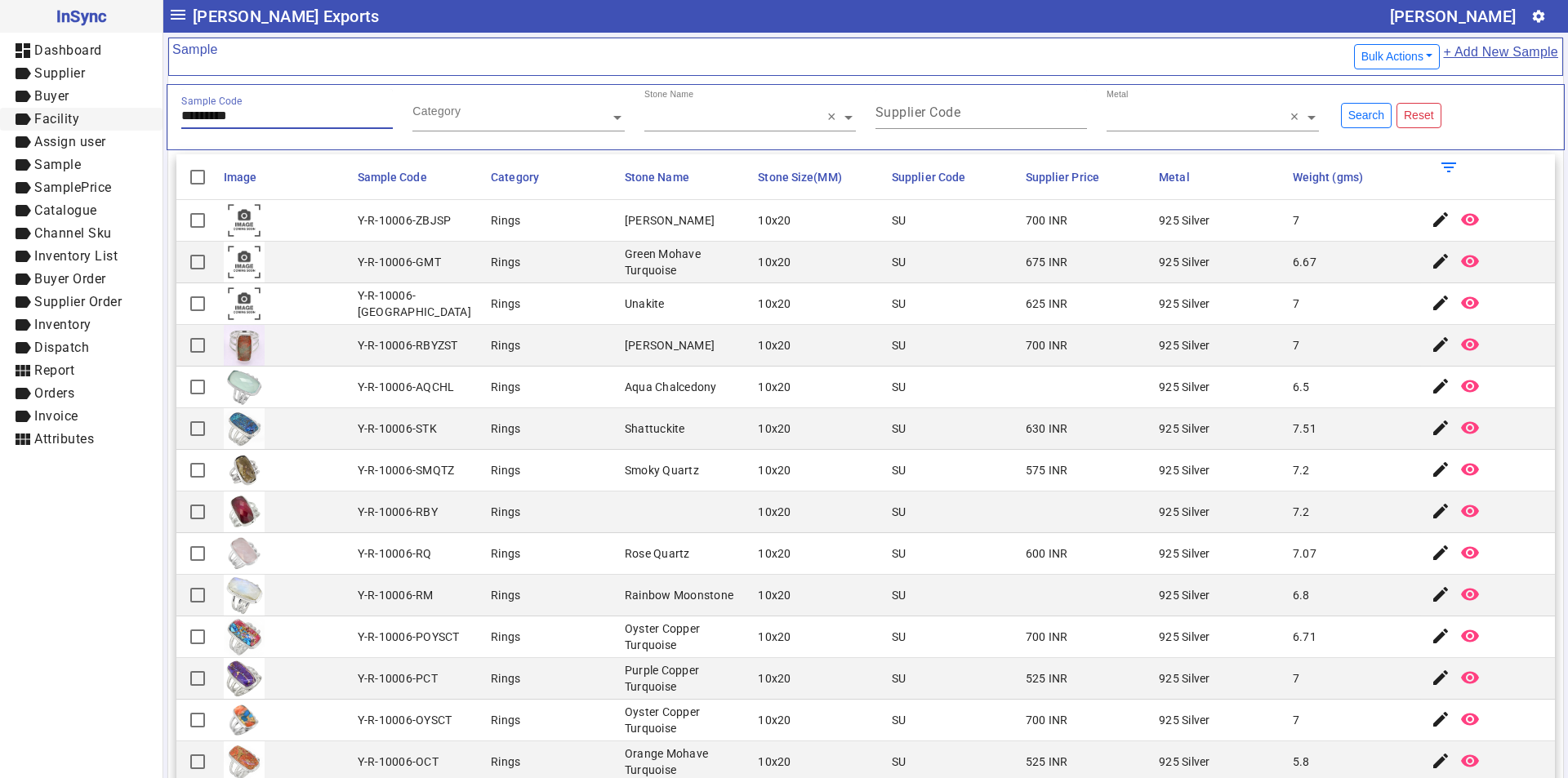
drag, startPoint x: 261, startPoint y: 114, endPoint x: 110, endPoint y: 127, distance: 151.6
click at [110, 127] on mat-drawer-container "InSync dashboard Dashboard label Supplier label Buyer label Facility label Assi…" at bounding box center [784, 389] width 1568 height 778
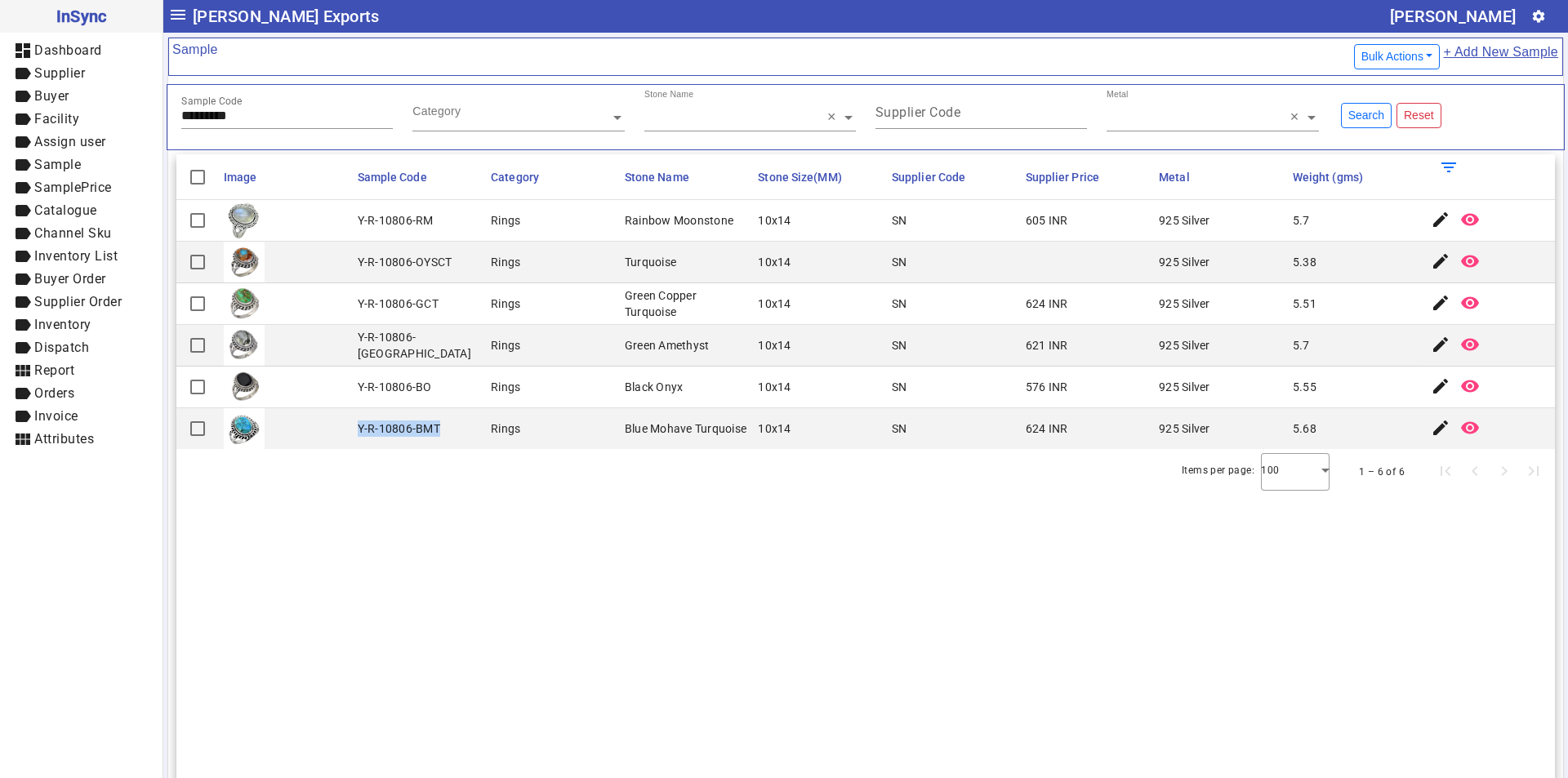
drag, startPoint x: 355, startPoint y: 427, endPoint x: 439, endPoint y: 430, distance: 84.1
click at [439, 430] on mat-cell "Y-R-10806-BMT" at bounding box center [420, 428] width 134 height 41
drag, startPoint x: 258, startPoint y: 115, endPoint x: 63, endPoint y: 120, distance: 195.1
click at [63, 120] on mat-drawer-container "InSync dashboard Dashboard label Supplier label Buyer label Facility label Assi…" at bounding box center [784, 389] width 1568 height 778
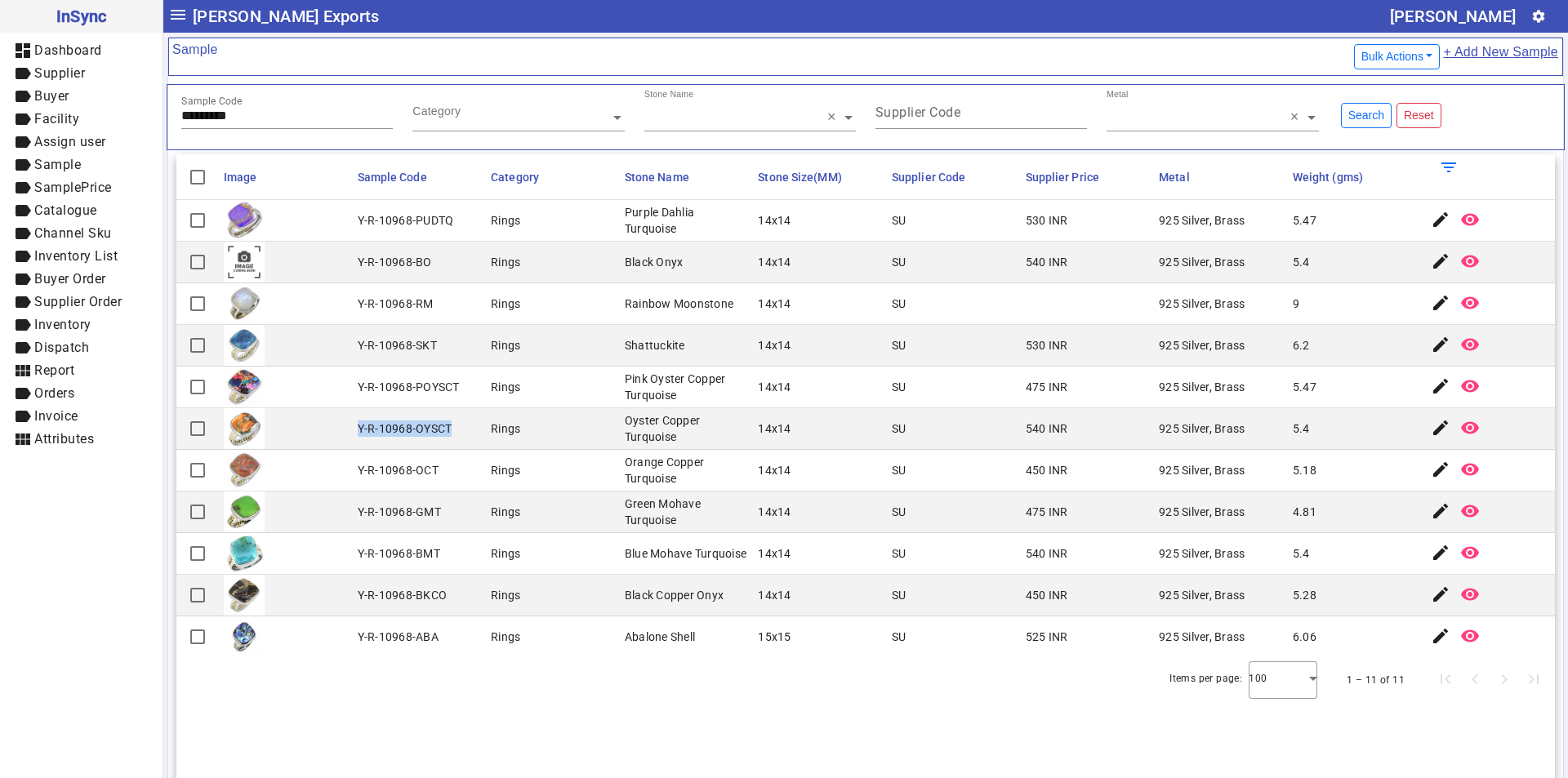
drag, startPoint x: 358, startPoint y: 429, endPoint x: 466, endPoint y: 428, distance: 108.0
click at [466, 428] on mat-cell "Y-R-10968-OYSCT" at bounding box center [420, 428] width 134 height 42
drag, startPoint x: 255, startPoint y: 107, endPoint x: 230, endPoint y: 110, distance: 25.2
click at [230, 110] on div "Sample Code *********" at bounding box center [287, 109] width 211 height 40
drag, startPoint x: 271, startPoint y: 114, endPoint x: 67, endPoint y: 137, distance: 205.3
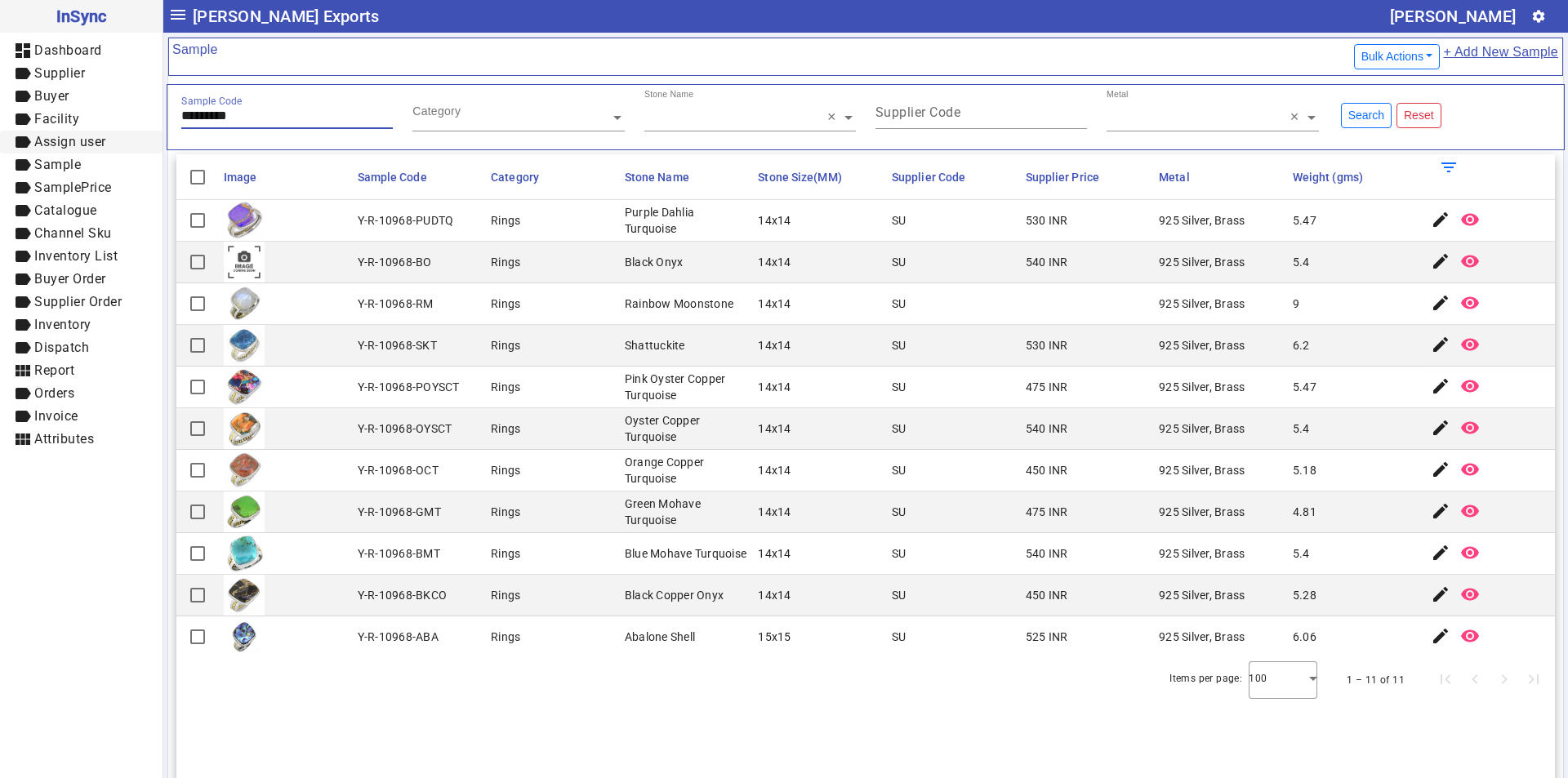
click at [67, 137] on mat-drawer-container "InSync dashboard Dashboard label Supplier label Buyer label Facility label Assi…" at bounding box center [784, 389] width 1568 height 778
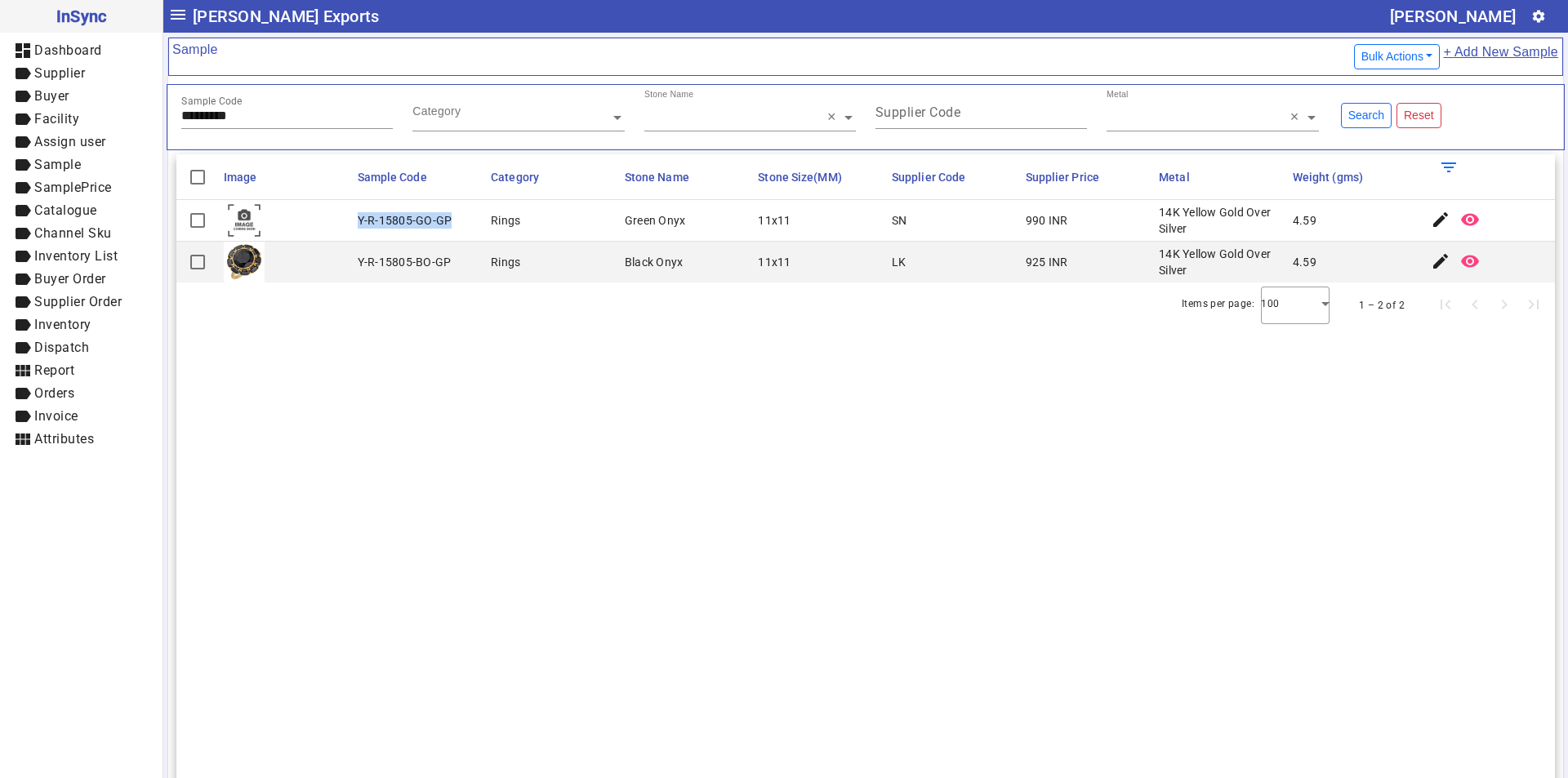
drag, startPoint x: 358, startPoint y: 221, endPoint x: 455, endPoint y: 222, distance: 97.0
click at [455, 222] on mat-cell "Y-R-15805-GO-GP" at bounding box center [420, 221] width 134 height 42
drag, startPoint x: 278, startPoint y: 114, endPoint x: 72, endPoint y: 116, distance: 206.0
click at [72, 116] on mat-drawer-container "InSync dashboard Dashboard label Supplier label Buyer label Facility label Assi…" at bounding box center [784, 389] width 1568 height 778
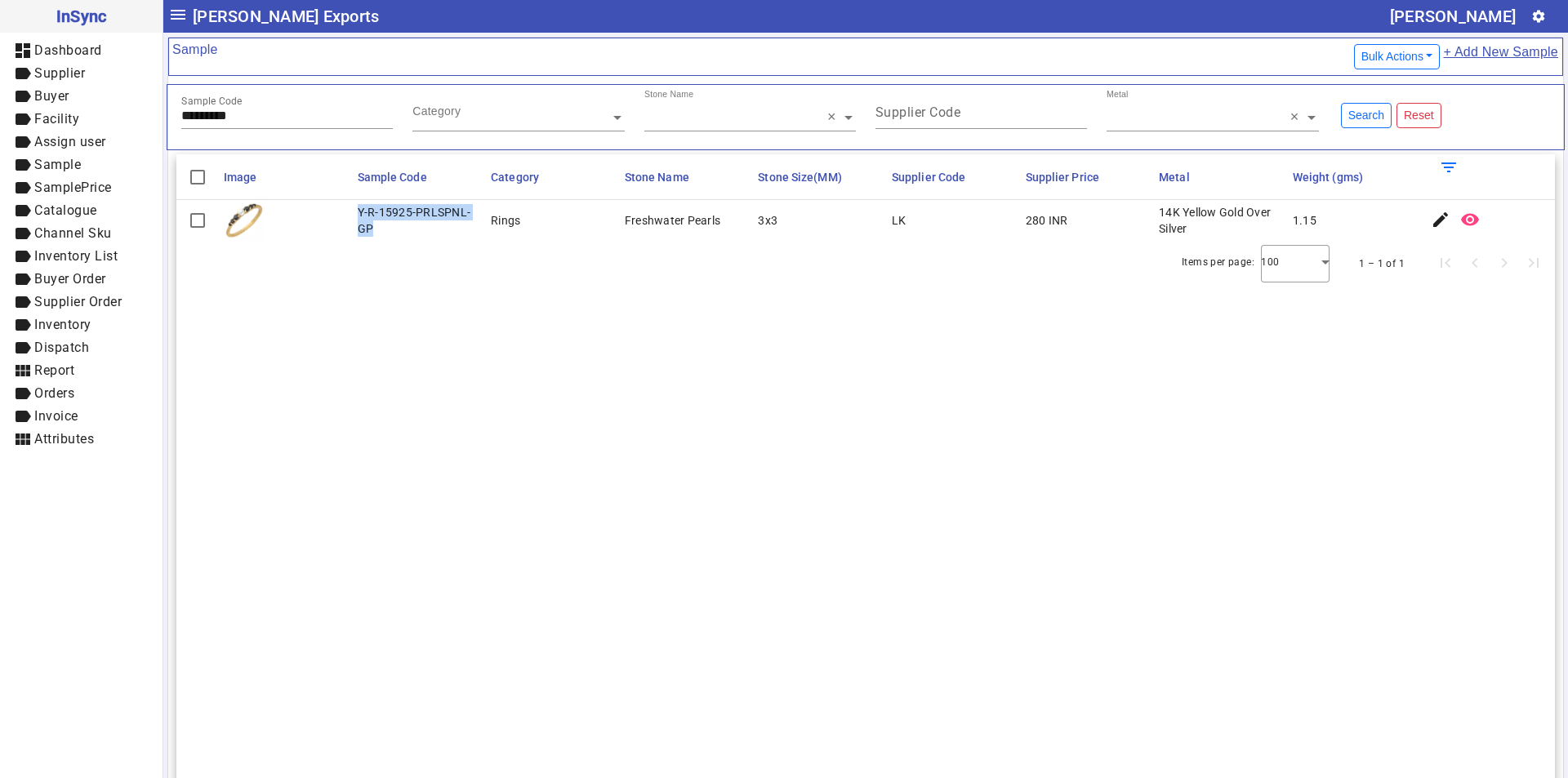
drag, startPoint x: 355, startPoint y: 208, endPoint x: 375, endPoint y: 231, distance: 30.5
click at [375, 231] on mat-cell "Y-R-15925-PRLSPNL-GP" at bounding box center [420, 221] width 134 height 41
drag, startPoint x: 280, startPoint y: 116, endPoint x: 3, endPoint y: 145, distance: 278.5
click at [3, 145] on mat-drawer-container "InSync dashboard Dashboard label Supplier label Buyer label Facility label Assi…" at bounding box center [784, 389] width 1568 height 778
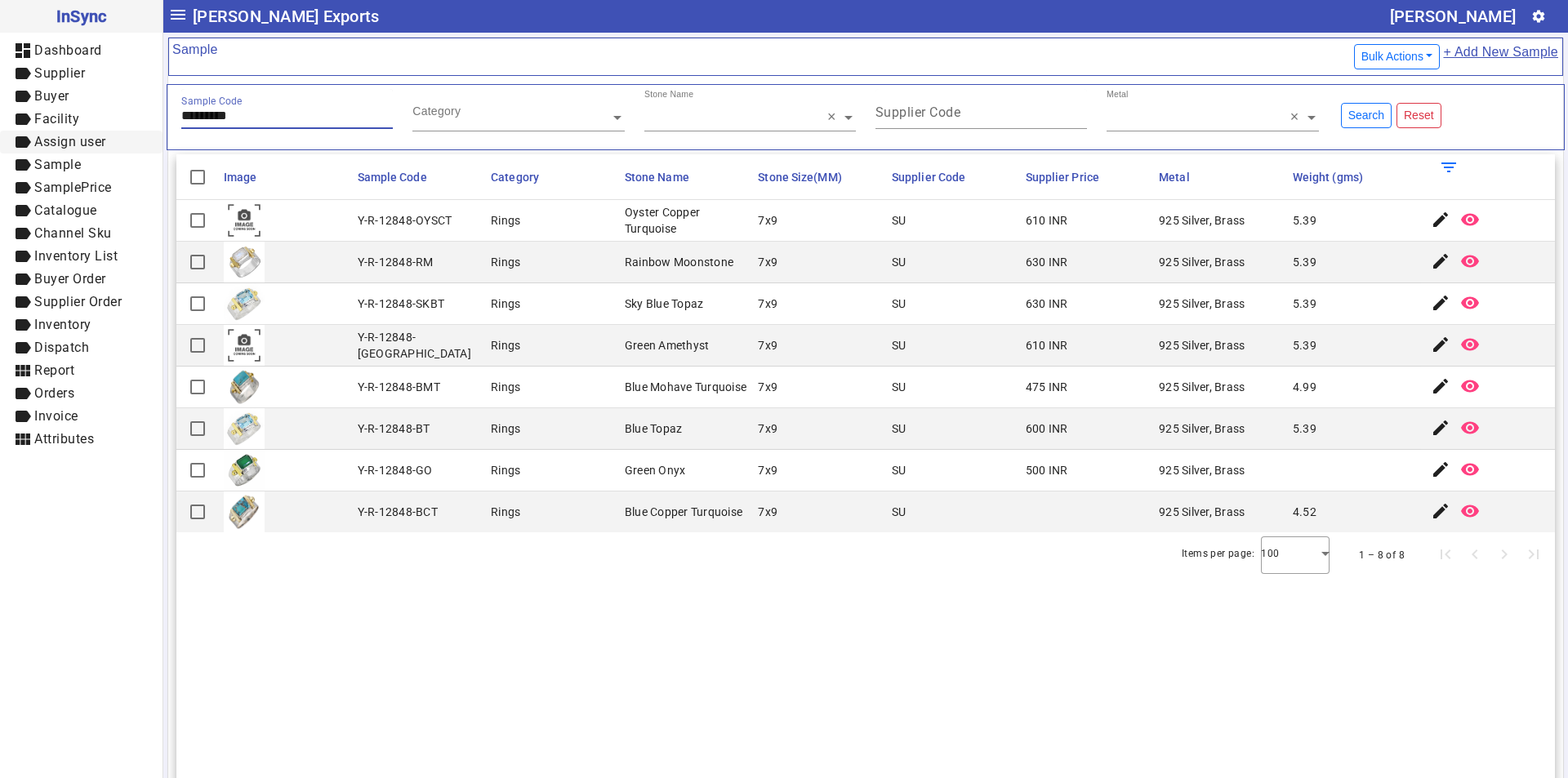
drag, startPoint x: 277, startPoint y: 118, endPoint x: 112, endPoint y: 143, distance: 166.9
click at [112, 143] on mat-drawer-container "InSync dashboard Dashboard label Supplier label Buyer label Facility label Assi…" at bounding box center [784, 389] width 1568 height 778
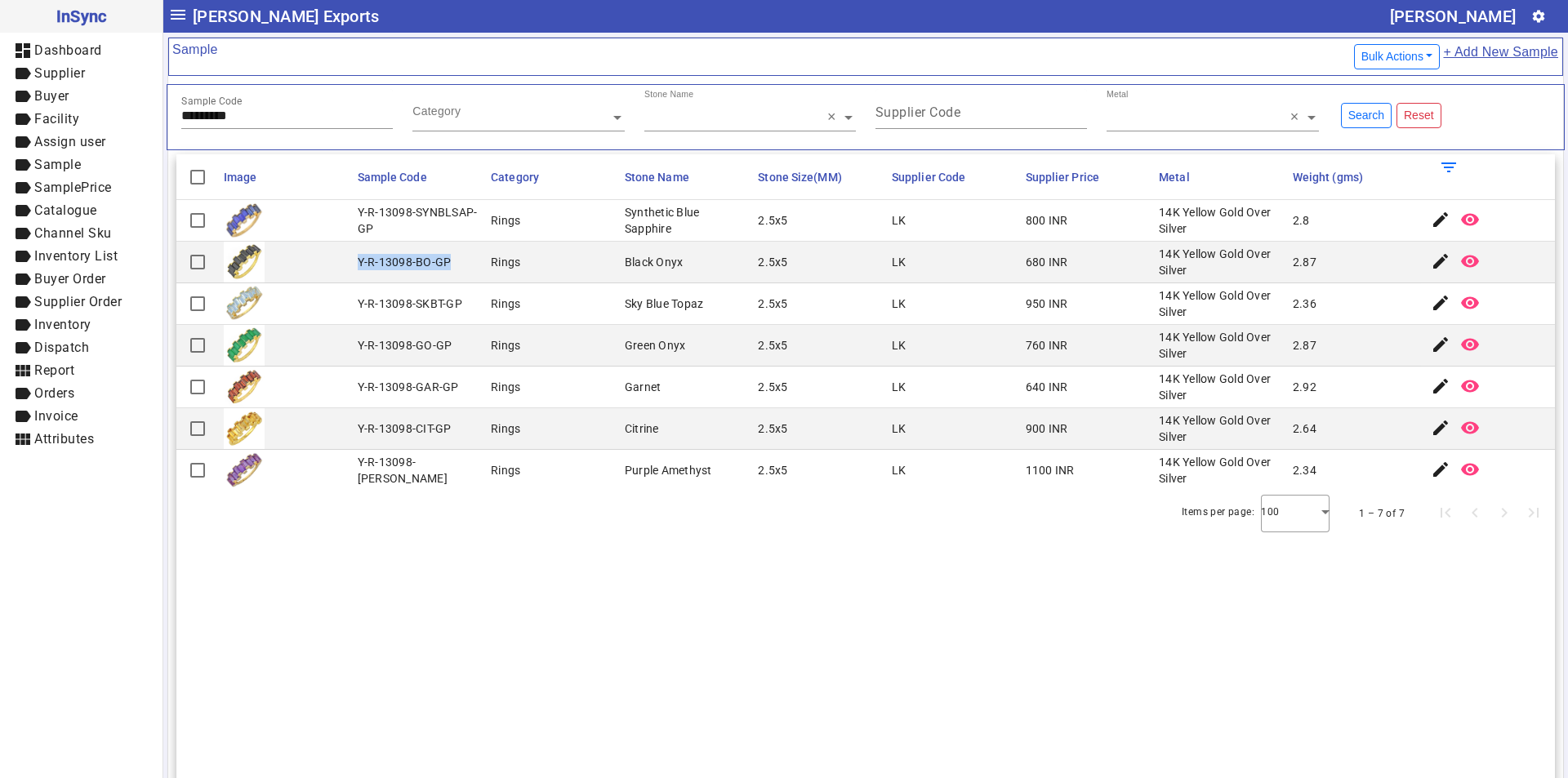
drag, startPoint x: 356, startPoint y: 260, endPoint x: 465, endPoint y: 269, distance: 109.4
click at [465, 269] on mat-cell "Y-R-13098-BO-GP" at bounding box center [420, 262] width 134 height 42
drag, startPoint x: 292, startPoint y: 116, endPoint x: 38, endPoint y: 99, distance: 254.6
click at [38, 99] on mat-drawer-container "InSync dashboard Dashboard label Supplier label Buyer label Facility label Assi…" at bounding box center [784, 389] width 1568 height 778
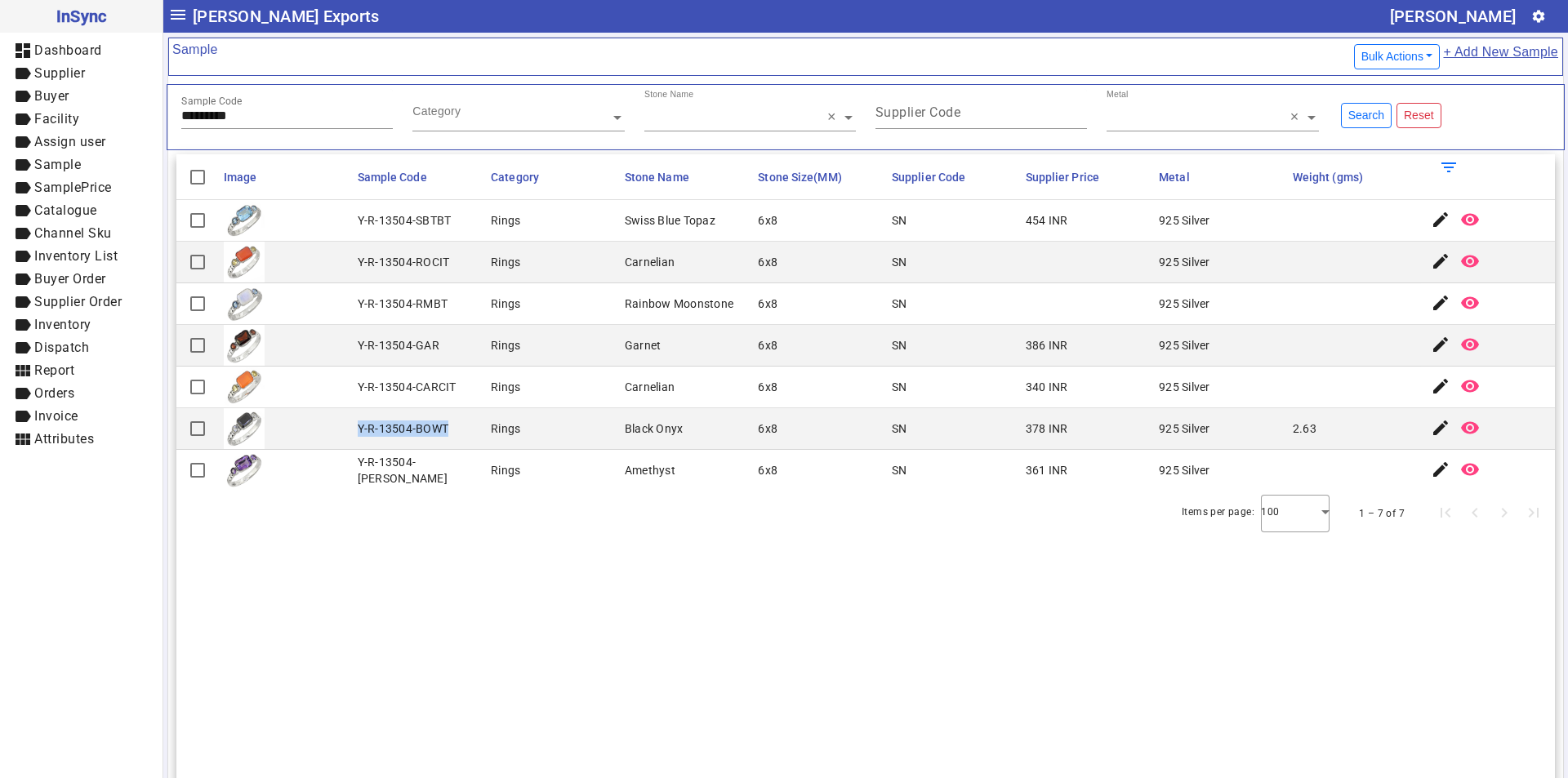
drag, startPoint x: 355, startPoint y: 427, endPoint x: 454, endPoint y: 428, distance: 99.0
click at [454, 428] on mat-cell "Y-R-13504-BOWT" at bounding box center [420, 428] width 134 height 42
drag, startPoint x: 287, startPoint y: 113, endPoint x: 106, endPoint y: 113, distance: 181.0
click at [106, 113] on mat-drawer-container "InSync dashboard Dashboard label Supplier label Buyer label Facility label Assi…" at bounding box center [784, 389] width 1568 height 778
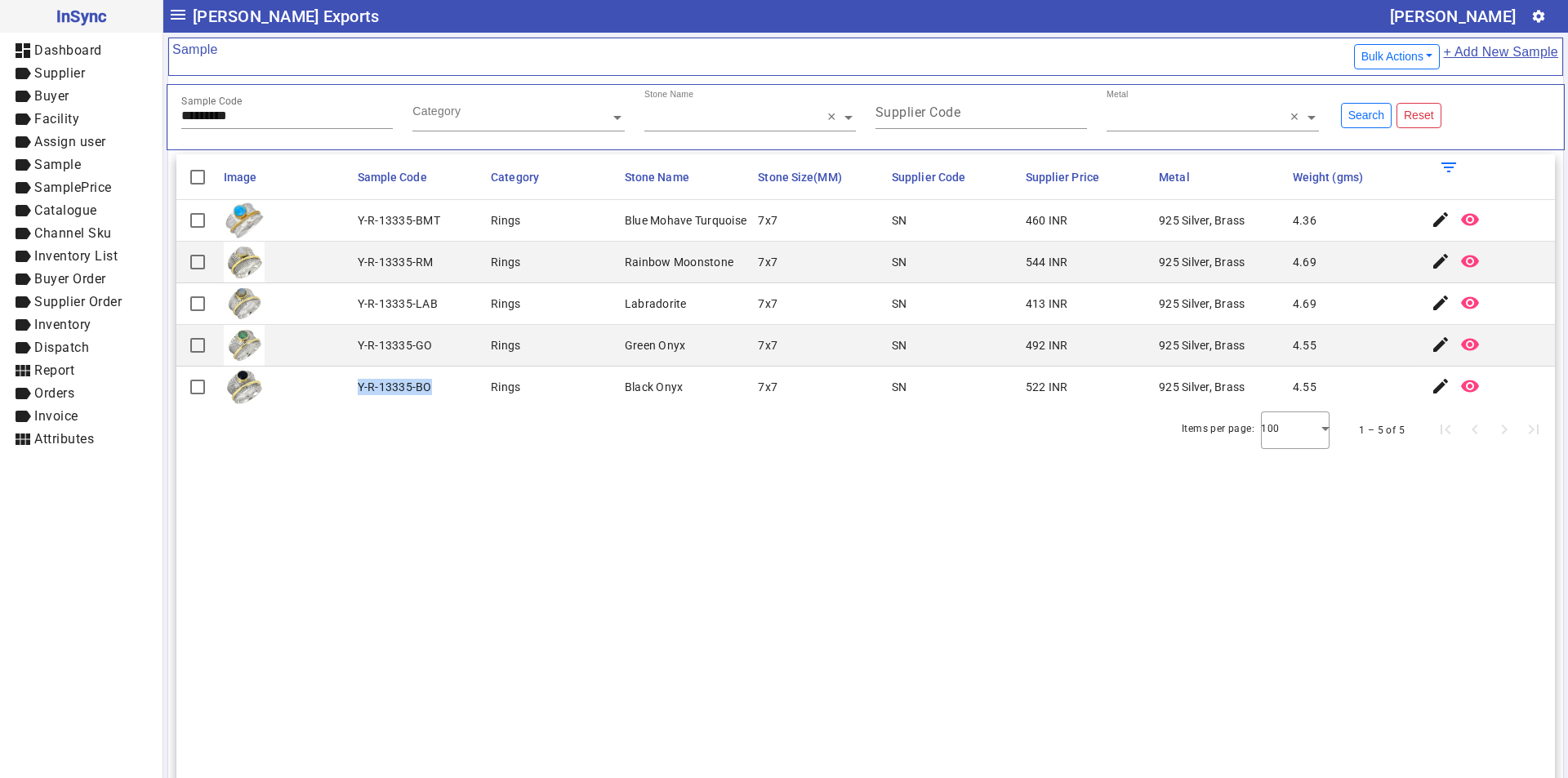
drag, startPoint x: 357, startPoint y: 388, endPoint x: 446, endPoint y: 391, distance: 89.1
click at [446, 391] on mat-cell "Y-R-13335-BO" at bounding box center [420, 387] width 134 height 41
drag, startPoint x: 247, startPoint y: 116, endPoint x: 69, endPoint y: 115, distance: 178.0
click at [69, 115] on mat-drawer-container "InSync dashboard Dashboard label Supplier label Buyer label Facility label Assi…" at bounding box center [784, 389] width 1568 height 778
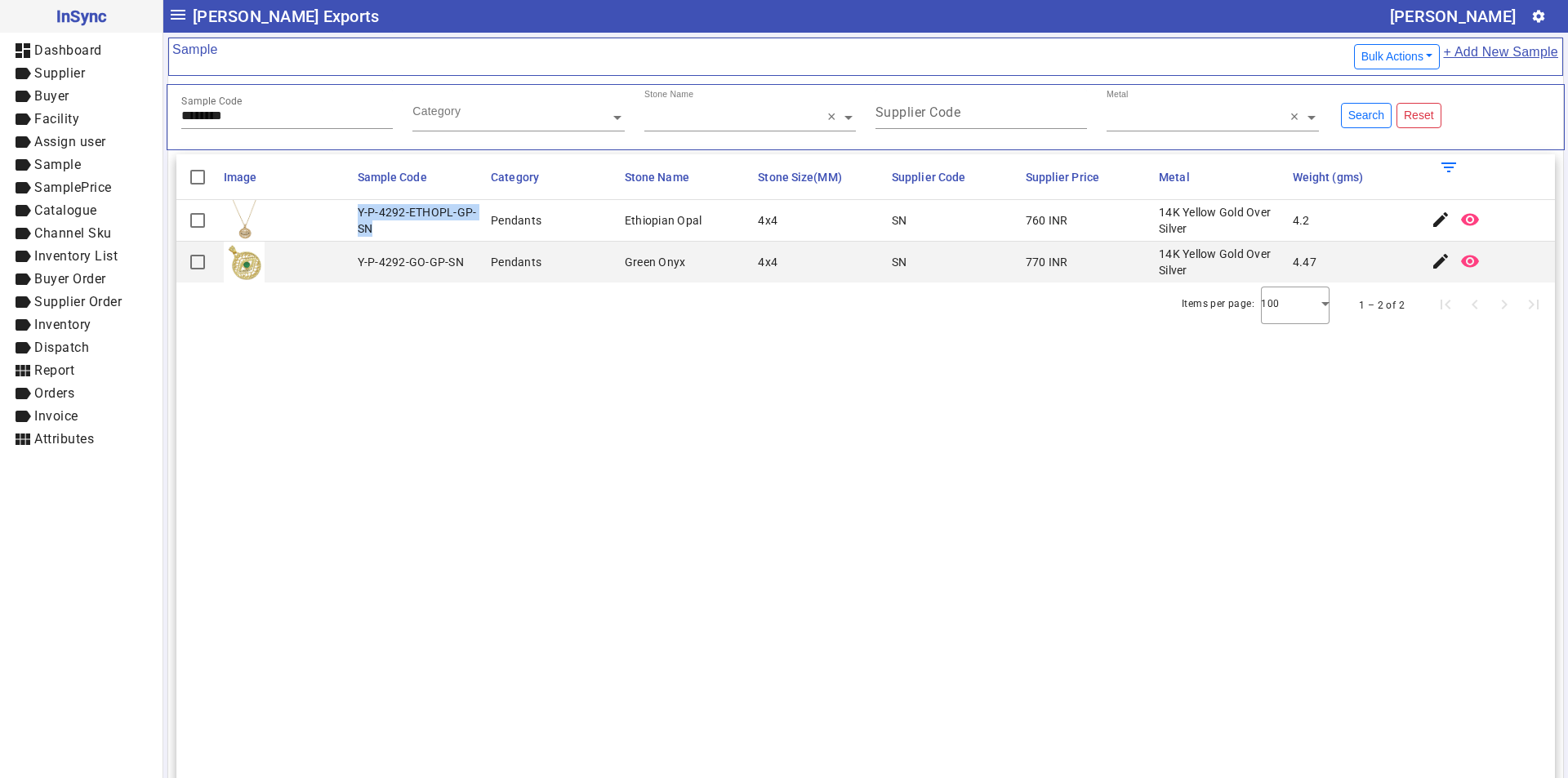
drag, startPoint x: 356, startPoint y: 212, endPoint x: 375, endPoint y: 227, distance: 24.2
click at [375, 227] on div "Y-P-4292-ETHOPL-GP-SN" at bounding box center [419, 220] width 124 height 33
drag, startPoint x: 263, startPoint y: 117, endPoint x: 95, endPoint y: 116, distance: 168.0
click at [95, 116] on mat-drawer-container "InSync dashboard Dashboard label Supplier label Buyer label Facility label Assi…" at bounding box center [784, 389] width 1568 height 778
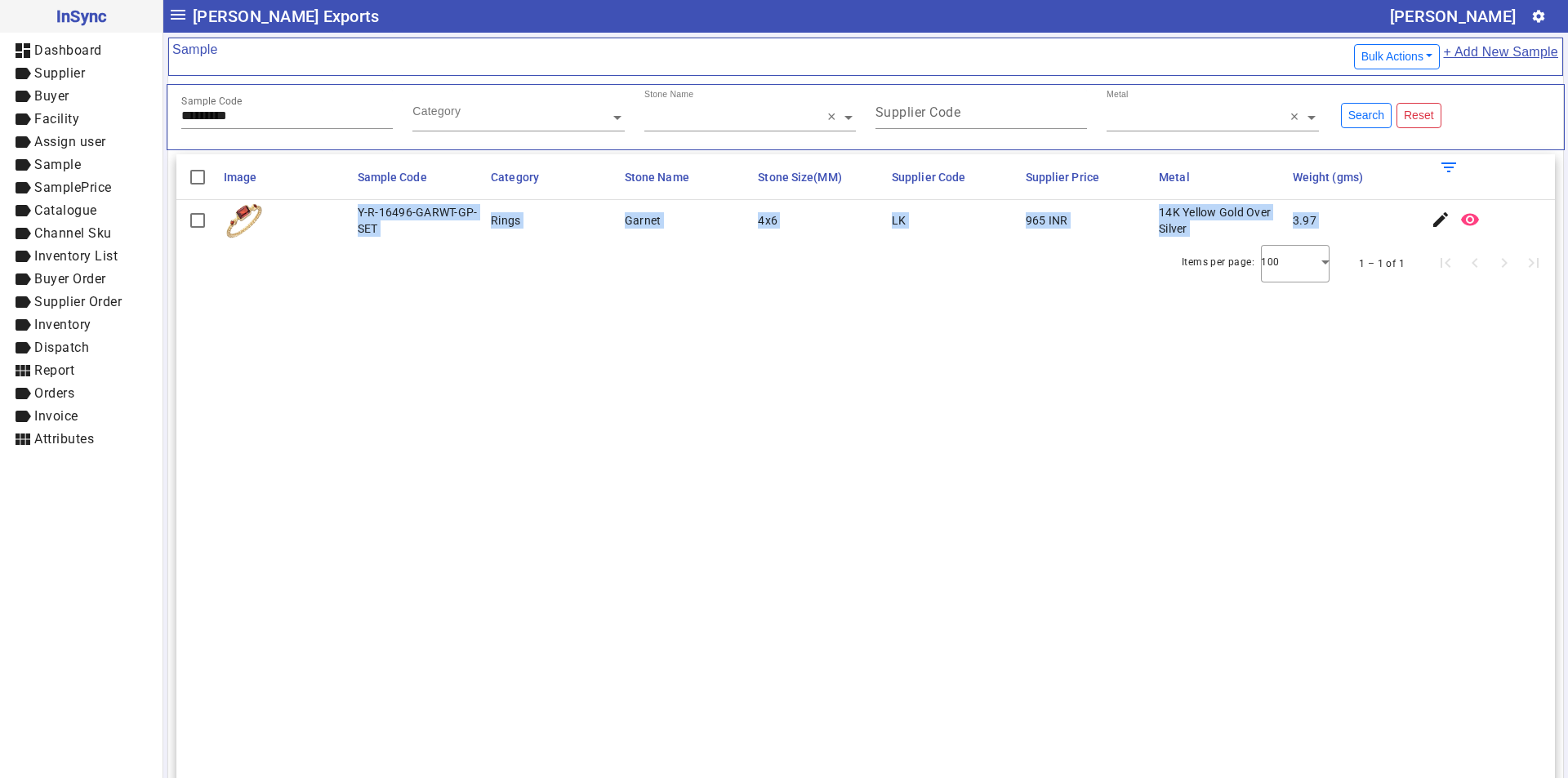
drag, startPoint x: 356, startPoint y: 206, endPoint x: 388, endPoint y: 245, distance: 50.4
click at [388, 245] on section "Image Sample Code Category Stone Name Stone Size(MM) Supplier Code Supplier Pri…" at bounding box center [865, 543] width 1378 height 778
click at [385, 243] on div "Items per page: 100 1 – 1 of 1" at bounding box center [865, 263] width 1378 height 46
drag, startPoint x: 355, startPoint y: 214, endPoint x: 379, endPoint y: 233, distance: 30.6
click at [379, 233] on mat-cell "Y-R-16496-GARWT-GP-SET" at bounding box center [420, 221] width 134 height 41
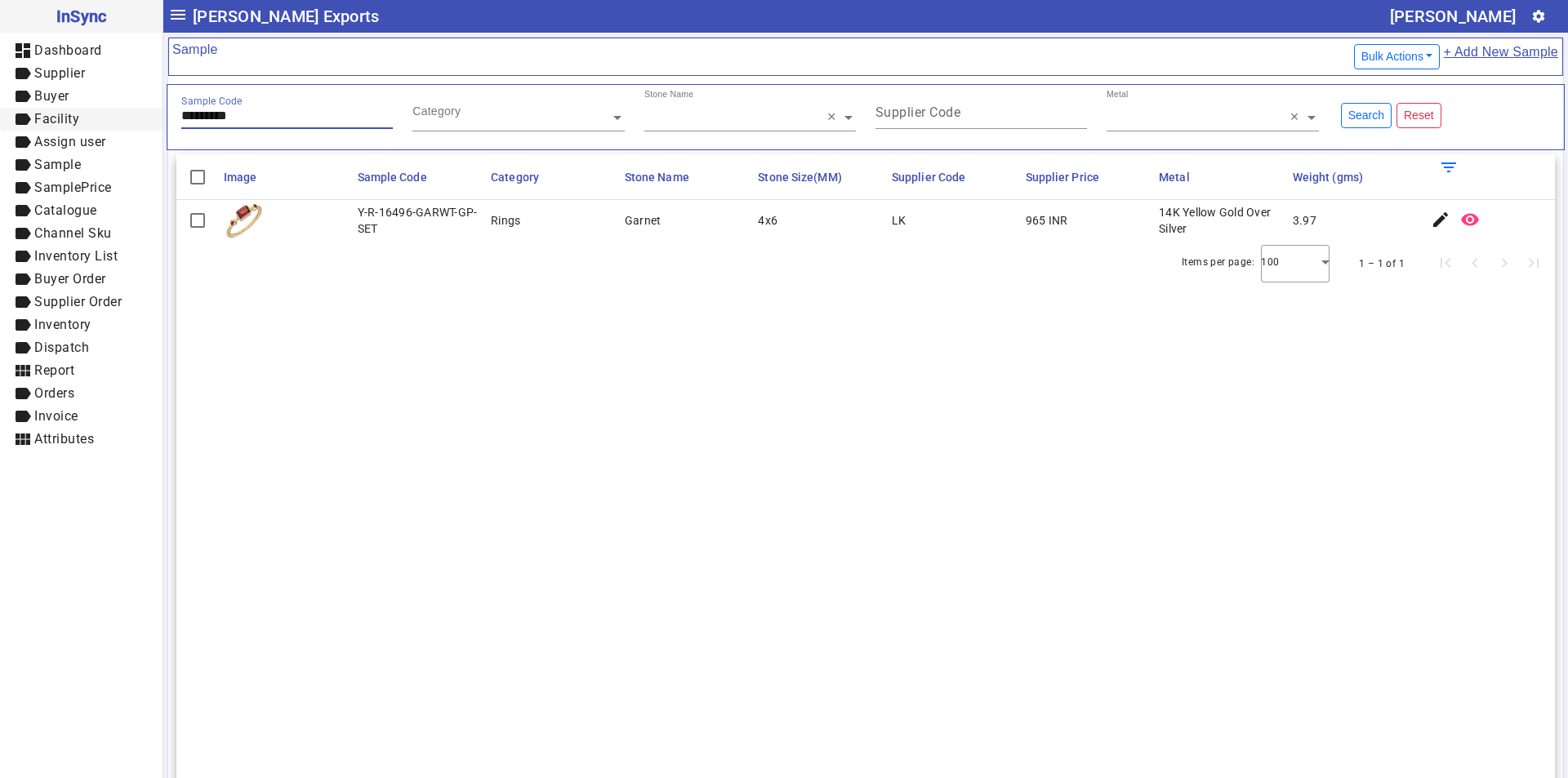
drag, startPoint x: 254, startPoint y: 118, endPoint x: 30, endPoint y: 115, distance: 224.0
click at [30, 115] on mat-drawer-container "InSync dashboard Dashboard label Supplier label Buyer label Facility label Assi…" at bounding box center [784, 389] width 1568 height 778
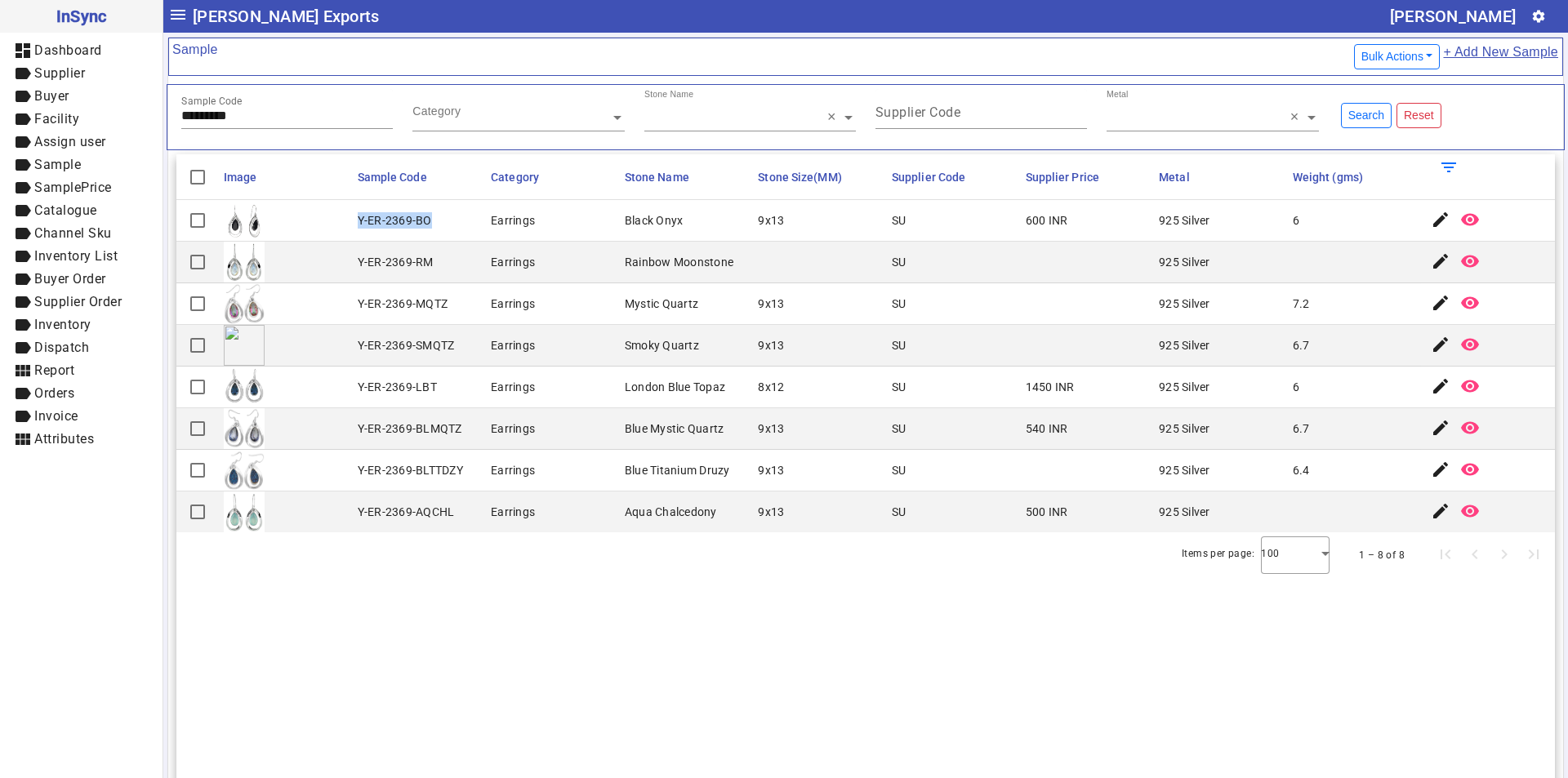
drag, startPoint x: 358, startPoint y: 219, endPoint x: 428, endPoint y: 222, distance: 70.1
click at [428, 222] on div "Y-ER-2369-BO" at bounding box center [395, 221] width 74 height 17
drag, startPoint x: 252, startPoint y: 114, endPoint x: 46, endPoint y: 110, distance: 206.0
click at [46, 110] on mat-drawer-container "InSync dashboard Dashboard label Supplier label Buyer label Facility label Assi…" at bounding box center [784, 389] width 1568 height 778
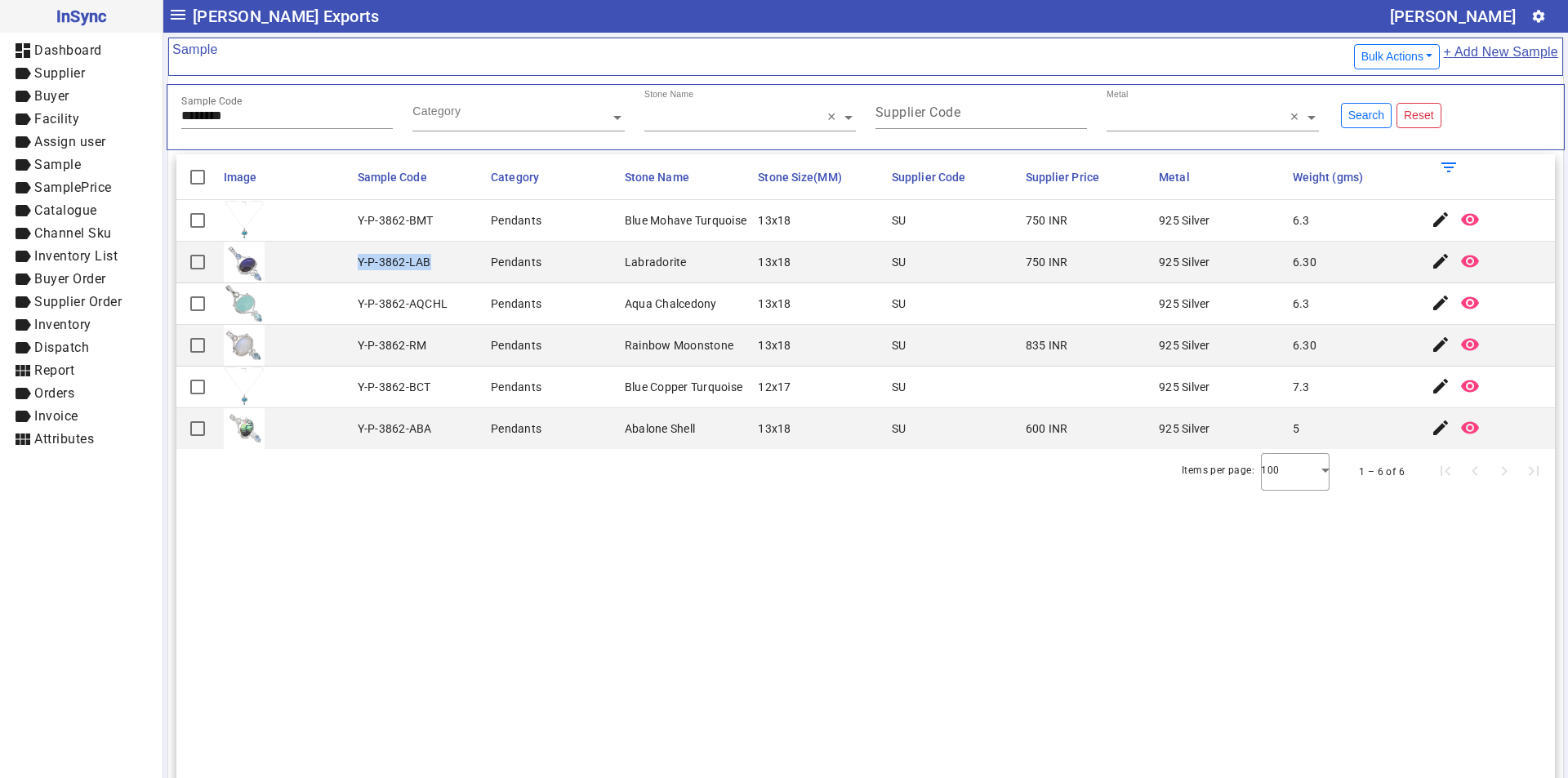
drag, startPoint x: 379, startPoint y: 262, endPoint x: 426, endPoint y: 262, distance: 47.0
click at [426, 262] on mat-cell "Y-P-3862-LAB" at bounding box center [420, 262] width 134 height 42
drag, startPoint x: 271, startPoint y: 116, endPoint x: 63, endPoint y: 117, distance: 208.0
click at [63, 118] on mat-drawer-container "InSync dashboard Dashboard label Supplier label Buyer label Facility label Assi…" at bounding box center [784, 389] width 1568 height 778
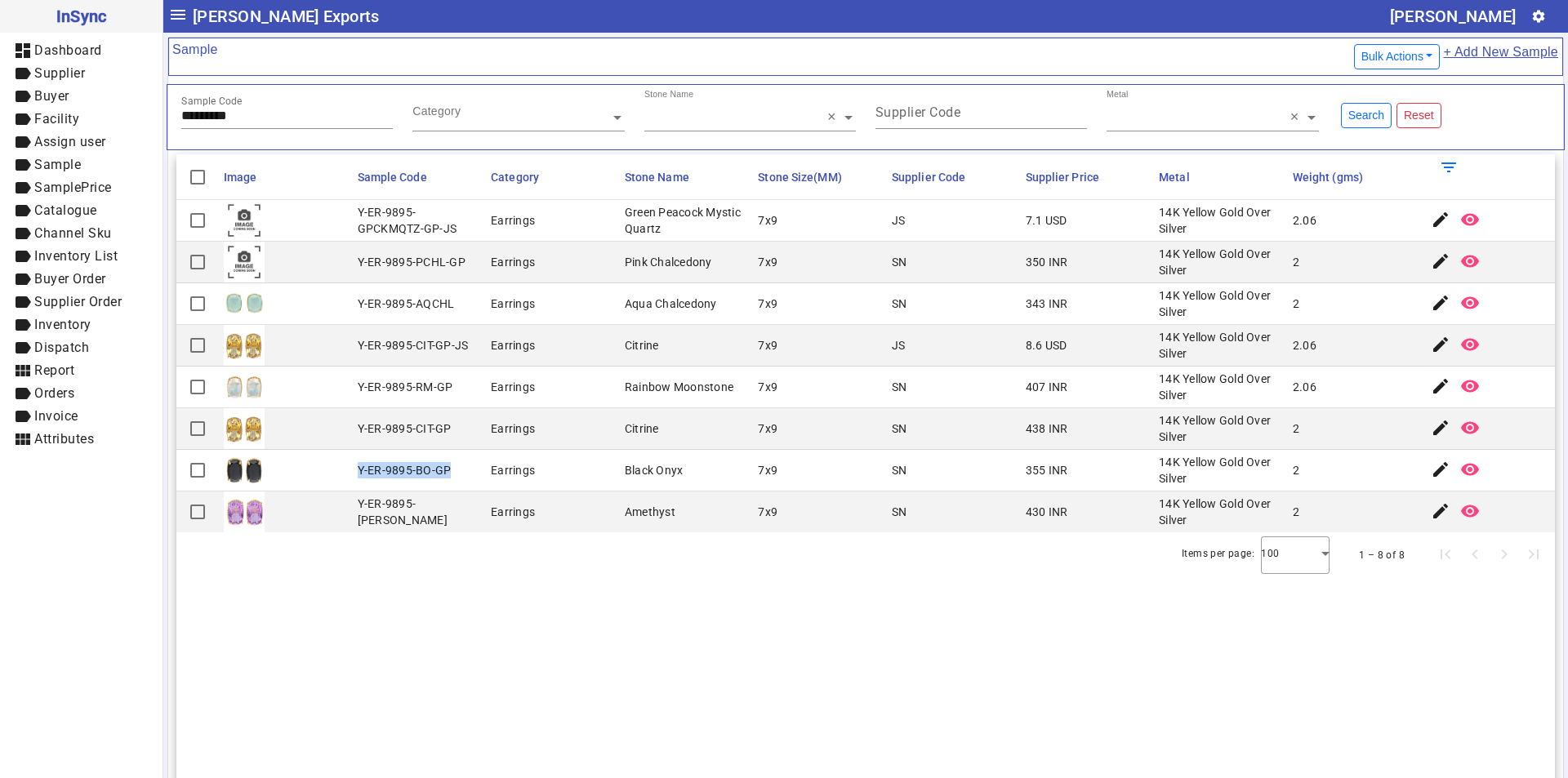
drag, startPoint x: 358, startPoint y: 468, endPoint x: 466, endPoint y: 463, distance: 108.1
click at [453, 470] on mat-cell "Y-ER-9895-BO-GP" at bounding box center [420, 470] width 134 height 42
drag, startPoint x: 264, startPoint y: 115, endPoint x: 47, endPoint y: 115, distance: 217.0
click at [47, 115] on mat-drawer-container "InSync dashboard Dashboard label Supplier label Buyer label Facility label Assi…" at bounding box center [784, 389] width 1568 height 778
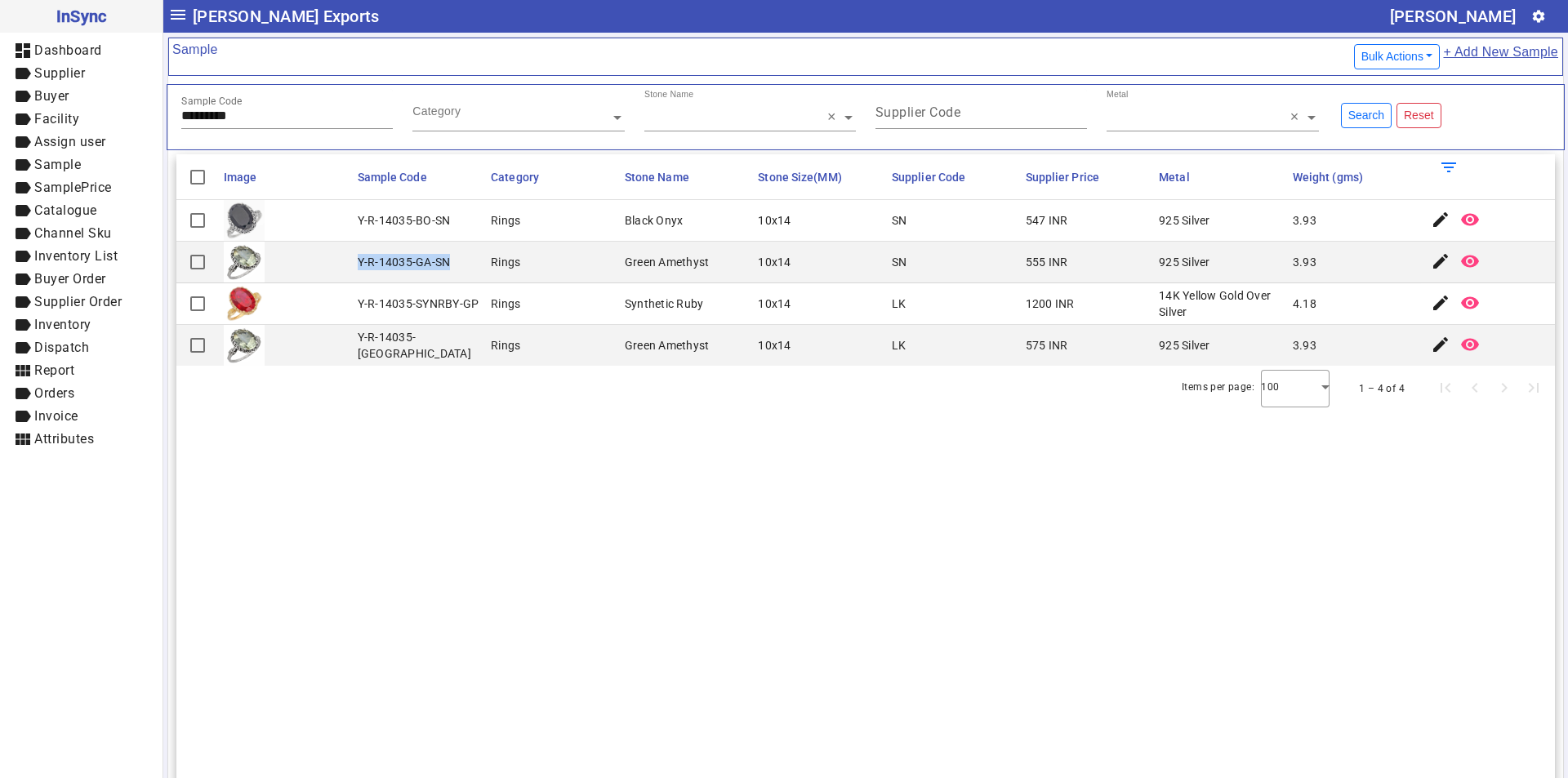
drag, startPoint x: 354, startPoint y: 262, endPoint x: 452, endPoint y: 264, distance: 98.0
click at [452, 264] on mat-cell "Y-R-14035-GA-SN" at bounding box center [420, 262] width 134 height 42
drag, startPoint x: 255, startPoint y: 113, endPoint x: 10, endPoint y: 121, distance: 245.1
click at [10, 121] on mat-drawer-container "InSync dashboard Dashboard label Supplier label Buyer label Facility label Assi…" at bounding box center [784, 389] width 1568 height 778
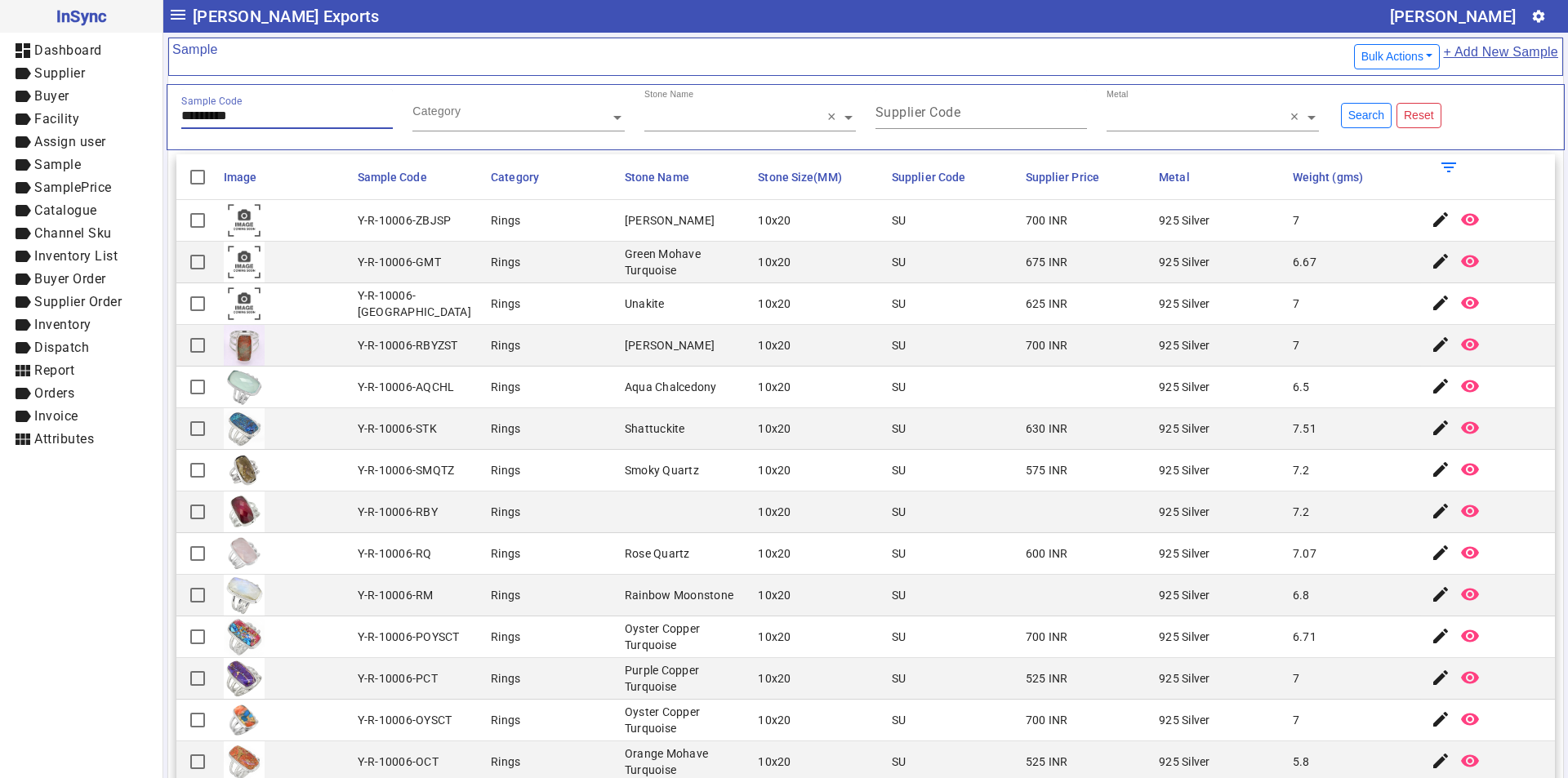
click at [277, 118] on input "*********" at bounding box center [287, 115] width 211 height 14
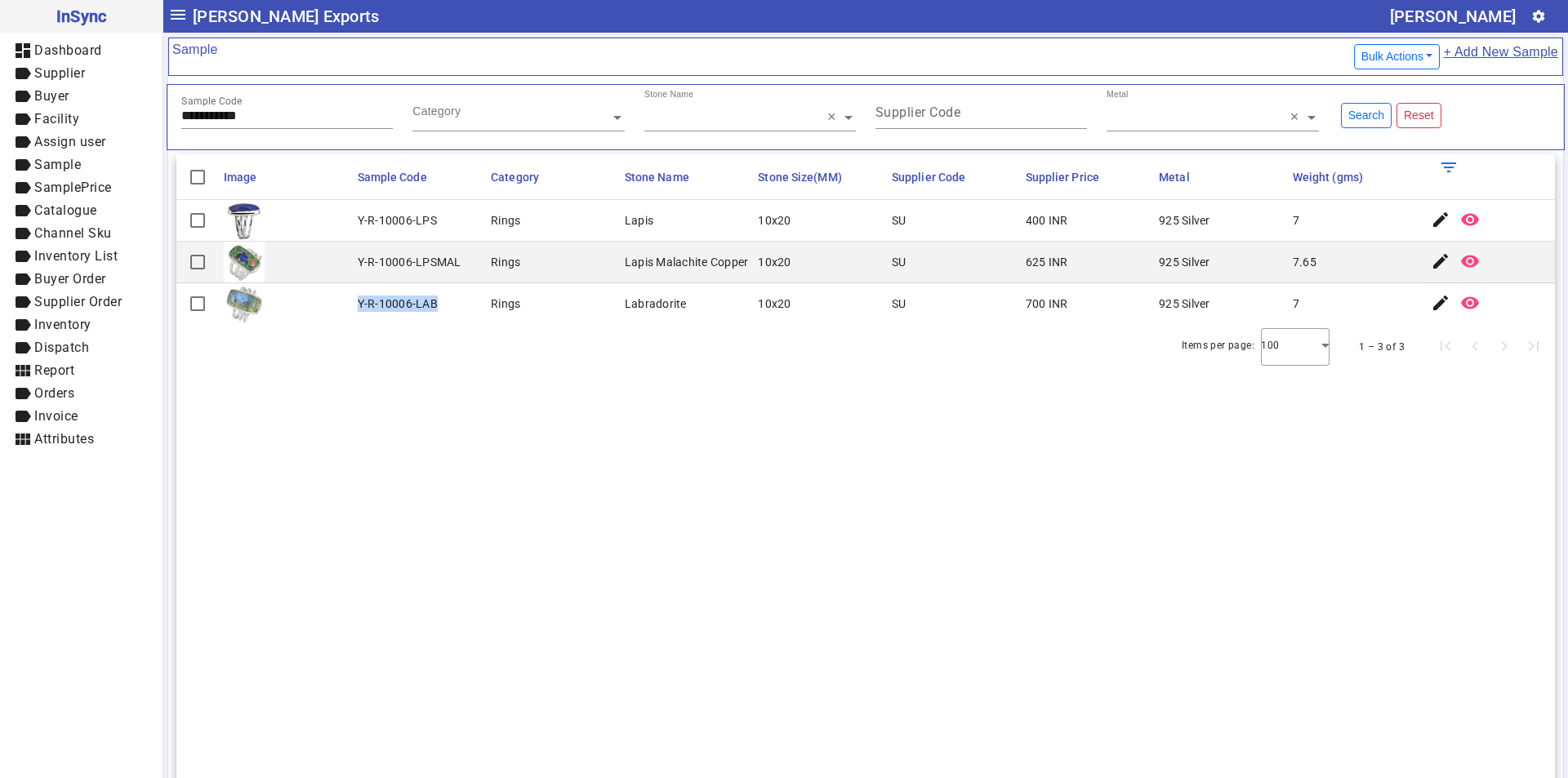
drag, startPoint x: 355, startPoint y: 302, endPoint x: 432, endPoint y: 303, distance: 77.0
click at [432, 303] on mat-cell "Y-R-10006-LAB" at bounding box center [420, 303] width 134 height 41
drag, startPoint x: 289, startPoint y: 114, endPoint x: 22, endPoint y: 127, distance: 267.3
click at [22, 127] on mat-drawer-container "**********" at bounding box center [784, 389] width 1568 height 778
drag, startPoint x: 252, startPoint y: 115, endPoint x: 14, endPoint y: 132, distance: 238.6
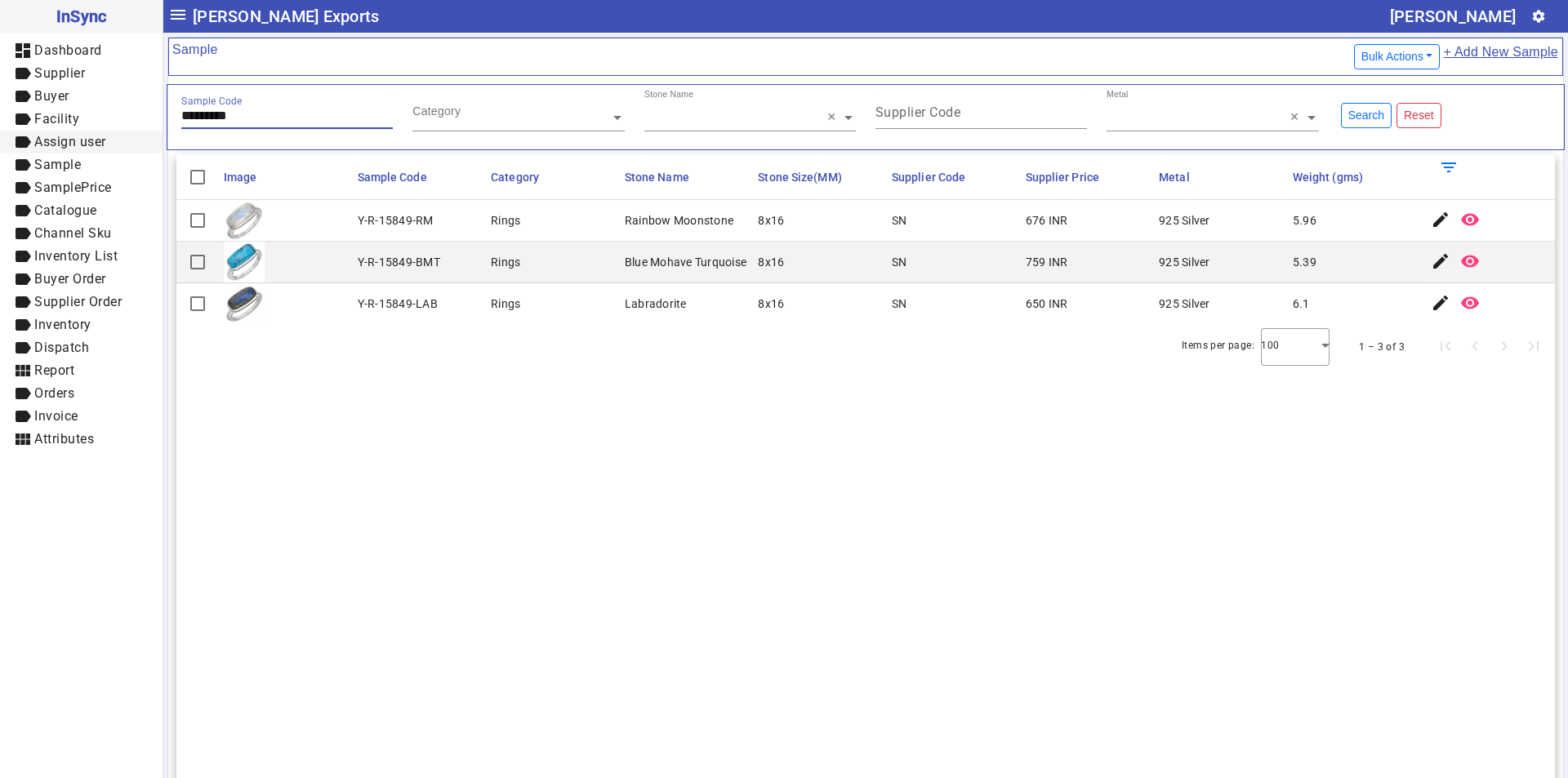
click at [14, 132] on mat-drawer-container "InSync dashboard Dashboard label Supplier label Buyer label Facility label Assi…" at bounding box center [784, 389] width 1568 height 778
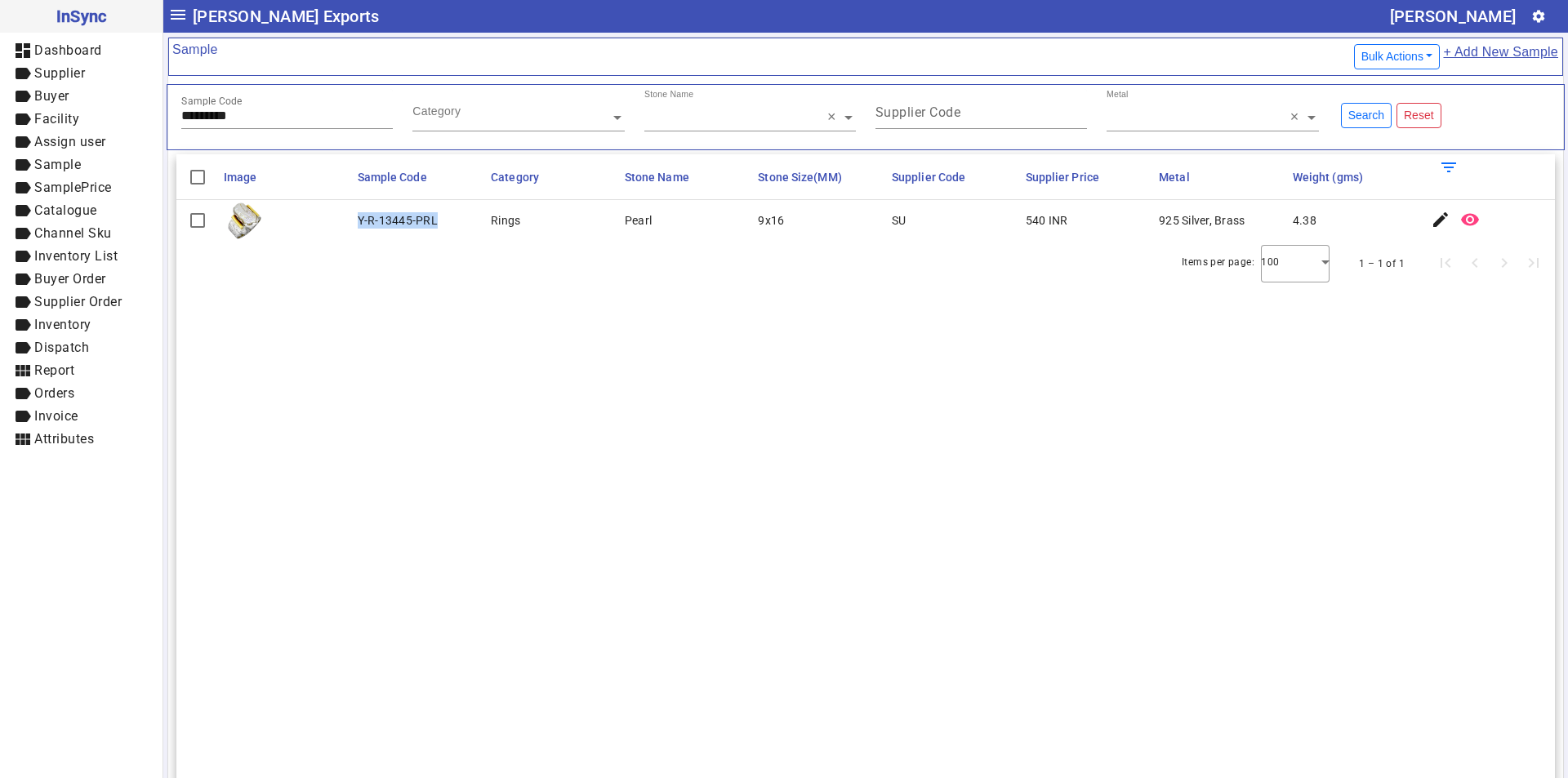
drag, startPoint x: 358, startPoint y: 223, endPoint x: 468, endPoint y: 223, distance: 110.0
click at [468, 223] on mat-cell "Y-R-13445-PRL" at bounding box center [420, 221] width 134 height 41
drag, startPoint x: 255, startPoint y: 112, endPoint x: 60, endPoint y: 123, distance: 195.3
click at [59, 123] on mat-drawer-container "InSync dashboard Dashboard label Supplier label Buyer label Facility label Assi…" at bounding box center [784, 389] width 1568 height 778
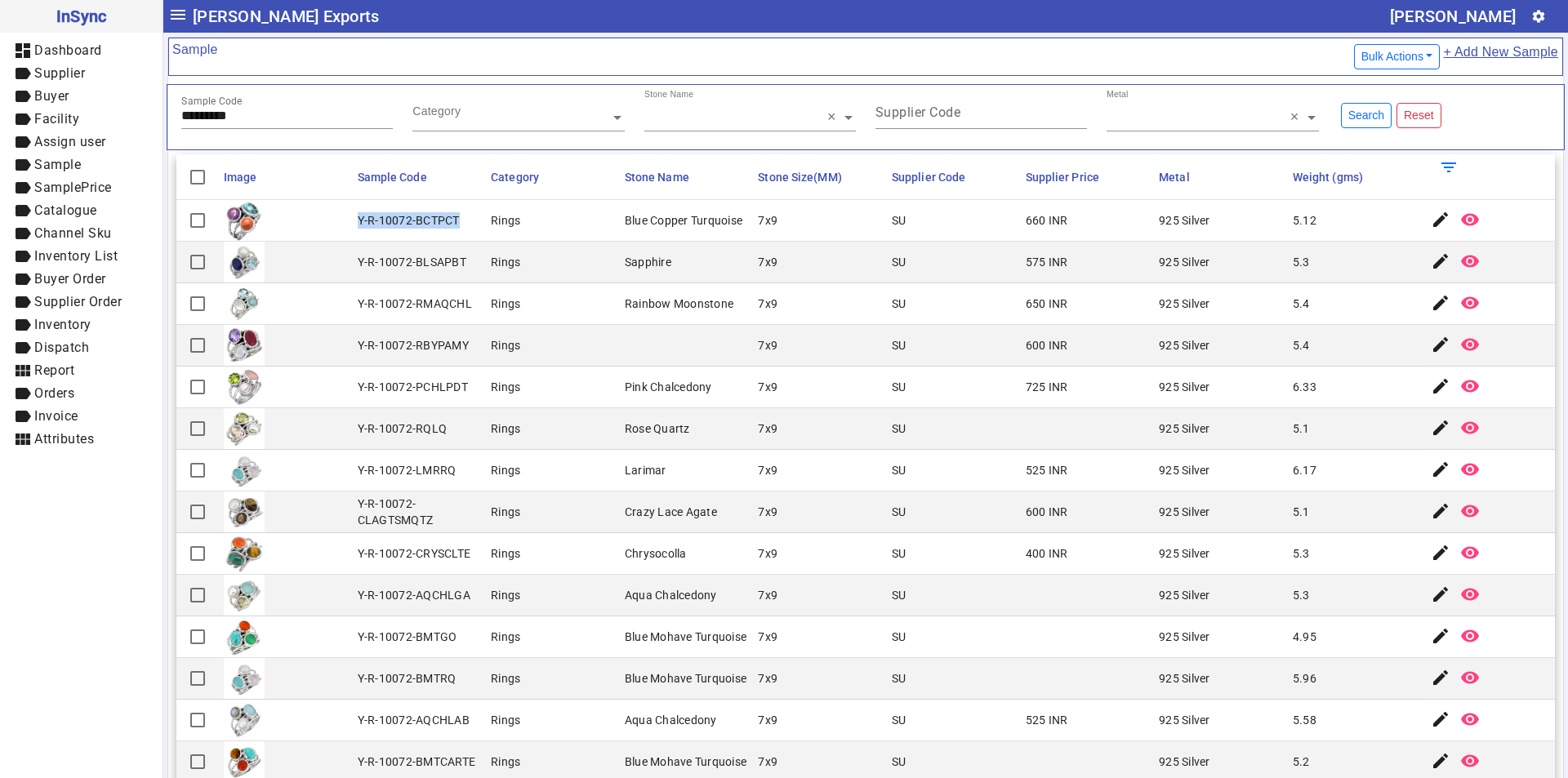
drag, startPoint x: 356, startPoint y: 216, endPoint x: 472, endPoint y: 216, distance: 116.0
click at [472, 216] on mat-cell "Y-R-10072-BCTPCT" at bounding box center [420, 221] width 134 height 42
drag, startPoint x: 262, startPoint y: 108, endPoint x: 182, endPoint y: 121, distance: 81.0
click at [182, 121] on div "Sample Code *********" at bounding box center [287, 109] width 211 height 40
drag, startPoint x: 275, startPoint y: 111, endPoint x: 0, endPoint y: 149, distance: 277.6
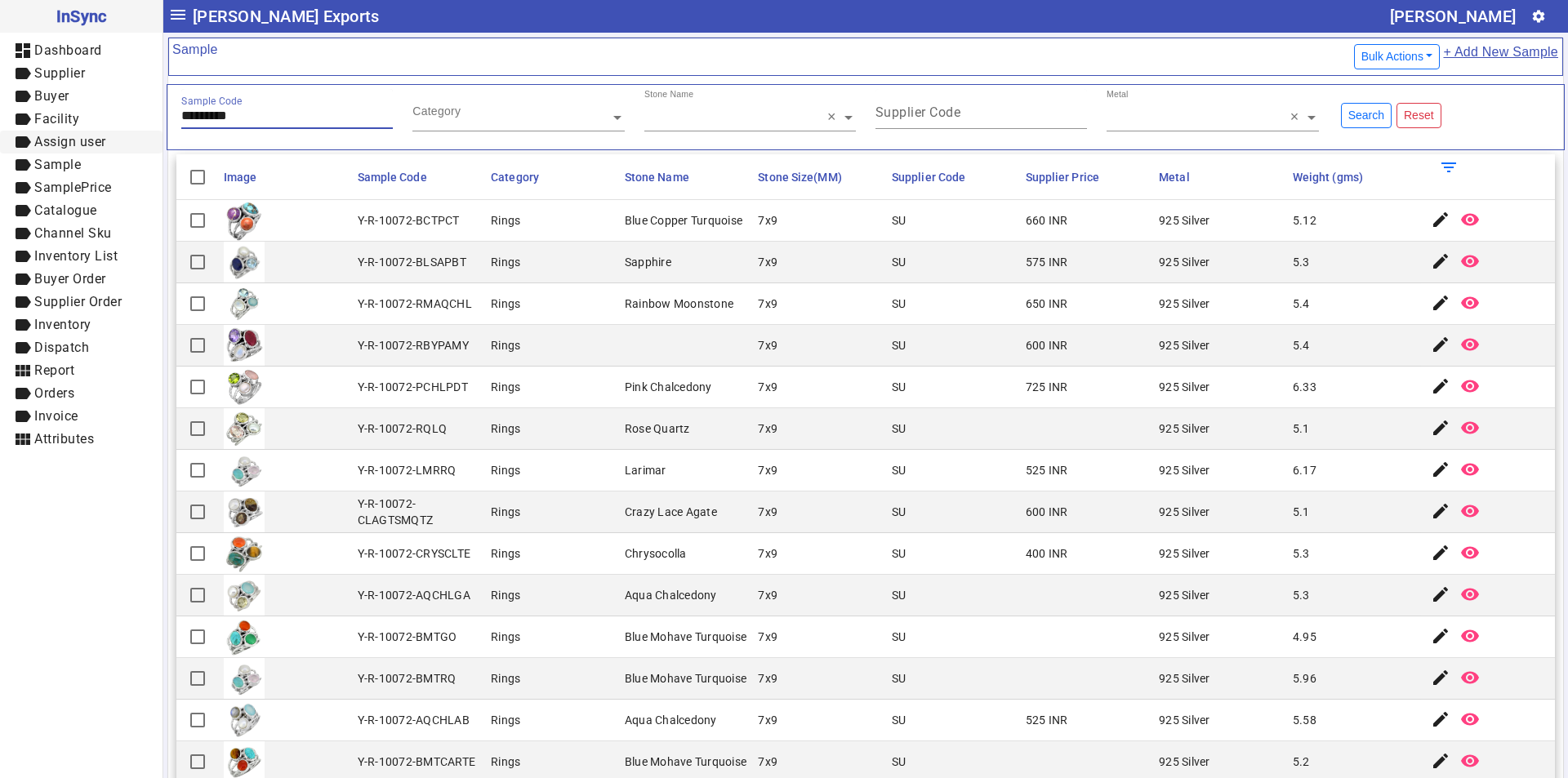
click at [0, 149] on mat-drawer-container "InSync dashboard Dashboard label Supplier label Buyer label Facility label Assi…" at bounding box center [784, 389] width 1568 height 778
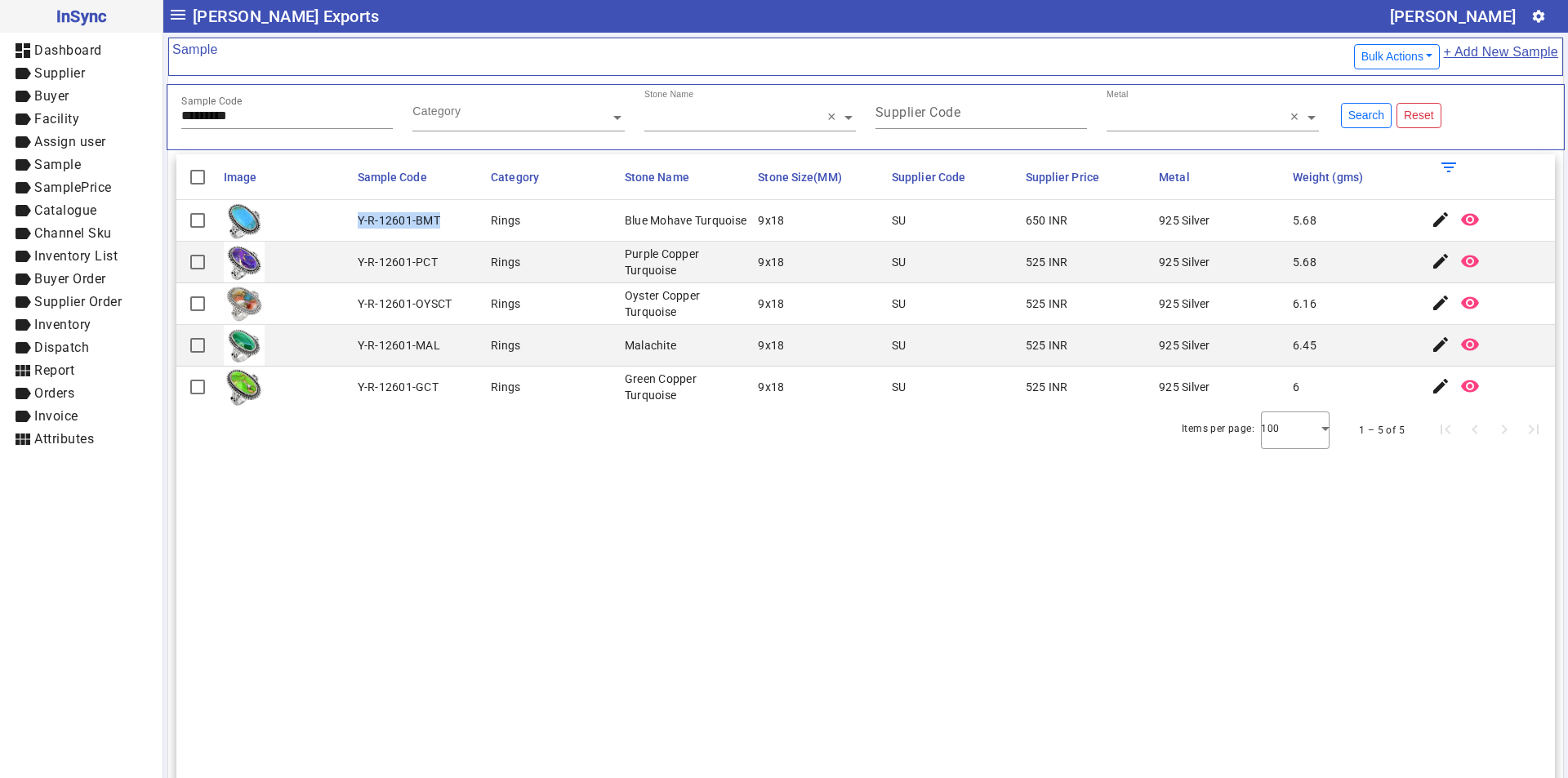
drag, startPoint x: 355, startPoint y: 217, endPoint x: 454, endPoint y: 217, distance: 99.0
click at [454, 217] on mat-cell "Y-R-12601-BMT" at bounding box center [420, 221] width 134 height 42
drag, startPoint x: 262, startPoint y: 115, endPoint x: 0, endPoint y: 147, distance: 263.9
click at [0, 147] on mat-drawer-container "InSync dashboard Dashboard label Supplier label Buyer label Facility label Assi…" at bounding box center [784, 389] width 1568 height 778
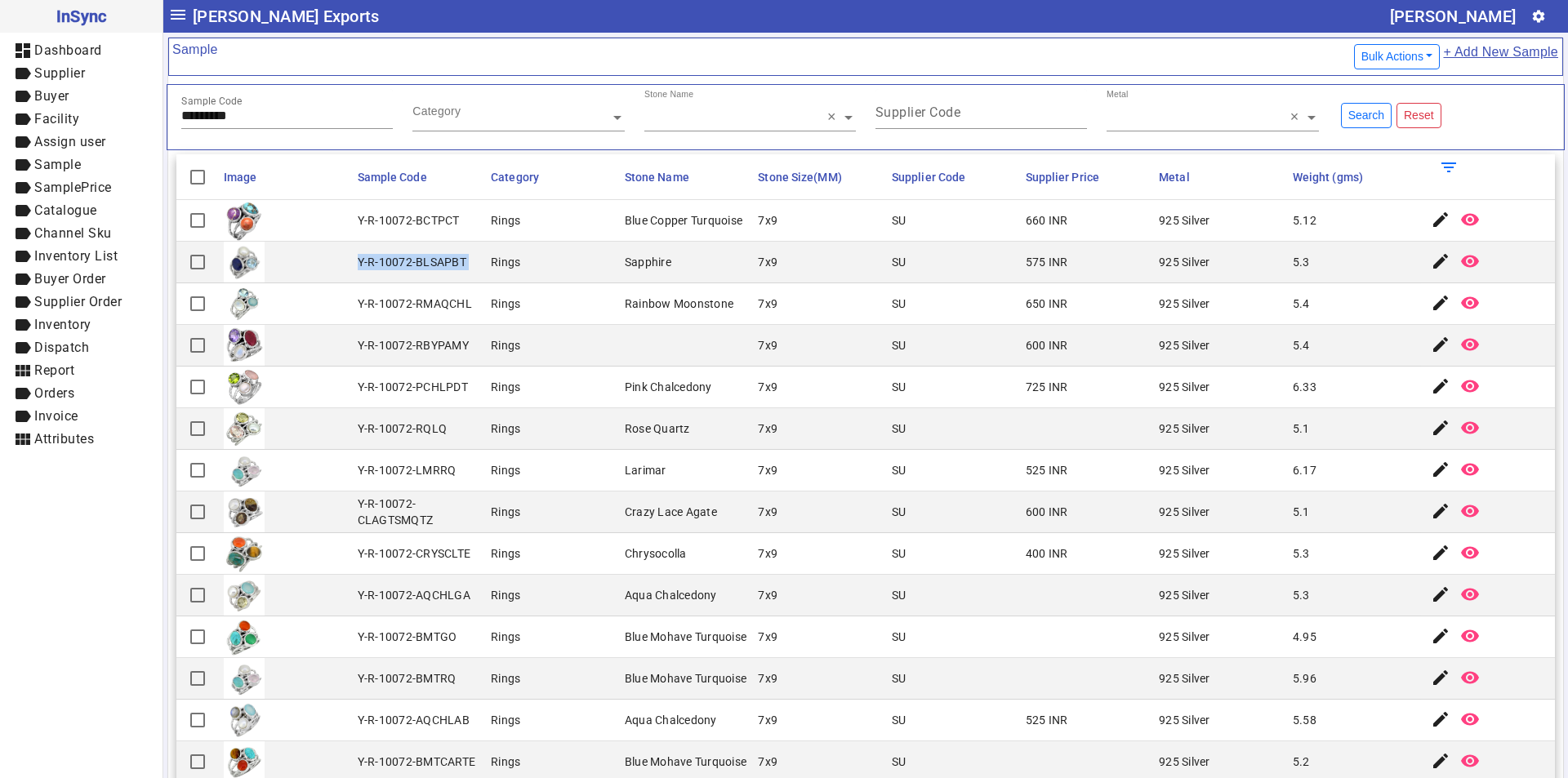
drag, startPoint x: 356, startPoint y: 257, endPoint x: 490, endPoint y: 262, distance: 134.1
click at [490, 262] on mat-row "Y-R-10072-BLSAPBT Rings Sapphire 7x9 SU 575 INR 925 Silver 5.3 edit remove_red_…" at bounding box center [865, 262] width 1378 height 42
drag, startPoint x: 264, startPoint y: 114, endPoint x: 73, endPoint y: 118, distance: 191.0
click at [73, 118] on mat-drawer-container "InSync dashboard Dashboard label Supplier label Buyer label Facility label Assi…" at bounding box center [784, 389] width 1568 height 778
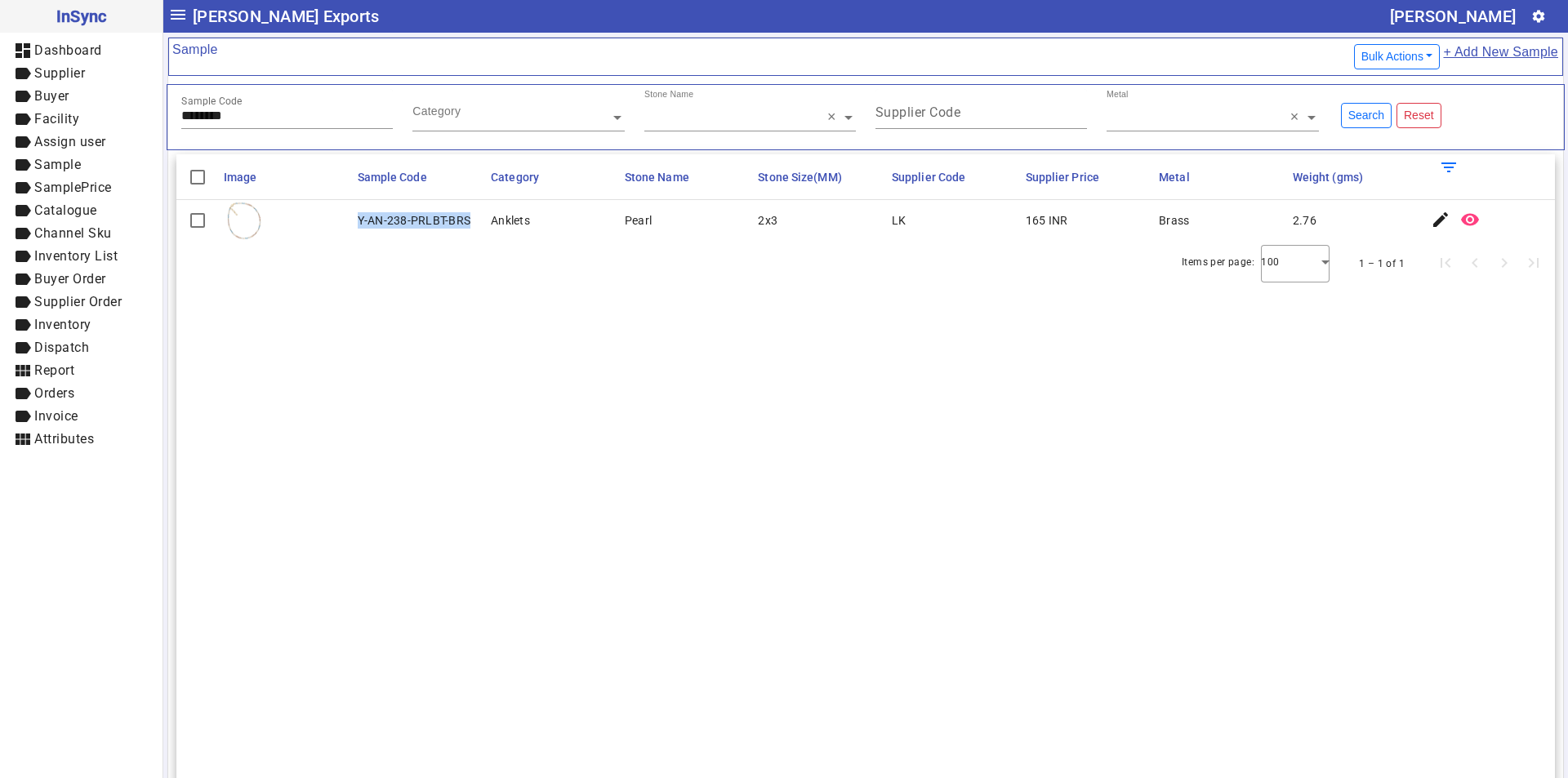
drag, startPoint x: 358, startPoint y: 222, endPoint x: 474, endPoint y: 222, distance: 116.0
click at [474, 222] on mat-cell "Y-AN-238-PRLBT-BRS" at bounding box center [420, 221] width 134 height 41
drag, startPoint x: 281, startPoint y: 116, endPoint x: 26, endPoint y: 123, distance: 255.1
click at [26, 123] on mat-drawer-container "InSync dashboard Dashboard label Supplier label Buyer label Facility label Assi…" at bounding box center [784, 389] width 1568 height 778
drag, startPoint x: 356, startPoint y: 210, endPoint x: 465, endPoint y: 235, distance: 111.8
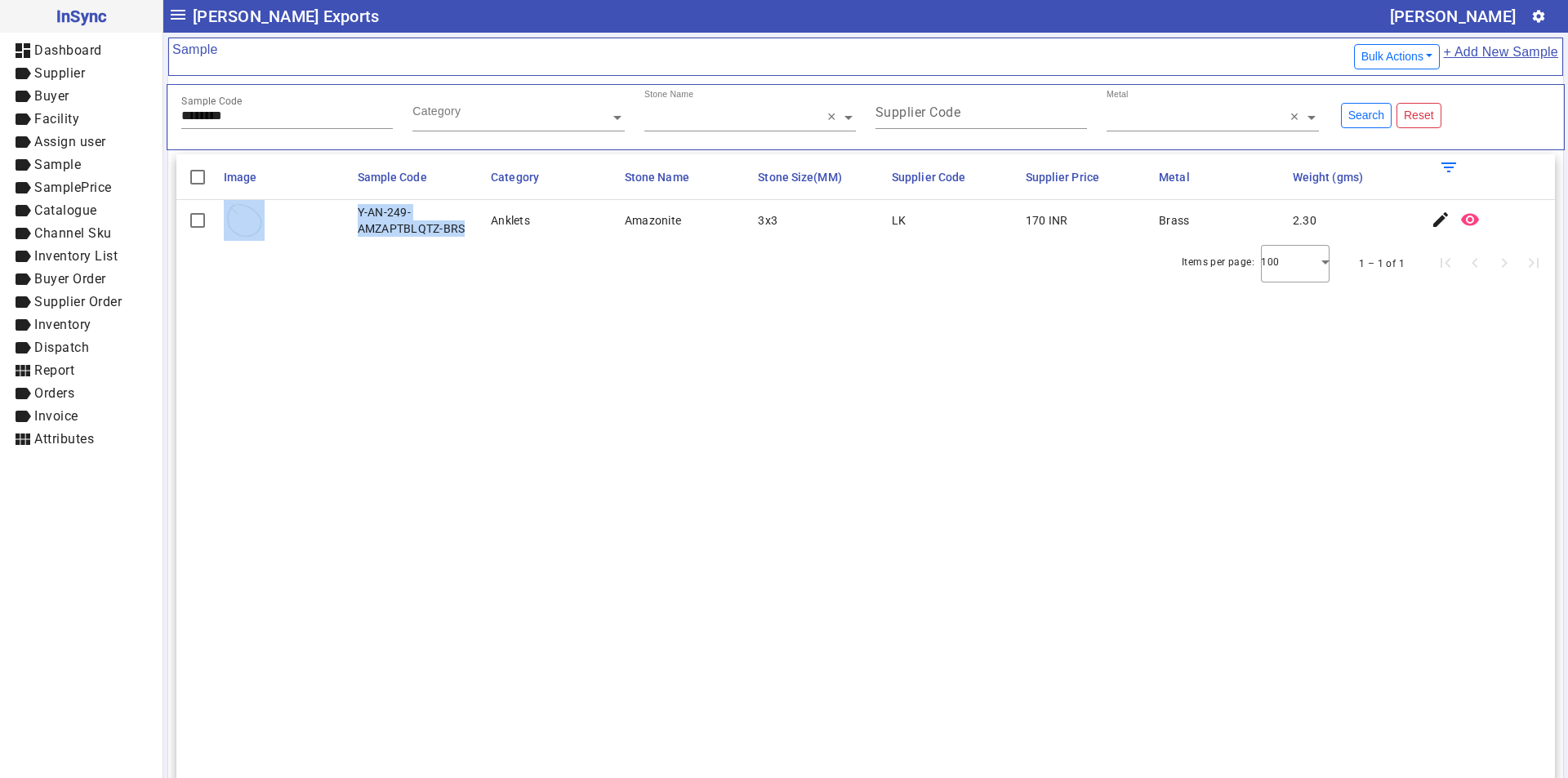
click at [465, 235] on mat-row "Y-AN-249-AMZAPTBLQTZ-BRS Anklets Amazonite 3x3 LK 170 INR Brass 2.30 edit remov…" at bounding box center [865, 221] width 1378 height 41
drag, startPoint x: 257, startPoint y: 119, endPoint x: 0, endPoint y: 121, distance: 257.0
click at [0, 121] on mat-drawer-container "InSync dashboard Dashboard label Supplier label Buyer label Facility label Assi…" at bounding box center [784, 389] width 1568 height 778
drag, startPoint x: 351, startPoint y: 208, endPoint x: 392, endPoint y: 234, distance: 48.5
click at [392, 234] on mat-cell "Y-AN-241-PRLMGST-BRS" at bounding box center [420, 221] width 134 height 41
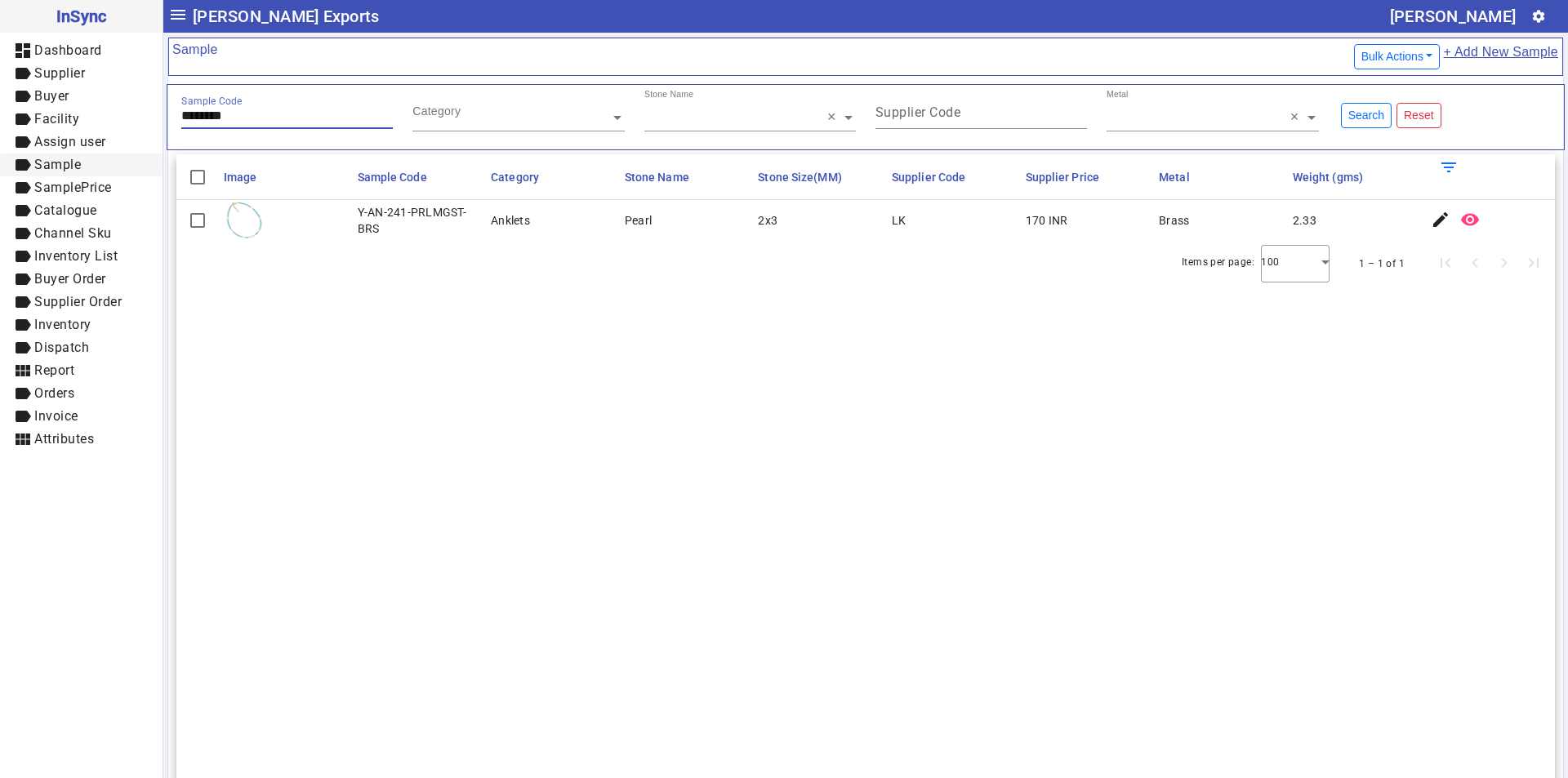
drag, startPoint x: 259, startPoint y: 114, endPoint x: 2, endPoint y: 157, distance: 260.6
click at [0, 161] on mat-drawer-container "InSync dashboard Dashboard label Supplier label Buyer label Facility label Assi…" at bounding box center [784, 389] width 1568 height 778
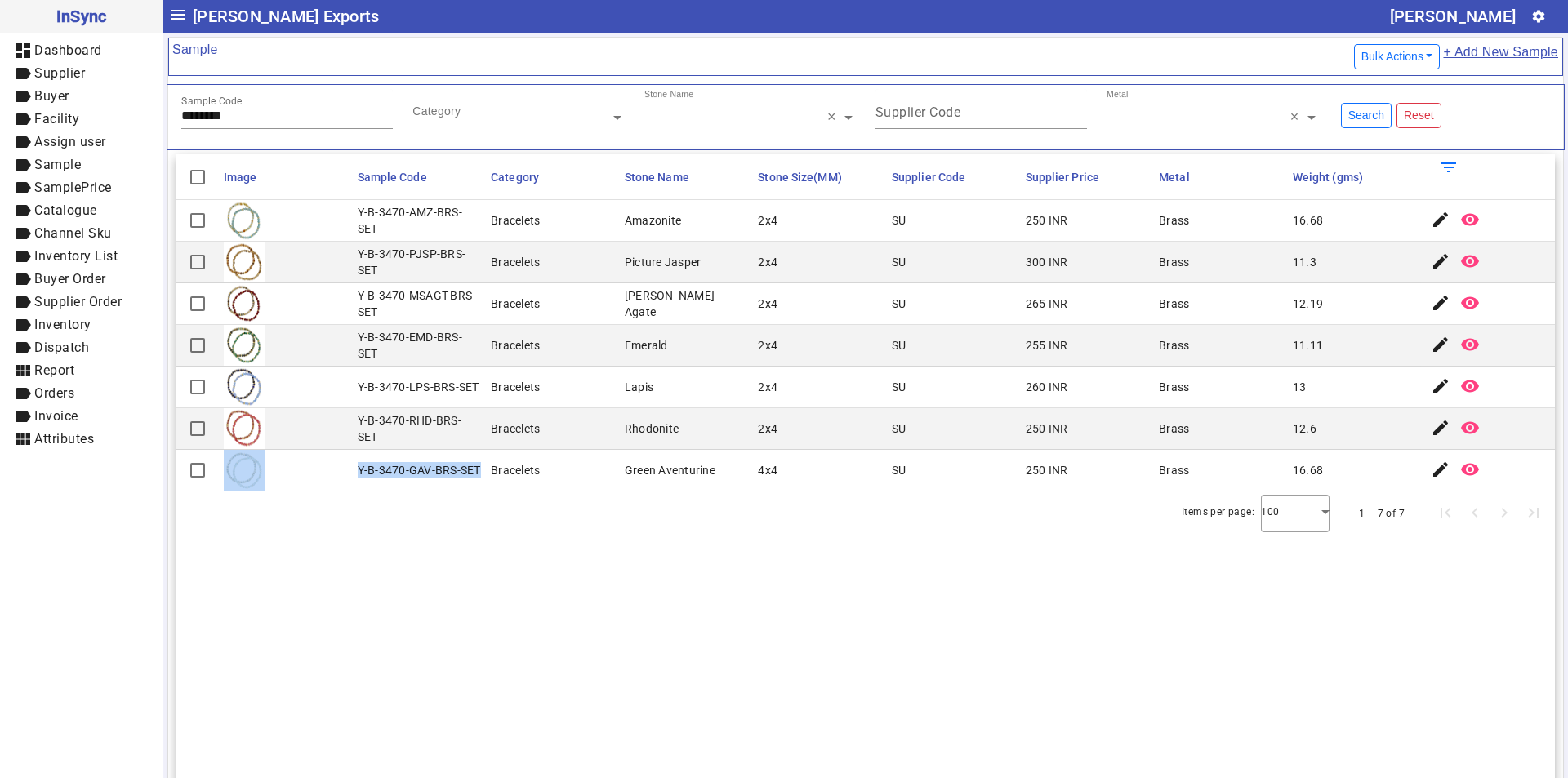
drag, startPoint x: 349, startPoint y: 471, endPoint x: 480, endPoint y: 472, distance: 131.0
click at [480, 472] on mat-row "Y-B-3470-GAV-BRS-SET Bracelets Green Aventurine 4x4 SU 250 INR Brass 16.68 edit…" at bounding box center [865, 470] width 1378 height 41
drag, startPoint x: 249, startPoint y: 116, endPoint x: 0, endPoint y: 154, distance: 251.9
click at [0, 154] on mat-drawer-container "InSync dashboard Dashboard label Supplier label Buyer label Facility label Assi…" at bounding box center [784, 389] width 1568 height 778
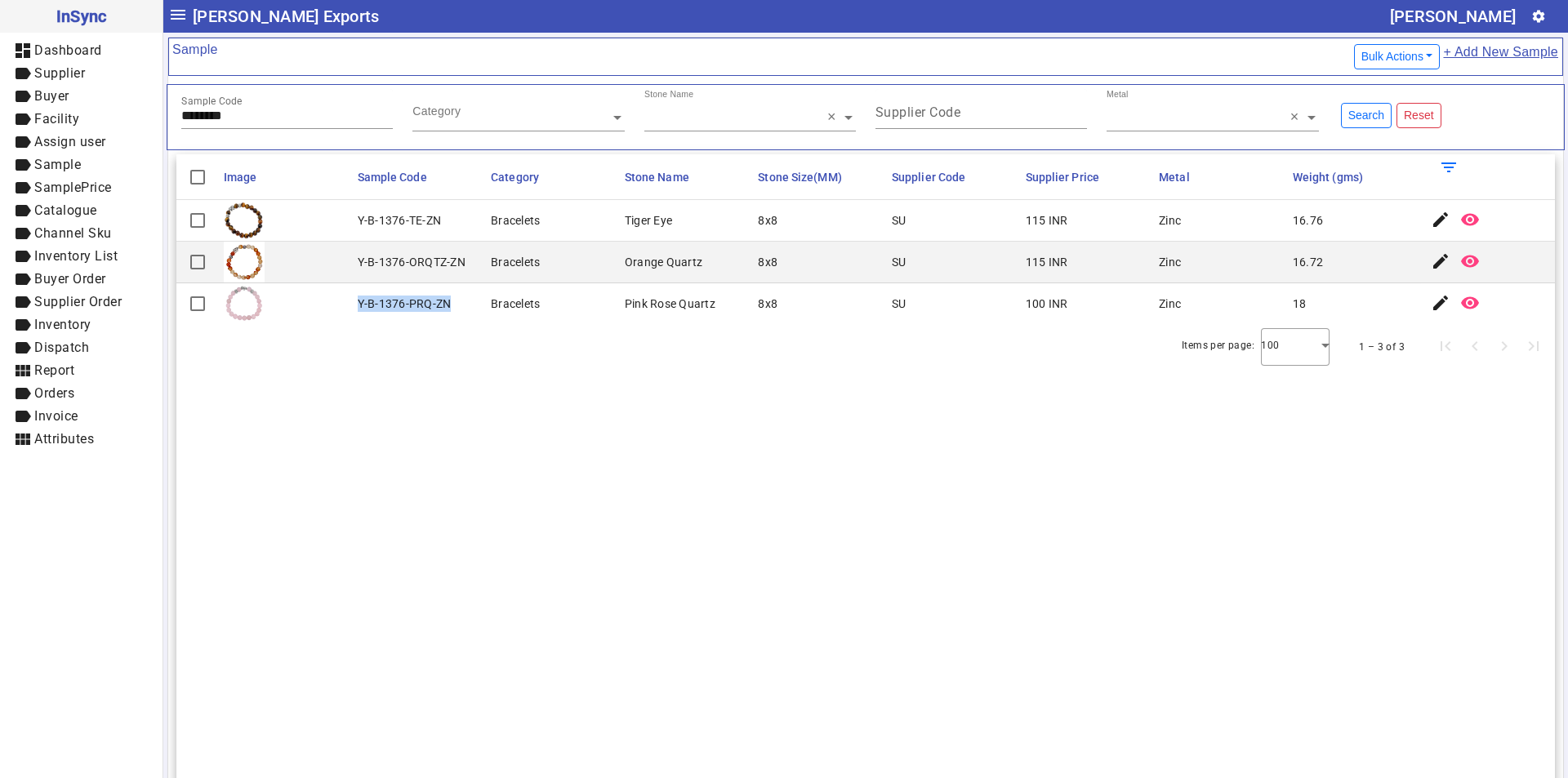
drag, startPoint x: 355, startPoint y: 302, endPoint x: 461, endPoint y: 302, distance: 106.0
click at [461, 302] on mat-cell "Y-B-1376-PRQ-ZN" at bounding box center [420, 303] width 134 height 41
drag, startPoint x: 260, startPoint y: 120, endPoint x: 57, endPoint y: 132, distance: 203.4
click at [57, 132] on mat-drawer-container "InSync dashboard Dashboard label Supplier label Buyer label Facility label Assi…" at bounding box center [784, 389] width 1568 height 778
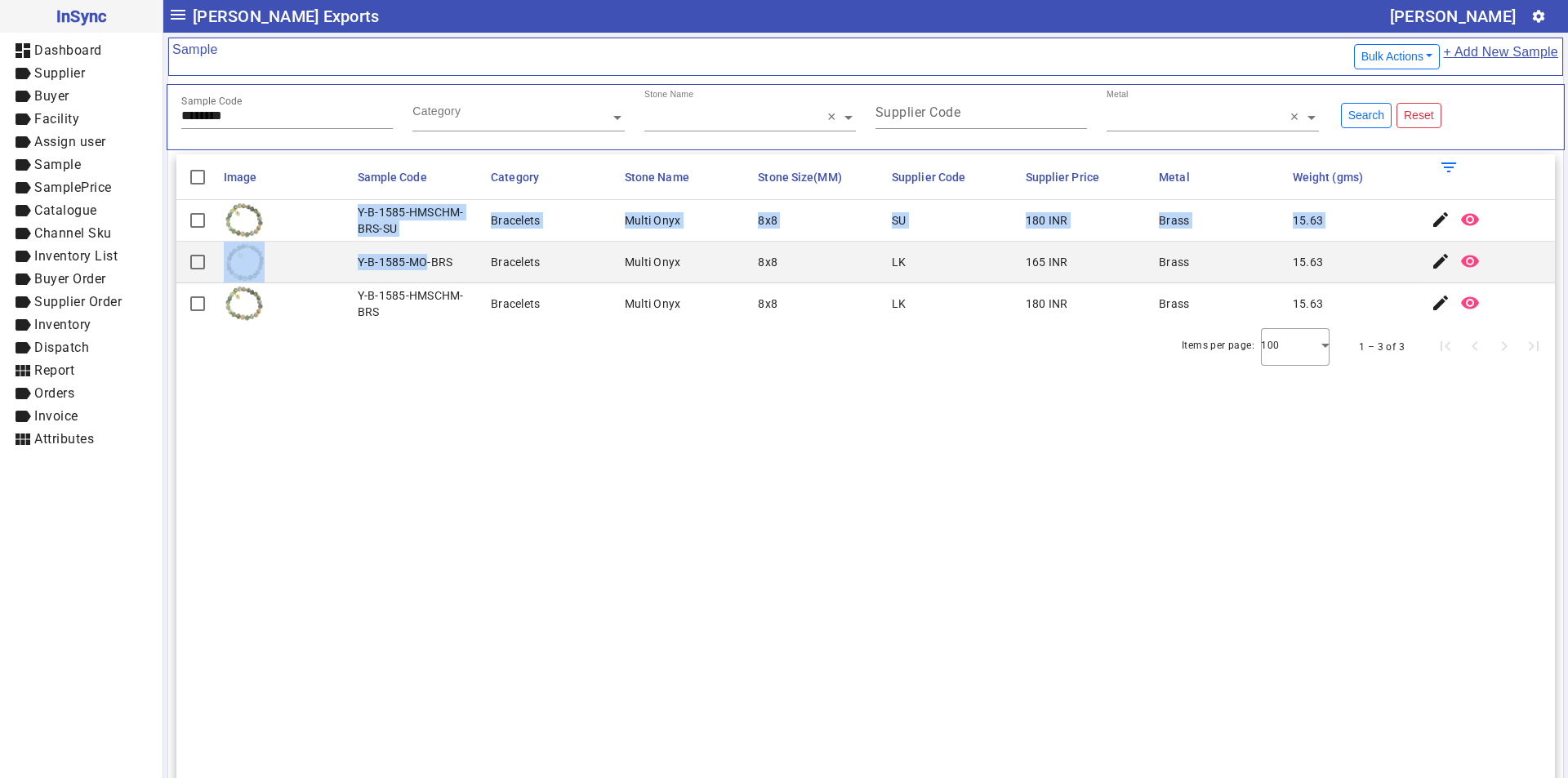
drag, startPoint x: 354, startPoint y: 212, endPoint x: 423, endPoint y: 242, distance: 75.2
click at [423, 242] on mat-table "Image Sample Code Category Stone Name Stone Size(MM) Supplier Code Supplier Pri…" at bounding box center [865, 239] width 1378 height 169
click at [399, 223] on div "Y-B-1585-HMSCHM-BRS-SU" at bounding box center [419, 220] width 124 height 33
drag, startPoint x: 395, startPoint y: 229, endPoint x: 352, endPoint y: 215, distance: 45.2
click at [353, 215] on mat-cell "Y-B-1585-HMSCHM-BRS-SU" at bounding box center [420, 221] width 134 height 42
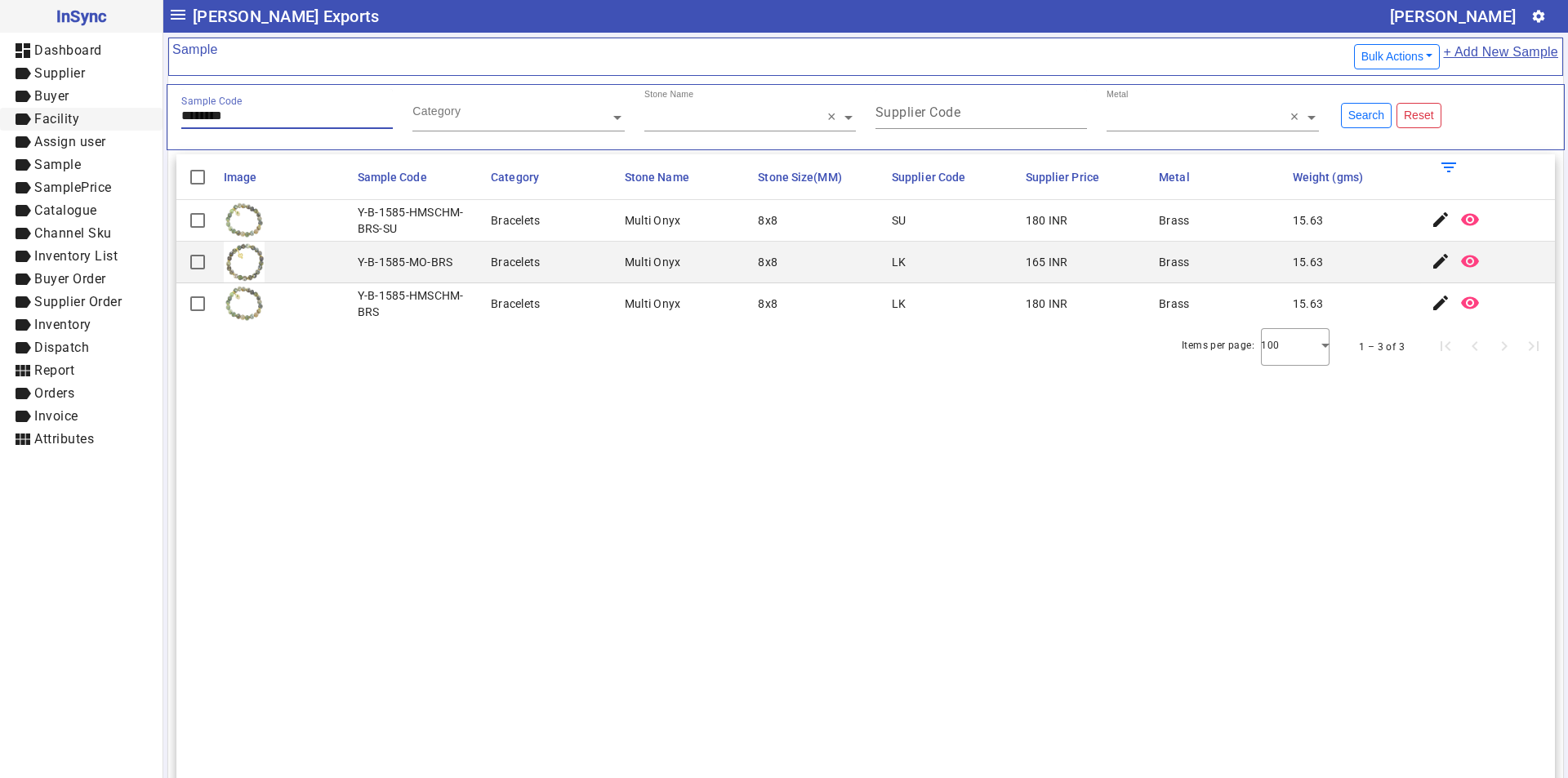
drag, startPoint x: 262, startPoint y: 112, endPoint x: 4, endPoint y: 114, distance: 258.0
click at [4, 114] on mat-drawer-container "InSync dashboard Dashboard label Supplier label Buyer label Facility label Assi…" at bounding box center [784, 389] width 1568 height 778
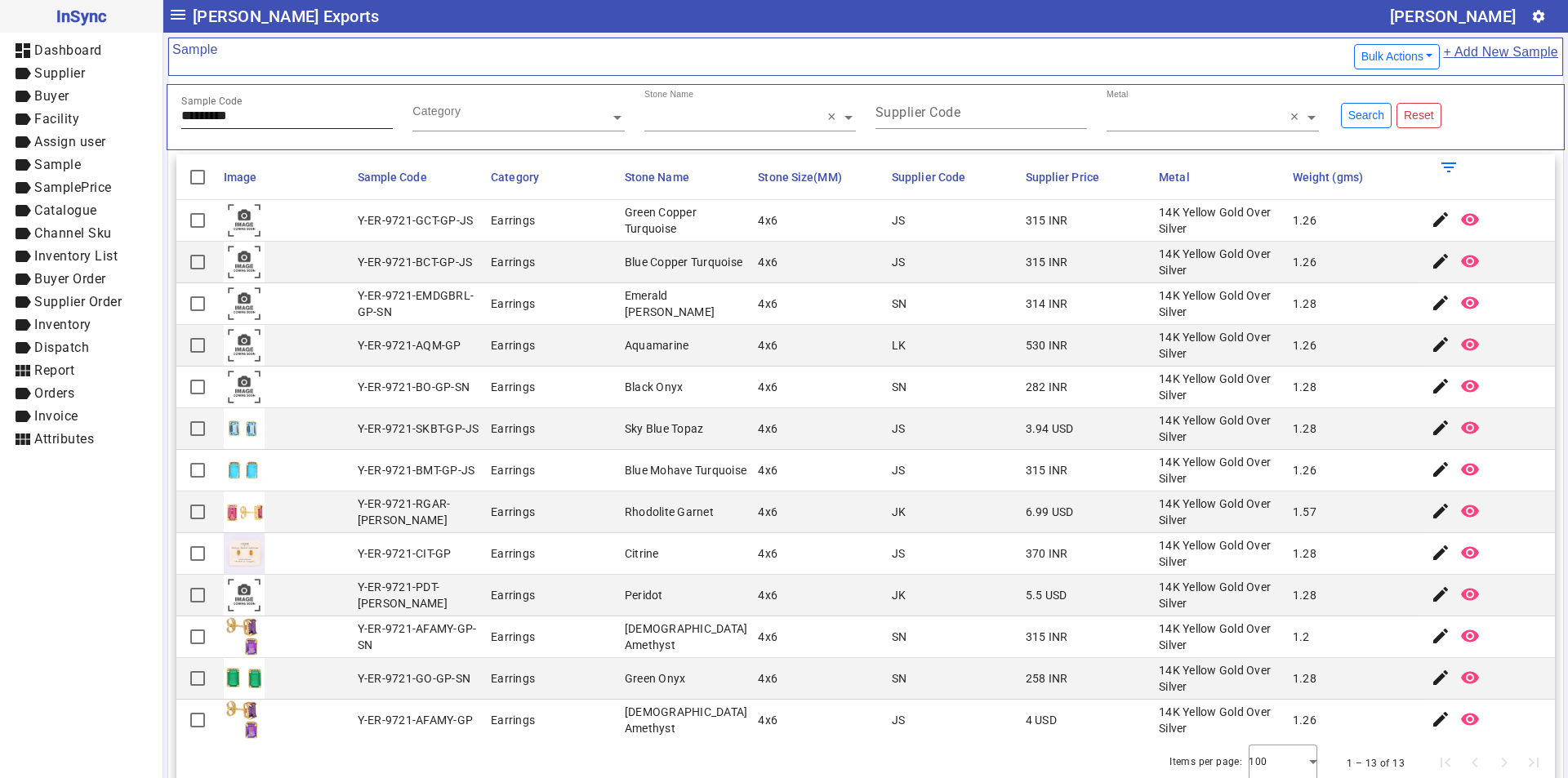
click at [276, 126] on div "Sample Code *********" at bounding box center [287, 109] width 211 height 40
click at [264, 116] on input "*********" at bounding box center [287, 115] width 211 height 14
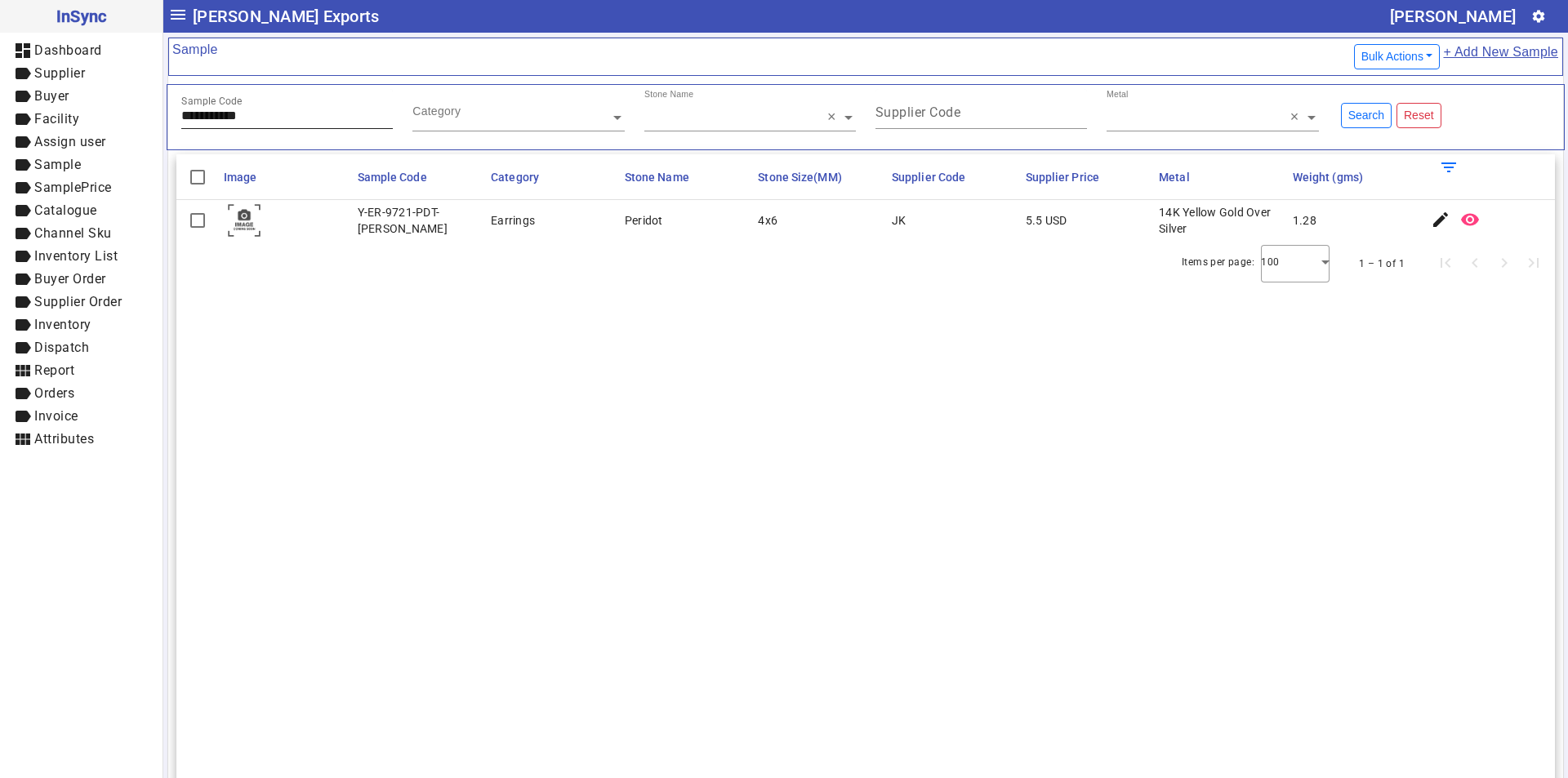
drag, startPoint x: 250, startPoint y: 109, endPoint x: 266, endPoint y: 126, distance: 23.3
click at [137, 128] on mat-drawer-container "**********" at bounding box center [784, 389] width 1568 height 778
click at [280, 123] on input "**********" at bounding box center [287, 115] width 211 height 14
drag, startPoint x: 255, startPoint y: 120, endPoint x: 49, endPoint y: 119, distance: 206.0
click at [49, 120] on mat-drawer-container "**********" at bounding box center [784, 389] width 1568 height 778
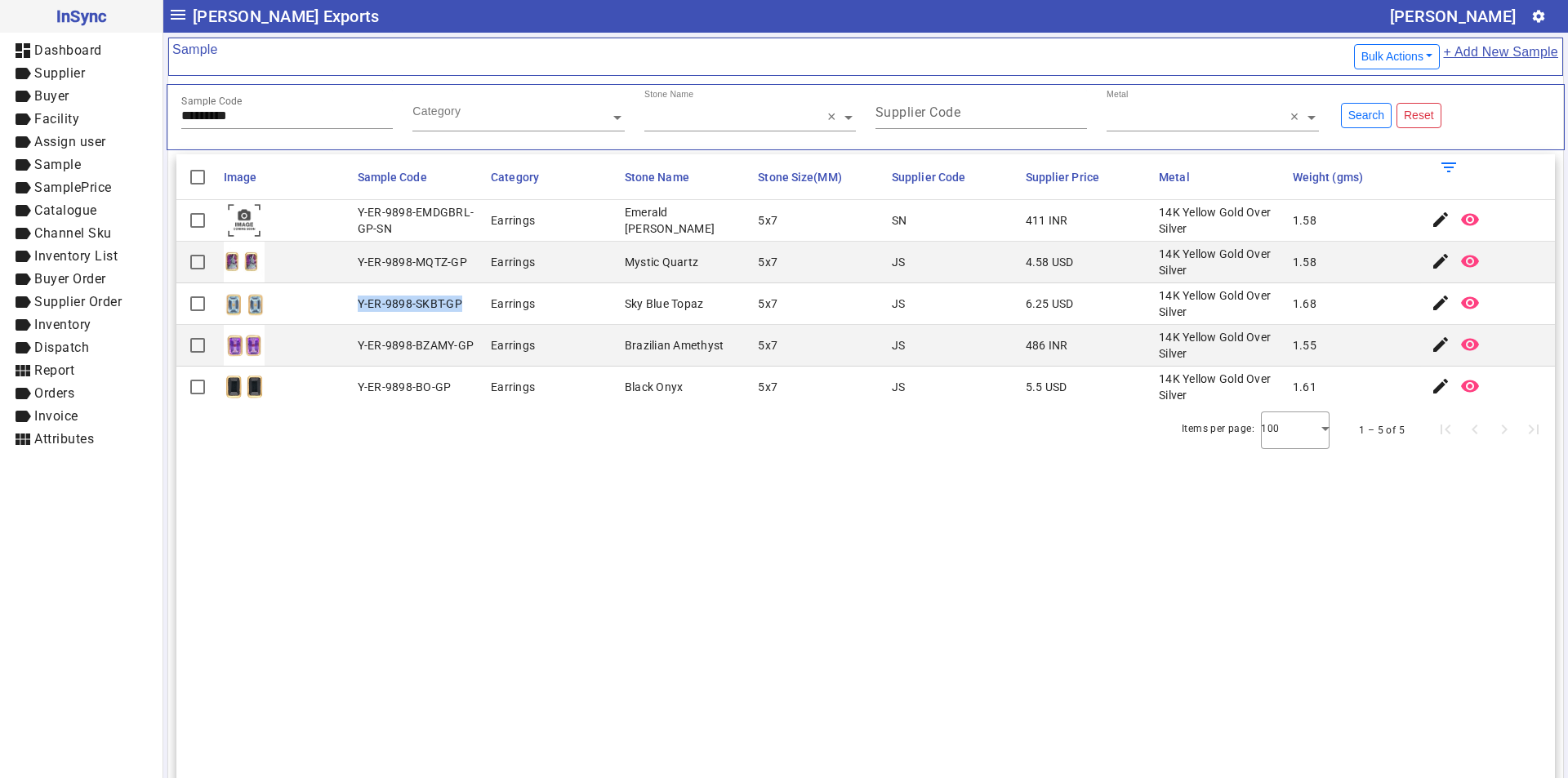
drag, startPoint x: 354, startPoint y: 302, endPoint x: 479, endPoint y: 302, distance: 125.0
click at [479, 302] on mat-cell "Y-ER-9898-SKBT-GP" at bounding box center [420, 303] width 134 height 42
drag, startPoint x: 252, startPoint y: 110, endPoint x: 23, endPoint y: 136, distance: 230.5
click at [23, 136] on mat-drawer-container "InSync dashboard Dashboard label Supplier label Buyer label Facility label Assi…" at bounding box center [784, 389] width 1568 height 778
type input "********"
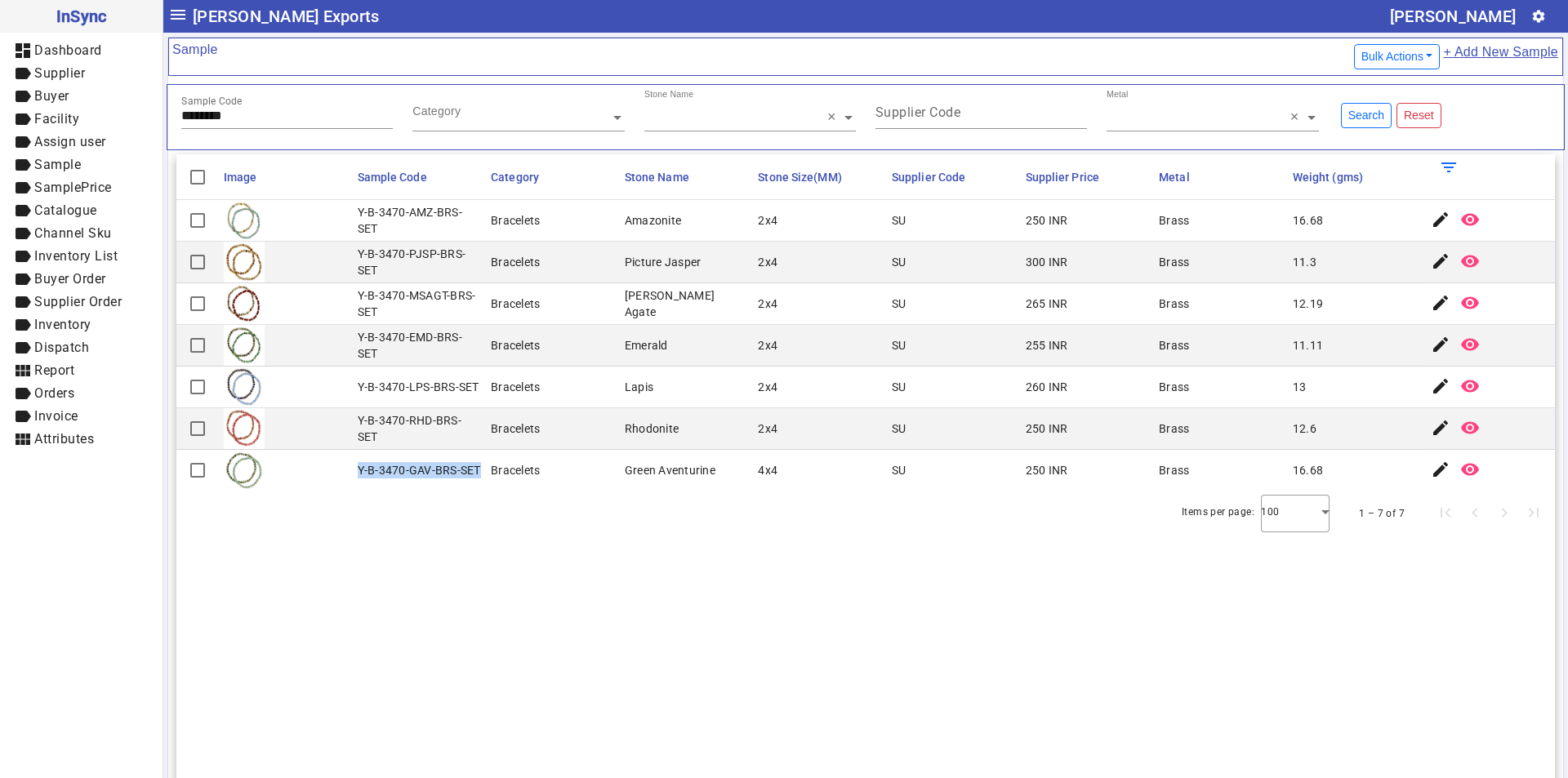
drag, startPoint x: 356, startPoint y: 469, endPoint x: 480, endPoint y: 473, distance: 124.1
click at [480, 473] on mat-cell "Y-B-3470-GAV-BRS-SET" at bounding box center [420, 470] width 134 height 41
